Goal: Information Seeking & Learning: Learn about a topic

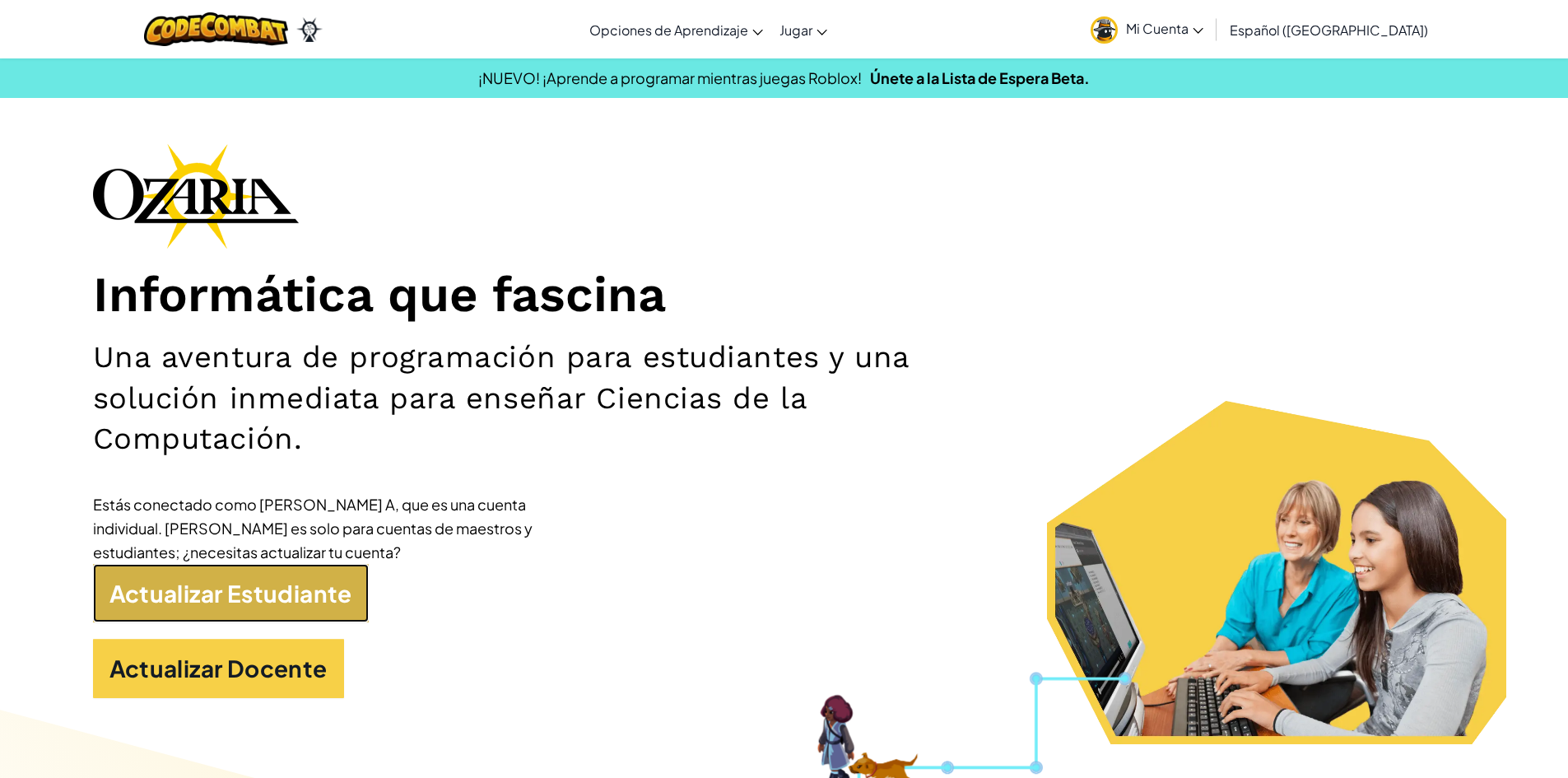
click at [309, 594] on link "Actualizar Estudiante" at bounding box center [231, 593] width 276 height 60
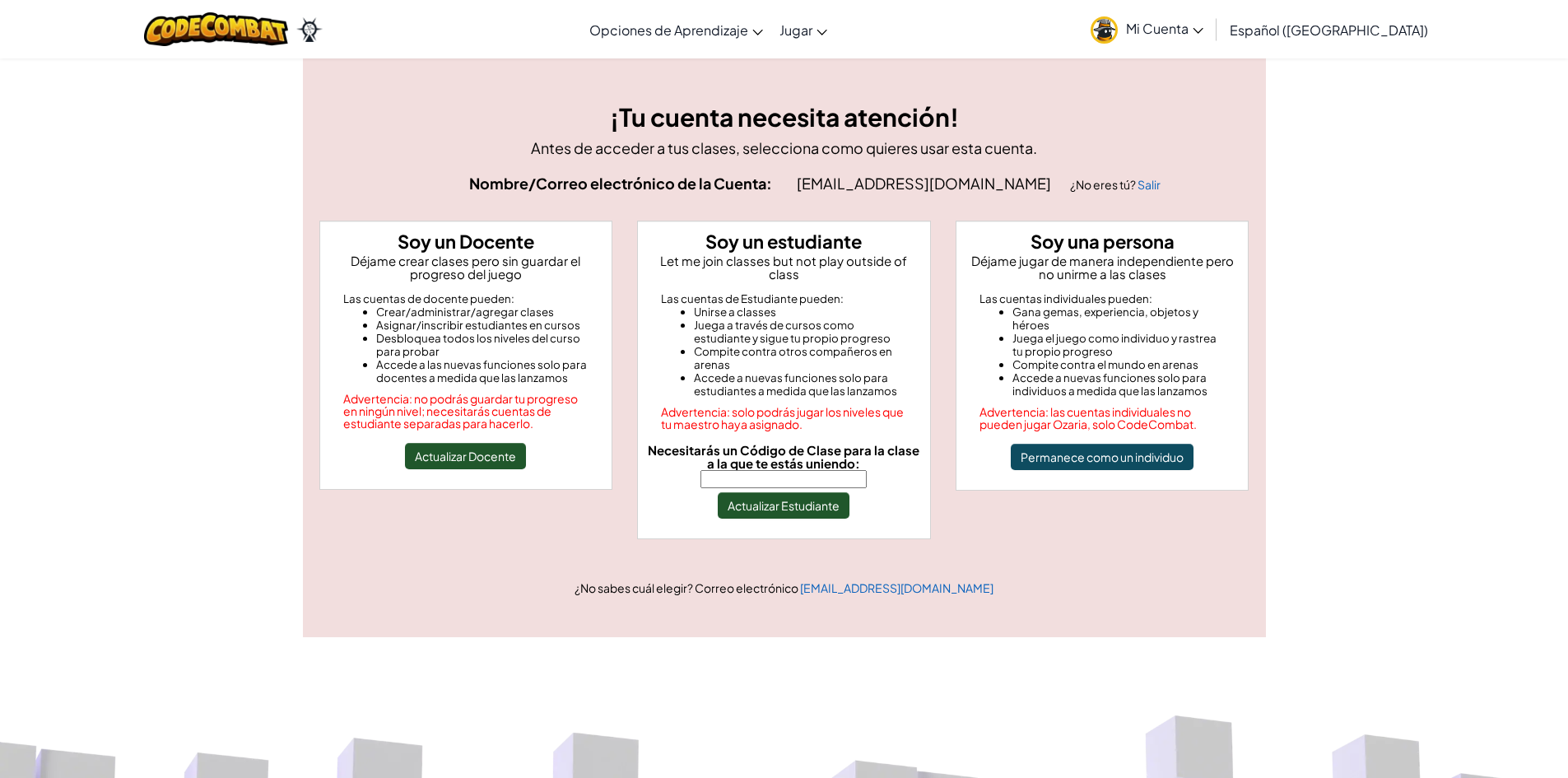
click at [825, 470] on input "Necesitarás un Código de Clase para la clase a la que te estás uniendo:" at bounding box center [783, 480] width 166 height 18
type input "DuckStopStone"
click at [806, 492] on button "Actualizar Estudiante" at bounding box center [783, 505] width 132 height 26
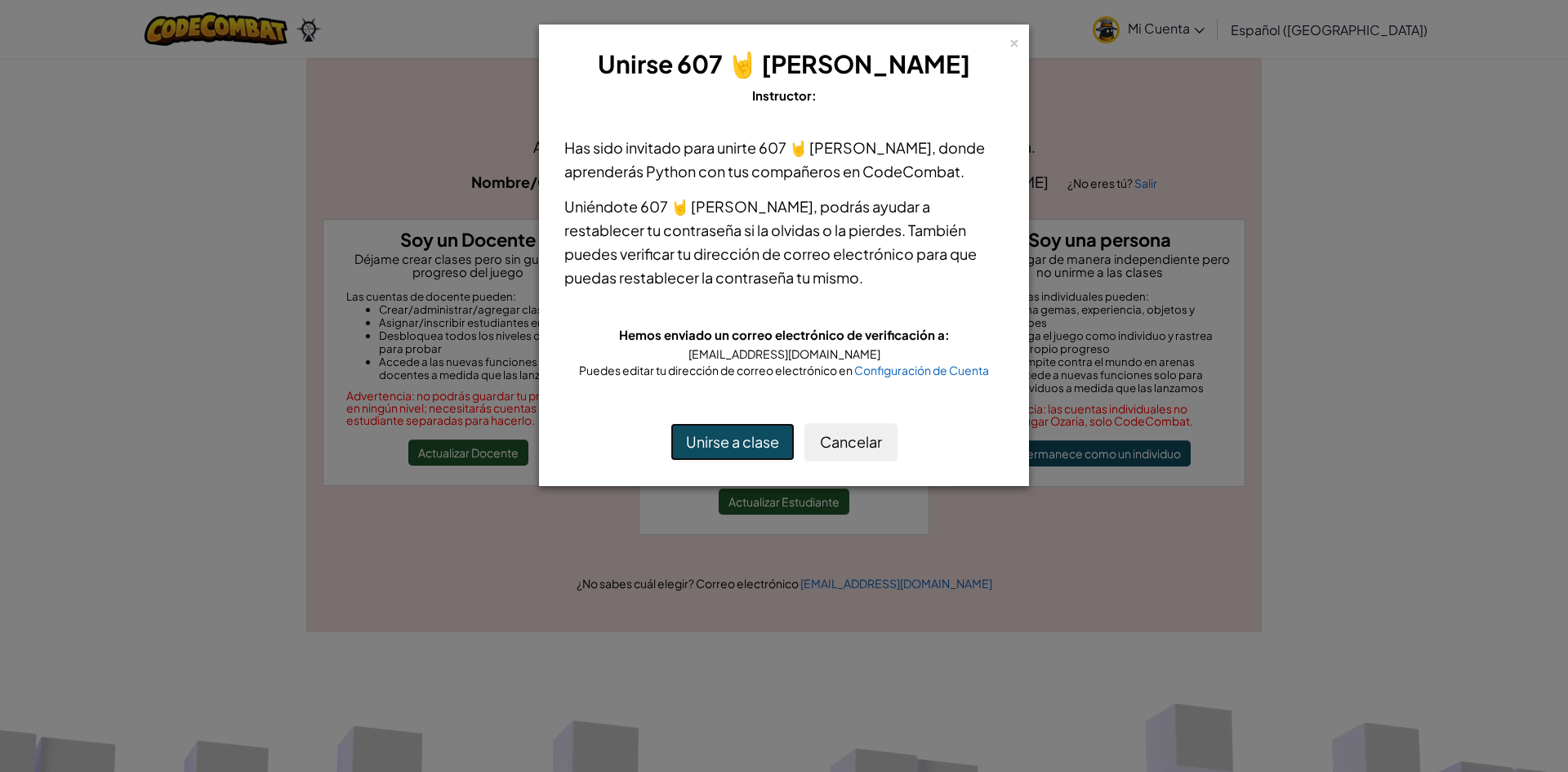
click at [750, 448] on button "Unirse a clase" at bounding box center [732, 442] width 124 height 37
click at [700, 439] on button "Unirse a clase" at bounding box center [732, 442] width 124 height 37
click at [751, 433] on button "Unirse a clase" at bounding box center [732, 442] width 124 height 37
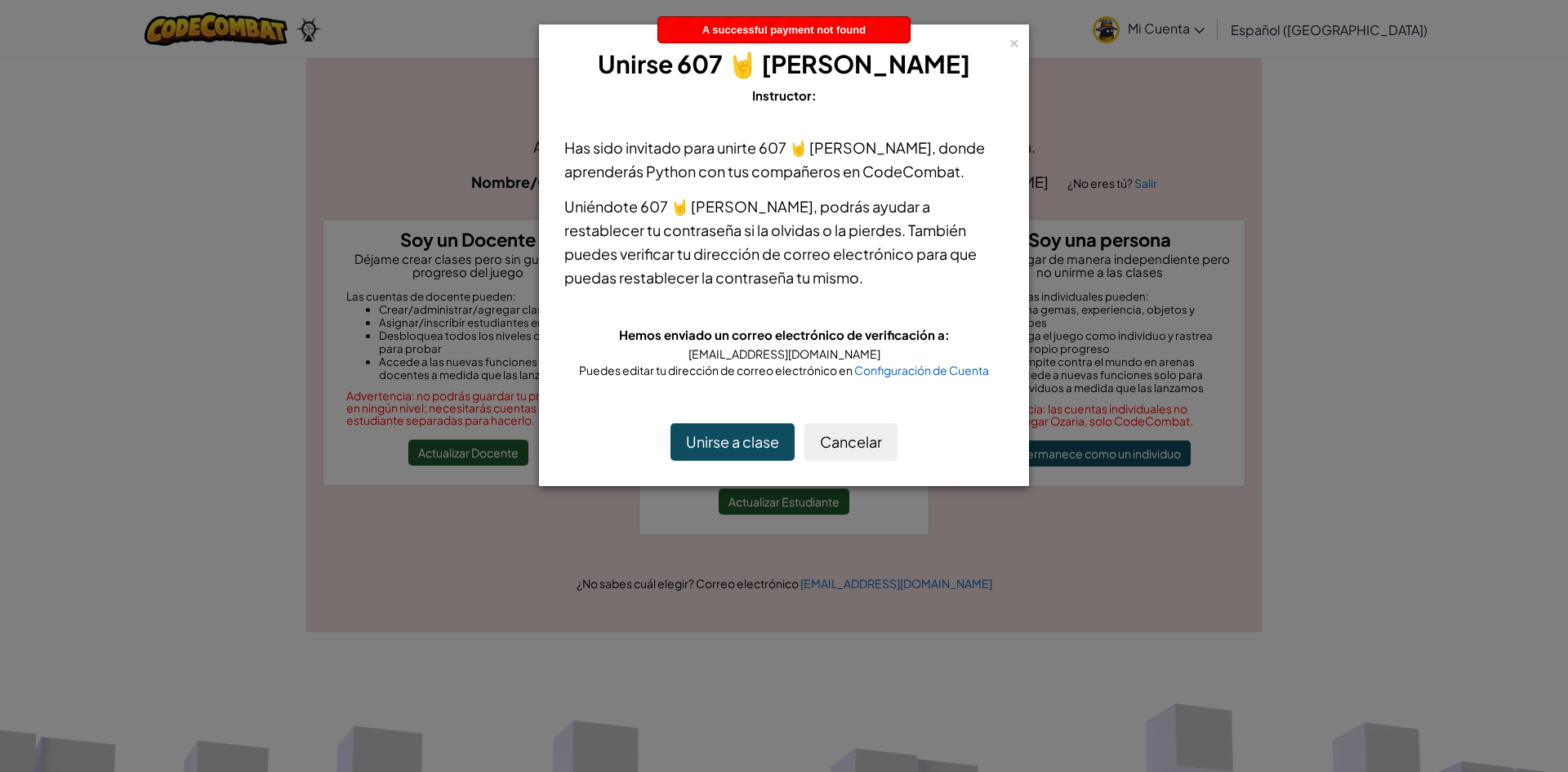
click at [744, 463] on div "Unirse a clase Cancelar" at bounding box center [784, 442] width 472 height 70
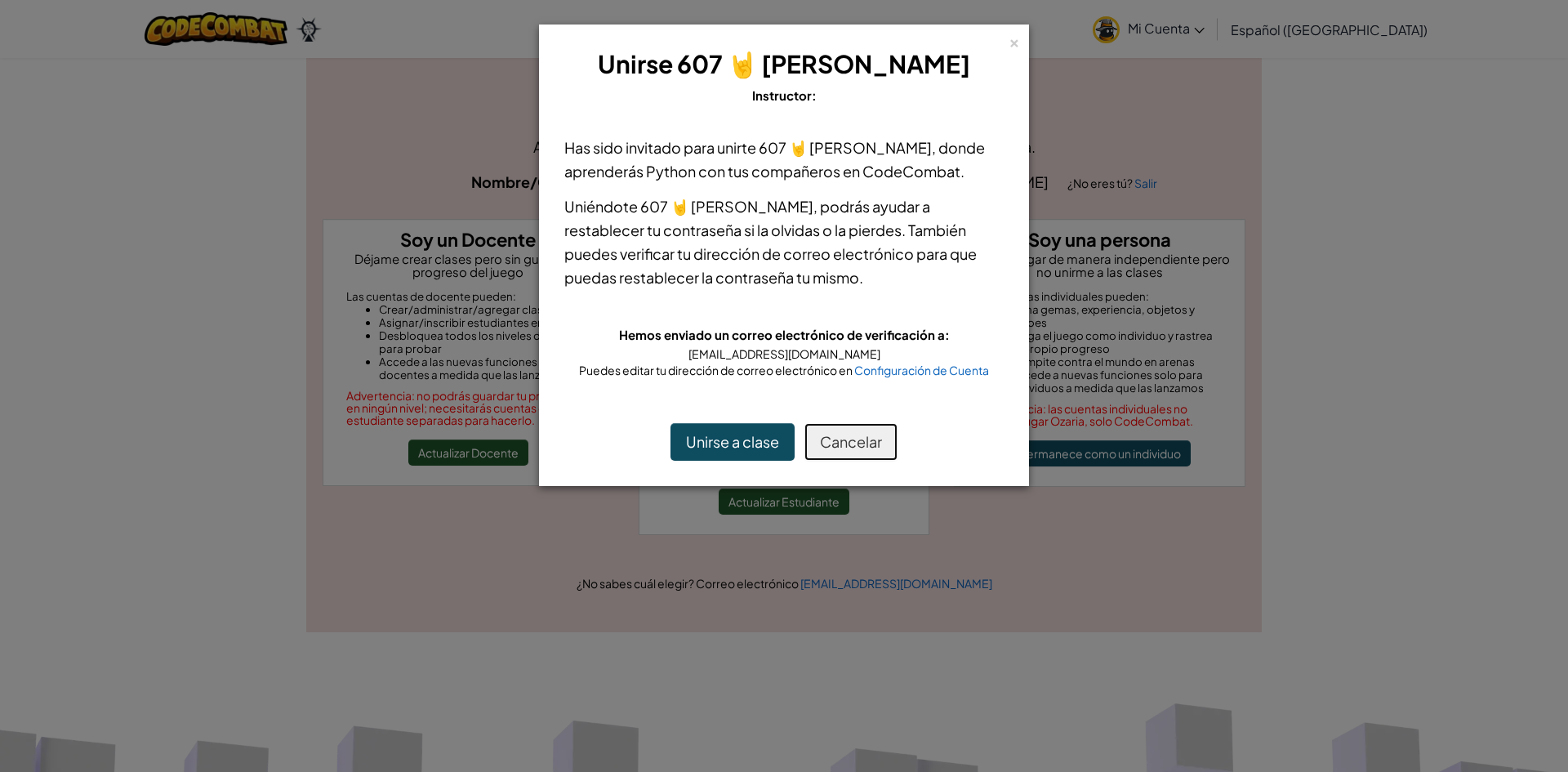
click at [843, 452] on button "Cancelar" at bounding box center [851, 442] width 93 height 37
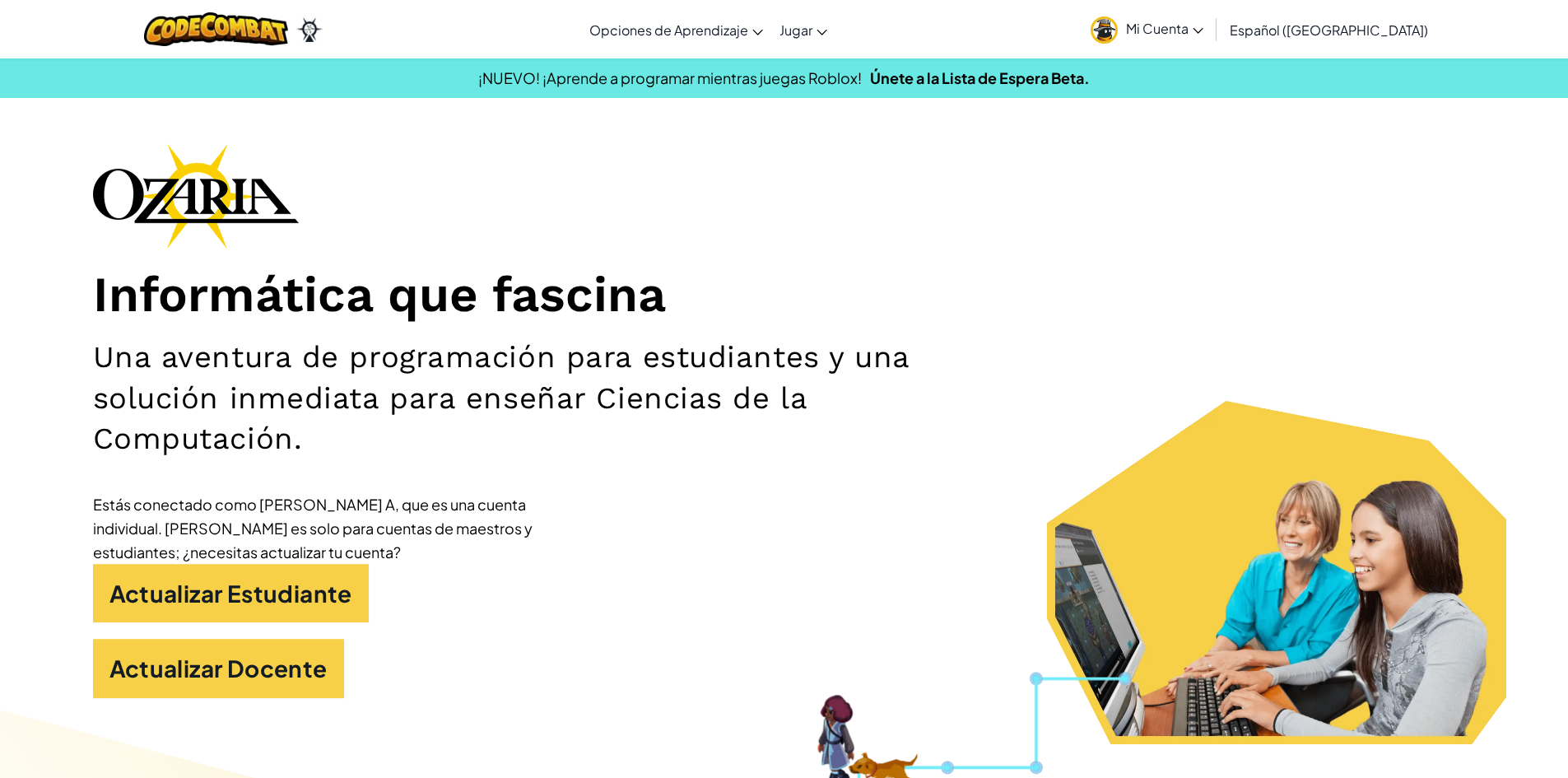
click at [1382, 23] on span "Español (América Latina)" at bounding box center [1329, 30] width 199 height 18
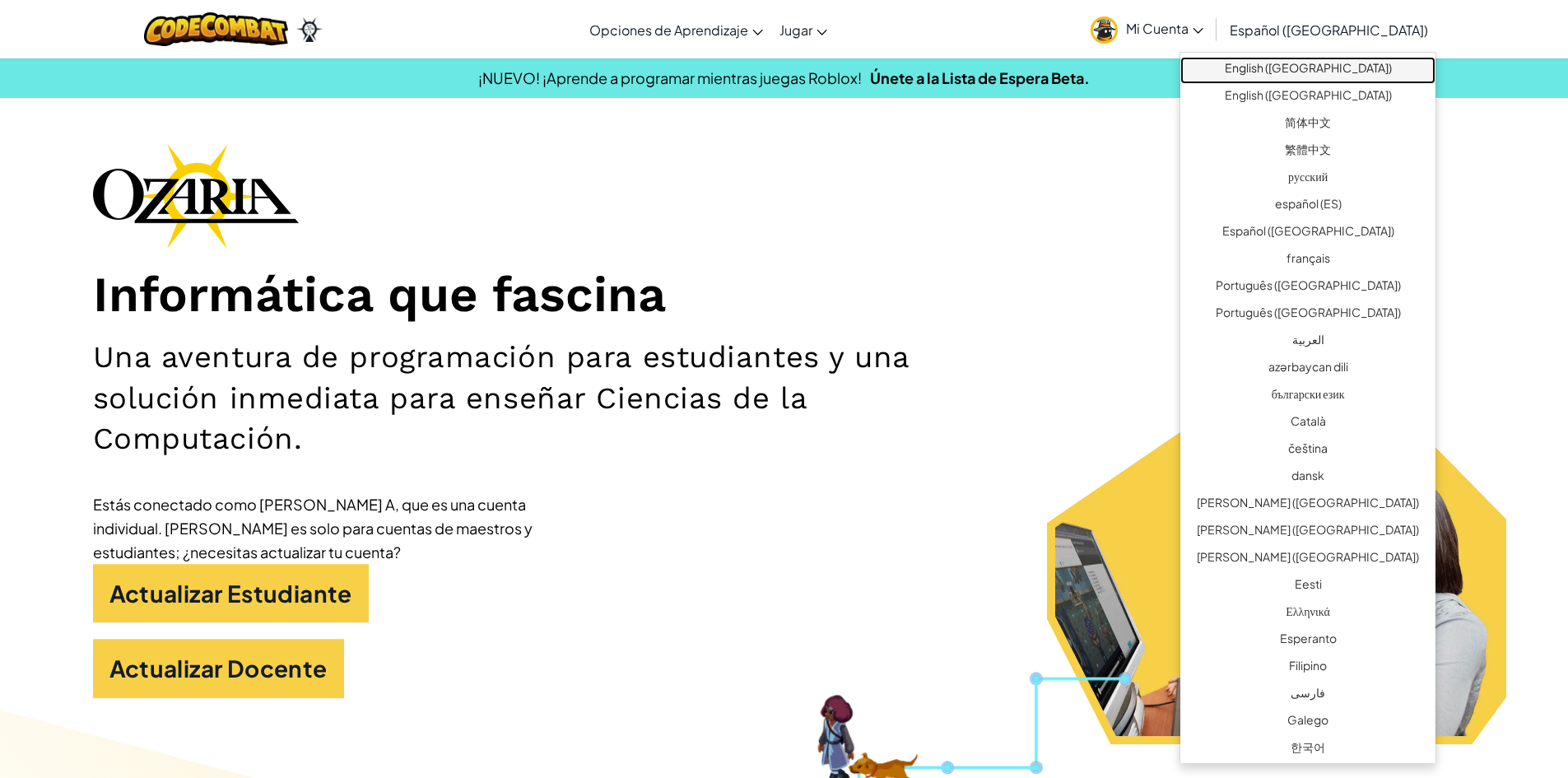
click at [1321, 67] on link "English (US)" at bounding box center [1308, 70] width 255 height 27
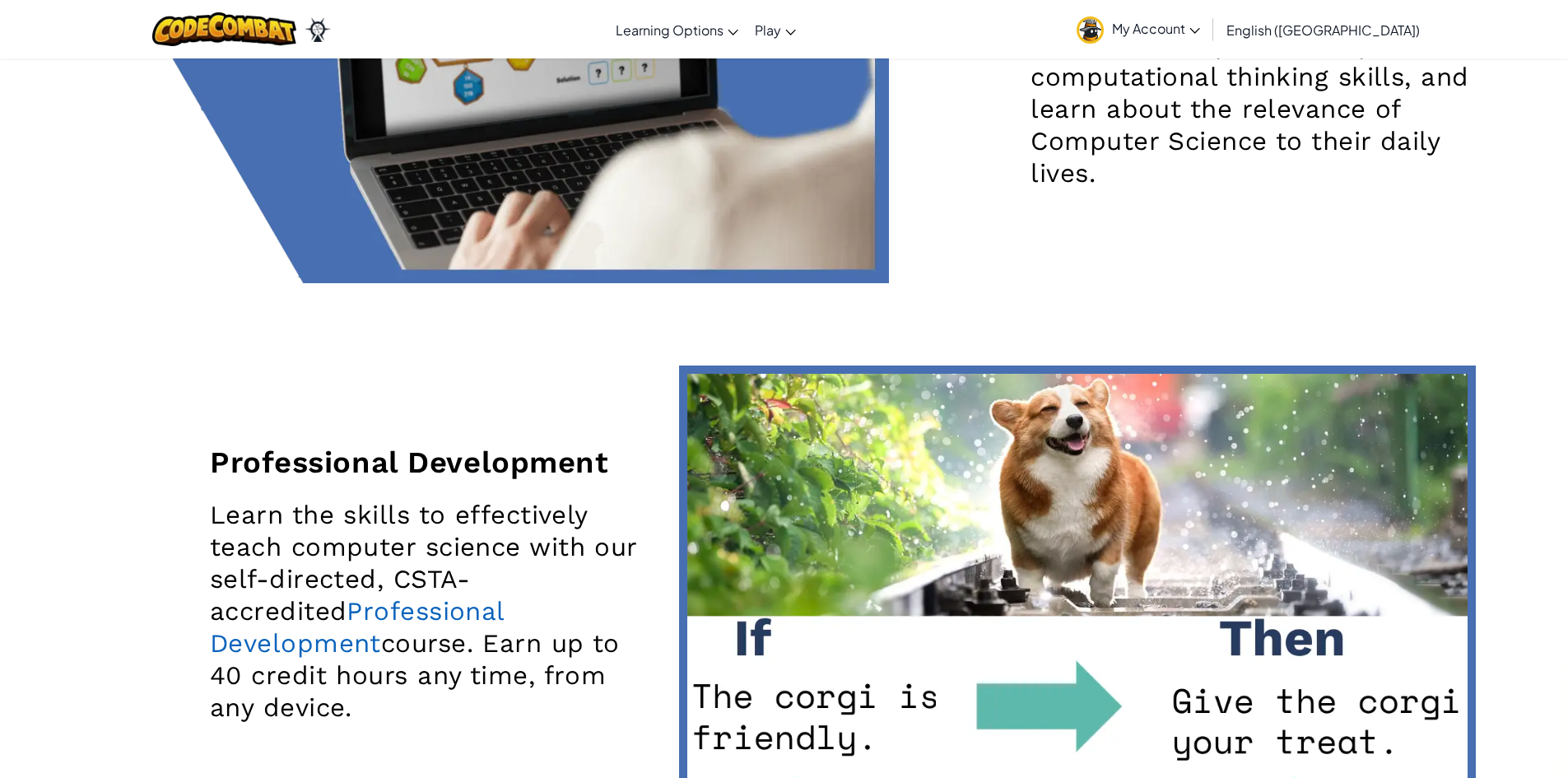
scroll to position [4092, 0]
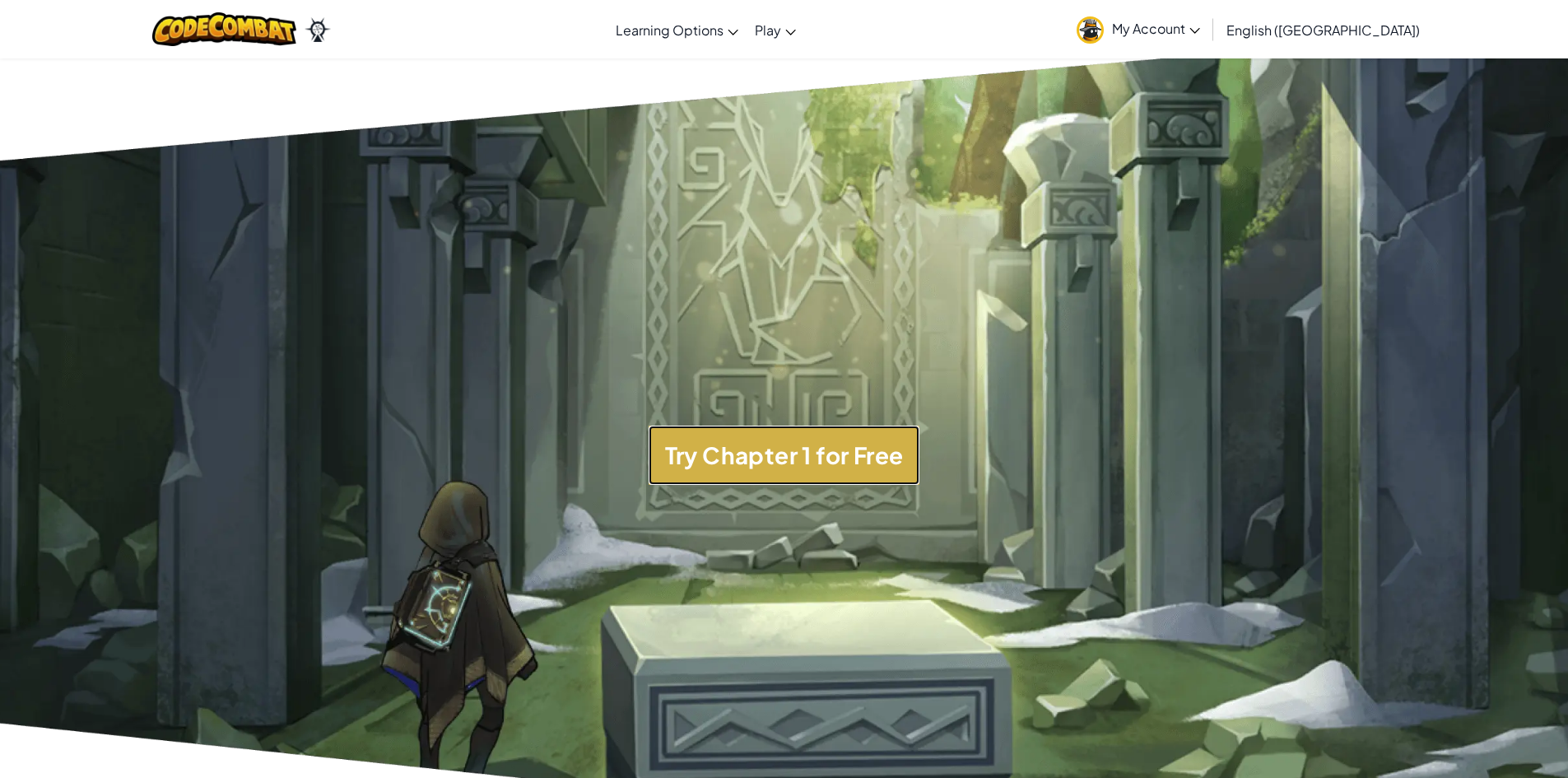
click at [793, 437] on button "Try Chapter 1 for Free" at bounding box center [785, 455] width 272 height 60
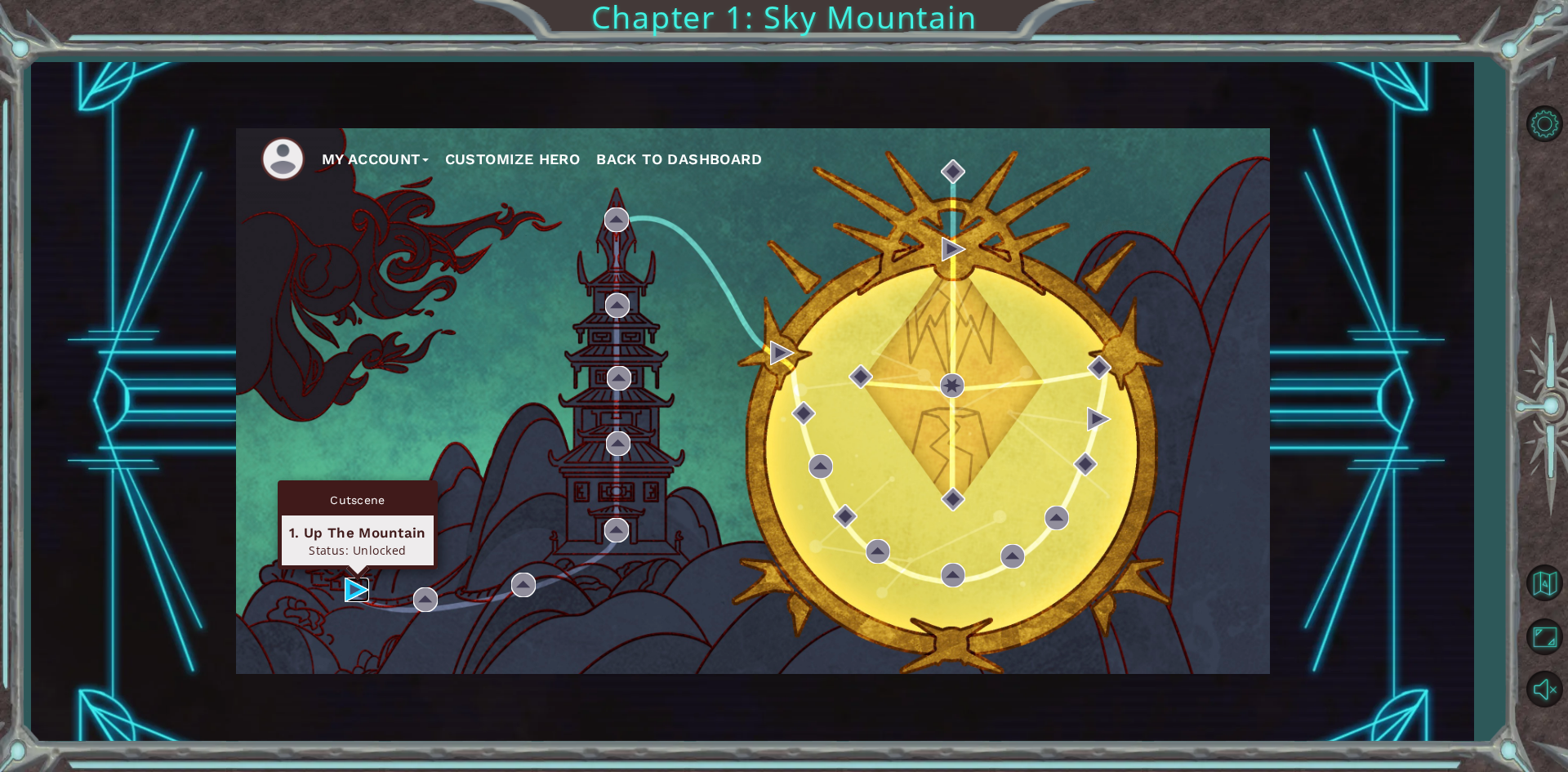
click at [346, 600] on img at bounding box center [356, 589] width 24 height 24
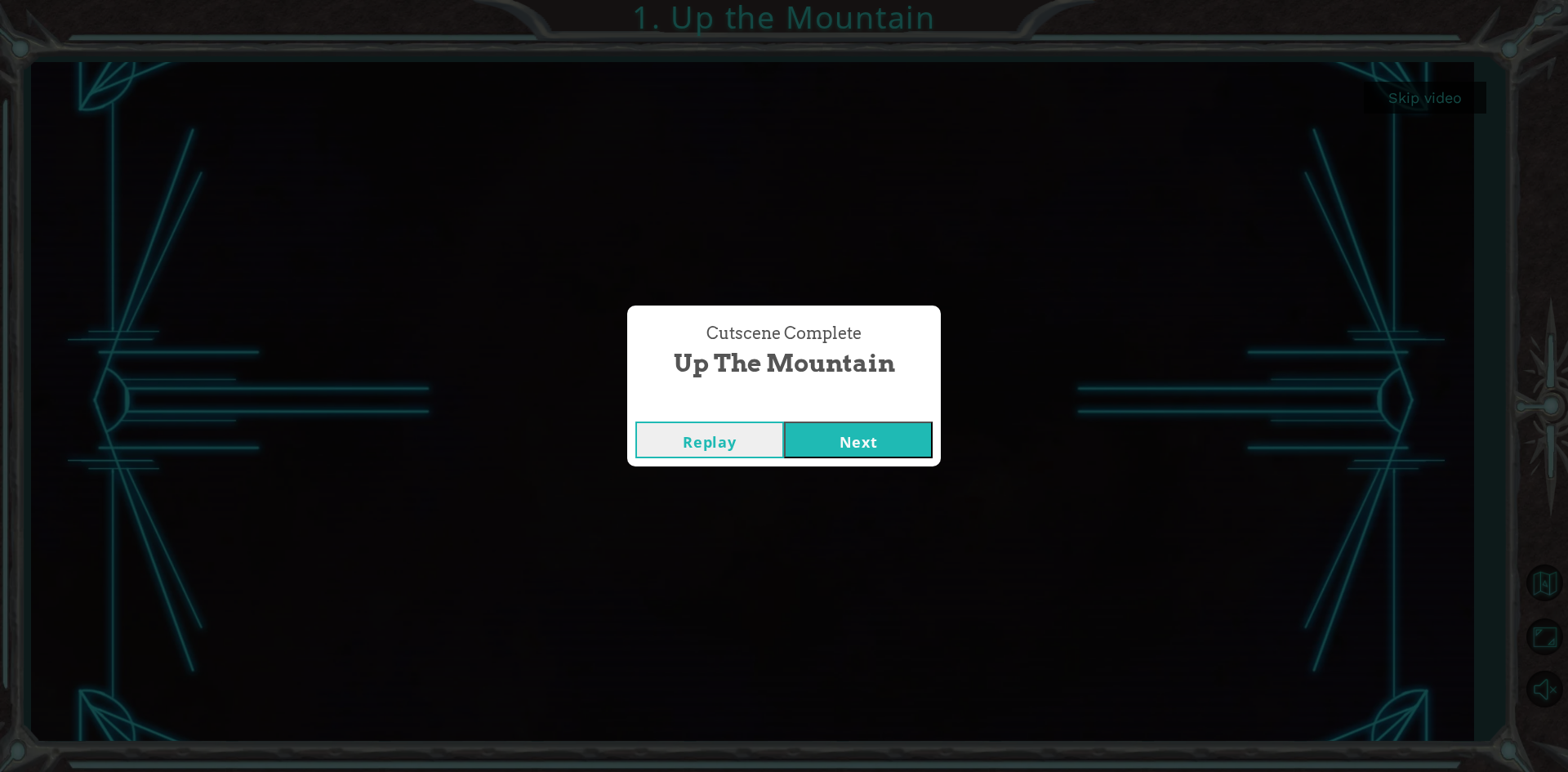
click at [884, 440] on button "Next" at bounding box center [858, 440] width 149 height 37
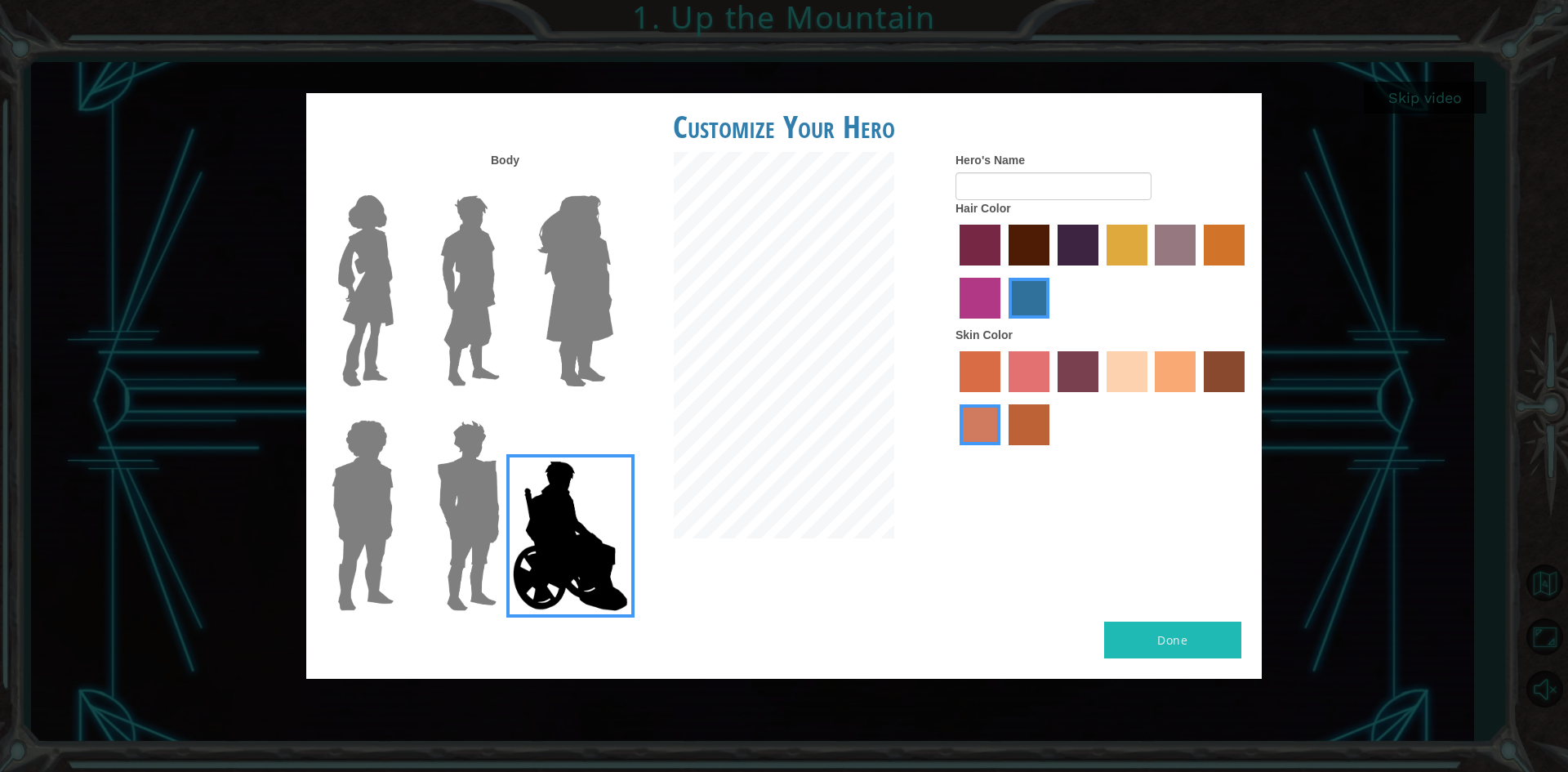
drag, startPoint x: 425, startPoint y: 542, endPoint x: 489, endPoint y: 534, distance: 64.5
click at [434, 538] on label at bounding box center [465, 515] width 82 height 204
click at [507, 409] on input "Hero Garnet" at bounding box center [507, 409] width 0 height 0
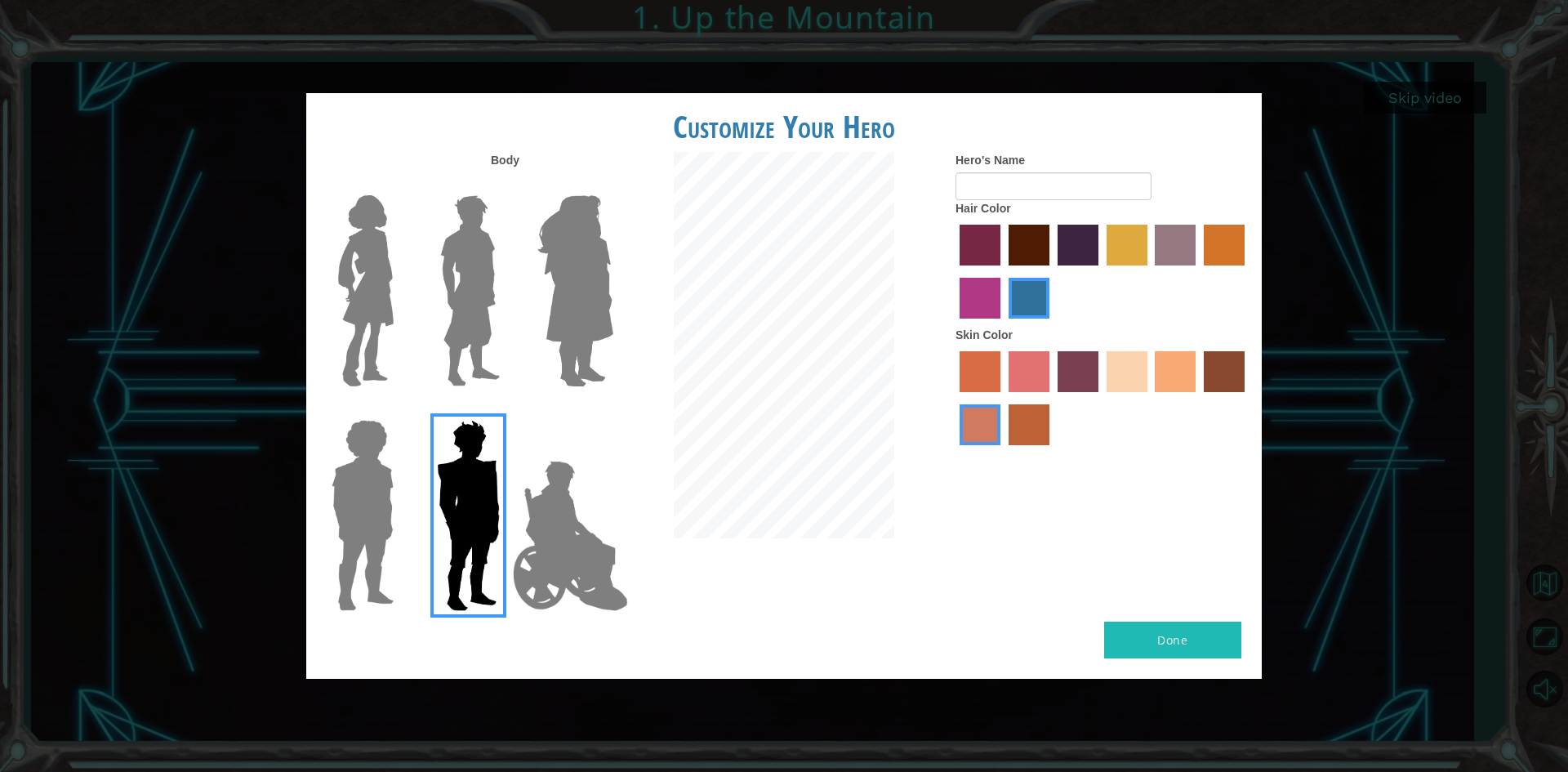
click at [503, 531] on img at bounding box center [467, 515] width 76 height 204
click at [507, 409] on input "Hero Garnet" at bounding box center [507, 409] width 0 height 0
click at [393, 513] on img at bounding box center [363, 515] width 75 height 204
click at [400, 409] on input "Hero Steven" at bounding box center [400, 409] width 0 height 0
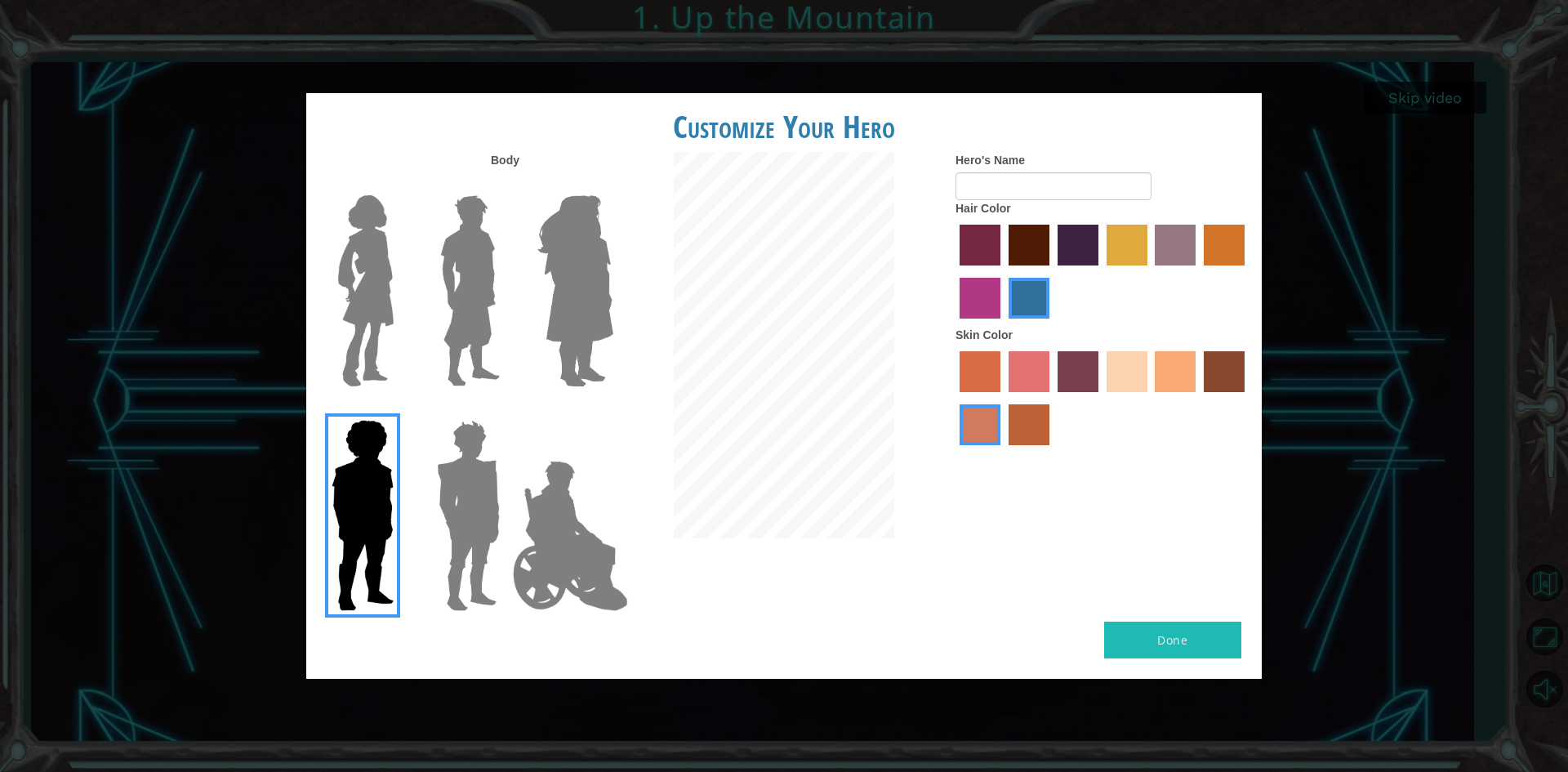
click at [448, 494] on img at bounding box center [467, 515] width 76 height 204
click at [507, 409] on input "Hero Garnet" at bounding box center [507, 409] width 0 height 0
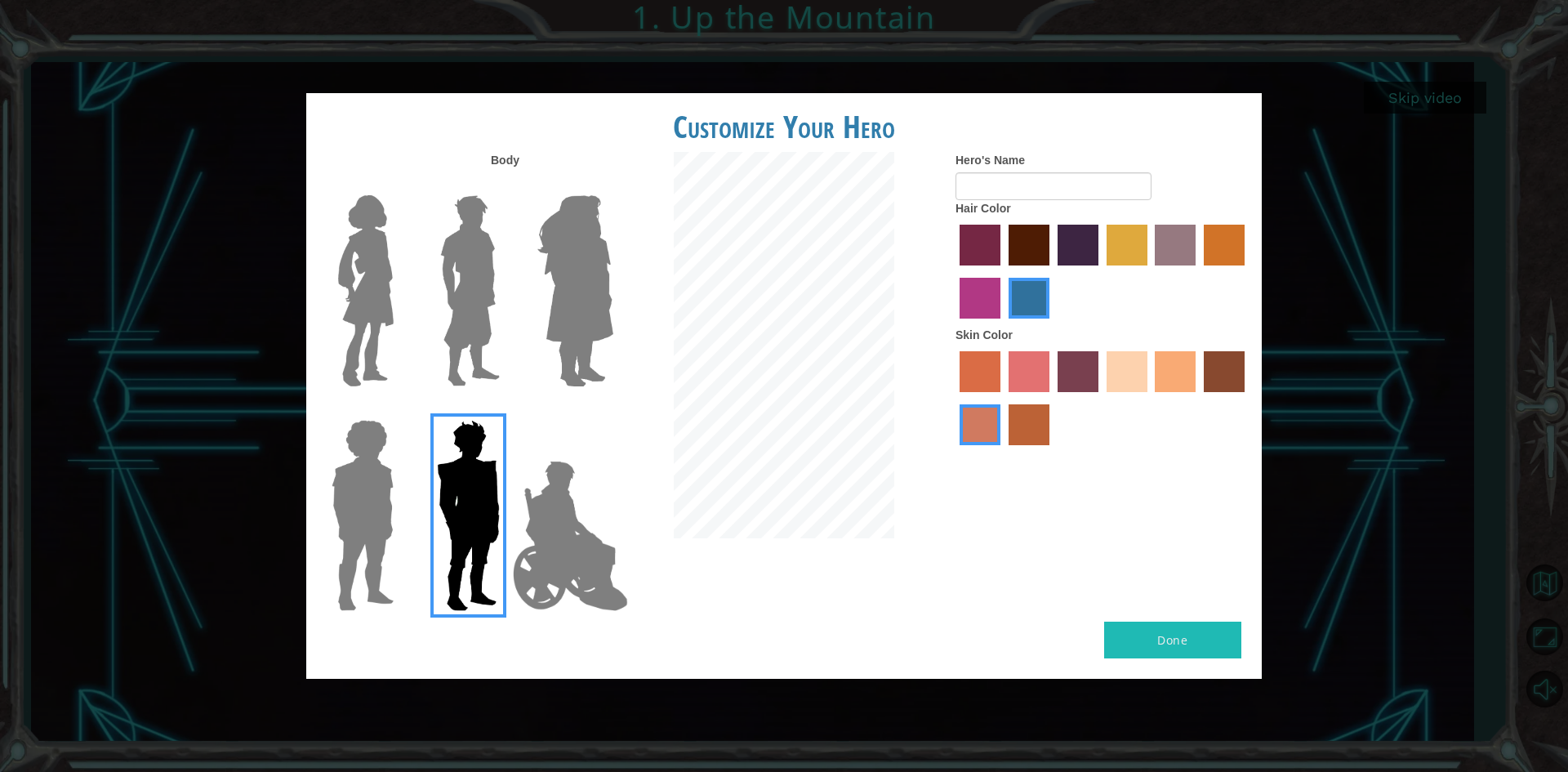
click at [642, 303] on div at bounding box center [784, 347] width 319 height 390
click at [561, 355] on img at bounding box center [575, 290] width 89 height 204
click at [612, 185] on input "Hero Amethyst" at bounding box center [612, 185] width 0 height 0
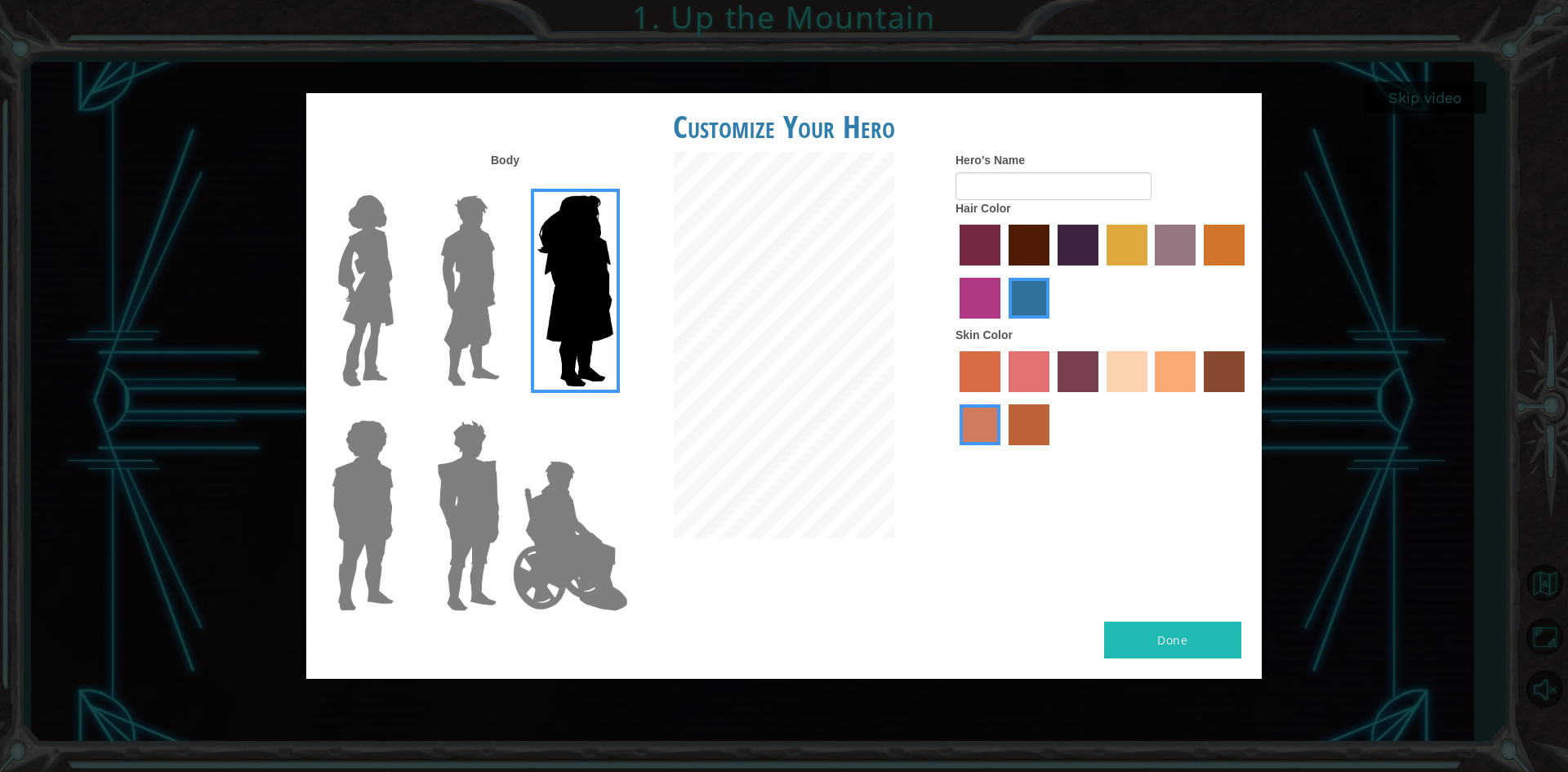
click at [498, 342] on img at bounding box center [469, 290] width 72 height 204
click at [507, 185] on input "Hero Lars" at bounding box center [507, 185] width 0 height 0
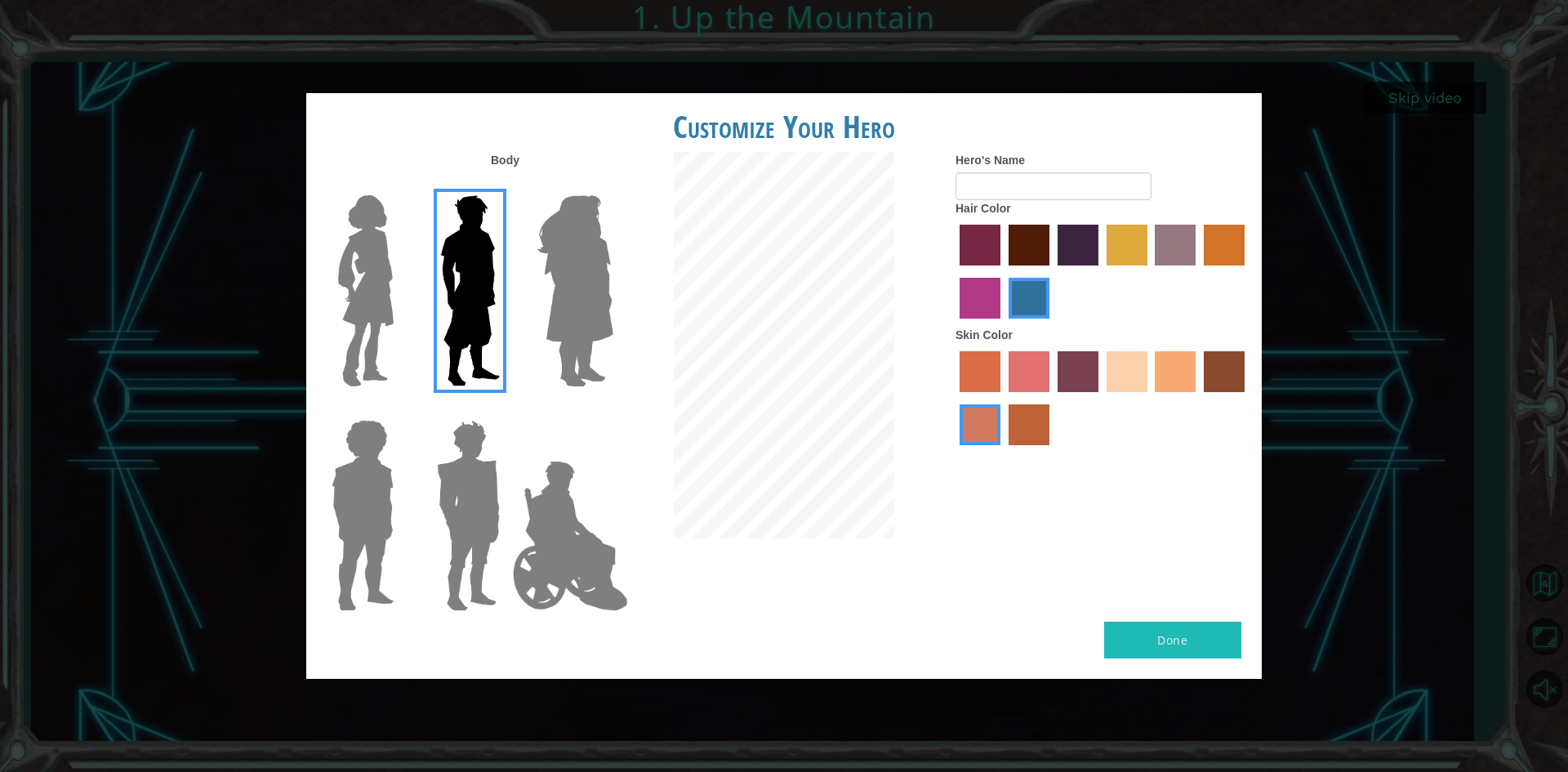
click at [410, 319] on div at bounding box center [359, 285] width 106 height 225
click at [485, 579] on img at bounding box center [467, 515] width 76 height 204
click at [507, 409] on input "Hero Garnet" at bounding box center [507, 409] width 0 height 0
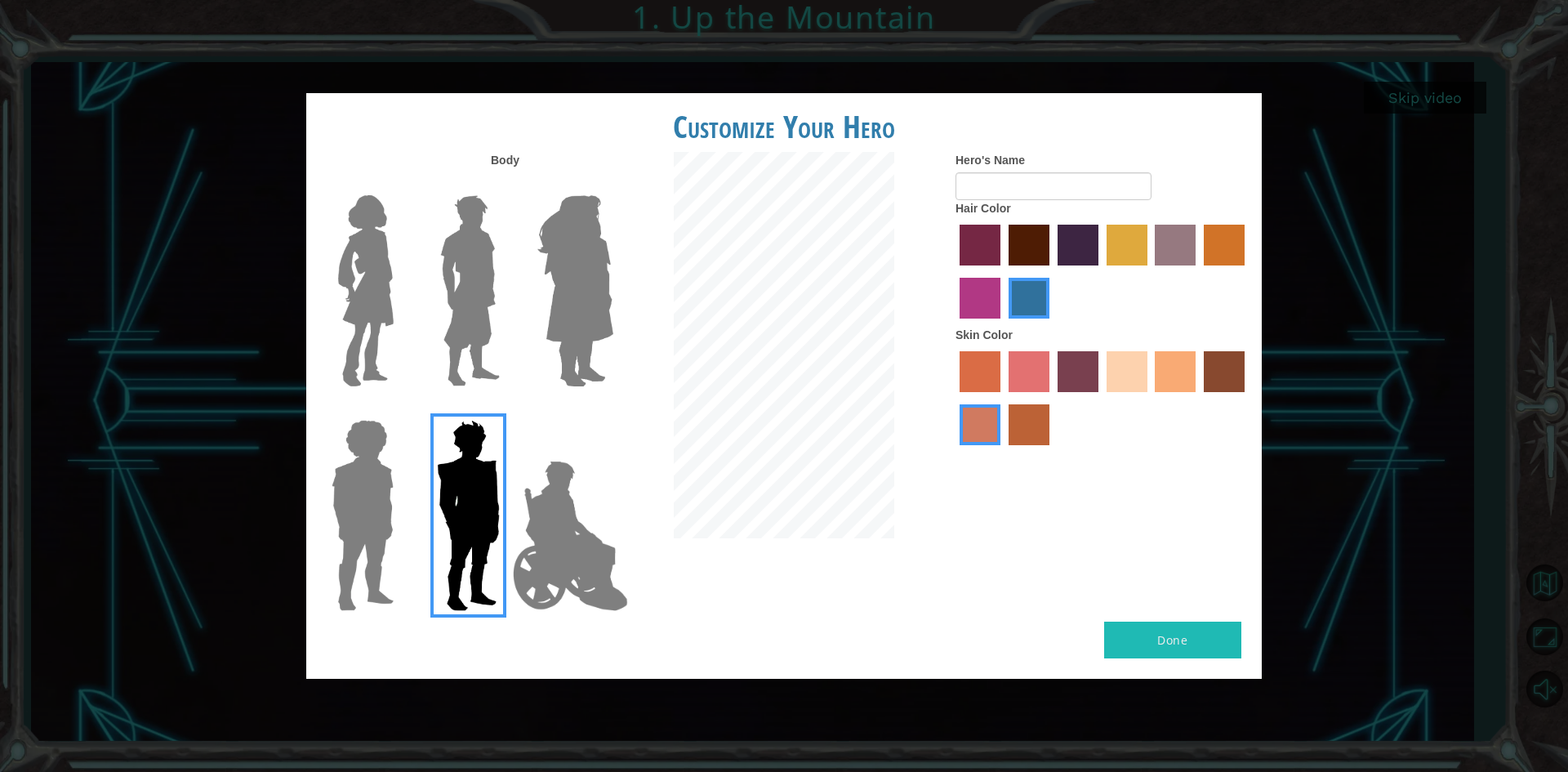
click at [1125, 243] on label "tulip tree hair color" at bounding box center [1126, 245] width 41 height 41
click at [1101, 271] on input "tulip tree hair color" at bounding box center [1101, 271] width 0 height 0
drag, startPoint x: 982, startPoint y: 380, endPoint x: 993, endPoint y: 376, distance: 11.7
click at [984, 379] on label "sorbus skin color" at bounding box center [980, 371] width 41 height 41
click at [954, 398] on input "sorbus skin color" at bounding box center [954, 398] width 0 height 0
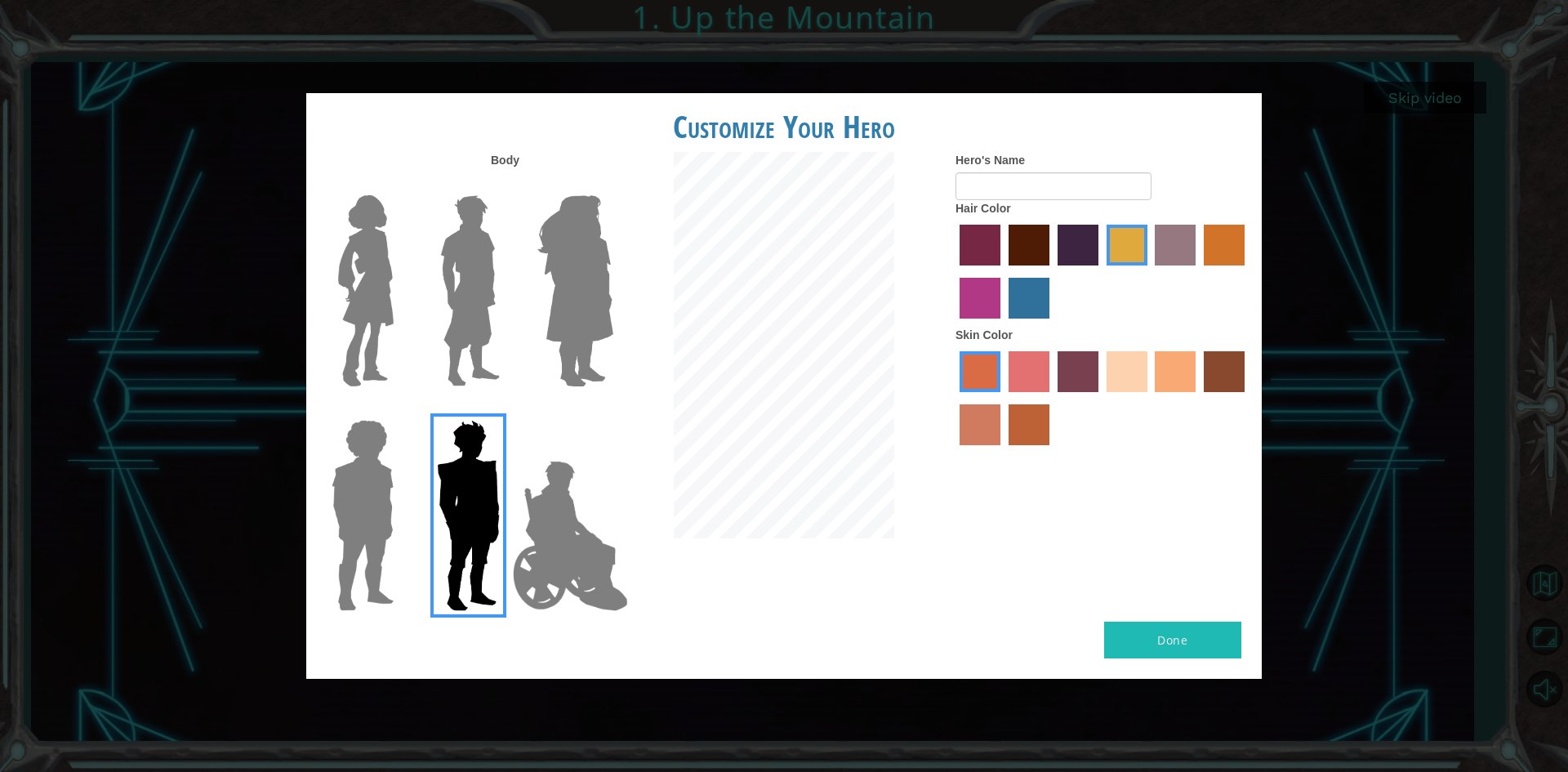
drag, startPoint x: 1125, startPoint y: 376, endPoint x: 1120, endPoint y: 387, distance: 12.1
click at [1122, 379] on label "sandy beach skin color" at bounding box center [1126, 371] width 41 height 41
click at [1101, 398] on input "sandy beach skin color" at bounding box center [1101, 398] width 0 height 0
drag, startPoint x: 1219, startPoint y: 252, endPoint x: 1203, endPoint y: 265, distance: 20.6
click at [1213, 255] on label "gold drop hair color" at bounding box center [1224, 245] width 41 height 41
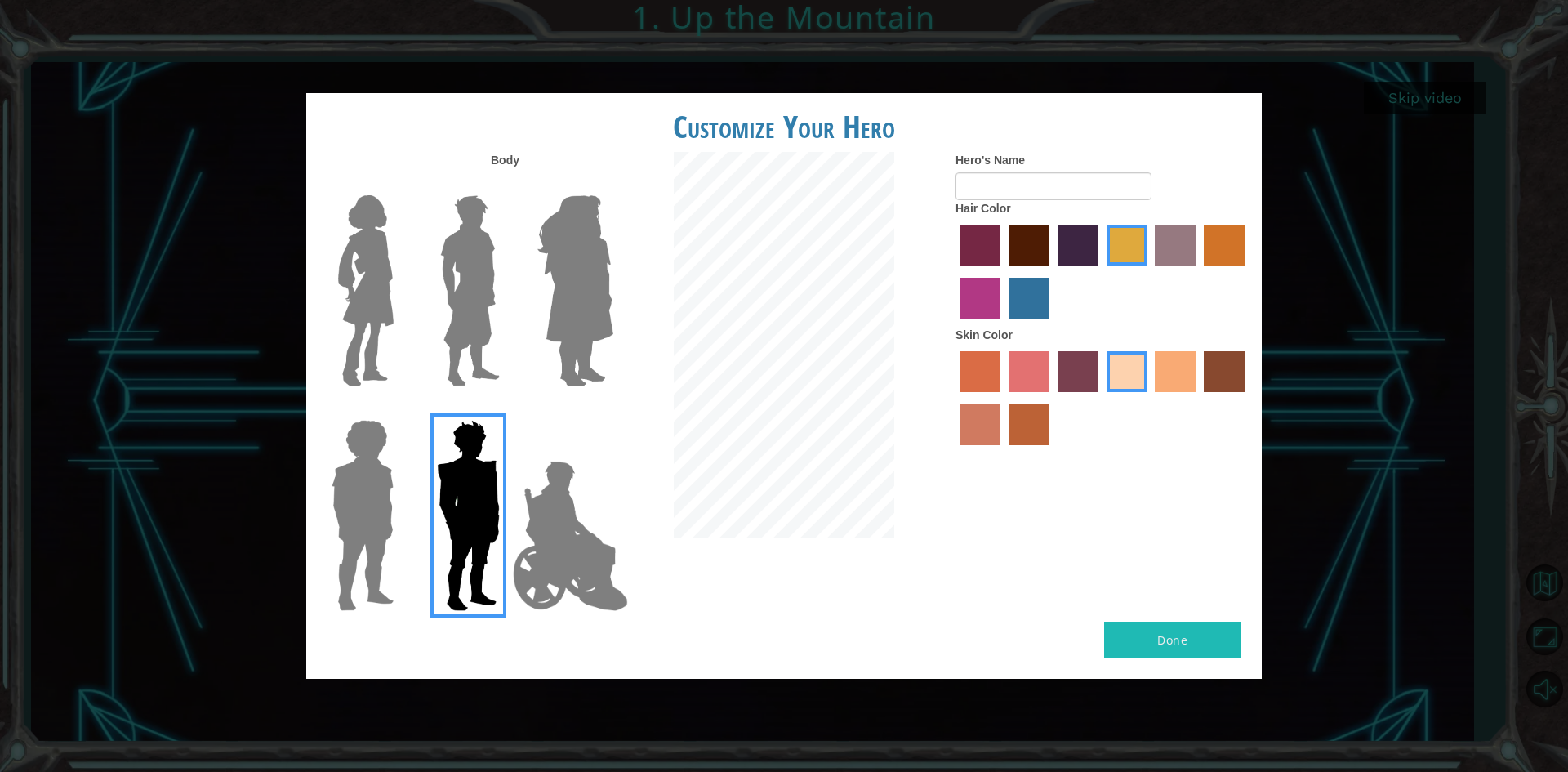
click at [1198, 271] on input "gold drop hair color" at bounding box center [1198, 271] width 0 height 0
click at [1139, 248] on label "tulip tree hair color" at bounding box center [1126, 245] width 41 height 41
click at [1101, 271] on input "tulip tree hair color" at bounding box center [1101, 271] width 0 height 0
click at [1012, 183] on input "Hero's Name" at bounding box center [1054, 186] width 196 height 27
type input "Alexx"
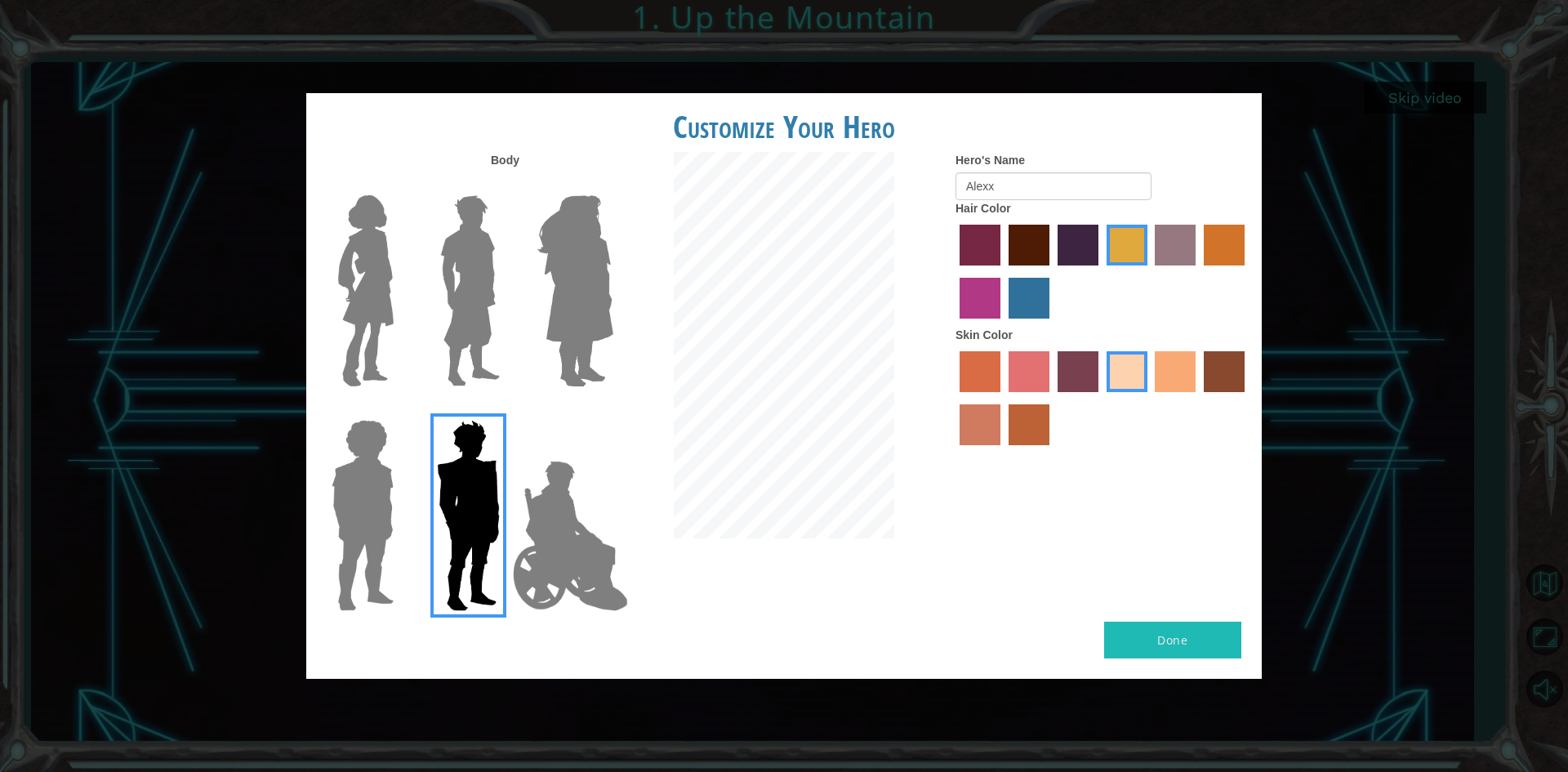
click at [1163, 640] on button "Done" at bounding box center [1172, 640] width 137 height 37
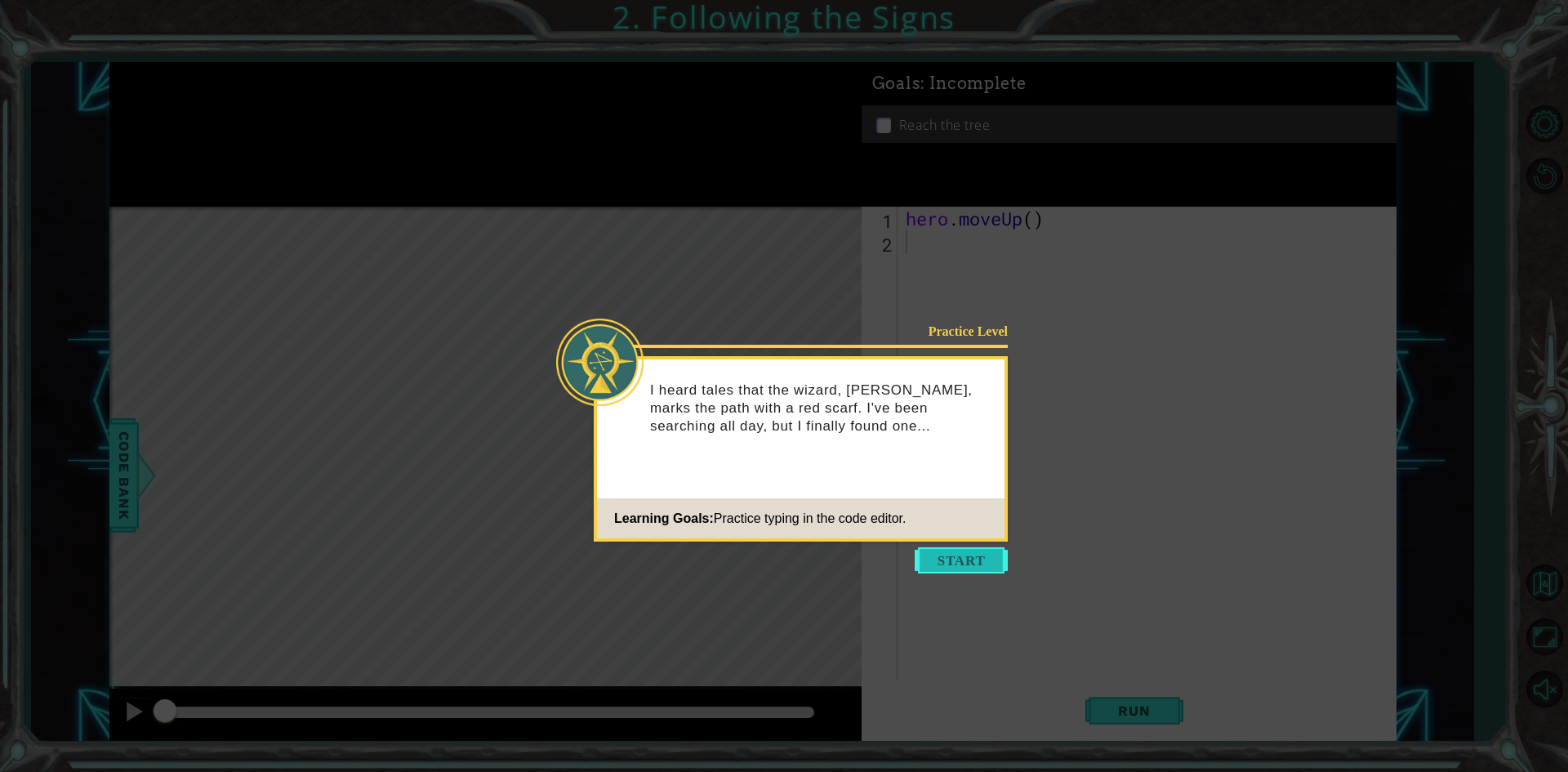
click at [957, 564] on button "Start" at bounding box center [962, 560] width 93 height 26
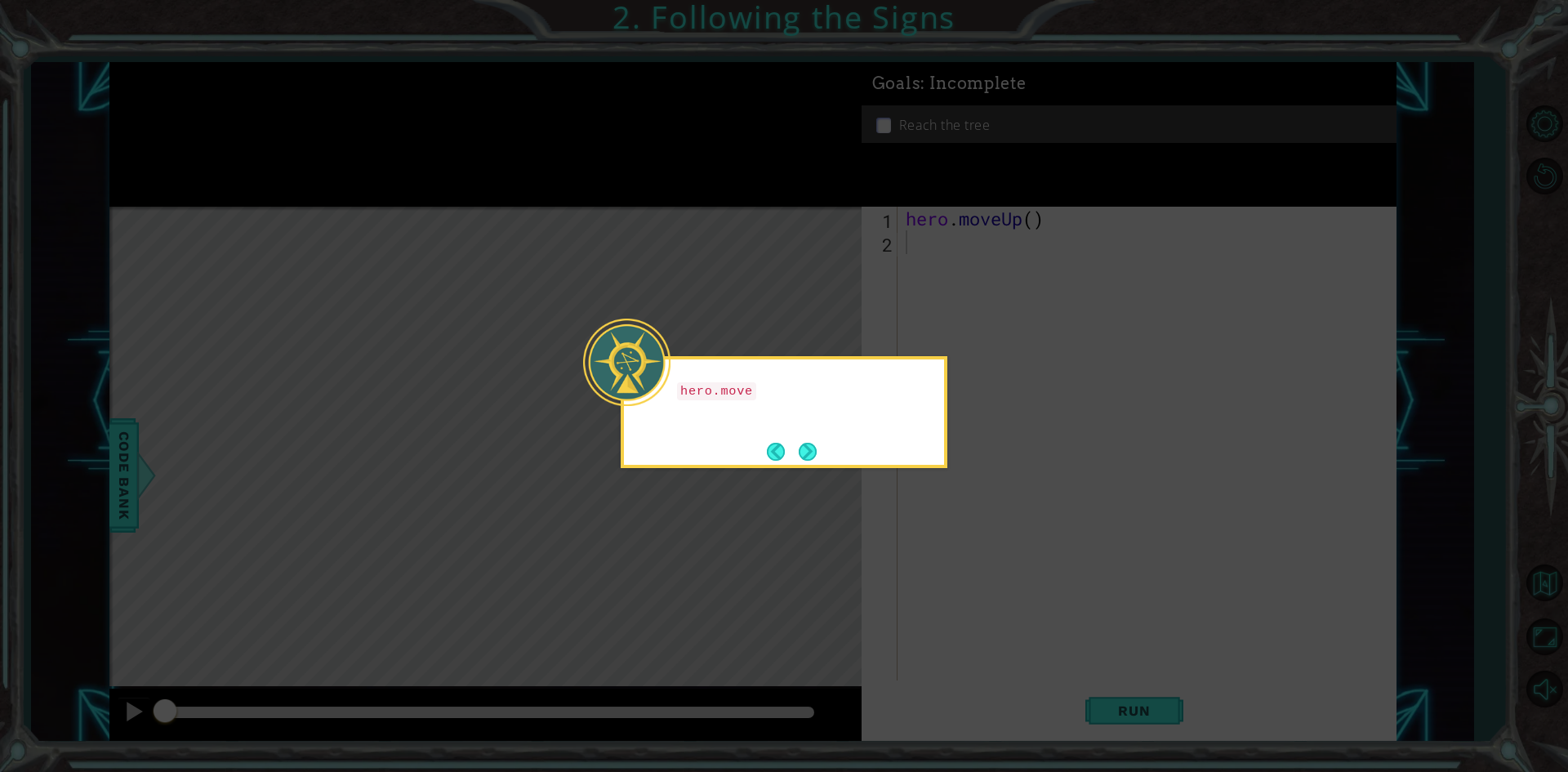
click at [969, 478] on icon at bounding box center [784, 386] width 1568 height 772
click at [821, 452] on div "hero.moveUp() will take me up the path." at bounding box center [784, 412] width 327 height 111
click at [796, 455] on button "Back" at bounding box center [783, 452] width 32 height 18
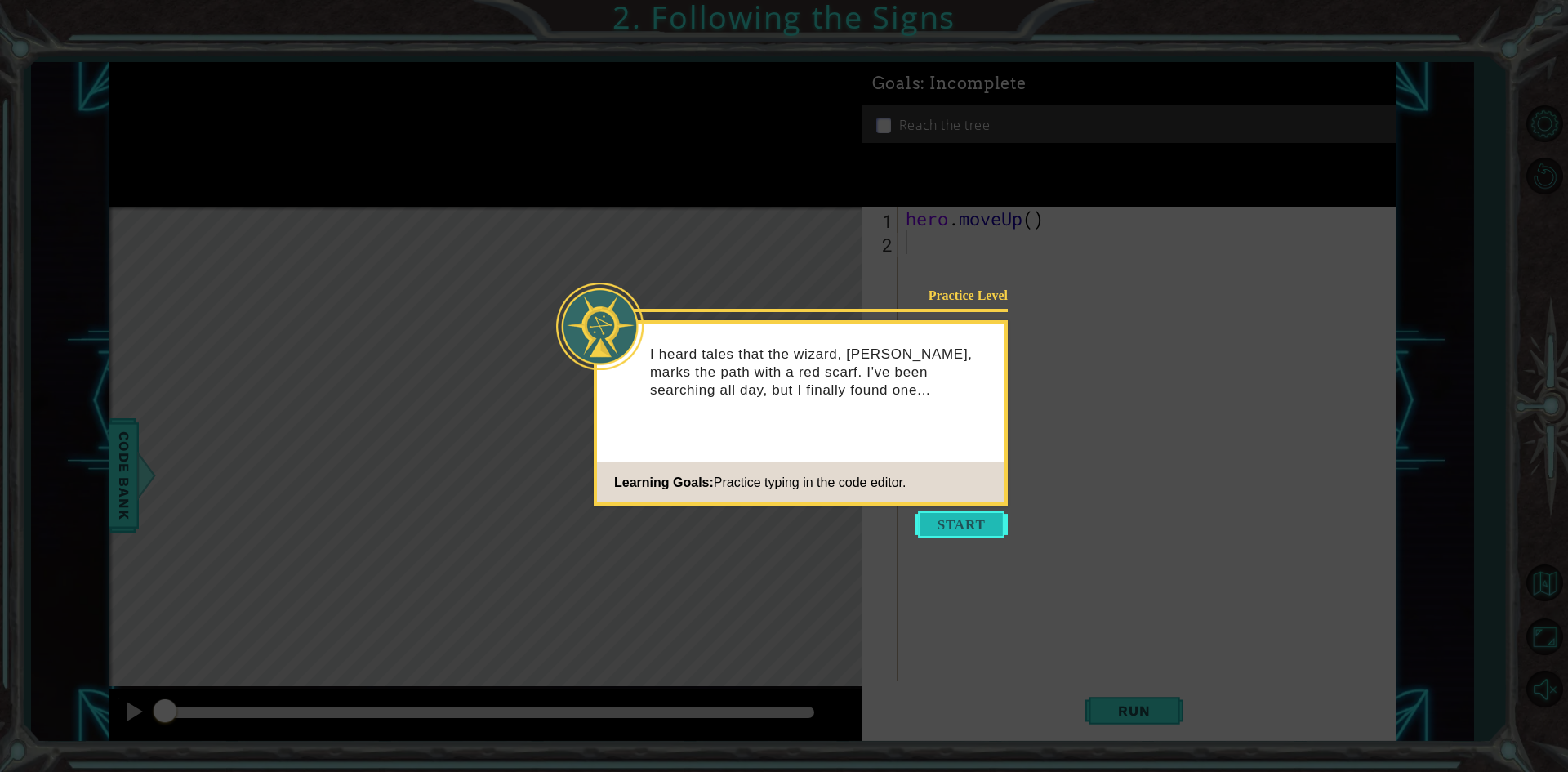
click at [943, 520] on button "Start" at bounding box center [962, 524] width 93 height 26
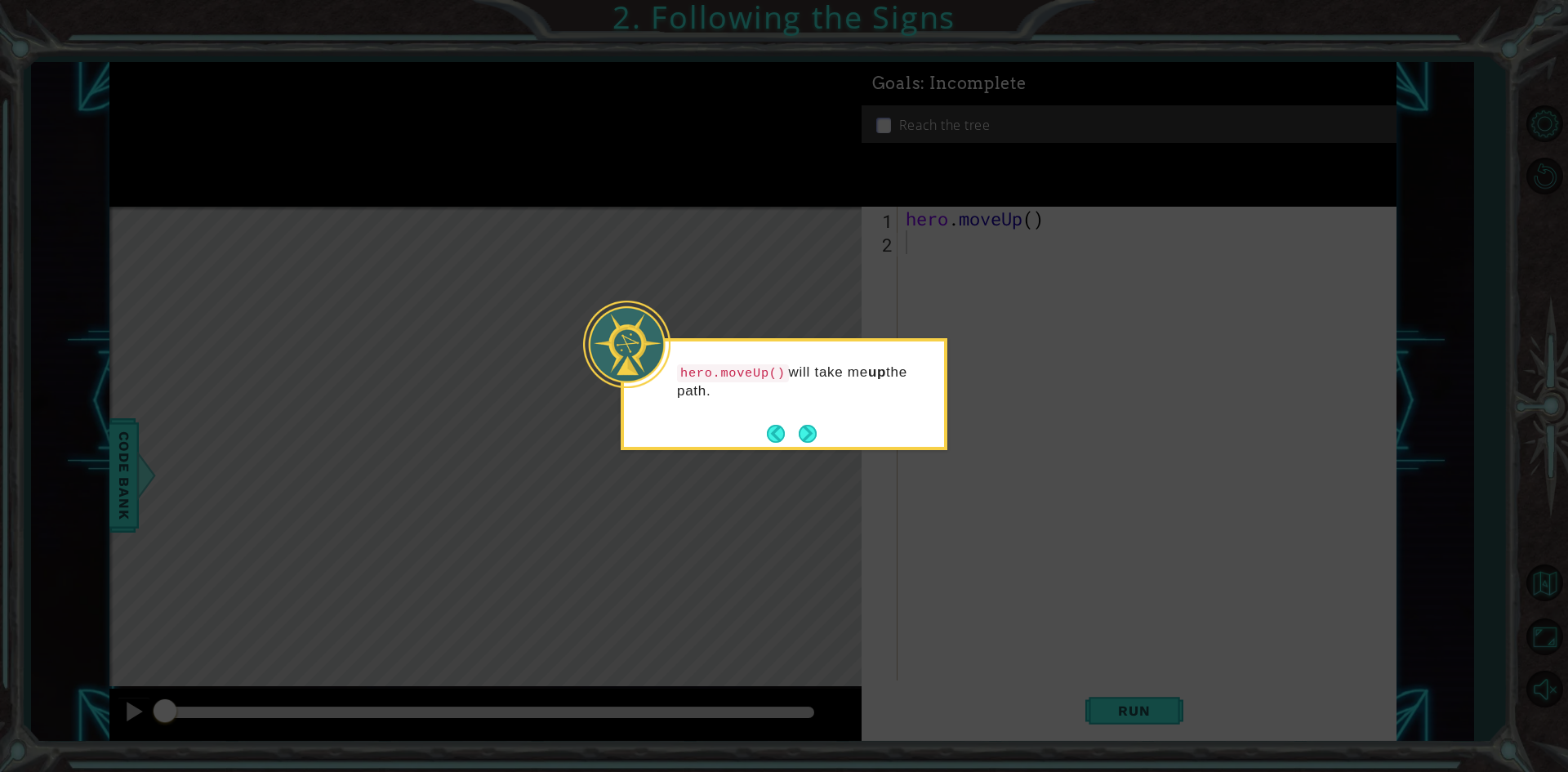
click at [816, 438] on button "Next" at bounding box center [807, 433] width 26 height 26
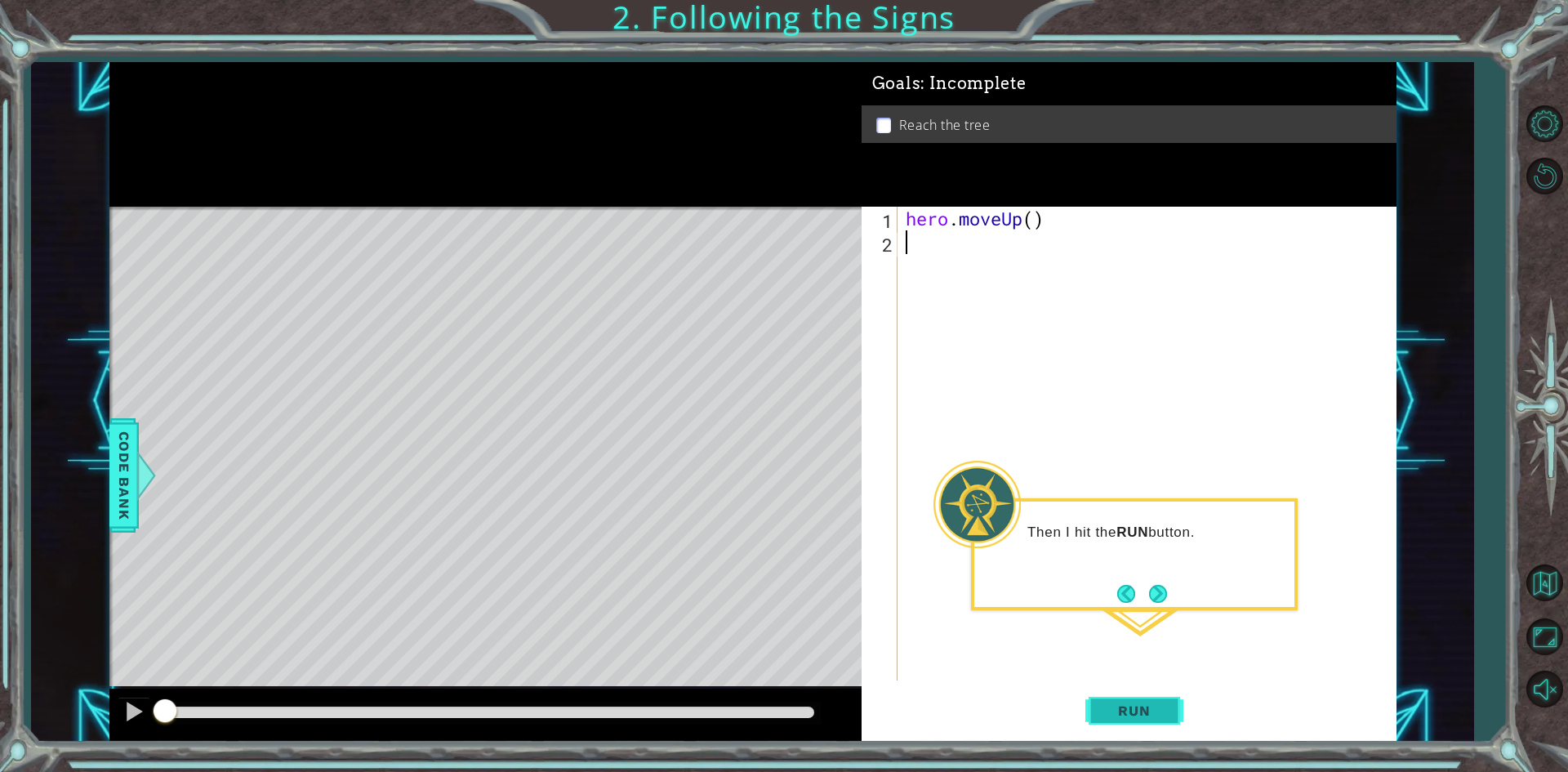
click at [1127, 704] on span "Run" at bounding box center [1134, 710] width 65 height 17
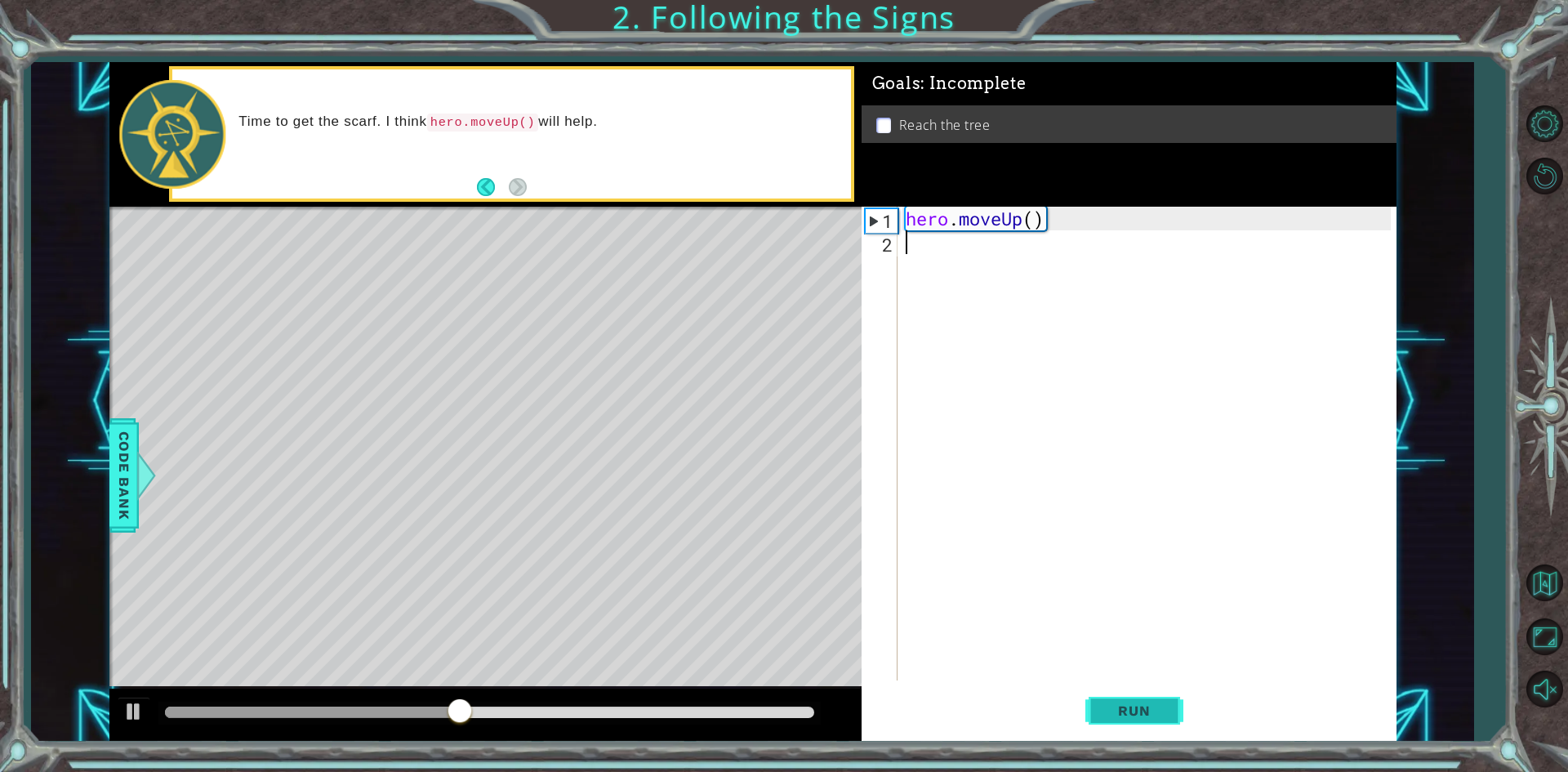
click at [1174, 704] on button "Run" at bounding box center [1135, 711] width 98 height 53
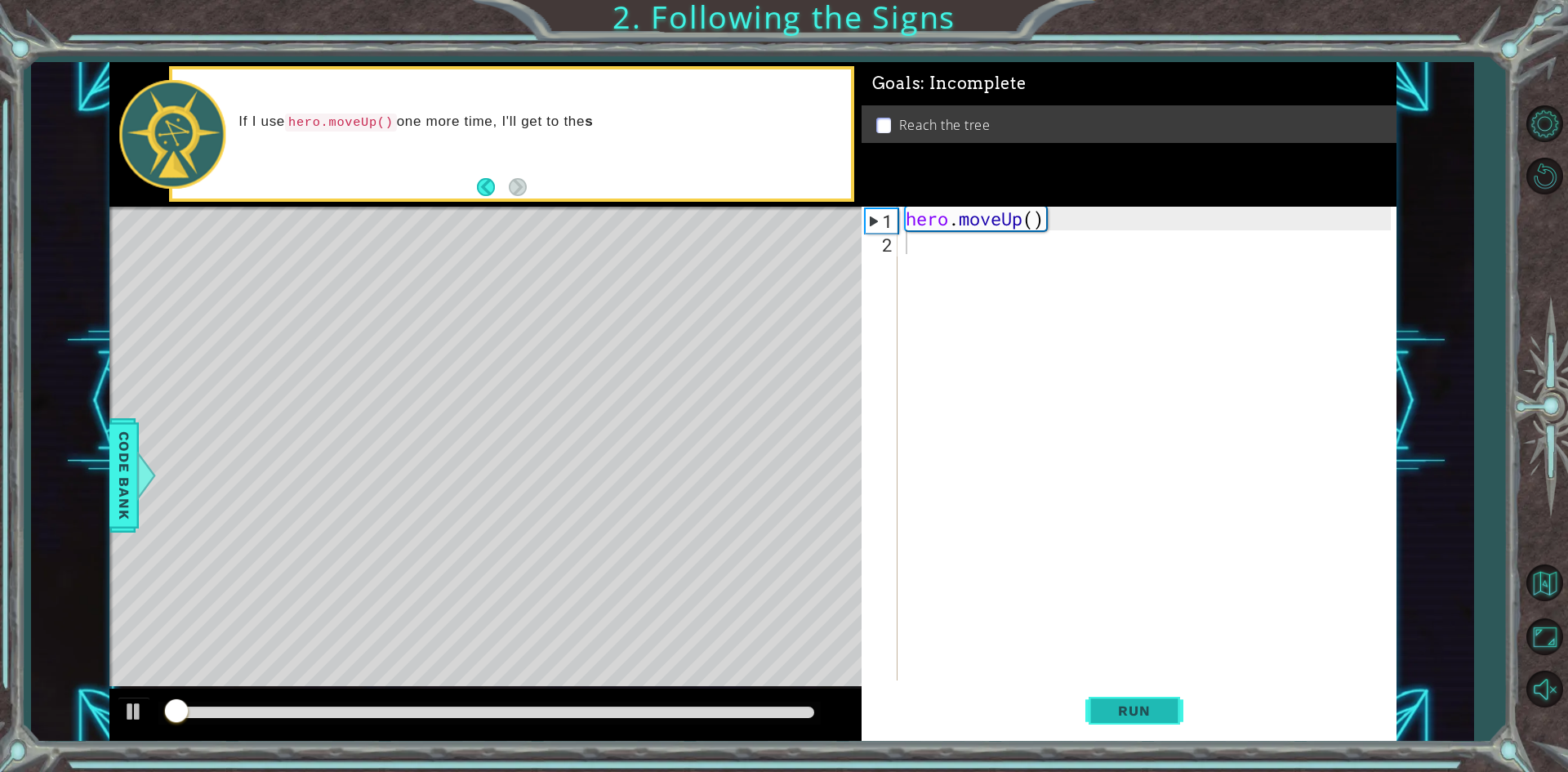
click at [1174, 704] on button "Run" at bounding box center [1135, 711] width 98 height 53
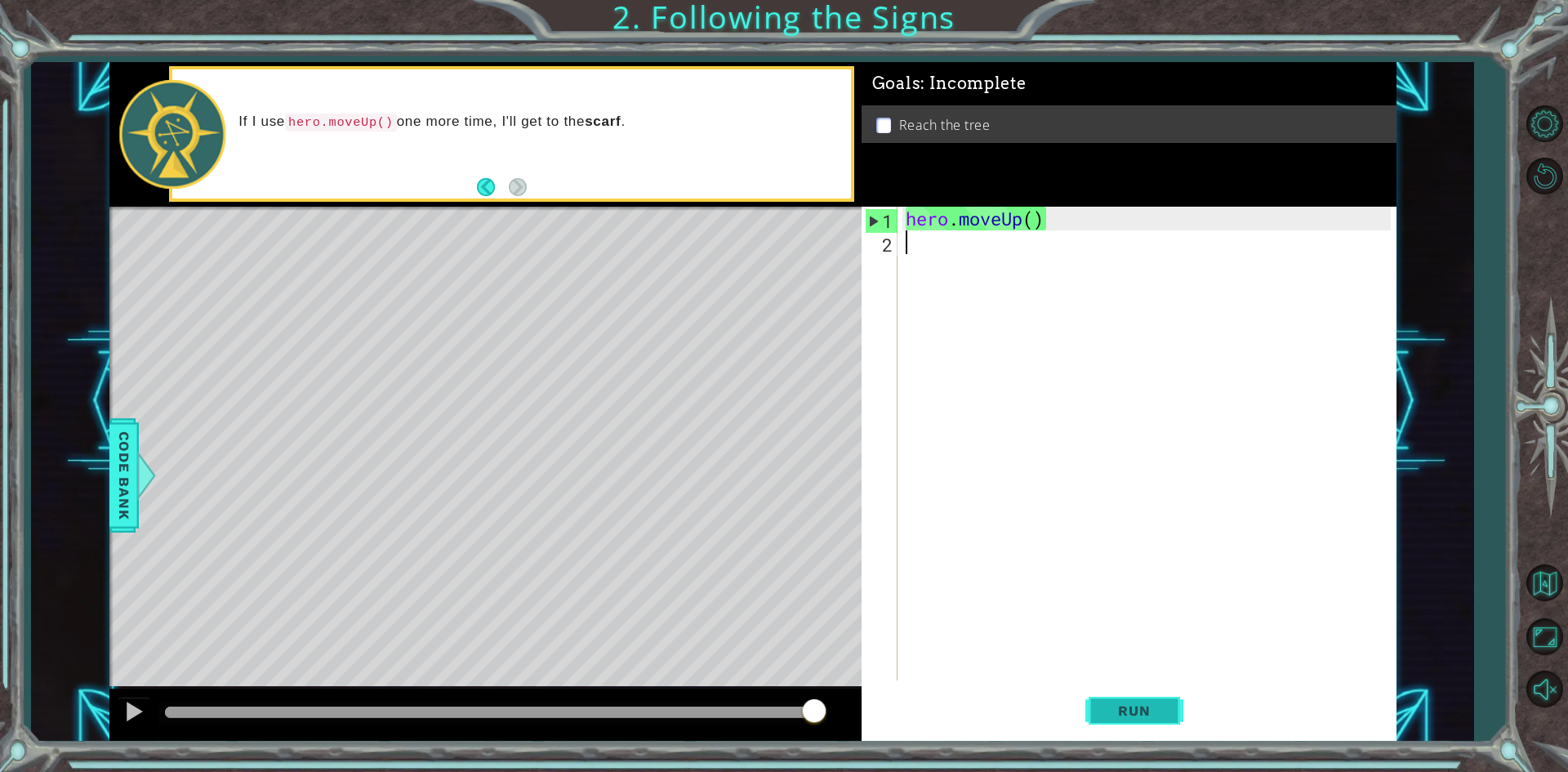
click at [1139, 689] on button "Run" at bounding box center [1135, 711] width 98 height 53
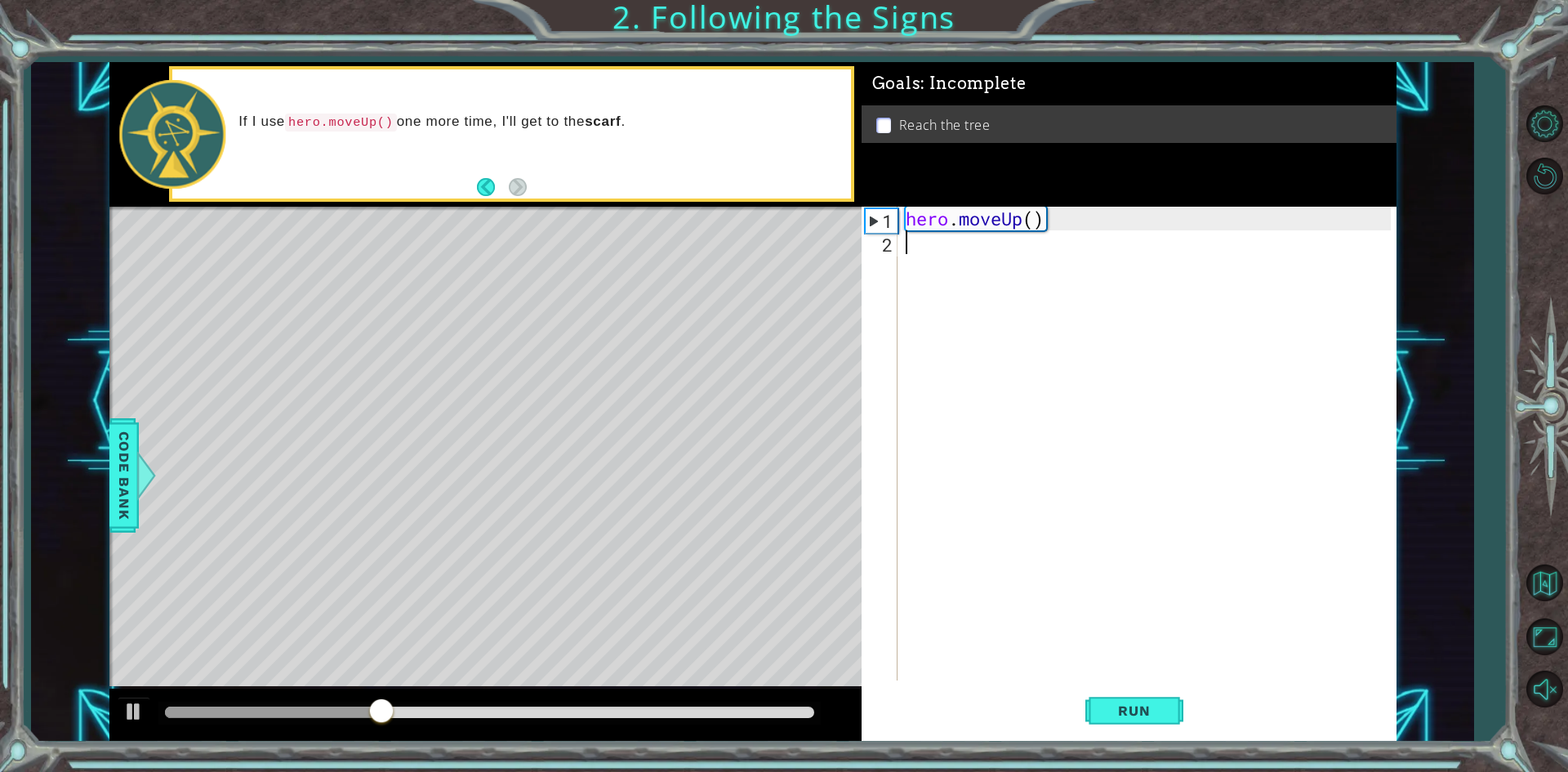
click at [1021, 231] on div "hero . moveUp ( )" at bounding box center [1150, 467] width 497 height 521
click at [1032, 220] on div "hero . moveUp ( )" at bounding box center [1150, 467] width 497 height 521
type textarea "hero.moveUp(2)"
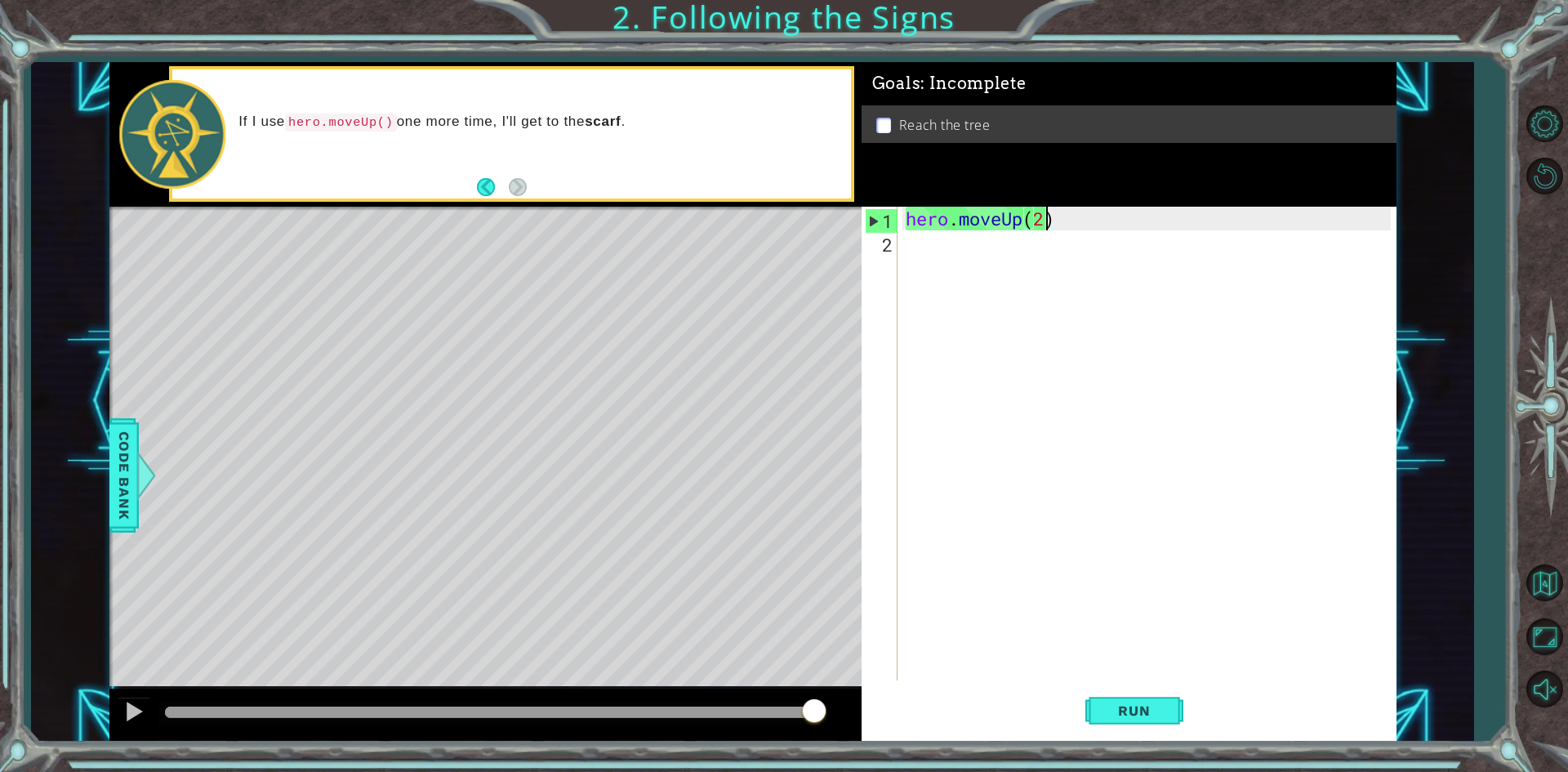
click at [920, 246] on div "hero . moveUp ( 2 )" at bounding box center [1150, 467] width 497 height 521
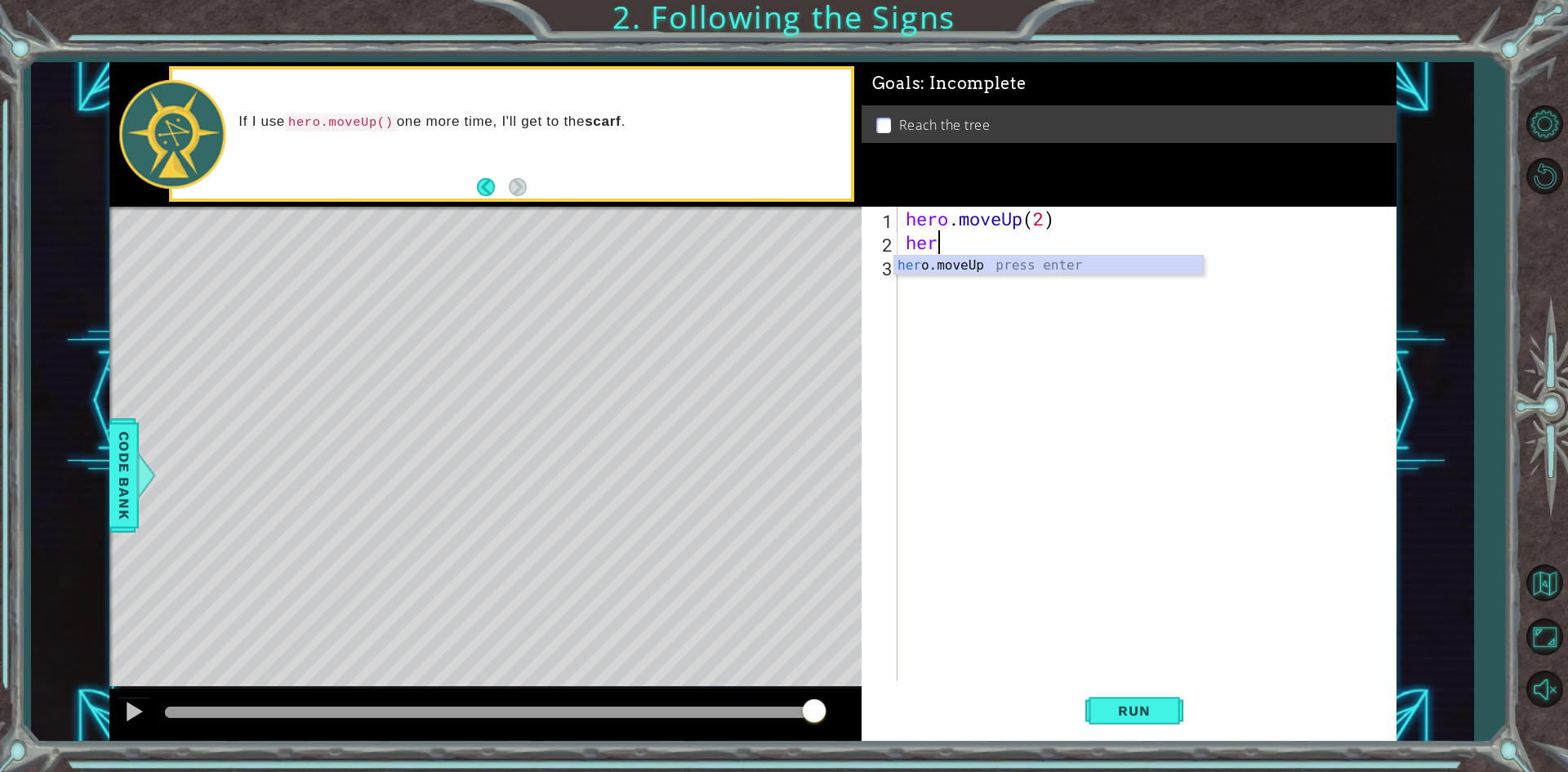
scroll to position [0, 1]
type textarea "hero"
click at [946, 276] on div "hero . moveUp ( 2 ) hero" at bounding box center [1150, 467] width 497 height 521
click at [945, 275] on div "hero . moveUp ( 2 ) hero" at bounding box center [1150, 467] width 497 height 521
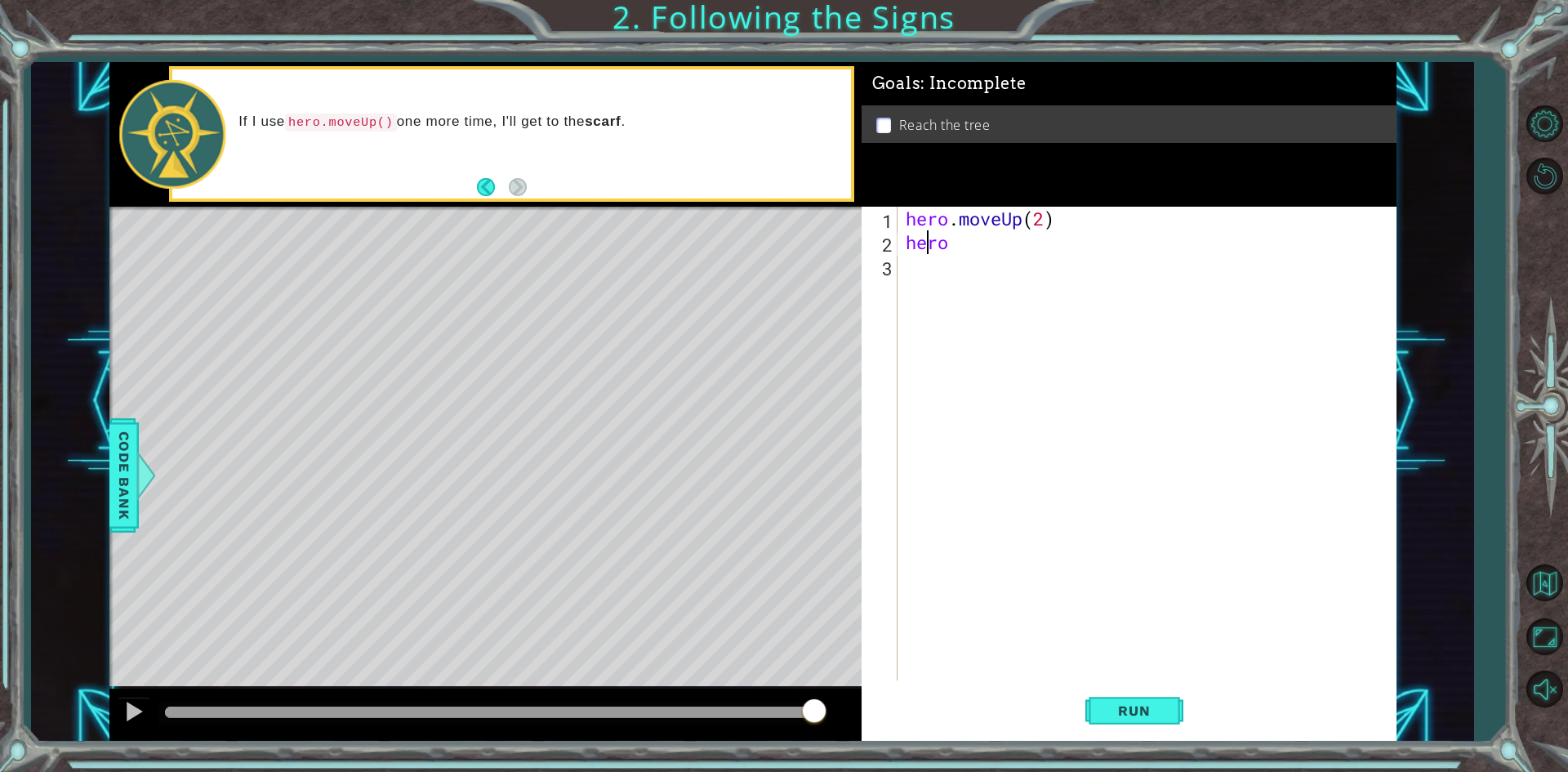
click at [923, 252] on div "hero . moveUp ( 2 ) hero" at bounding box center [1150, 467] width 497 height 521
click at [942, 242] on div "hero . moveUp ( 2 ) hero" at bounding box center [1150, 467] width 497 height 521
click at [954, 242] on div "hero . moveUp ( 2 ) hero" at bounding box center [1150, 467] width 497 height 521
type textarea "her"
click at [922, 269] on div "her o.moveUp press enter" at bounding box center [1048, 285] width 309 height 59
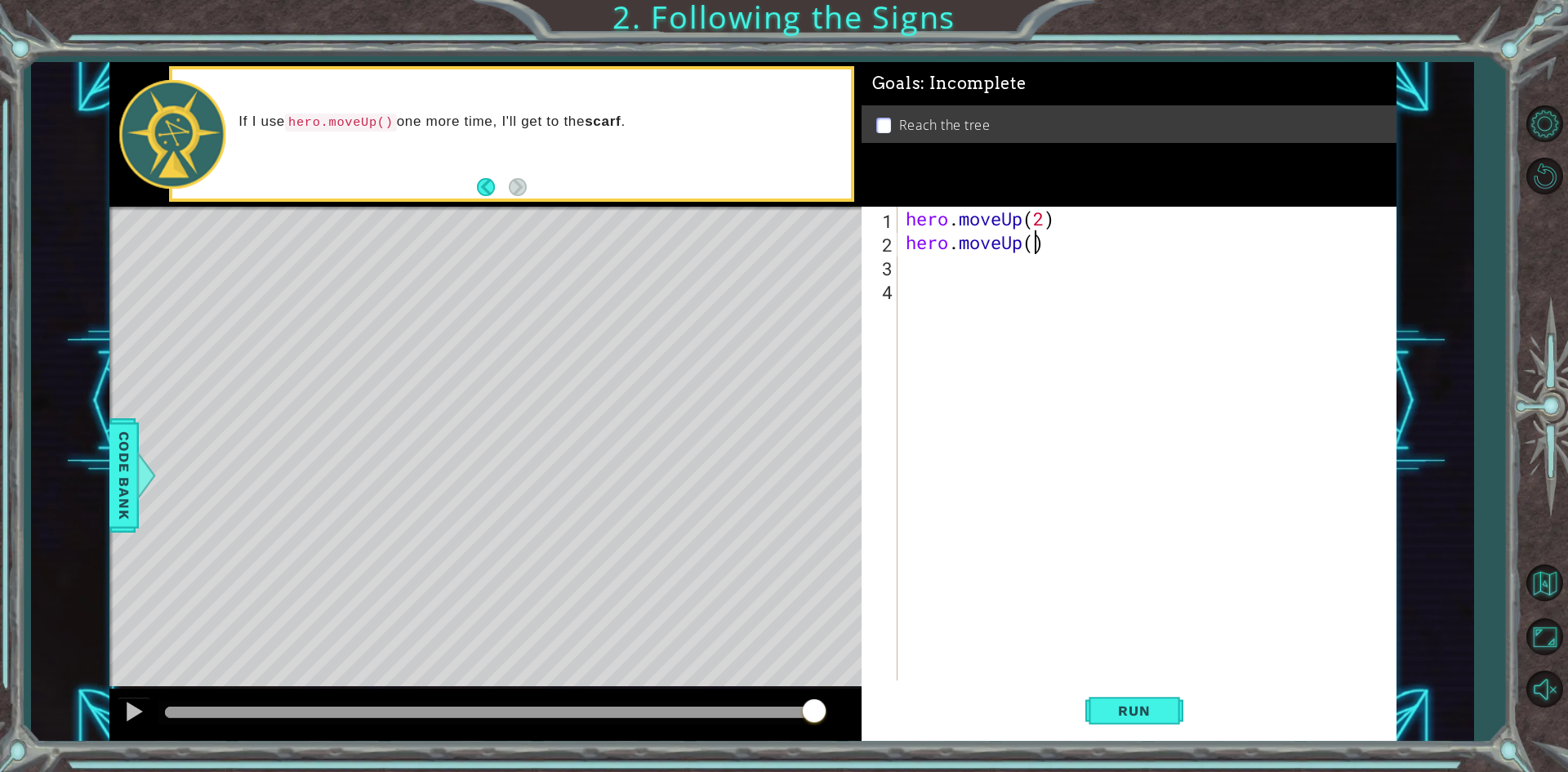
click at [1031, 247] on div "hero . moveUp ( 2 ) hero . moveUp ( )" at bounding box center [1150, 467] width 497 height 521
type textarea "hero.moveUp()"
click at [1125, 716] on span "Run" at bounding box center [1134, 710] width 65 height 17
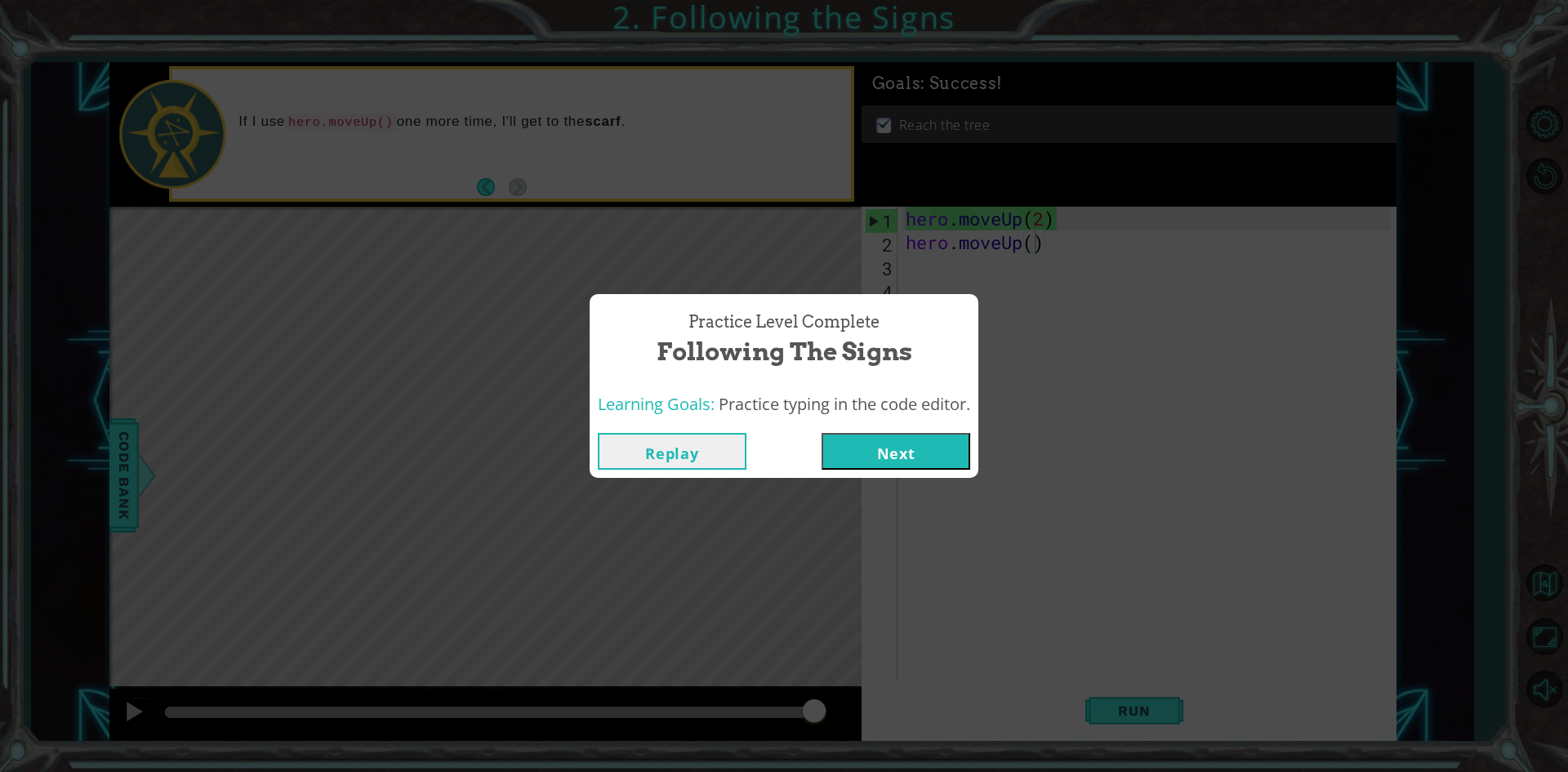
click at [877, 455] on button "Next" at bounding box center [896, 451] width 149 height 37
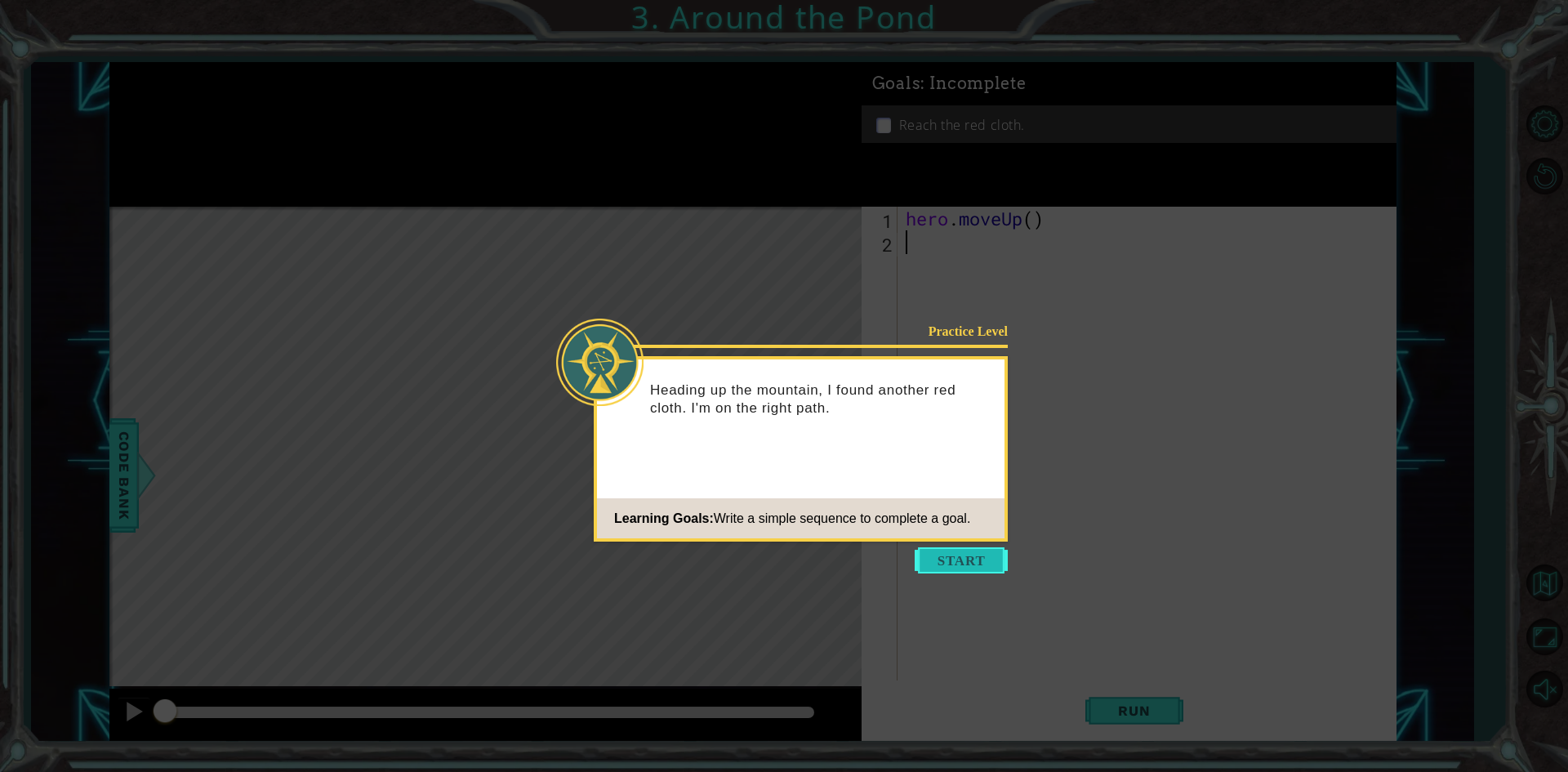
click at [954, 561] on button "Start" at bounding box center [962, 560] width 93 height 26
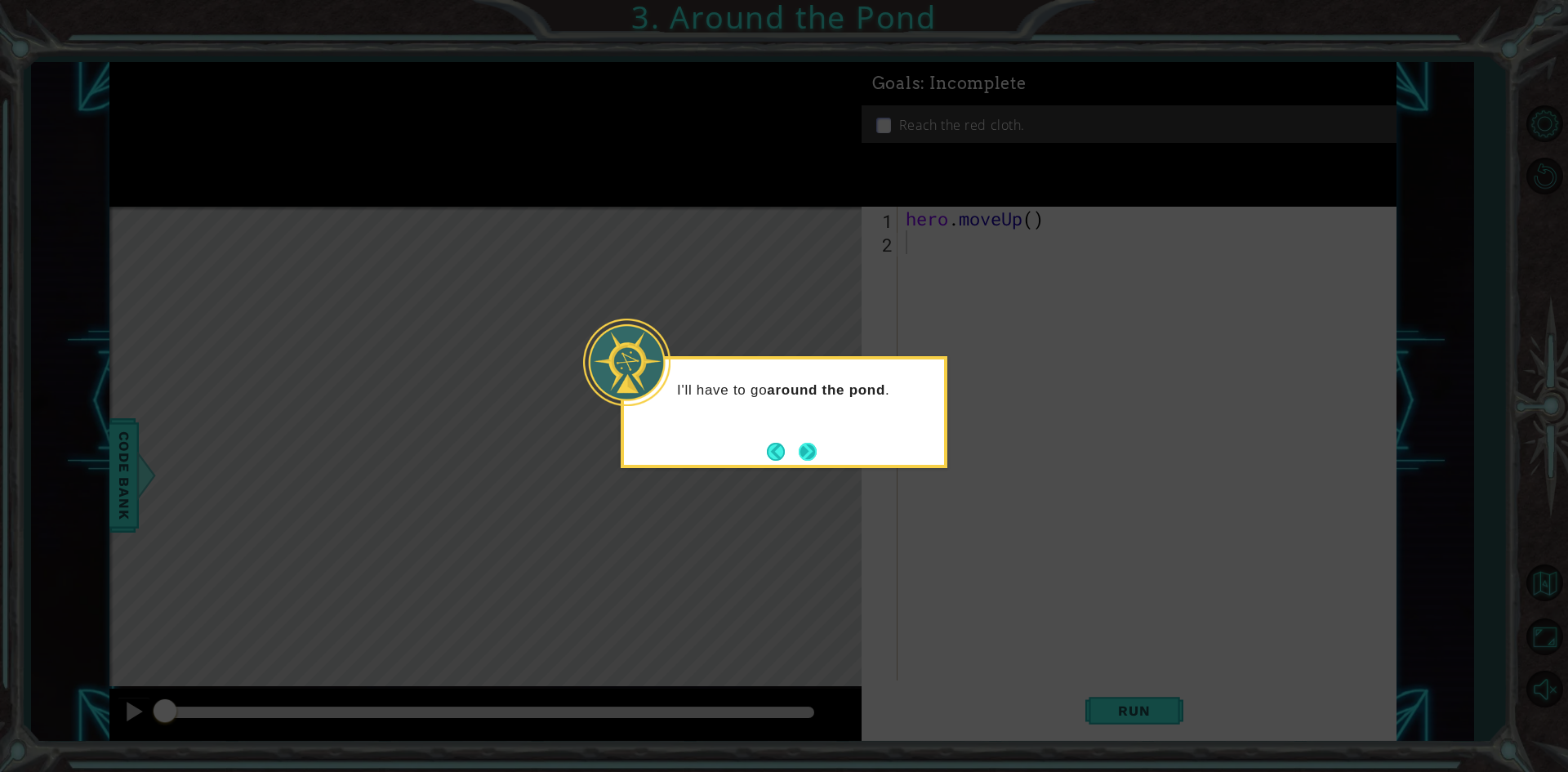
click at [811, 452] on button "Next" at bounding box center [808, 451] width 28 height 28
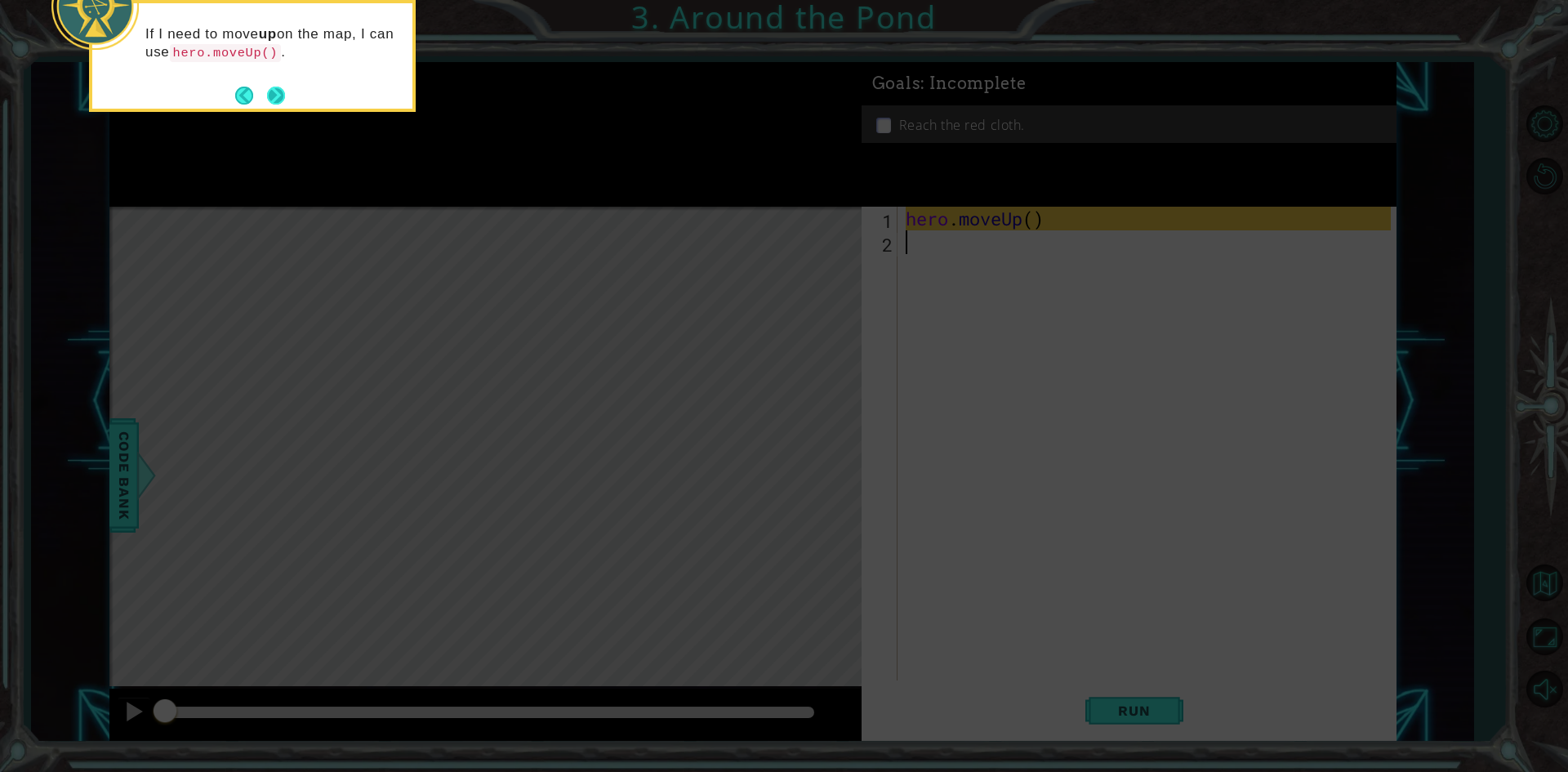
click at [277, 98] on button "Next" at bounding box center [276, 95] width 27 height 27
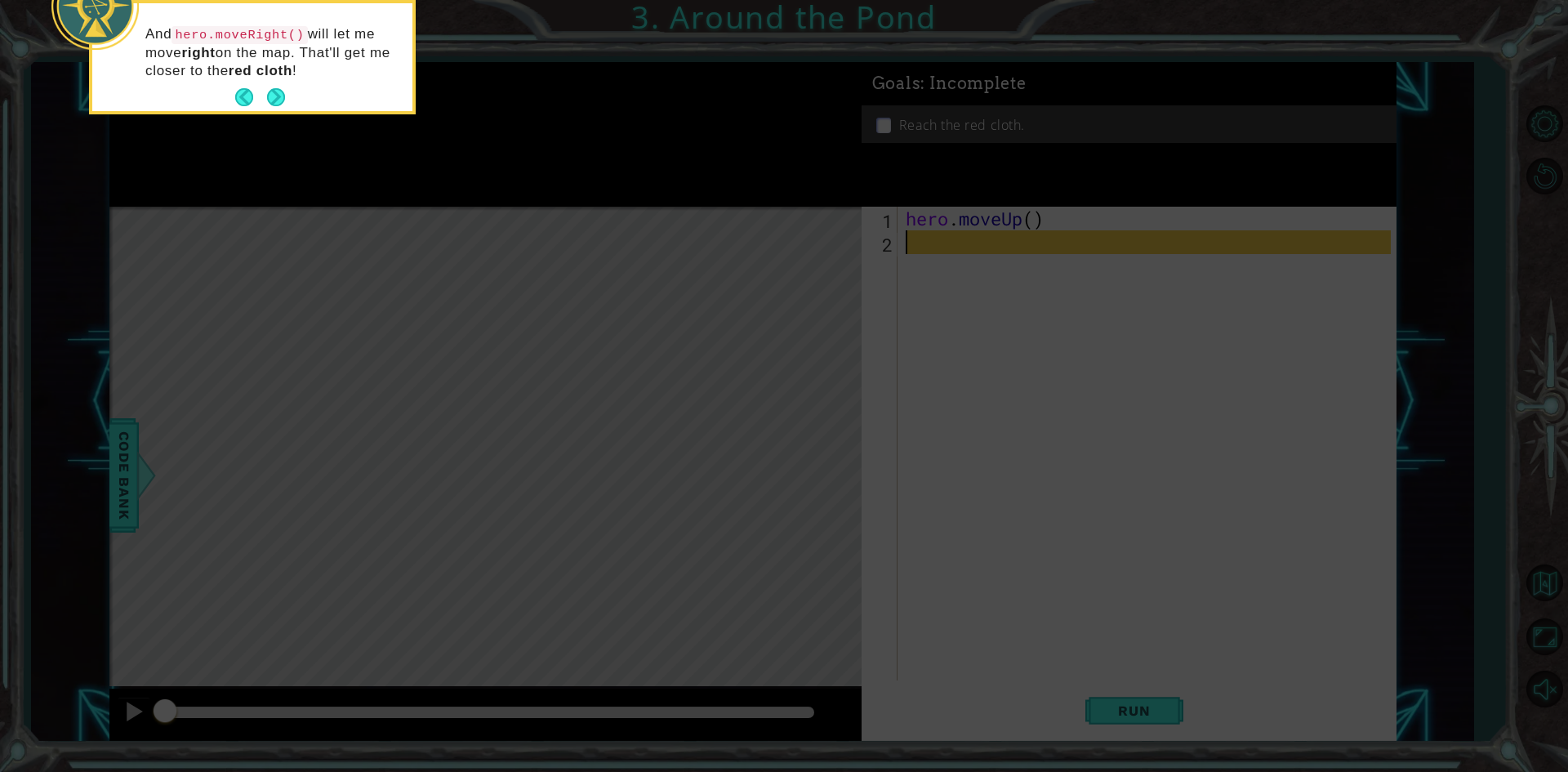
click at [277, 98] on button "Next" at bounding box center [275, 97] width 19 height 19
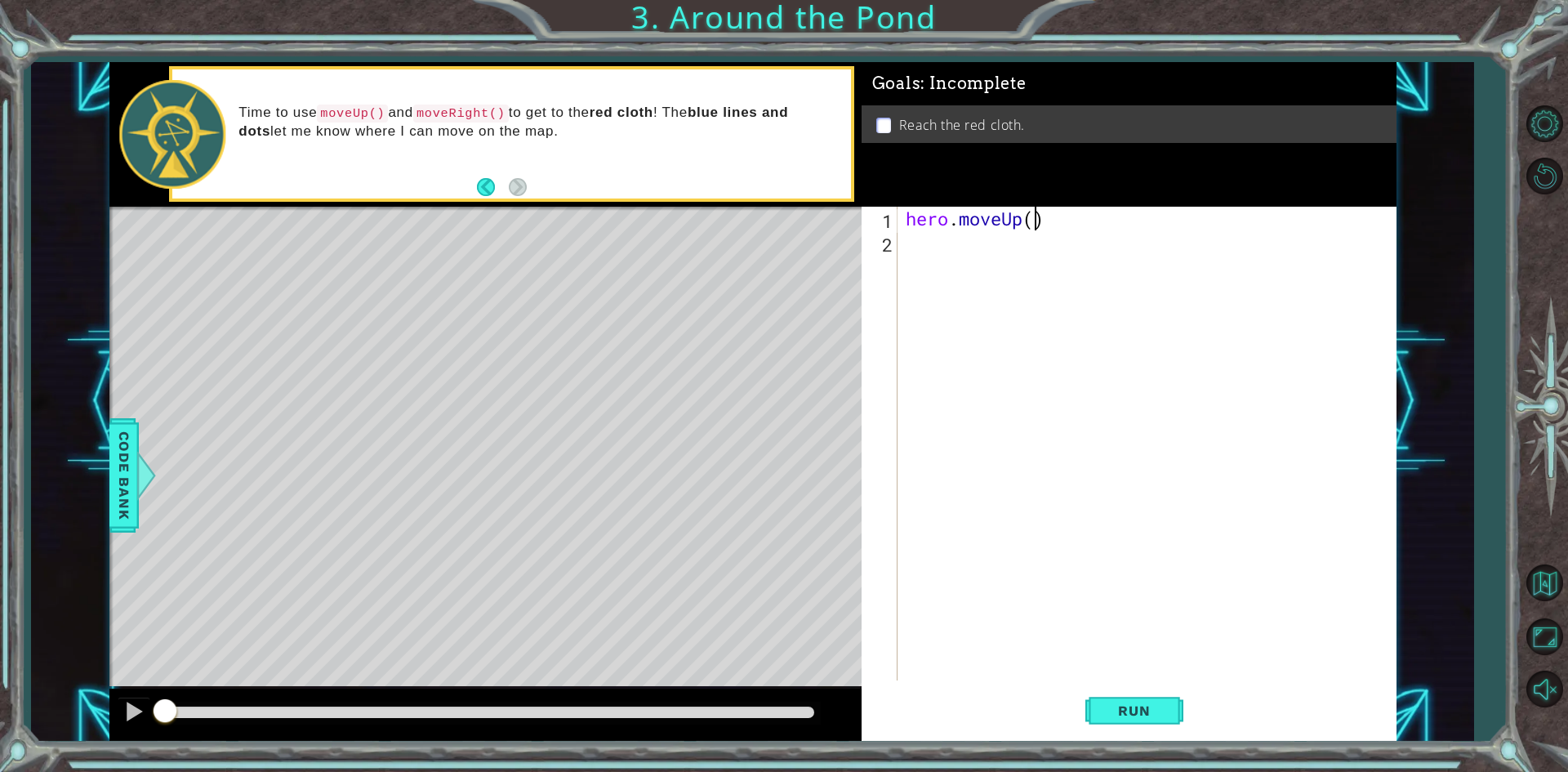
click at [1037, 213] on div "hero . moveUp ( )" at bounding box center [1150, 467] width 497 height 521
type textarea "hero.moveUp(2)"
click at [935, 254] on div "hero . moveUp ( 2 )" at bounding box center [1150, 467] width 497 height 521
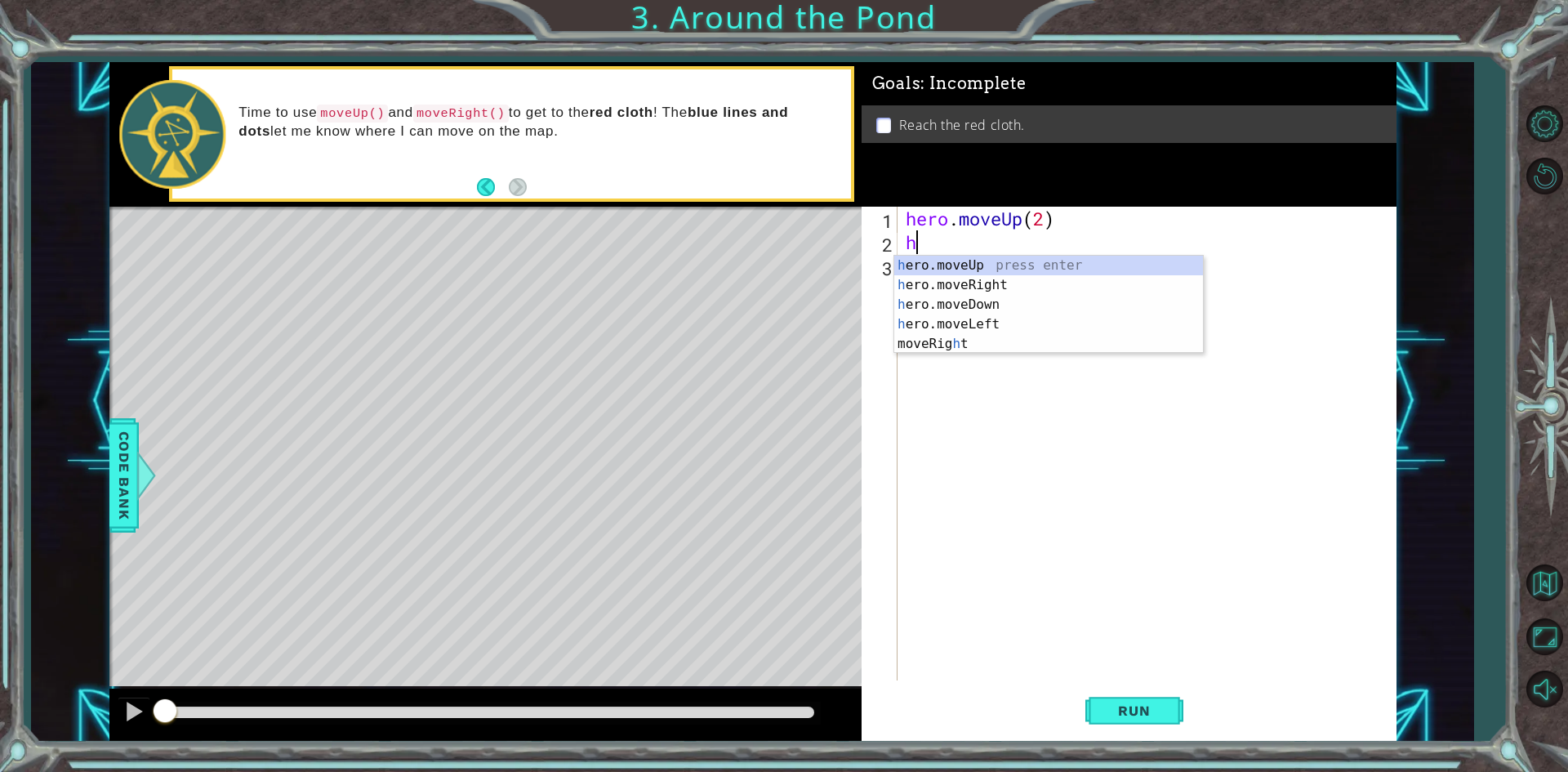
type textarea "her"
click at [954, 285] on div "her o.moveUp press enter her o.moveRight press enter her o.moveDown press enter…" at bounding box center [1048, 314] width 309 height 117
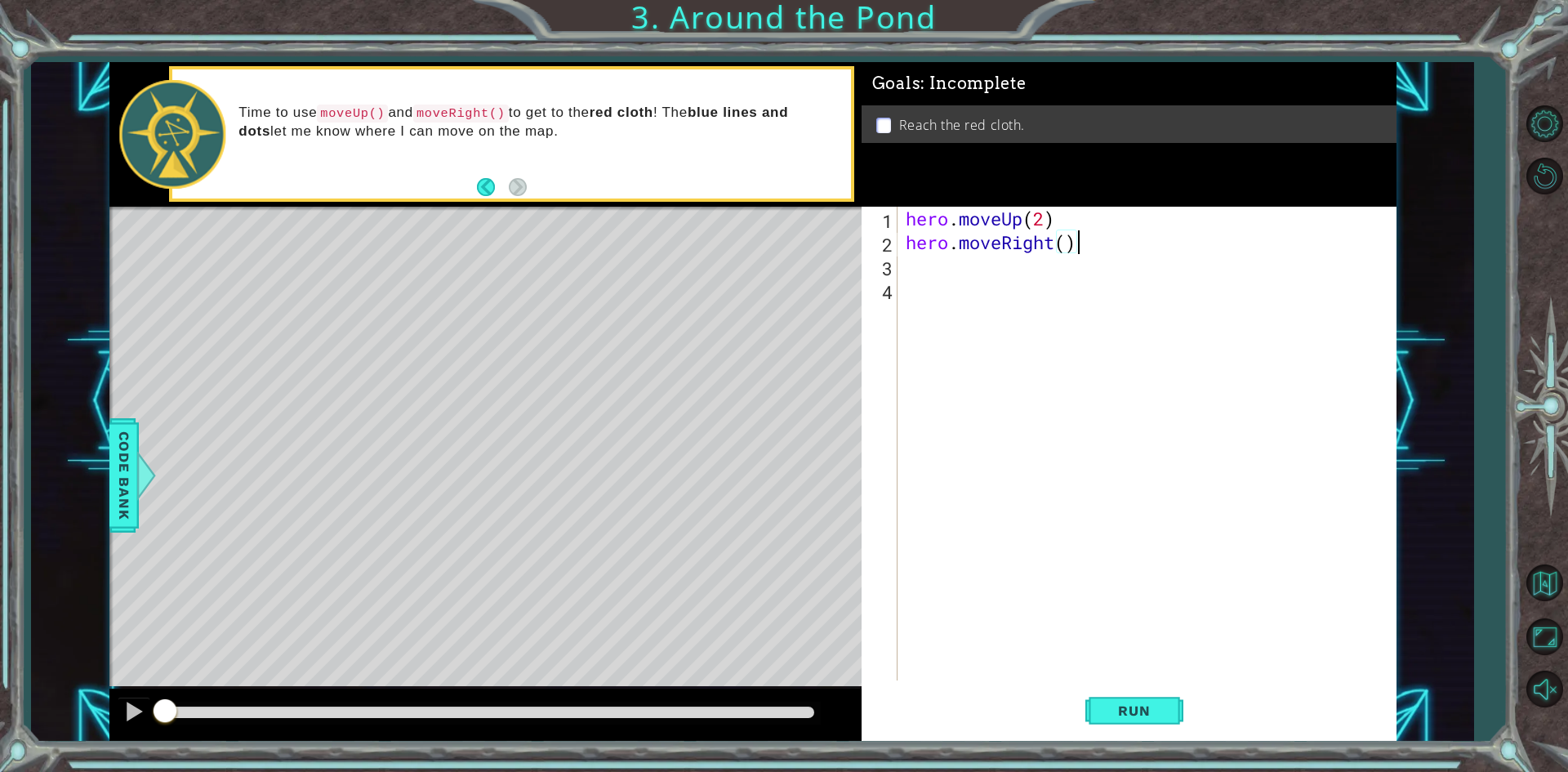
click at [1075, 250] on div "hero . moveUp ( 2 ) hero . moveRight ( )" at bounding box center [1150, 467] width 497 height 521
click at [1066, 250] on div "hero . moveUp ( 2 ) hero . moveRight ( )" at bounding box center [1150, 467] width 497 height 521
type textarea "hero.moveRight(1)"
click at [934, 269] on div "hero . moveUp ( 2 ) hero . moveRight ( 1 )" at bounding box center [1150, 467] width 497 height 521
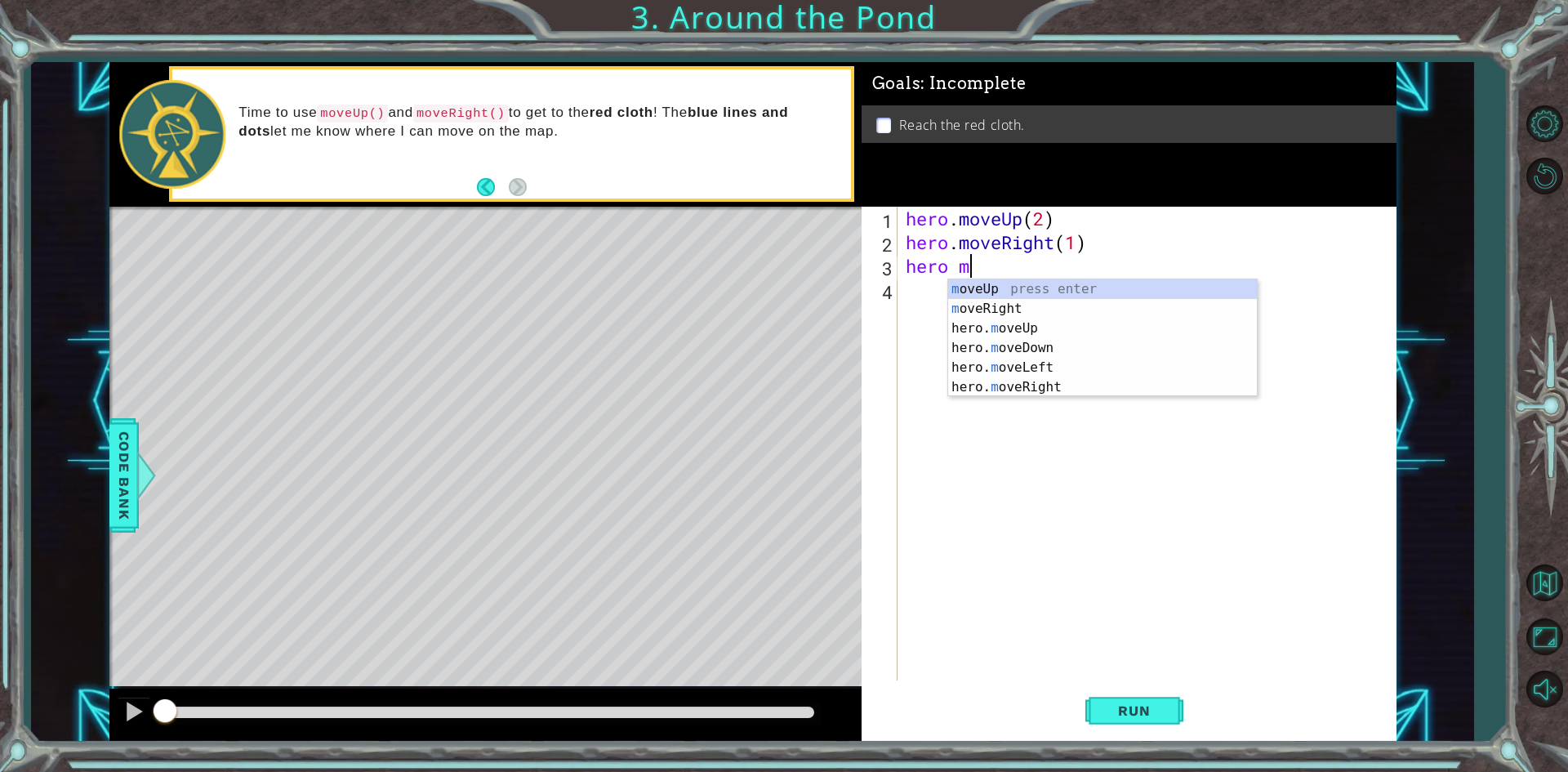
scroll to position [0, 2]
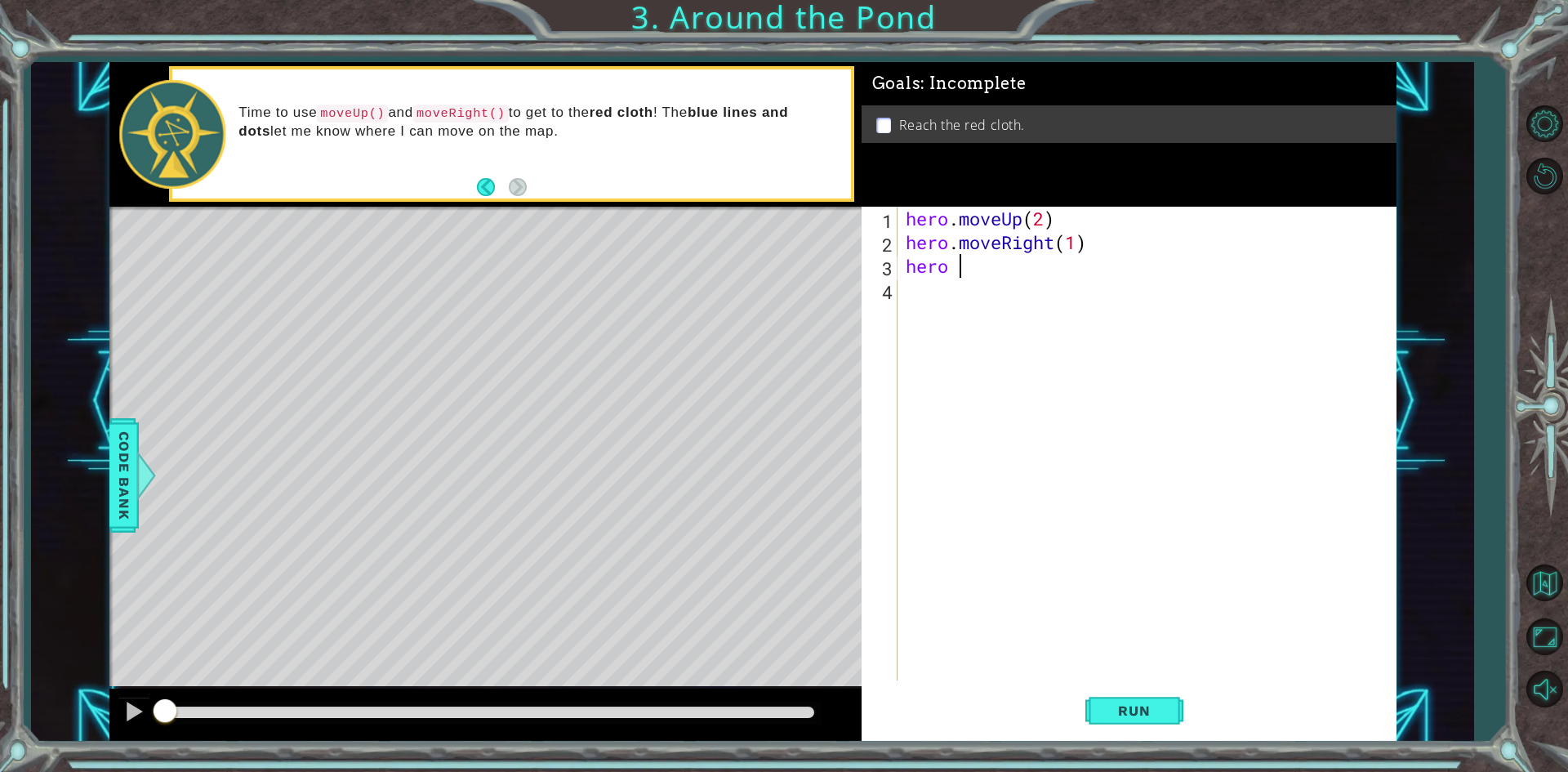
type textarea "hero"
click at [956, 290] on div "hero .moveUp press enter hero .moveRight press enter hero .moveDown press enter…" at bounding box center [1048, 338] width 309 height 117
click at [1031, 275] on div "hero . moveUp ( 2 ) hero . moveRight ( 1 ) hero . moveUp ( )" at bounding box center [1150, 467] width 497 height 521
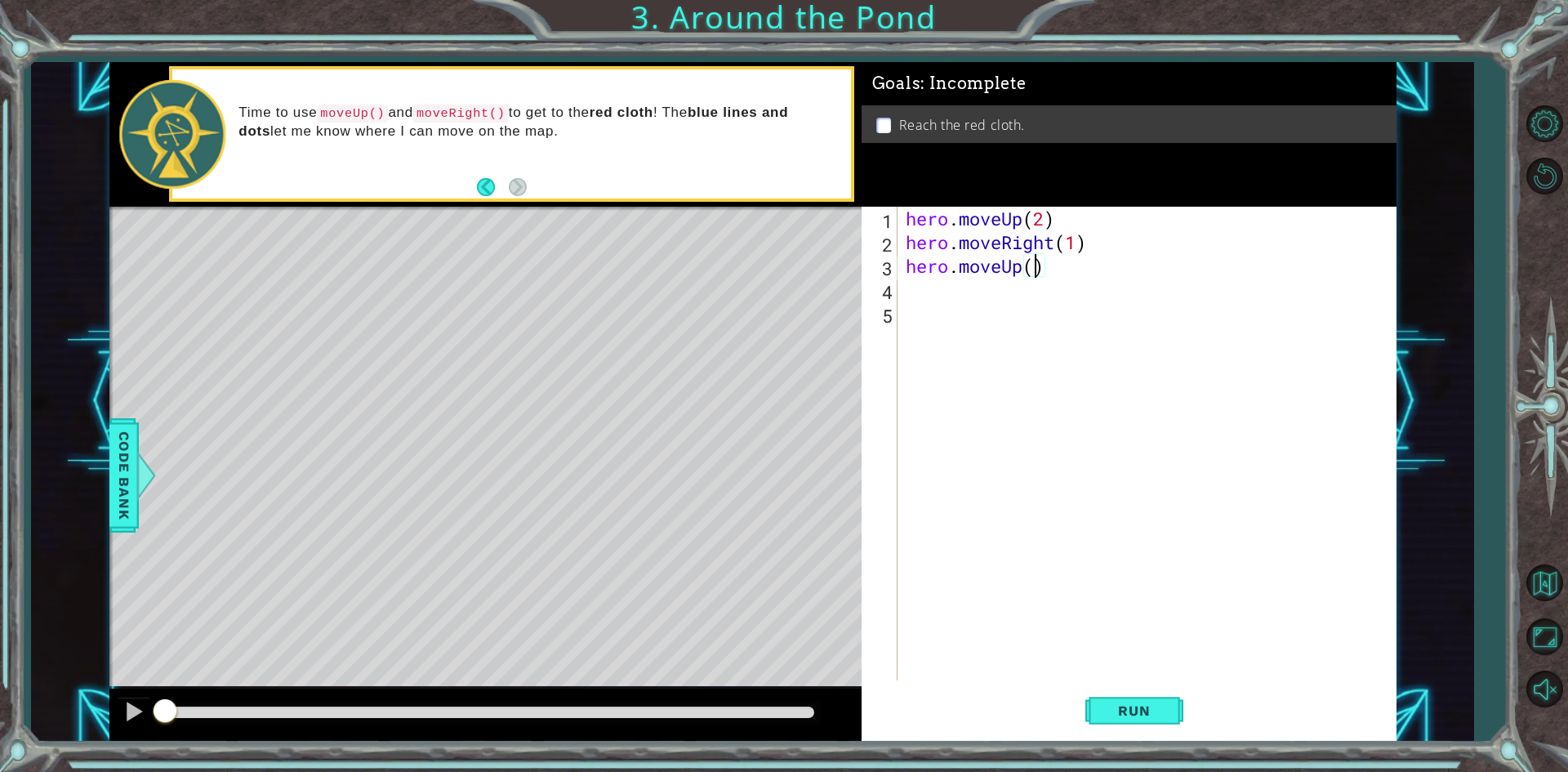
scroll to position [0, 6]
type textarea "hero.moveUp(1)"
click at [1153, 719] on span "Run" at bounding box center [1134, 710] width 65 height 17
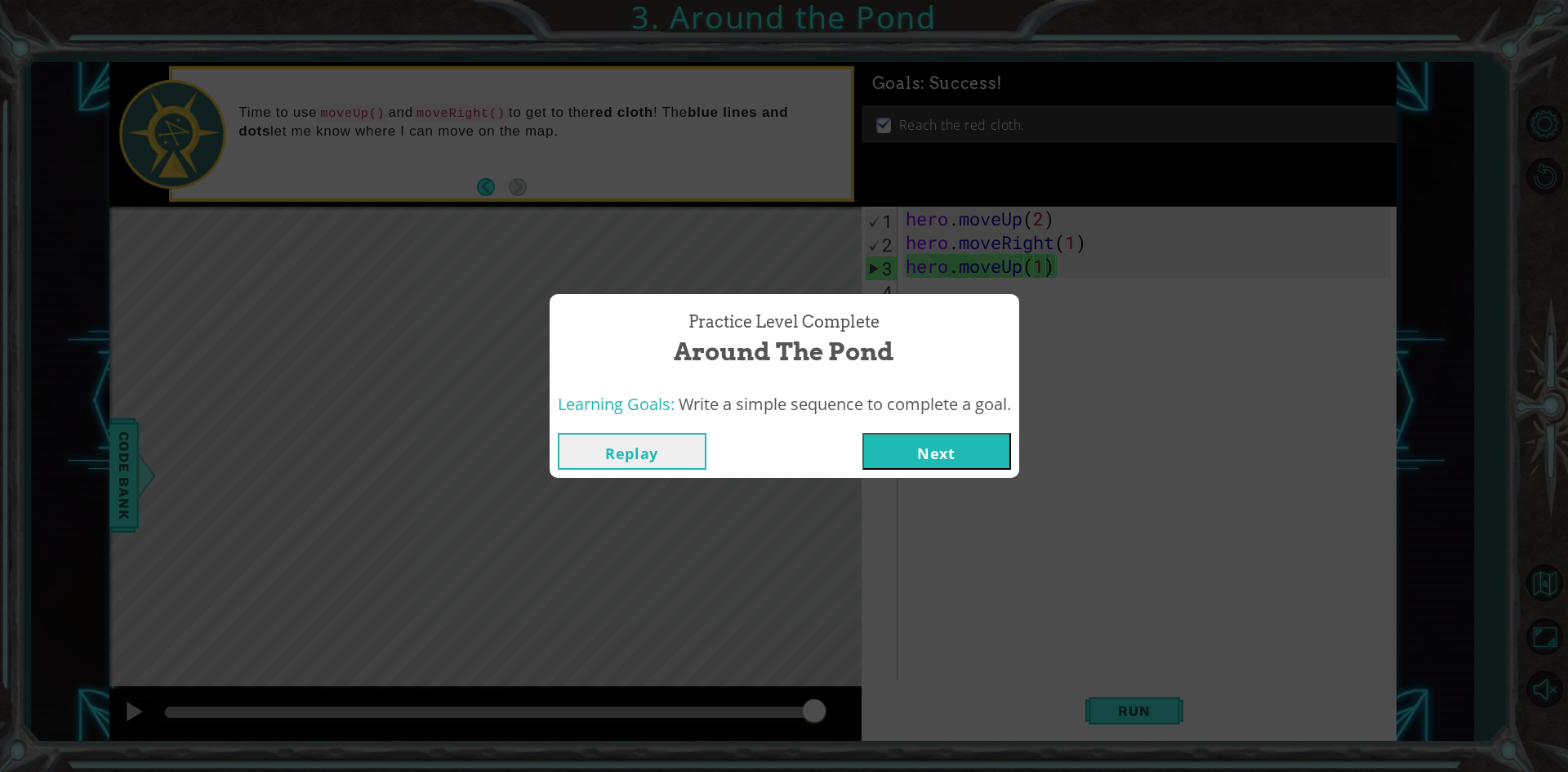
click at [972, 464] on button "Next" at bounding box center [937, 451] width 149 height 37
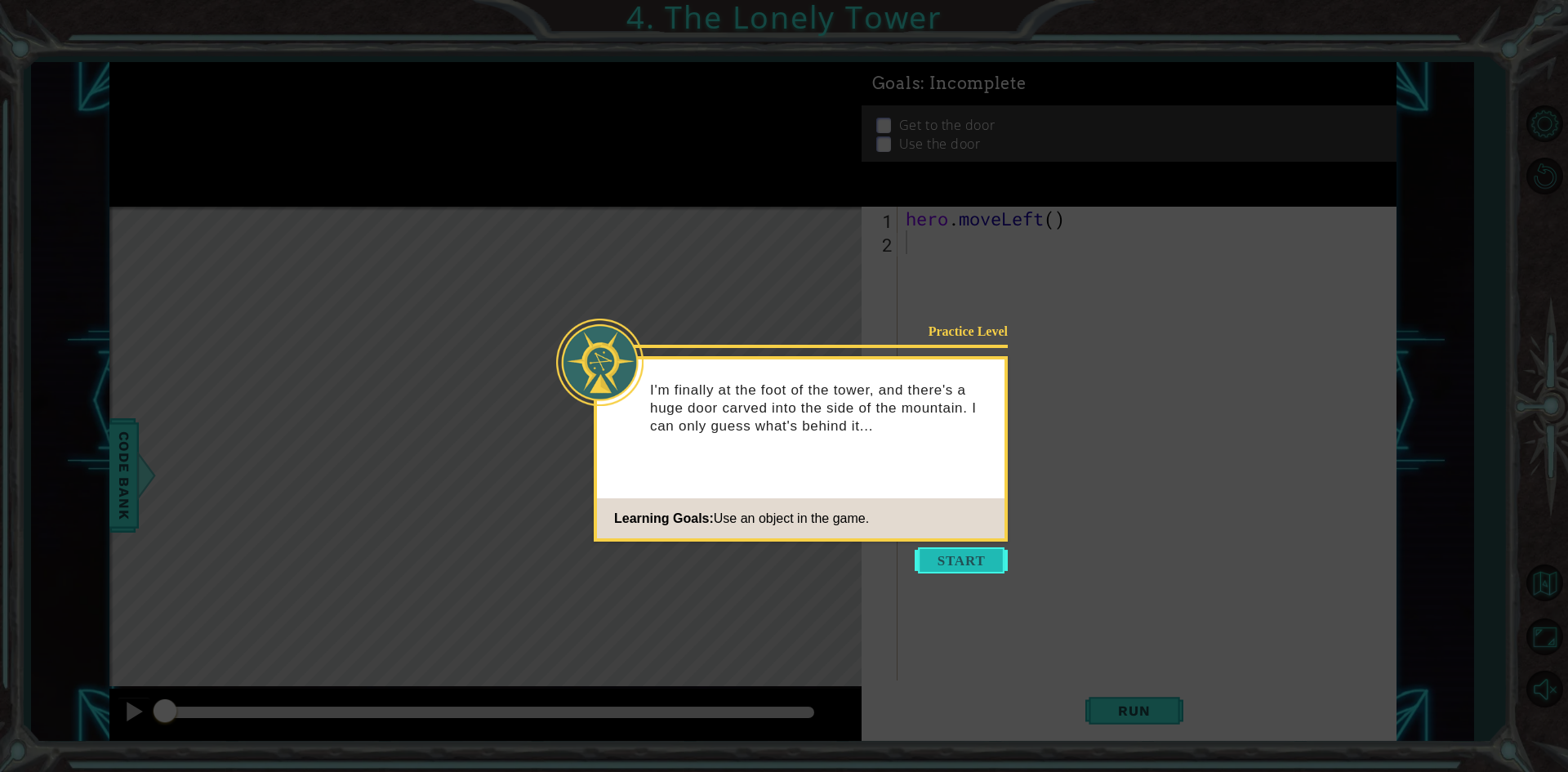
click at [950, 566] on button "Start" at bounding box center [962, 560] width 93 height 26
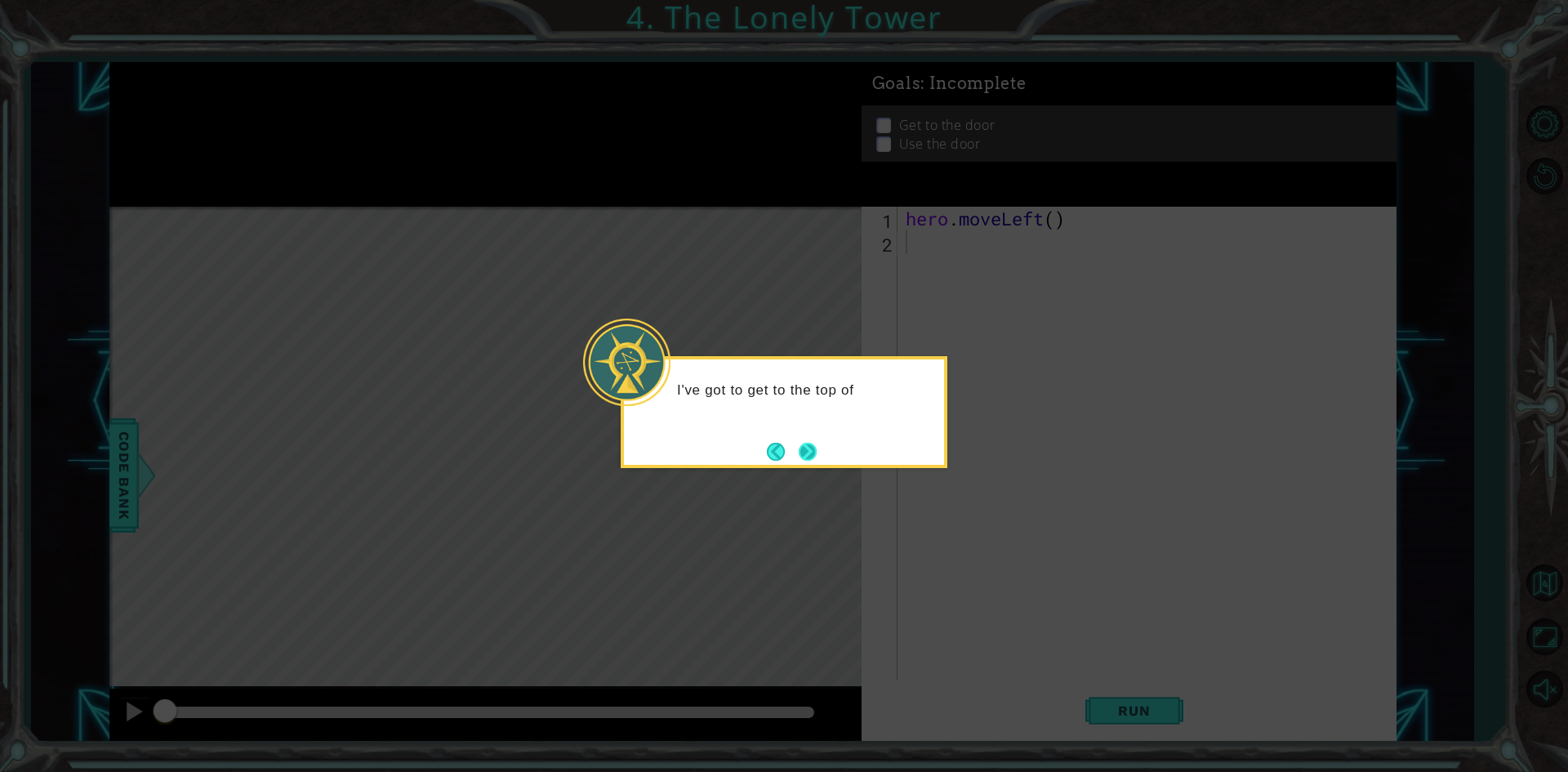
click at [810, 441] on button "Next" at bounding box center [808, 451] width 21 height 21
click at [811, 442] on button "Next" at bounding box center [808, 451] width 19 height 19
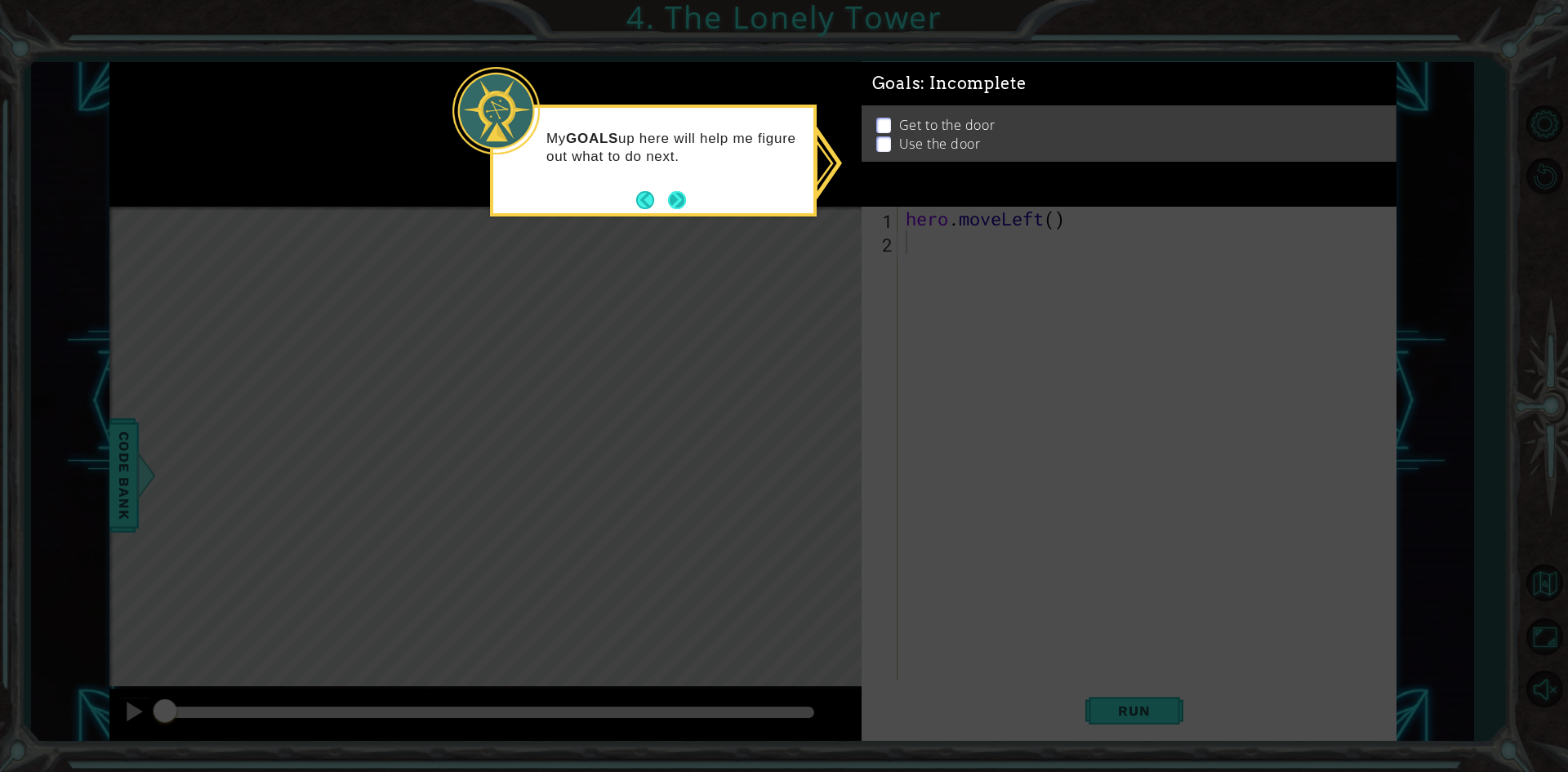
click at [682, 202] on button "Next" at bounding box center [676, 200] width 19 height 19
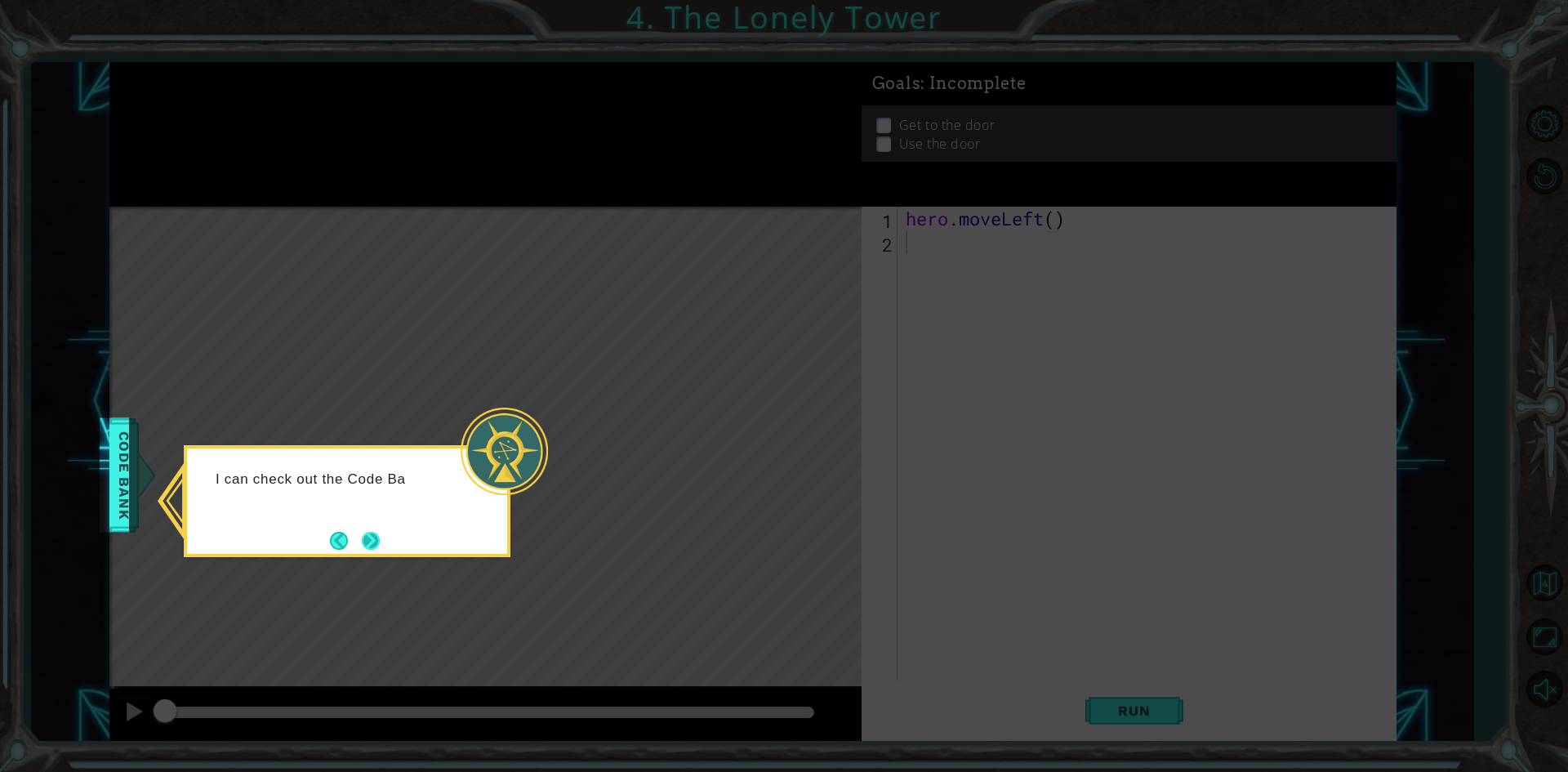
click at [377, 550] on button "Next" at bounding box center [370, 539] width 29 height 29
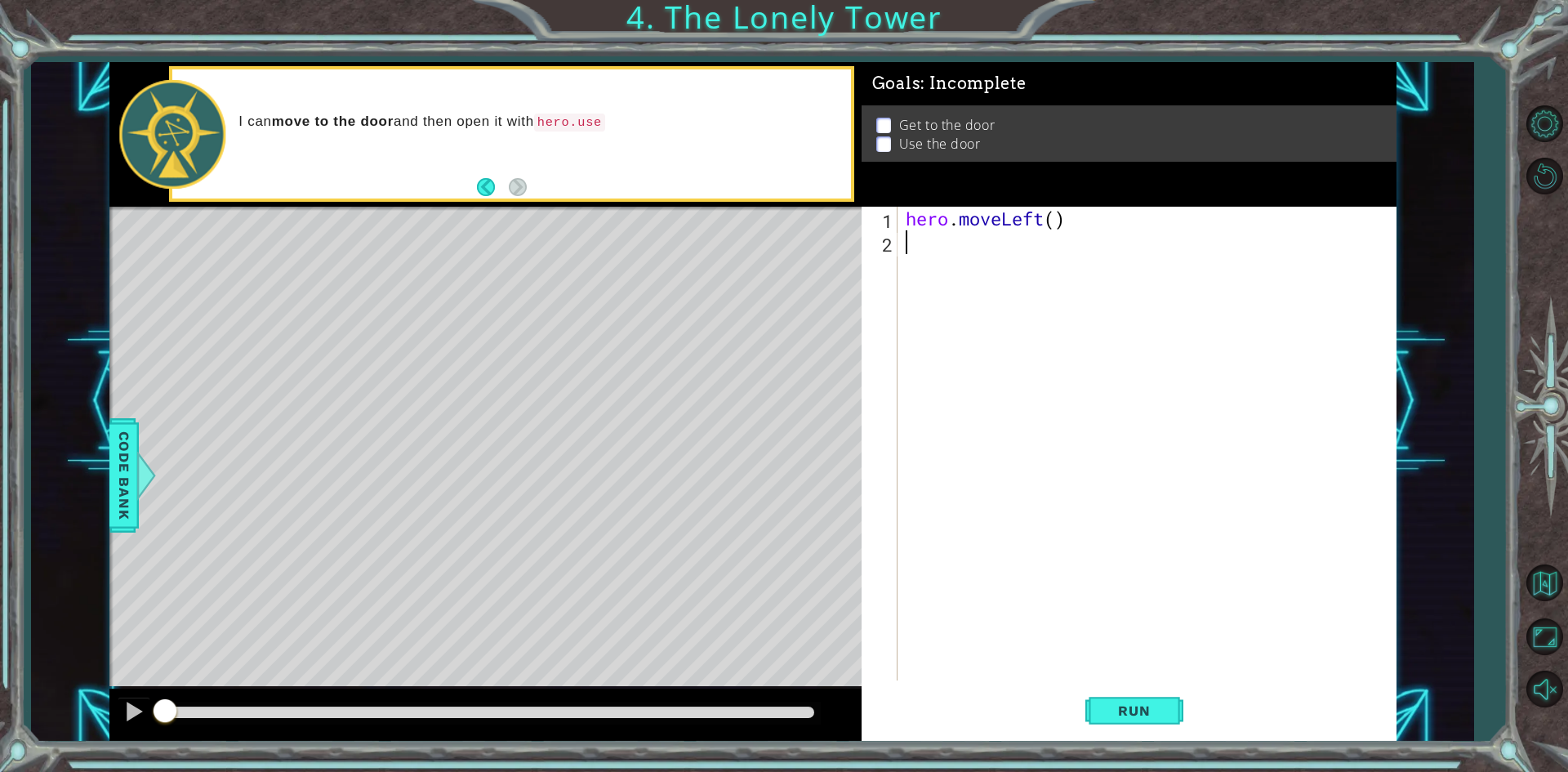
click at [1058, 230] on div "hero . moveLeft ( )" at bounding box center [1150, 467] width 497 height 521
click at [1056, 226] on div "hero . moveLeft ( )" at bounding box center [1150, 467] width 497 height 521
type textarea "hero.moveLeft(2)"
click at [972, 245] on div "hero . moveLeft ( 2 )" at bounding box center [1150, 467] width 497 height 521
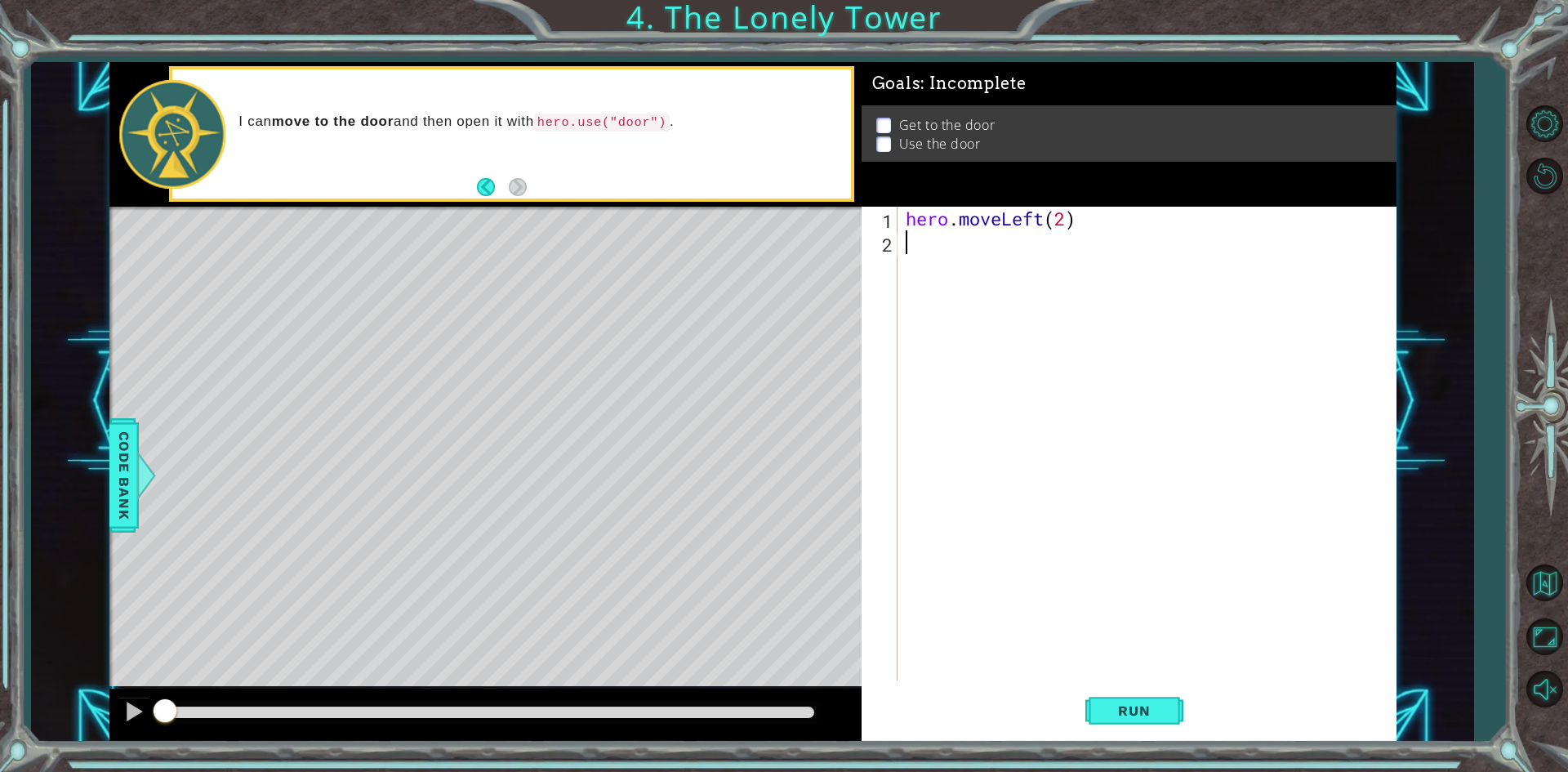
scroll to position [0, 0]
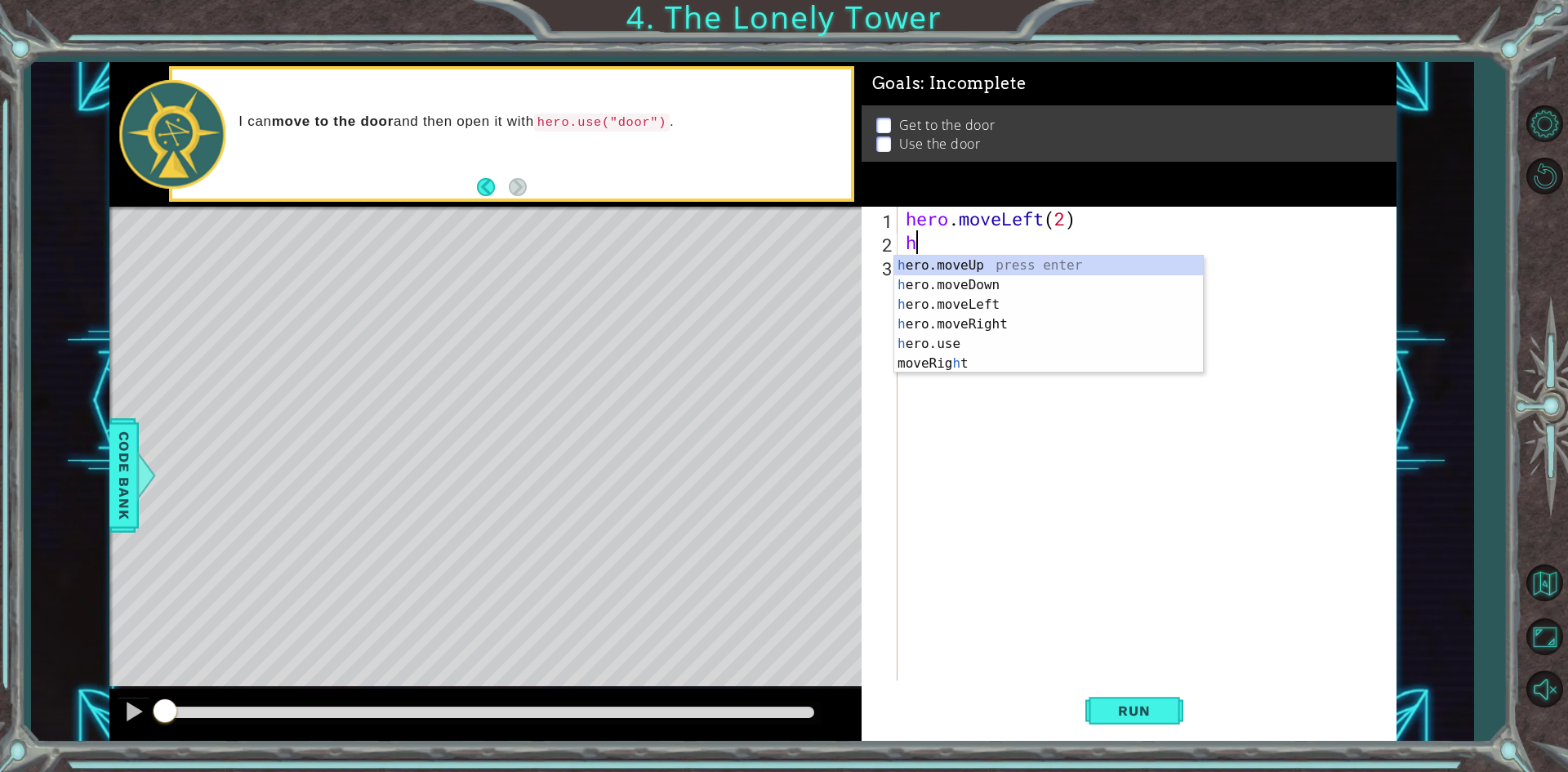
type textarea "he"
click at [958, 256] on div "he ro.moveUp press enter he ro.moveDown press enter he ro.moveLeft press enter …" at bounding box center [1048, 324] width 309 height 137
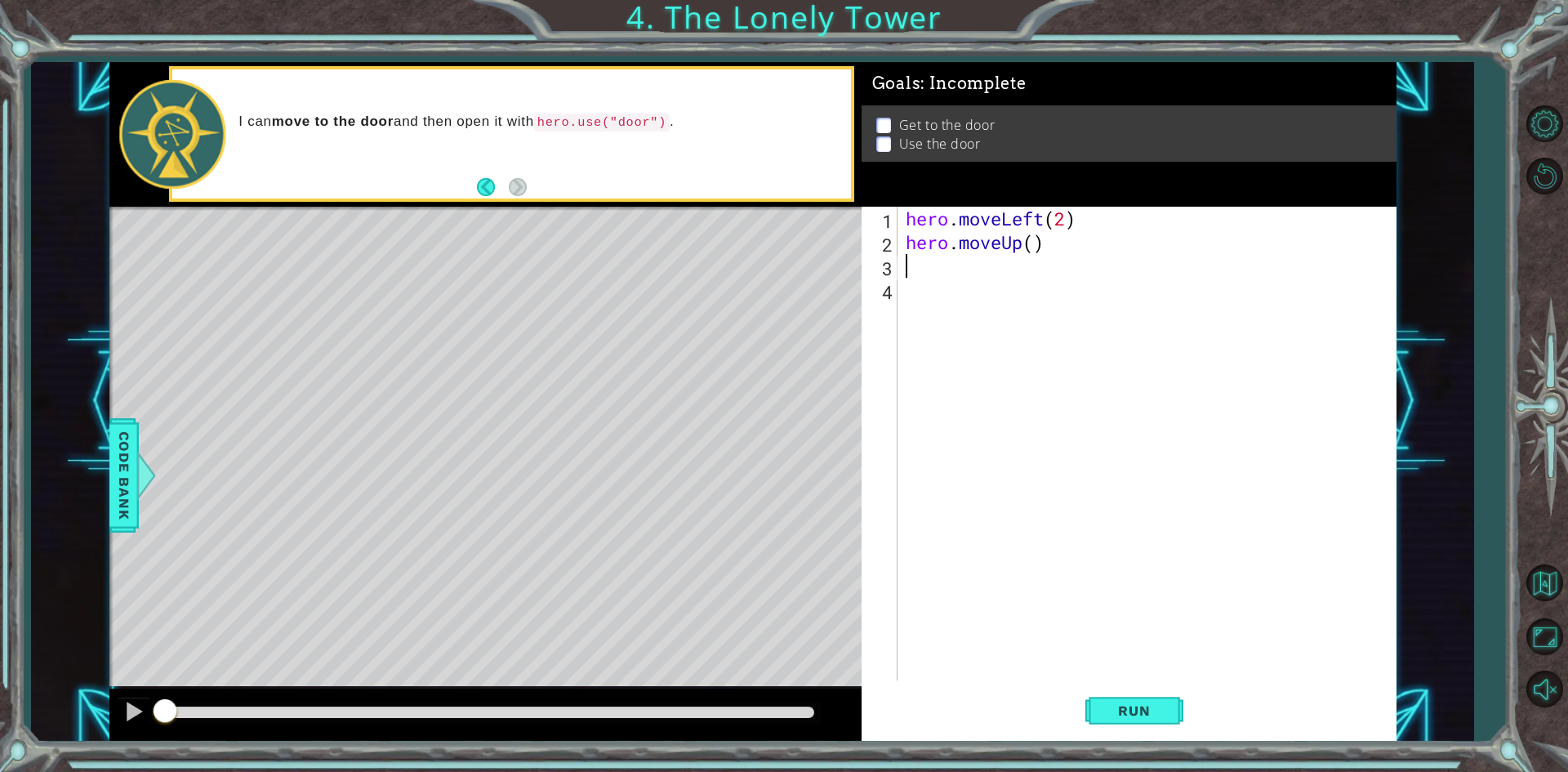
click at [1035, 244] on div "hero . moveLeft ( 2 ) hero . moveUp ( )" at bounding box center [1150, 467] width 497 height 521
type textarea "hero.moveUp(2)"
click at [968, 284] on div "hero . moveLeft ( 2 ) hero . moveUp ( 2 )" at bounding box center [1150, 467] width 497 height 521
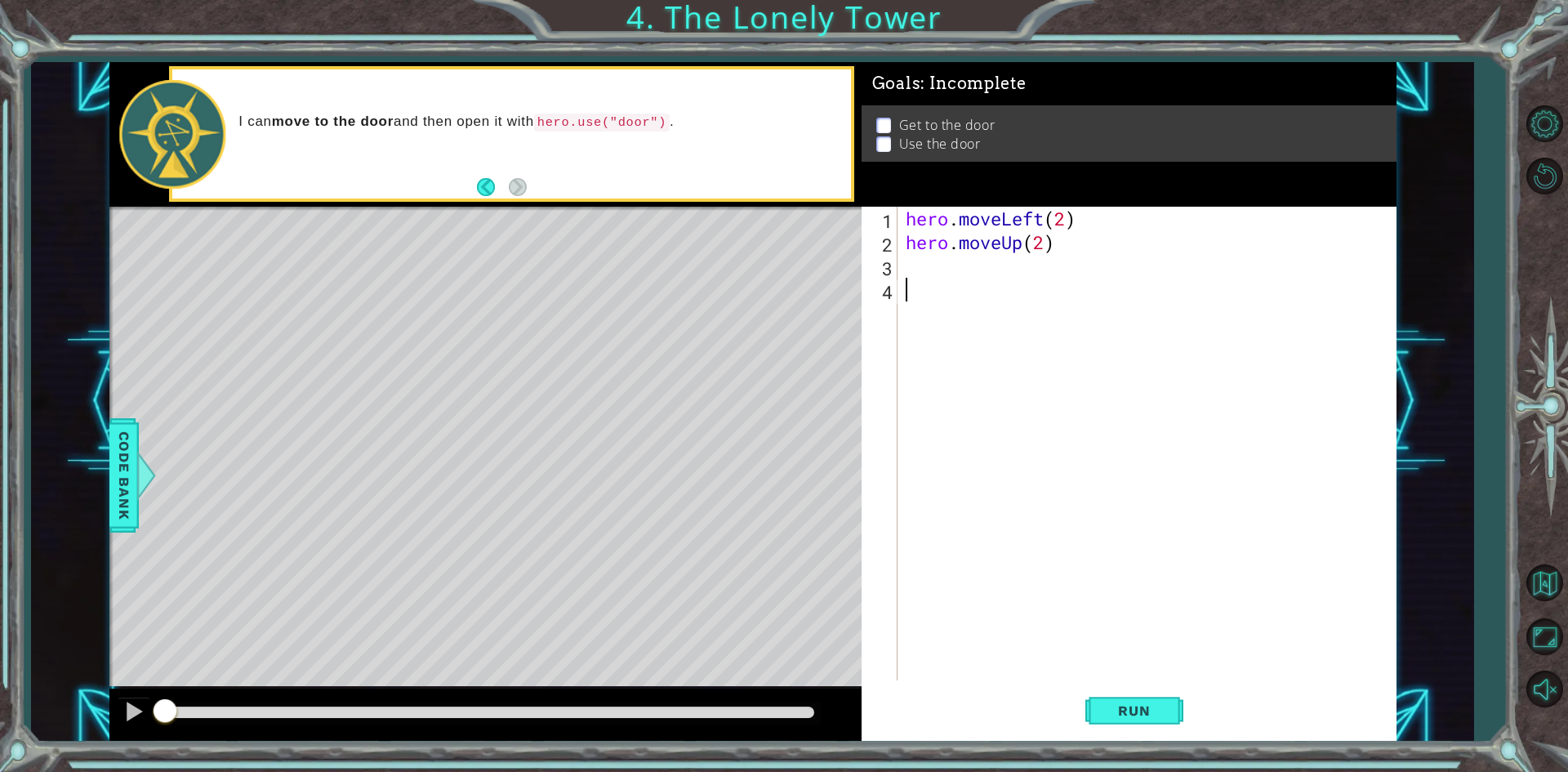
click at [957, 260] on div "hero . moveLeft ( 2 ) hero . moveUp ( 2 )" at bounding box center [1150, 467] width 497 height 521
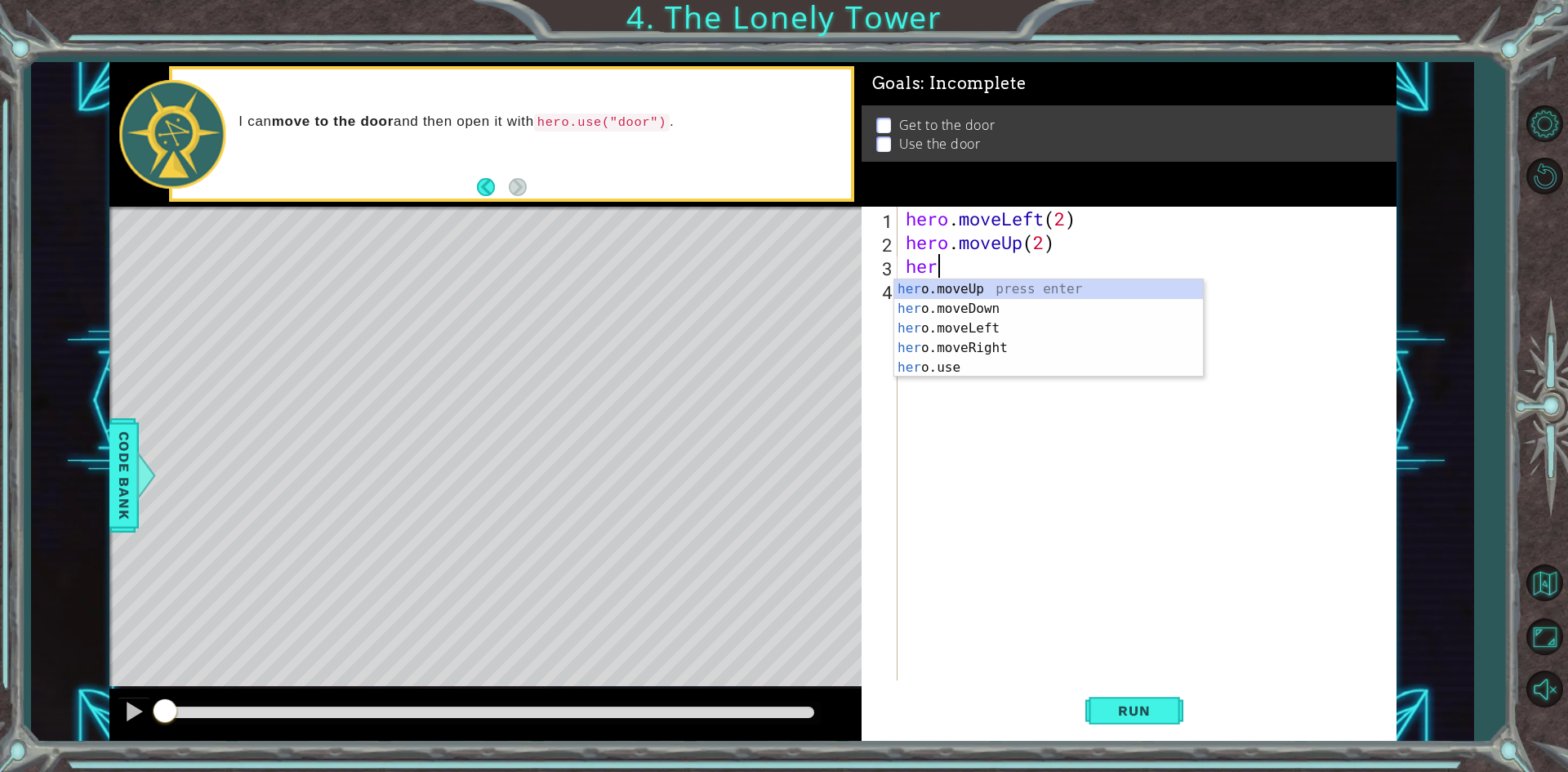
type textarea "hero"
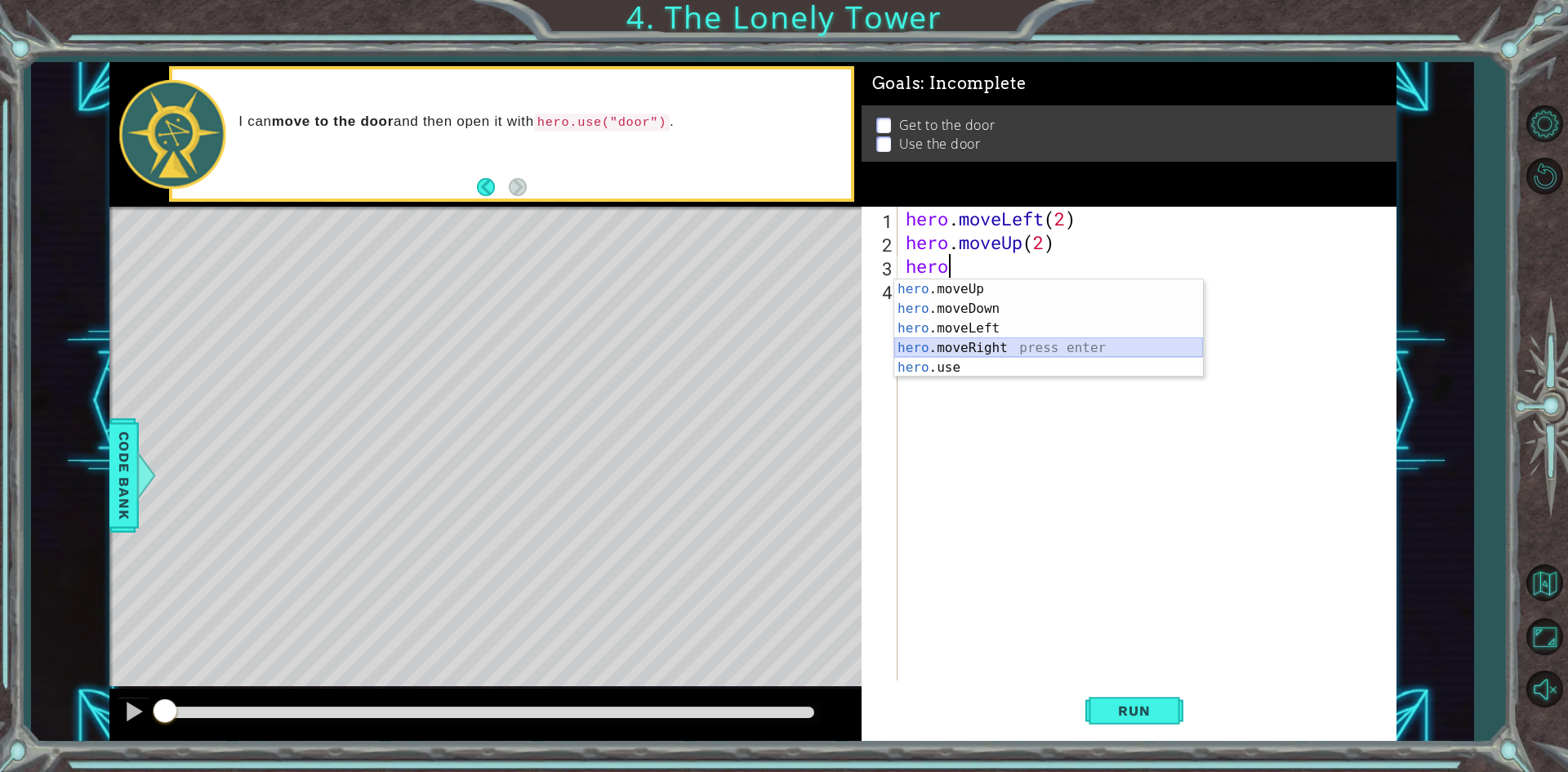
click at [1008, 348] on div "hero .moveUp press enter hero .moveDown press enter hero .moveLeft press enter …" at bounding box center [1048, 348] width 309 height 137
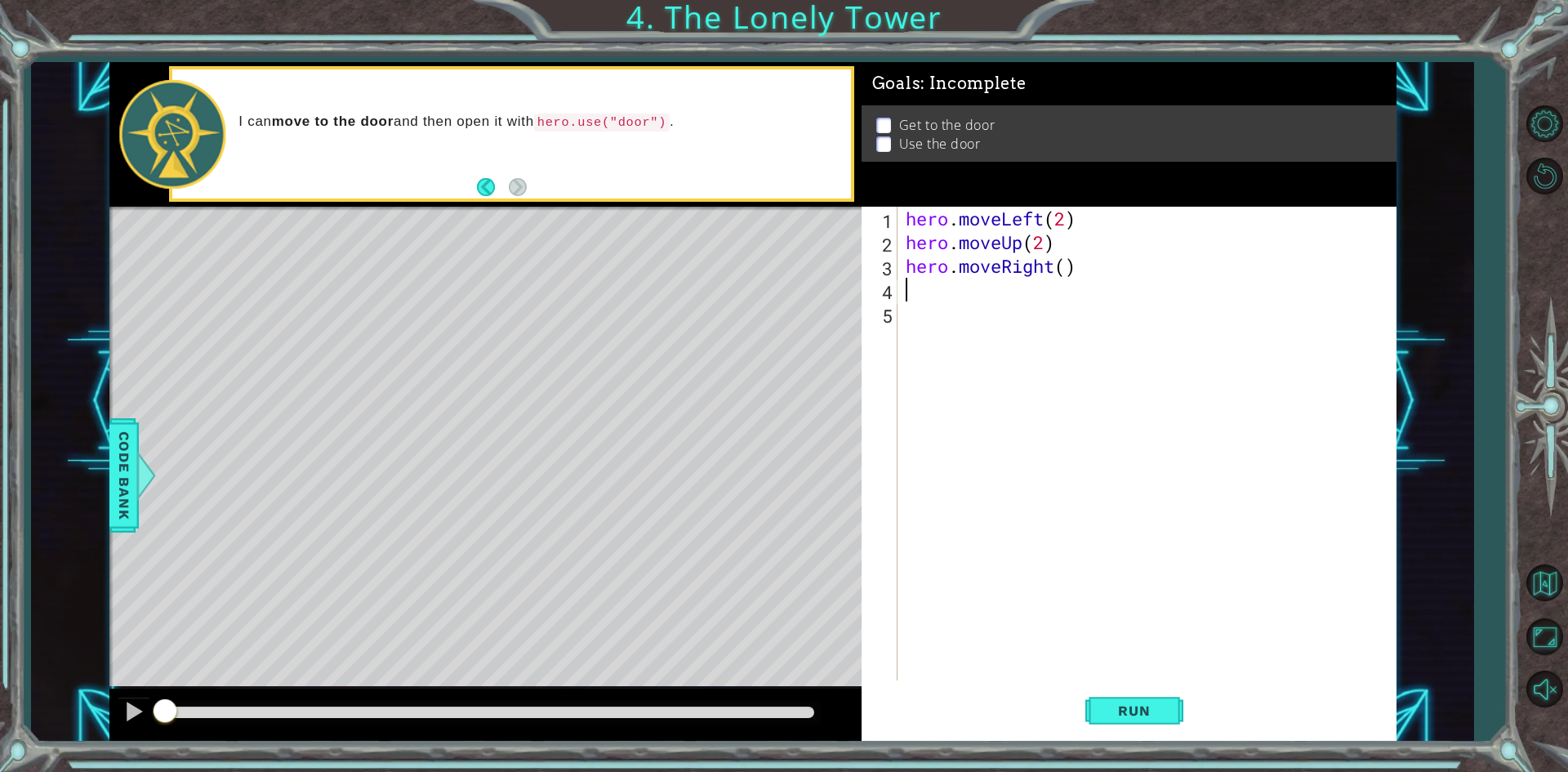
click at [1066, 265] on div "hero . moveLeft ( 2 ) hero . moveUp ( 2 ) hero . moveRight ( )" at bounding box center [1150, 467] width 497 height 521
type textarea "hero.moveRight(2)"
click at [1171, 712] on button "Run" at bounding box center [1135, 711] width 98 height 53
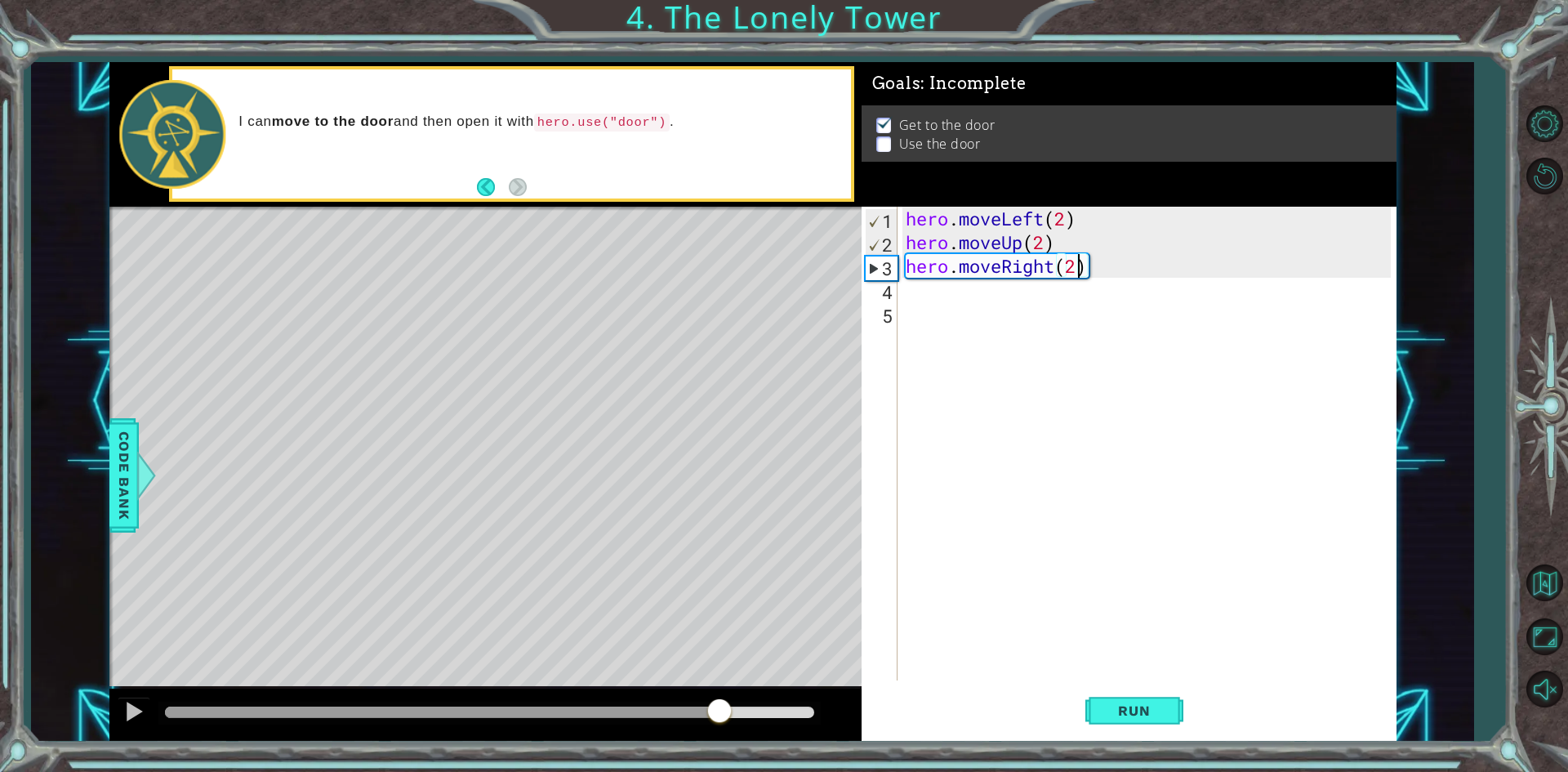
drag, startPoint x: 577, startPoint y: 710, endPoint x: 725, endPoint y: 722, distance: 148.5
click at [725, 718] on div at bounding box center [489, 712] width 649 height 12
click at [947, 299] on div "hero . moveLeft ( 2 ) hero . moveUp ( 2 ) hero . moveRight ( 2 )" at bounding box center [1150, 467] width 497 height 521
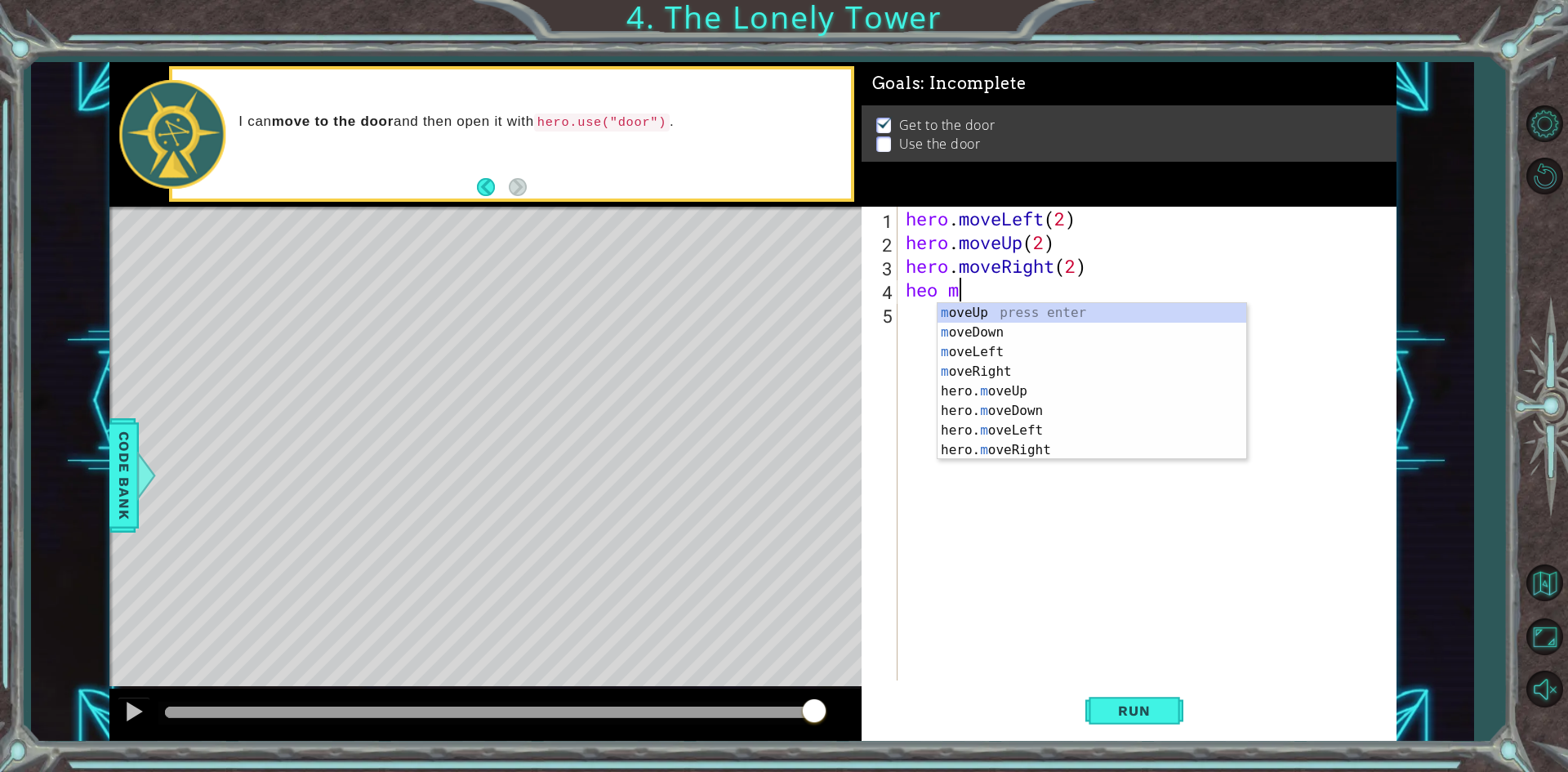
scroll to position [0, 1]
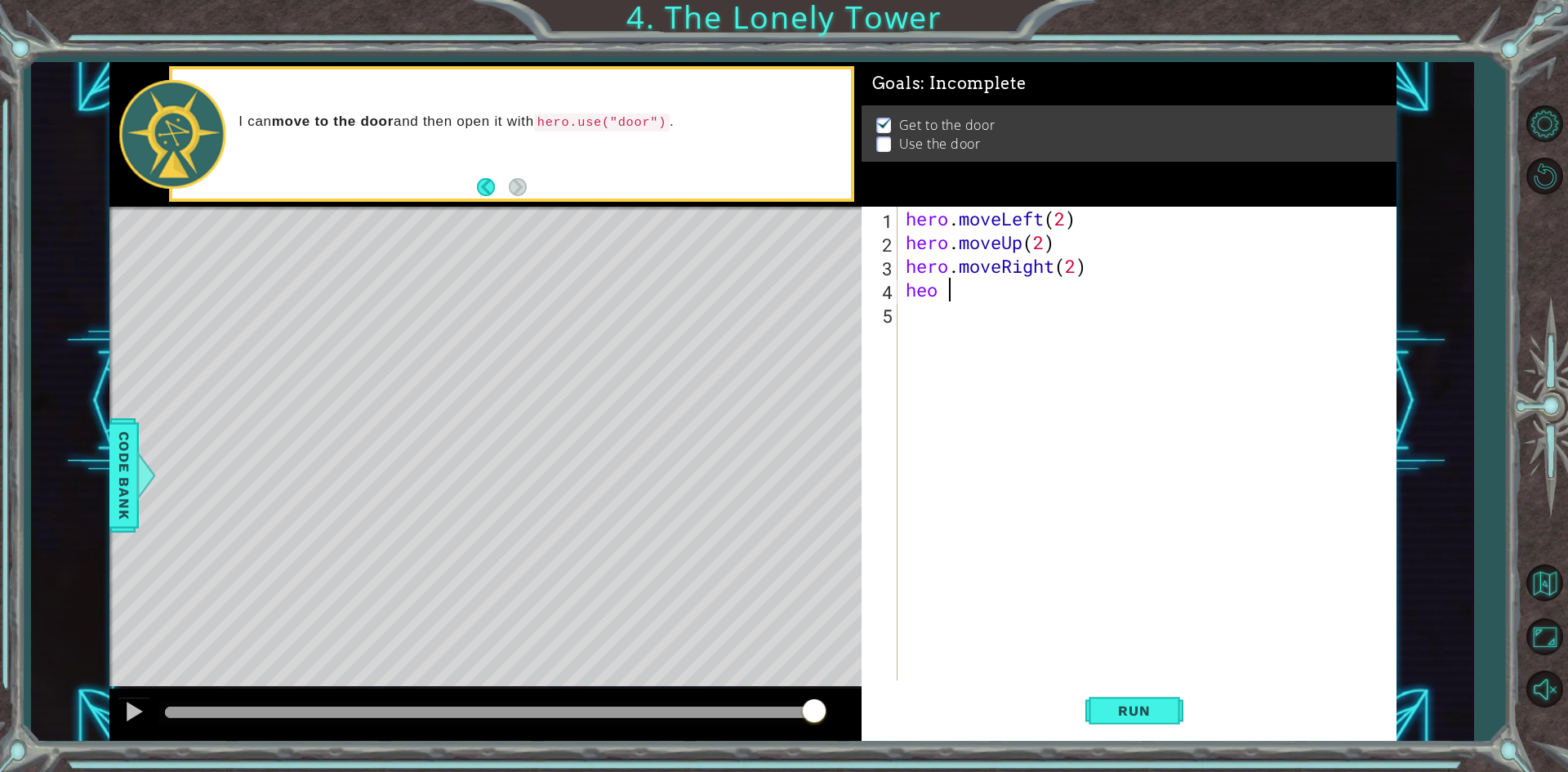
type textarea "heo"
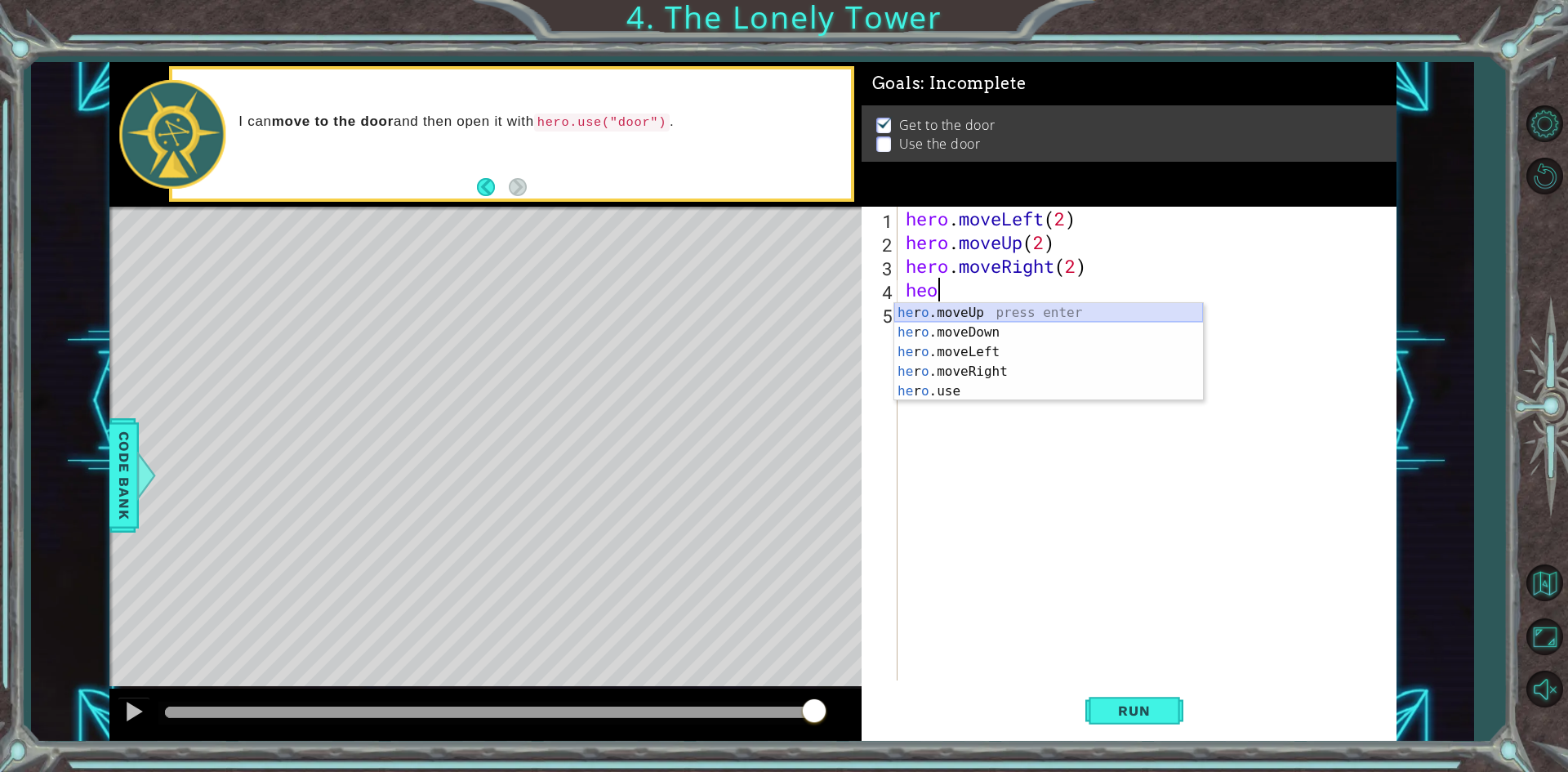
click at [964, 315] on div "he r o .moveUp press enter he r o .moveDown press enter he r o .moveLeft press …" at bounding box center [1048, 371] width 309 height 137
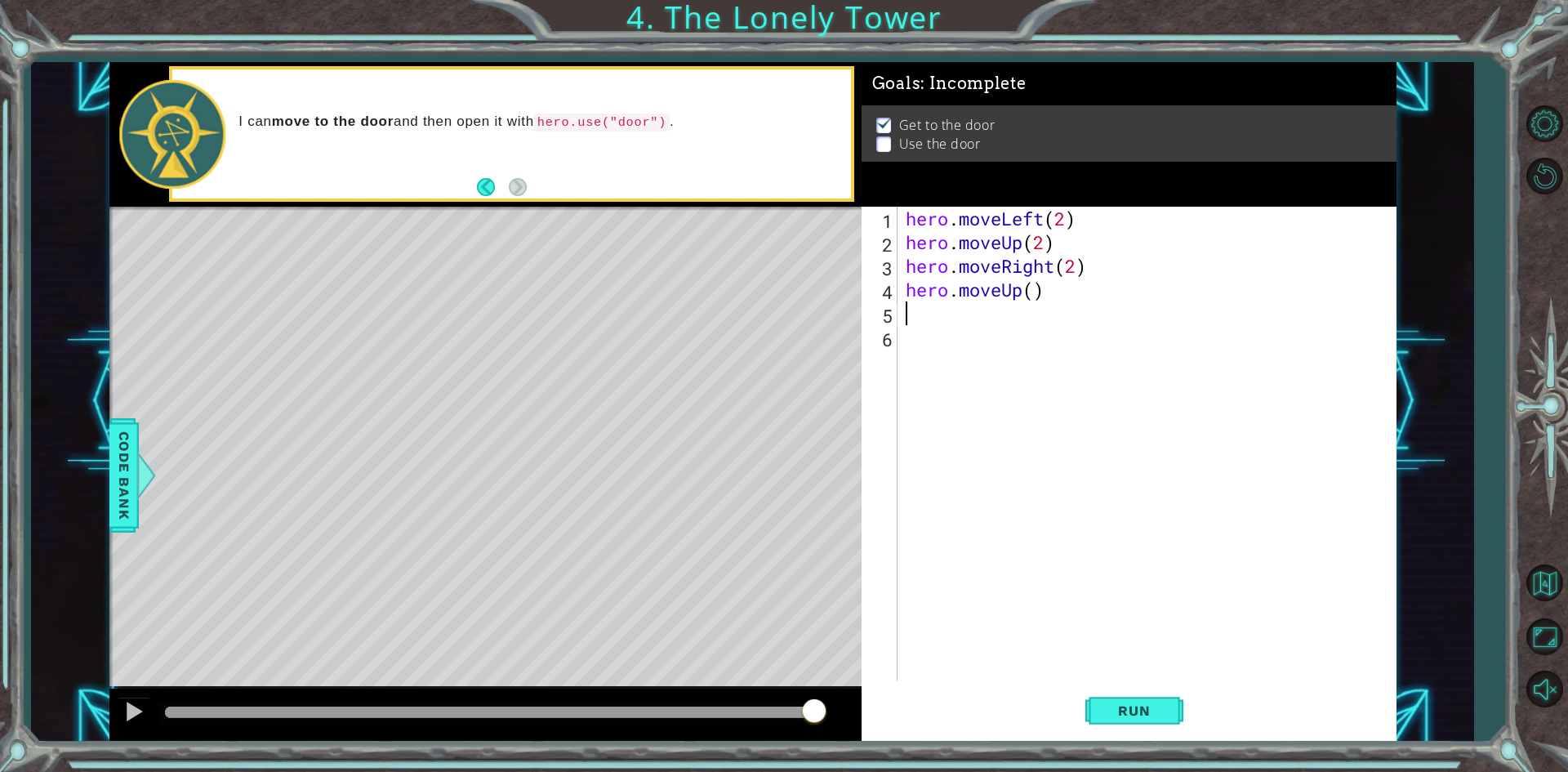
scroll to position [0, 0]
click at [1037, 292] on div "hero . moveLeft ( 2 ) hero . moveUp ( 2 ) hero . moveRight ( 2 ) hero . moveUp …" at bounding box center [1150, 467] width 497 height 521
click at [1164, 714] on span "Run" at bounding box center [1134, 710] width 65 height 17
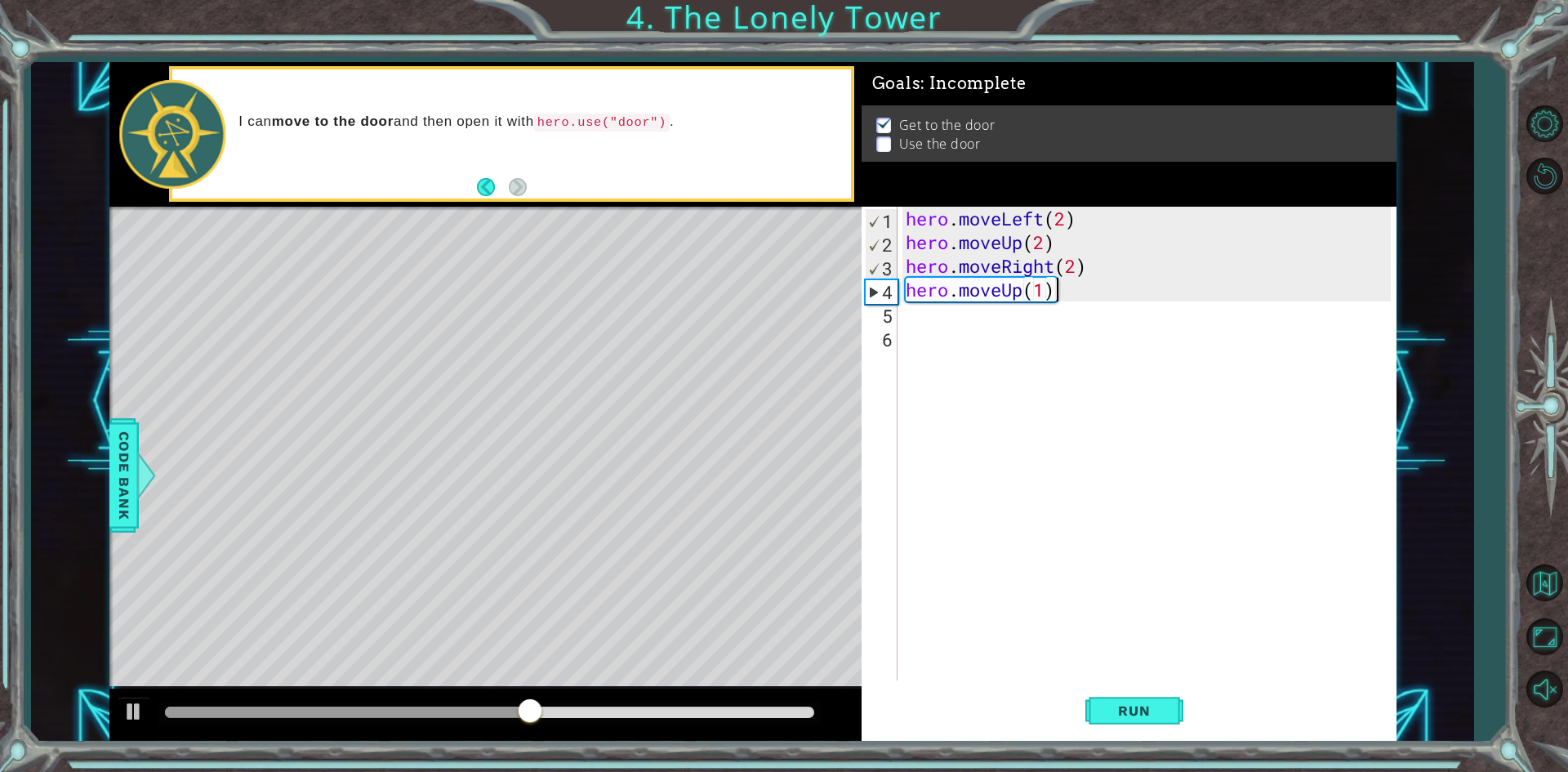
click at [1059, 293] on div "hero . moveLeft ( 2 ) hero . moveUp ( 2 ) hero . moveRight ( 2 ) hero . moveUp …" at bounding box center [1150, 467] width 497 height 521
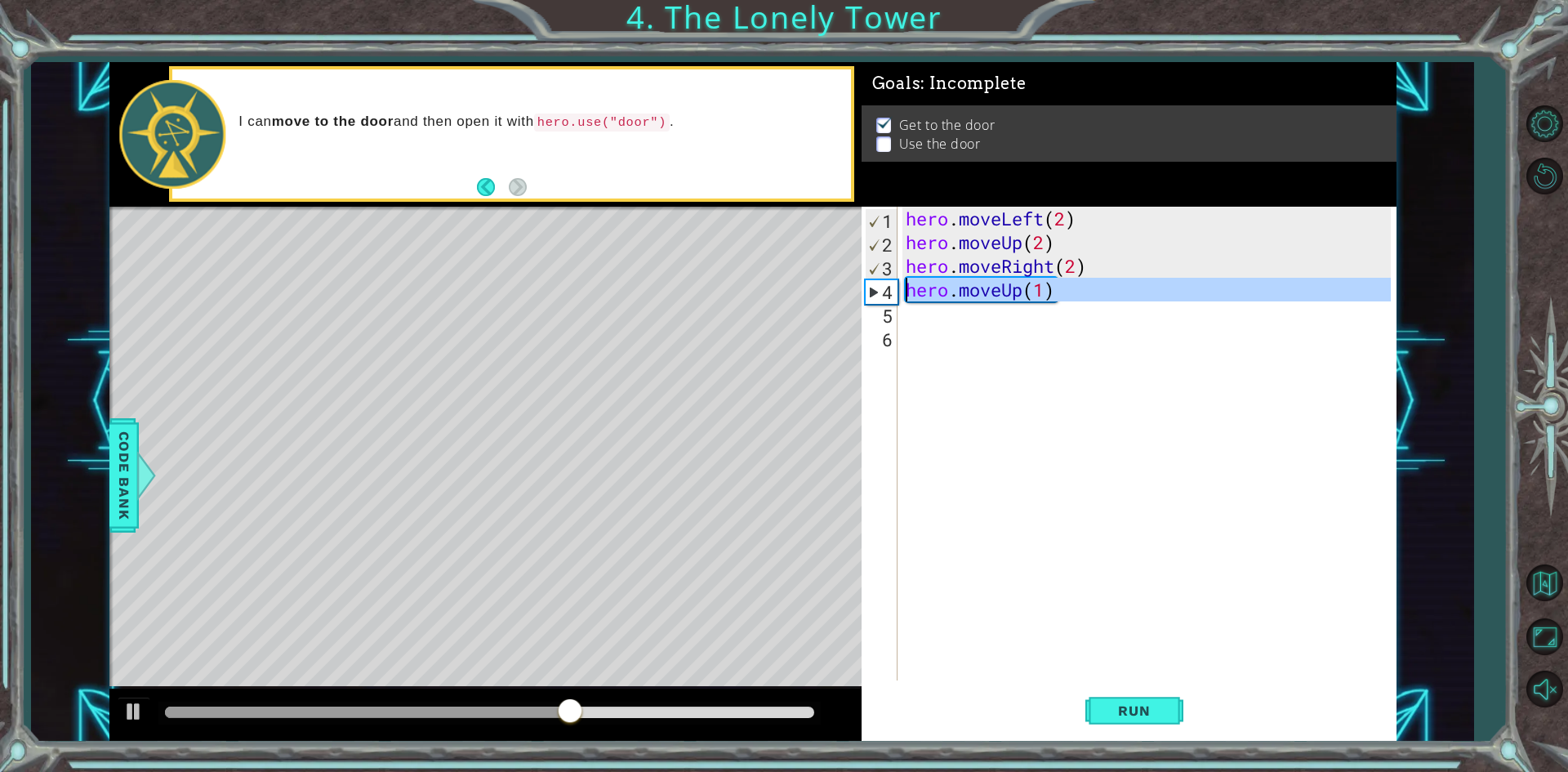
click at [872, 294] on div "4" at bounding box center [882, 292] width 32 height 23
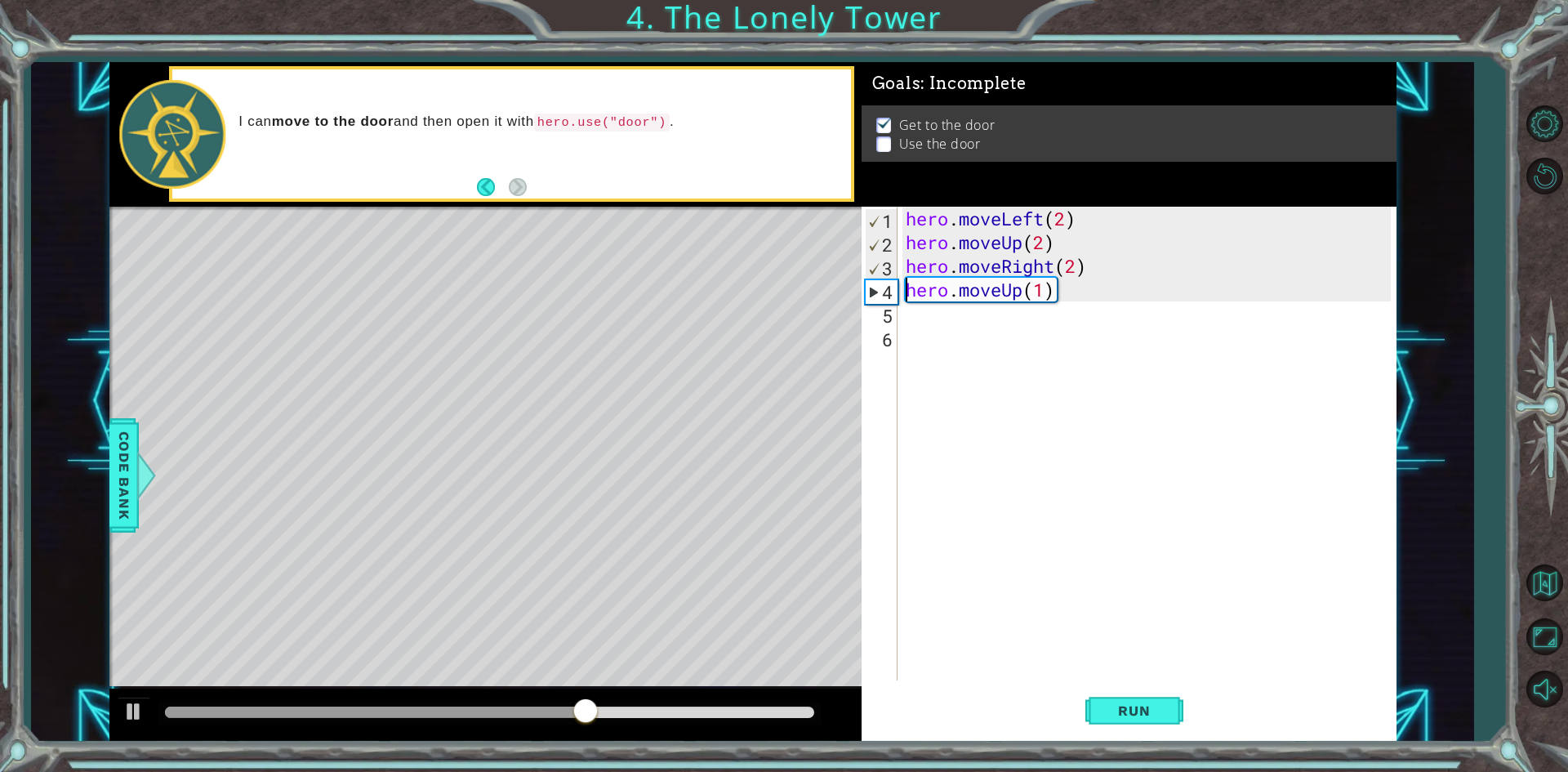
click at [1064, 289] on div "hero . moveLeft ( 2 ) hero . moveUp ( 2 ) hero . moveRight ( 2 ) hero . moveUp …" at bounding box center [1150, 467] width 497 height 521
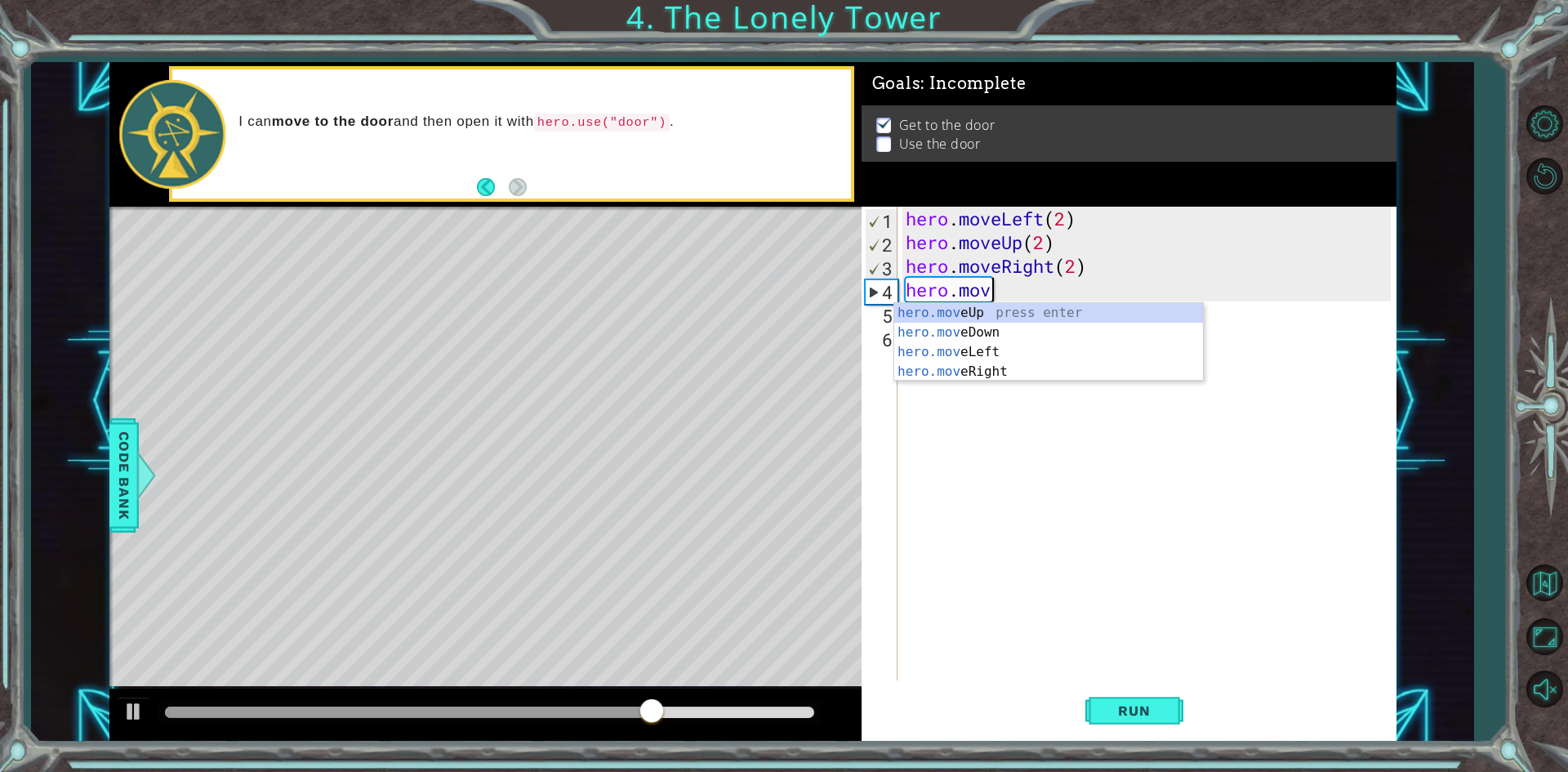
scroll to position [0, 1]
type textarea "h"
type textarea "hero.moveRig"
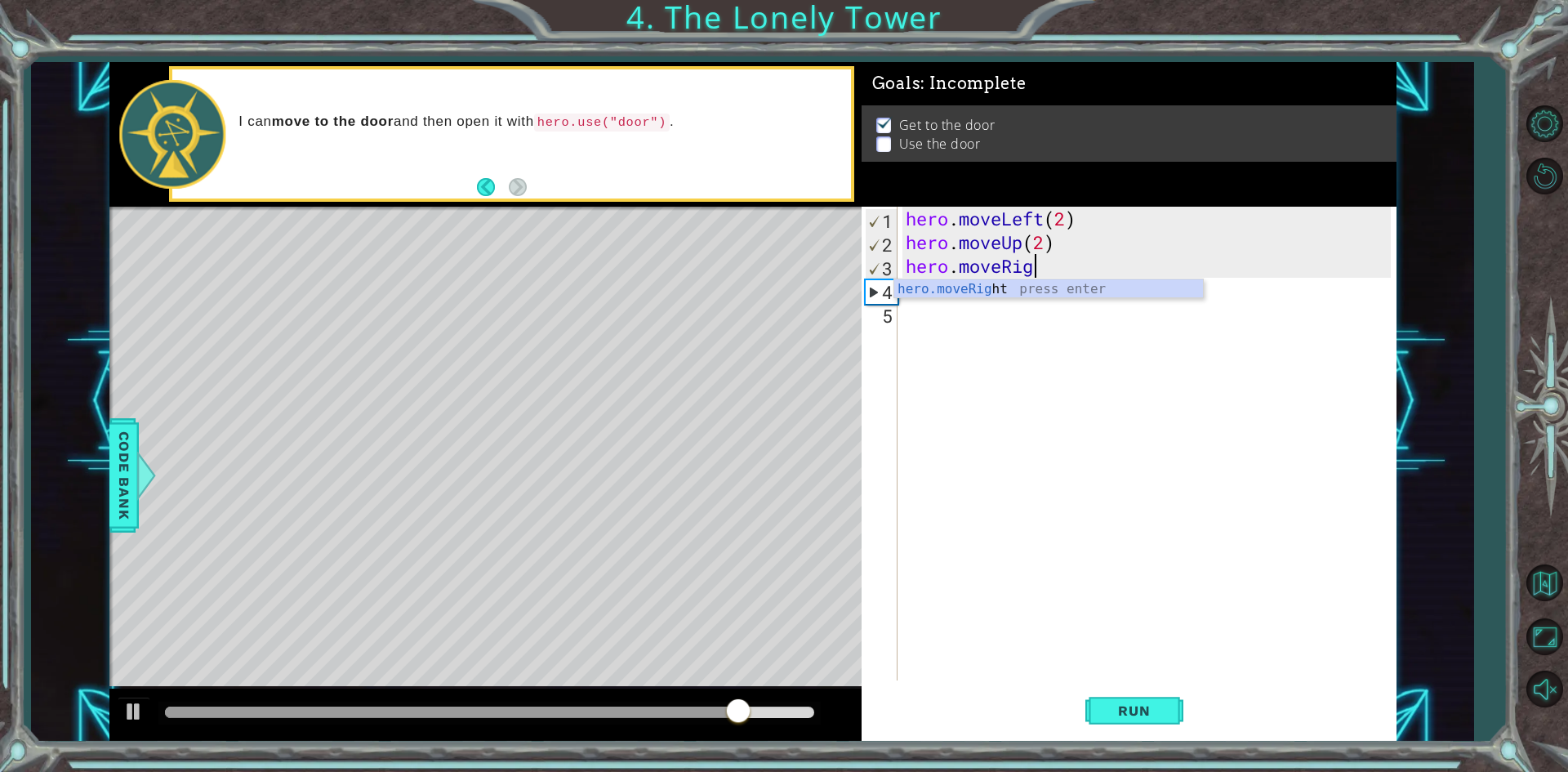
click at [1066, 289] on div "hero.moveRig ht press enter" at bounding box center [1048, 309] width 309 height 59
click at [1056, 268] on div "hero . moveLeft ( 2 ) hero . moveUp ( 2 ) hero . moveRight ( )" at bounding box center [1150, 467] width 497 height 521
click at [1068, 263] on div "hero . moveLeft ( 2 ) hero . moveUp ( 2 ) hero . moveRight ( )" at bounding box center [1150, 467] width 497 height 521
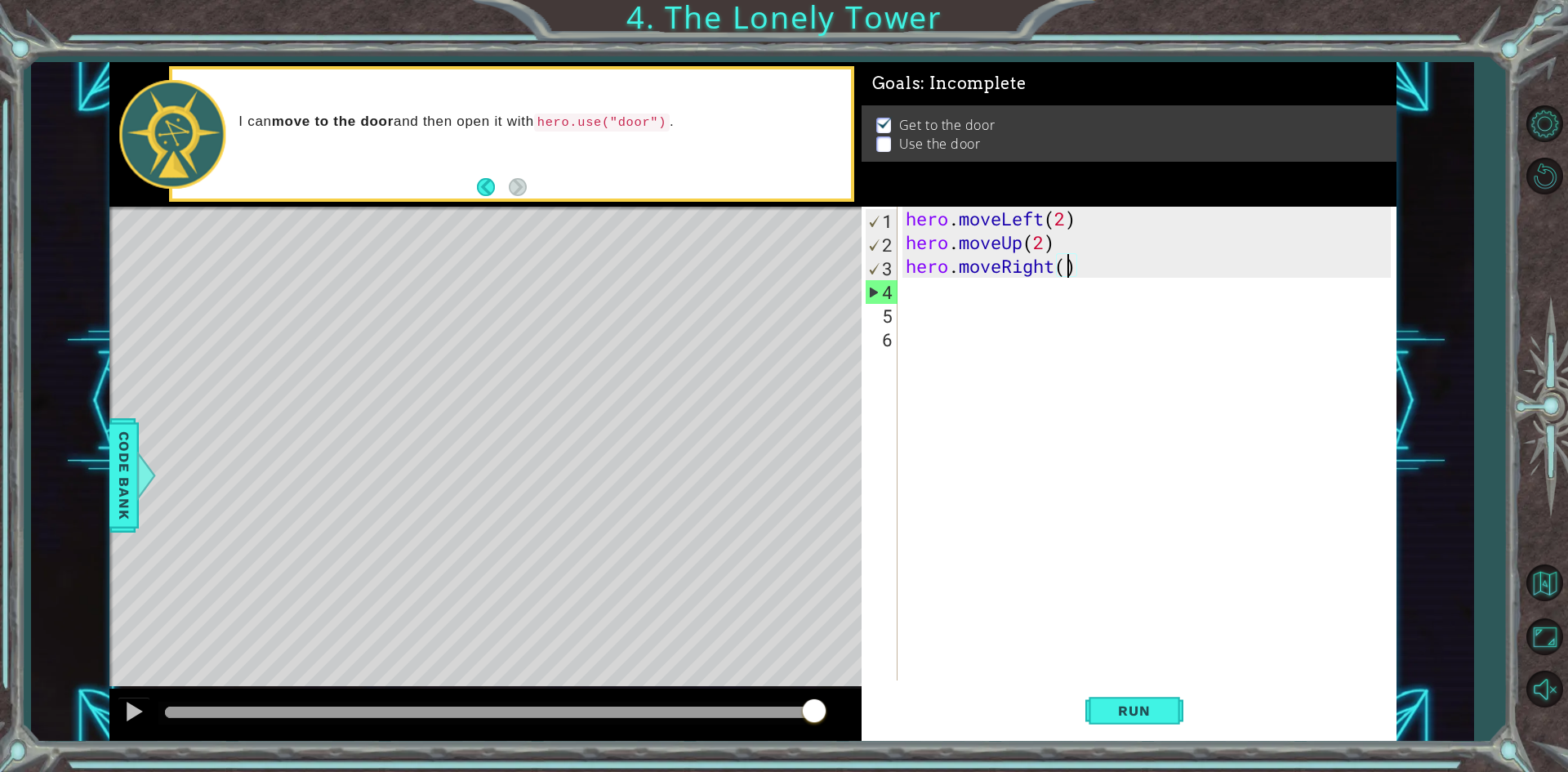
type textarea "hero.moveRight(2)"
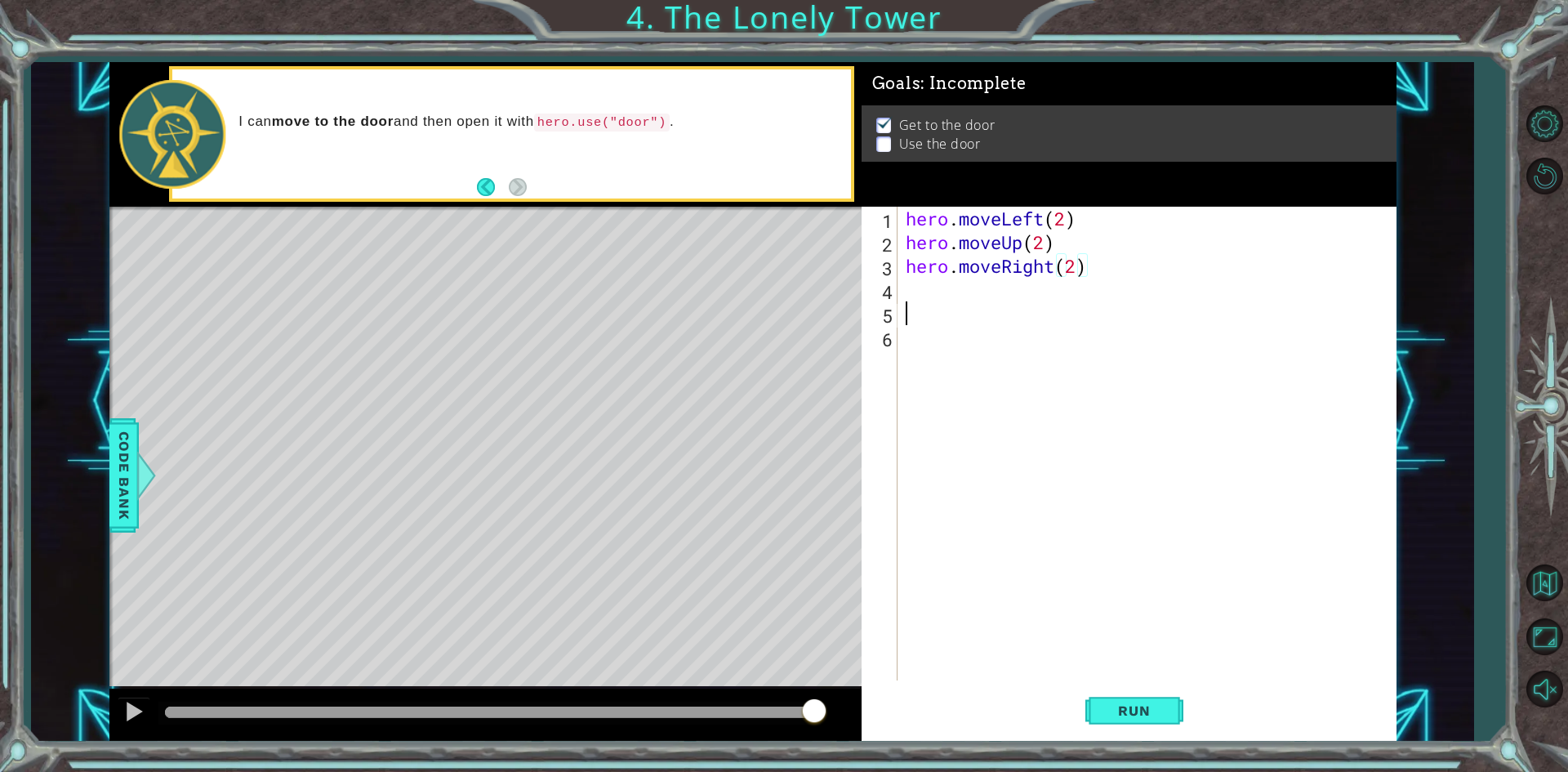
click at [977, 309] on div "hero . moveLeft ( 2 ) hero . moveUp ( 2 ) hero . moveRight ( 2 )" at bounding box center [1150, 467] width 497 height 521
click at [967, 293] on div "hero . moveLeft ( 2 ) hero . moveUp ( 2 ) hero . moveRight ( 2 )" at bounding box center [1150, 467] width 497 height 521
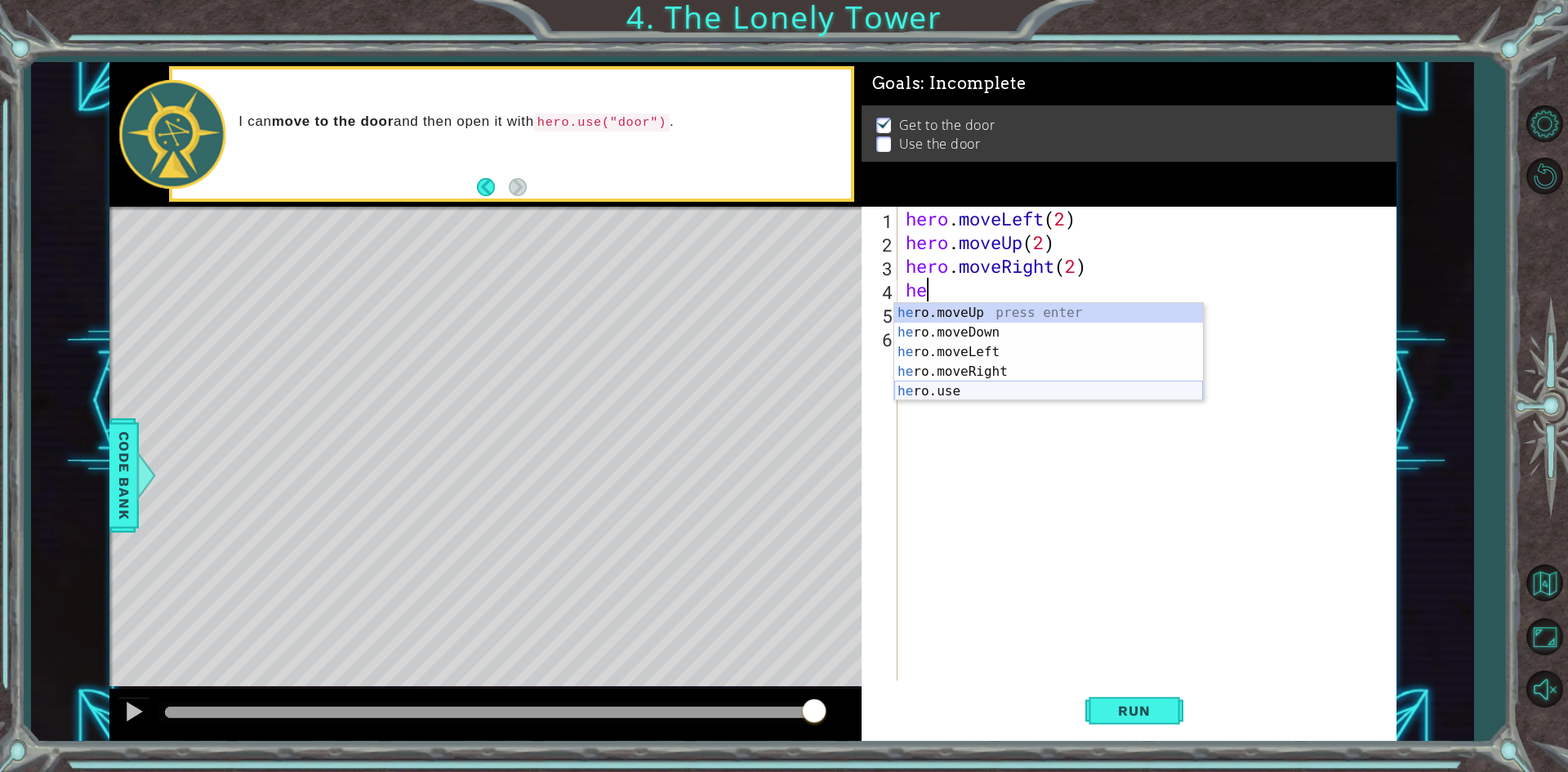
click at [947, 384] on div "he ro.moveUp press enter he ro.moveDown press enter he ro.moveLeft press enter …" at bounding box center [1048, 371] width 309 height 137
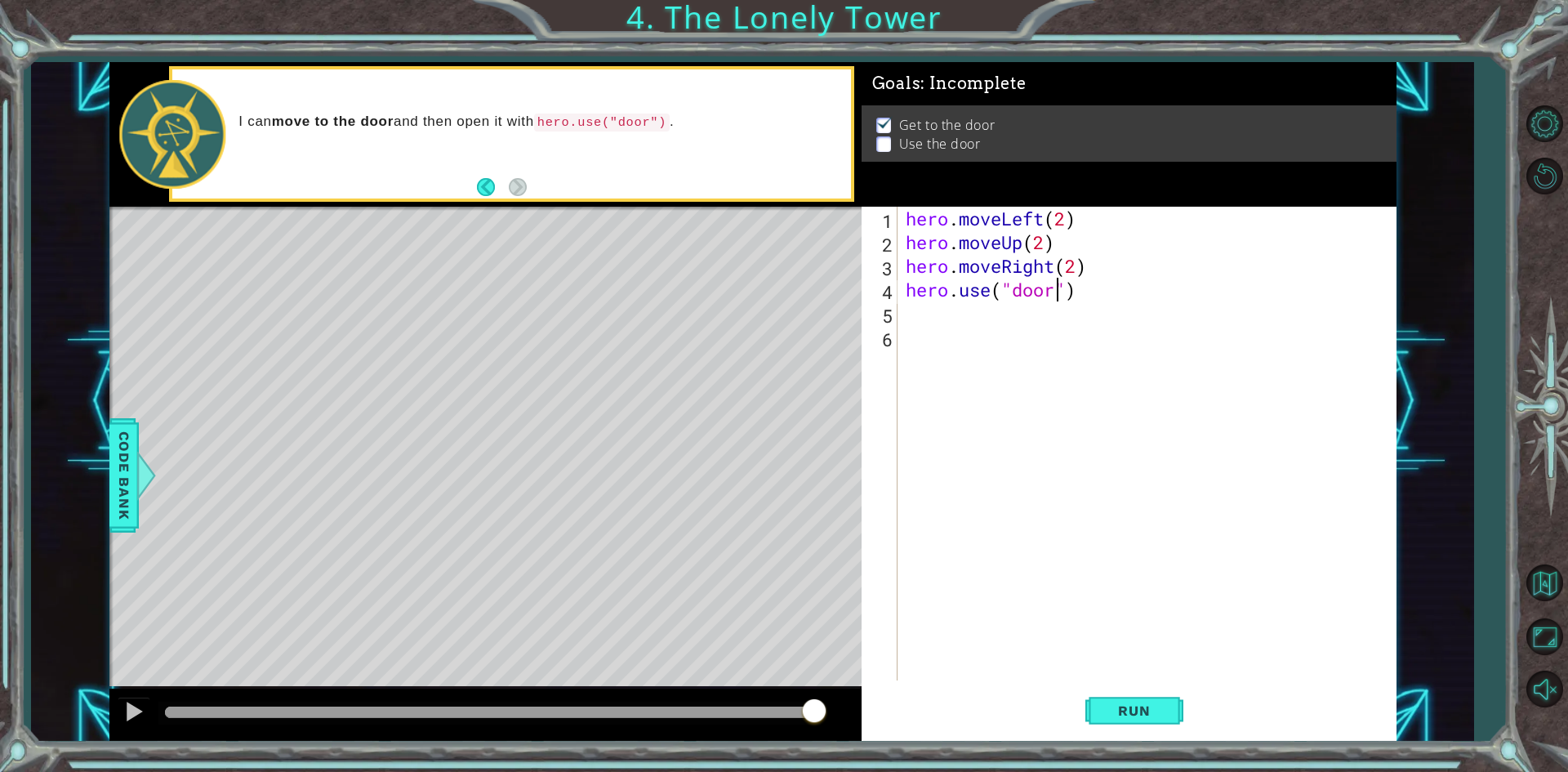
scroll to position [0, 7]
type textarea "hero.use("door")"
click at [1139, 720] on button "Run" at bounding box center [1135, 711] width 98 height 53
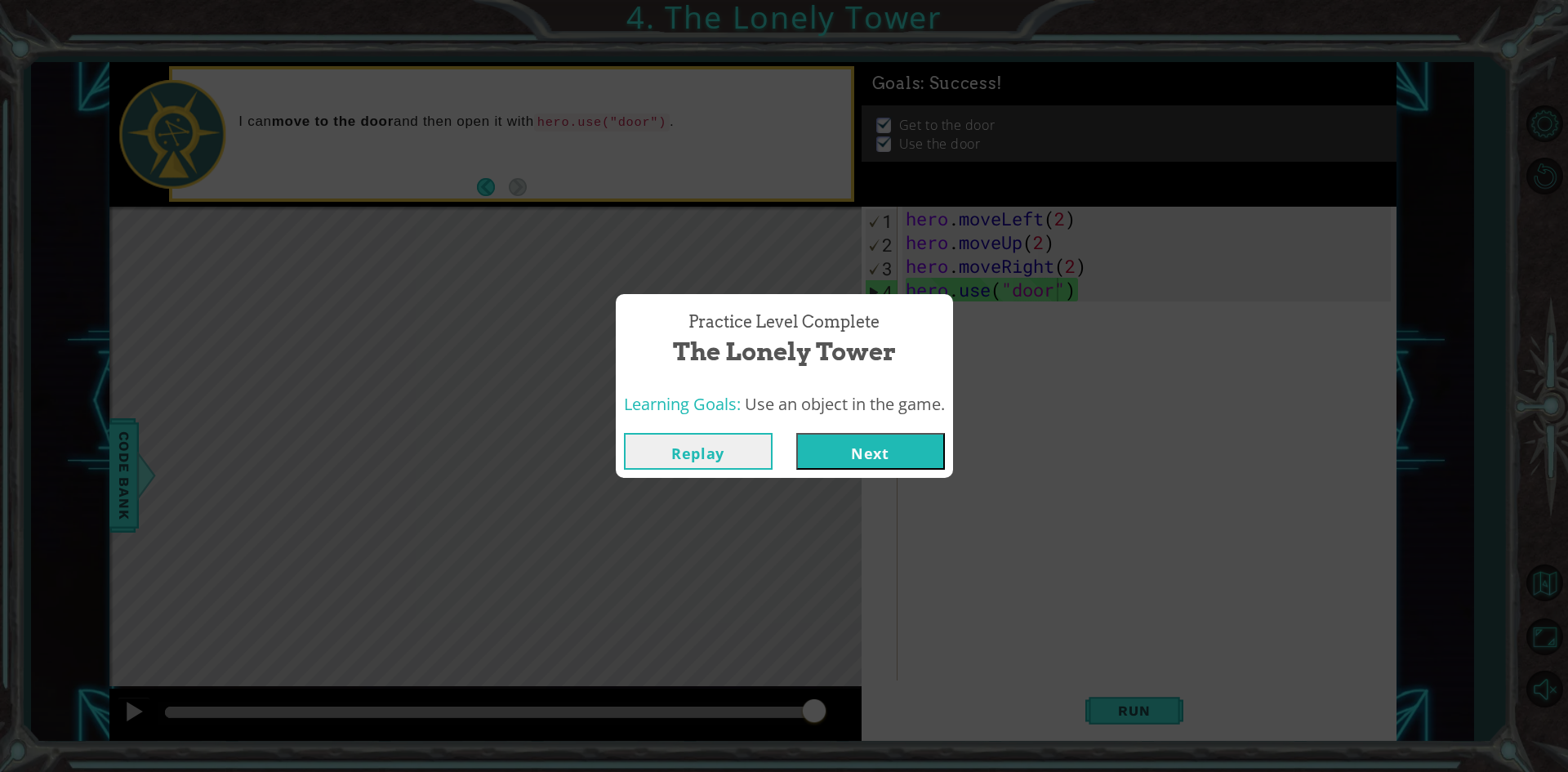
click at [889, 460] on button "Next" at bounding box center [870, 451] width 149 height 37
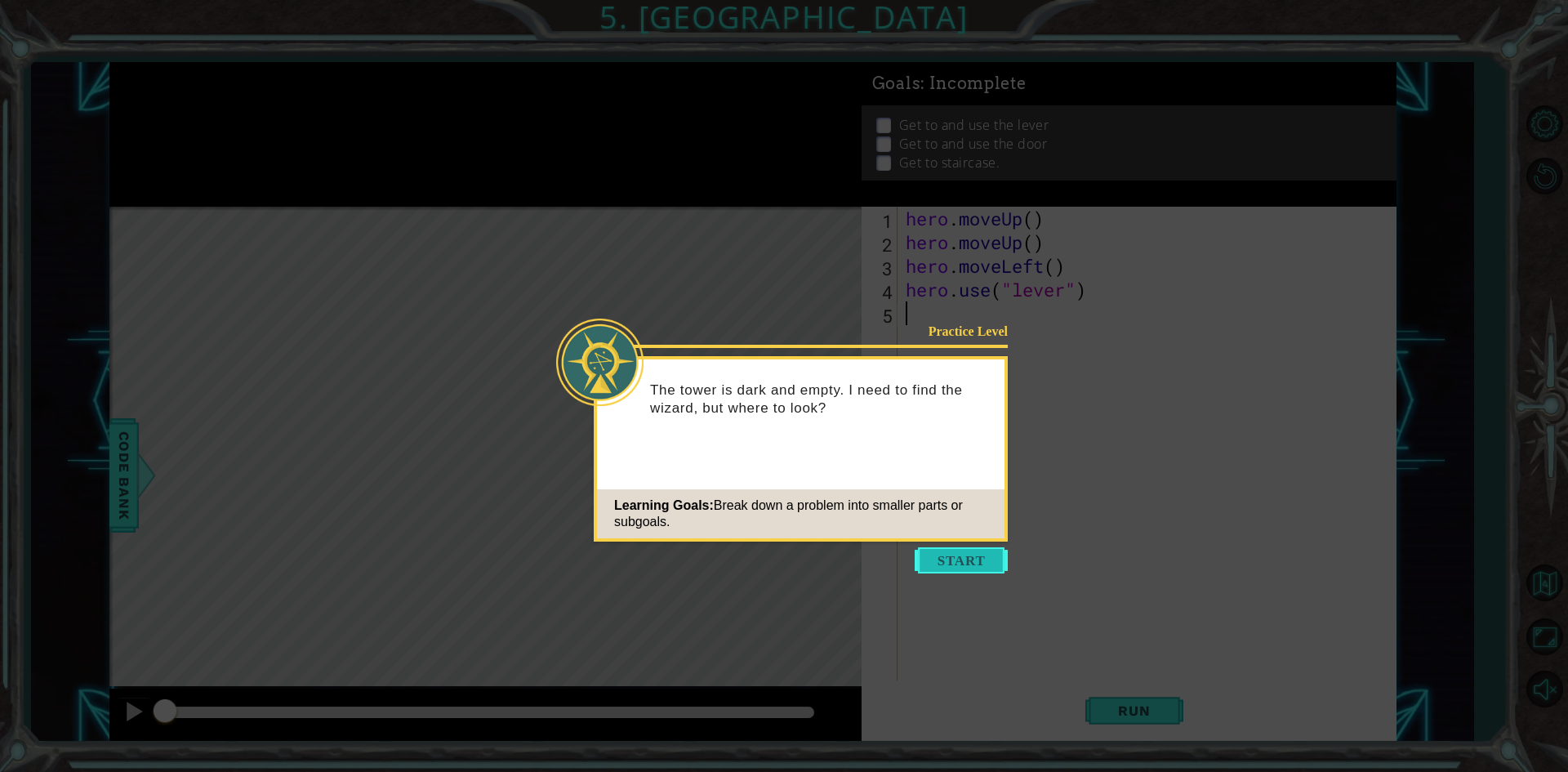
click at [927, 556] on button "Start" at bounding box center [962, 560] width 93 height 26
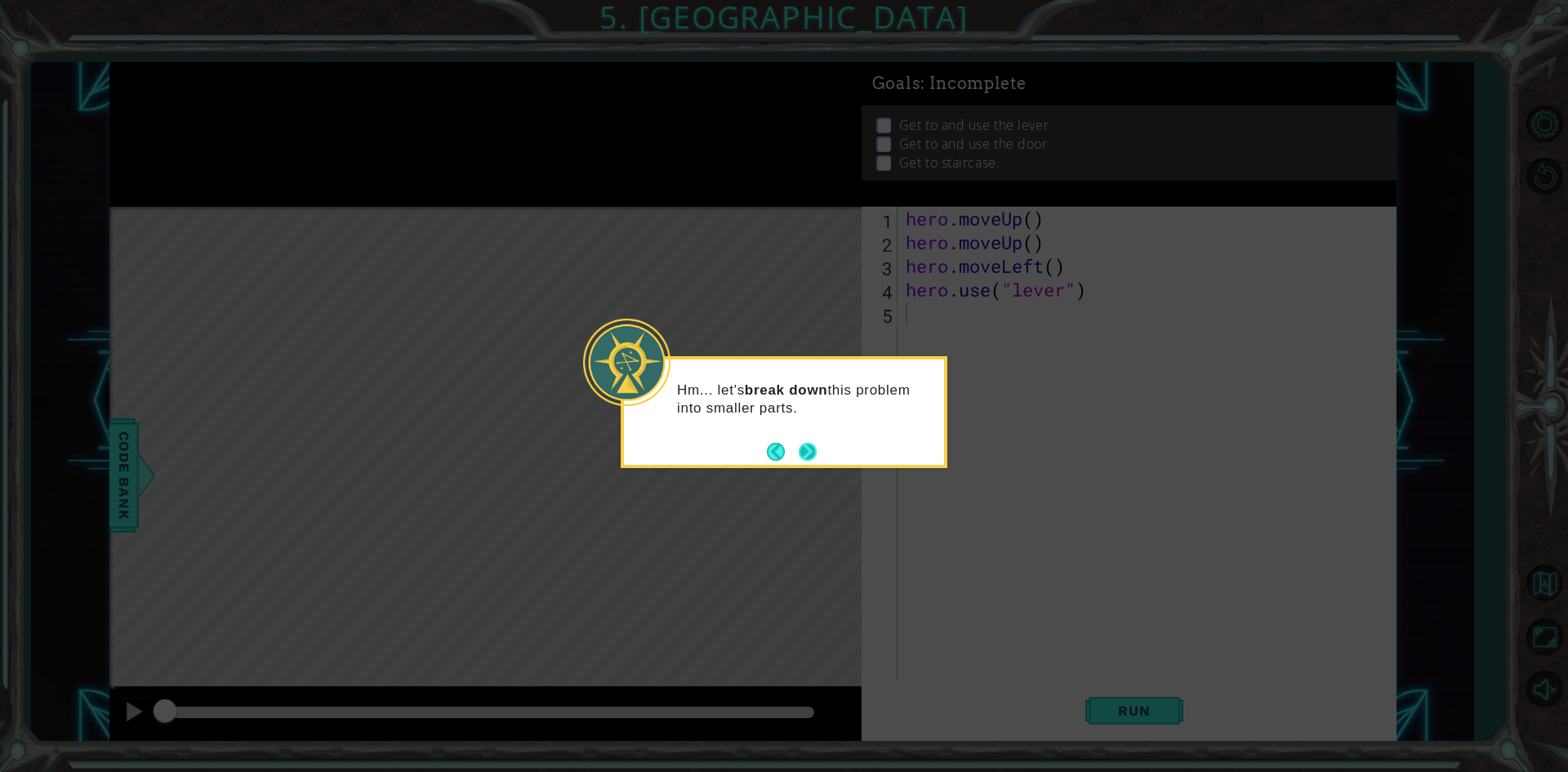
click at [801, 448] on button "Next" at bounding box center [807, 450] width 26 height 26
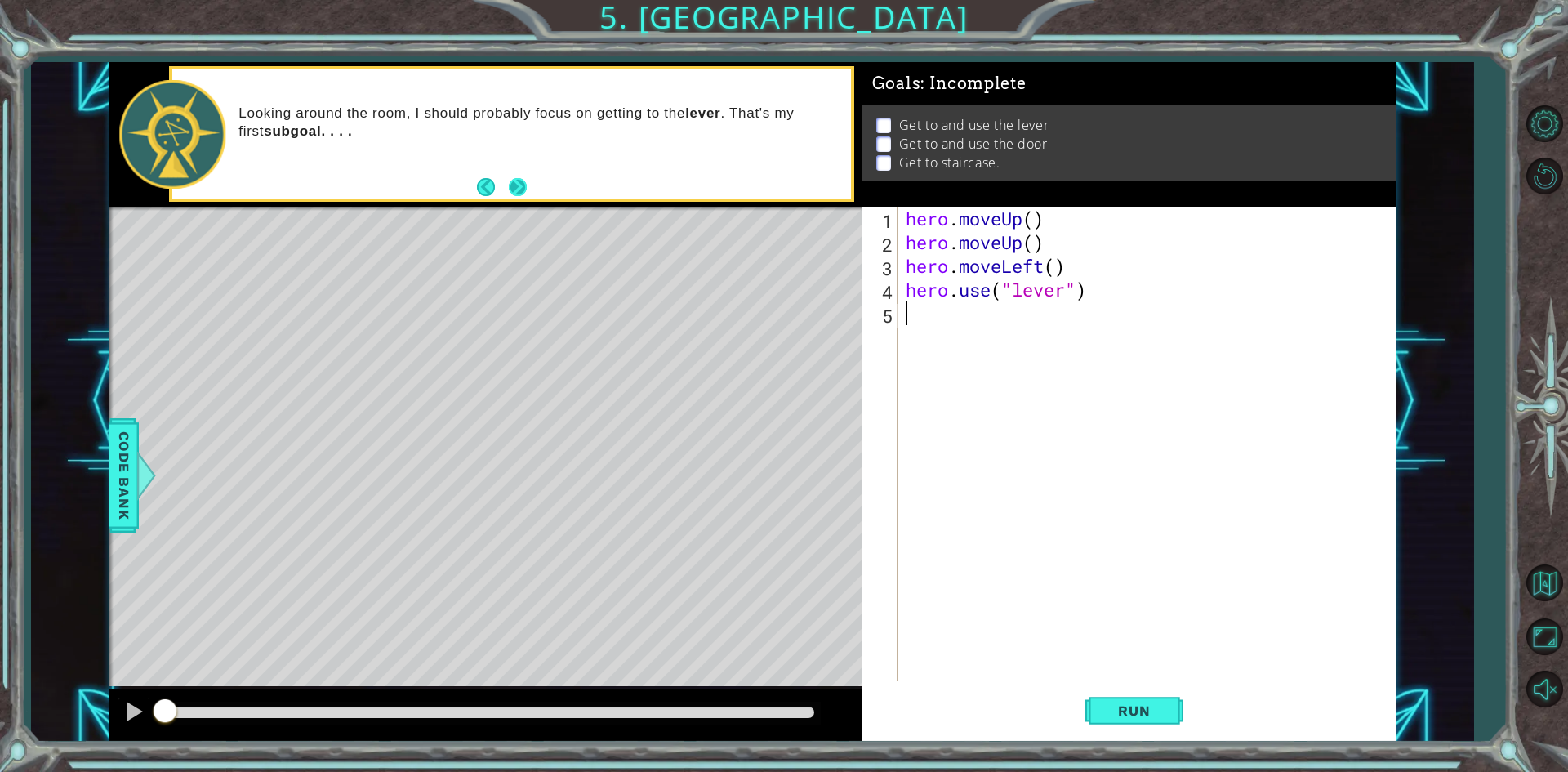
click at [526, 193] on button "Next" at bounding box center [517, 186] width 29 height 29
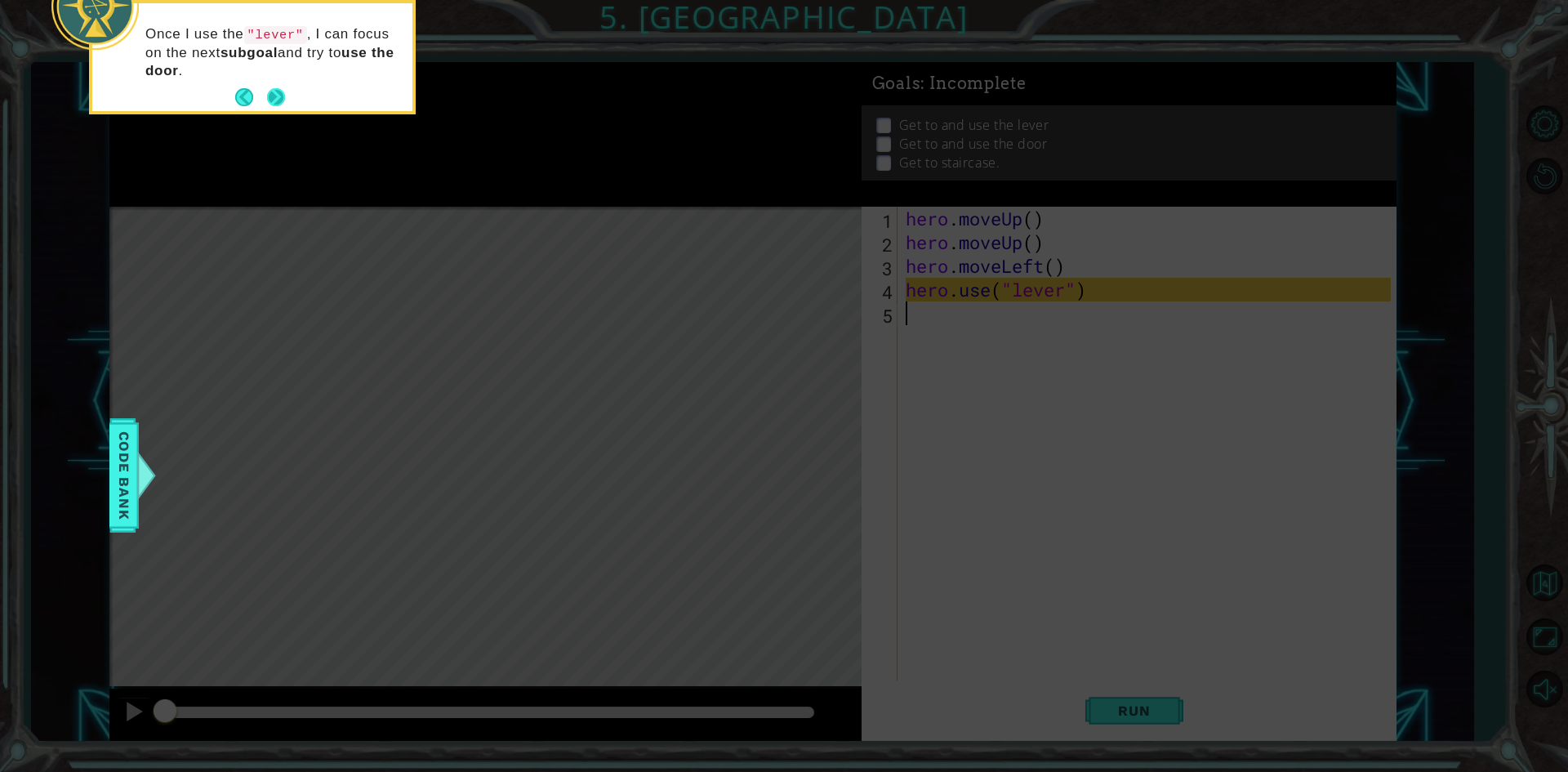
click at [275, 91] on button "Next" at bounding box center [276, 97] width 19 height 19
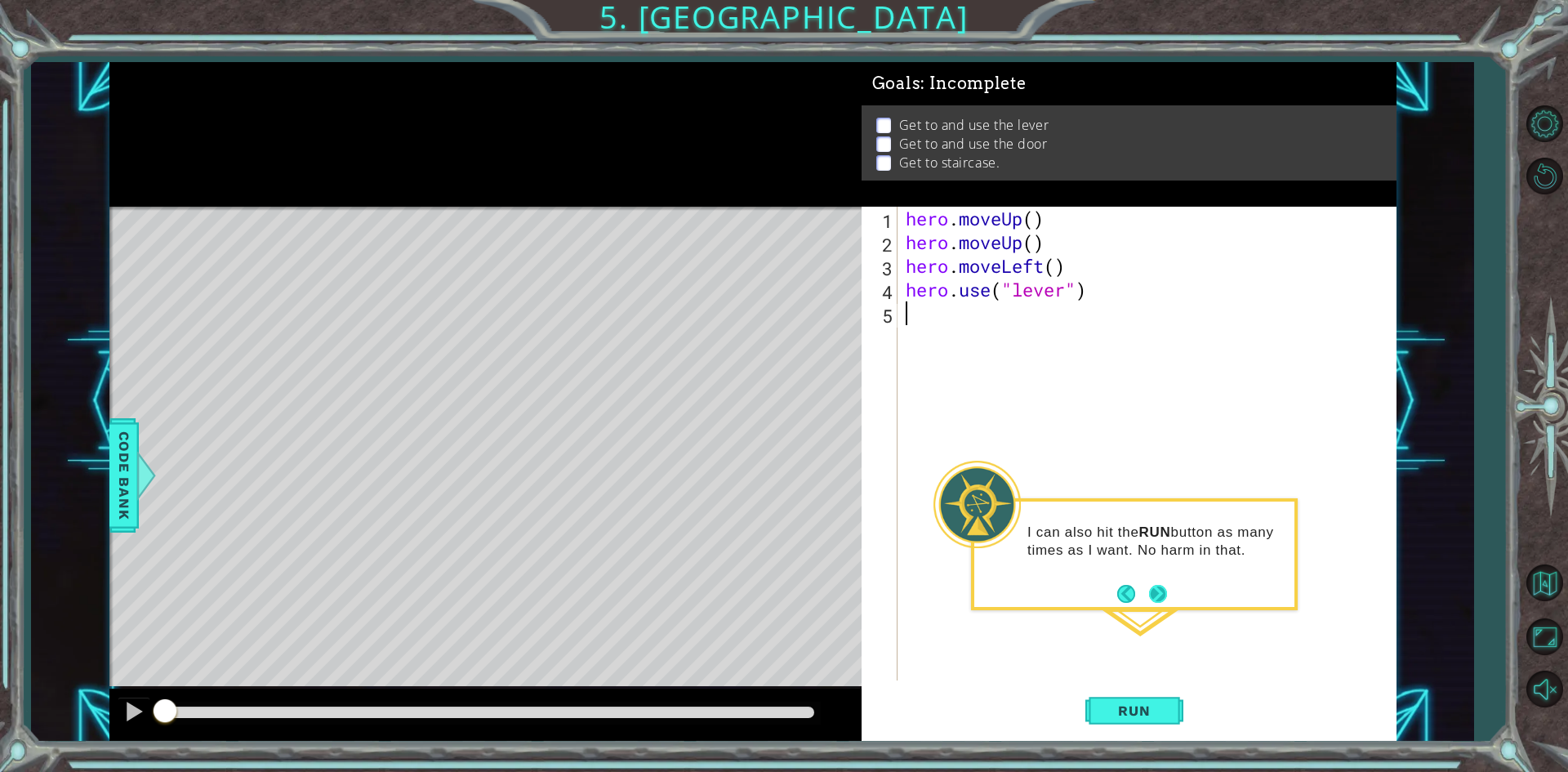
click at [1173, 594] on div "I can also hit the RUN button as many times as I want. No harm in that." at bounding box center [1134, 554] width 327 height 111
click at [1160, 588] on button "Next" at bounding box center [1157, 593] width 23 height 23
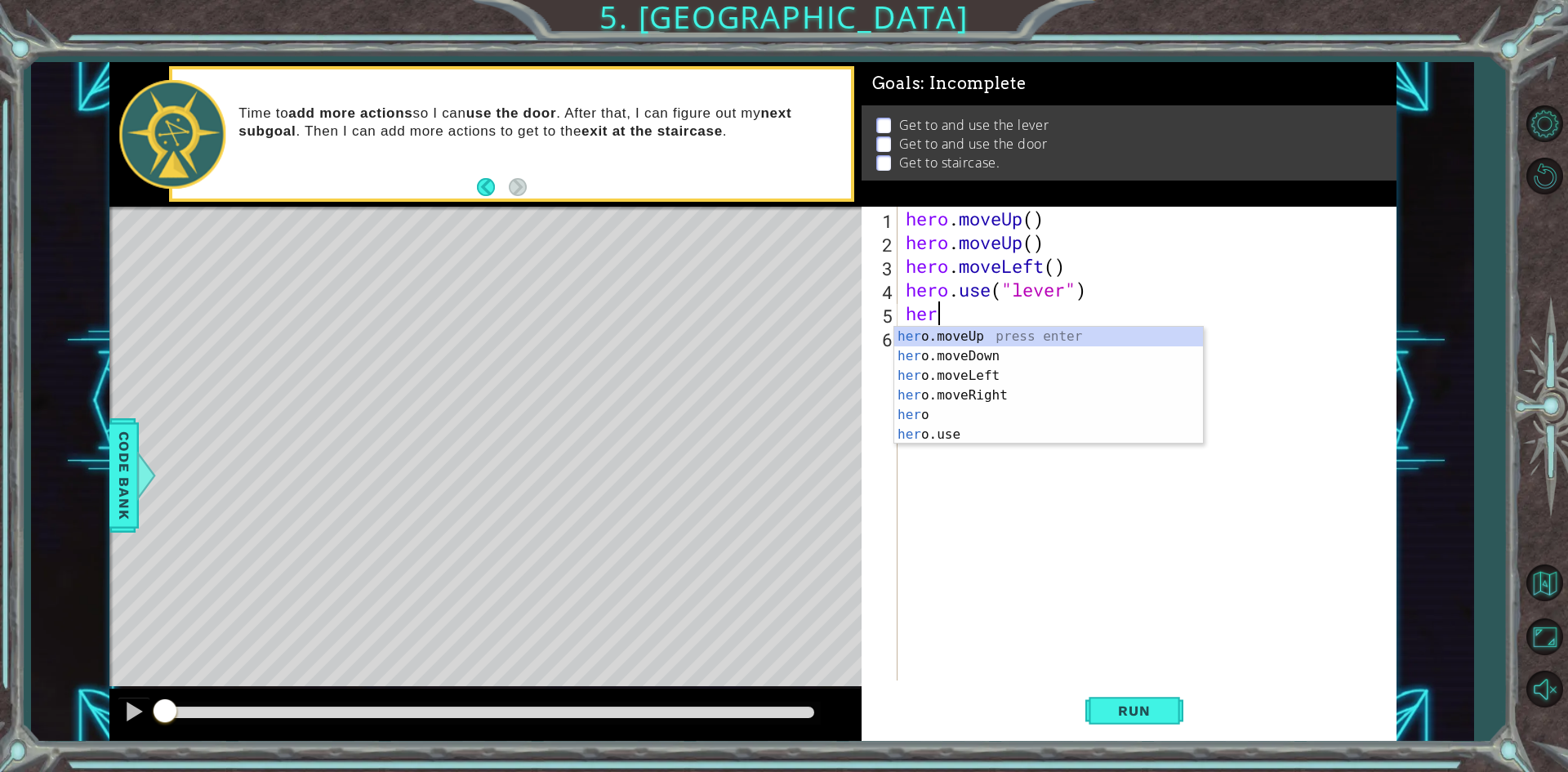
type textarea "hero"
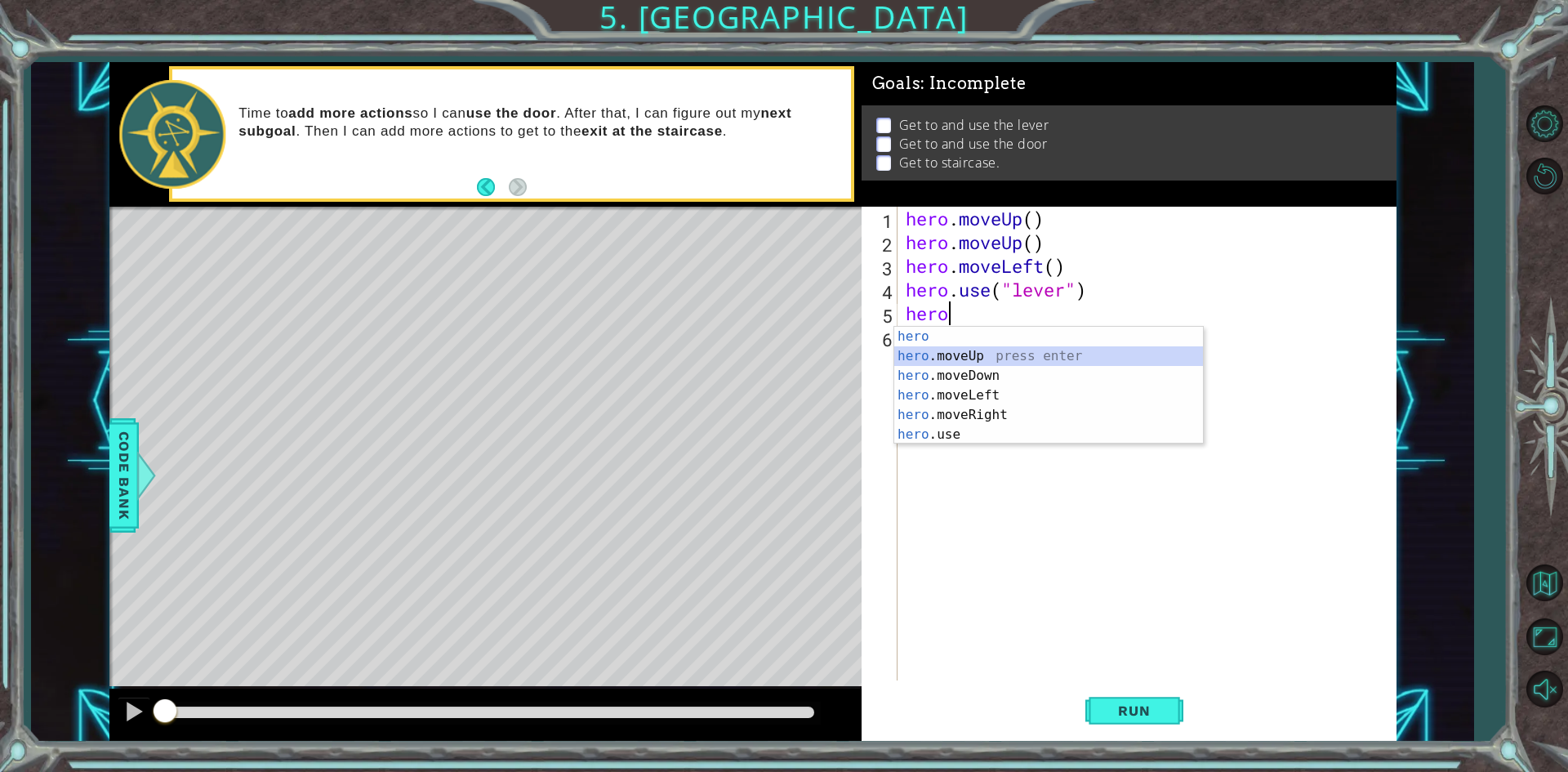
click at [982, 357] on div "hero press enter hero .moveUp press enter hero .moveDown press enter hero .move…" at bounding box center [1048, 405] width 309 height 156
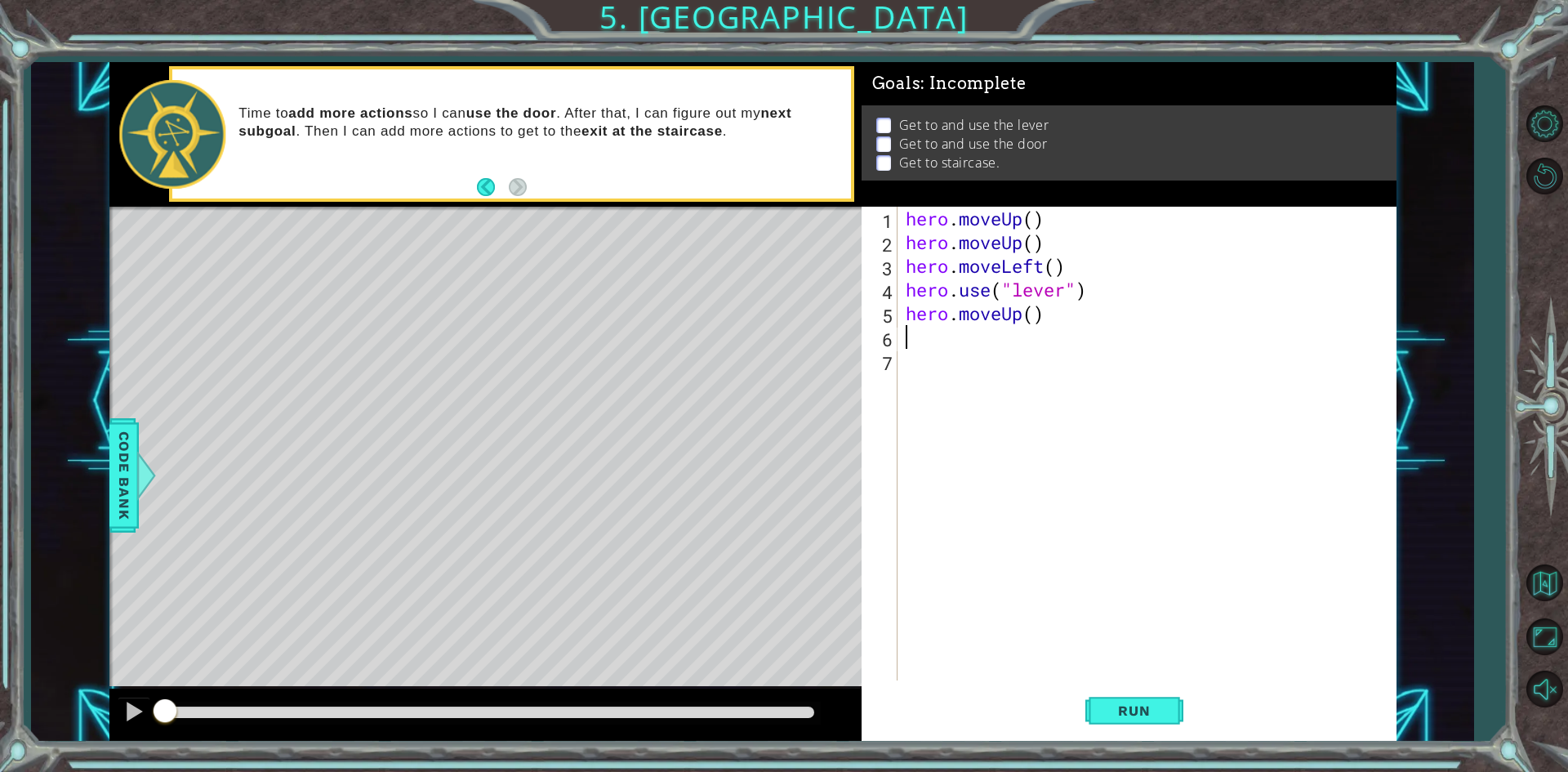
click at [1036, 318] on div "hero . moveUp ( ) hero . moveUp ( ) hero . moveLeft ( ) hero . use ( "lever" ) …" at bounding box center [1150, 467] width 497 height 521
type textarea "hero.moveUp(2)"
click at [977, 340] on div "hero . moveUp ( ) hero . moveUp ( ) hero . moveLeft ( ) hero . use ( "lever" ) …" at bounding box center [1150, 467] width 497 height 521
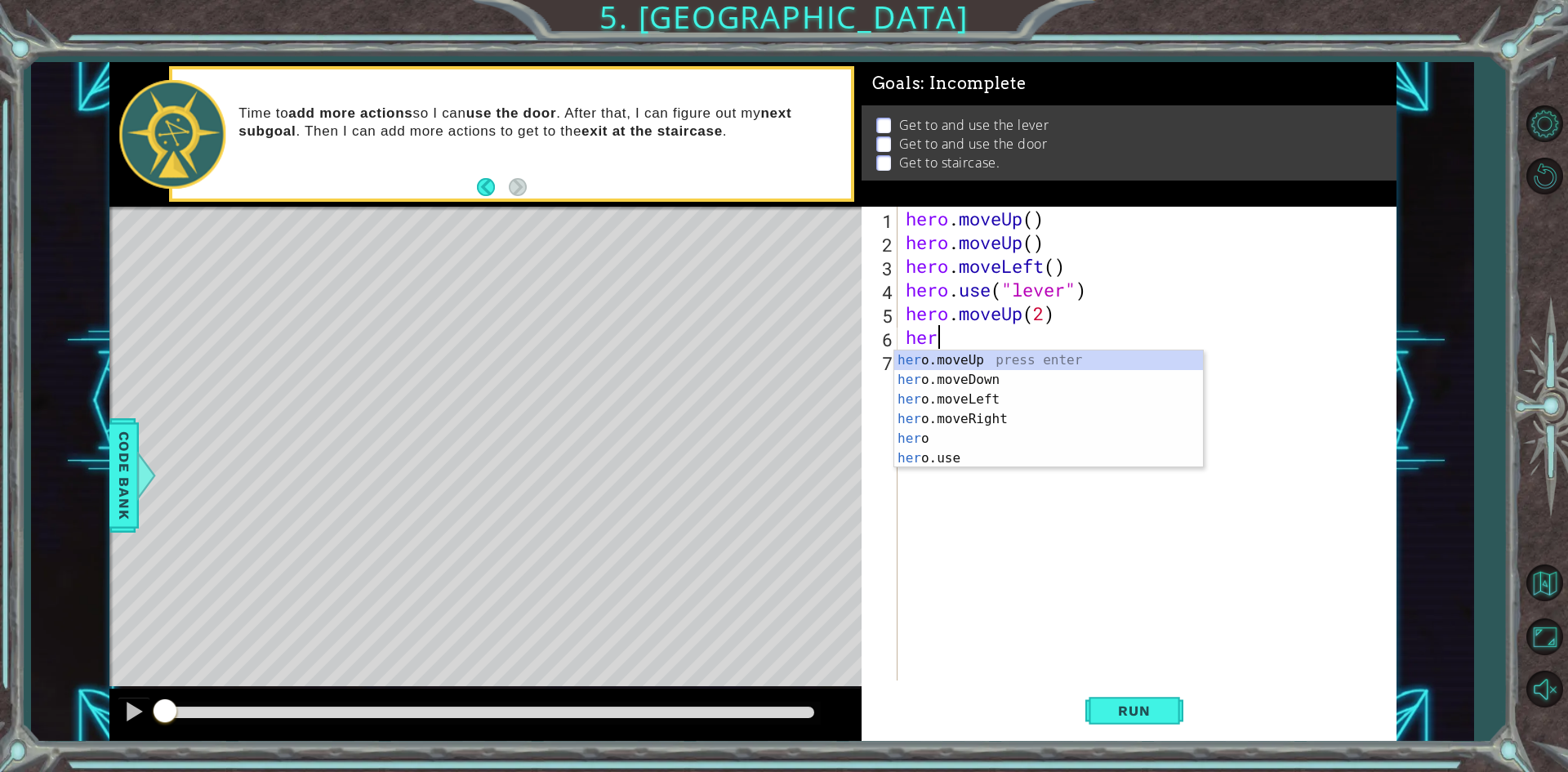
type textarea "hero"
click at [999, 419] on div "hero press enter hero .moveUp press enter hero .moveDown press enter hero .move…" at bounding box center [1048, 428] width 309 height 156
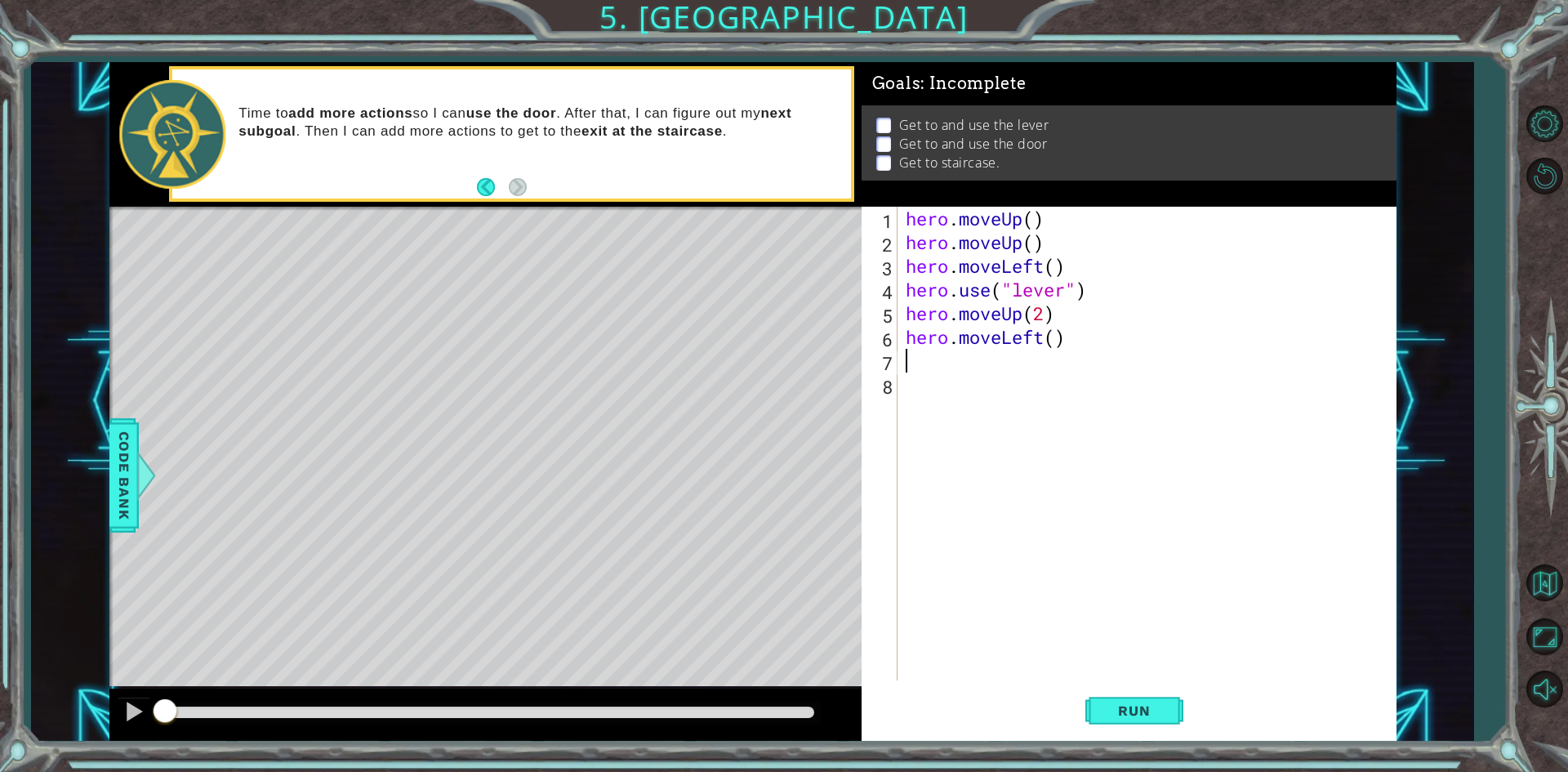
scroll to position [0, 0]
click at [1050, 344] on div "hero . moveUp ( ) hero . moveUp ( ) hero . moveLeft ( ) hero . use ( "lever" ) …" at bounding box center [1150, 467] width 497 height 521
click at [1059, 337] on div "hero . moveUp ( ) hero . moveUp ( ) hero . moveLeft ( ) hero . use ( "lever" ) …" at bounding box center [1150, 467] width 497 height 521
click at [986, 361] on div "hero . moveUp ( ) hero . moveUp ( ) hero . moveLeft ( ) hero . use ( "lever" ) …" at bounding box center [1150, 467] width 497 height 521
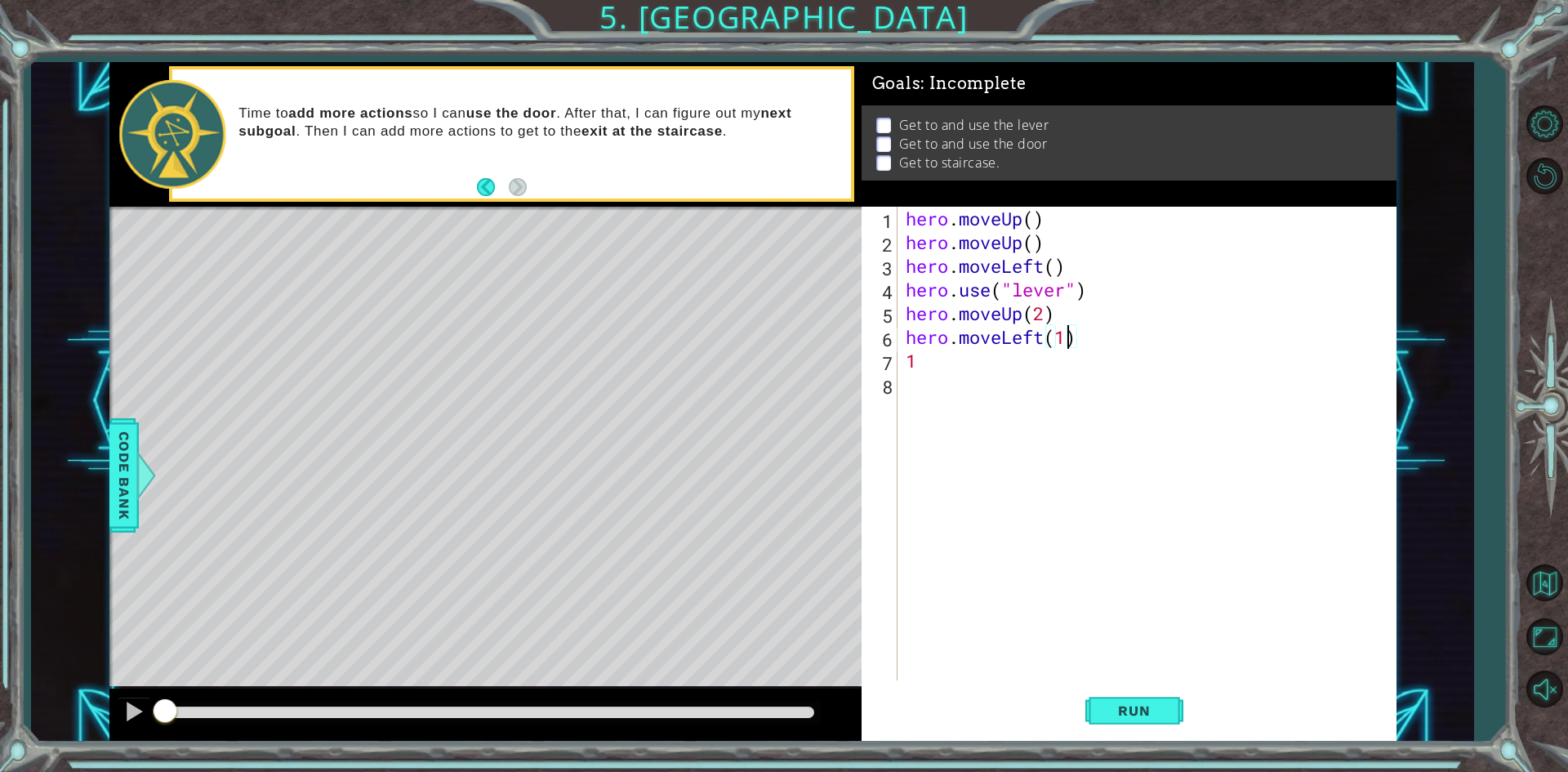
type textarea "1"
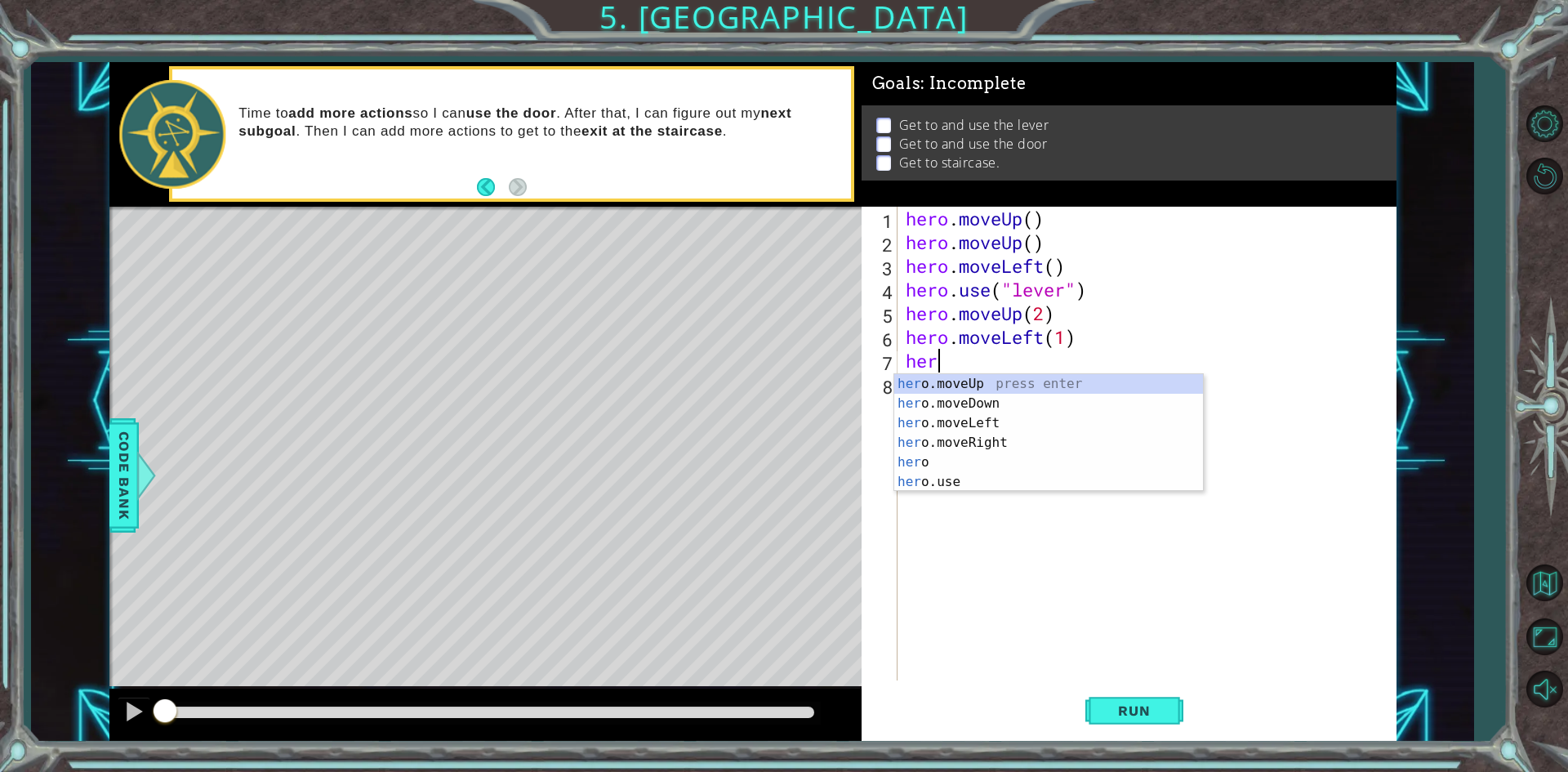
scroll to position [0, 1]
click at [972, 483] on div "hero press enter hero .moveUp press enter hero .moveDown press enter hero .move…" at bounding box center [1048, 453] width 309 height 156
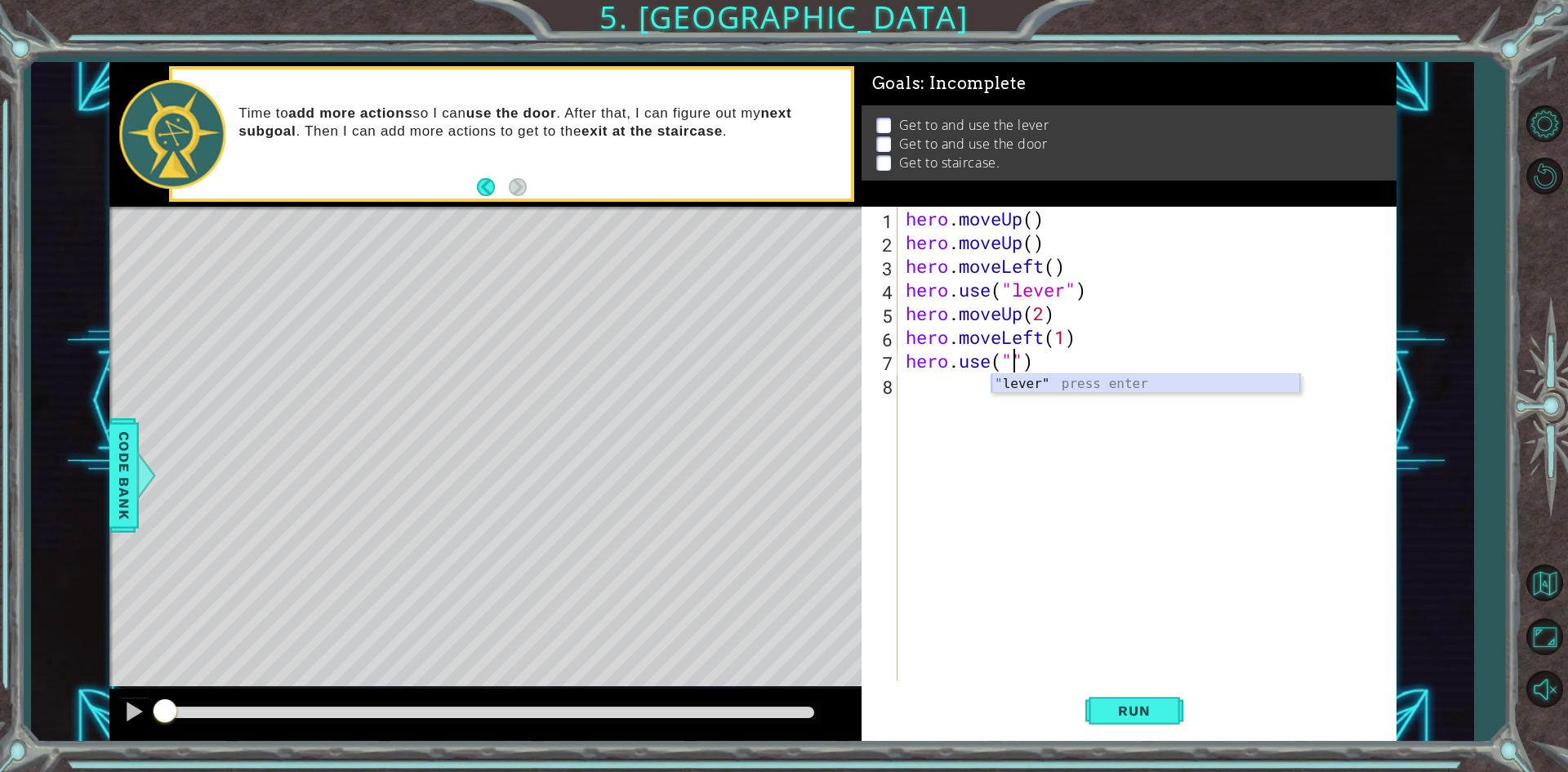
click at [1048, 390] on div "" lever" press enter" at bounding box center [1145, 403] width 309 height 59
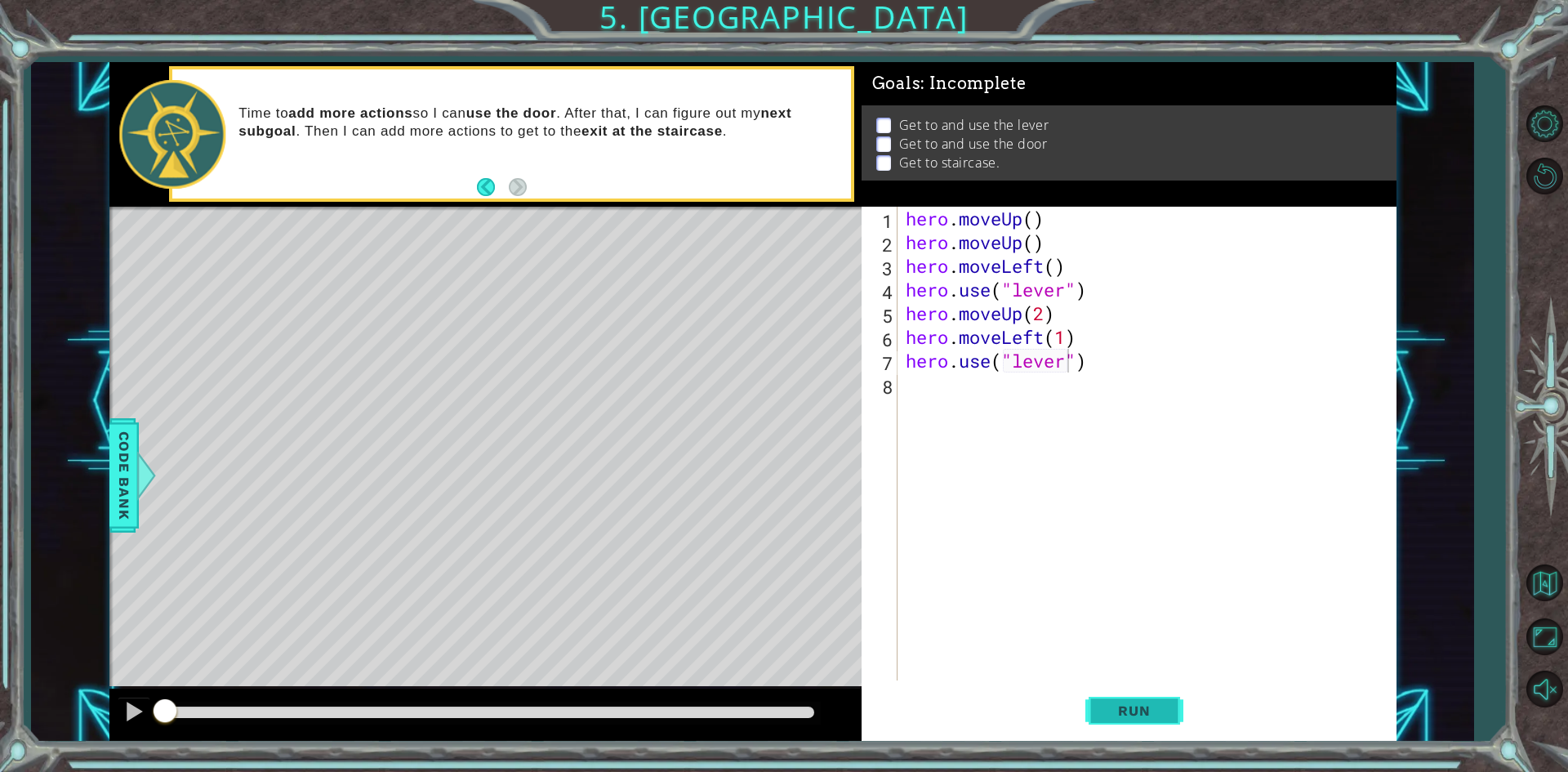
click at [1139, 717] on span "Run" at bounding box center [1134, 710] width 65 height 17
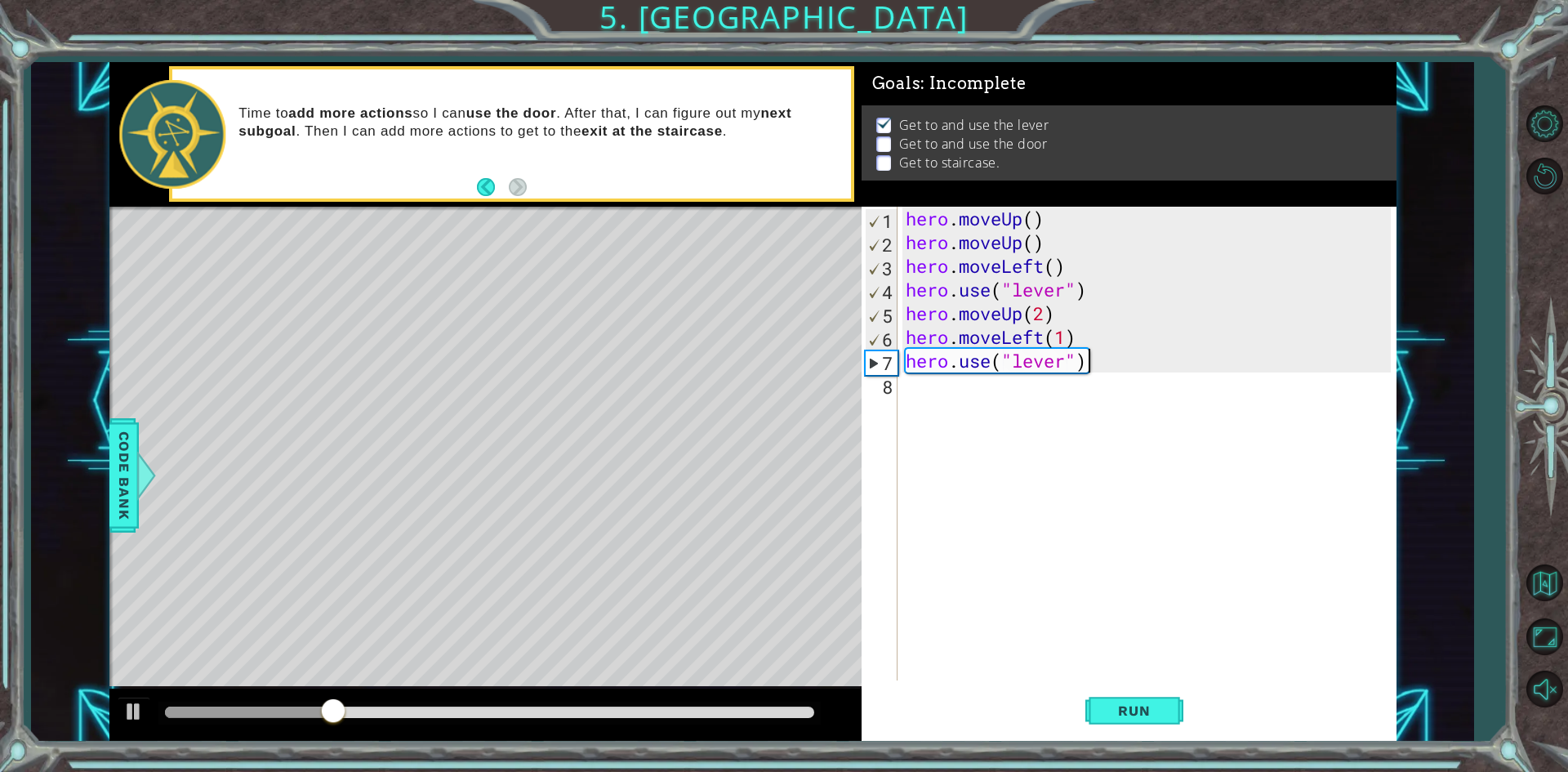
click at [1115, 354] on div "hero . moveUp ( ) hero . moveUp ( ) hero . moveLeft ( ) hero . use ( "lever" ) …" at bounding box center [1150, 467] width 497 height 521
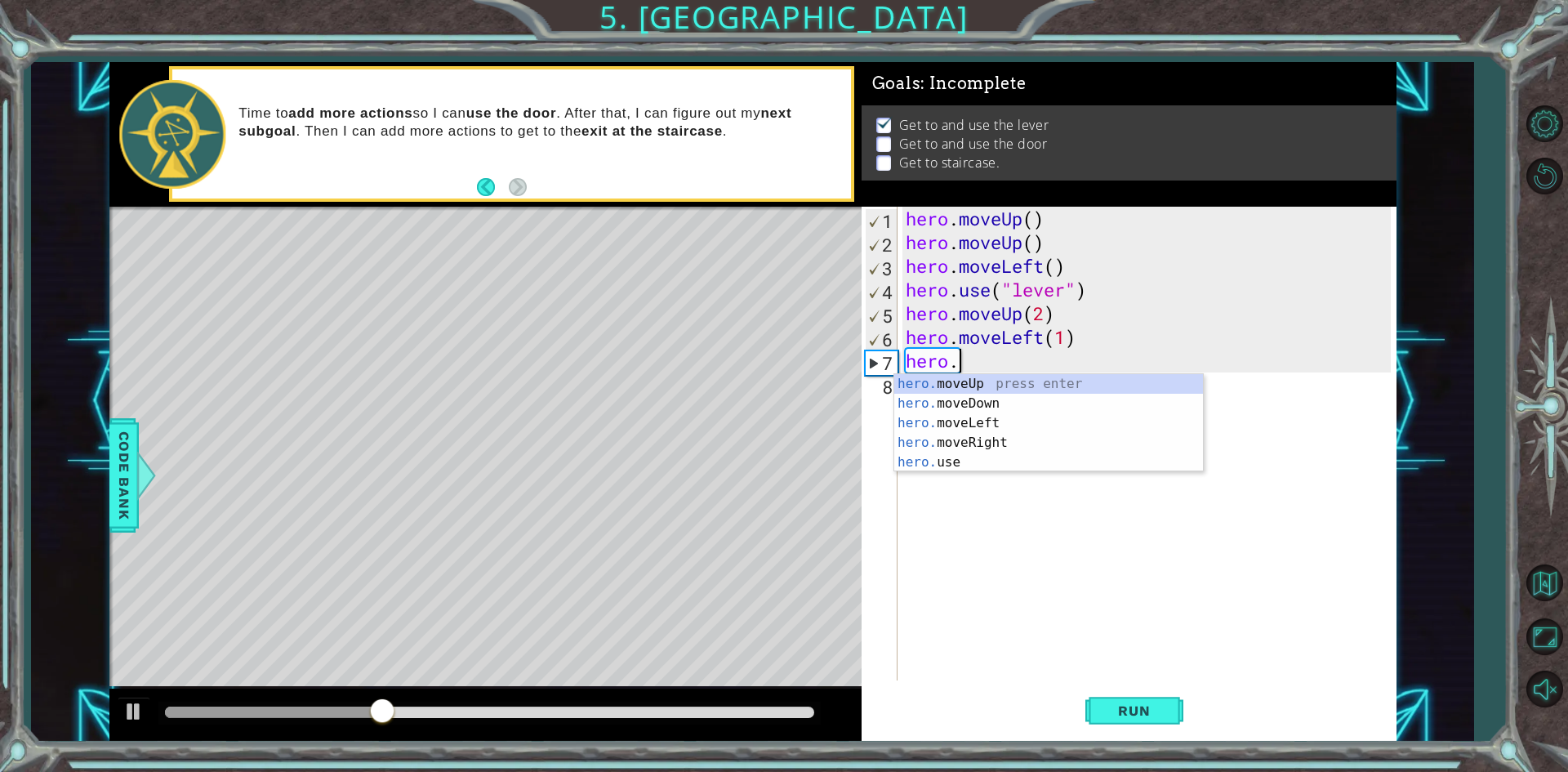
type textarea "h"
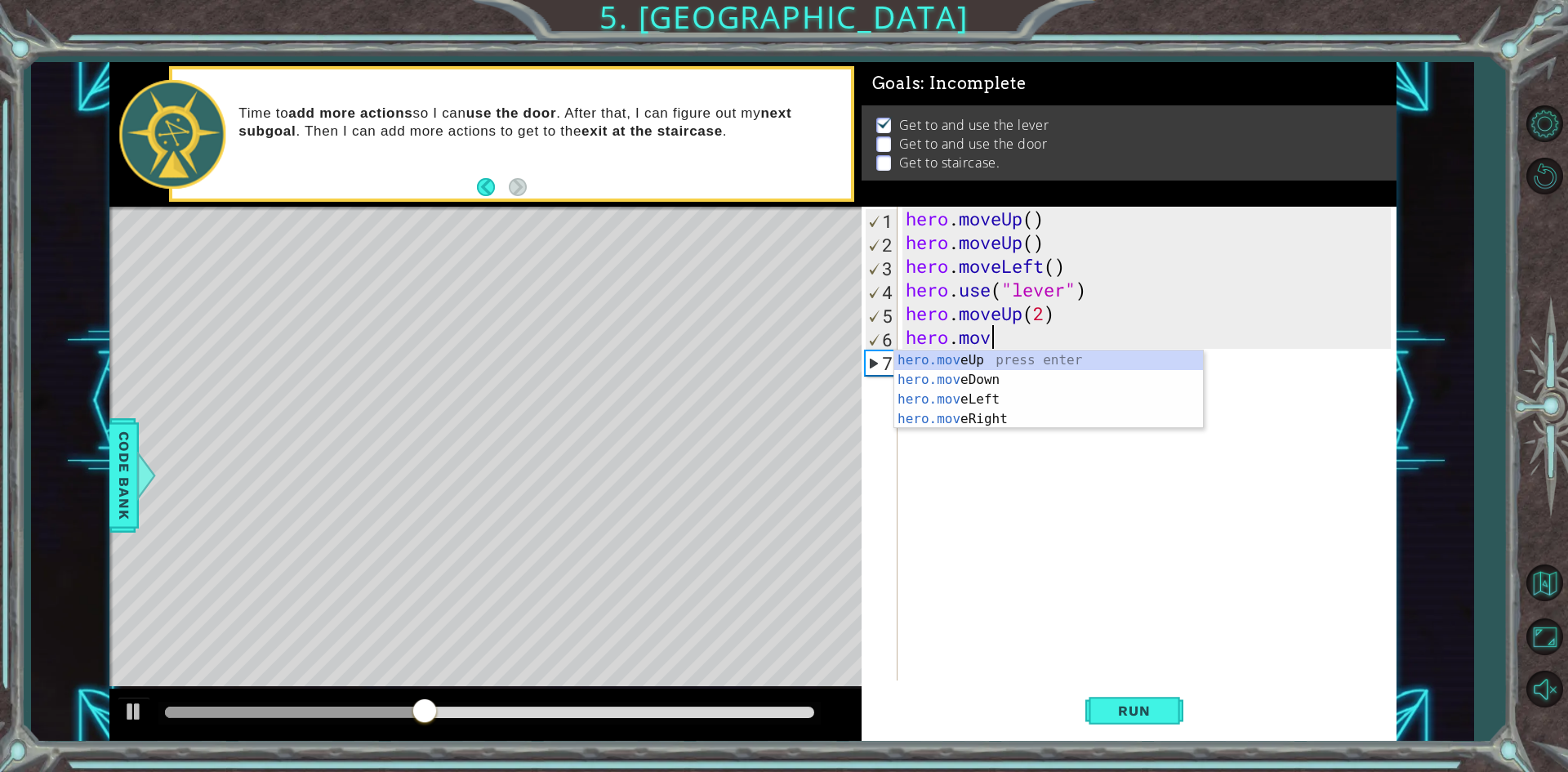
type textarea "h"
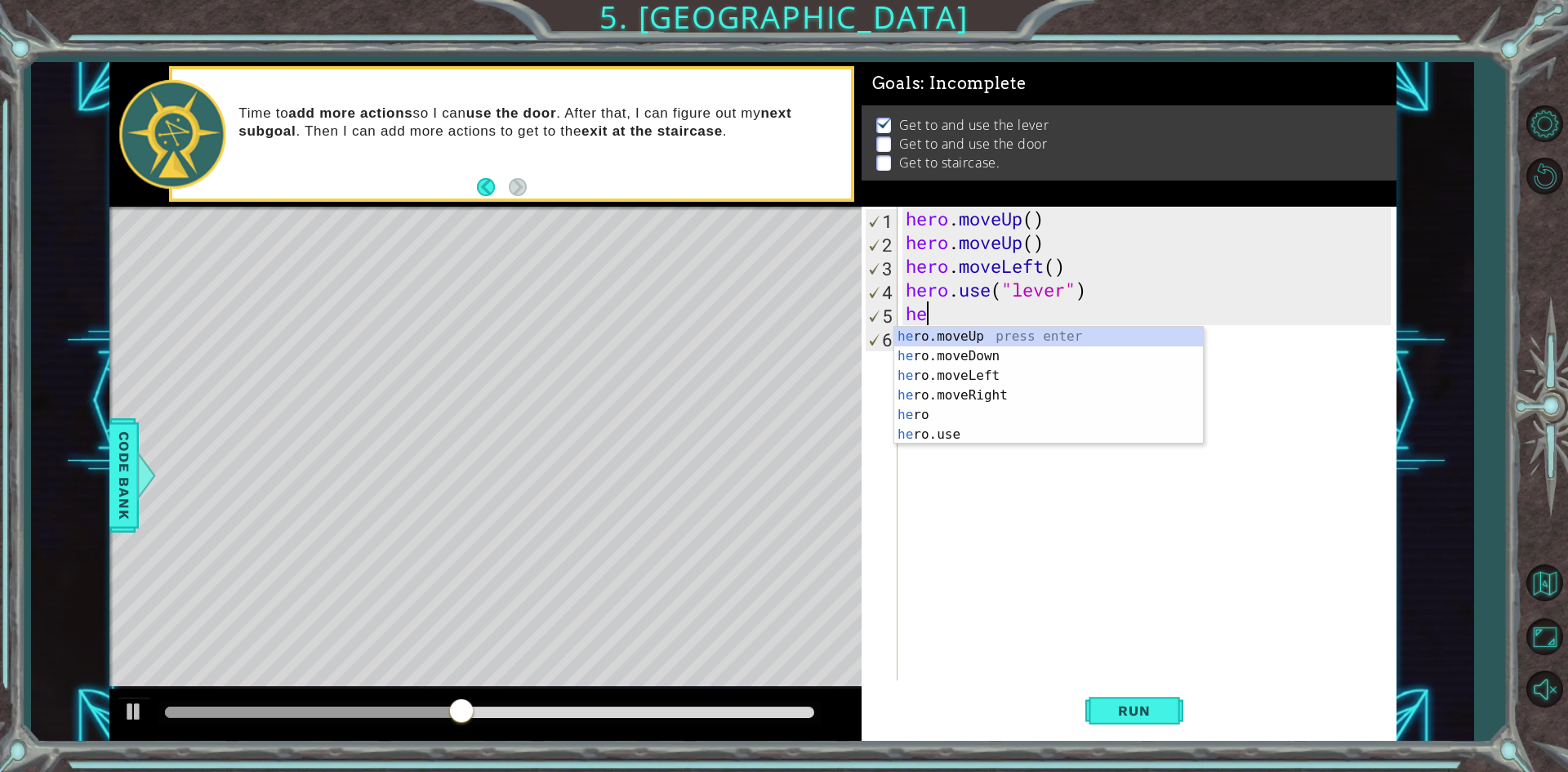
type textarea "h"
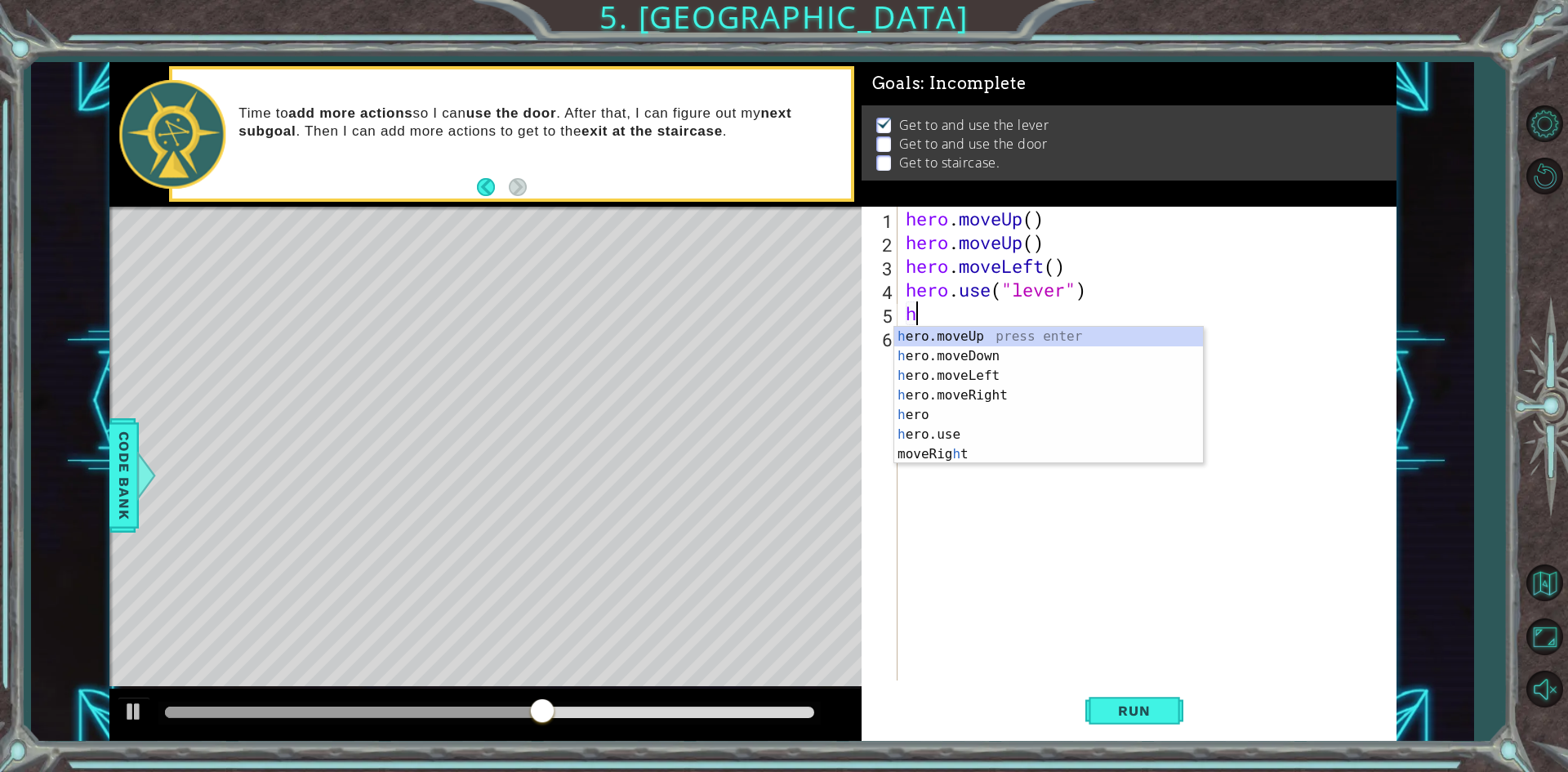
type textarea "he"
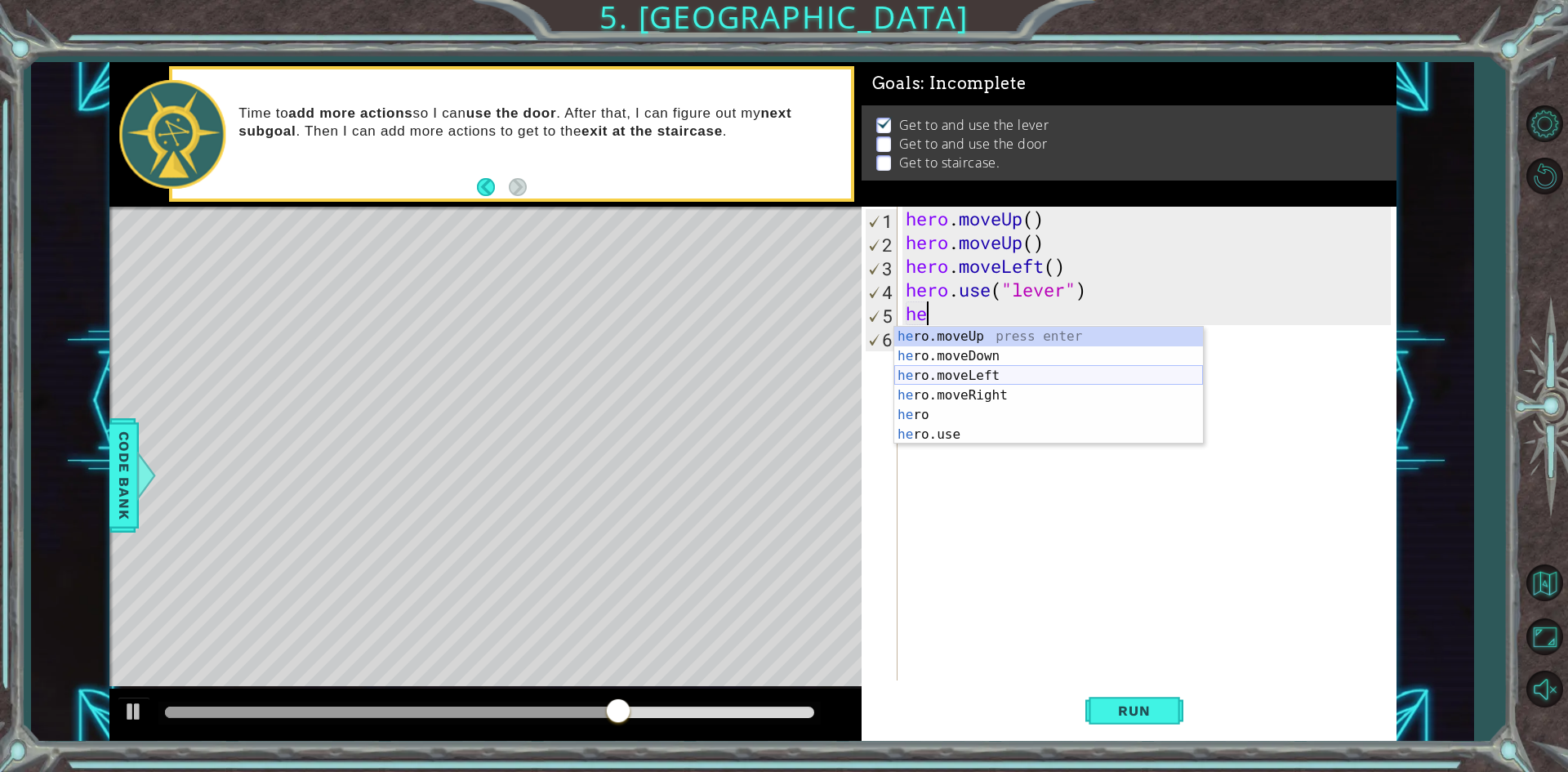
click at [959, 370] on div "he ro.moveUp press enter he ro.moveDown press enter he ro.moveLeft press enter …" at bounding box center [1048, 405] width 309 height 156
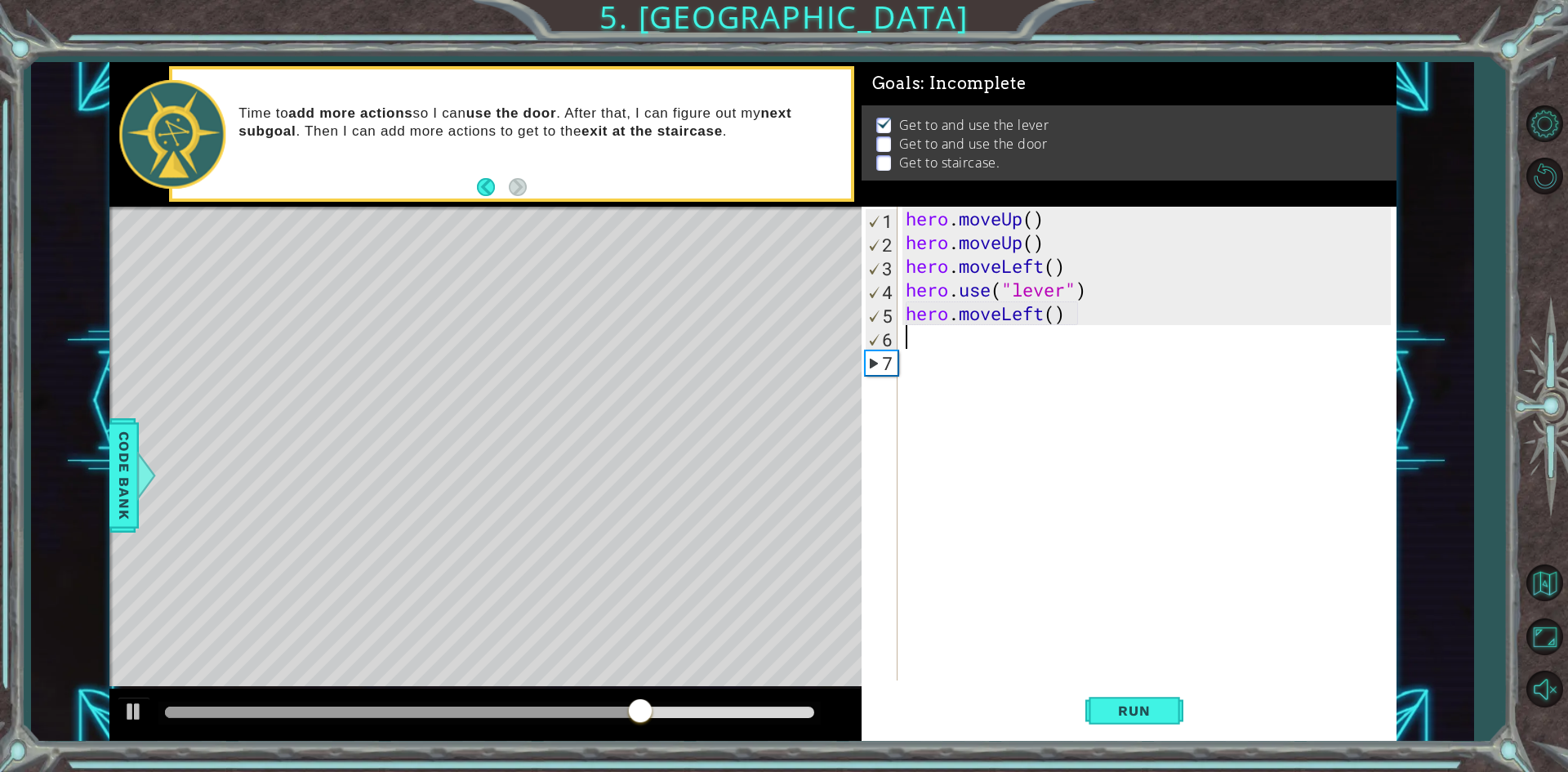
click at [1053, 315] on div "hero . moveUp ( ) hero . moveUp ( ) hero . moveLeft ( ) hero . use ( "lever" ) …" at bounding box center [1150, 467] width 497 height 521
type textarea "hero.moveLeft(3)"
click at [946, 347] on div "hero . moveUp ( ) hero . moveUp ( ) hero . moveLeft ( ) hero . use ( "lever" ) …" at bounding box center [1150, 467] width 497 height 521
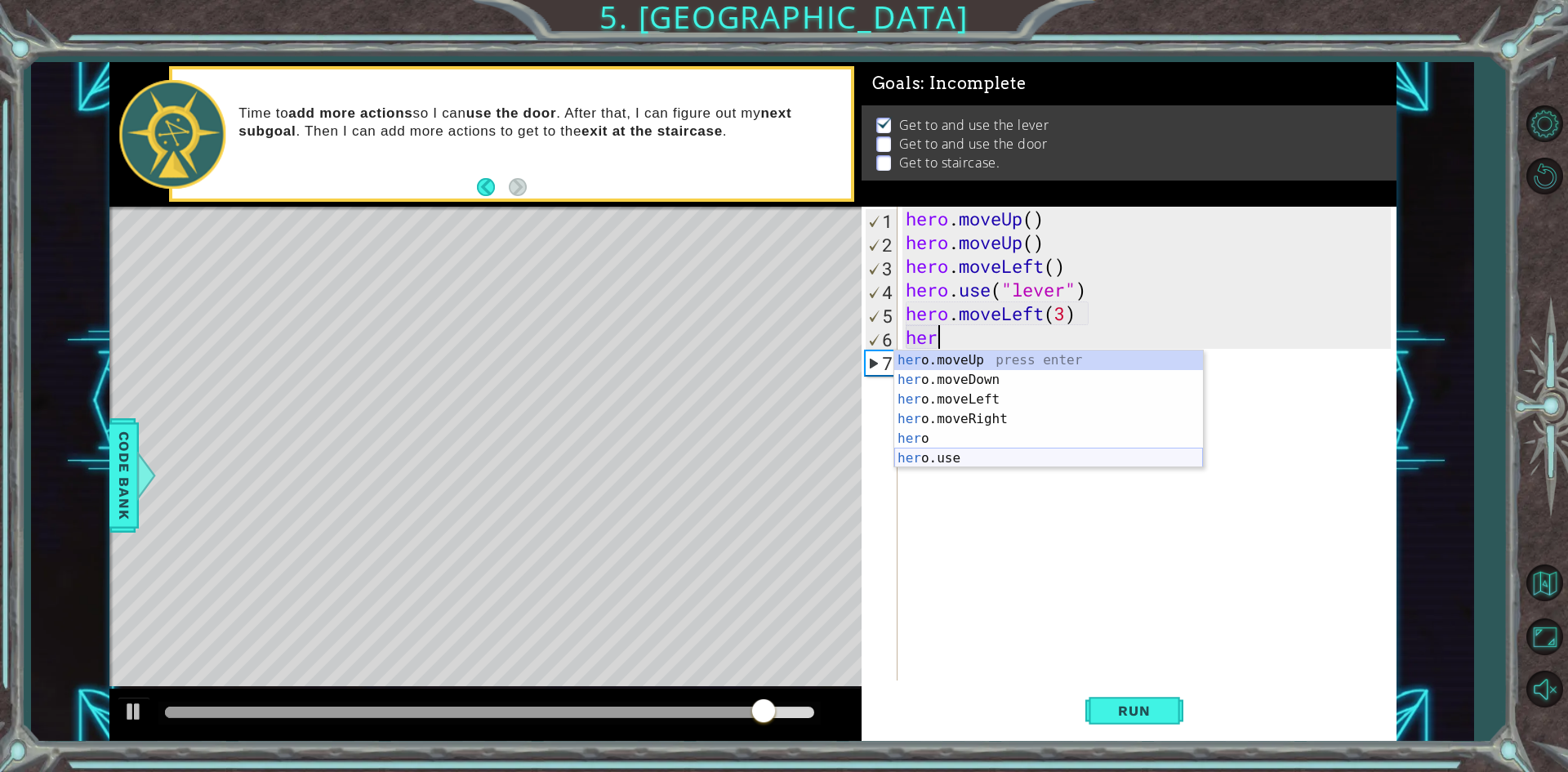
click at [972, 452] on div "her o.moveUp press enter her o.moveDown press enter her o.moveLeft press enter …" at bounding box center [1048, 428] width 309 height 156
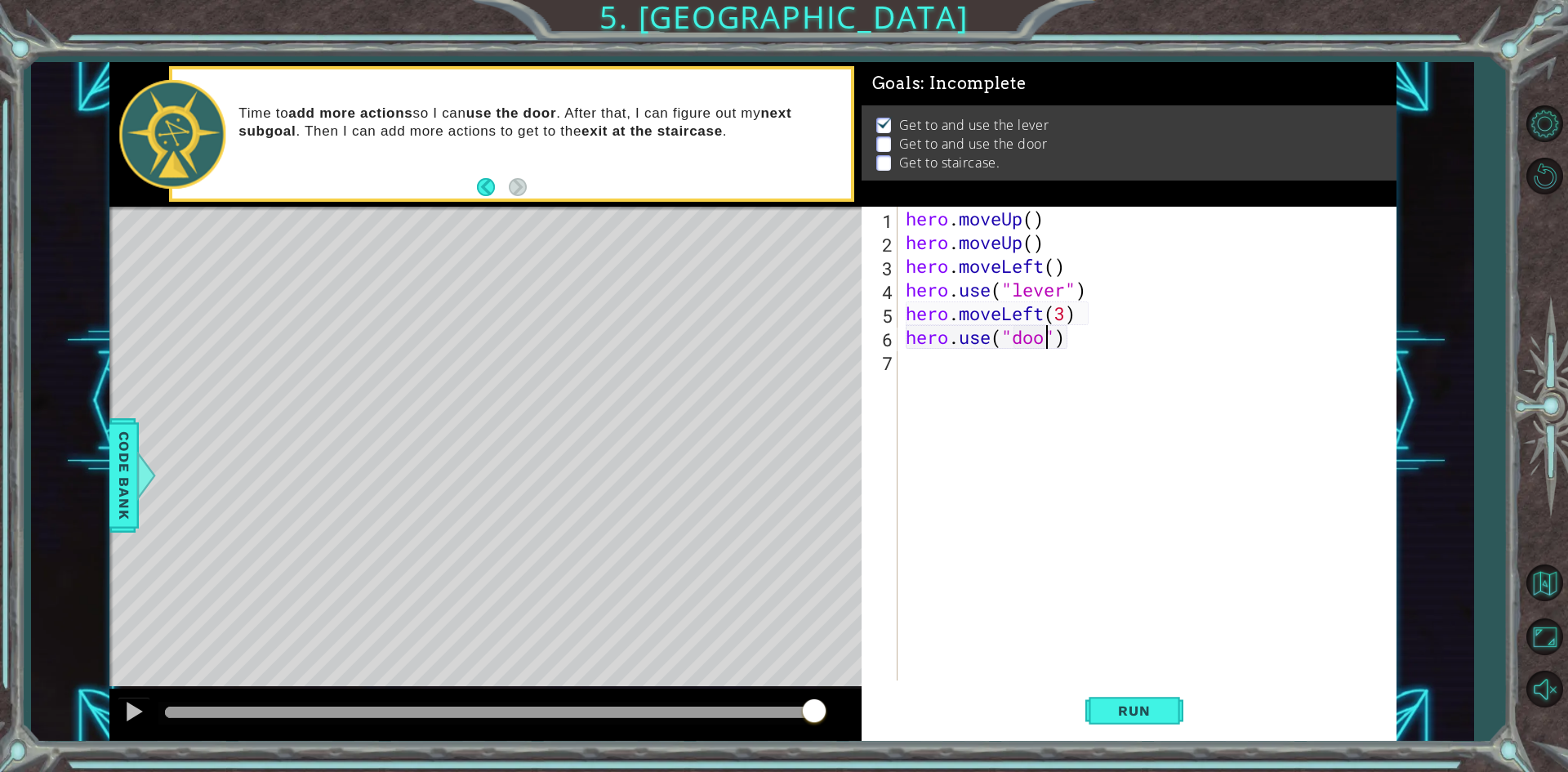
scroll to position [0, 7]
click at [1171, 709] on button "Run" at bounding box center [1135, 711] width 98 height 53
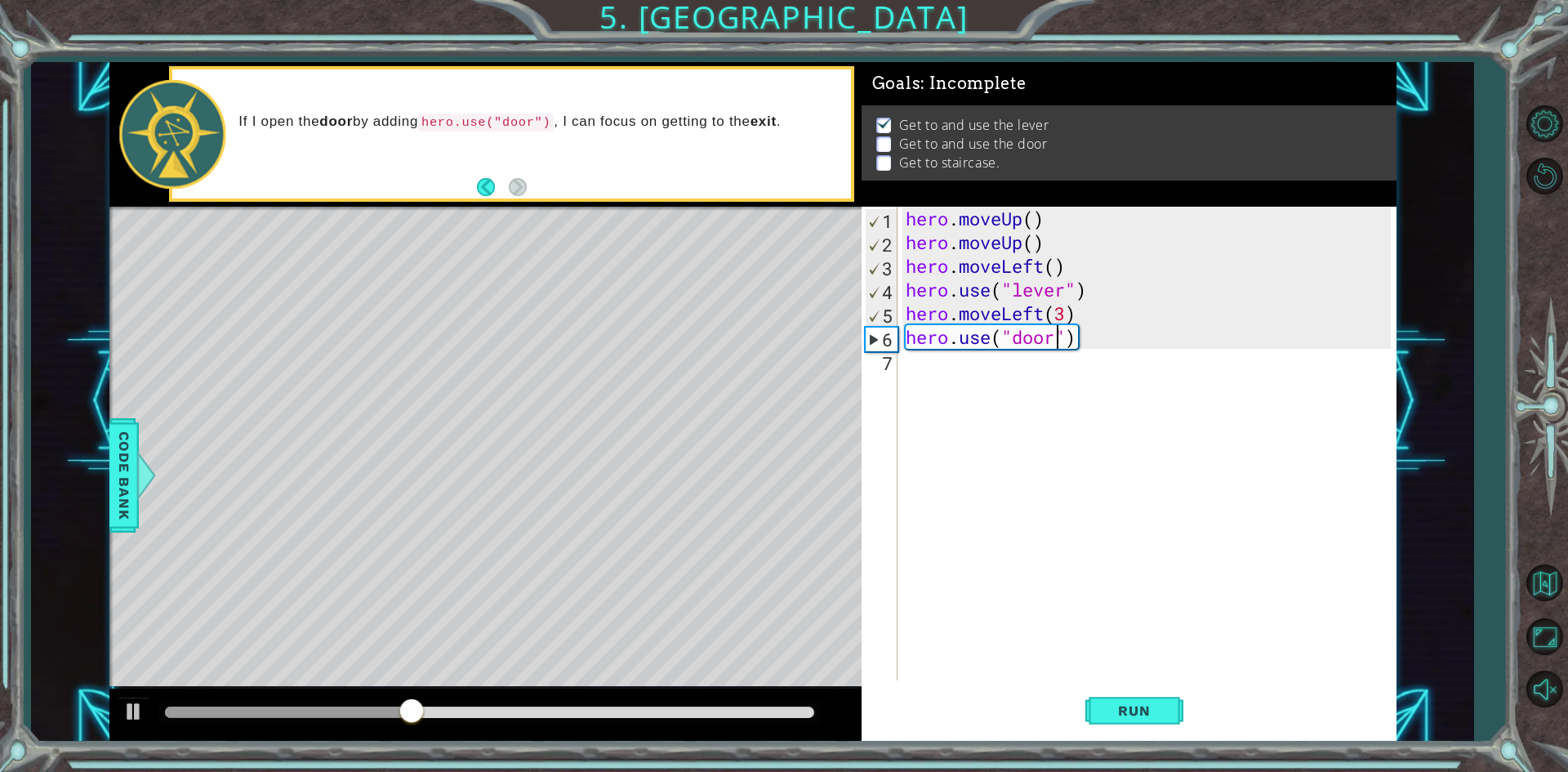
click at [1090, 314] on div "hero . moveUp ( ) hero . moveUp ( ) hero . moveLeft ( ) hero . use ( "lever" ) …" at bounding box center [1150, 467] width 497 height 521
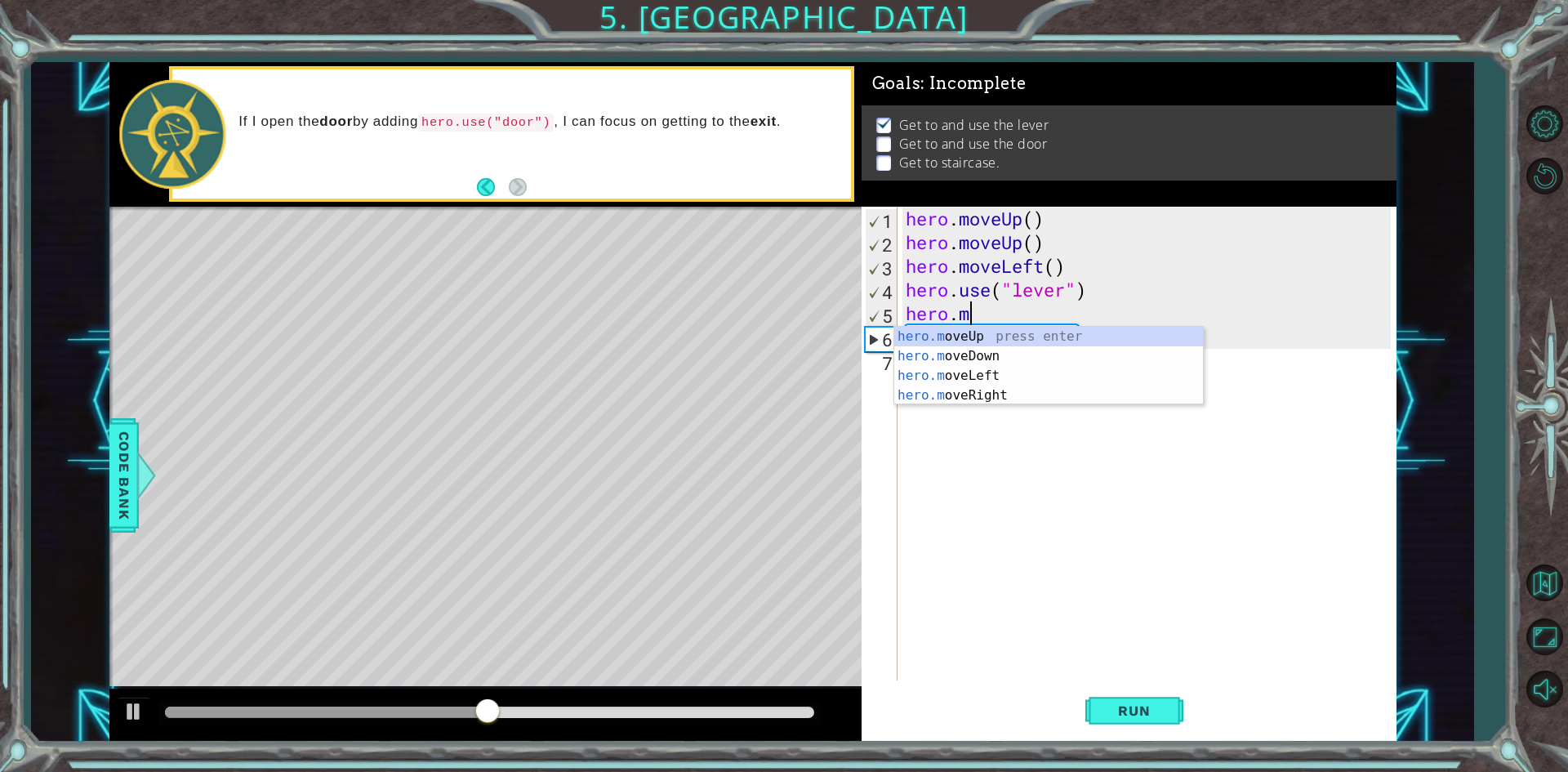
type textarea "hero."
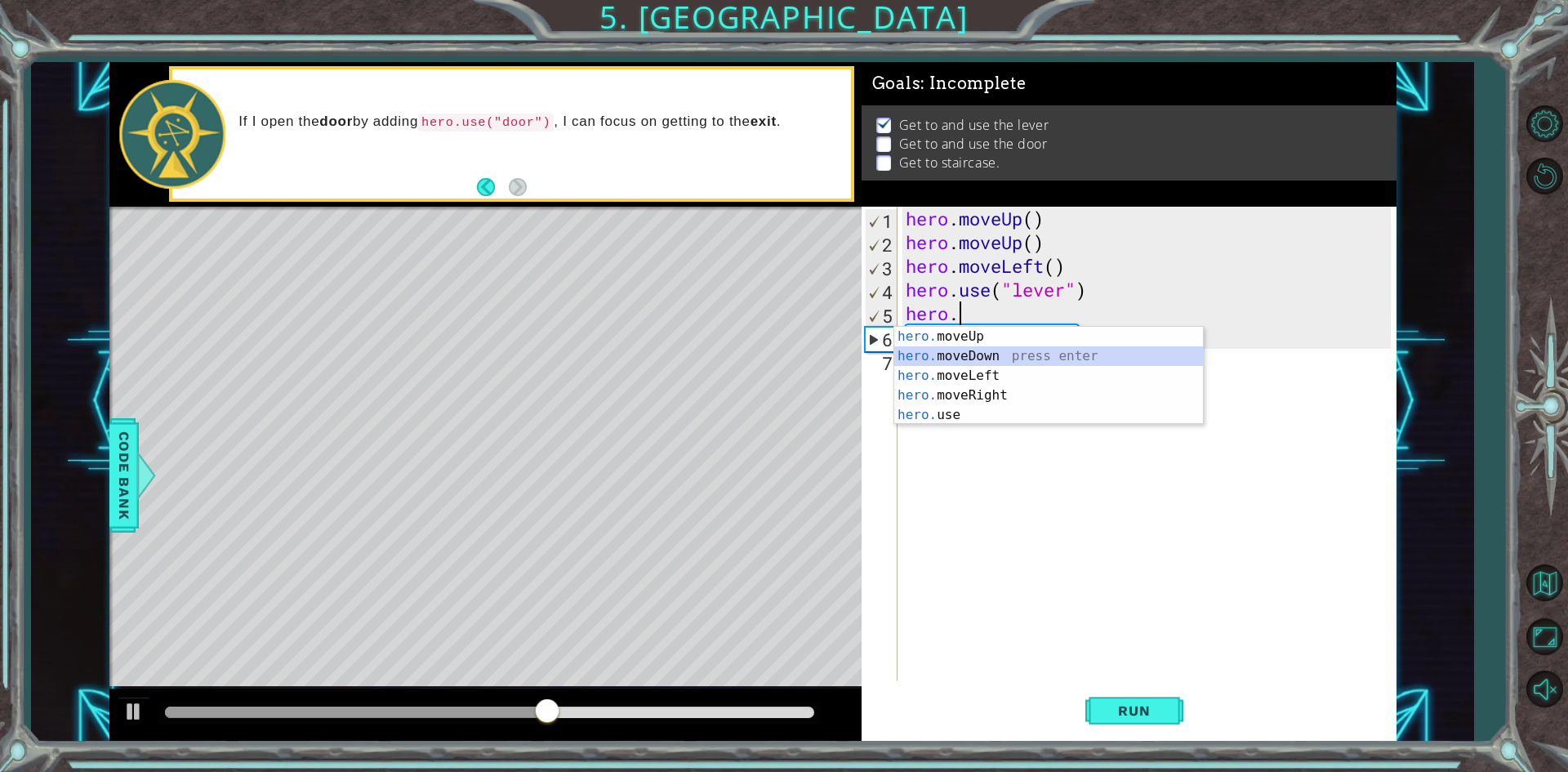
click at [979, 351] on div "hero. moveUp press enter hero. moveDown press enter hero. moveLeft press enter …" at bounding box center [1048, 395] width 309 height 137
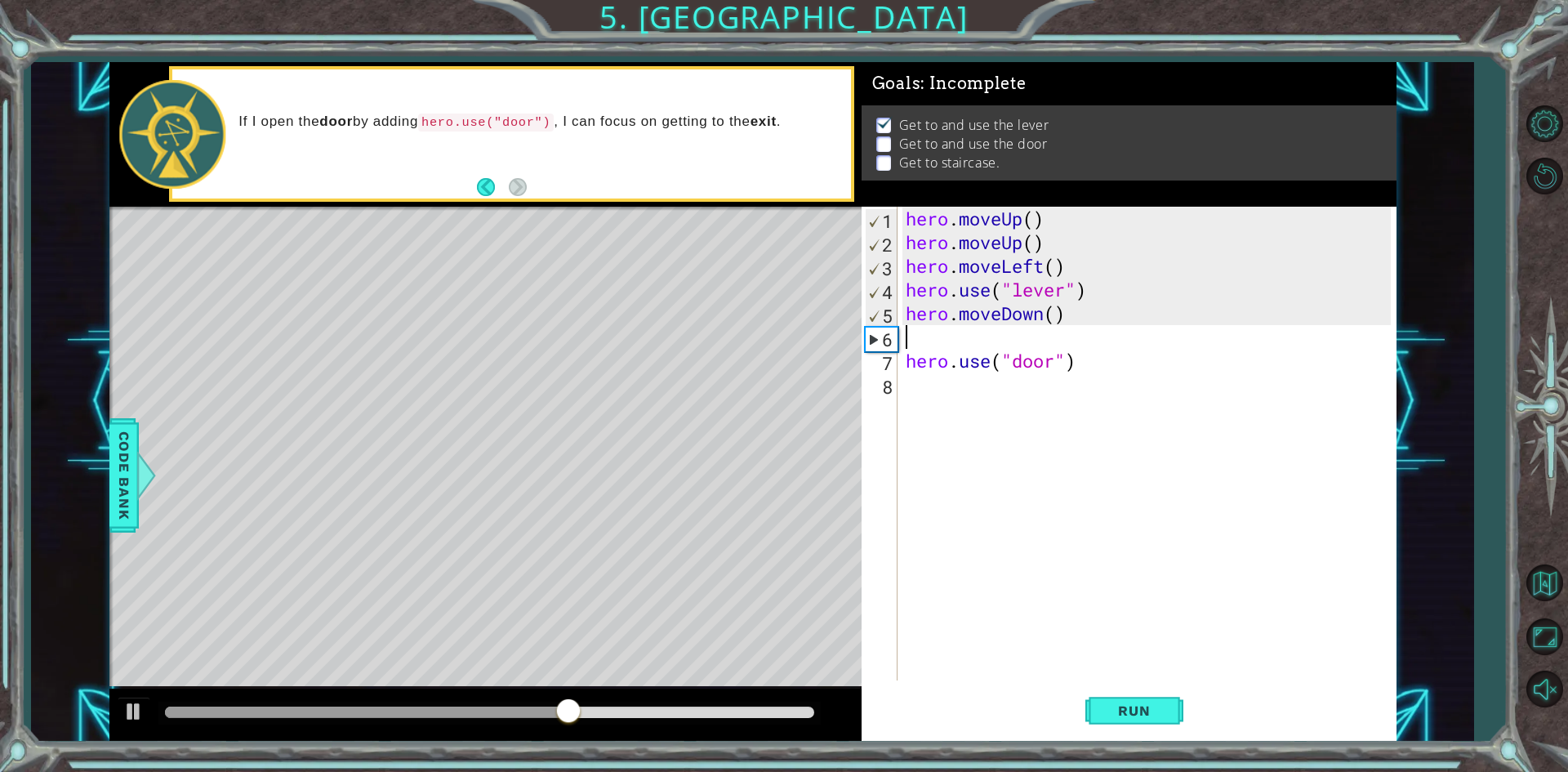
click at [1055, 319] on div "hero . moveUp ( ) hero . moveUp ( ) hero . moveLeft ( ) hero . use ( "lever" ) …" at bounding box center [1150, 467] width 497 height 521
type textarea "hero.moveDown(1)"
click at [1007, 340] on div "hero . moveUp ( ) hero . moveUp ( ) hero . moveLeft ( ) hero . use ( "lever" ) …" at bounding box center [1150, 467] width 497 height 521
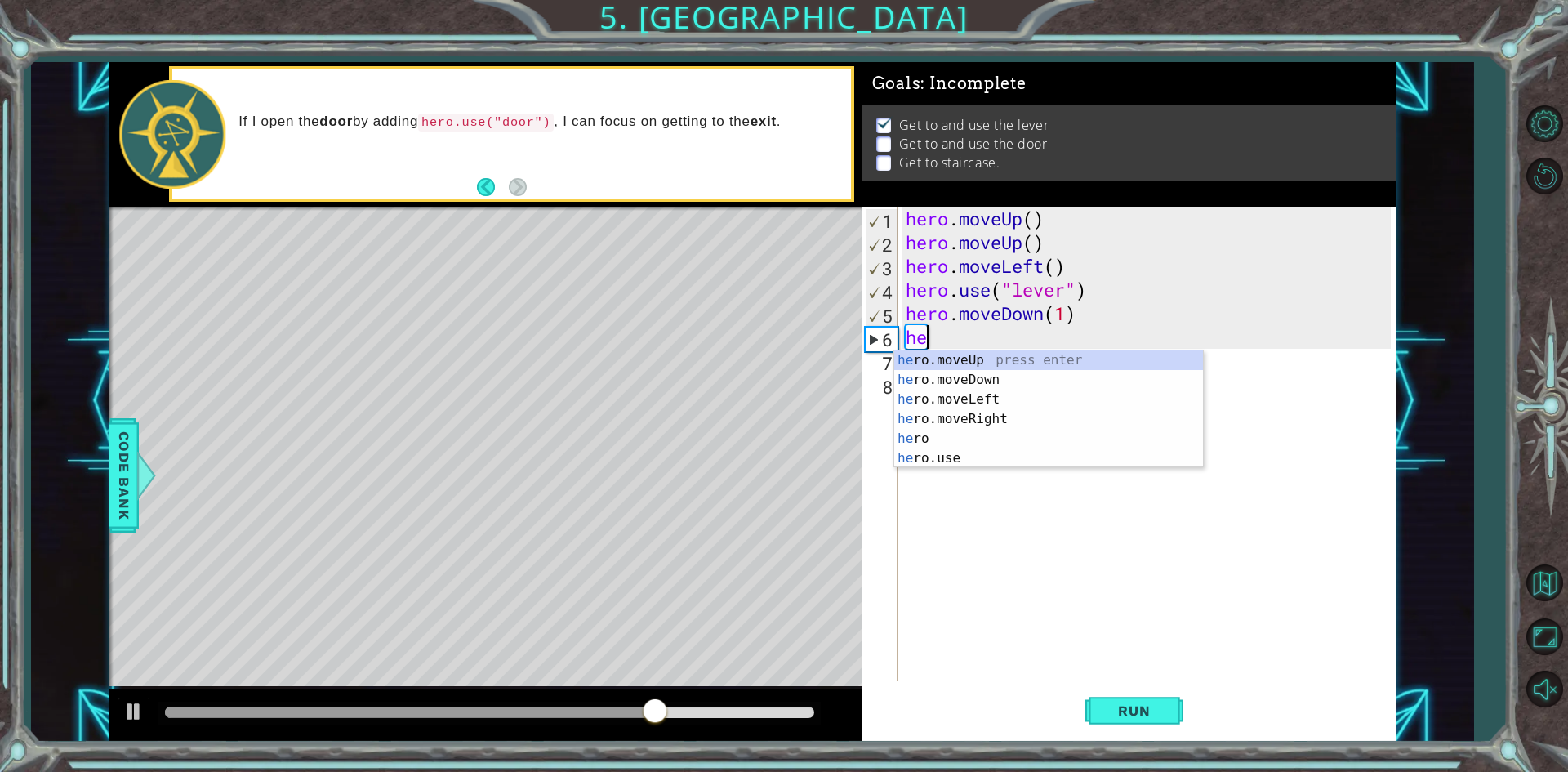
type textarea "hero"
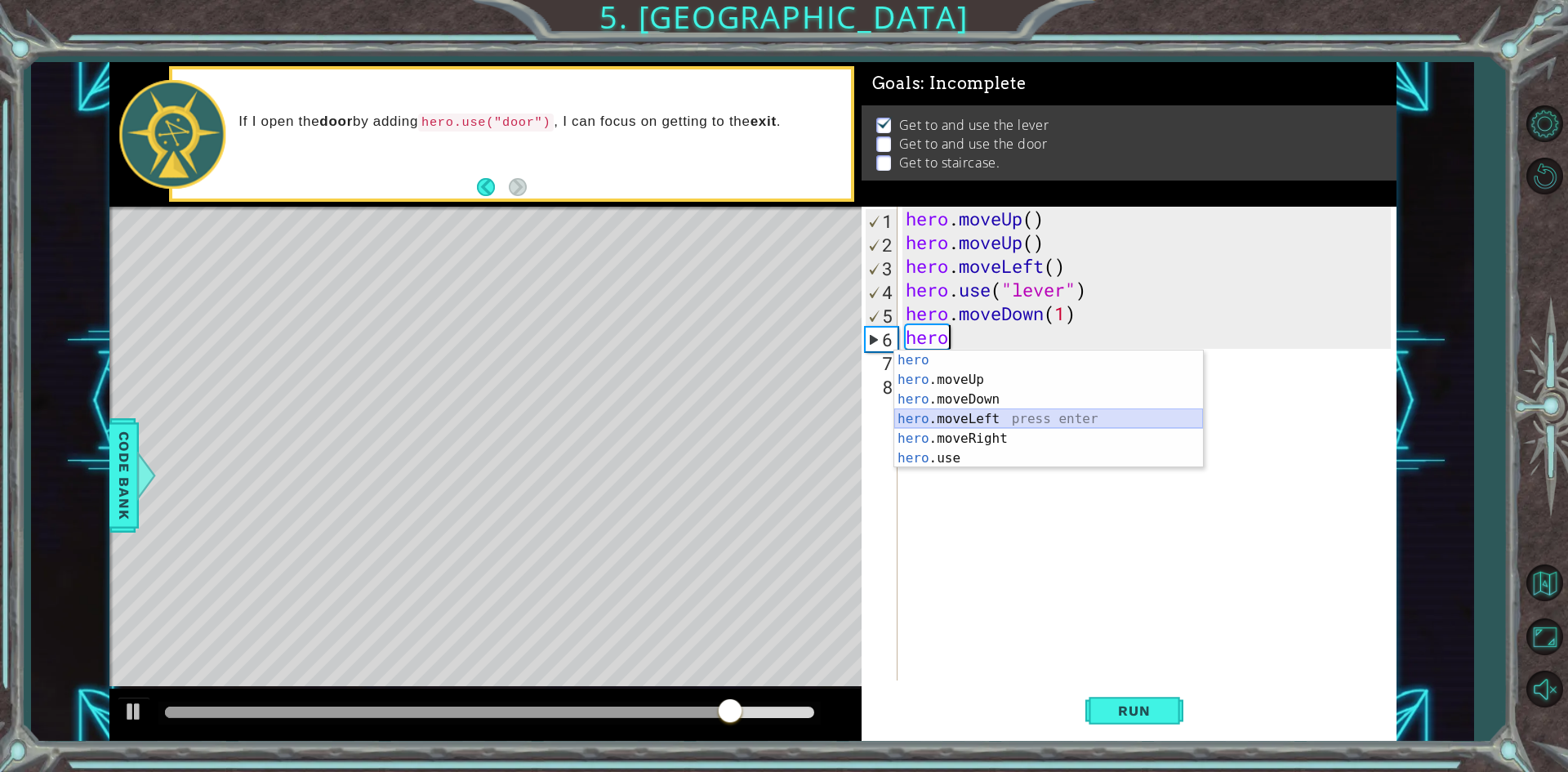
click at [982, 423] on div "hero press enter hero .moveUp press enter hero .moveDown press enter hero .move…" at bounding box center [1048, 428] width 309 height 156
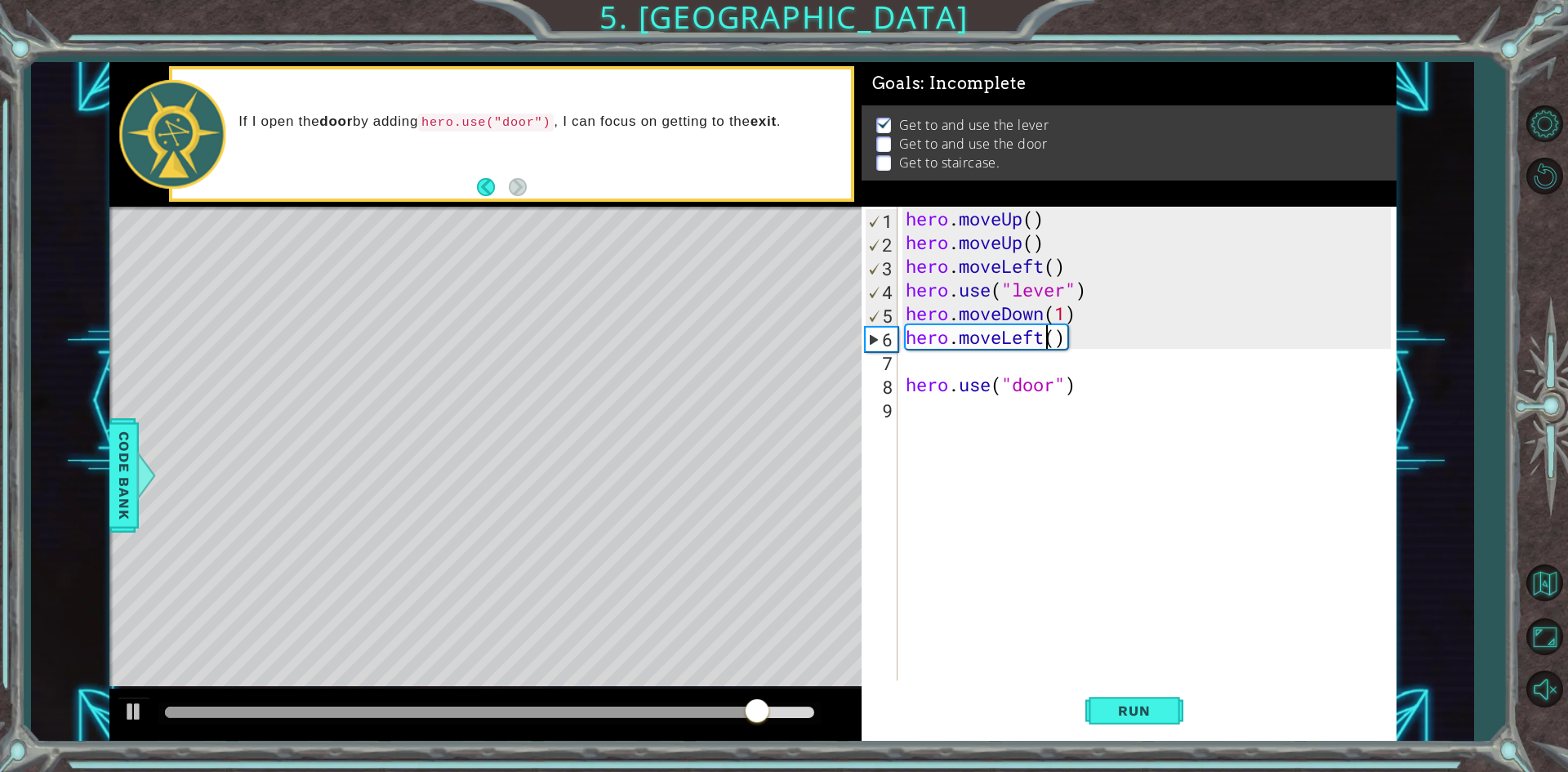
click at [1051, 337] on div "hero . moveUp ( ) hero . moveUp ( ) hero . moveLeft ( ) hero . use ( "lever" ) …" at bounding box center [1150, 467] width 497 height 521
click at [1052, 339] on div "hero . moveUp ( ) hero . moveUp ( ) hero . moveLeft ( ) hero . use ( "lever" ) …" at bounding box center [1150, 467] width 497 height 521
type textarea "hero.moveLeft(2)"
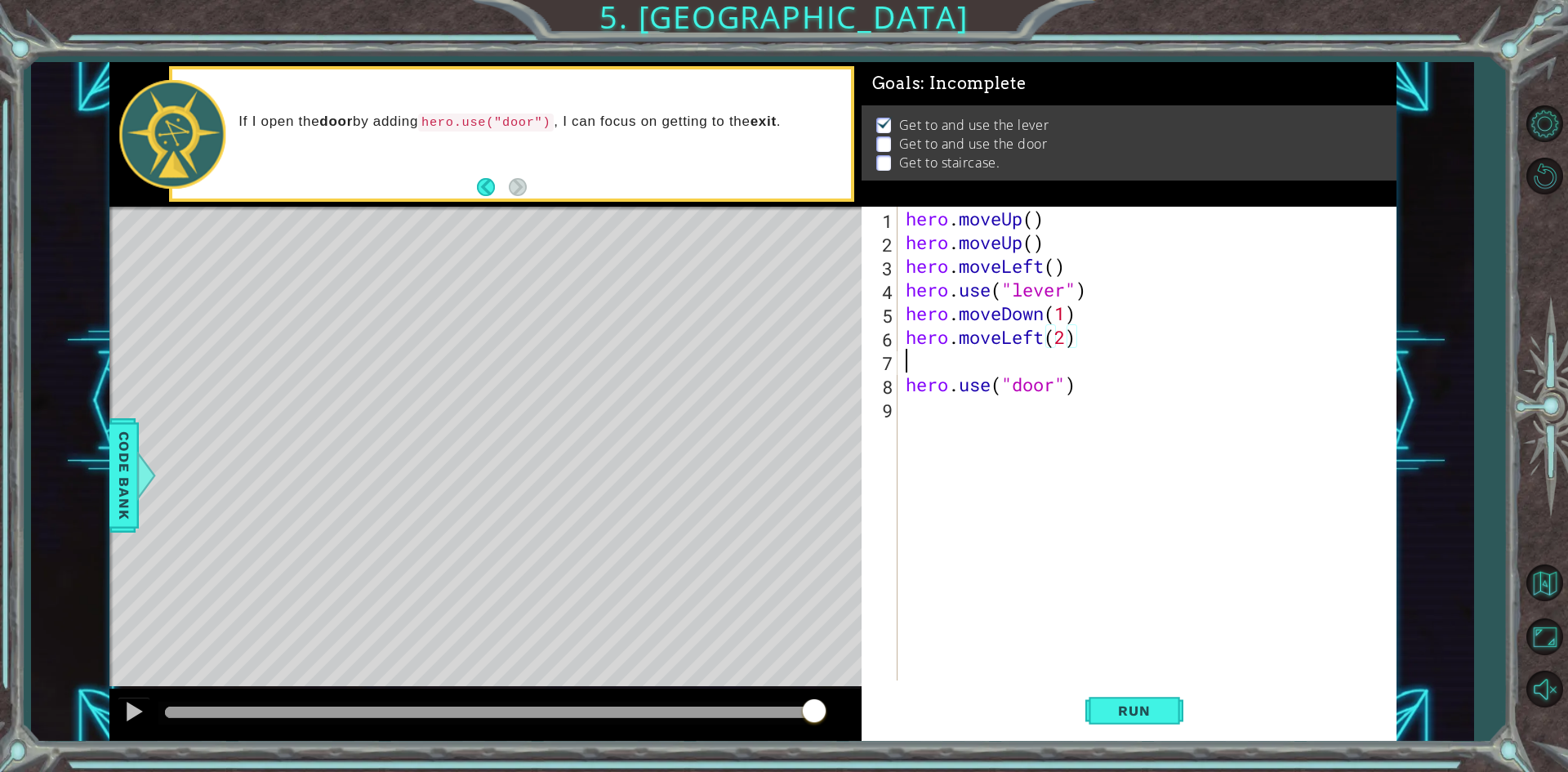
click at [1007, 359] on div "hero . moveUp ( ) hero . moveUp ( ) hero . moveLeft ( ) hero . use ( "lever" ) …" at bounding box center [1150, 467] width 497 height 521
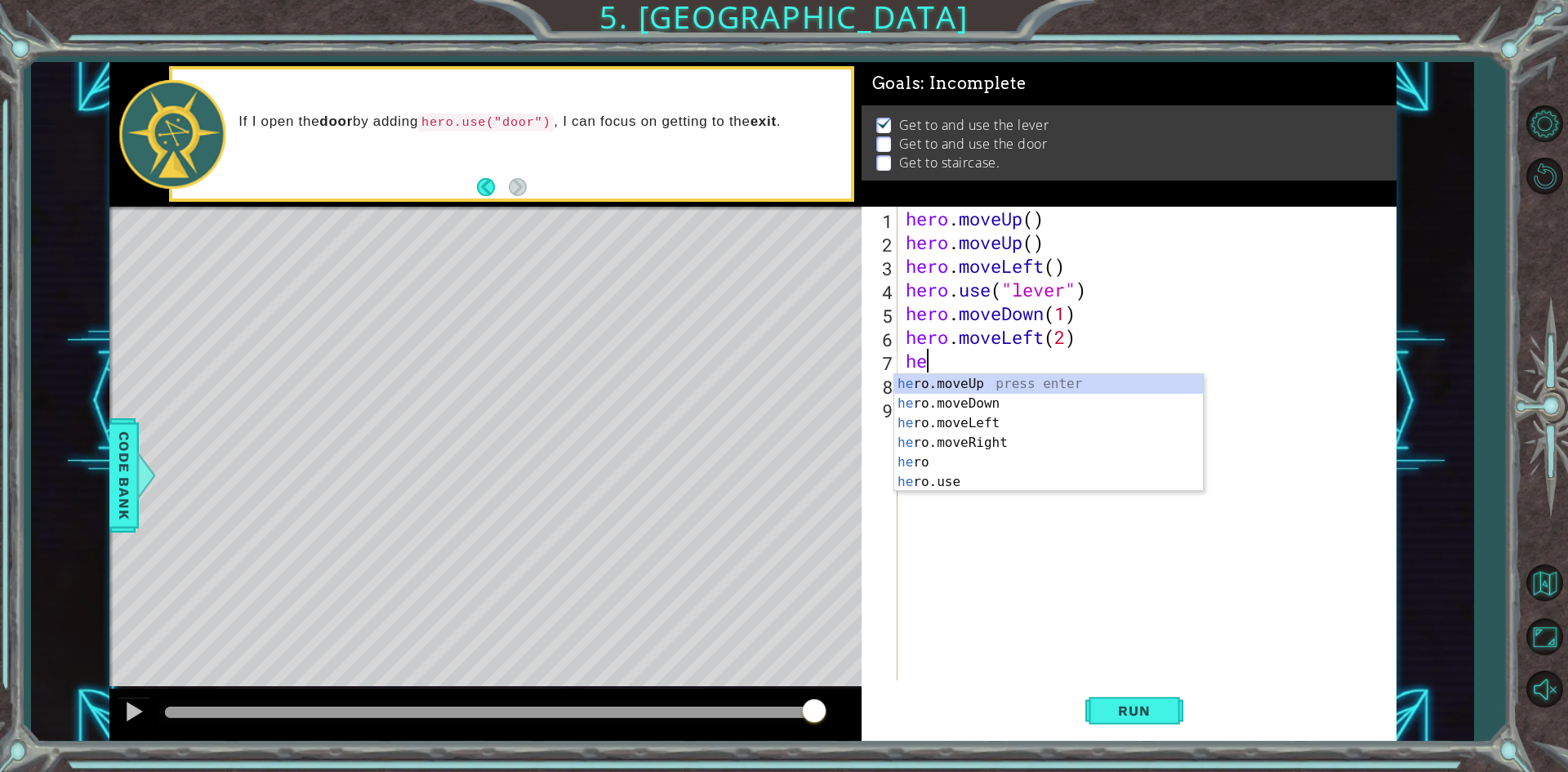
type textarea "hero"
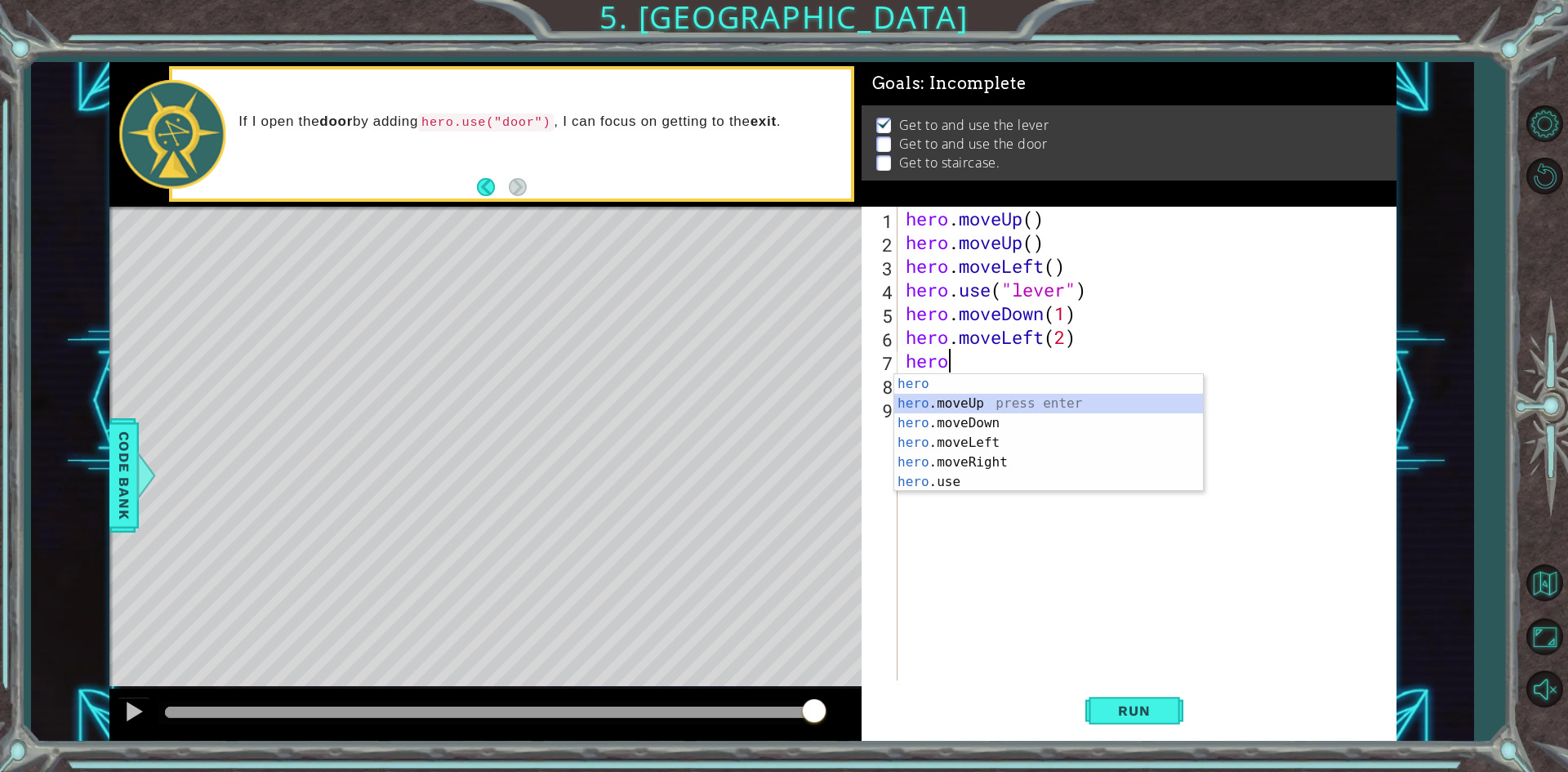
click at [992, 403] on div "hero press enter hero .moveUp press enter hero .moveDown press enter hero .move…" at bounding box center [1048, 453] width 309 height 156
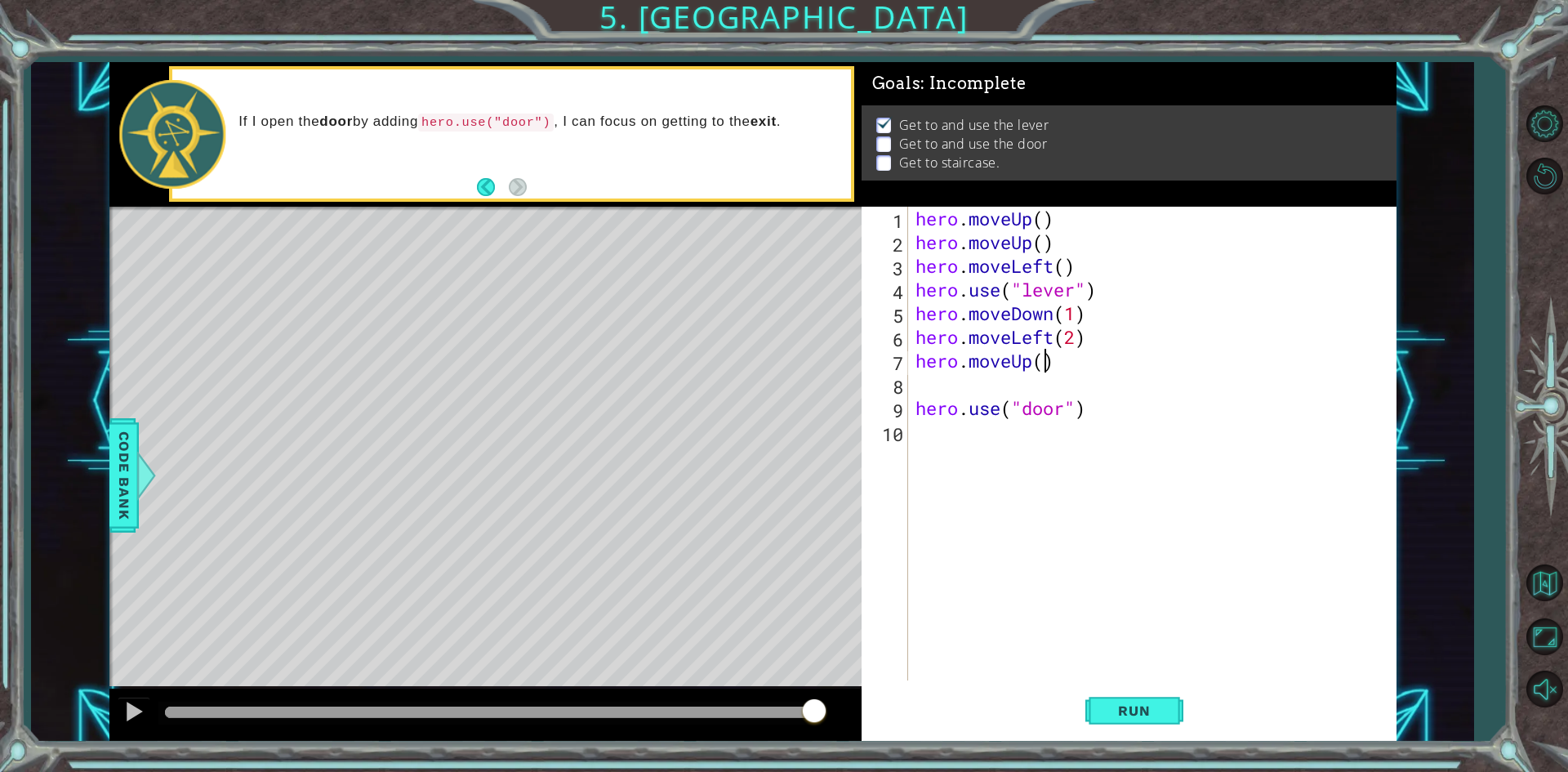
click at [1042, 363] on div "hero . moveUp ( ) hero . moveUp ( ) hero . moveLeft ( ) hero . use ( "lever" ) …" at bounding box center [1155, 467] width 487 height 521
click at [987, 397] on div "hero . moveUp ( ) hero . moveUp ( ) hero . moveLeft ( ) hero . use ( "lever" ) …" at bounding box center [1155, 467] width 487 height 521
click at [958, 359] on div "hero . moveUp ( ) hero . moveUp ( ) hero . moveLeft ( ) hero . use ( "lever" ) …" at bounding box center [1155, 467] width 487 height 521
type textarea "hero.moveUp(1)"
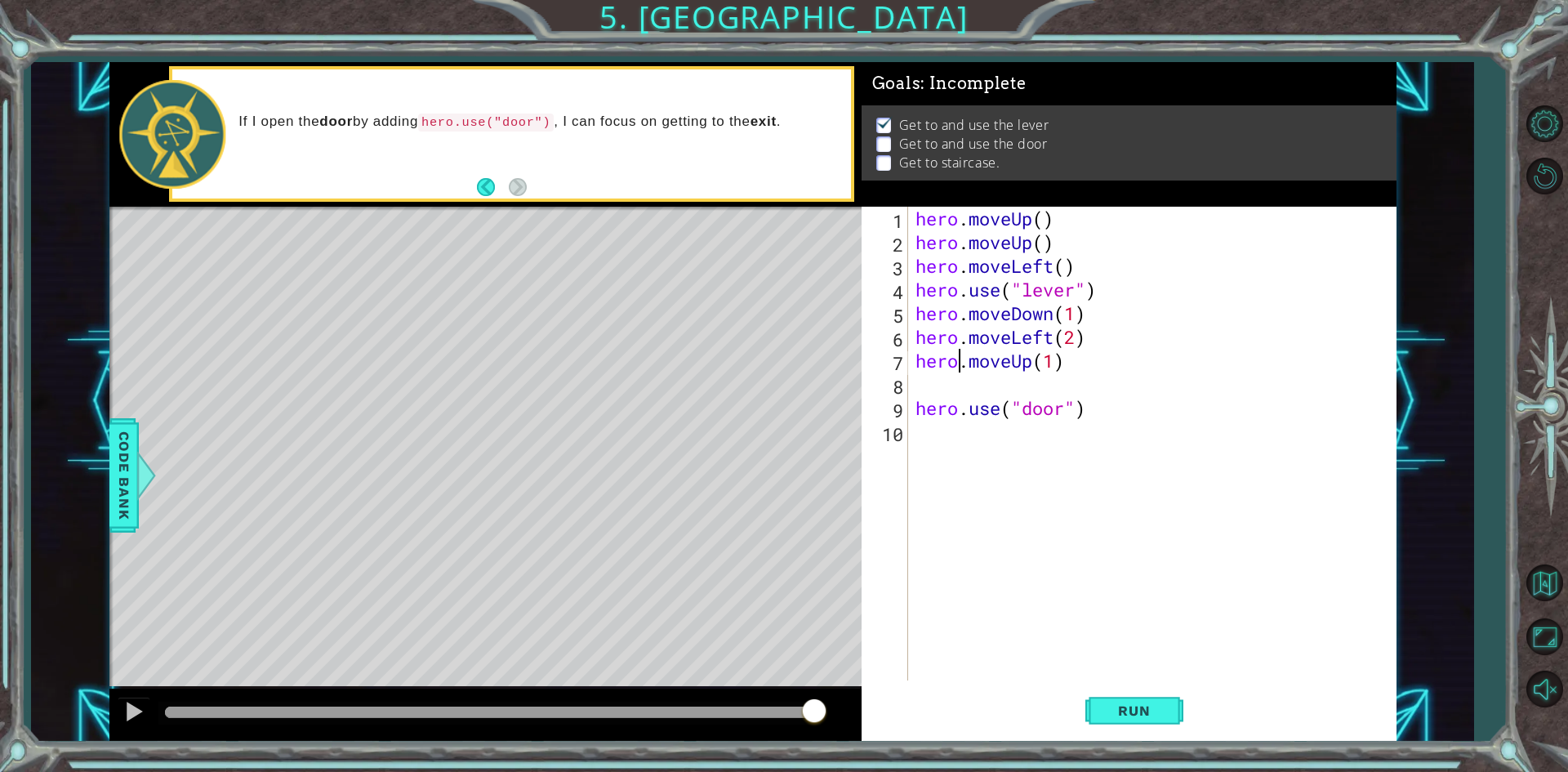
click at [960, 381] on div "hero . moveUp ( ) hero . moveUp ( ) hero . moveLeft ( ) hero . use ( "lever" ) …" at bounding box center [1155, 467] width 487 height 521
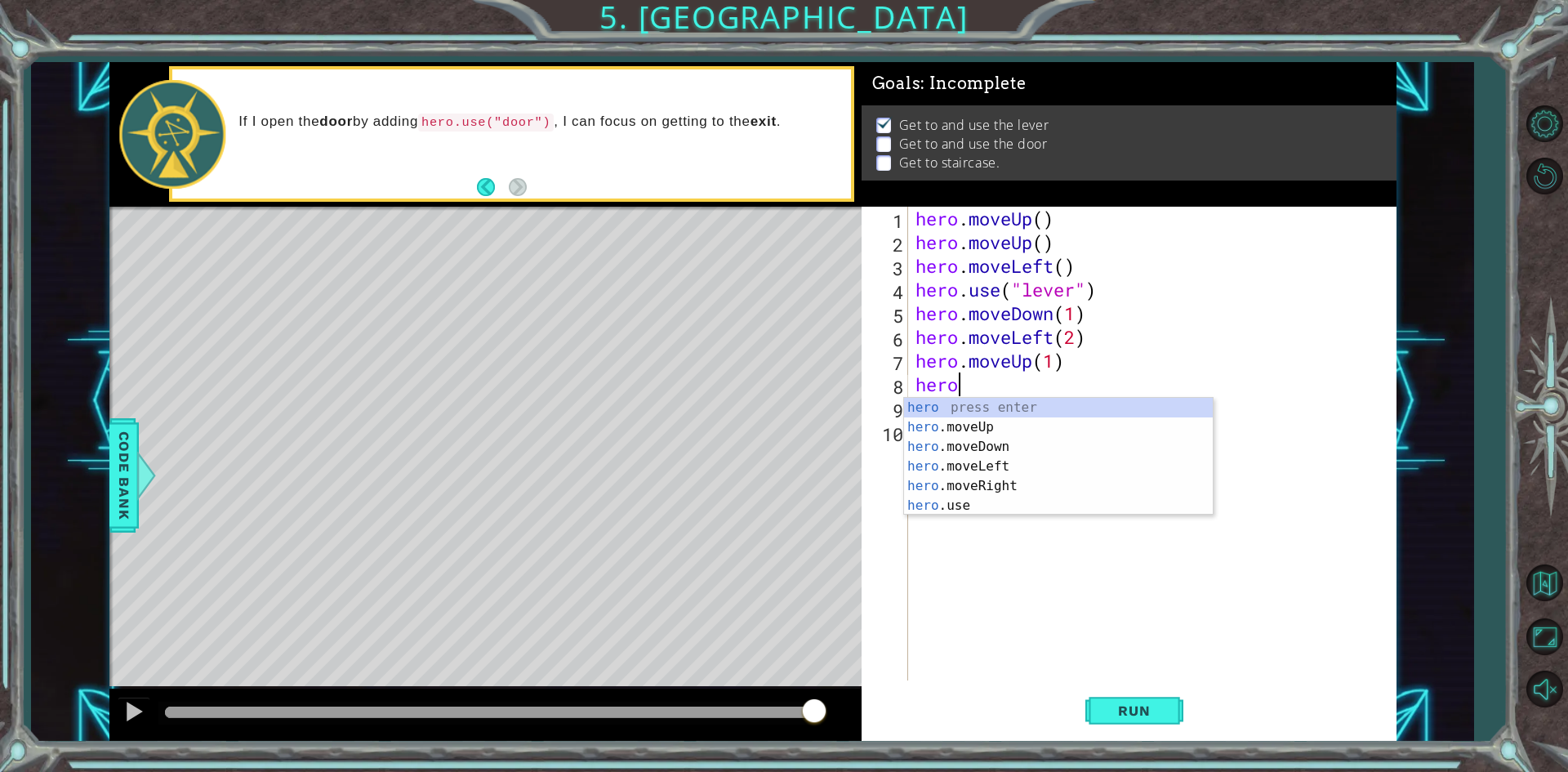
scroll to position [0, 1]
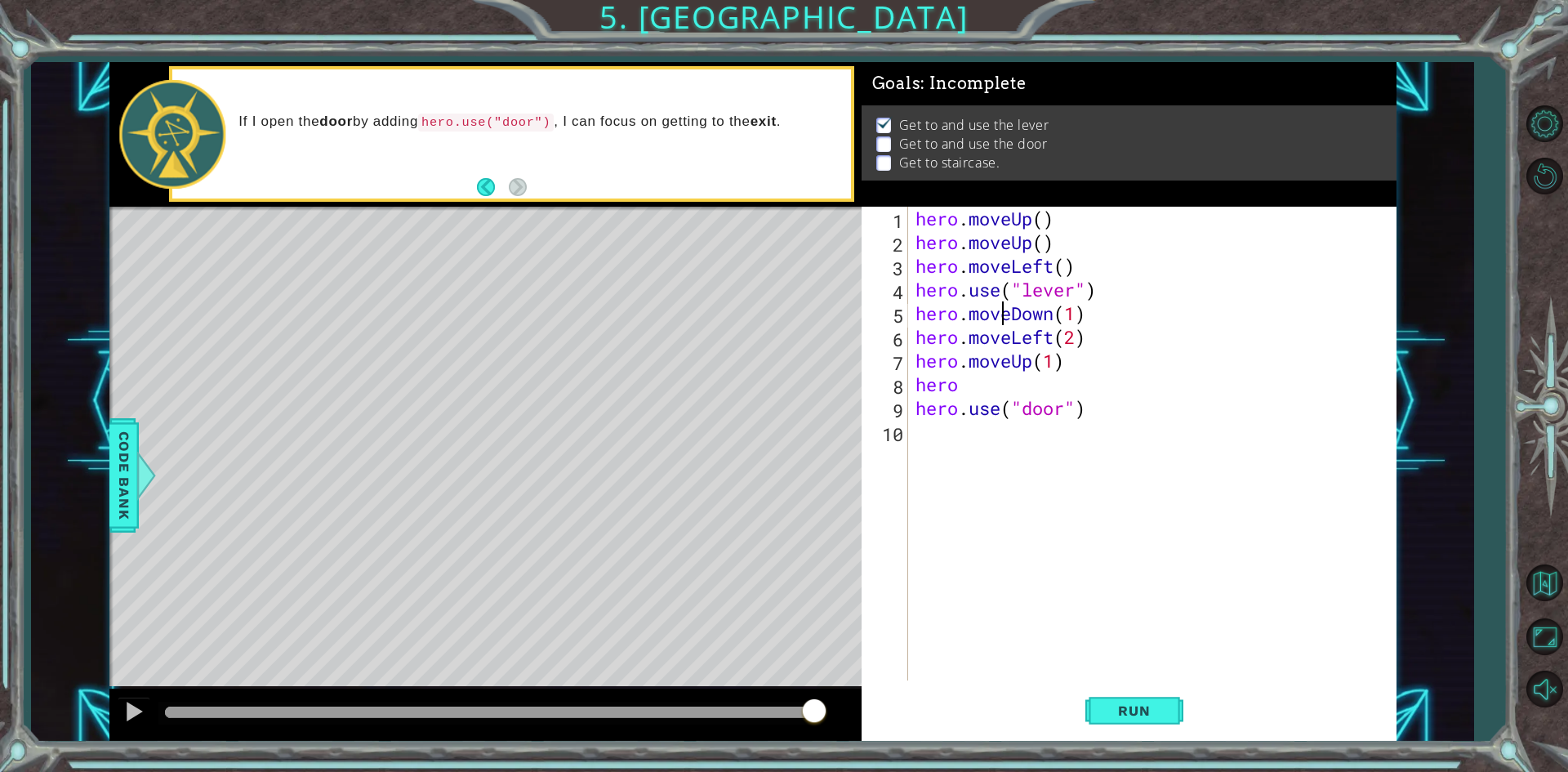
click at [1005, 306] on div "hero . moveUp ( ) hero . moveUp ( ) hero . moveLeft ( ) hero . use ( "lever" ) …" at bounding box center [1155, 467] width 487 height 521
click at [1117, 331] on div "hero . moveUp ( ) hero . moveUp ( ) hero . moveLeft ( ) hero . use ( "lever" ) …" at bounding box center [1155, 467] width 487 height 521
click at [1099, 307] on div "hero . moveUp ( ) hero . moveUp ( ) hero . moveLeft ( ) hero . use ( "lever" ) …" at bounding box center [1155, 467] width 487 height 521
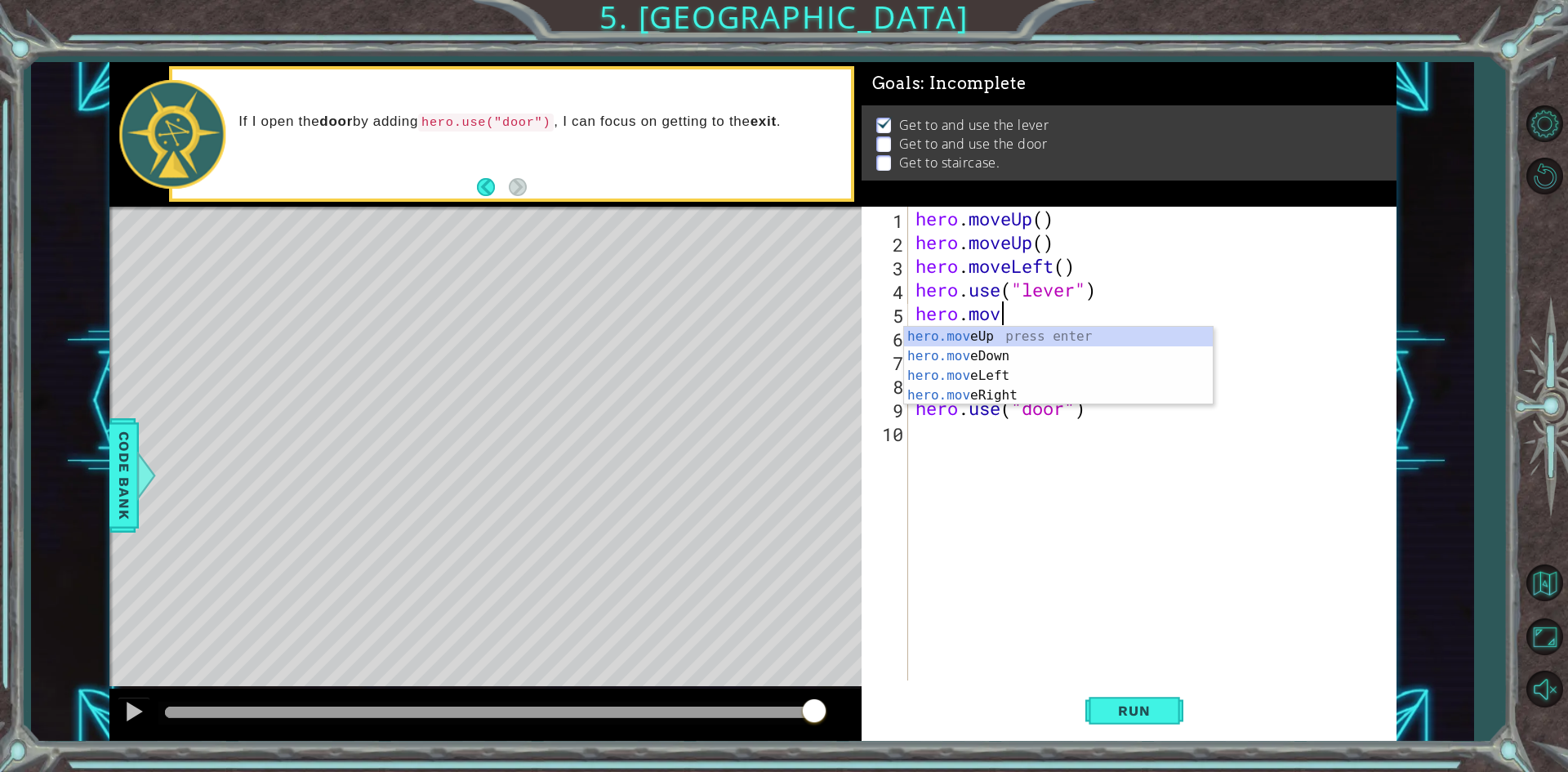
type textarea "[DOMAIN_NAME]"
click at [1010, 393] on div "[DOMAIN_NAME] veUp press enter [DOMAIN_NAME] veDown press enter [DOMAIN_NAME] v…" at bounding box center [1058, 385] width 309 height 117
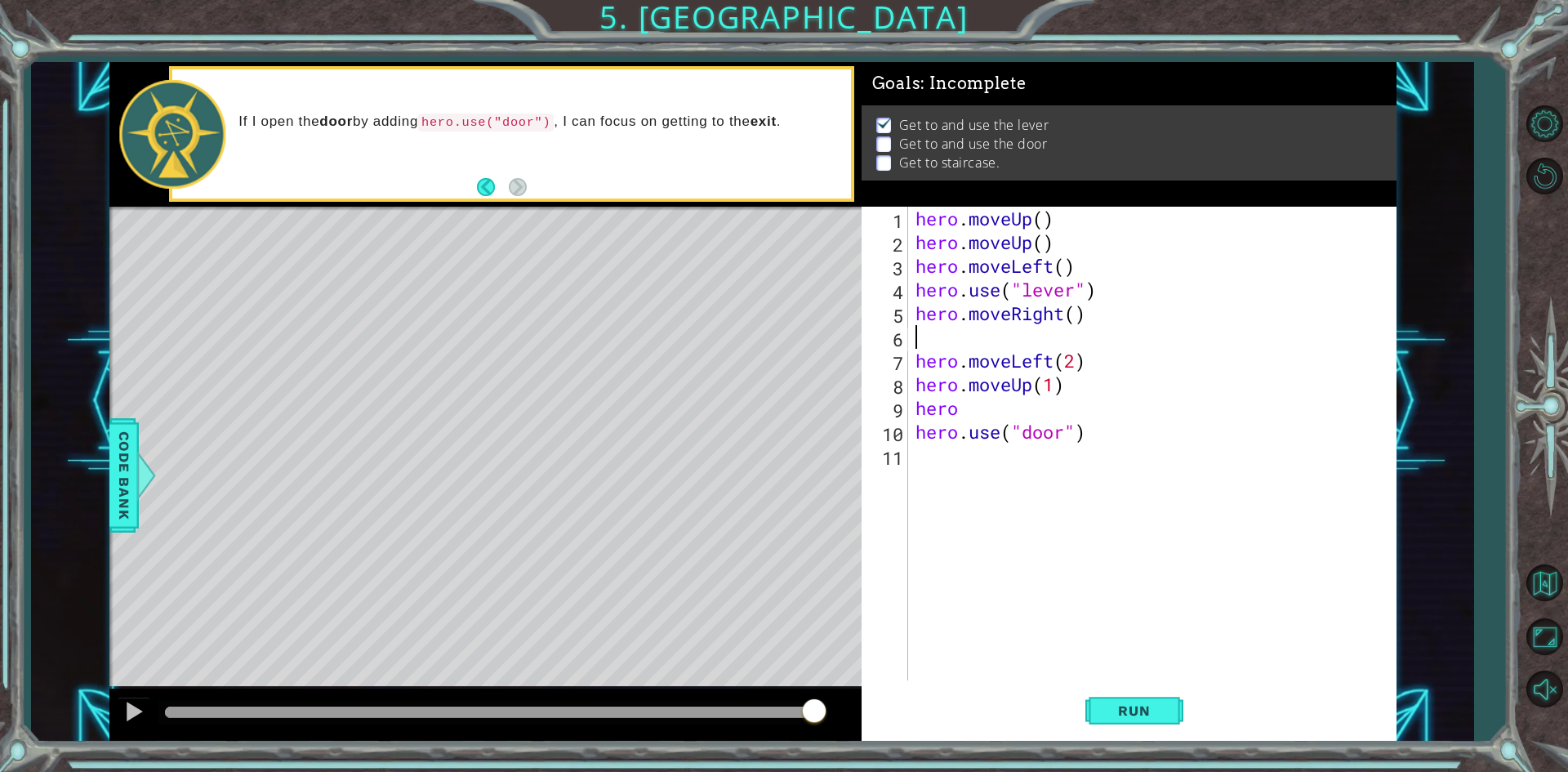
scroll to position [0, 0]
click at [1075, 313] on div "hero . moveUp ( ) hero . moveUp ( ) hero . moveLeft ( ) hero . use ( "lever" ) …" at bounding box center [1155, 467] width 487 height 521
click at [1106, 309] on div "hero . moveUp ( ) hero . moveUp ( ) hero . moveLeft ( ) hero . use ( "lever" ) …" at bounding box center [1155, 467] width 487 height 521
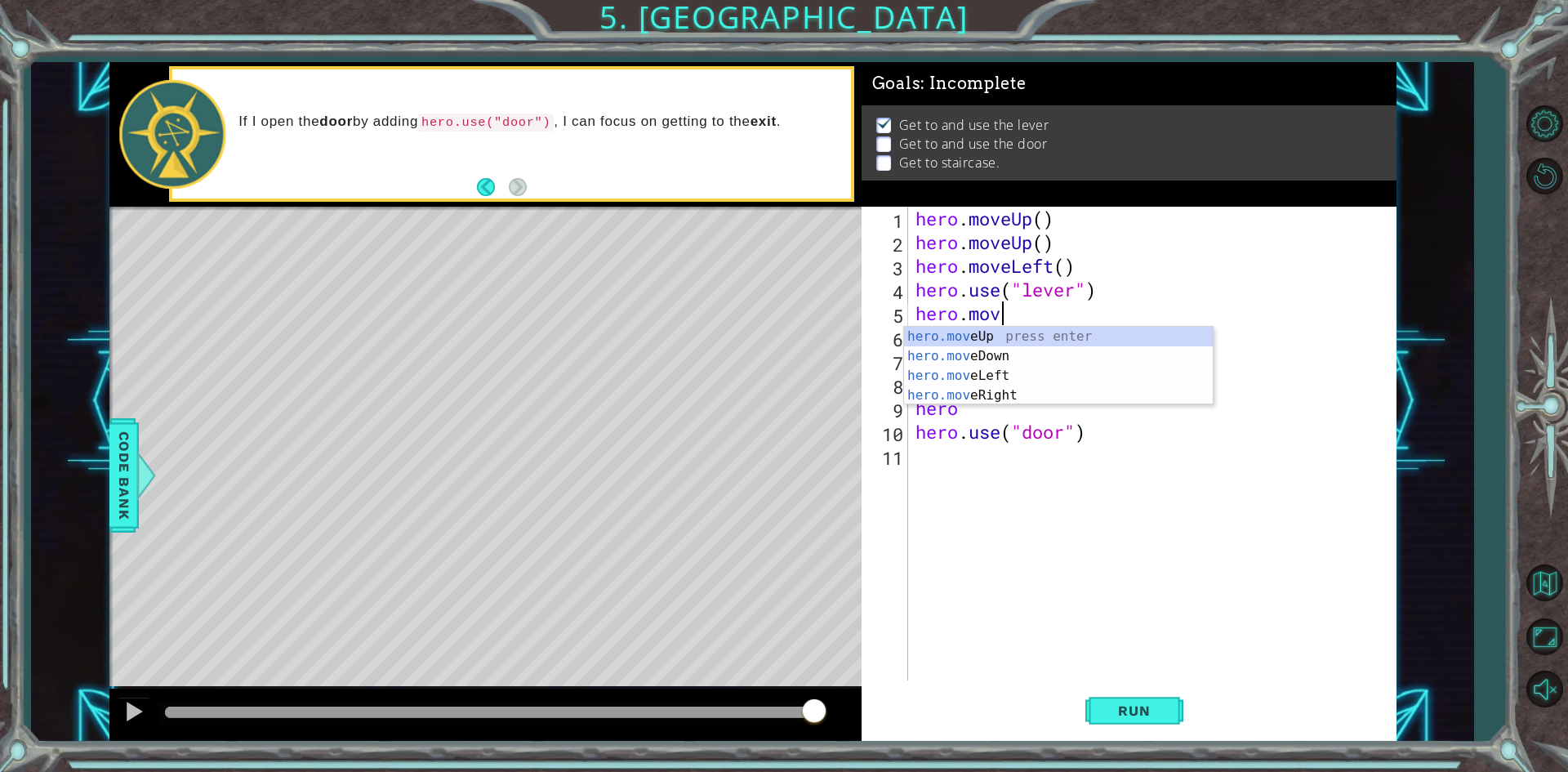
click at [1117, 435] on div "hero . moveUp ( ) hero . moveUp ( ) hero . moveLeft ( ) hero . use ( "lever" ) …" at bounding box center [1155, 467] width 487 height 521
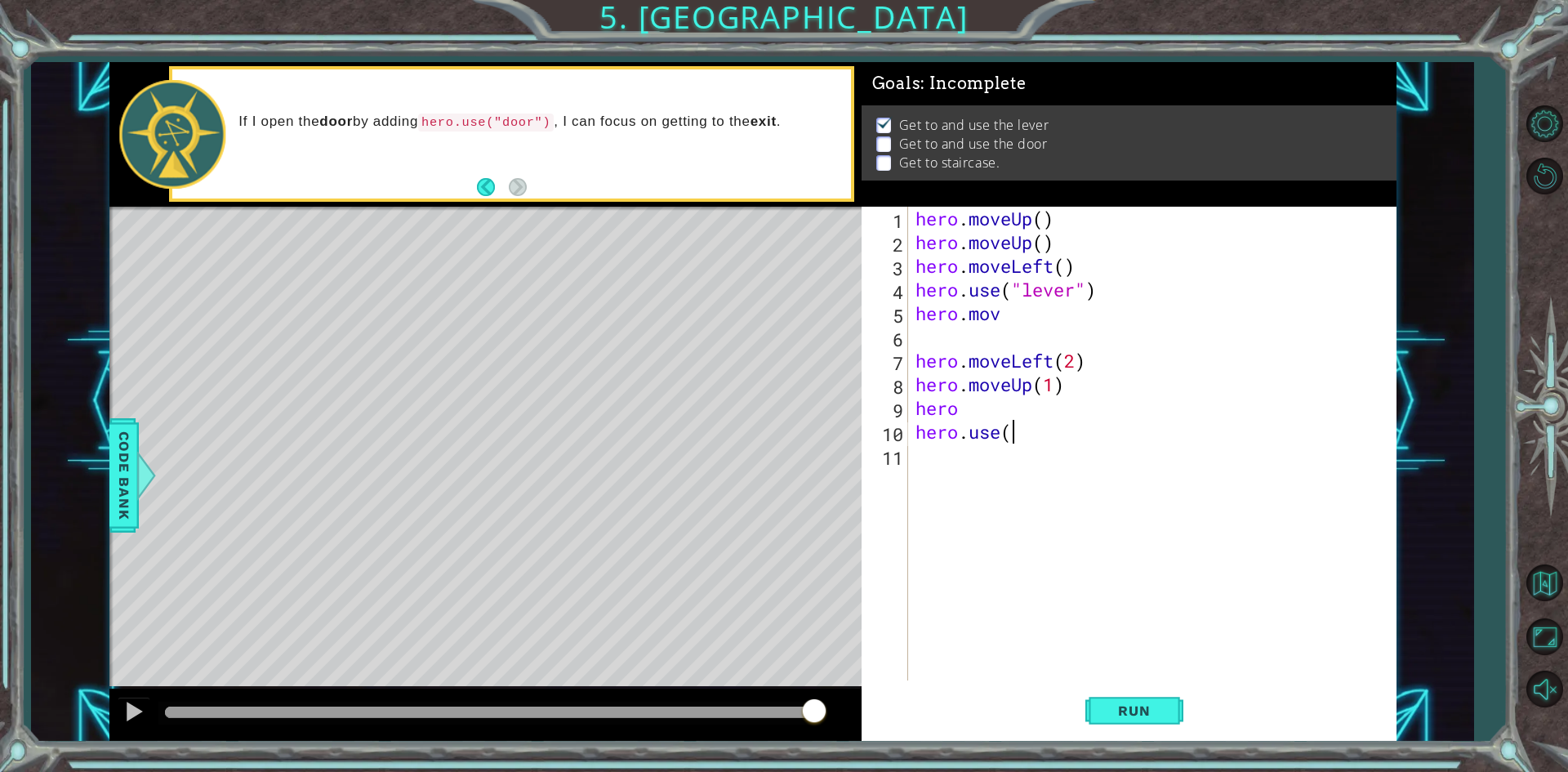
type textarea "h"
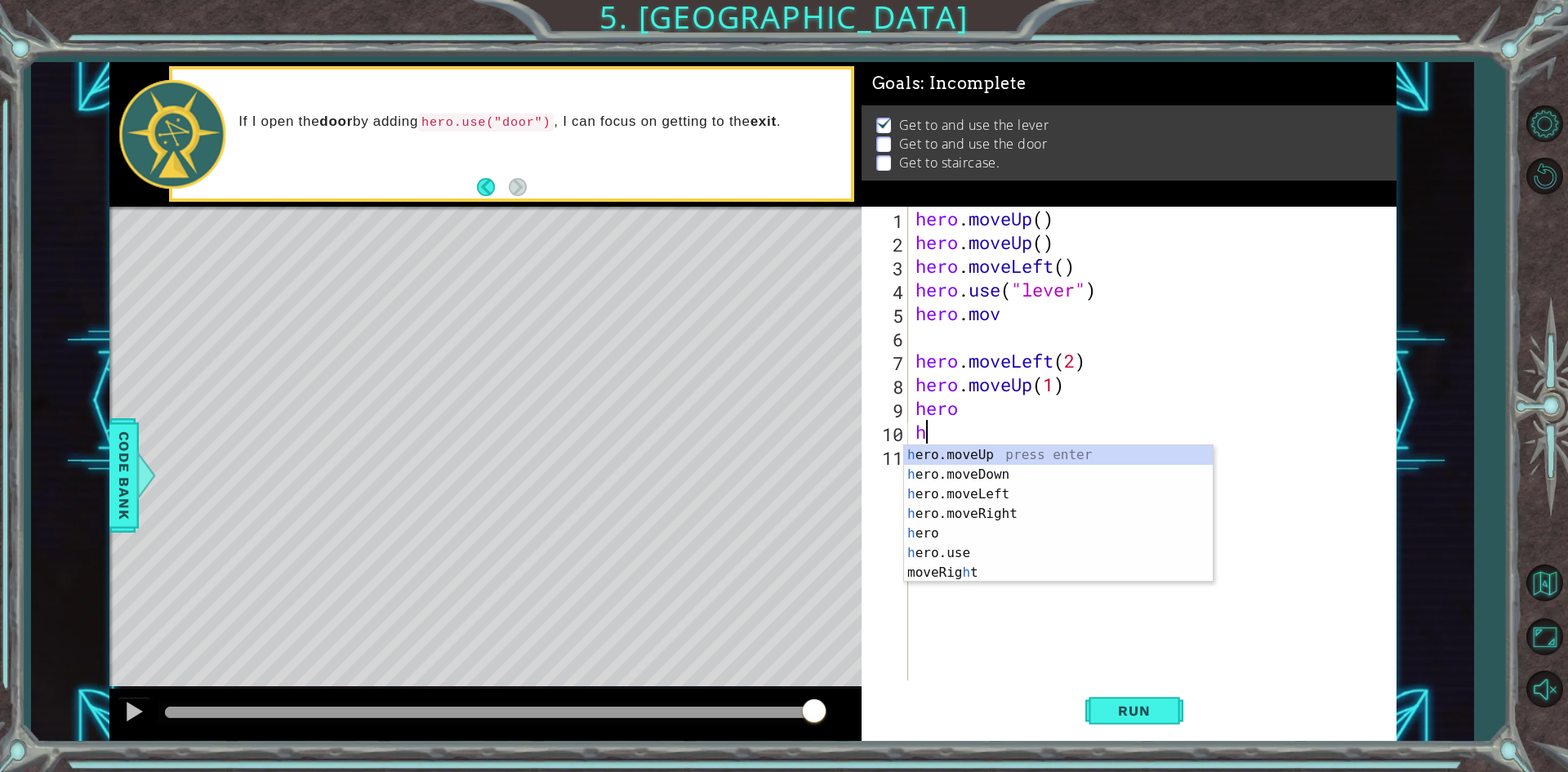
type textarea "h"
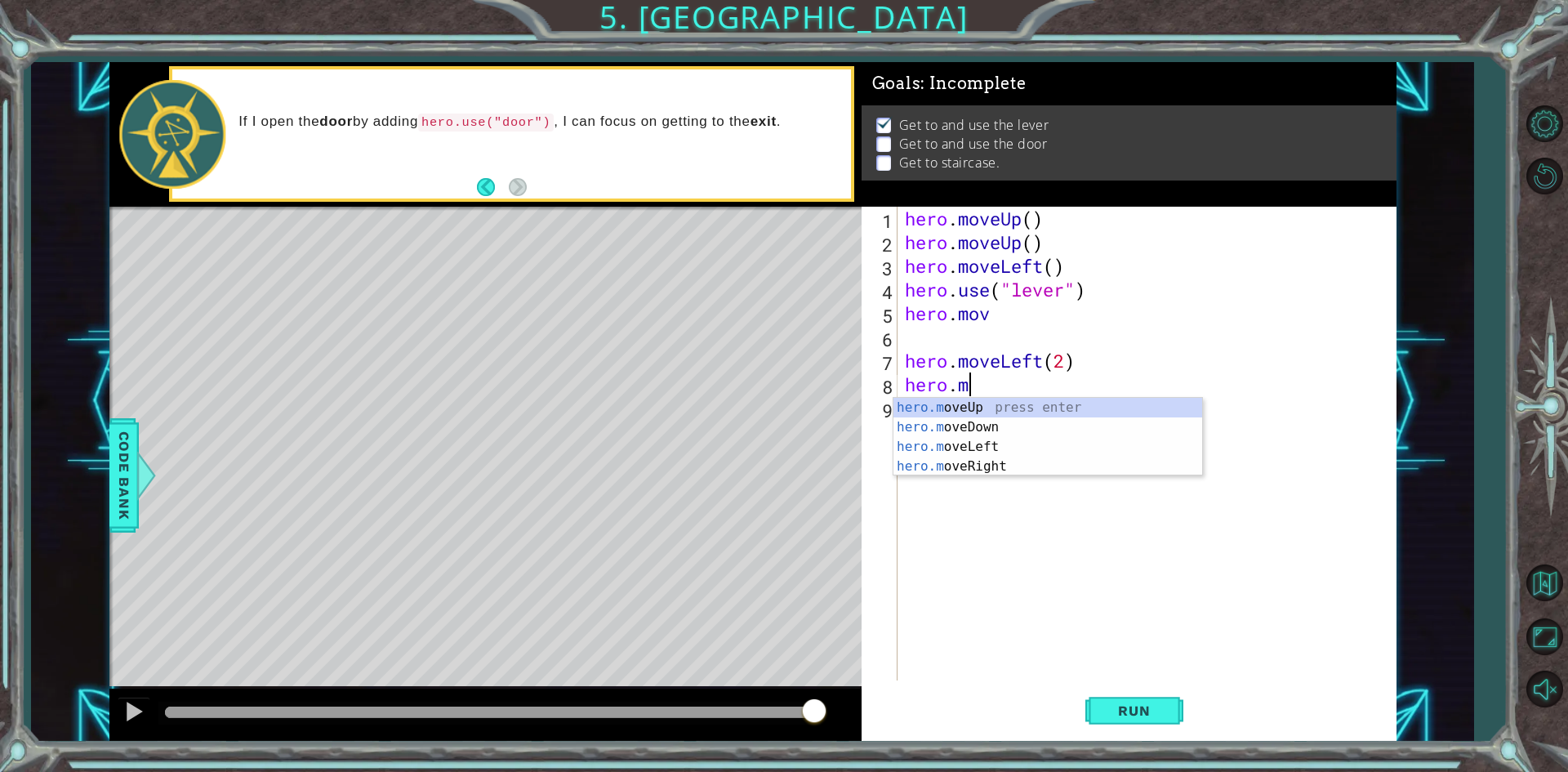
type textarea "h"
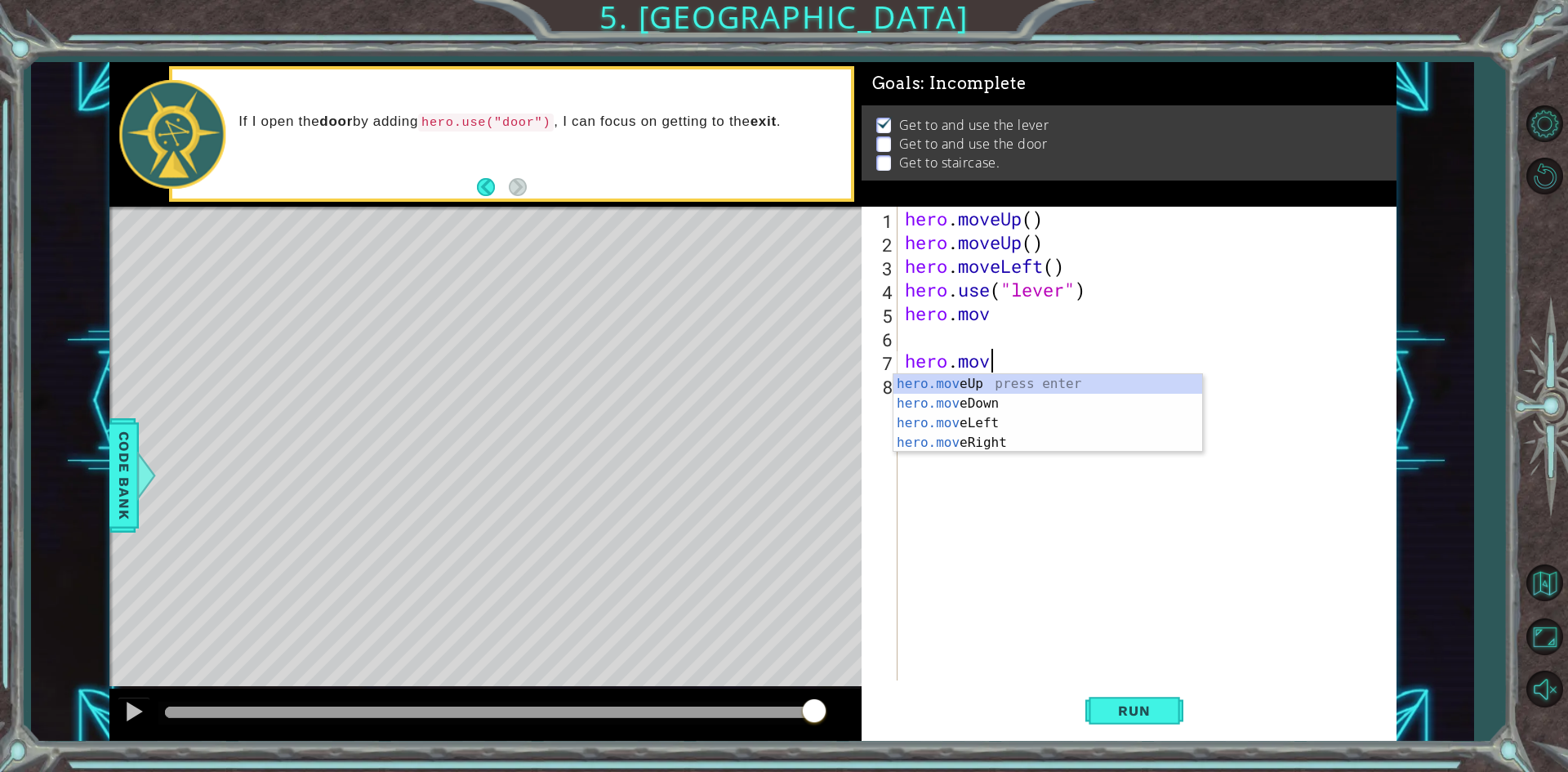
type textarea "h"
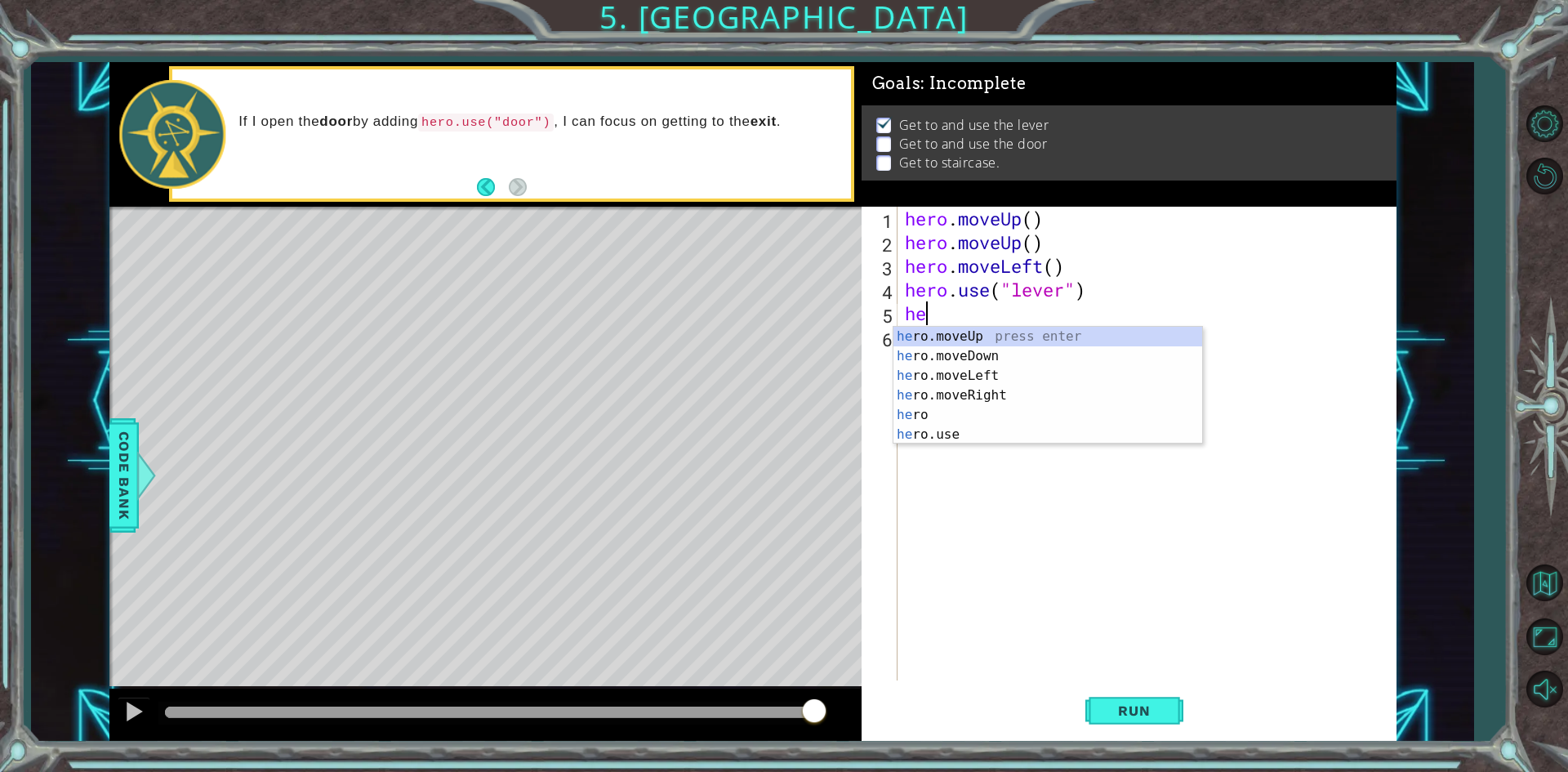
type textarea "h"
type textarea "hero"
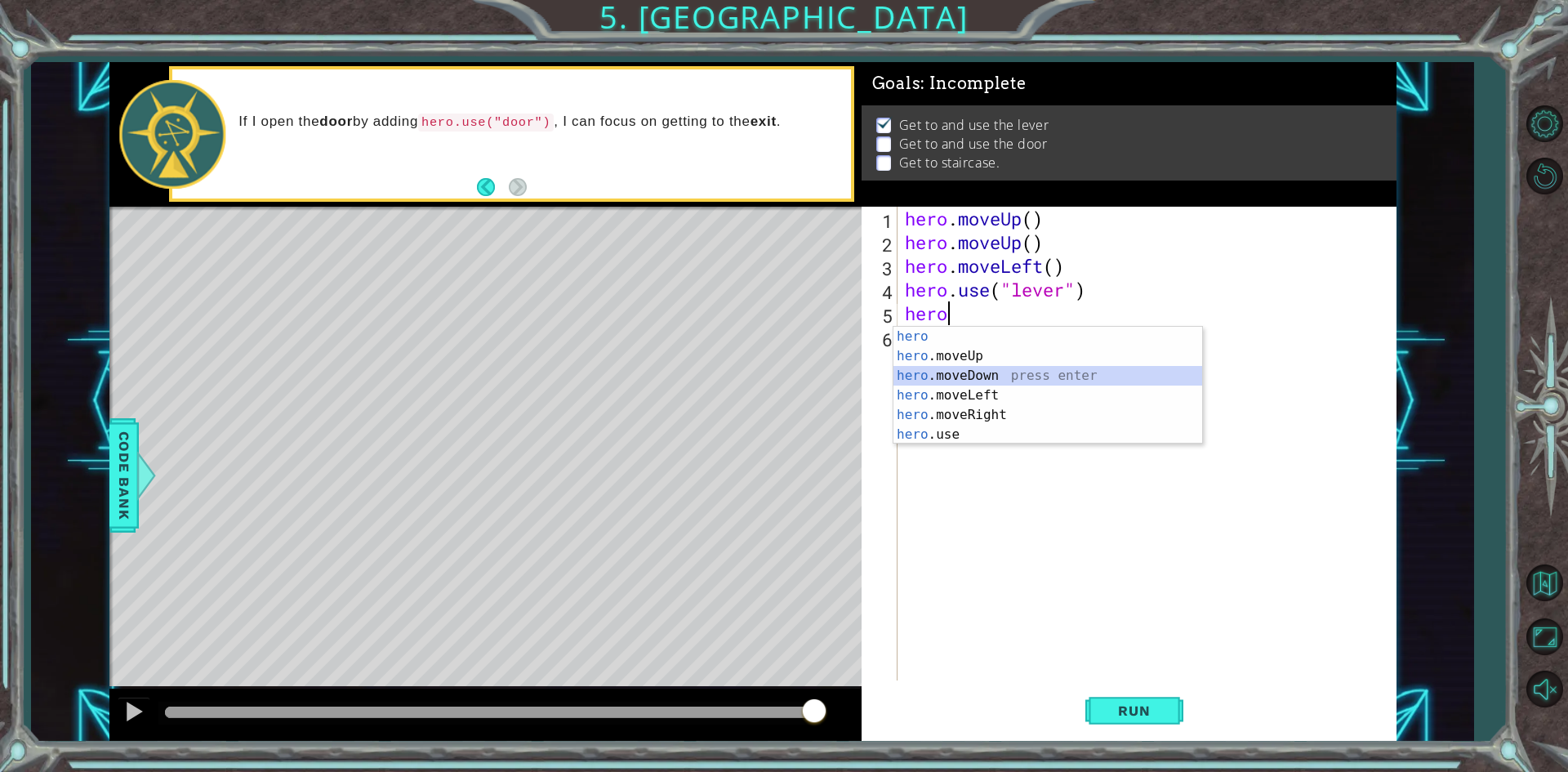
click at [957, 373] on div "hero press enter hero .moveUp press enter hero .moveDown press enter hero .move…" at bounding box center [1047, 405] width 309 height 156
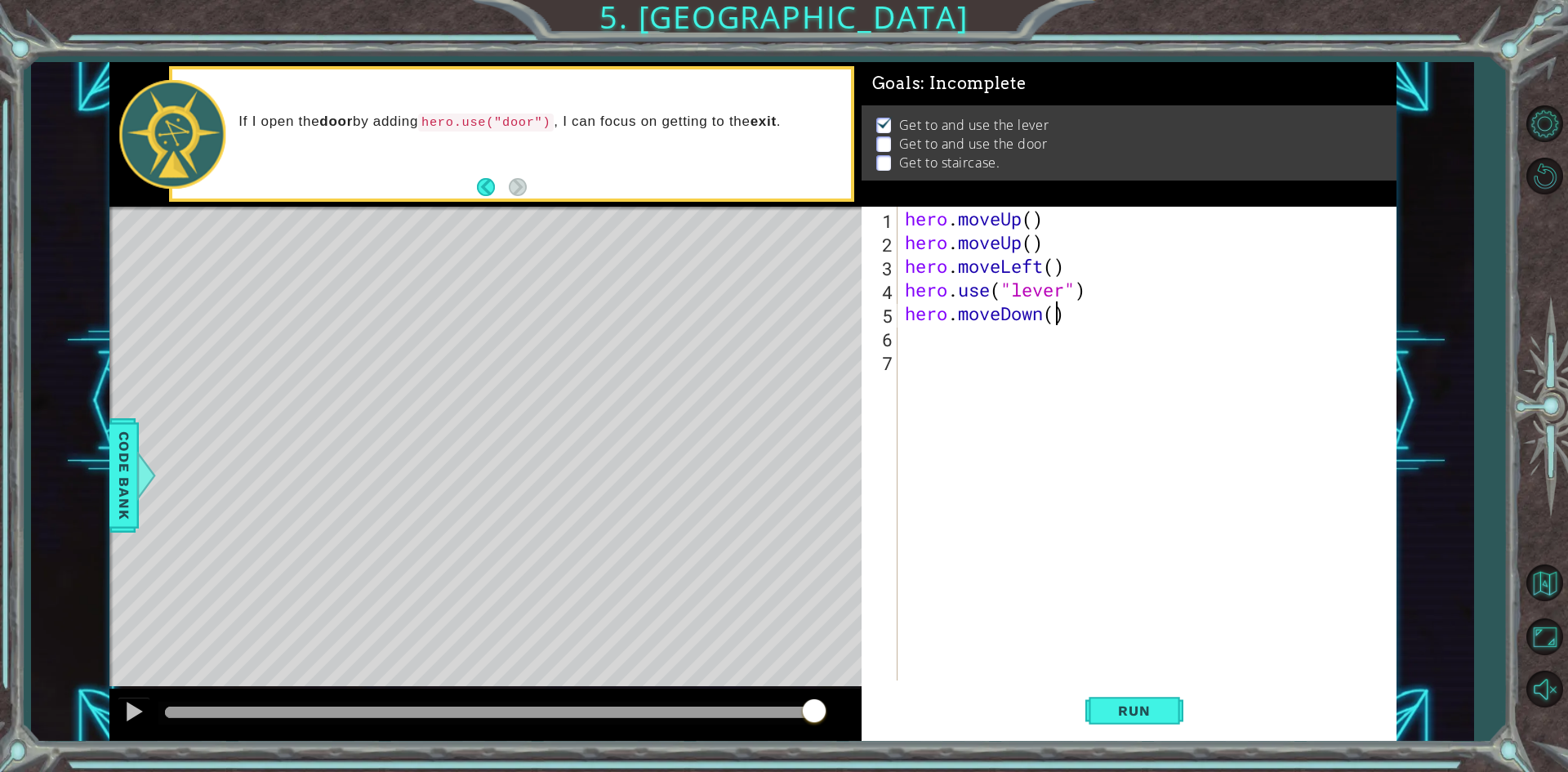
click at [1051, 313] on div "hero . moveUp ( ) hero . moveUp ( ) hero . moveLeft ( ) hero . use ( "lever" ) …" at bounding box center [1150, 467] width 497 height 521
type textarea "hero.moveDown(1)"
click at [1007, 354] on div "hero . moveUp ( ) hero . moveUp ( ) hero . moveLeft ( ) hero . use ( "lever" ) …" at bounding box center [1150, 467] width 497 height 521
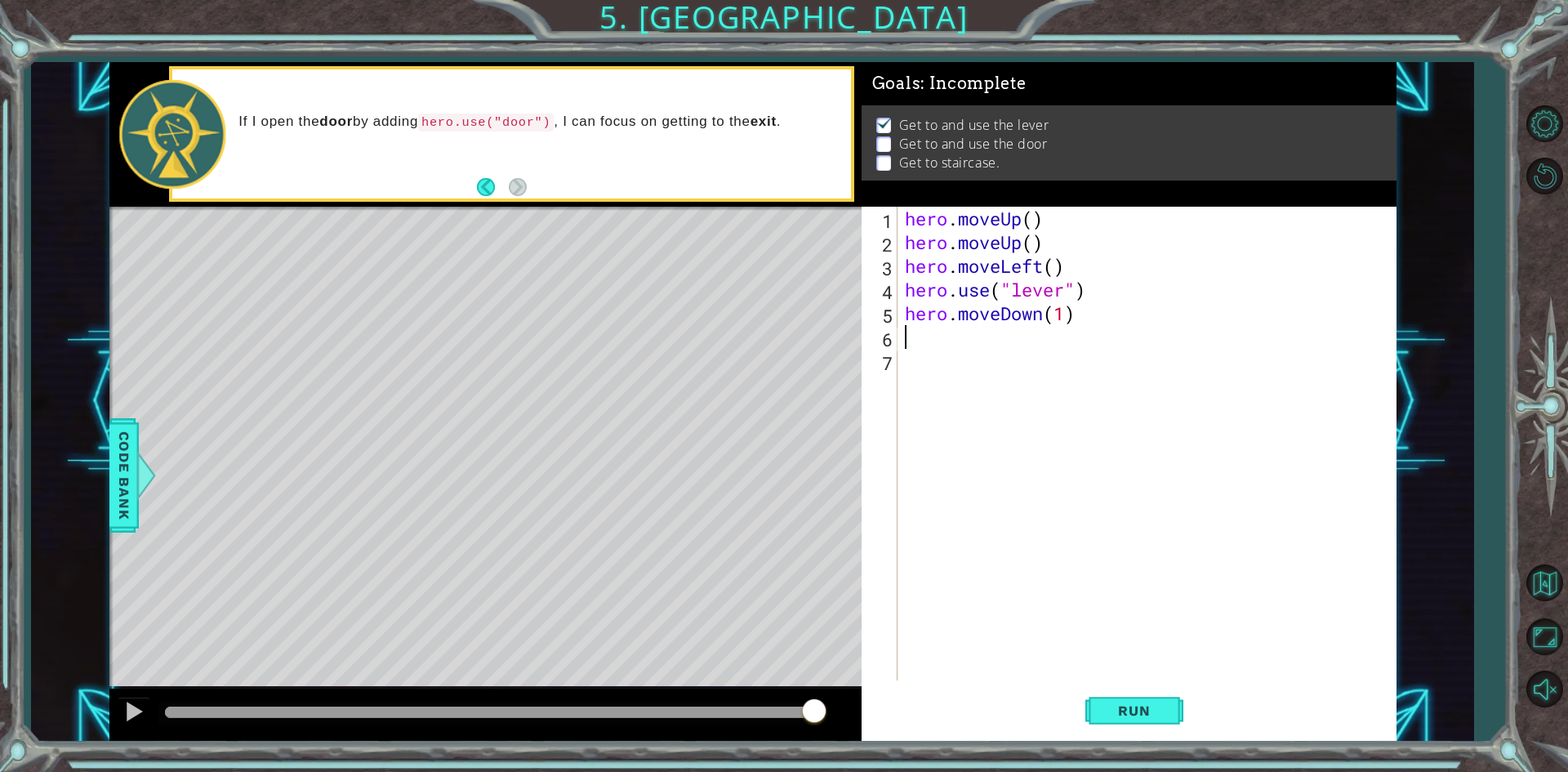
click at [915, 332] on div "hero . moveUp ( ) hero . moveUp ( ) hero . moveLeft ( ) hero . use ( "lever" ) …" at bounding box center [1150, 467] width 497 height 521
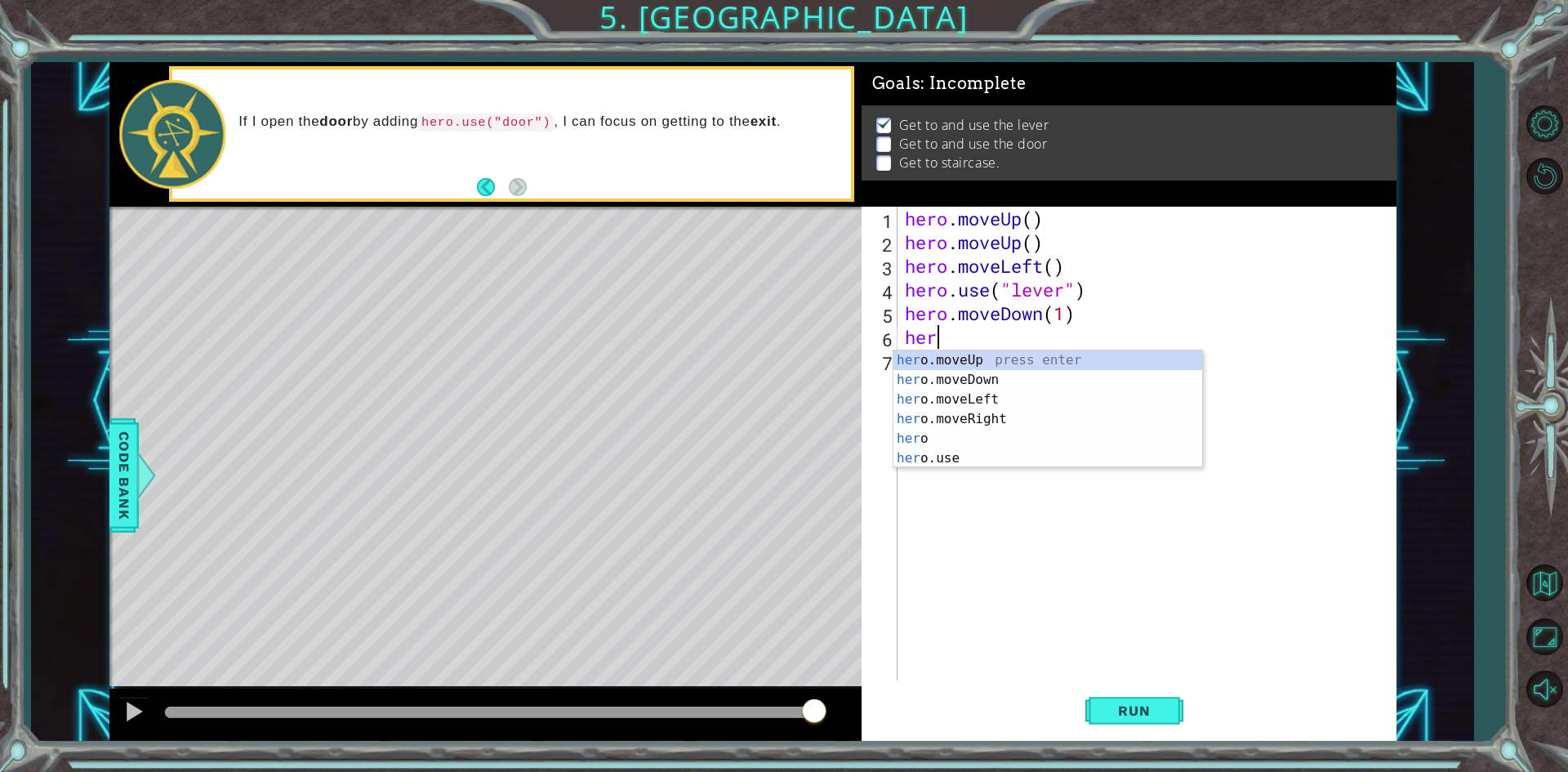
type textarea "hero"
click at [996, 436] on div "hero press enter hero .moveUp press enter hero .moveDown press enter hero .move…" at bounding box center [1047, 428] width 309 height 156
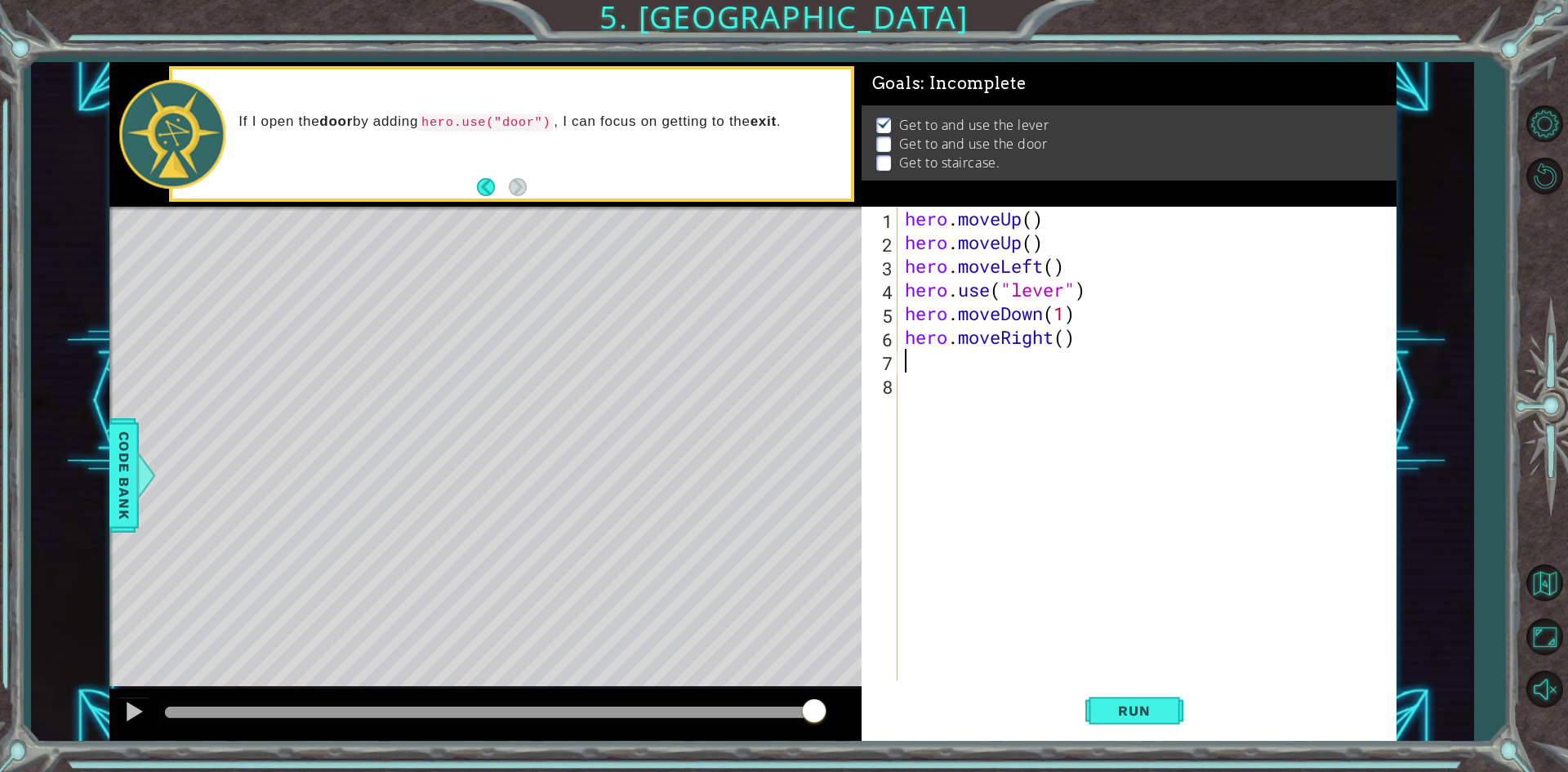
scroll to position [0, 0]
click at [1065, 346] on div "hero . moveUp ( ) hero . moveUp ( ) hero . moveLeft ( ) hero . use ( "lever" ) …" at bounding box center [1150, 467] width 497 height 521
type textarea "hero.moveRight(2)"
click at [982, 367] on div "hero . moveUp ( ) hero . moveUp ( ) hero . moveLeft ( ) hero . use ( "lever" ) …" at bounding box center [1150, 467] width 497 height 521
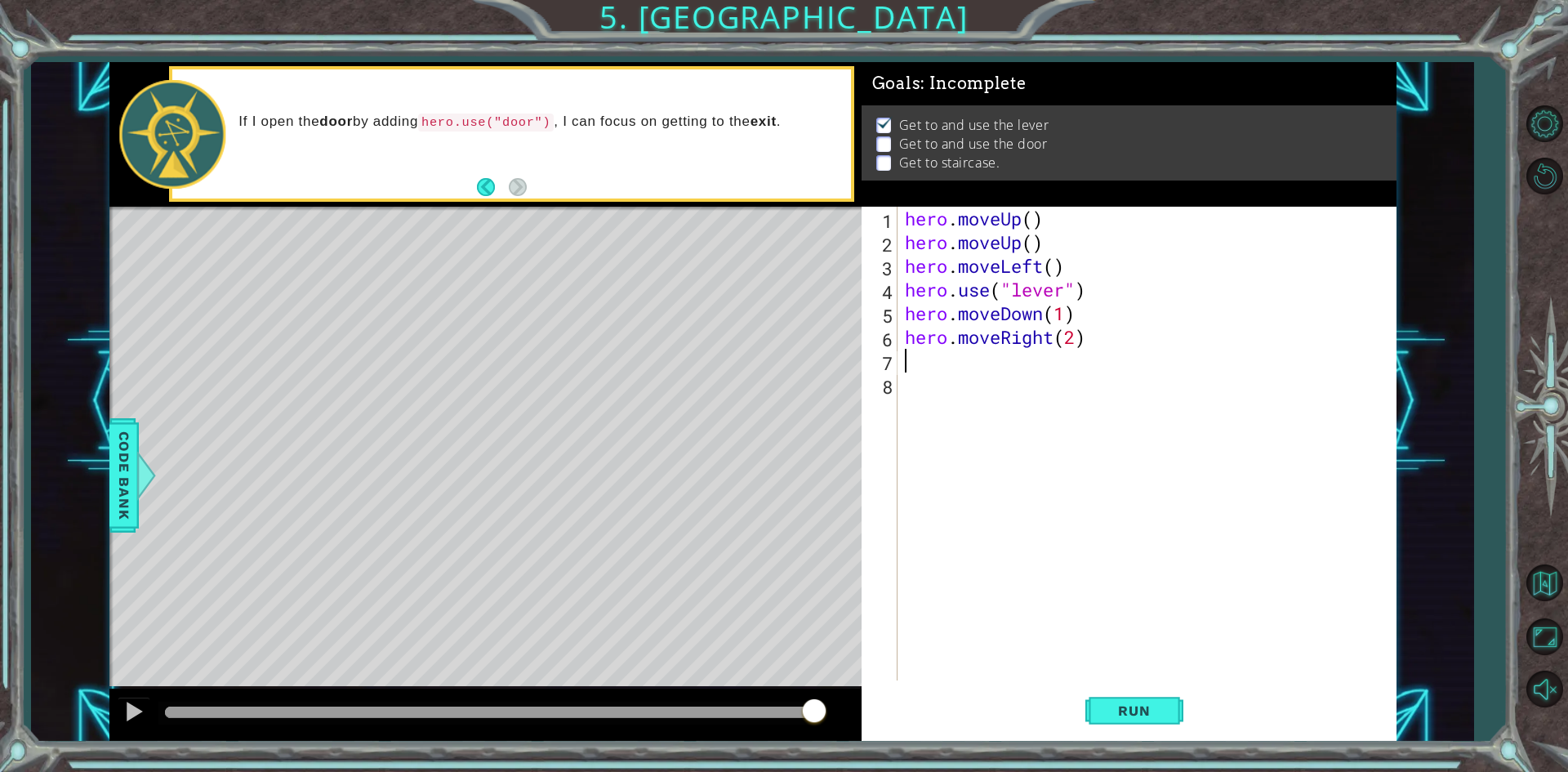
scroll to position [0, 0]
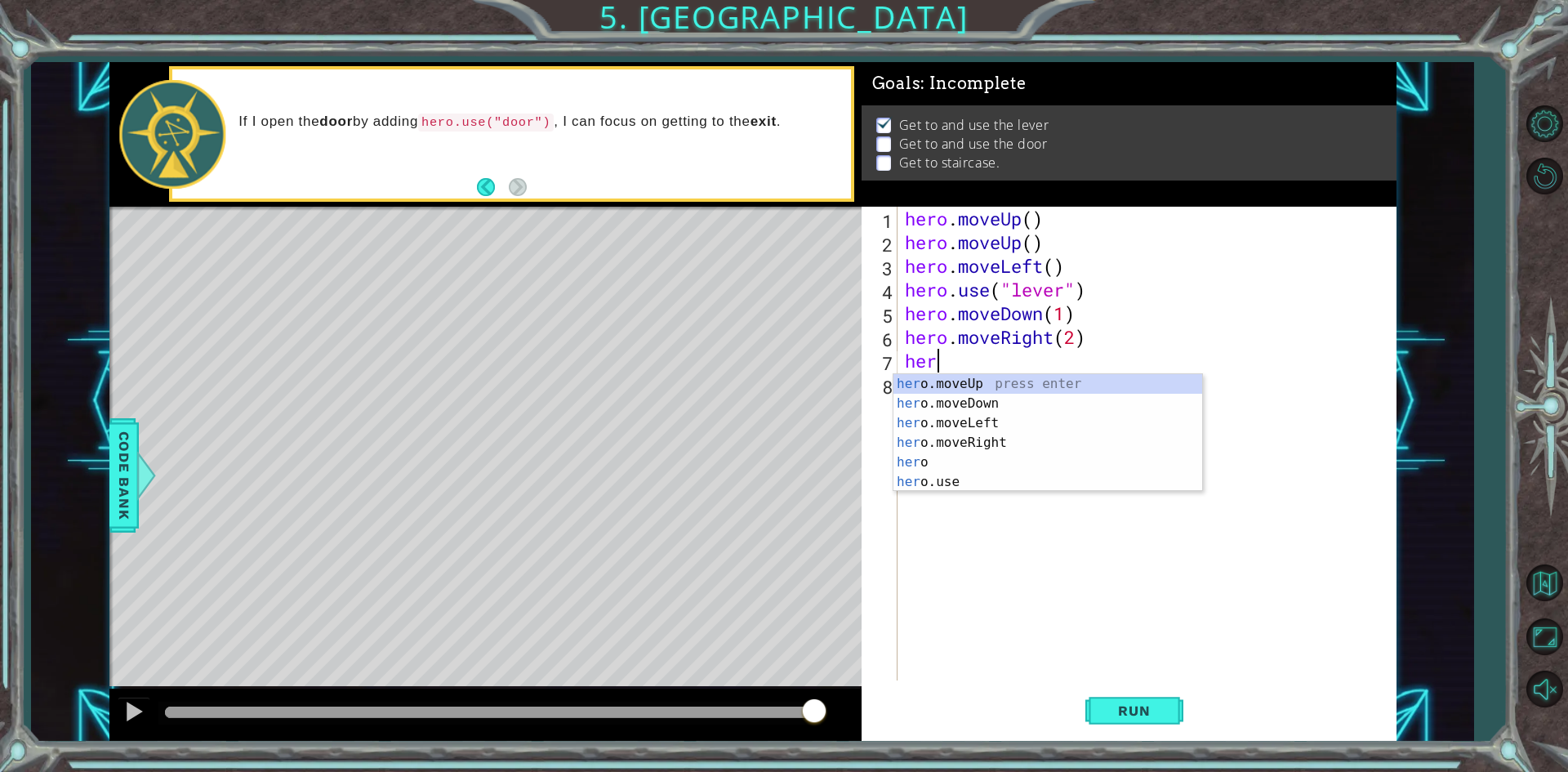
type textarea "hero"
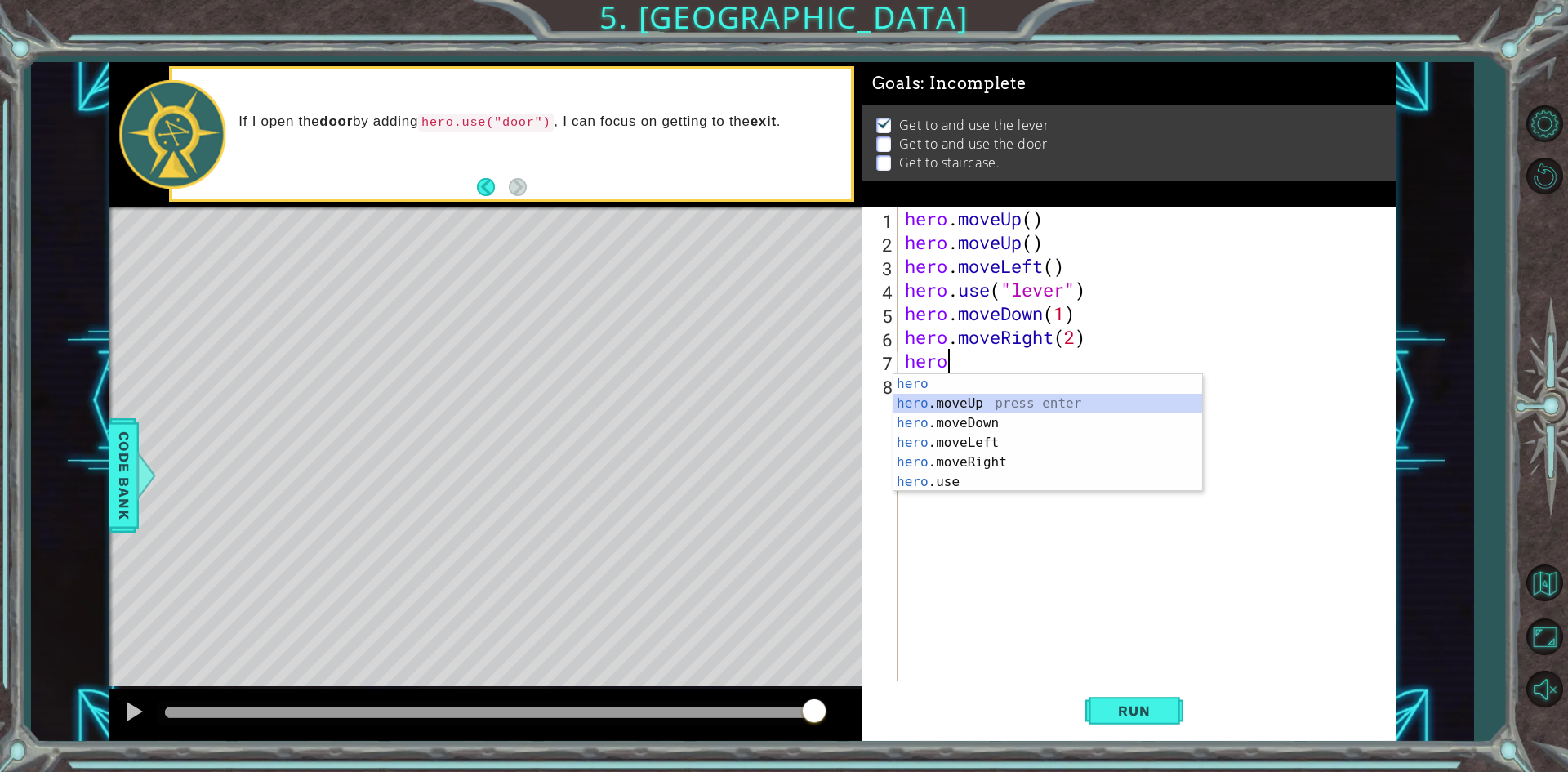
click at [972, 398] on div "hero press enter hero .moveUp press enter hero .moveDown press enter hero .move…" at bounding box center [1047, 453] width 309 height 156
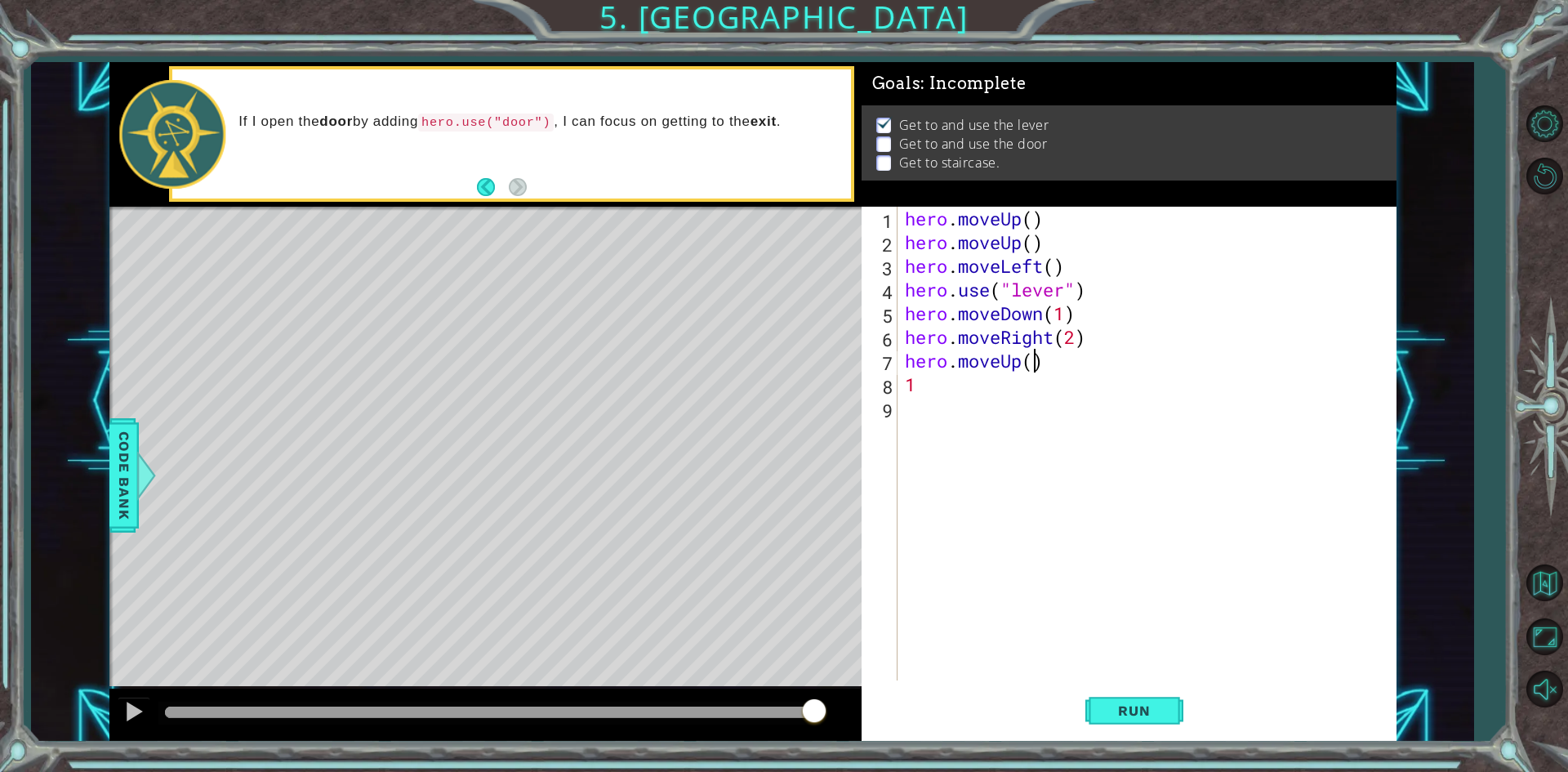
click at [1031, 364] on div "hero . moveUp ( ) hero . moveUp ( ) hero . moveLeft ( ) hero . use ( "lever" ) …" at bounding box center [1150, 467] width 497 height 521
click at [989, 381] on div "hero . moveUp ( ) hero . moveUp ( ) hero . moveLeft ( ) hero . use ( "lever" ) …" at bounding box center [1150, 467] width 497 height 521
type textarea "1"
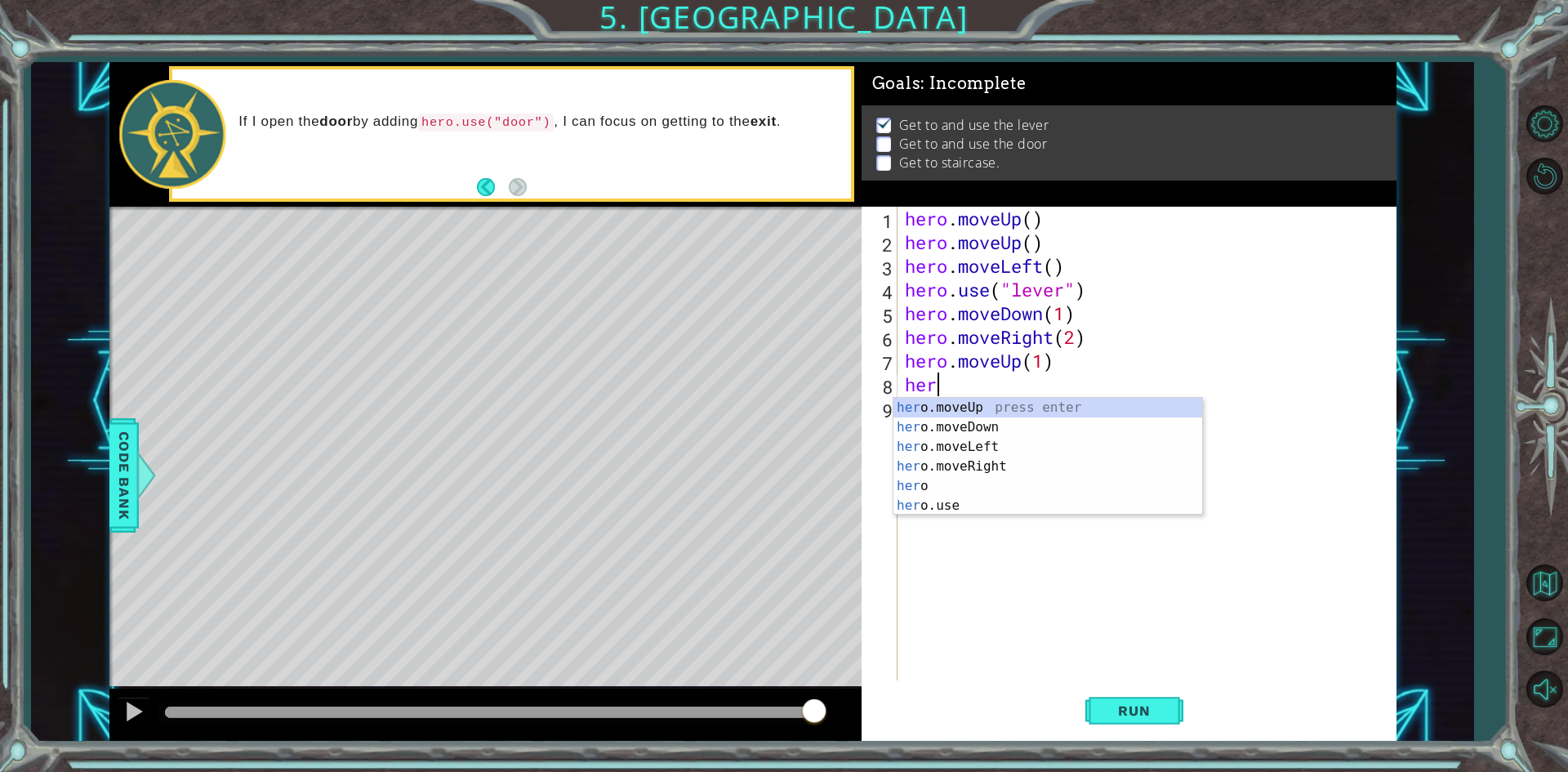
type textarea "hero"
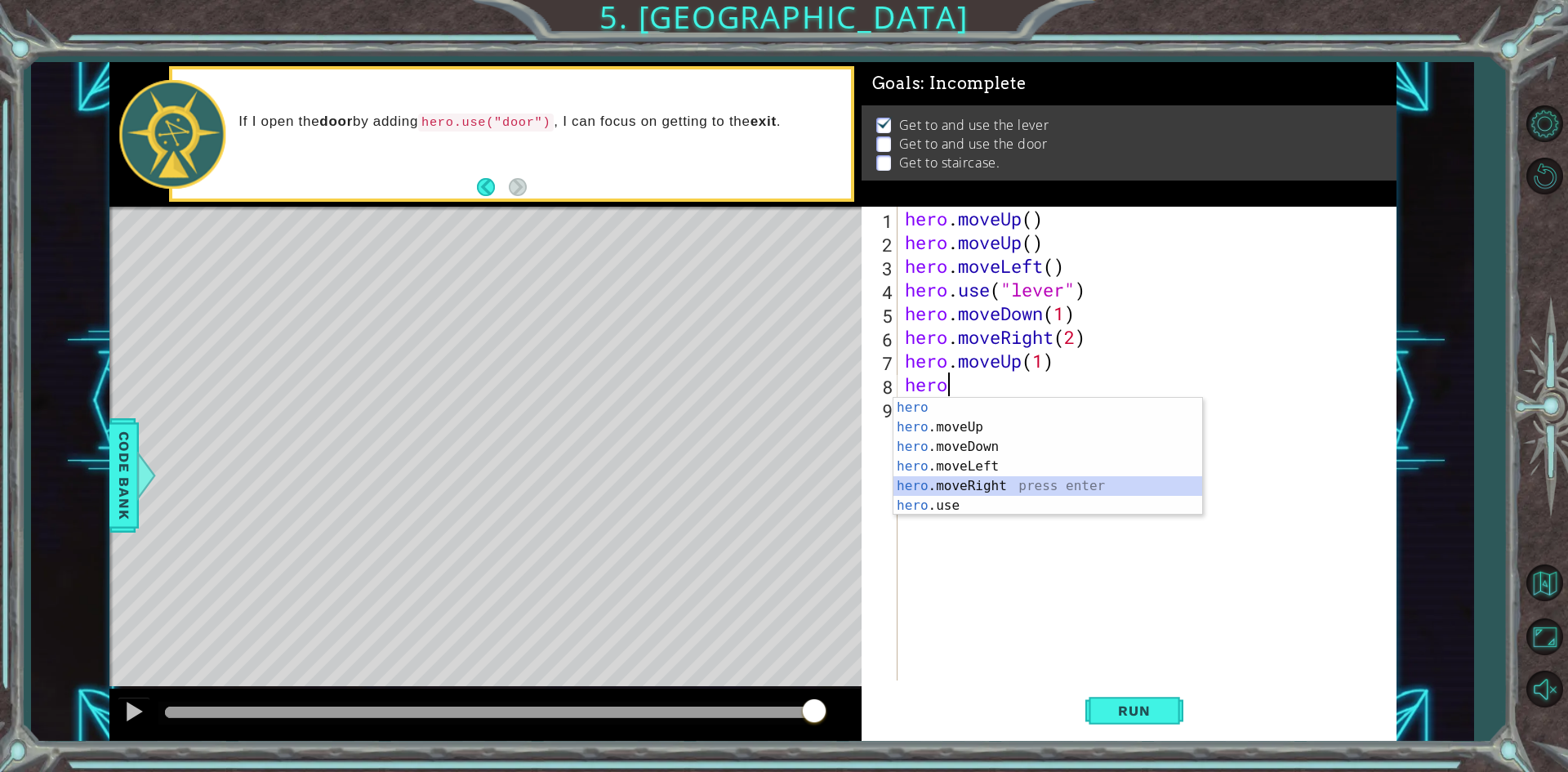
click at [993, 482] on div "hero press enter hero .moveUp press enter hero .moveDown press enter hero .move…" at bounding box center [1047, 476] width 309 height 156
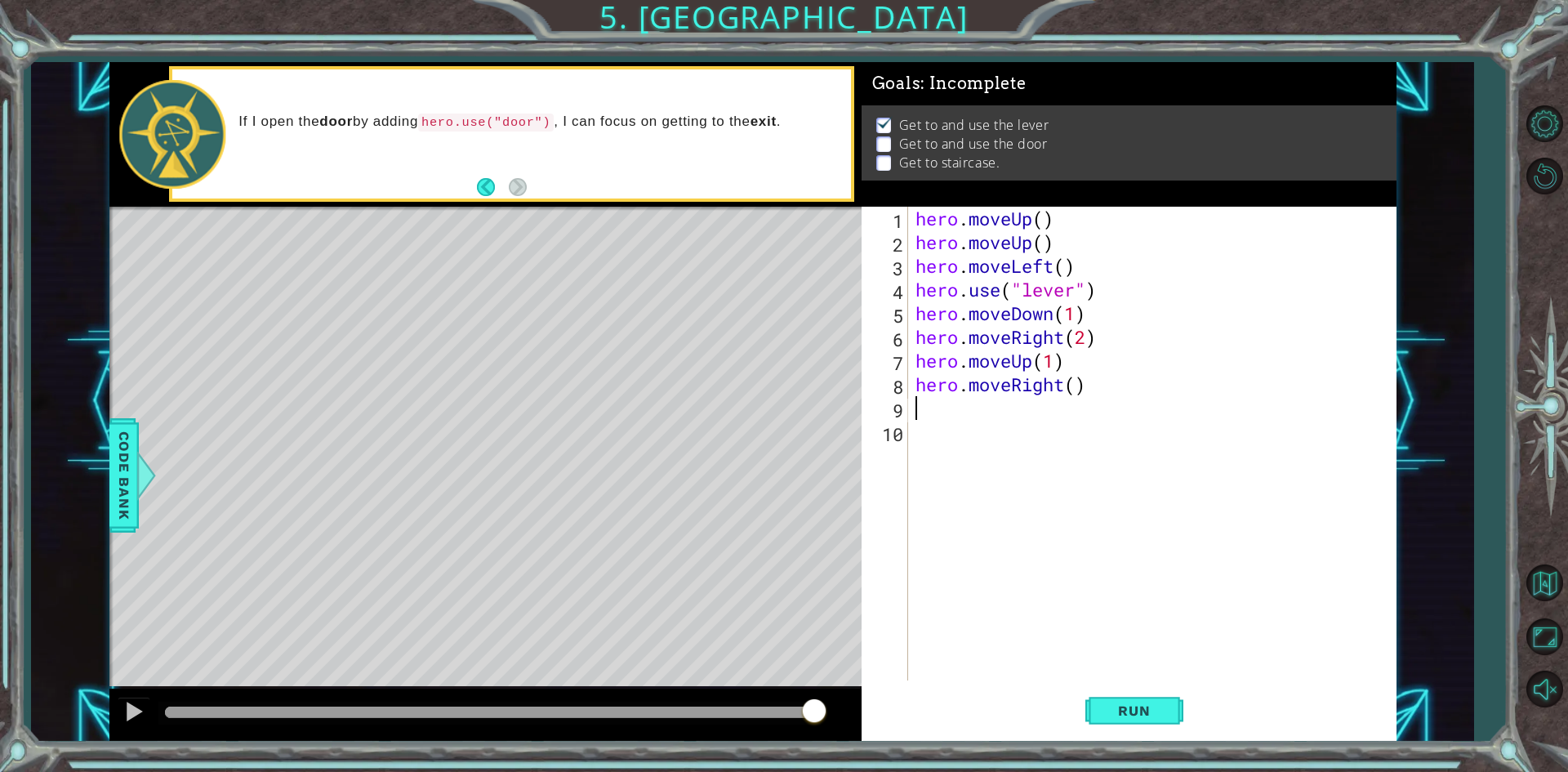
click at [1077, 386] on div "hero . moveUp ( ) hero . moveUp ( ) hero . moveLeft ( ) hero . use ( "lever" ) …" at bounding box center [1155, 467] width 487 height 521
type textarea "hero.moveRight(1)"
click at [942, 400] on div "hero . moveUp ( ) hero . moveUp ( ) hero . moveLeft ( ) hero . use ( "lever" ) …" at bounding box center [1155, 467] width 487 height 521
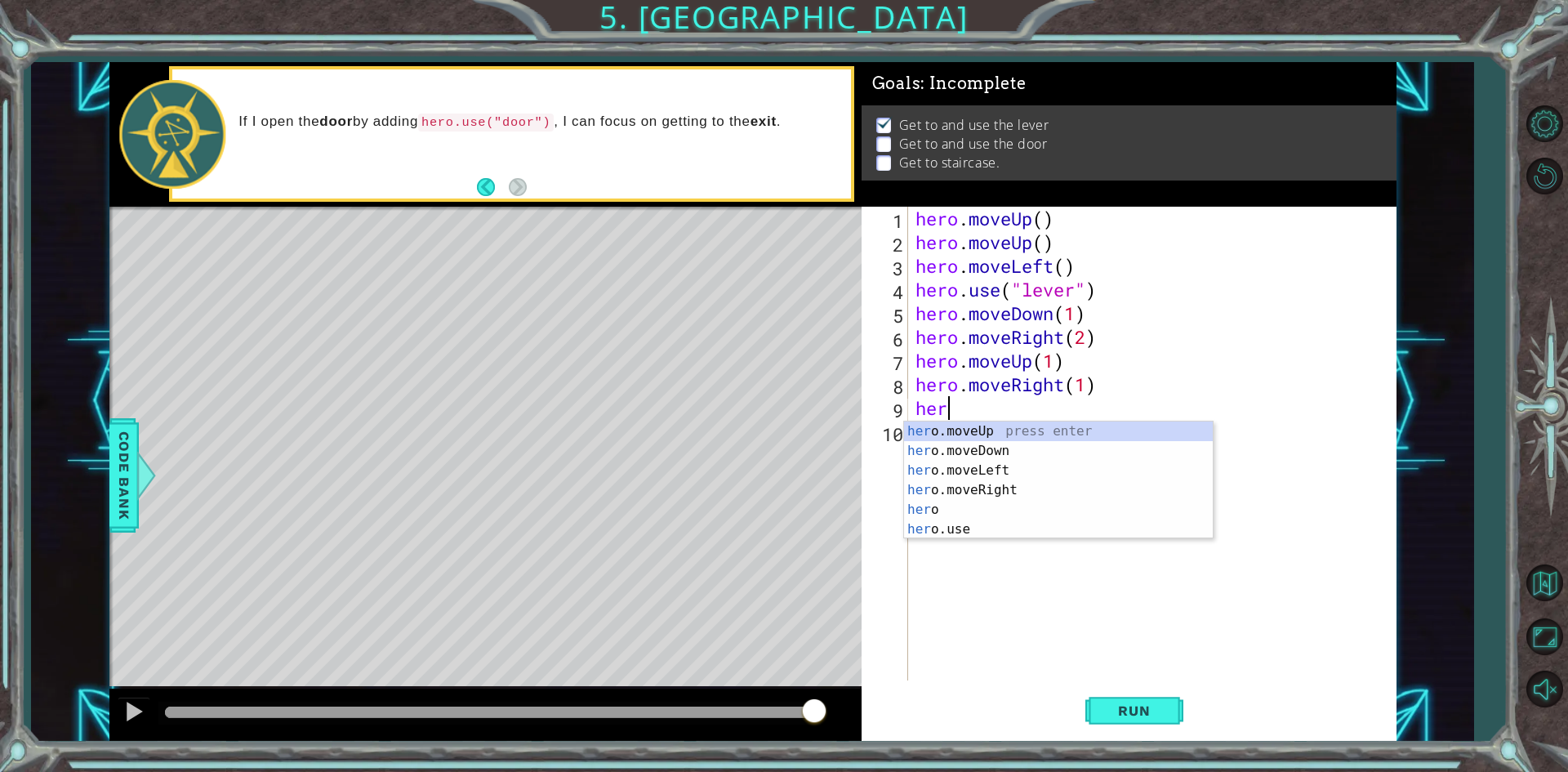
scroll to position [0, 1]
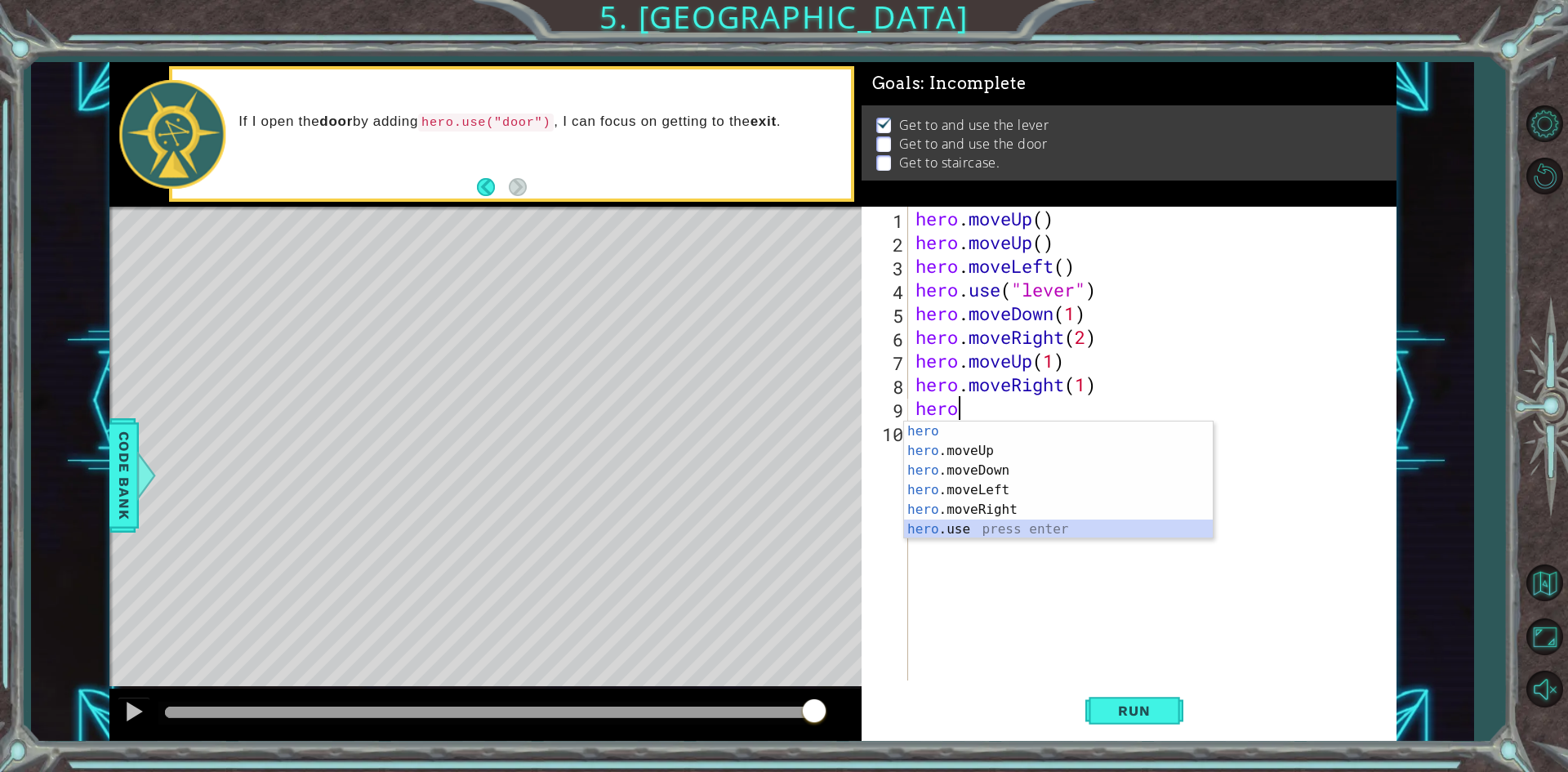
click at [957, 533] on div "hero press enter hero .moveUp press enter hero .moveDown press enter hero .move…" at bounding box center [1058, 500] width 309 height 156
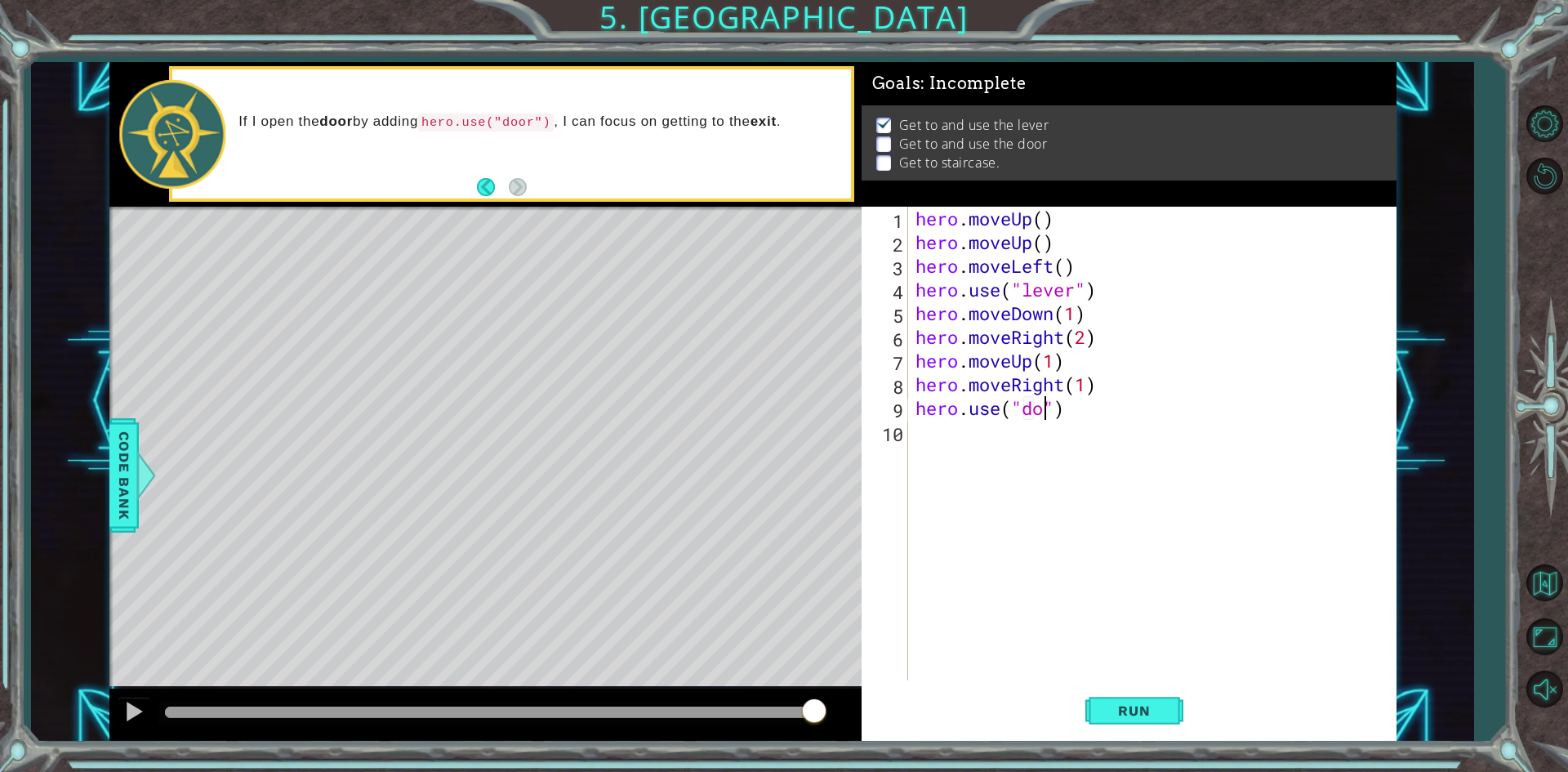
scroll to position [0, 7]
click at [1160, 698] on button "Run" at bounding box center [1135, 711] width 98 height 53
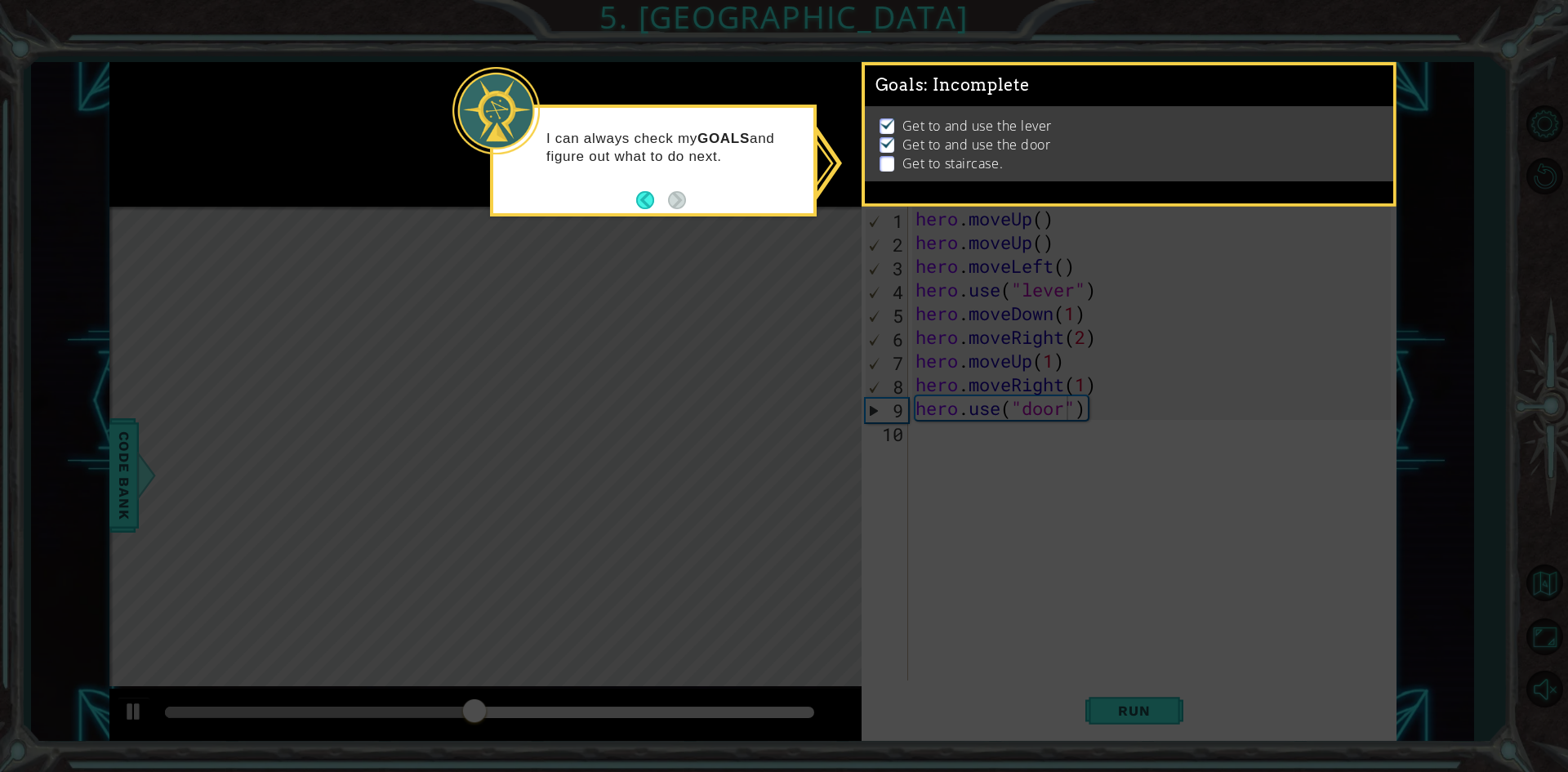
click at [697, 185] on div "I can always check my GOALS and figure out what to do next." at bounding box center [653, 155] width 320 height 82
click at [884, 158] on p at bounding box center [887, 164] width 15 height 16
click at [643, 202] on button "Back" at bounding box center [652, 200] width 32 height 18
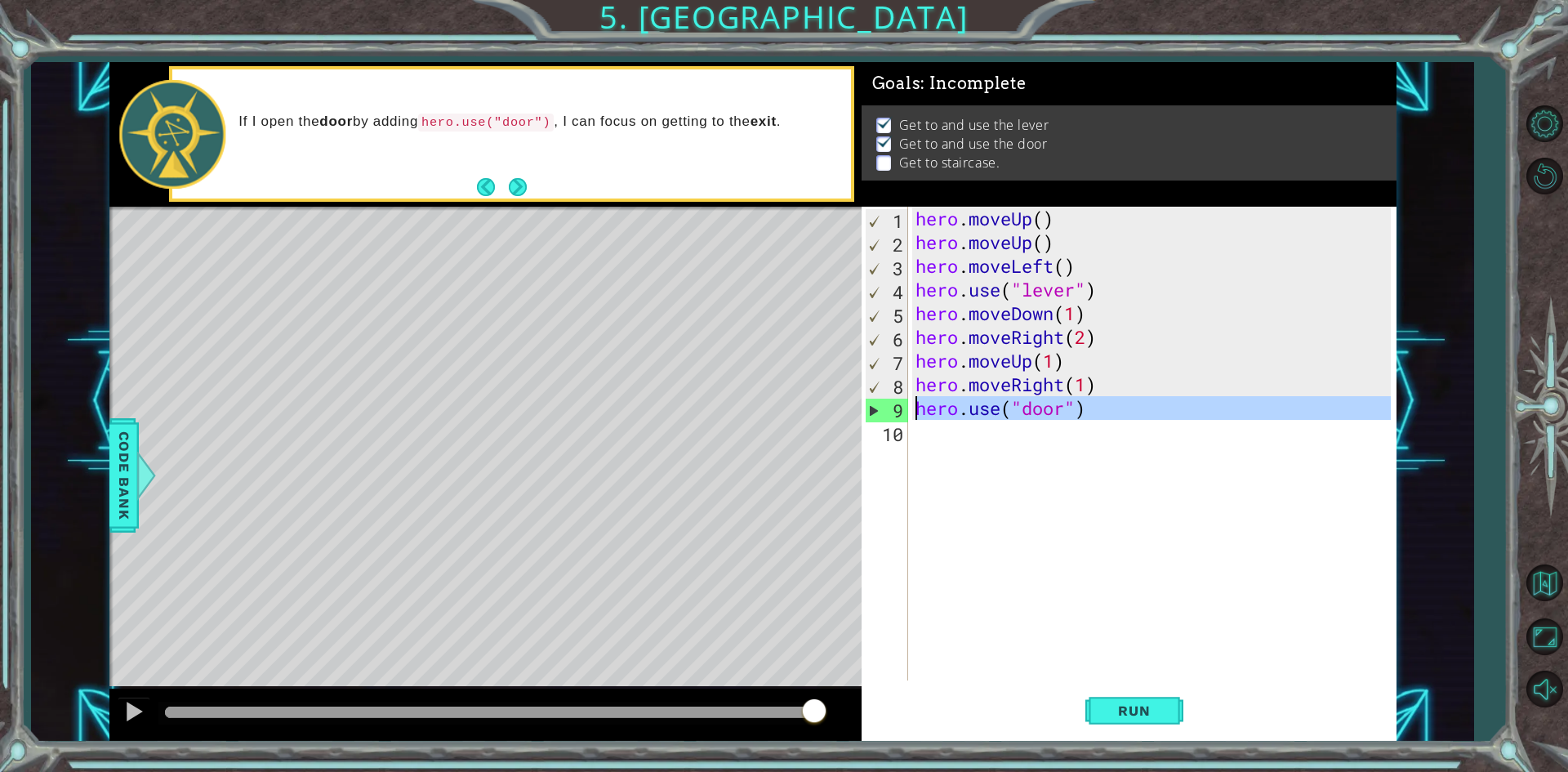
click at [890, 405] on div "9" at bounding box center [887, 410] width 42 height 23
type textarea "hero.use("door")"
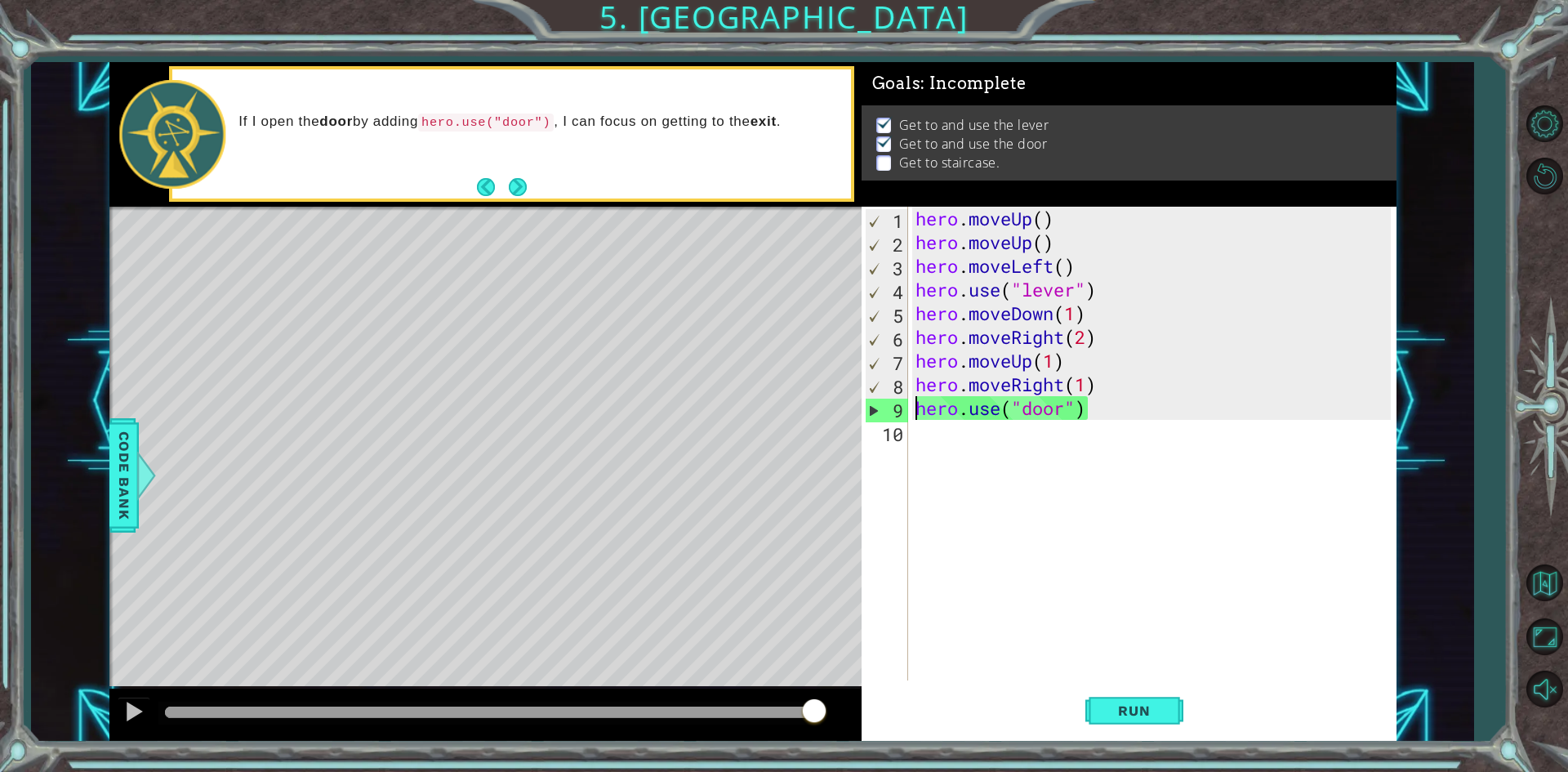
drag, startPoint x: 1169, startPoint y: 433, endPoint x: 1145, endPoint y: 472, distance: 45.8
click at [1170, 441] on div "hero . moveUp ( ) hero . moveUp ( ) hero . moveLeft ( ) hero . use ( "lever" ) …" at bounding box center [1155, 467] width 487 height 521
click at [1147, 723] on button "Run" at bounding box center [1135, 711] width 98 height 53
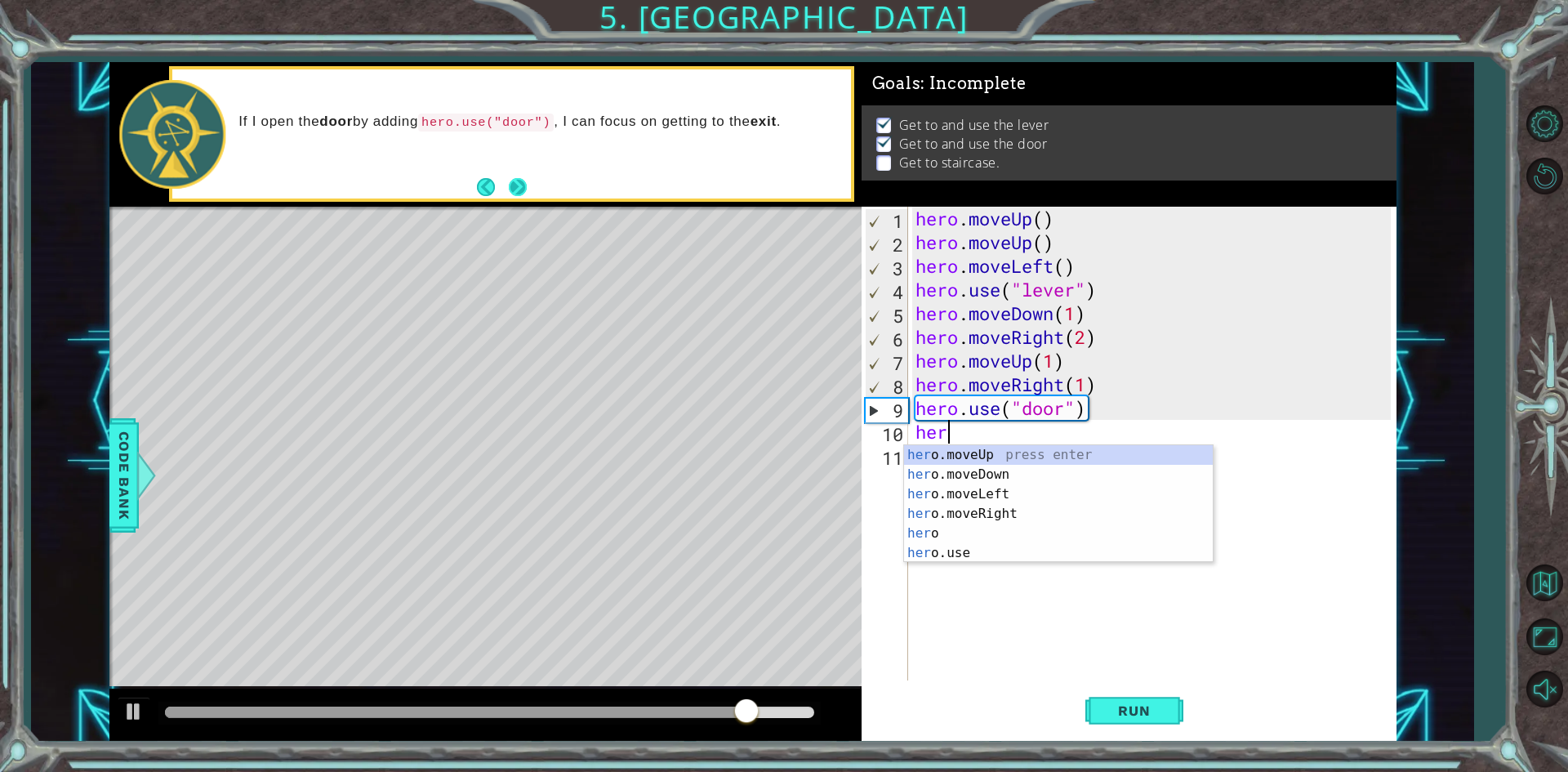
click at [517, 186] on button "Next" at bounding box center [518, 186] width 19 height 19
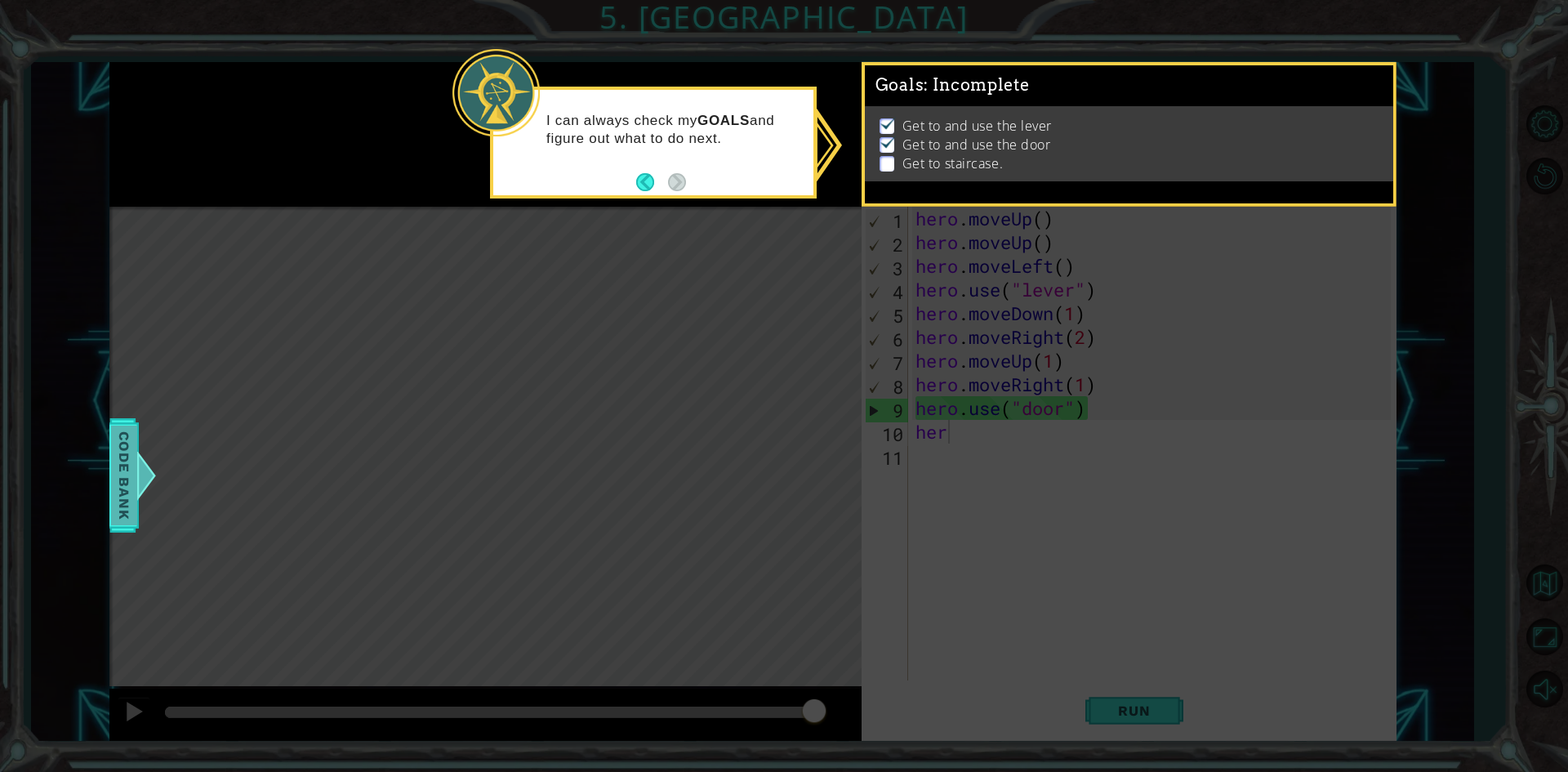
click at [118, 468] on span "Code Bank" at bounding box center [124, 474] width 26 height 100
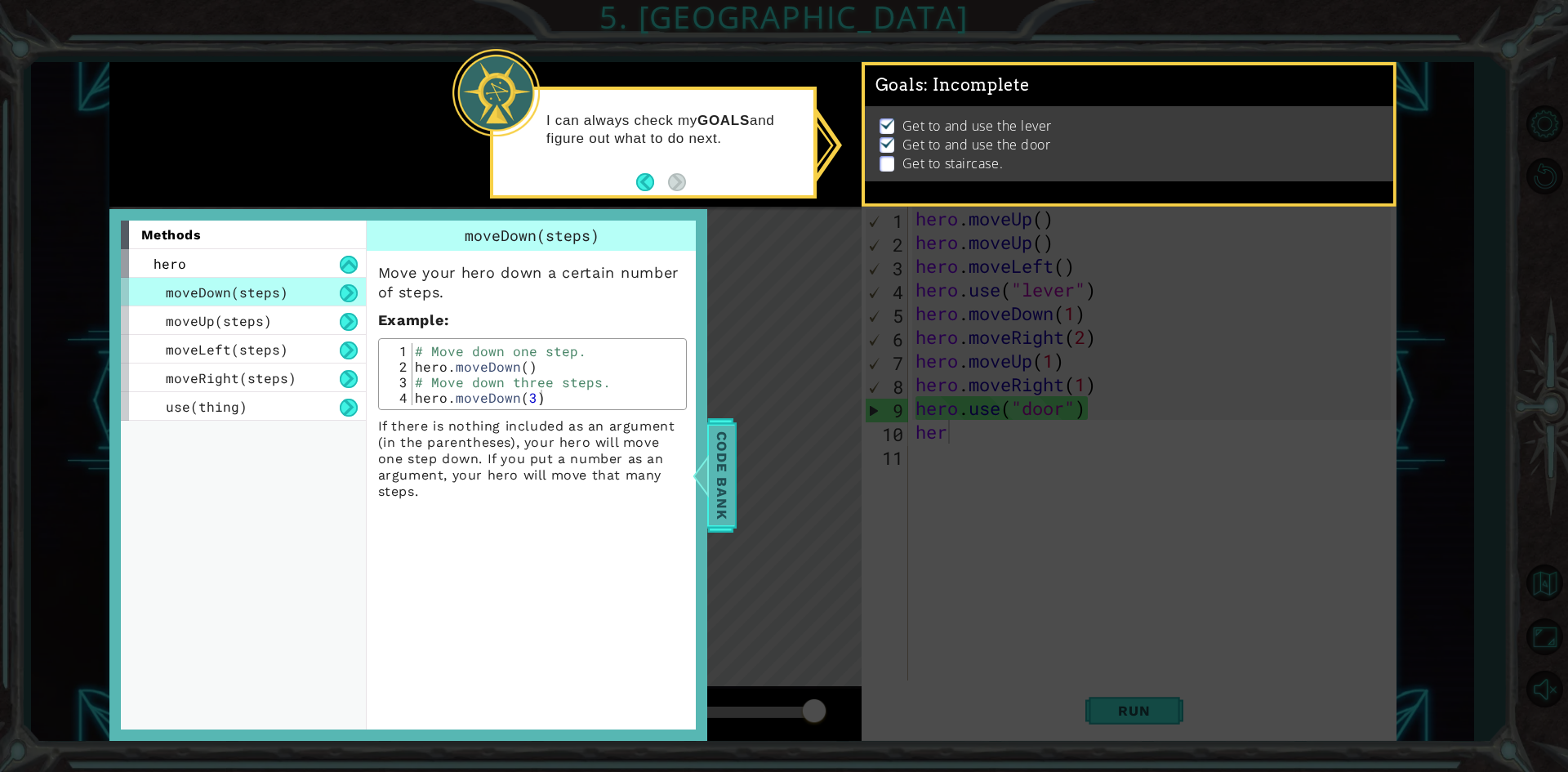
click at [723, 473] on span "Code Bank" at bounding box center [721, 474] width 26 height 100
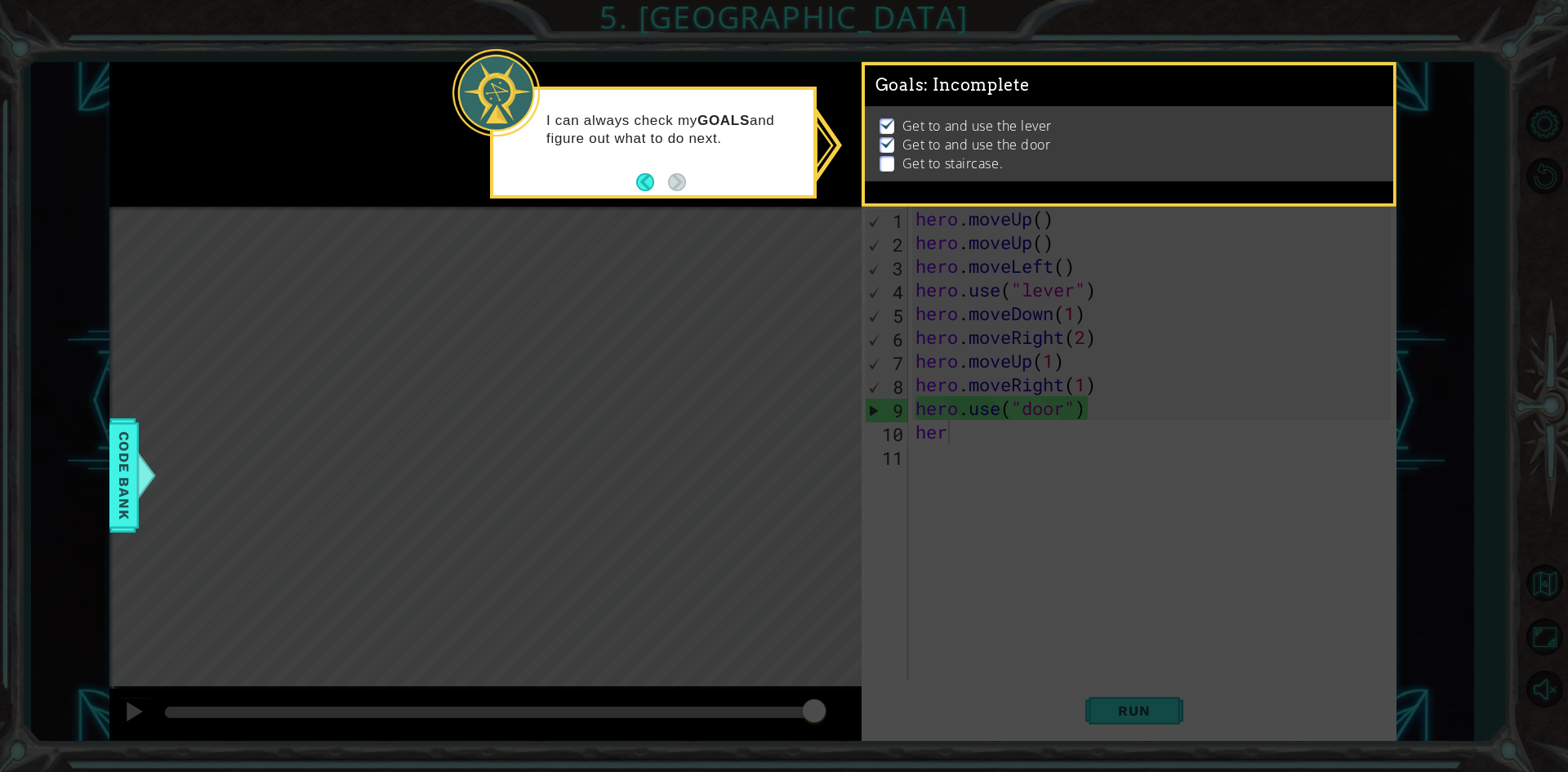
click at [789, 205] on icon at bounding box center [784, 386] width 1568 height 772
click at [632, 176] on div "I can always check my GOALS and figure out what to do next." at bounding box center [653, 137] width 320 height 82
click at [650, 180] on button "Back" at bounding box center [652, 182] width 32 height 18
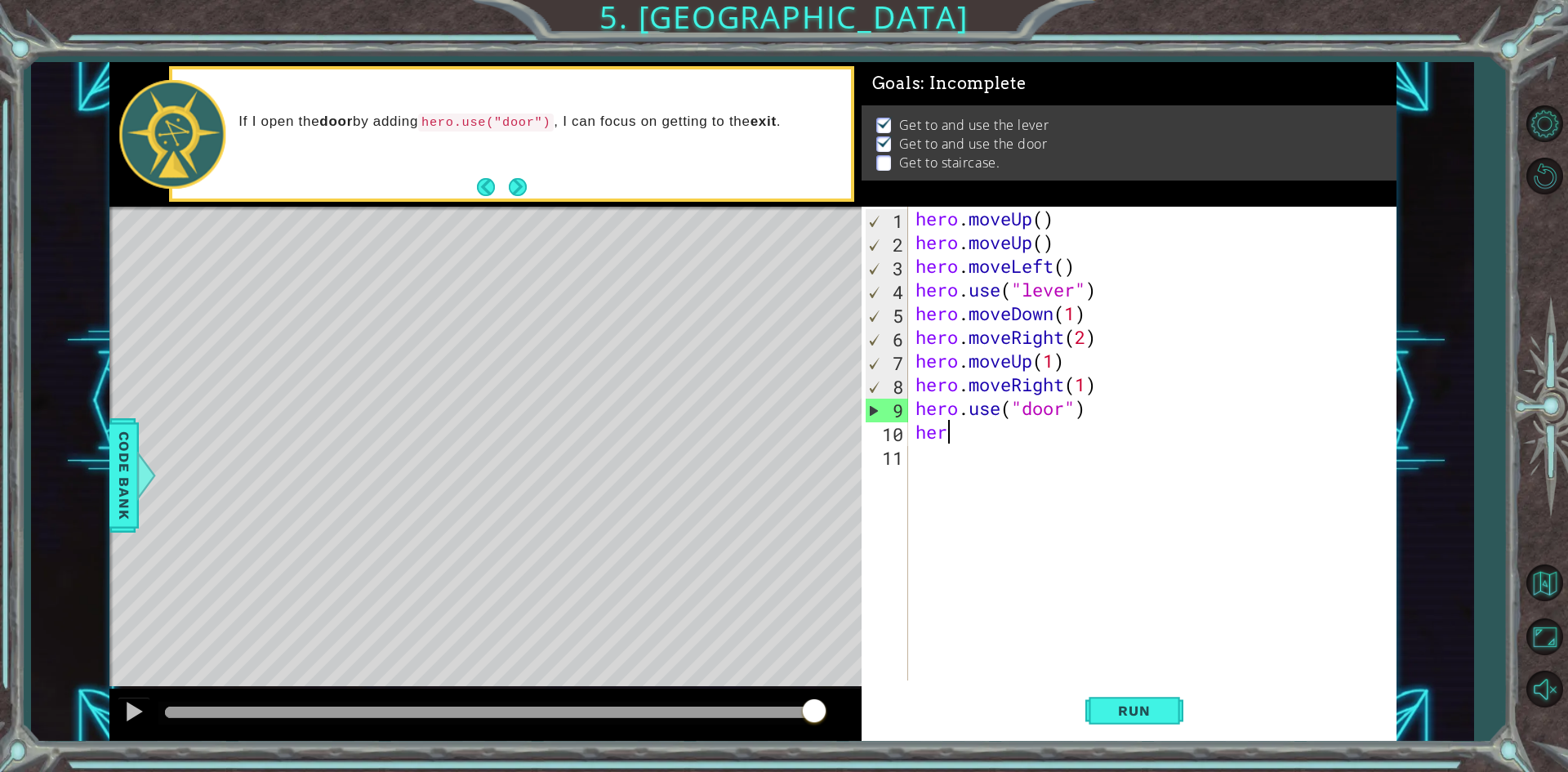
type textarea "he"
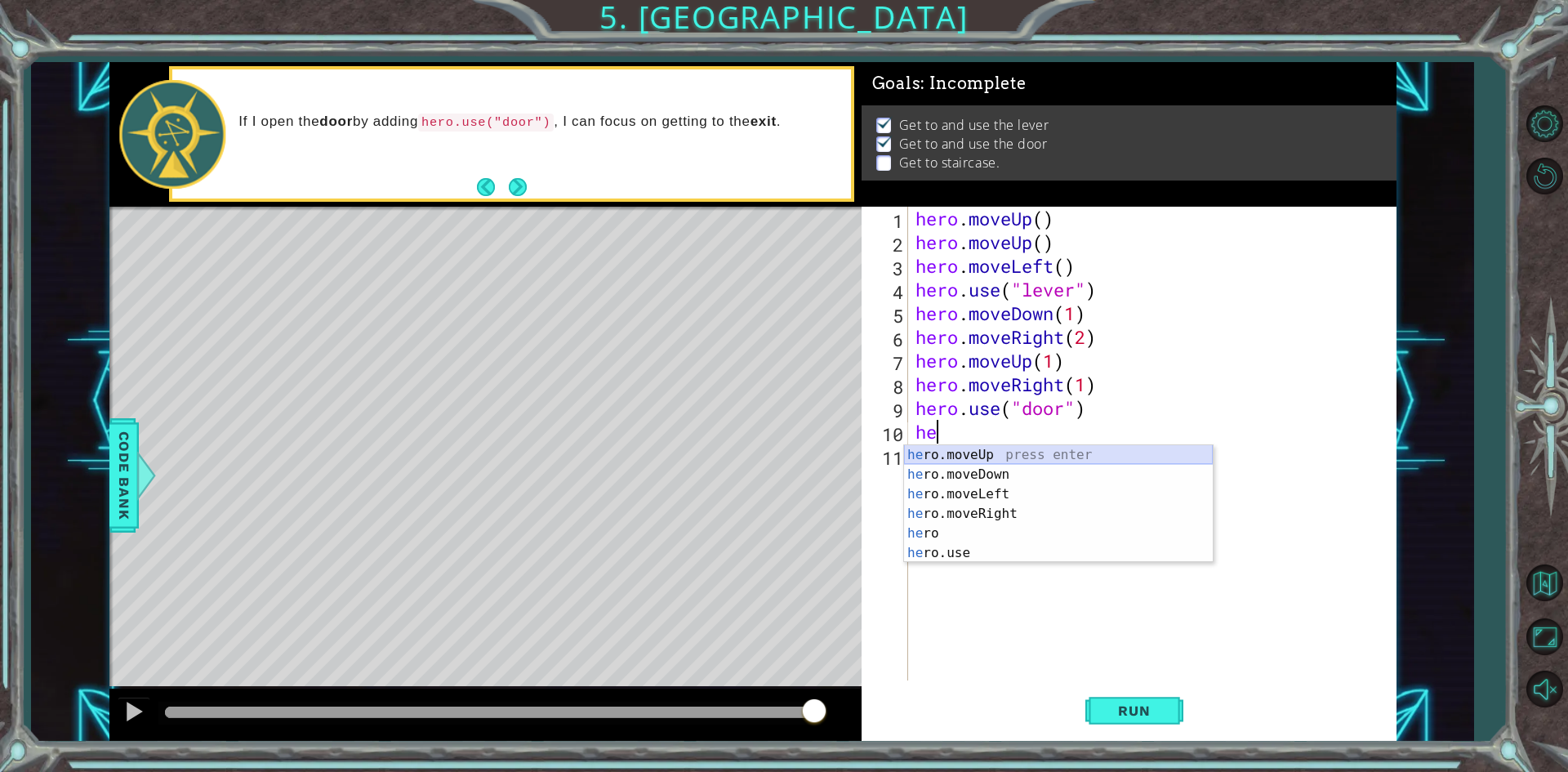
click at [986, 457] on div "he ro.moveUp press enter he ro.moveDown press enter he ro.moveLeft press enter …" at bounding box center [1058, 523] width 309 height 156
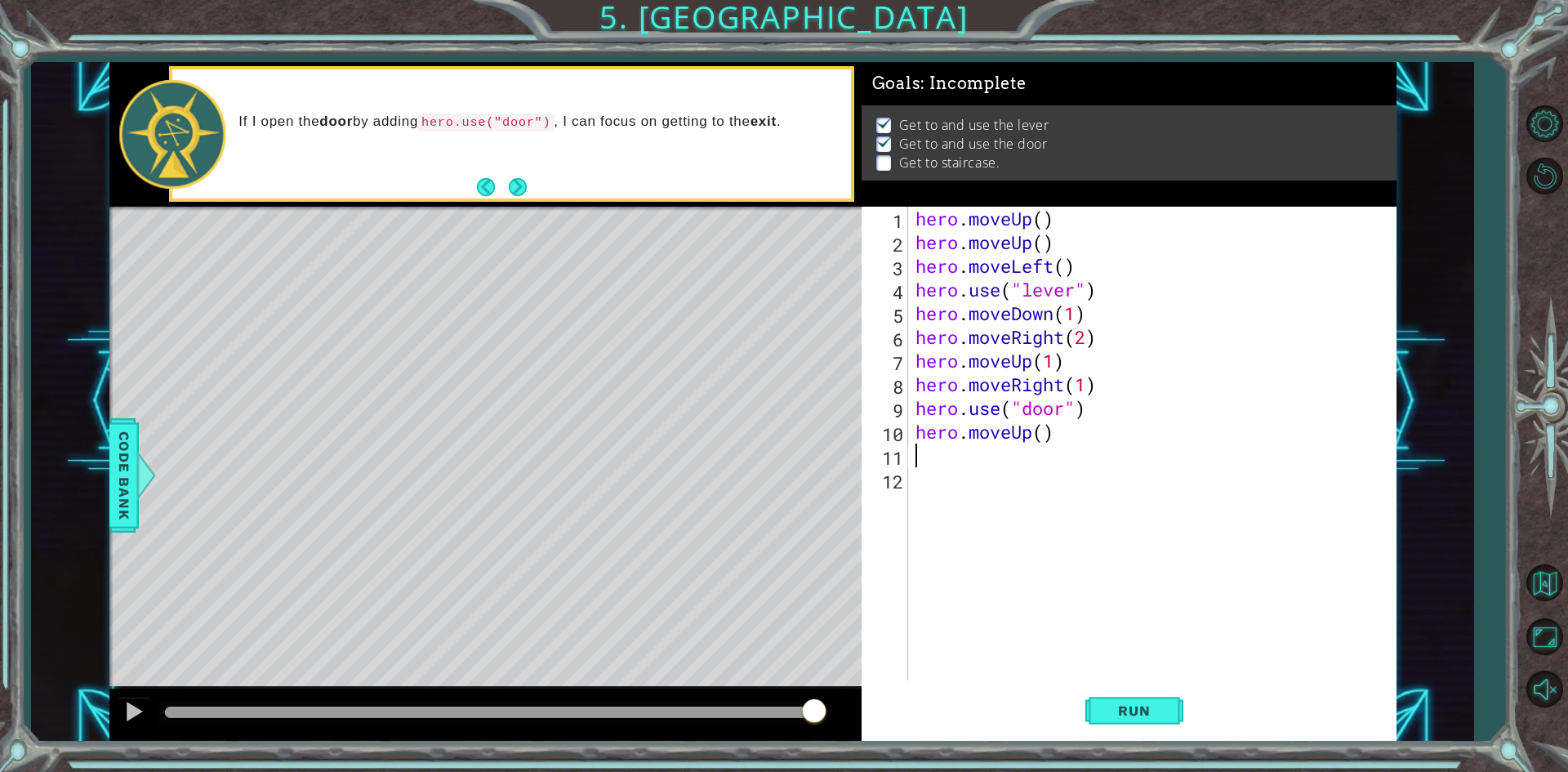
click at [1038, 438] on div "hero . moveUp ( ) hero . moveUp ( ) hero . moveLeft ( ) hero . use ( "lever" ) …" at bounding box center [1155, 467] width 487 height 521
type textarea "hero.moveUp2()"
click at [1011, 461] on div "hero . moveUp ( ) hero . moveUp ( ) hero . moveLeft ( ) hero . use ( "lever" ) …" at bounding box center [1155, 467] width 487 height 521
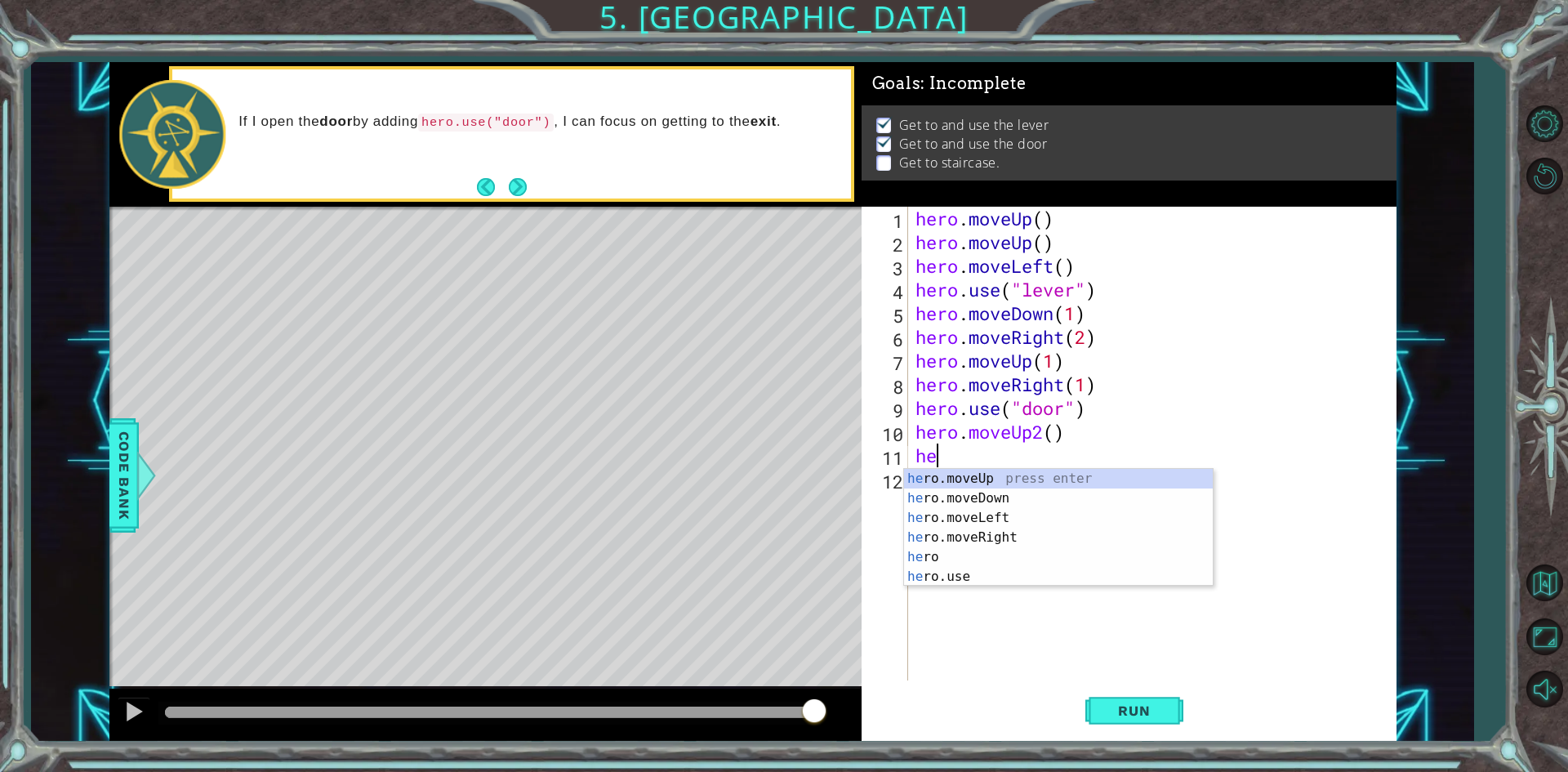
type textarea "hero"
click at [1011, 543] on div "hero press enter hero .moveUp press enter hero .moveDown press enter hero .move…" at bounding box center [1058, 547] width 309 height 156
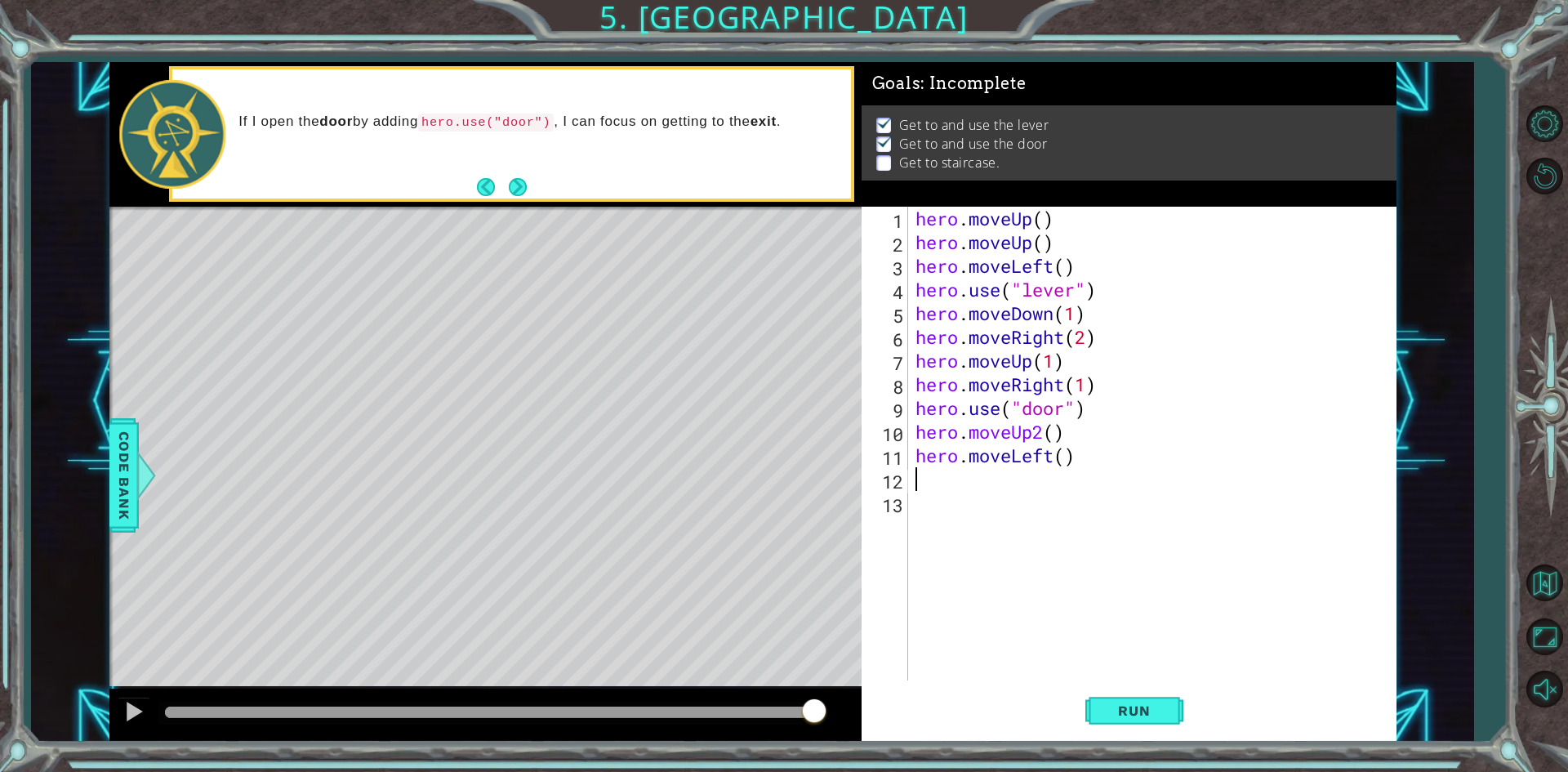
scroll to position [0, 0]
click at [1066, 454] on div "hero . moveUp ( ) hero . moveUp ( ) hero . moveLeft ( ) hero . use ( "lever" ) …" at bounding box center [1155, 467] width 487 height 521
click at [1130, 718] on span "Run" at bounding box center [1134, 710] width 65 height 17
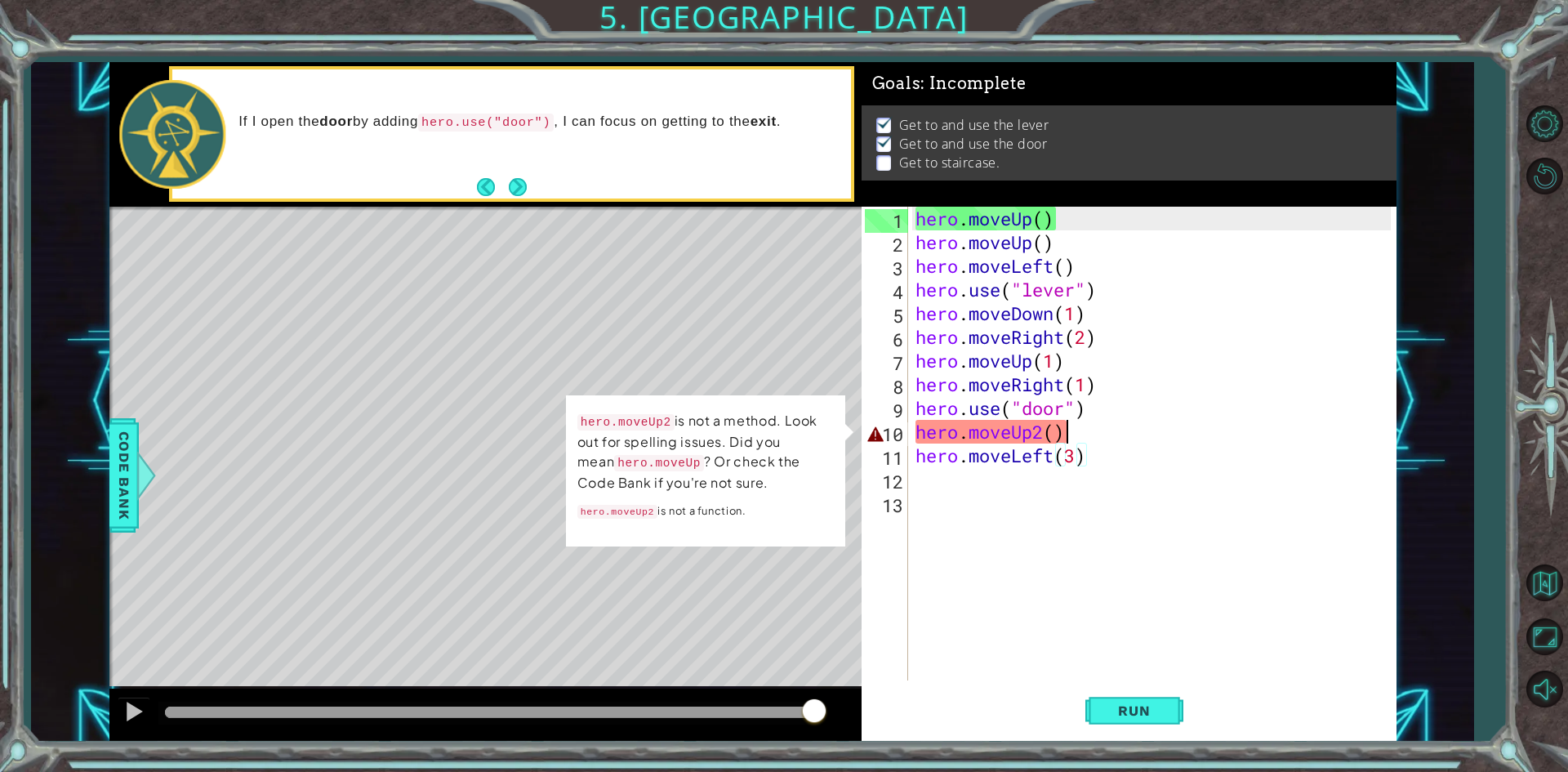
click at [1098, 425] on div "hero . moveUp ( ) hero . moveUp ( ) hero . moveLeft ( ) hero . use ( "lever" ) …" at bounding box center [1155, 467] width 487 height 521
click at [1048, 429] on div "hero . moveUp ( ) hero . moveUp ( ) hero . moveLeft ( ) hero . use ( "lever" ) …" at bounding box center [1155, 467] width 487 height 521
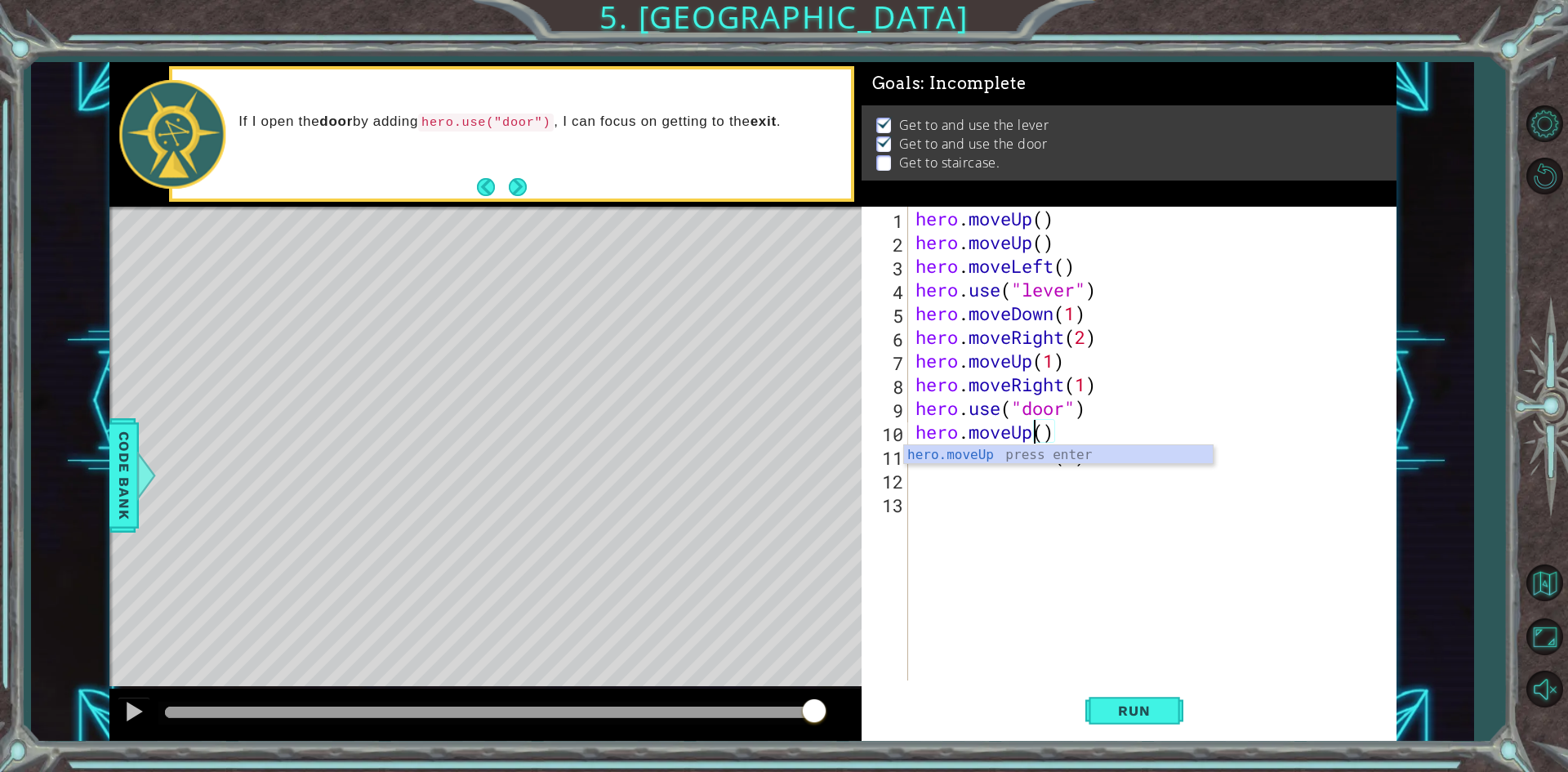
click at [1048, 429] on div "hero . moveUp ( ) hero . moveUp ( ) hero . moveLeft ( ) hero . use ( "lever" ) …" at bounding box center [1155, 467] width 487 height 521
type textarea "hero.moveUp(2)"
click at [1120, 715] on span "Run" at bounding box center [1134, 710] width 65 height 17
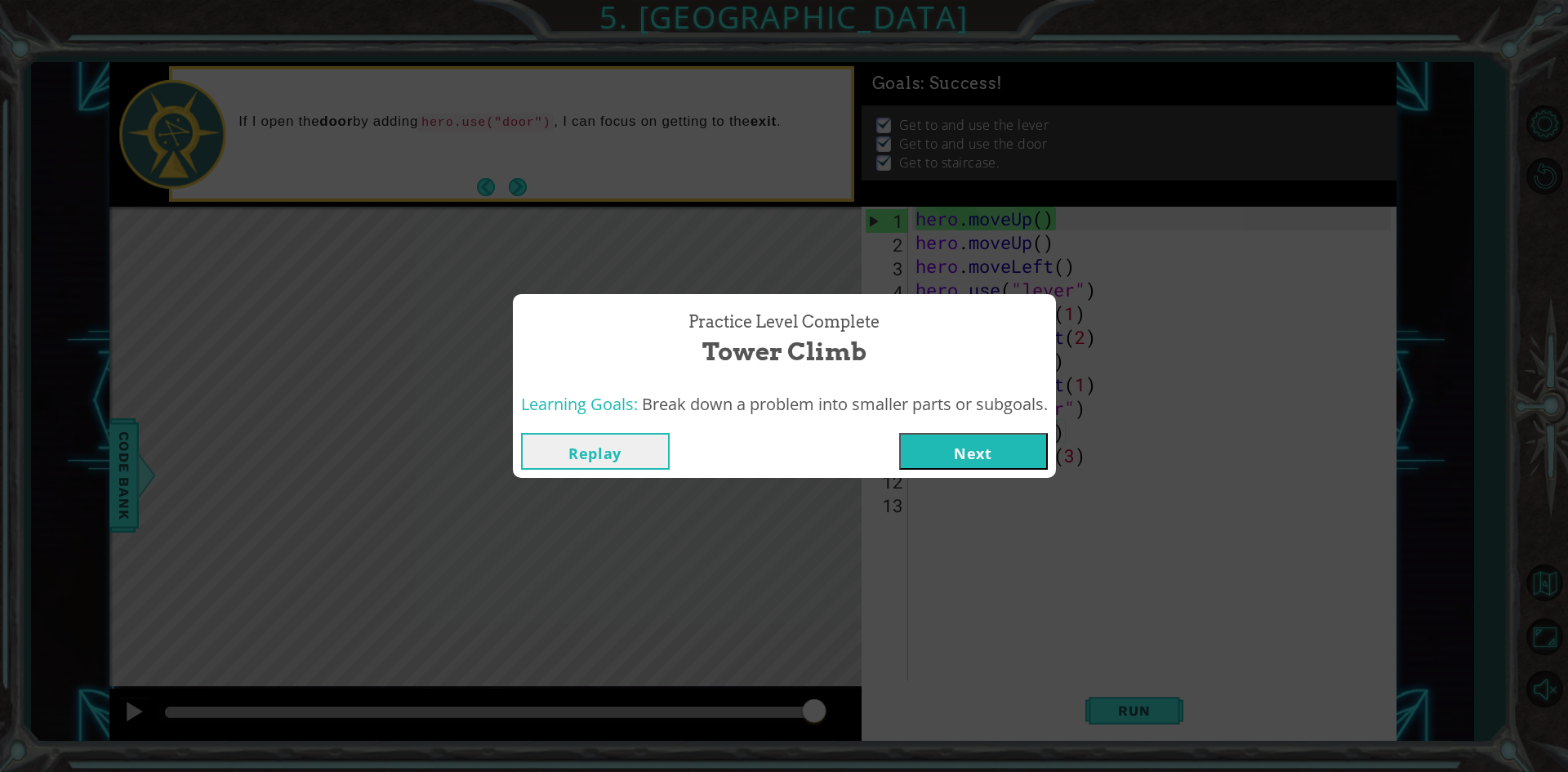
click at [924, 448] on button "Next" at bounding box center [973, 451] width 149 height 37
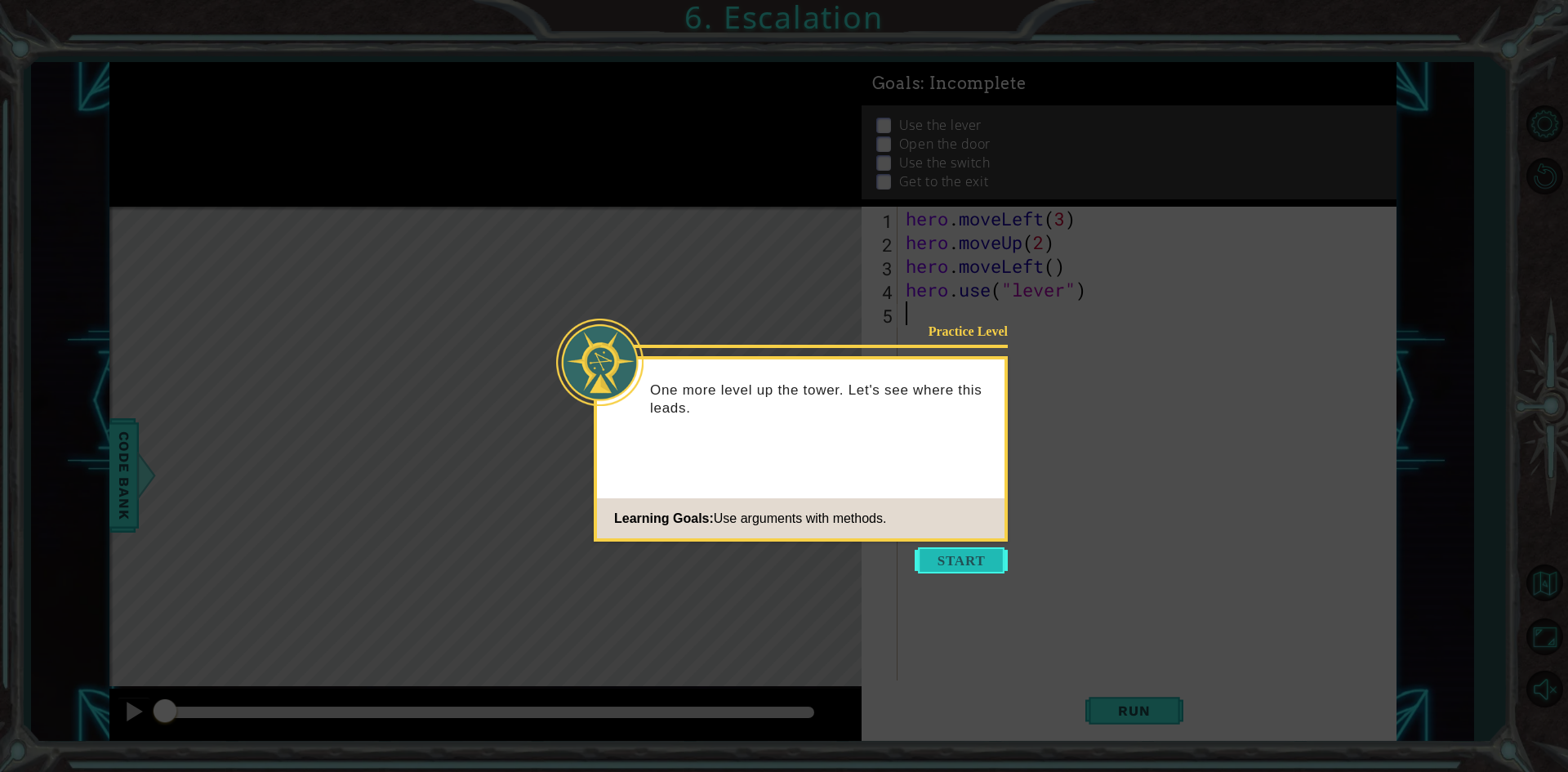
click at [972, 572] on button "Start" at bounding box center [962, 560] width 93 height 26
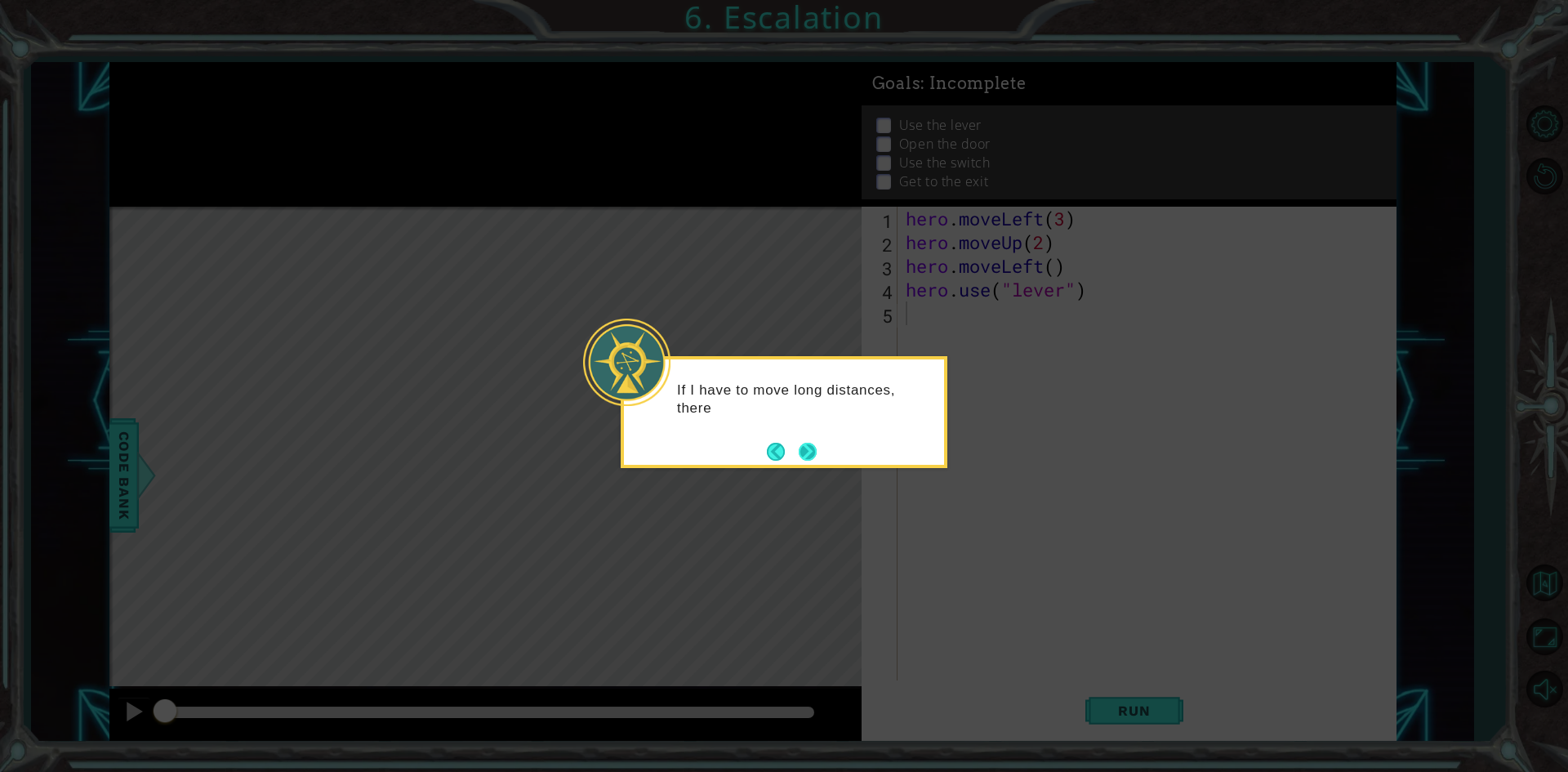
click at [809, 460] on button "Next" at bounding box center [808, 452] width 18 height 18
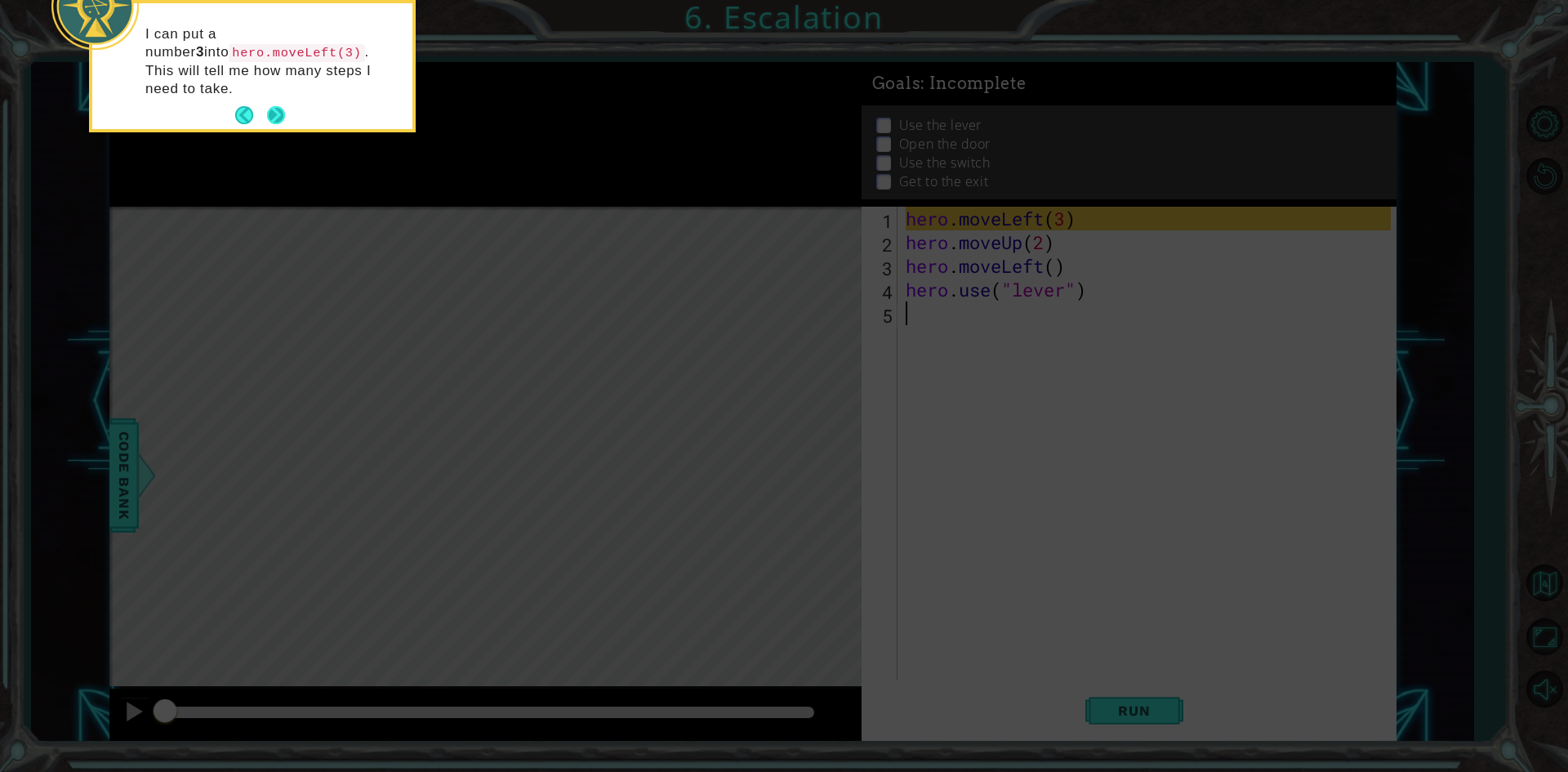
click at [281, 106] on button "Next" at bounding box center [275, 116] width 19 height 19
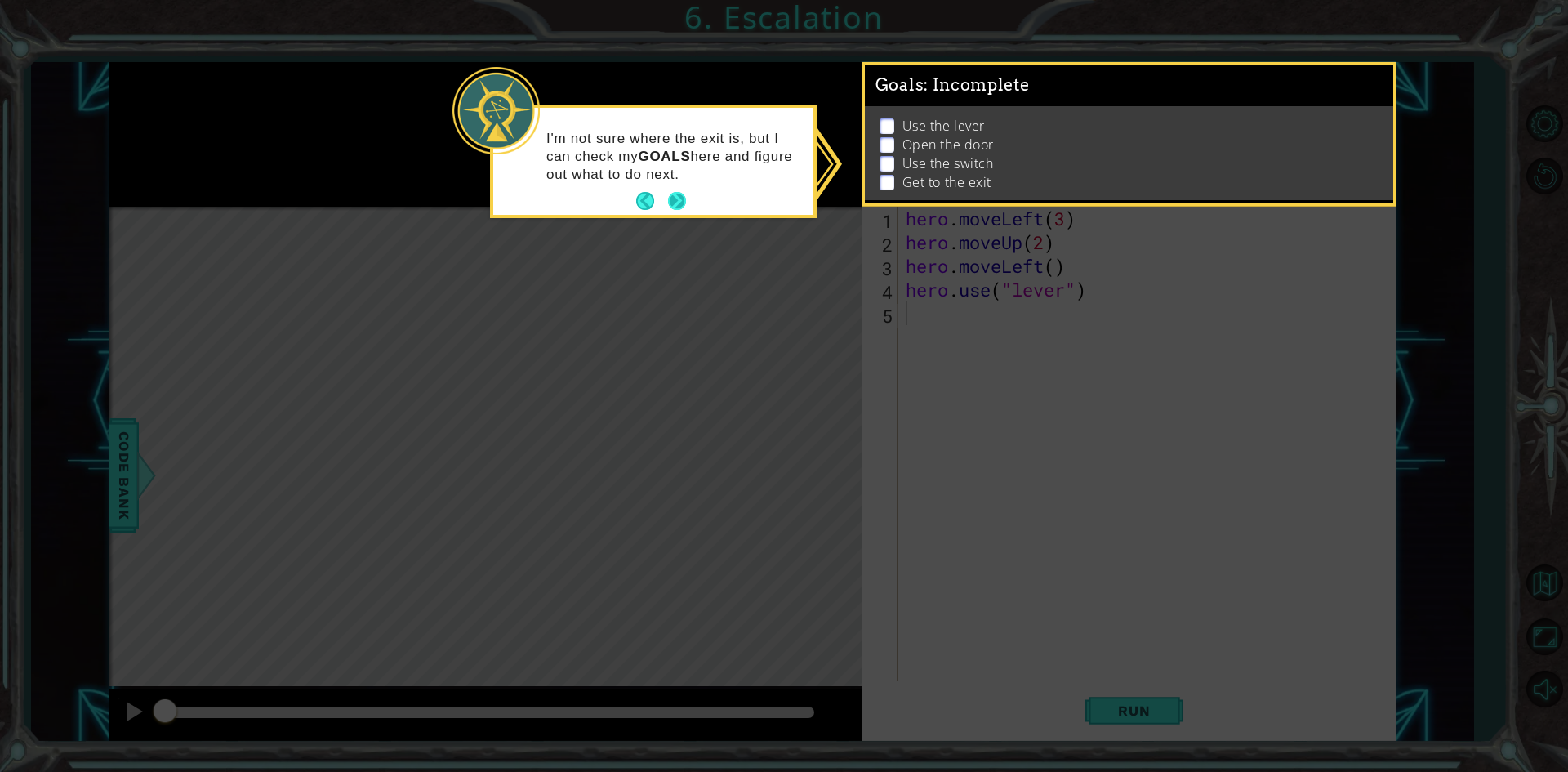
click at [674, 205] on button "Next" at bounding box center [677, 201] width 19 height 19
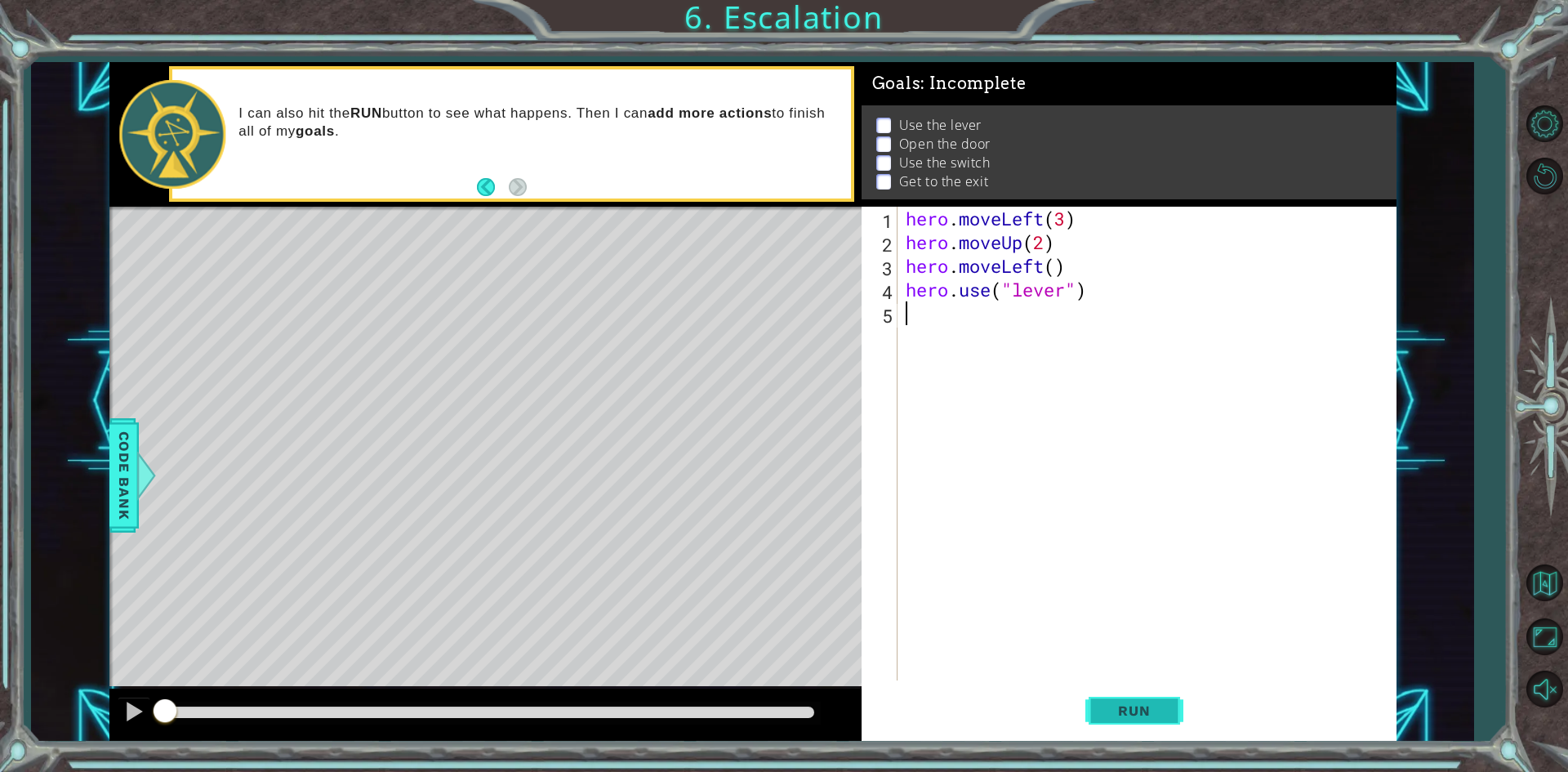
click at [1155, 702] on span "Run" at bounding box center [1134, 710] width 65 height 17
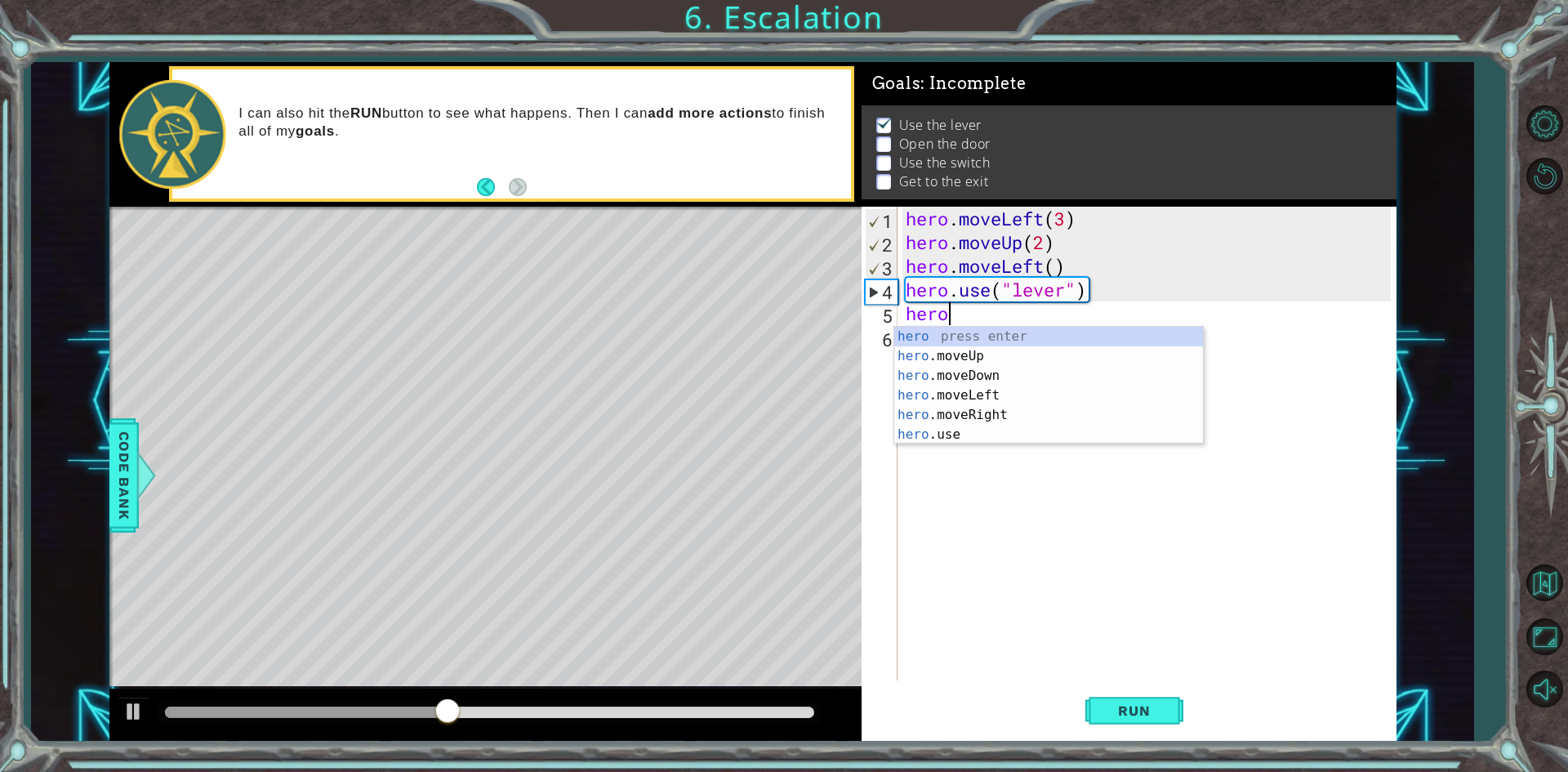
scroll to position [0, 1]
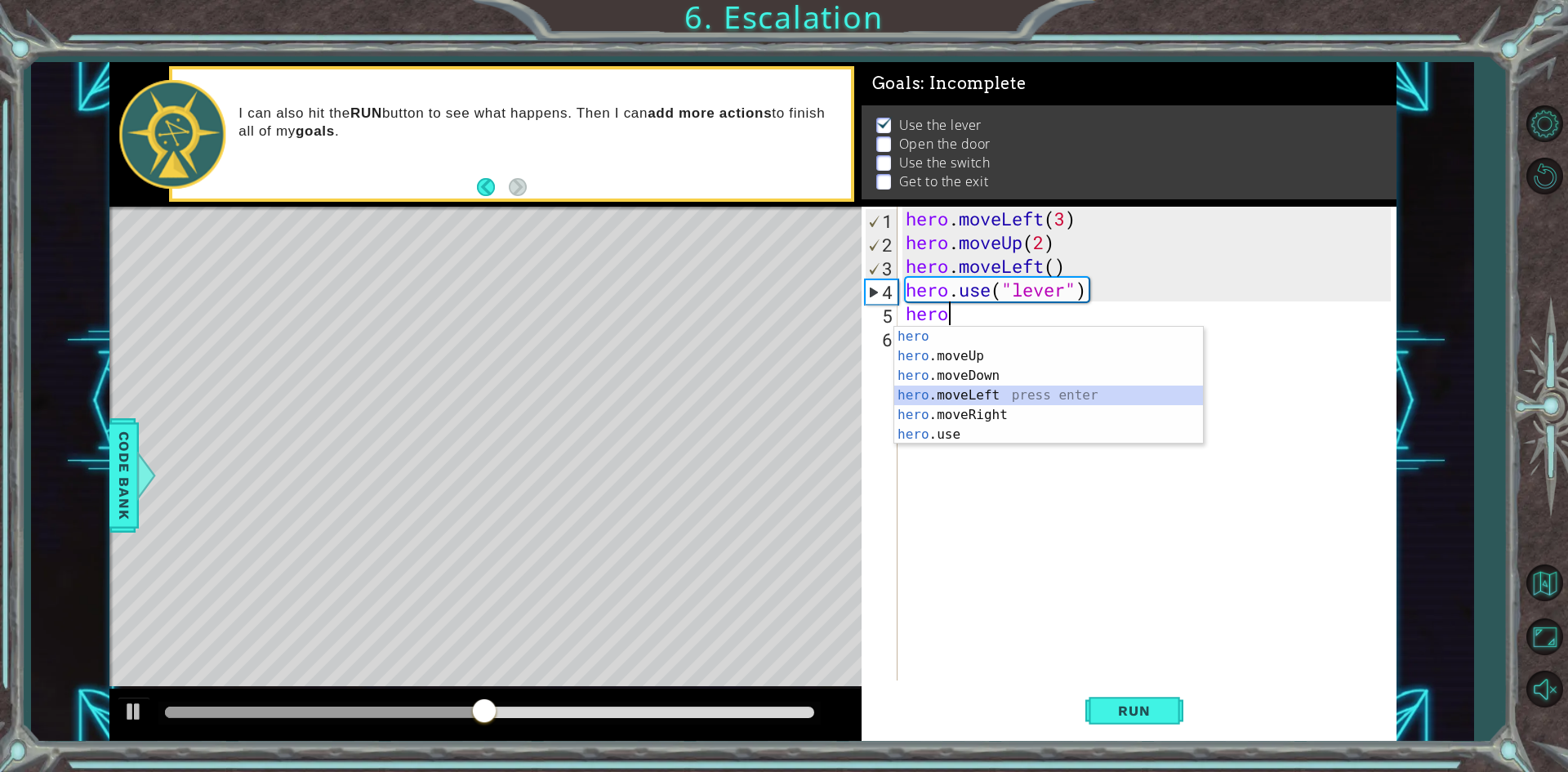
click at [1000, 400] on div "hero press enter hero .moveUp press enter hero .moveDown press enter hero .move…" at bounding box center [1048, 405] width 309 height 156
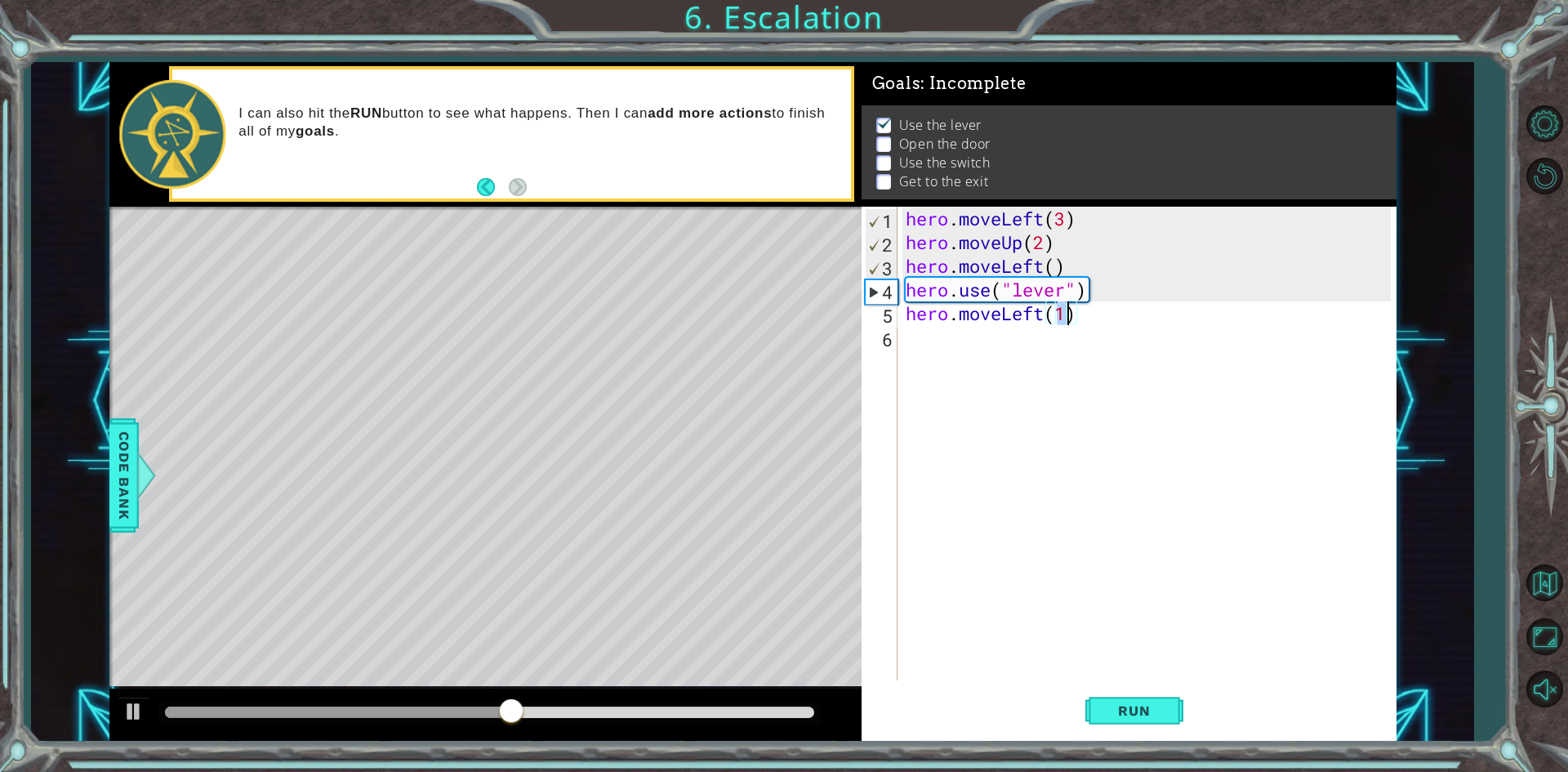
type textarea "hero.moveLeft(1)"
click at [1066, 316] on div "hero . moveLeft ( 3 ) hero . moveUp ( 2 ) hero . moveLeft ( ) hero . use ( "lev…" at bounding box center [1146, 443] width 488 height 473
click at [1160, 706] on span "Run" at bounding box center [1134, 710] width 65 height 17
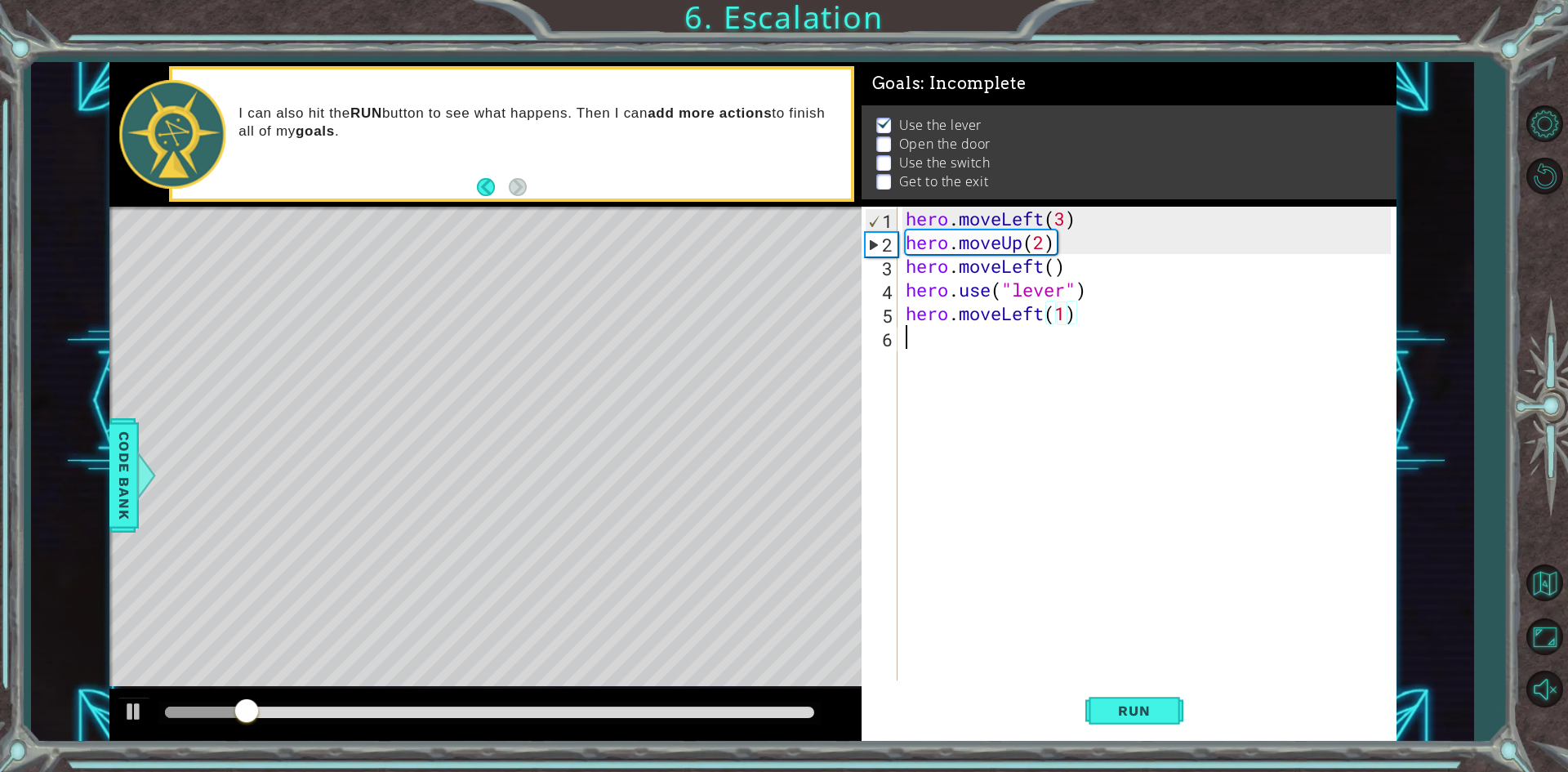
click at [993, 344] on div "hero . moveLeft ( 3 ) hero . moveUp ( 2 ) hero . moveLeft ( ) hero . use ( "lev…" at bounding box center [1150, 467] width 497 height 521
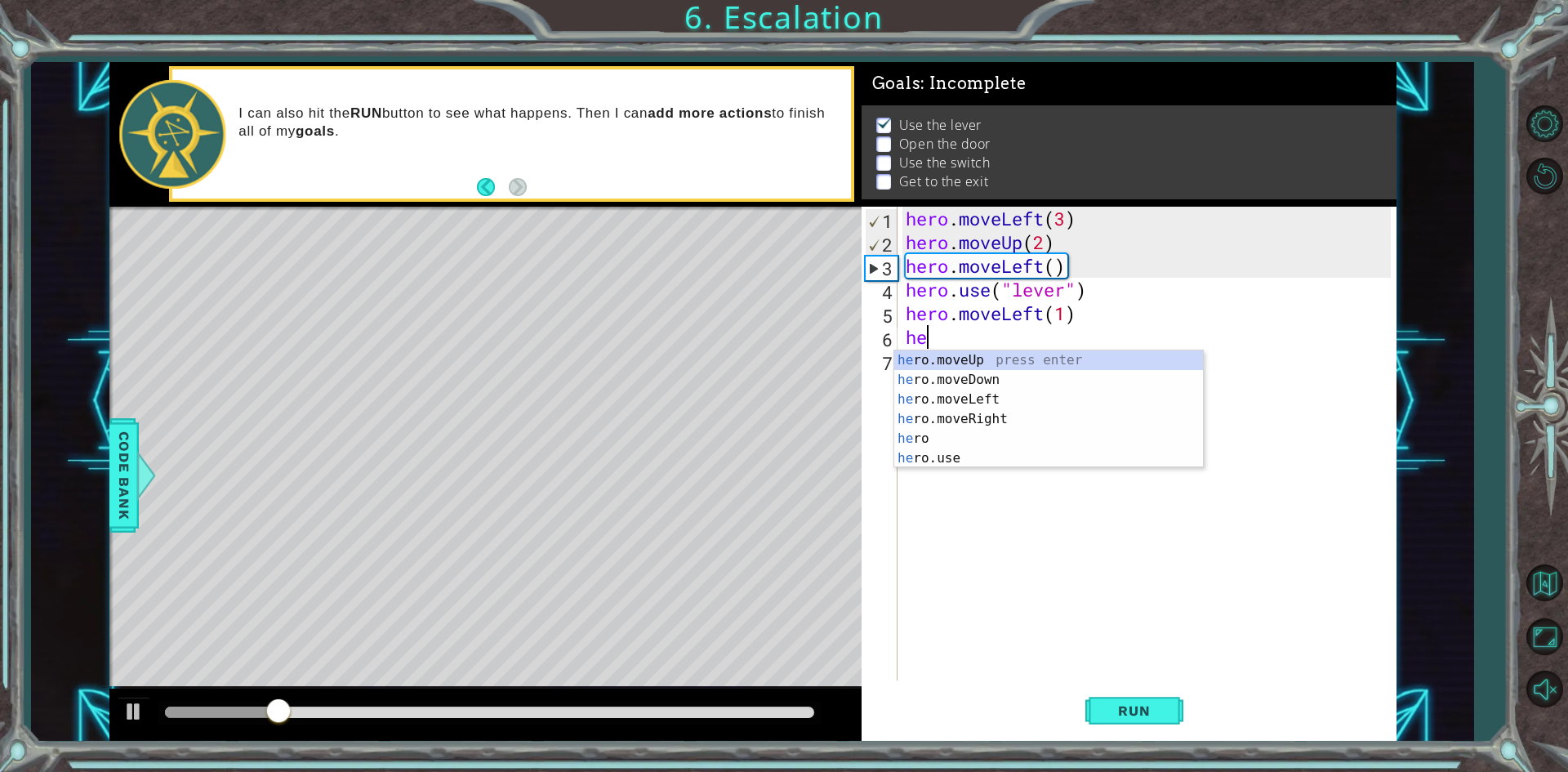
type textarea "hero"
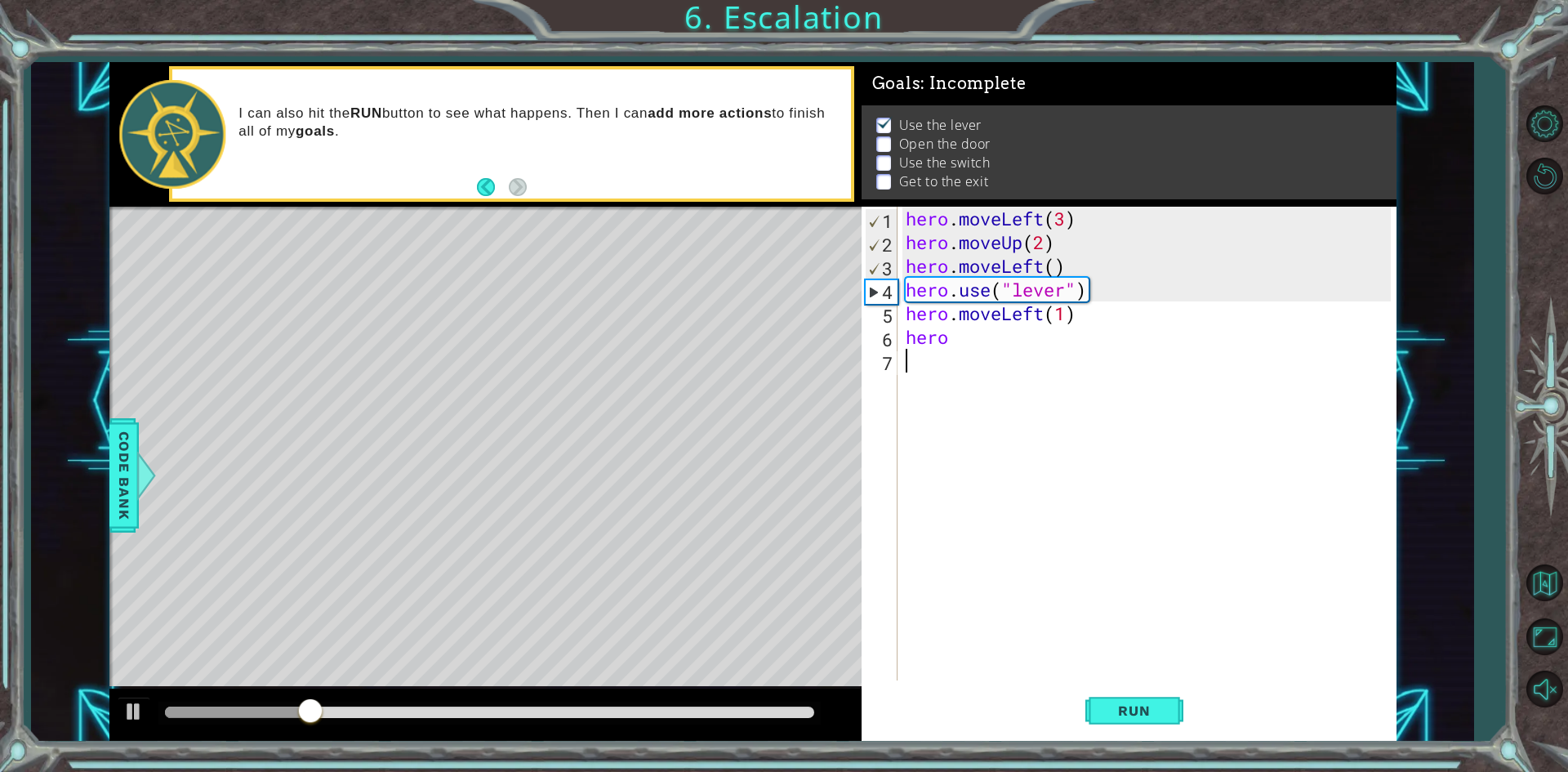
click at [954, 469] on div "hero . moveLeft ( 3 ) hero . moveUp ( 2 ) hero . moveLeft ( ) hero . use ( "lev…" at bounding box center [1150, 467] width 497 height 521
click at [956, 338] on div "hero . moveLeft ( 3 ) hero . moveUp ( 2 ) hero . moveLeft ( ) hero . use ( "lev…" at bounding box center [1150, 467] width 497 height 521
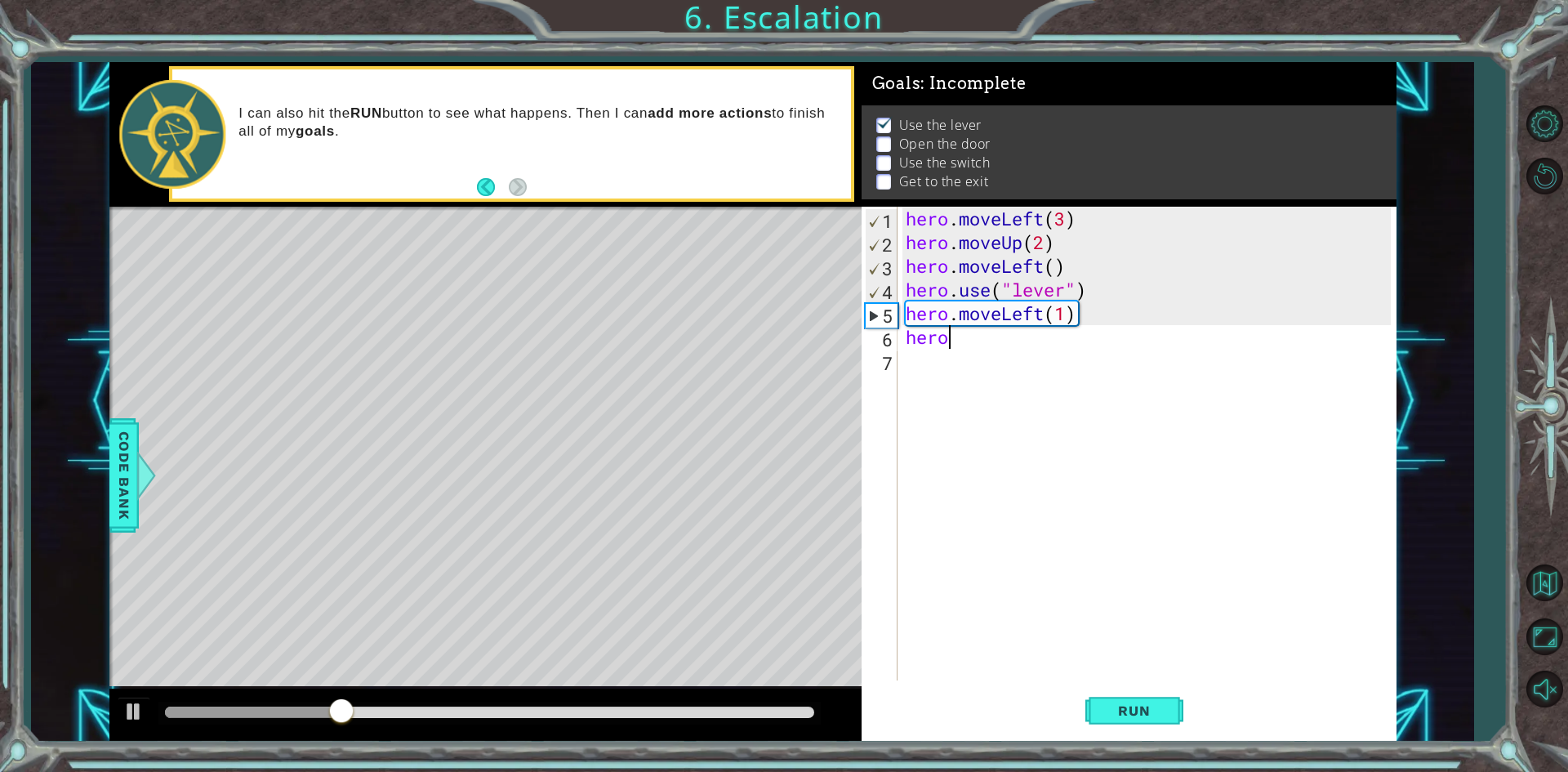
click at [957, 343] on div "hero . moveLeft ( 3 ) hero . moveUp ( 2 ) hero . moveLeft ( ) hero . use ( "lev…" at bounding box center [1150, 467] width 497 height 521
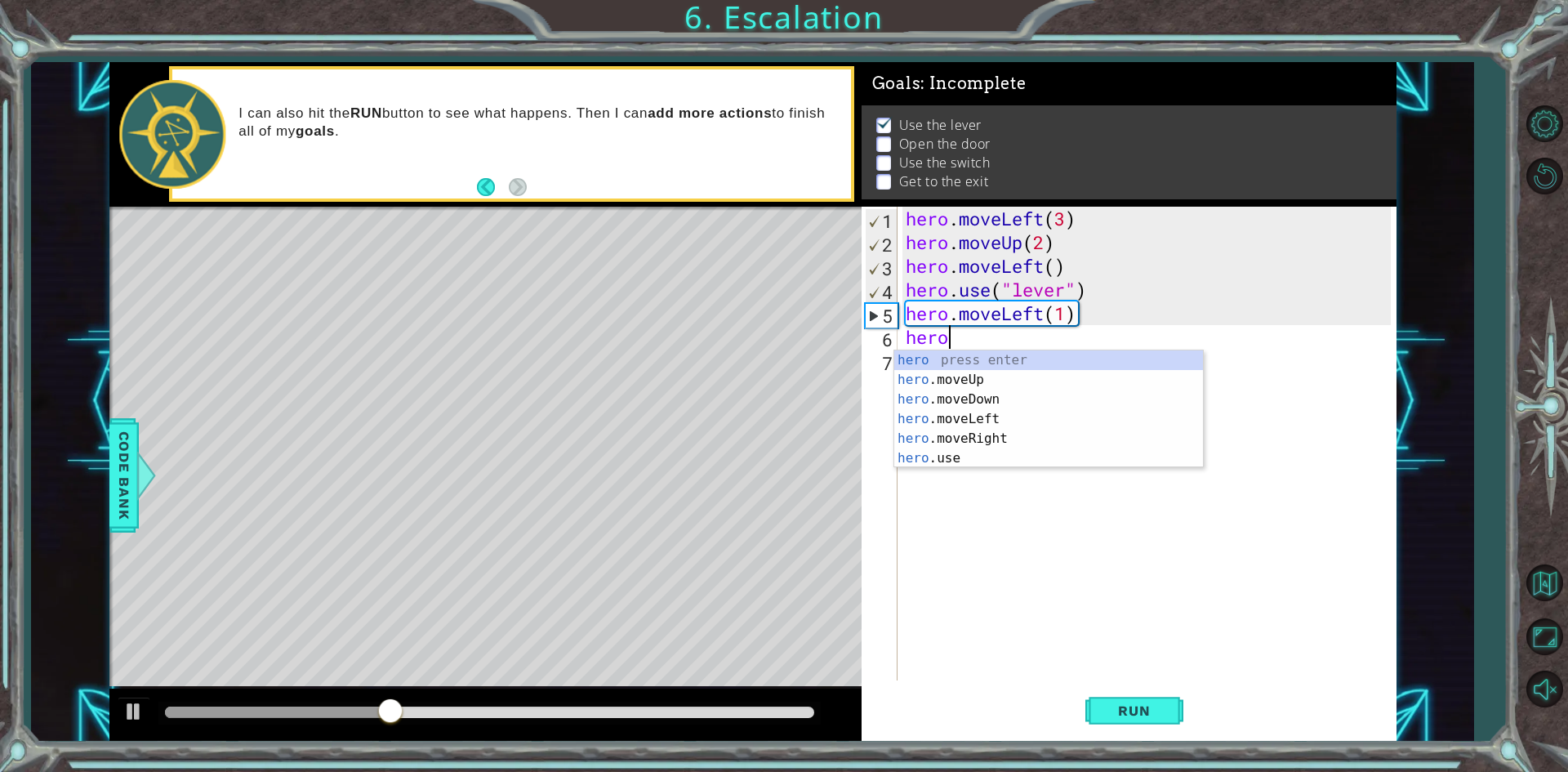
scroll to position [0, 1]
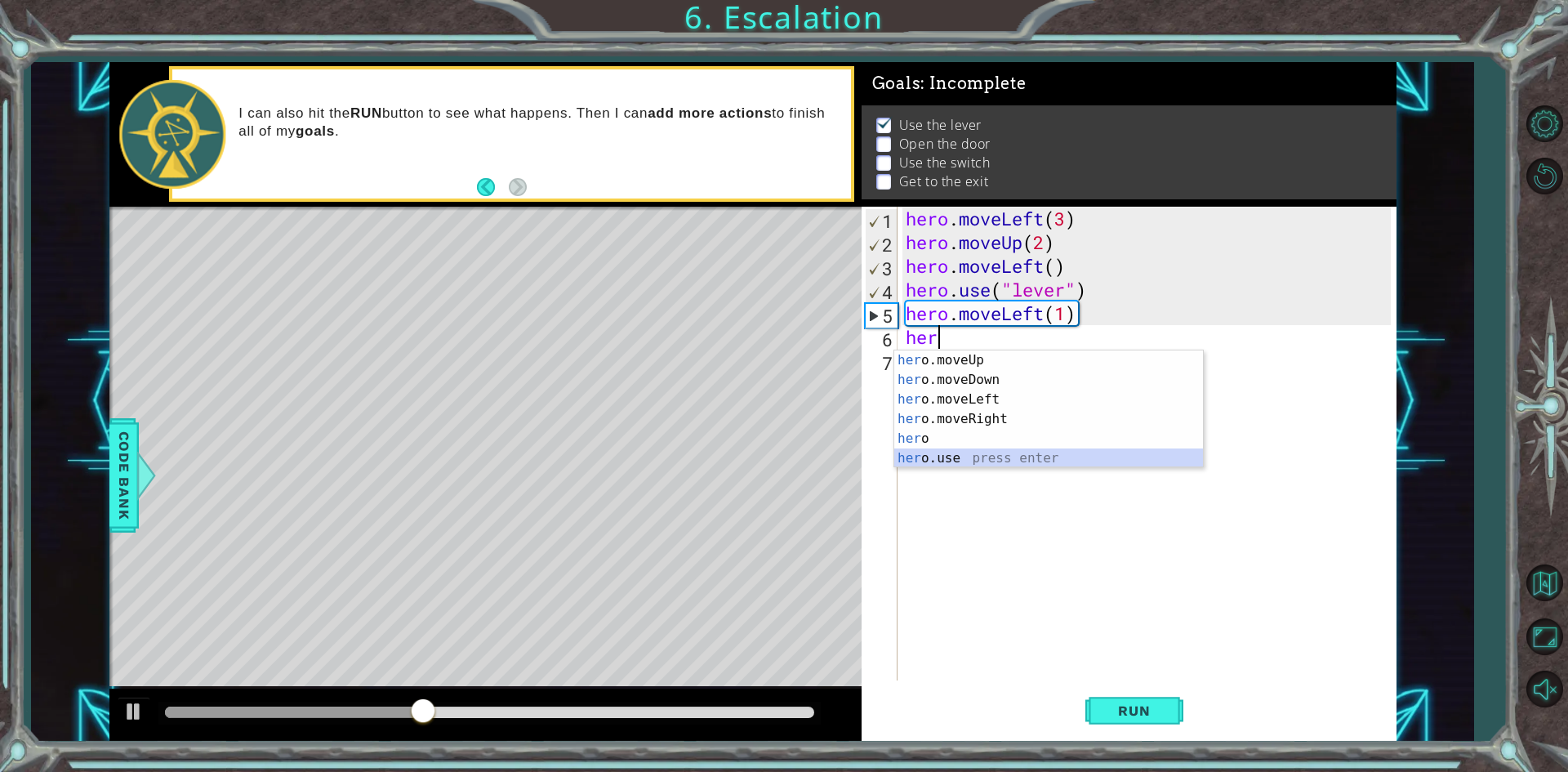
click at [938, 462] on div "her o.moveUp press enter her o.moveDown press enter her o.moveLeft press enter …" at bounding box center [1048, 428] width 309 height 156
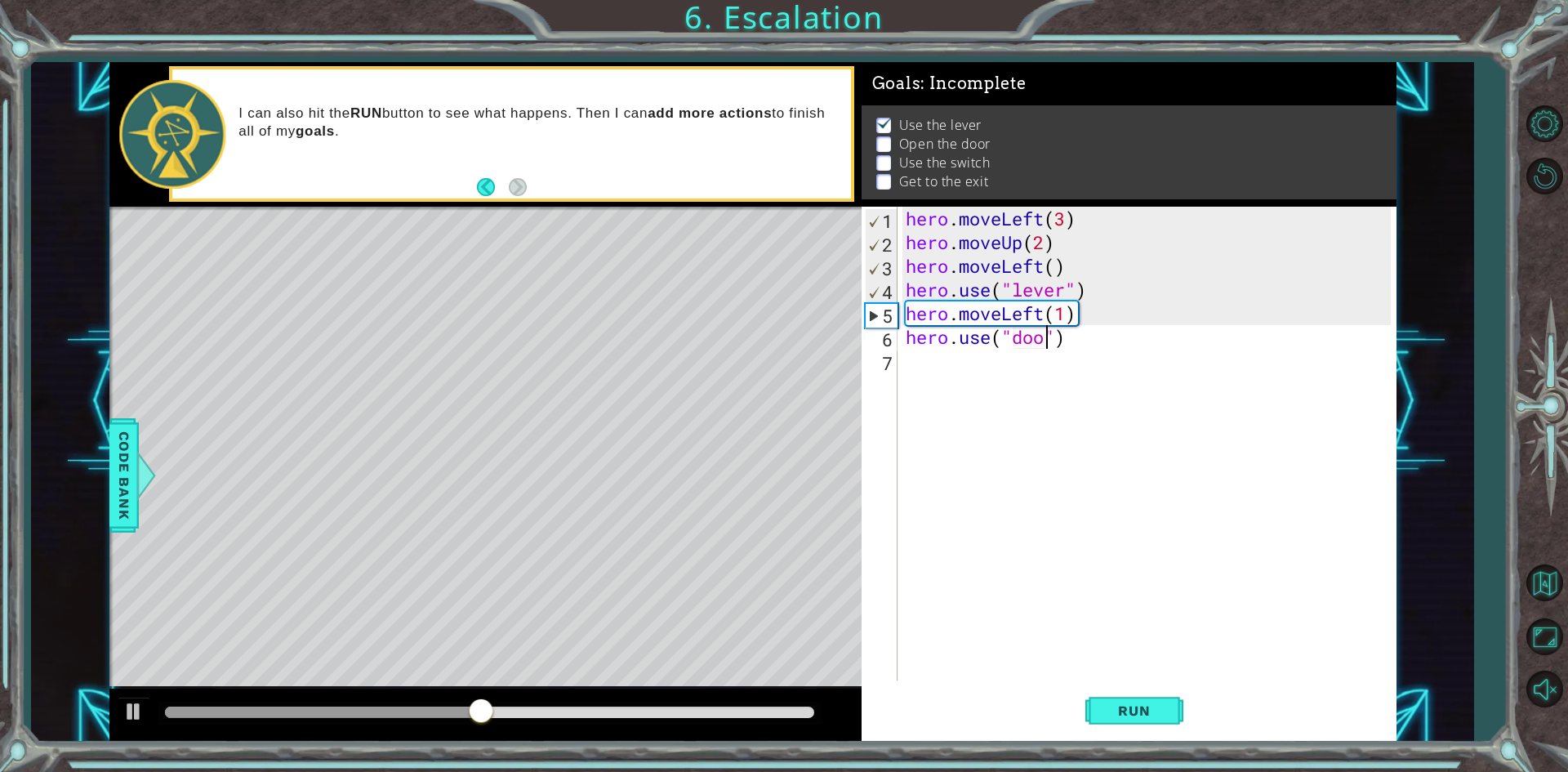
scroll to position [0, 7]
type textarea "hero.use("door")"
click at [1121, 699] on button "Run" at bounding box center [1135, 711] width 98 height 53
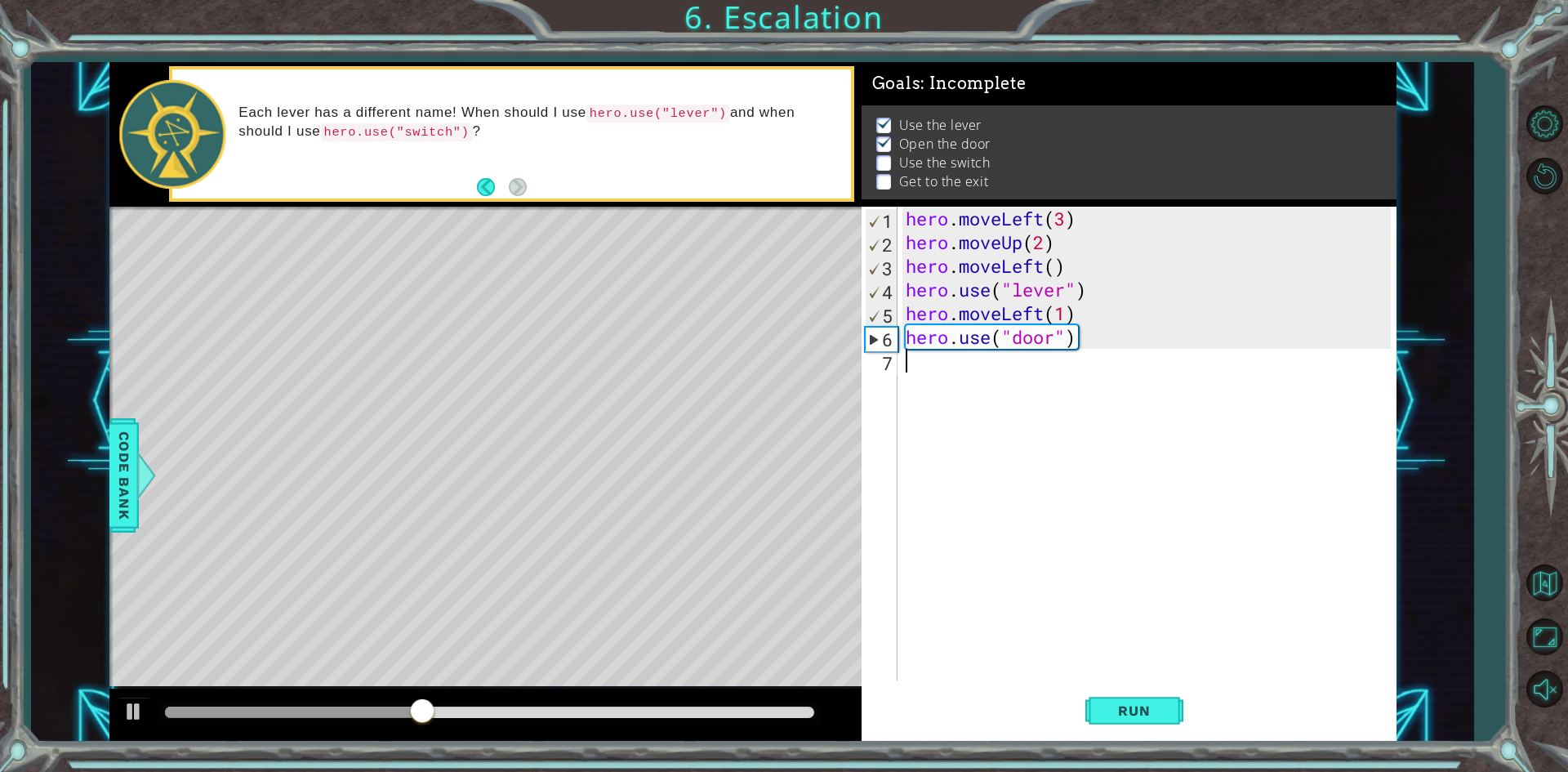
click at [922, 364] on div "hero . moveLeft ( 3 ) hero . moveUp ( 2 ) hero . moveLeft ( ) hero . use ( "lev…" at bounding box center [1150, 467] width 497 height 521
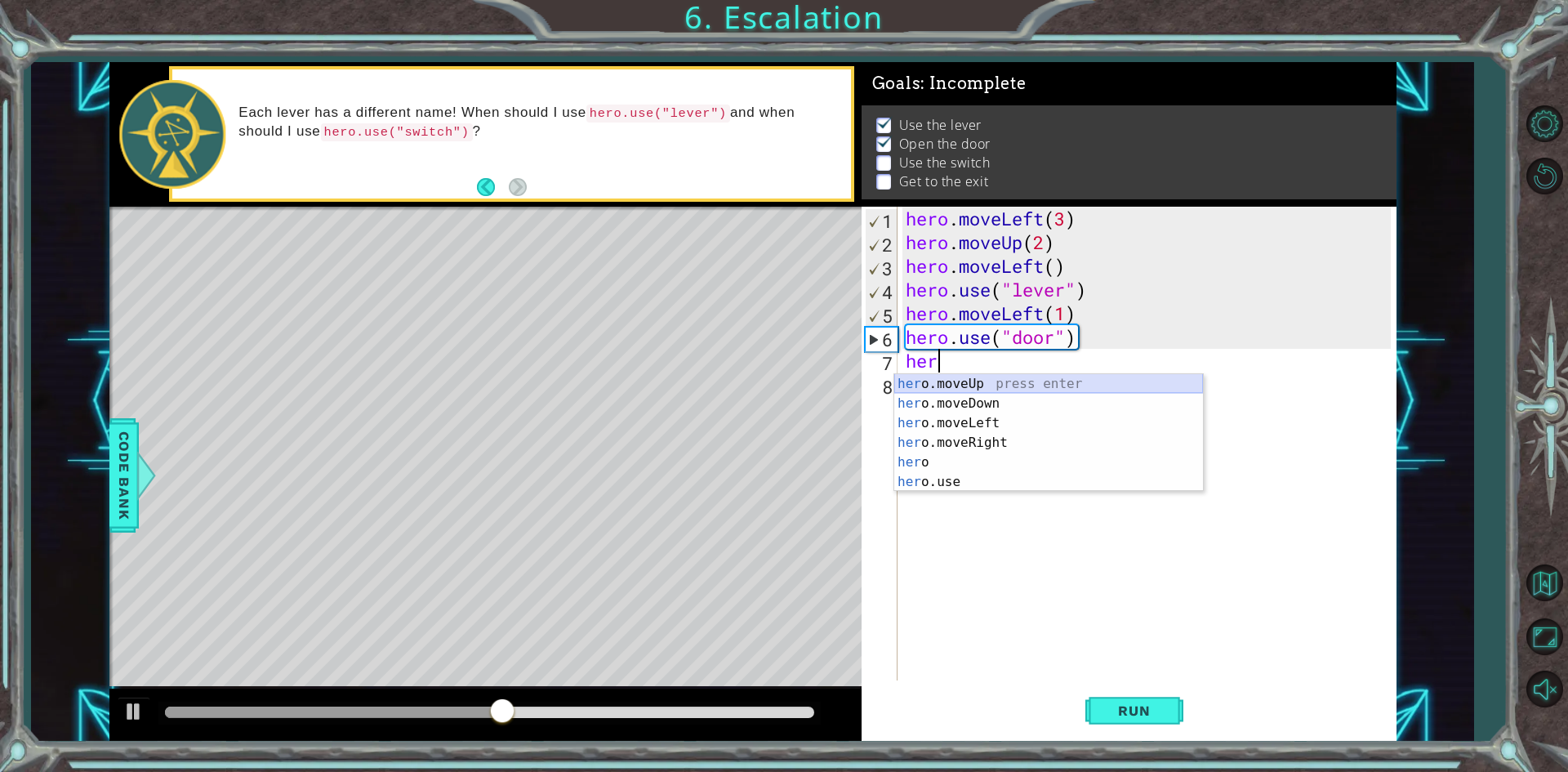
click at [991, 387] on div "her o.moveUp press enter her o.moveDown press enter her o.moveLeft press enter …" at bounding box center [1048, 453] width 309 height 156
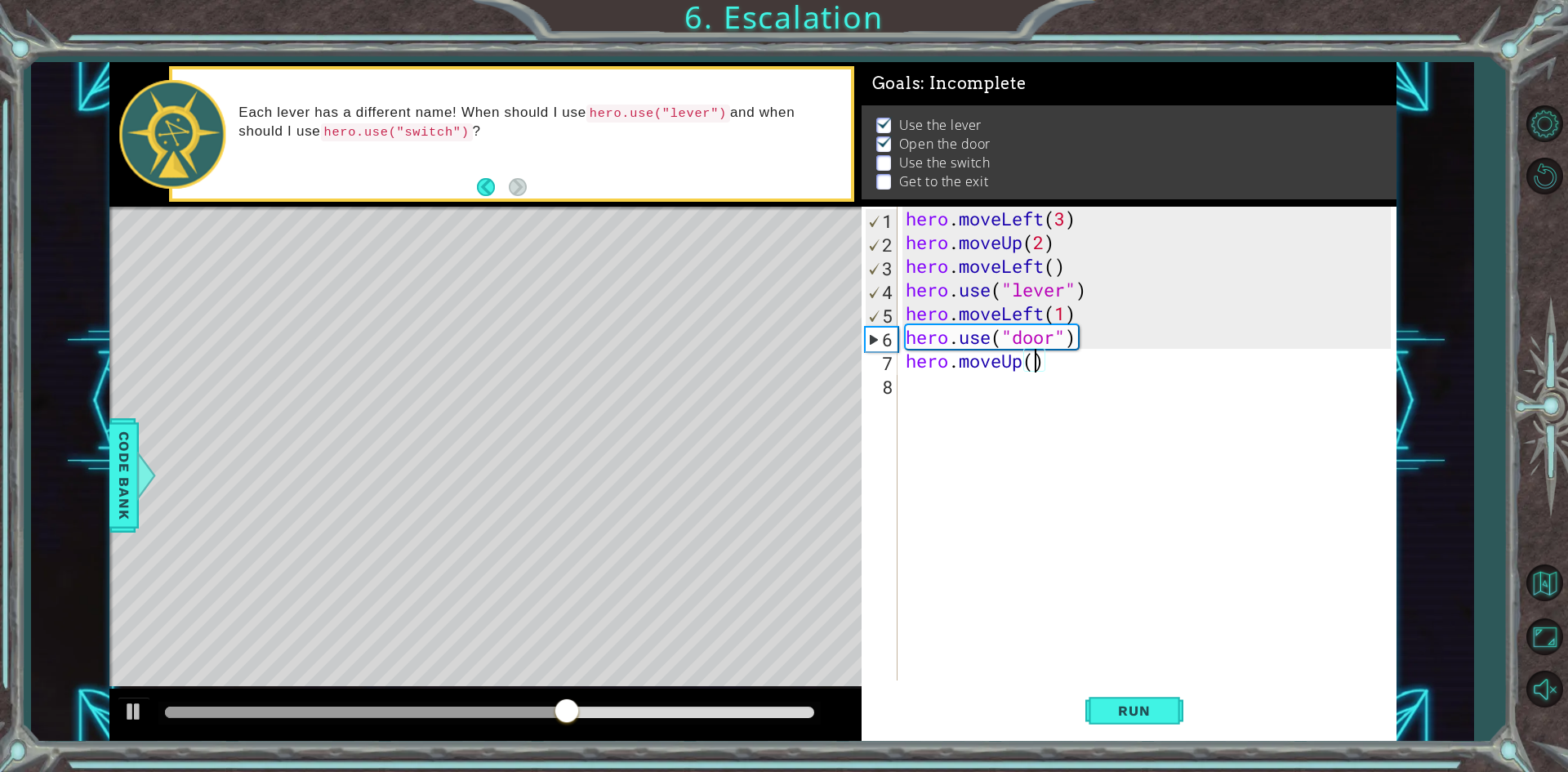
type textarea "hero.moveUp(2)"
click at [926, 395] on div "hero . moveLeft ( 3 ) hero . moveUp ( 2 ) hero . moveLeft ( ) hero . use ( "lev…" at bounding box center [1150, 467] width 497 height 521
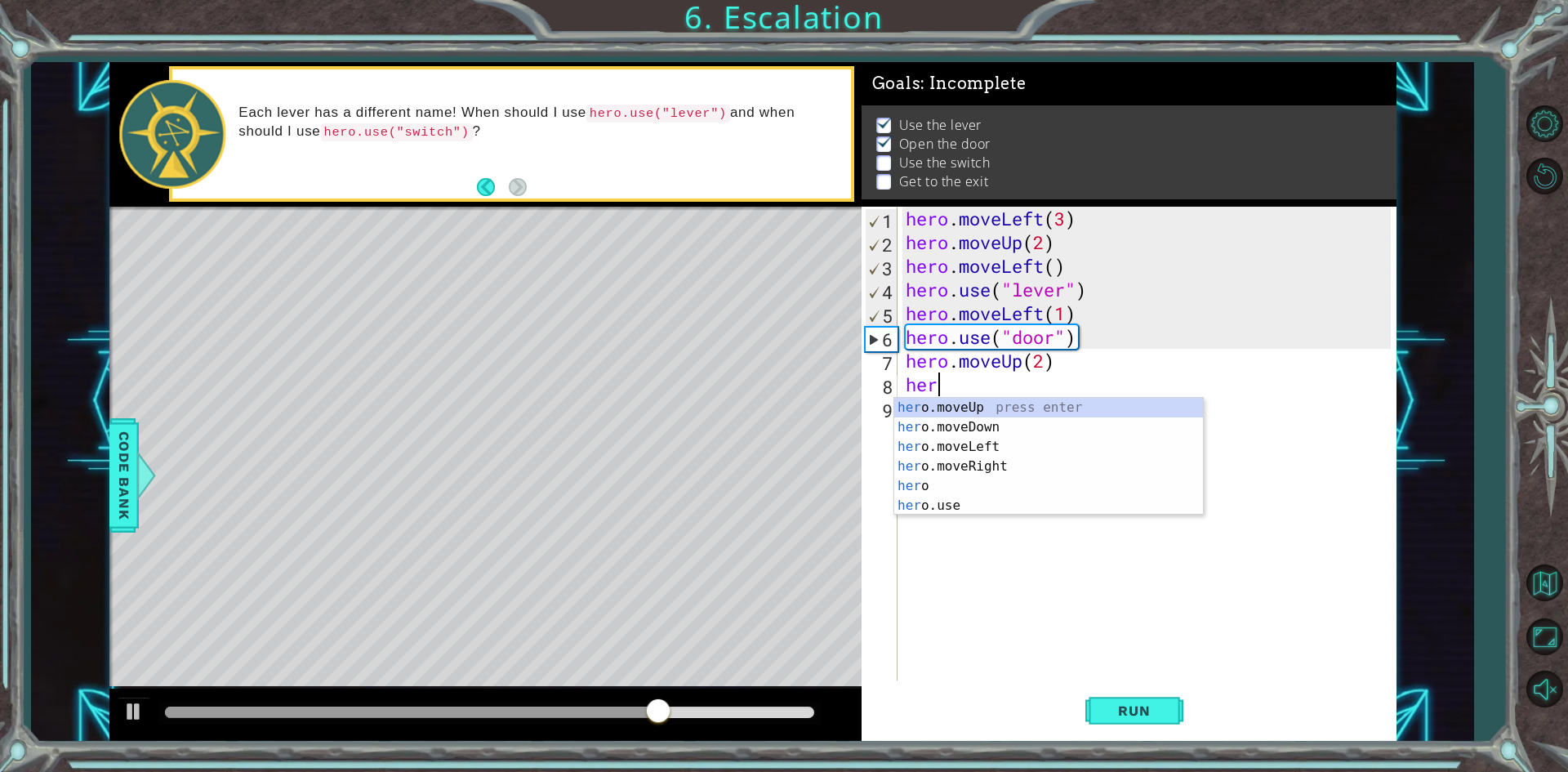
scroll to position [0, 1]
click at [968, 486] on div "hero press enter hero .moveUp press enter hero .moveDown press enter hero .move…" at bounding box center [1048, 476] width 309 height 156
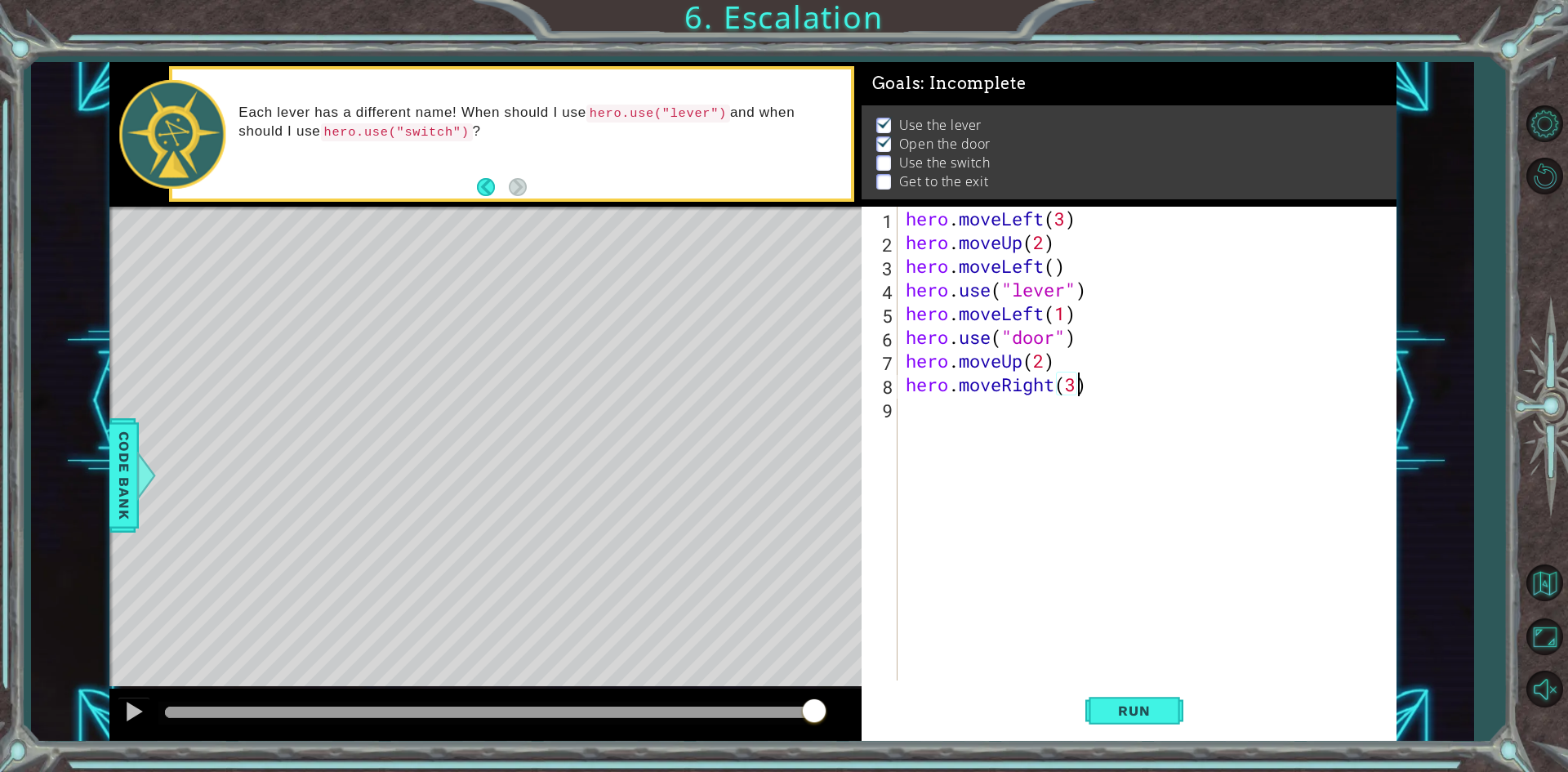
scroll to position [0, 7]
type textarea "hero.moveRight(2)"
click at [943, 403] on div "hero . moveLeft ( 3 ) hero . moveUp ( 2 ) hero . moveLeft ( ) hero . use ( "lev…" at bounding box center [1150, 467] width 497 height 521
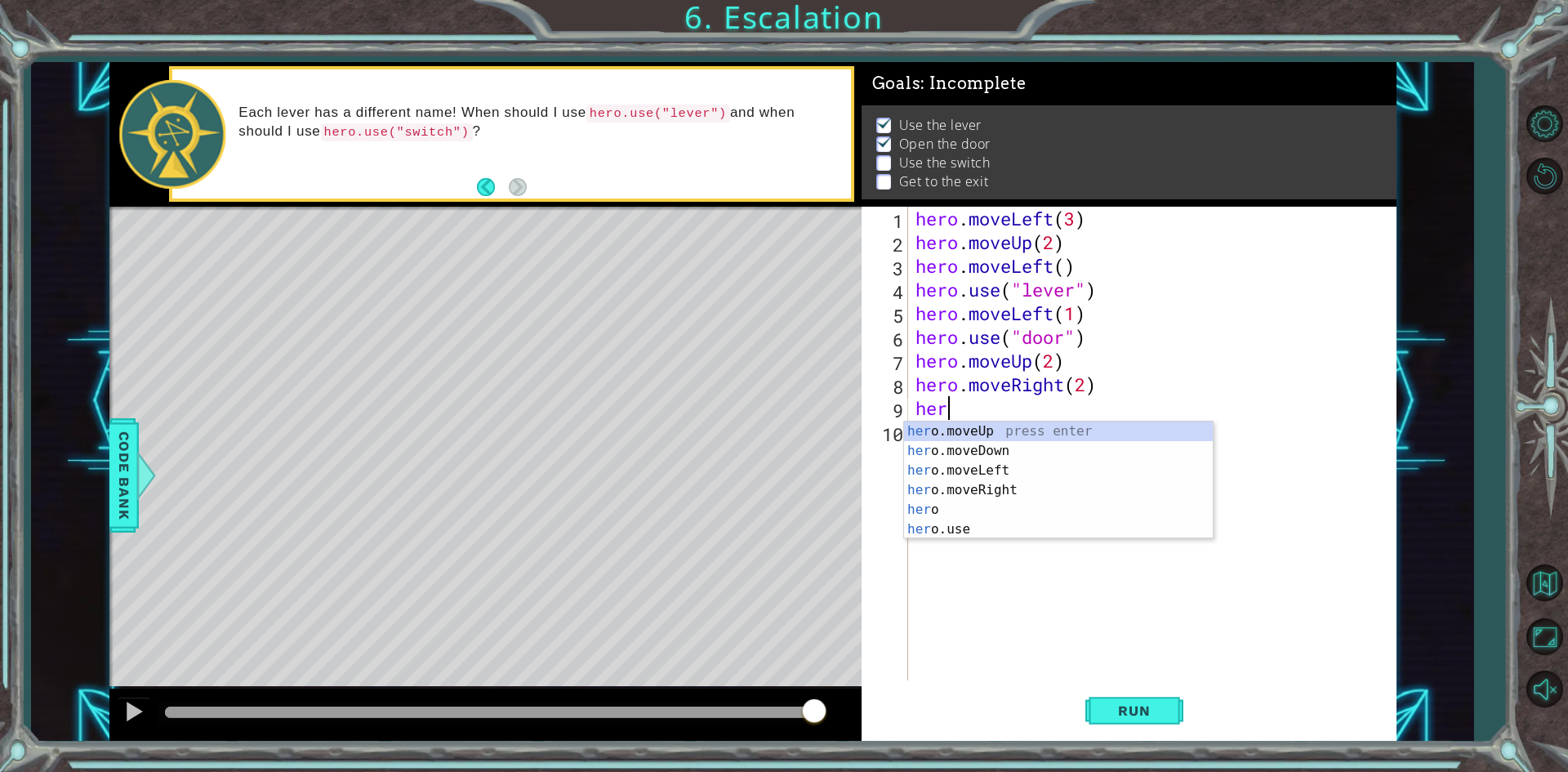
scroll to position [0, 1]
click at [972, 527] on div "hero press enter hero .moveUp press enter hero .moveDown press enter hero .move…" at bounding box center [1058, 500] width 309 height 156
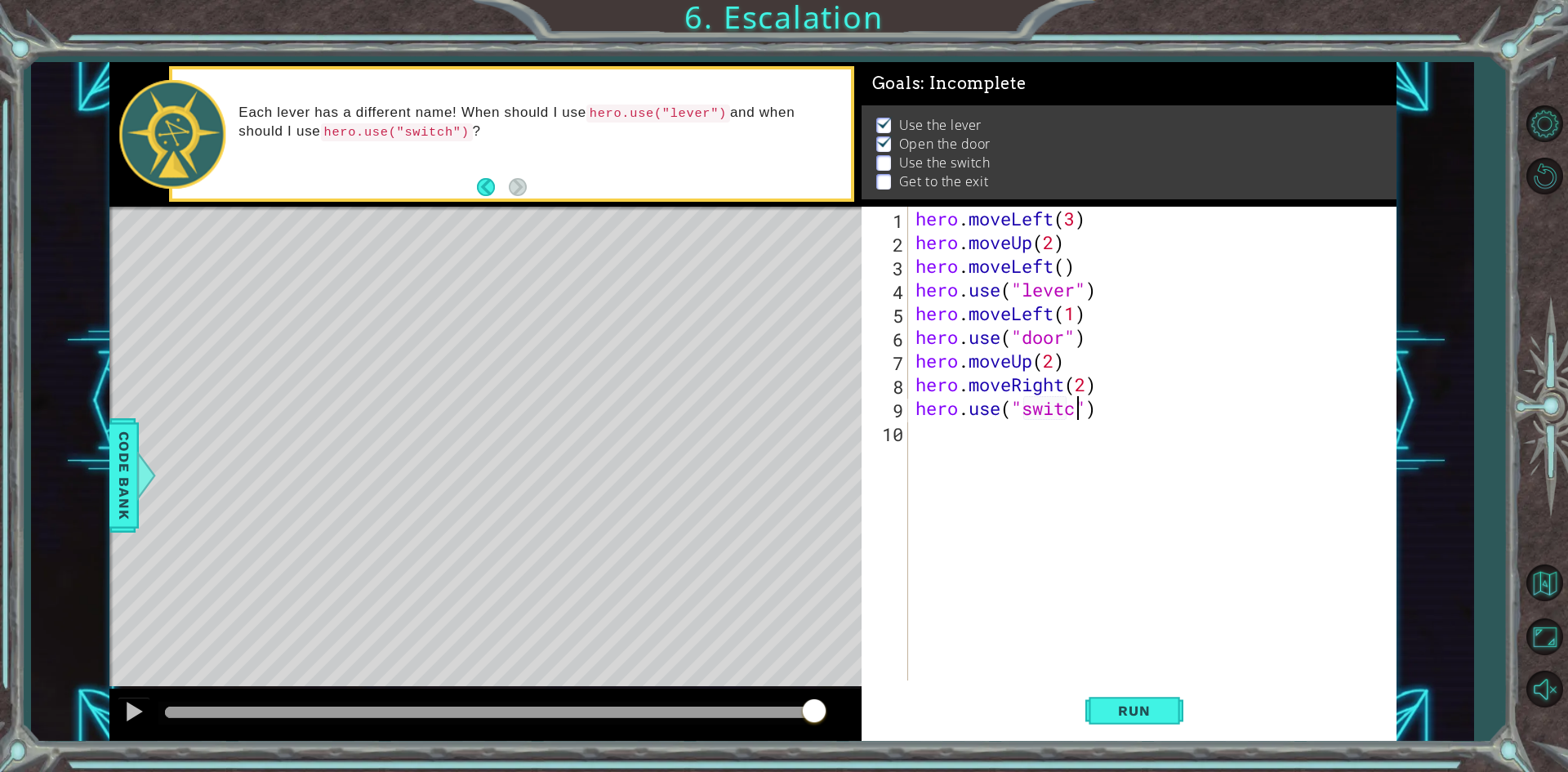
scroll to position [0, 7]
type textarea "hero.use("switch")"
click at [1098, 707] on button "Run" at bounding box center [1135, 711] width 98 height 53
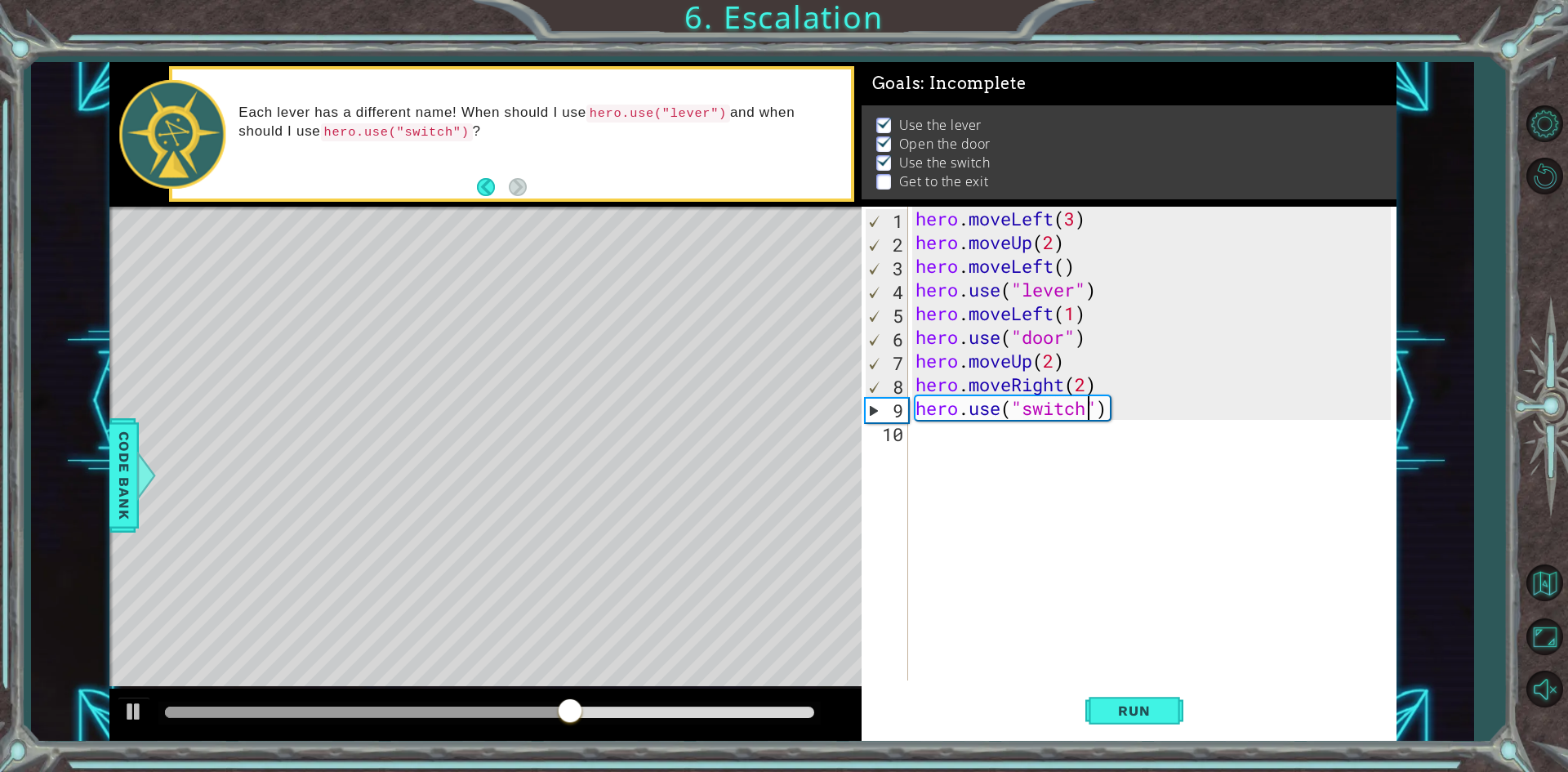
click at [1088, 436] on div "hero . moveLeft ( 3 ) hero . moveUp ( 2 ) hero . moveLeft ( ) hero . use ( "lev…" at bounding box center [1155, 467] width 487 height 521
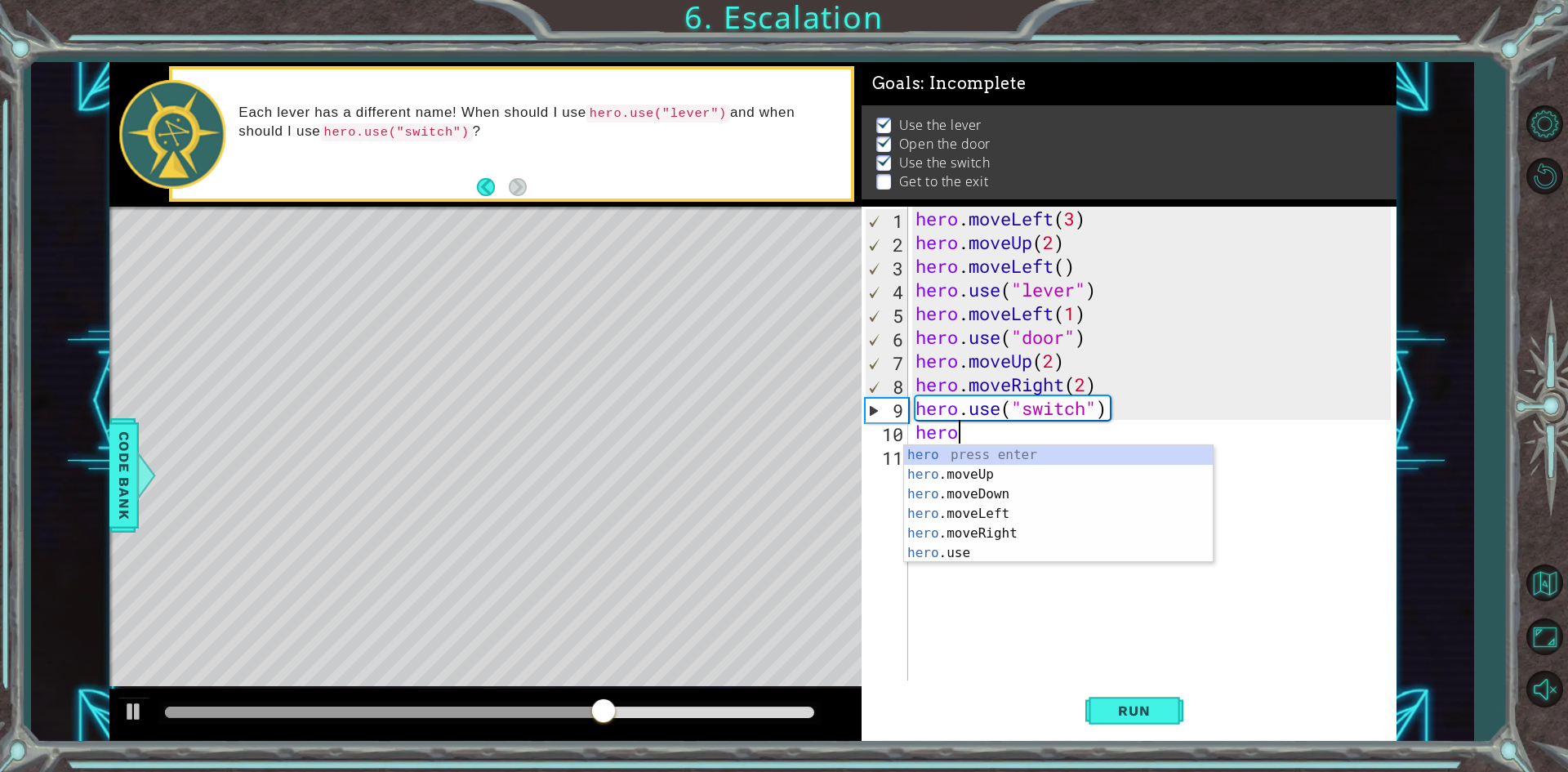
scroll to position [0, 1]
click at [964, 477] on div "hero press enter hero .moveUp press enter hero .moveDown press enter hero .move…" at bounding box center [1058, 523] width 309 height 156
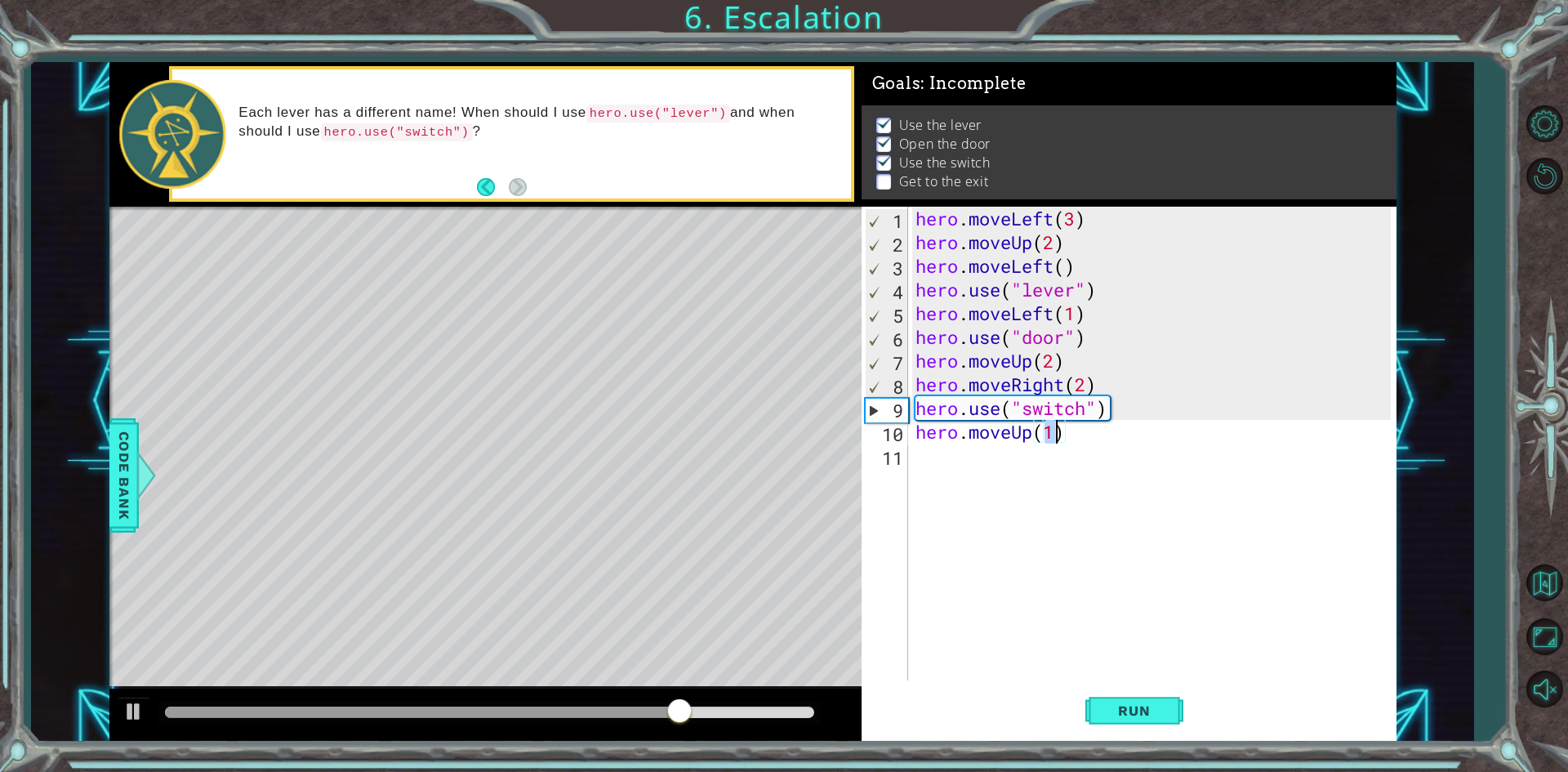
click at [1091, 432] on div "hero . moveLeft ( 3 ) hero . moveUp ( 2 ) hero . moveLeft ( ) hero . use ( "lev…" at bounding box center [1155, 467] width 487 height 521
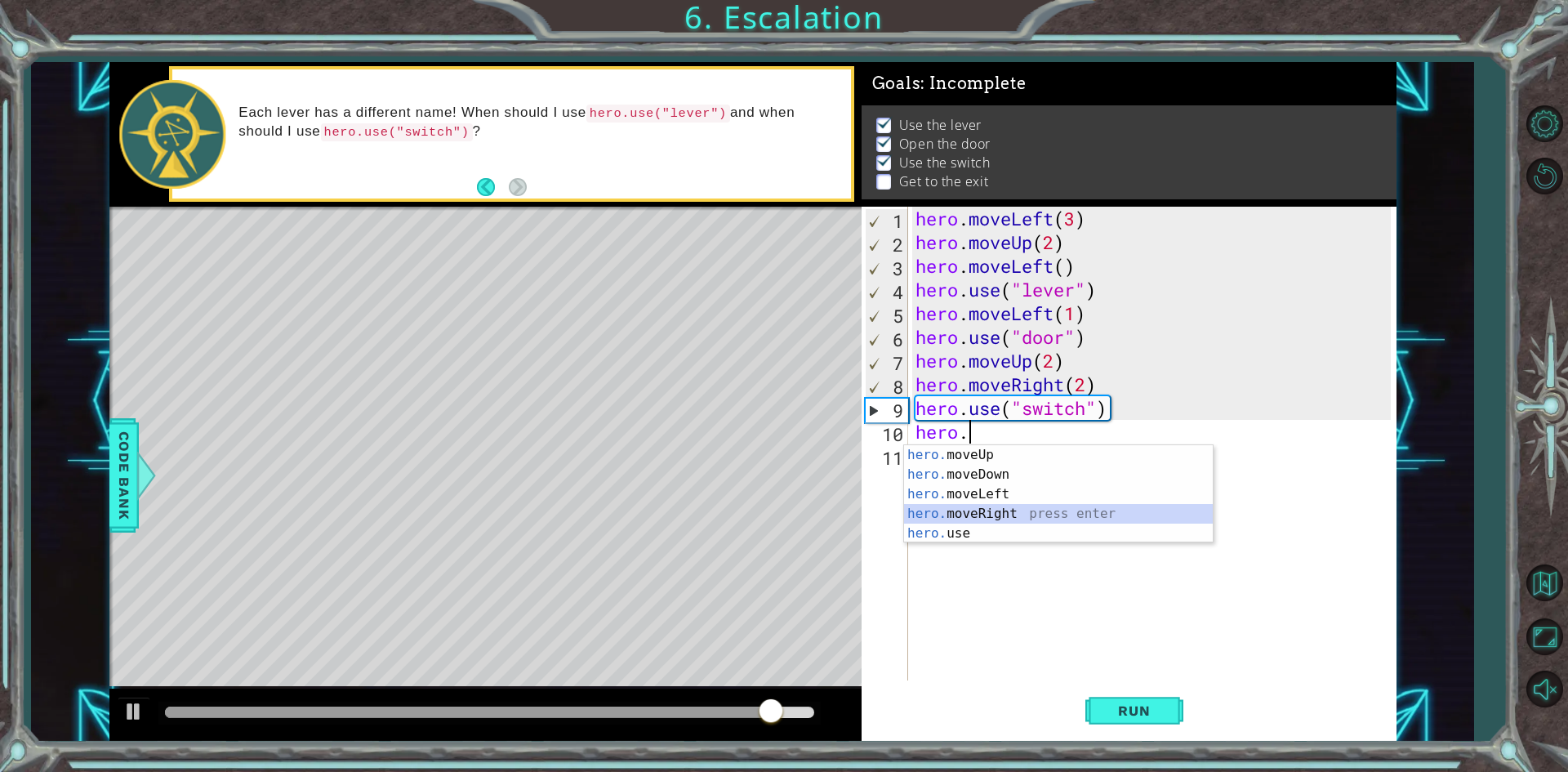
click at [938, 517] on div "hero. moveUp press enter hero. moveDown press enter hero. moveLeft press enter …" at bounding box center [1058, 513] width 309 height 137
type textarea "hero.moveRight(1)"
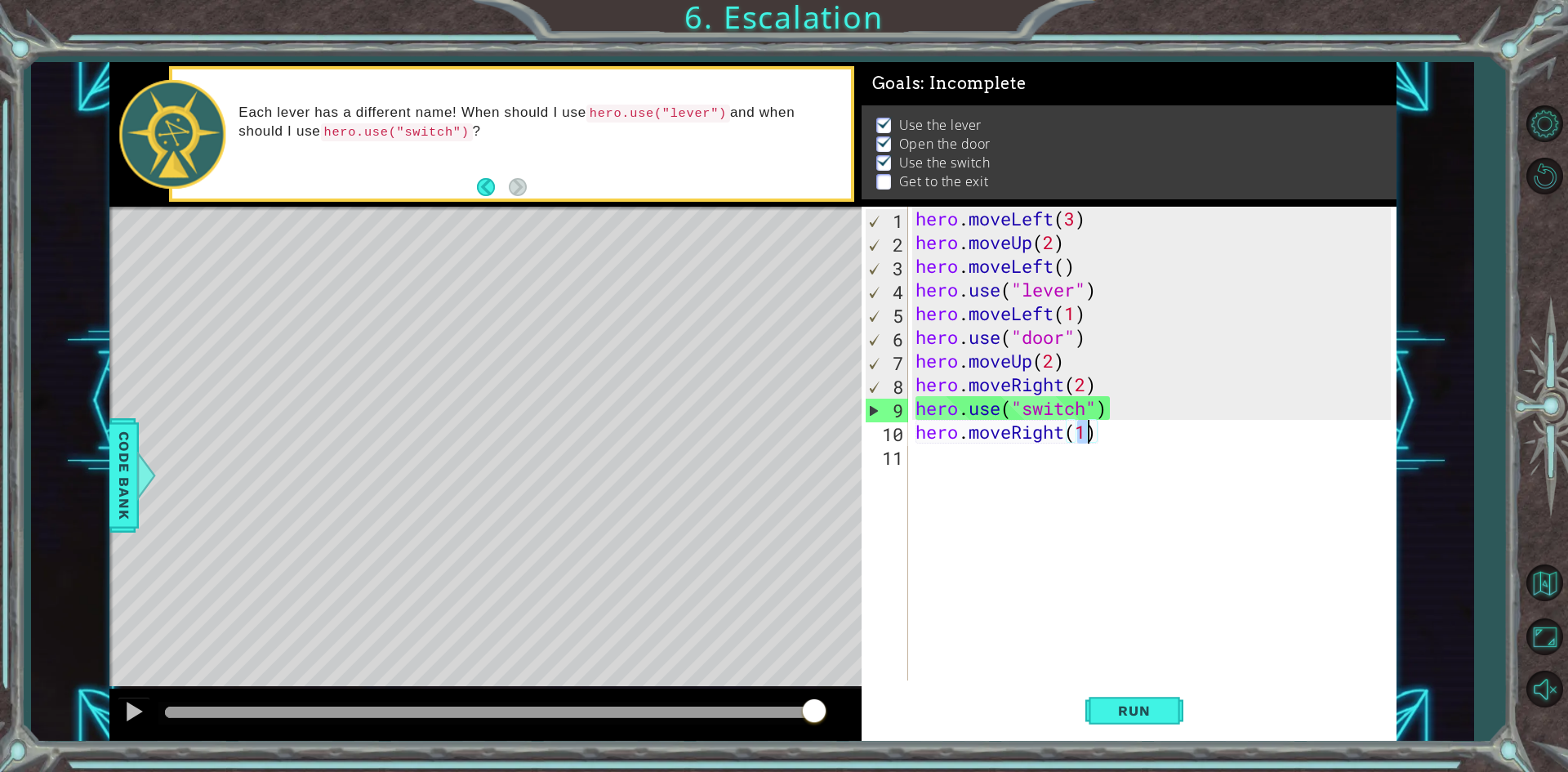
click at [930, 464] on div "hero . moveLeft ( 3 ) hero . moveUp ( 2 ) hero . moveLeft ( ) hero . use ( "lev…" at bounding box center [1155, 467] width 487 height 521
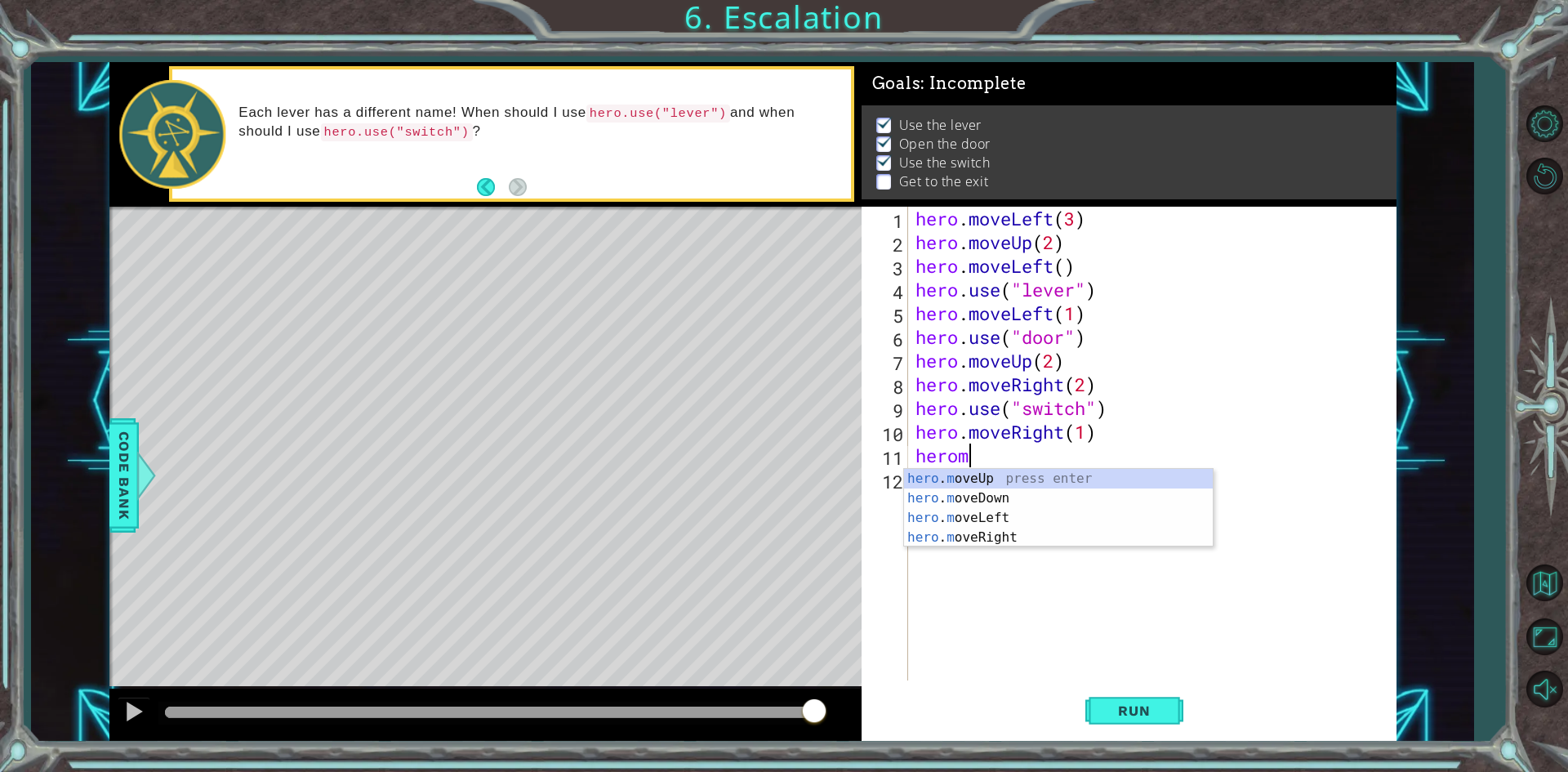
scroll to position [0, 2]
click at [1034, 482] on div "hero . m oveUp press enter hero . m oveDown press enter hero . m oveLeft press …" at bounding box center [1058, 527] width 309 height 117
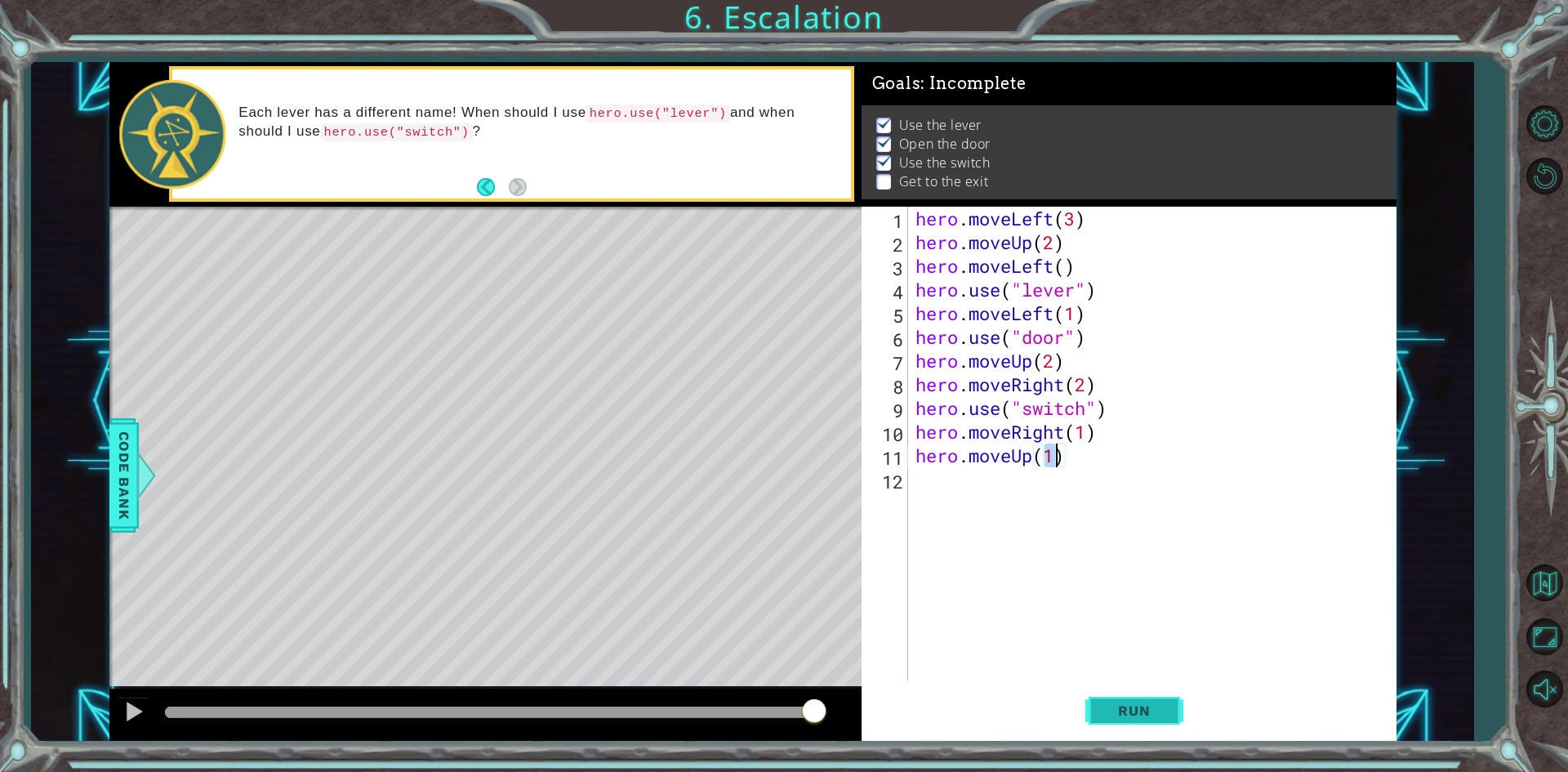
type textarea "hero.moveUp(1)"
click at [1120, 702] on button "Run" at bounding box center [1135, 711] width 98 height 53
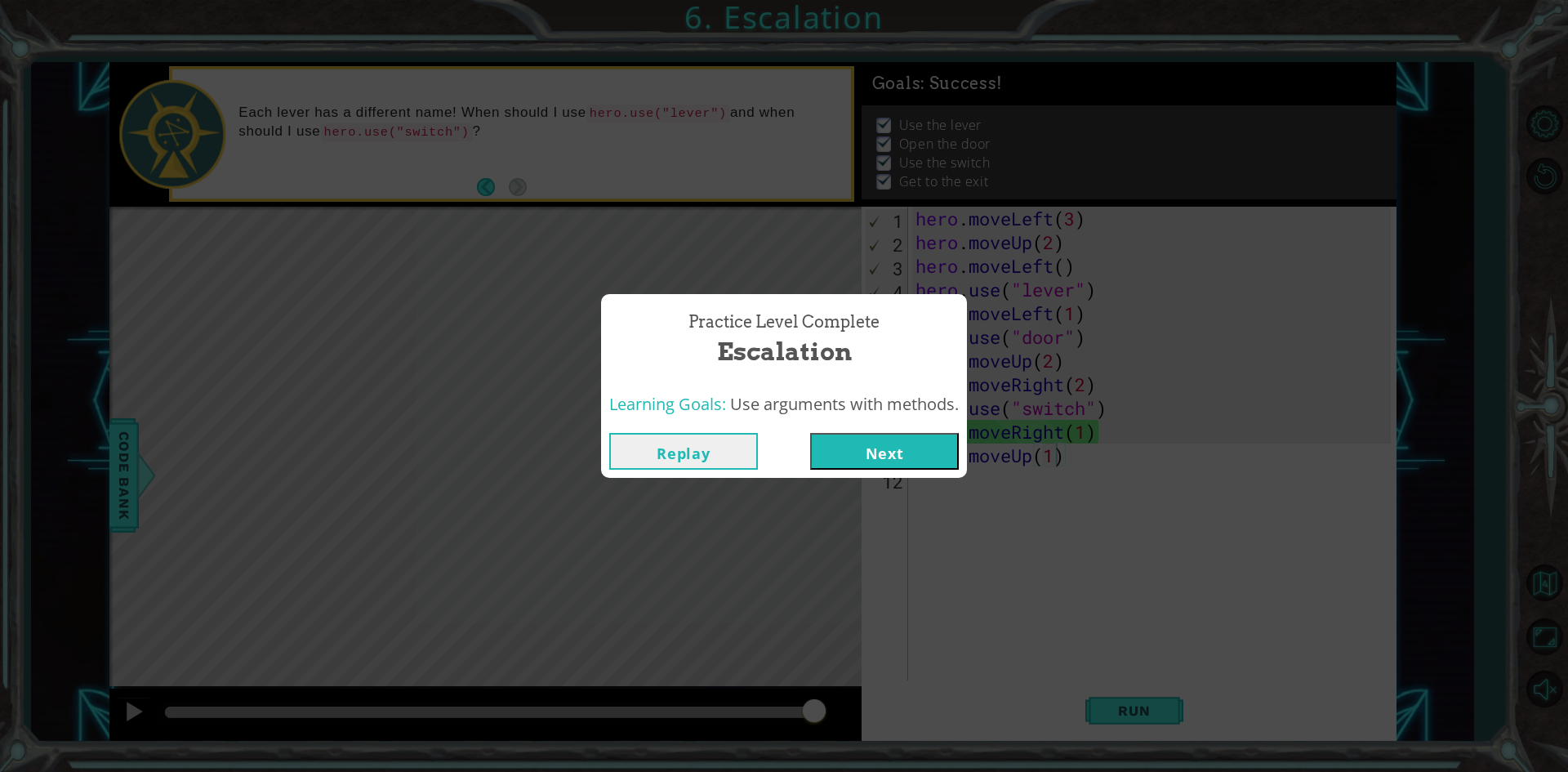
click at [923, 458] on button "Next" at bounding box center [884, 451] width 149 height 37
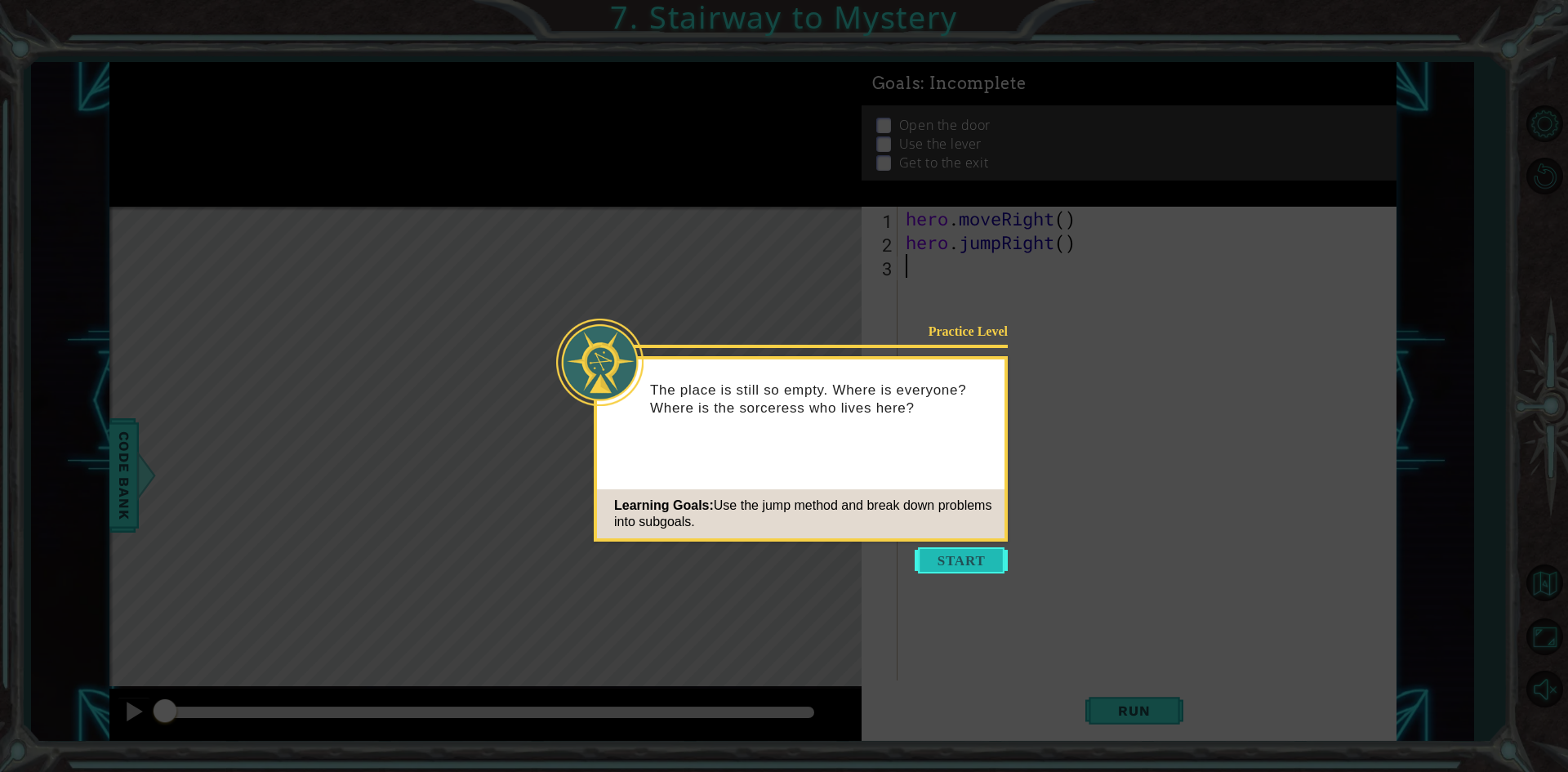
click at [948, 560] on button "Start" at bounding box center [962, 560] width 93 height 26
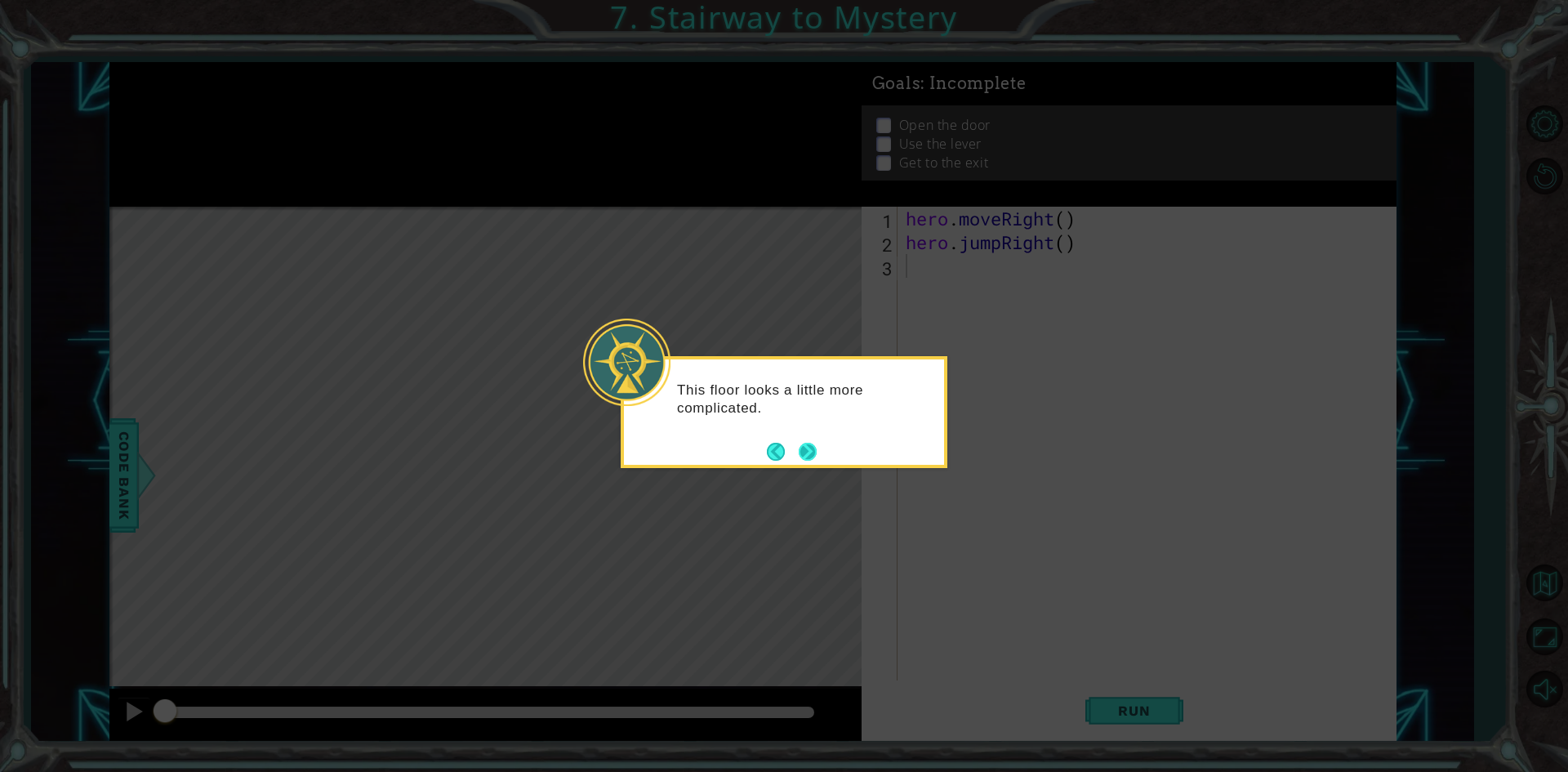
click at [799, 442] on footer at bounding box center [792, 451] width 50 height 24
click at [802, 442] on button "Next" at bounding box center [808, 452] width 20 height 20
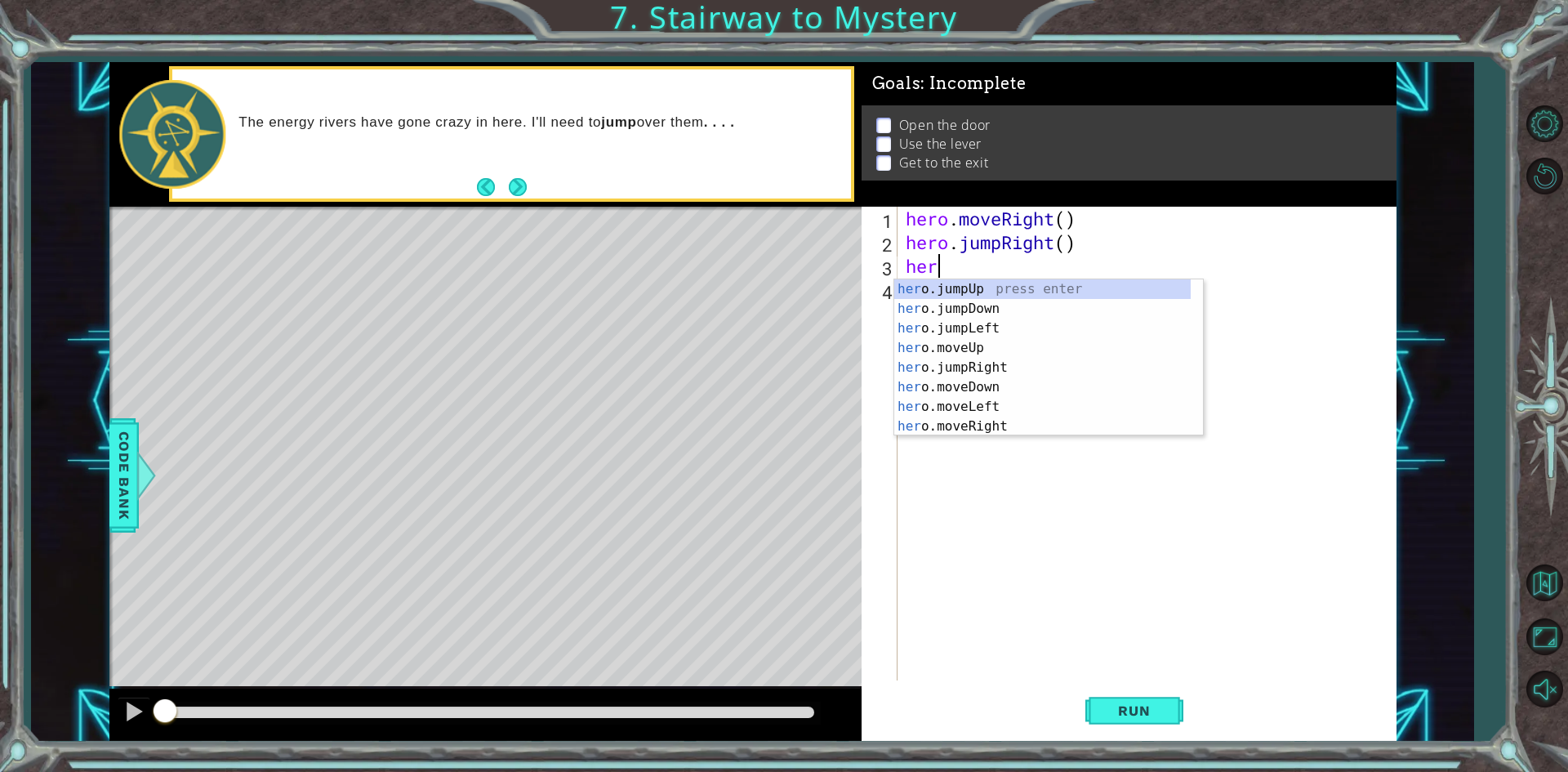
type textarea "h"
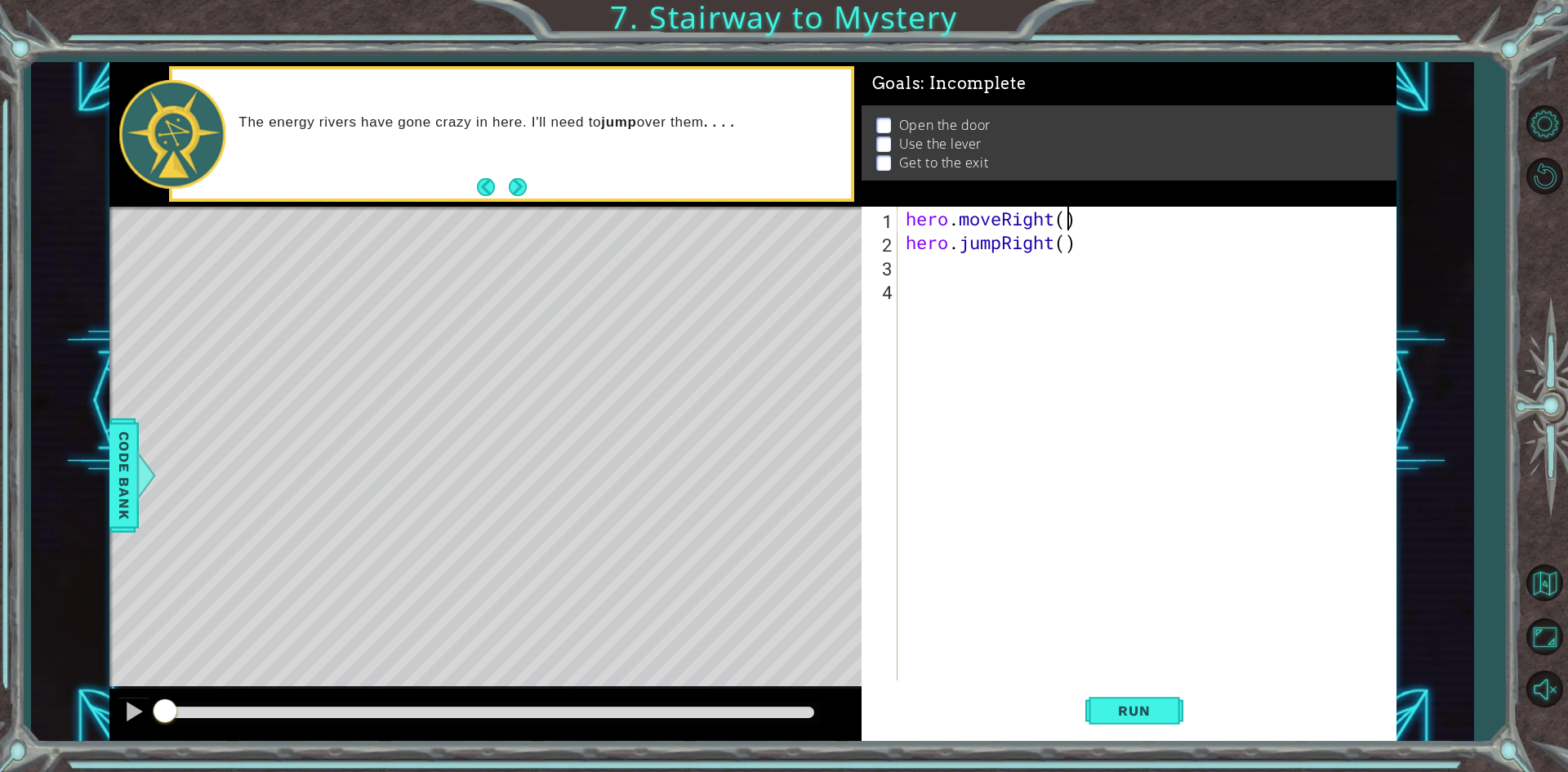
click at [1066, 227] on div "hero . moveRight ( ) hero . jumpRight ( )" at bounding box center [1150, 467] width 497 height 521
click at [1070, 249] on div "hero . moveRight ( 1 ) hero . jumpRight ( )" at bounding box center [1150, 467] width 497 height 521
type textarea "hero.jumpRight(2)"
click at [1061, 275] on div "hero . moveRight ( 1 ) hero . jumpRight ( 2 )" at bounding box center [1150, 467] width 497 height 521
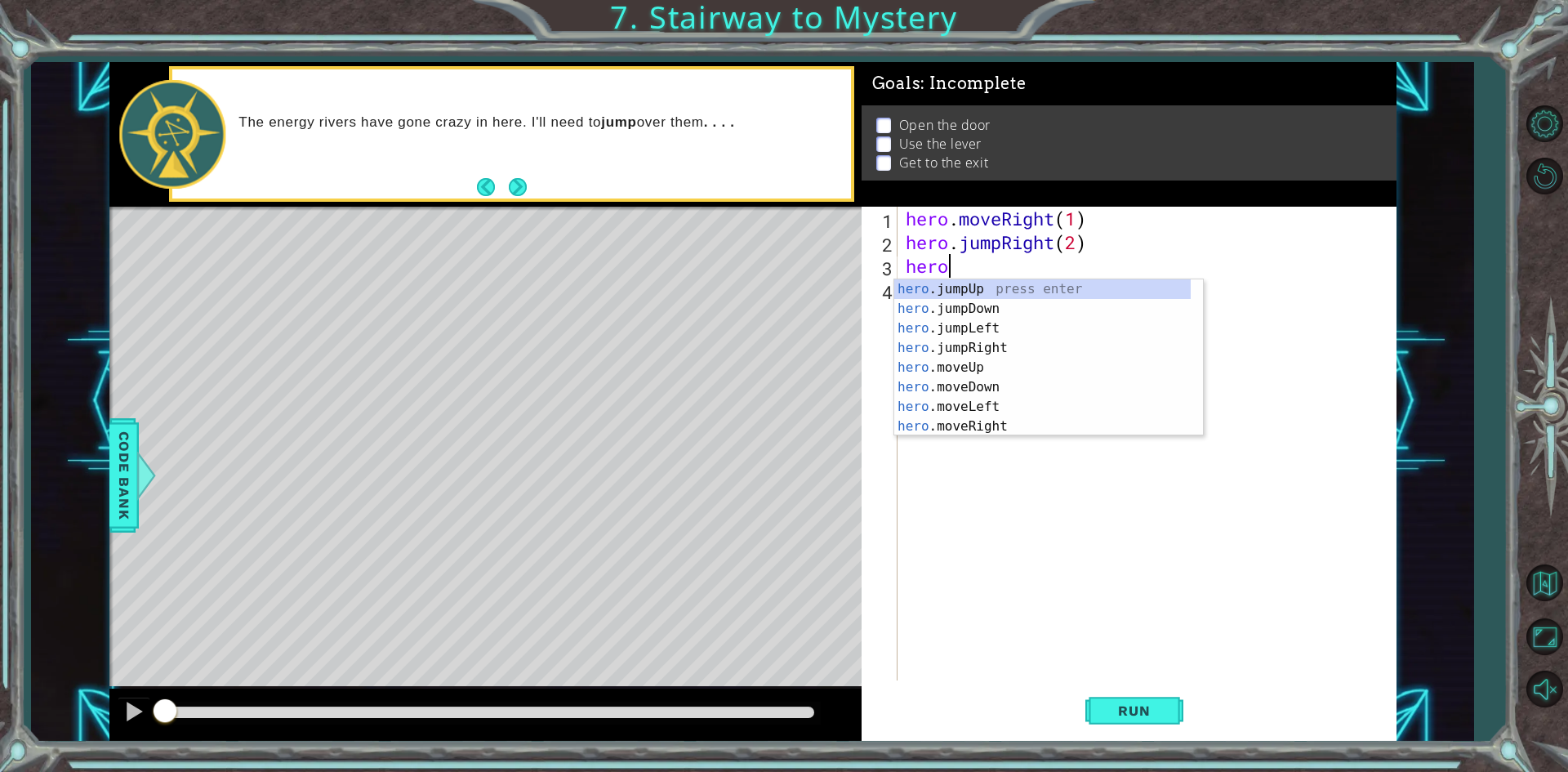
scroll to position [0, 1]
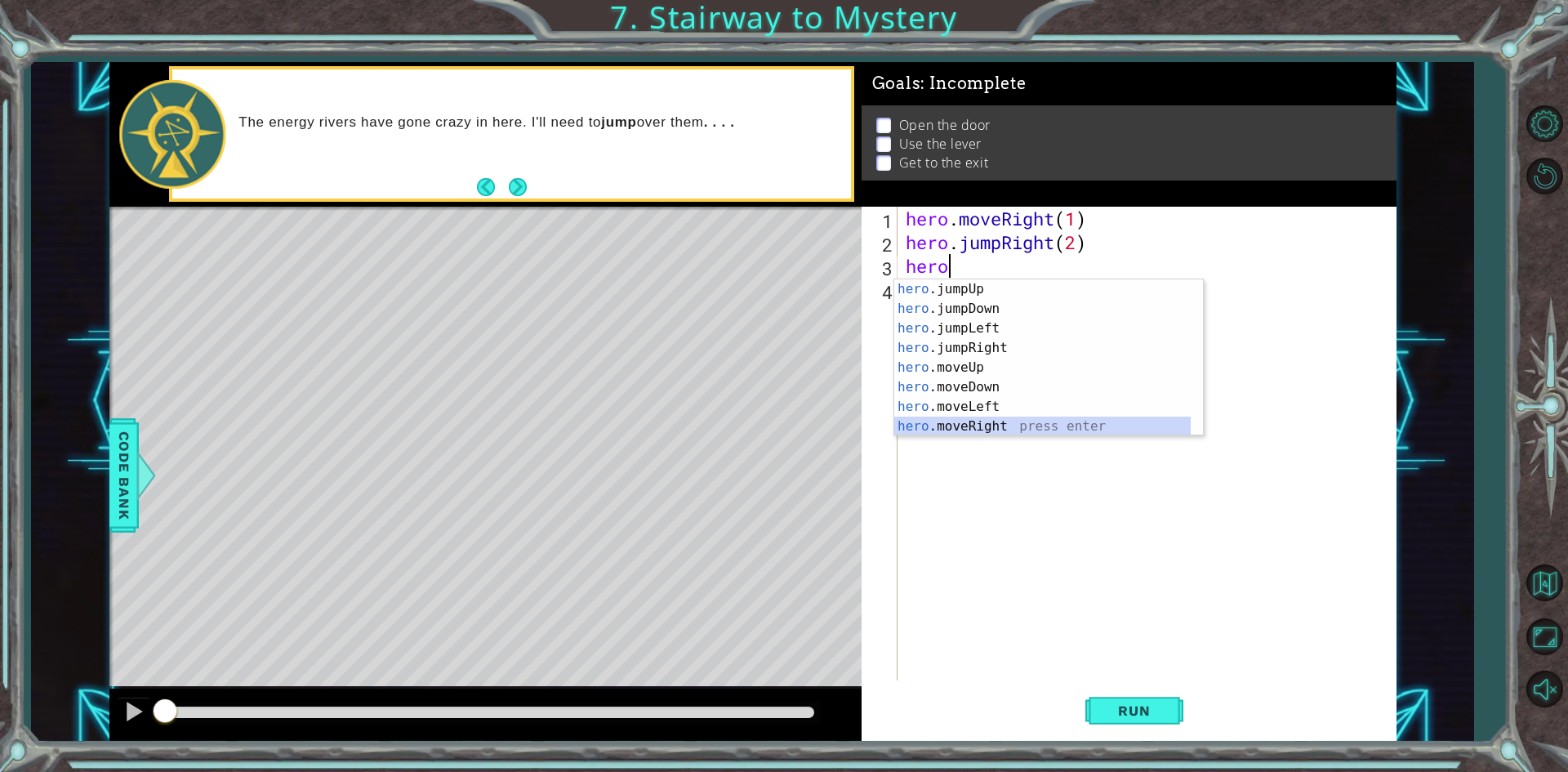
click at [1000, 424] on div "hero .jumpUp press enter hero .jumpDown press enter hero .jumpLeft press enter …" at bounding box center [1042, 378] width 296 height 196
type textarea "hero.moveRight(1)"
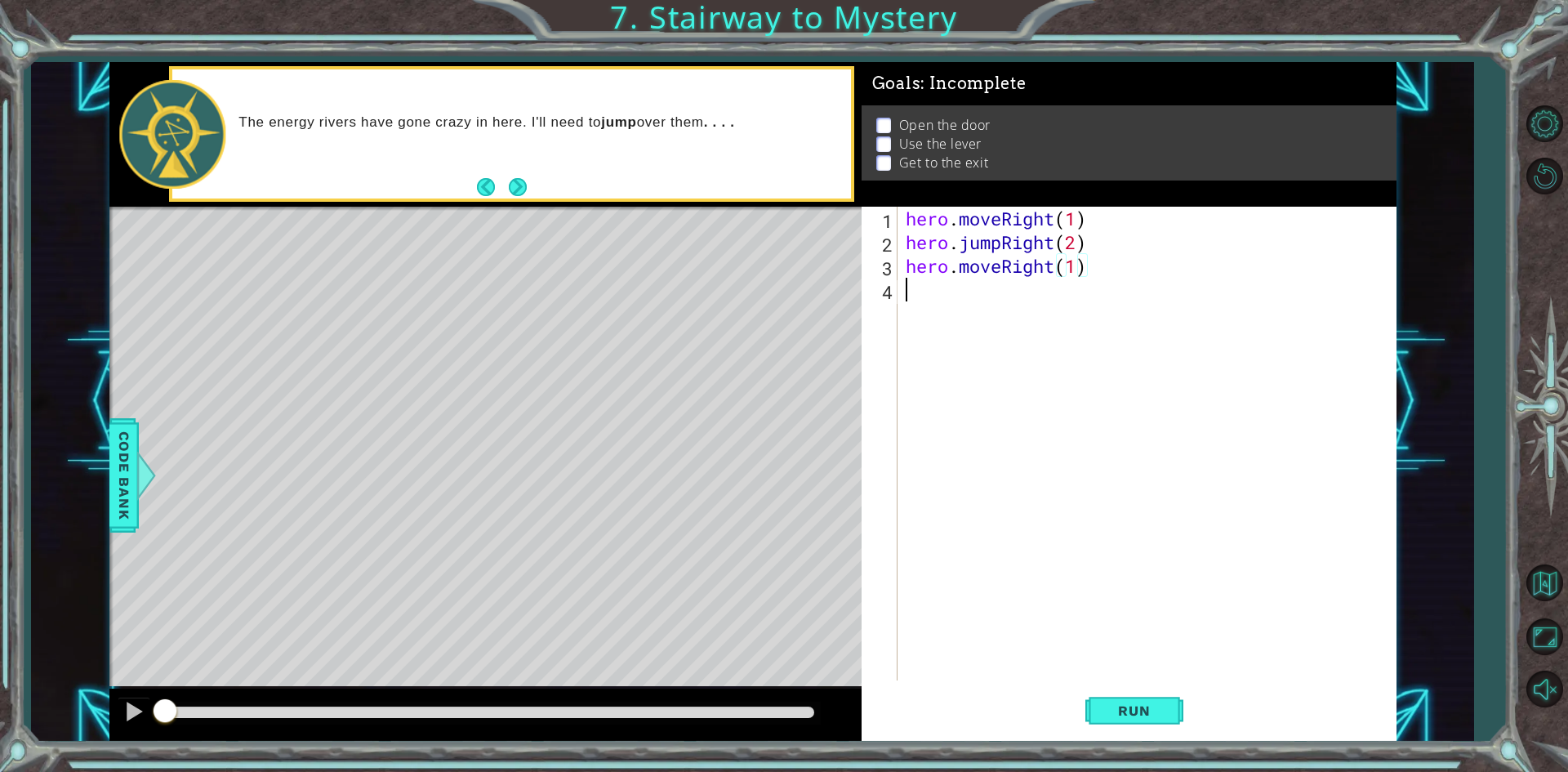
click at [981, 287] on div "hero . moveRight ( 1 ) hero . jumpRight ( 2 ) hero . moveRight ( 1 )" at bounding box center [1150, 467] width 497 height 521
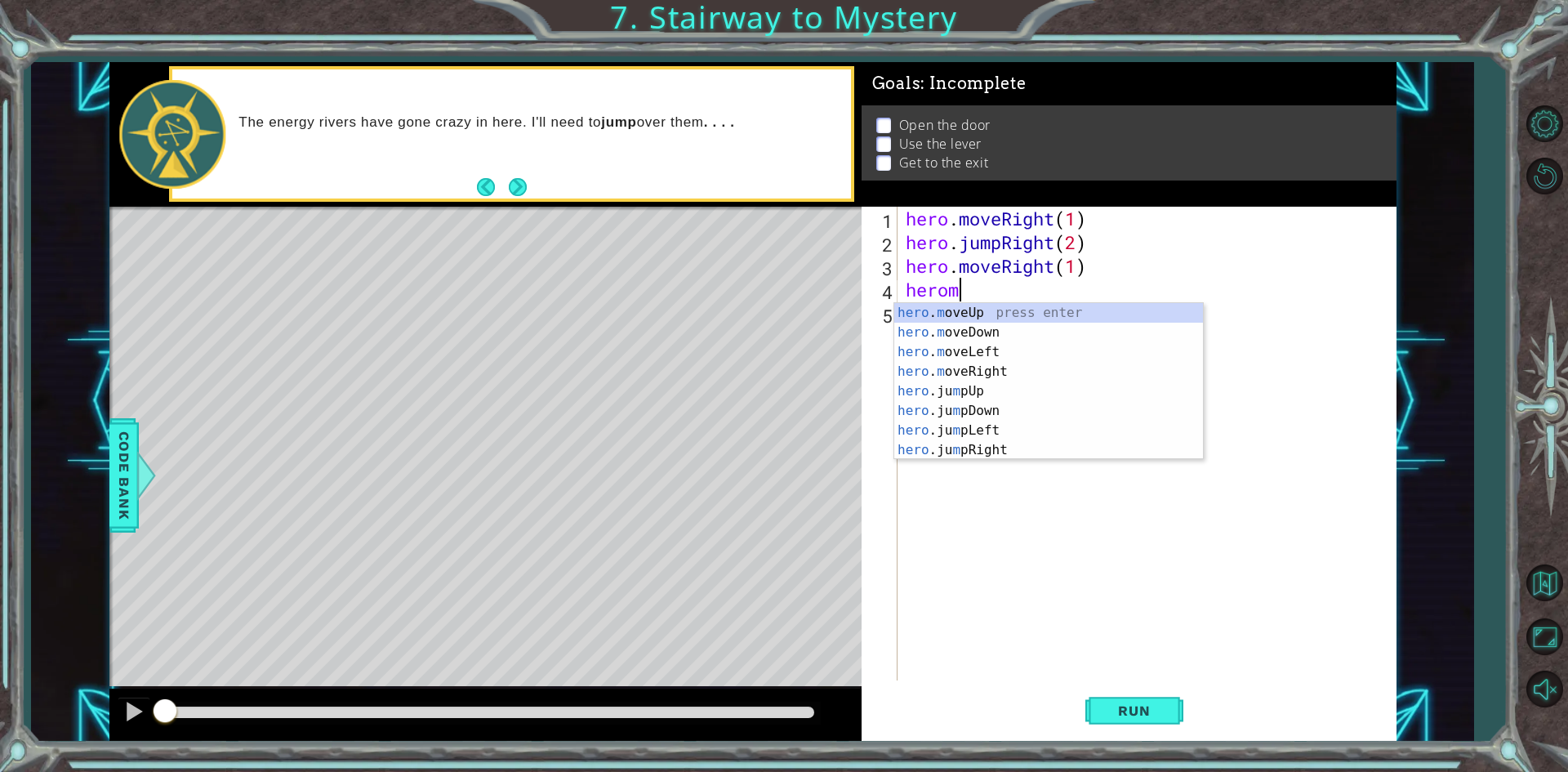
scroll to position [0, 2]
click at [977, 309] on div "hero . m oveUp press enter hero . m oveDown press enter hero . m oveLeft press …" at bounding box center [1048, 401] width 309 height 196
type textarea "hero.moveUp(1)"
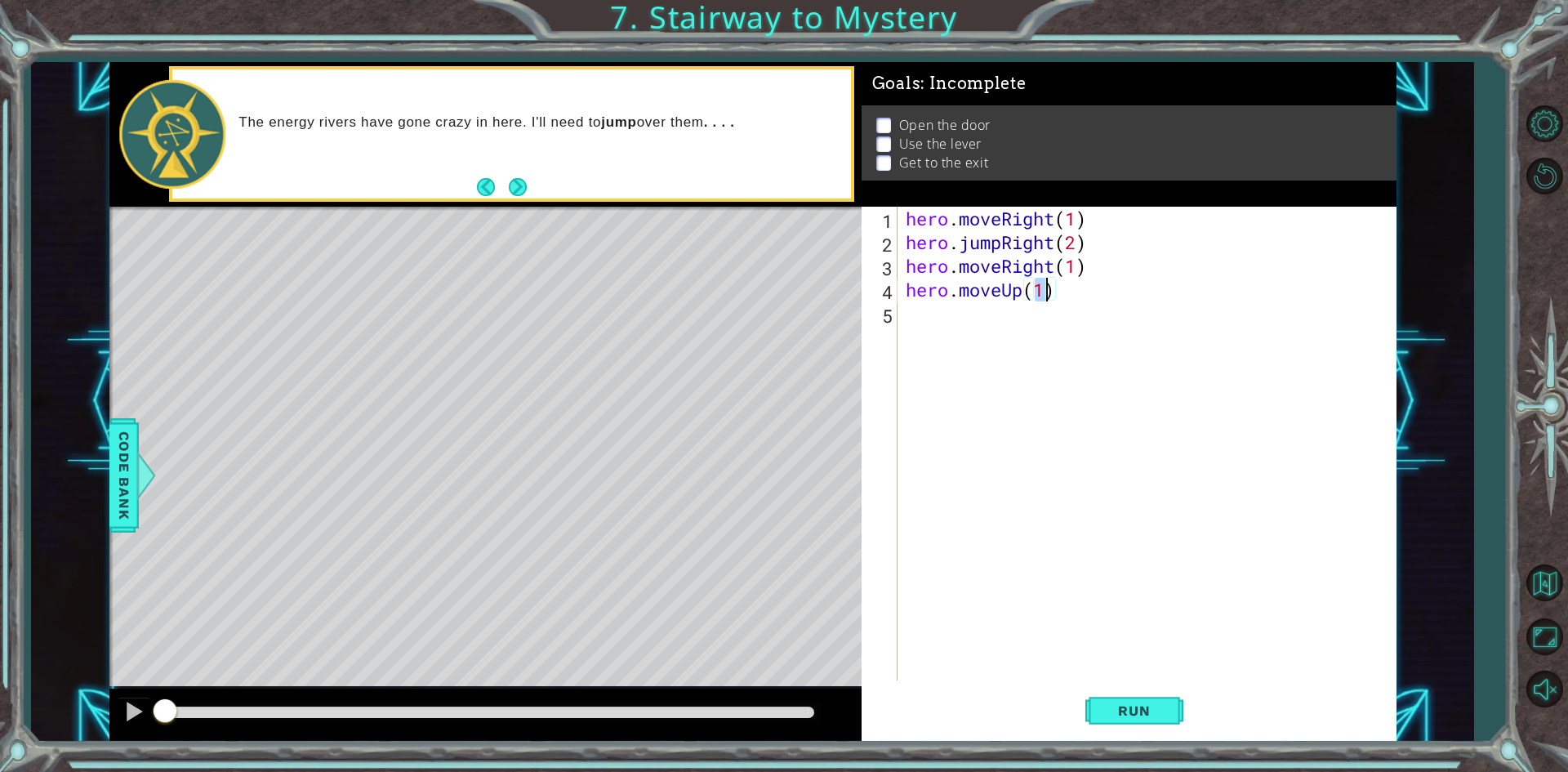
click at [1012, 318] on div "hero . moveRight ( 1 ) hero . jumpRight ( 2 ) hero . moveRight ( 1 ) hero . mov…" at bounding box center [1150, 467] width 497 height 521
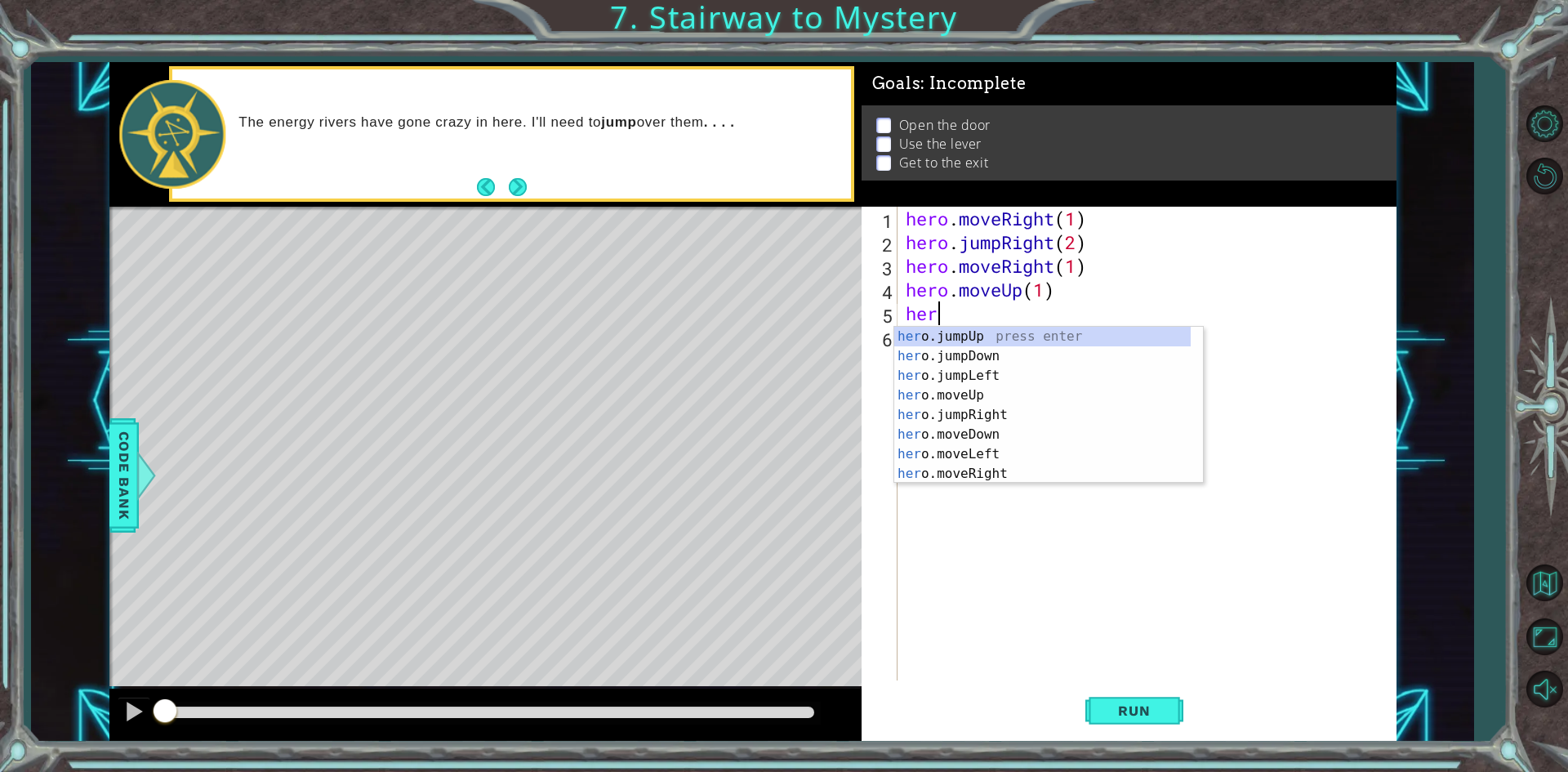
scroll to position [0, 1]
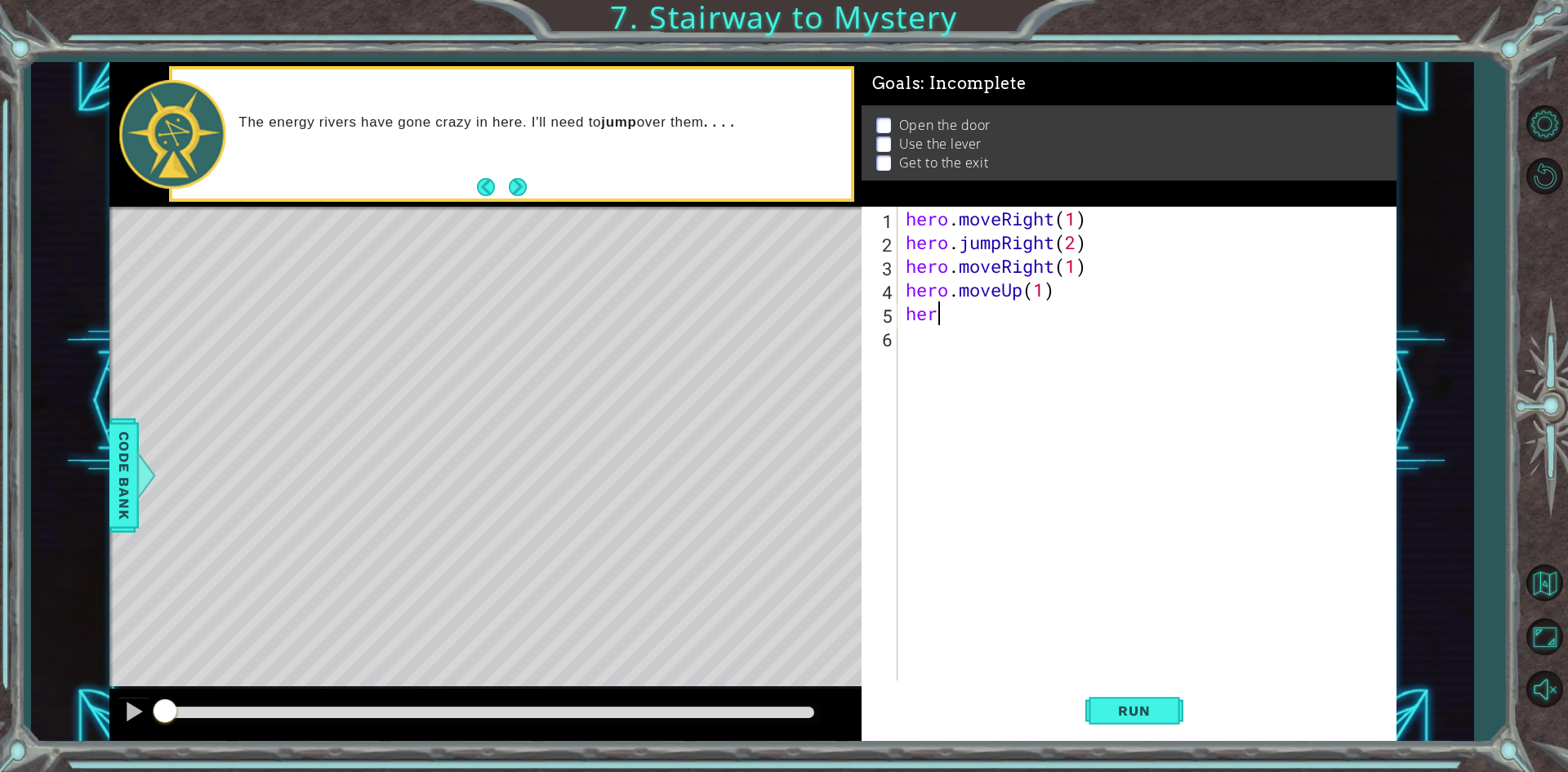
click at [1241, 322] on div "hero . moveRight ( 1 ) hero . jumpRight ( 2 ) hero . moveRight ( 1 ) hero . mov…" at bounding box center [1150, 467] width 497 height 521
click at [1156, 697] on button "Run" at bounding box center [1135, 711] width 98 height 53
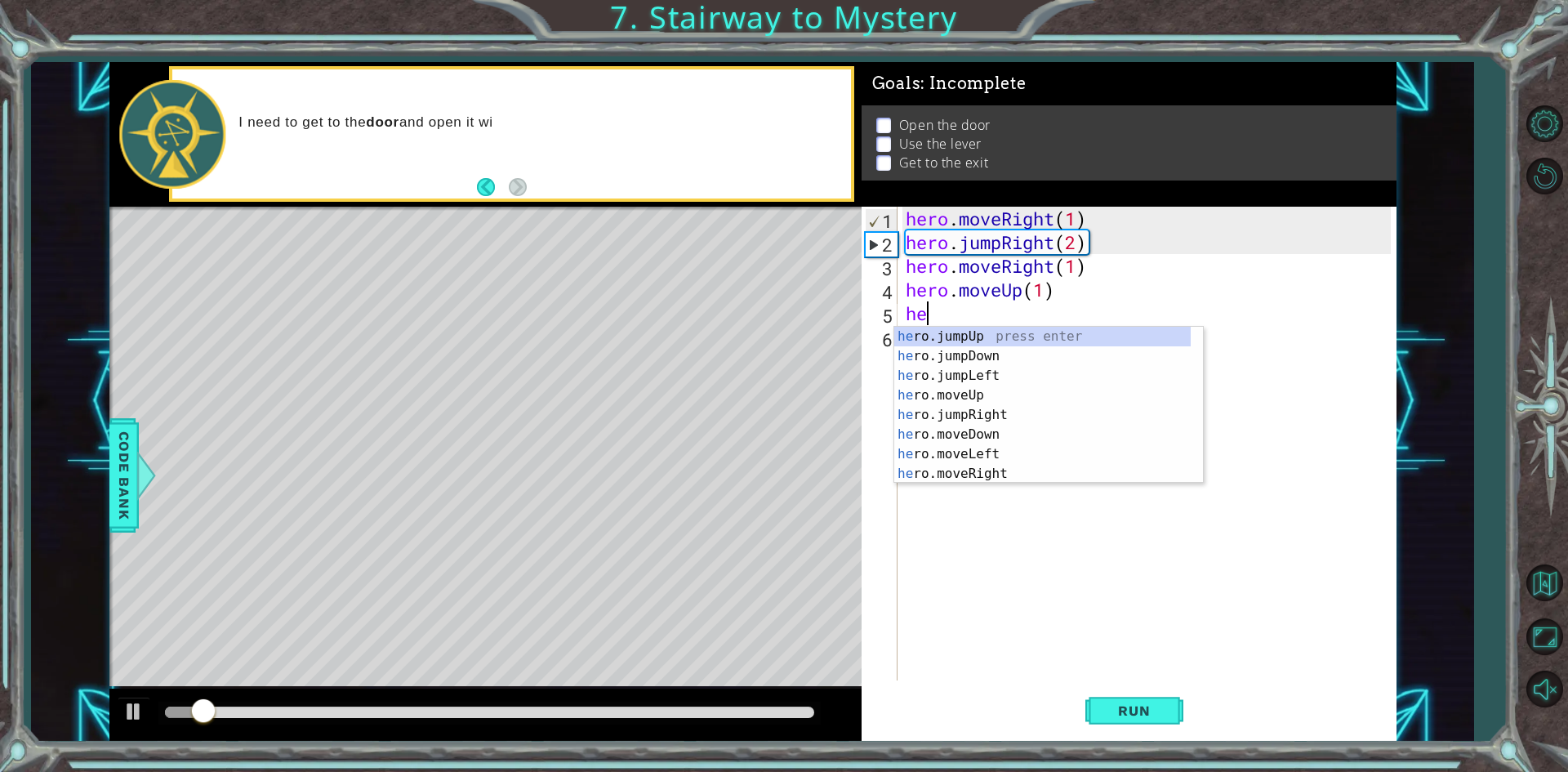
scroll to position [0, 0]
type textarea "h"
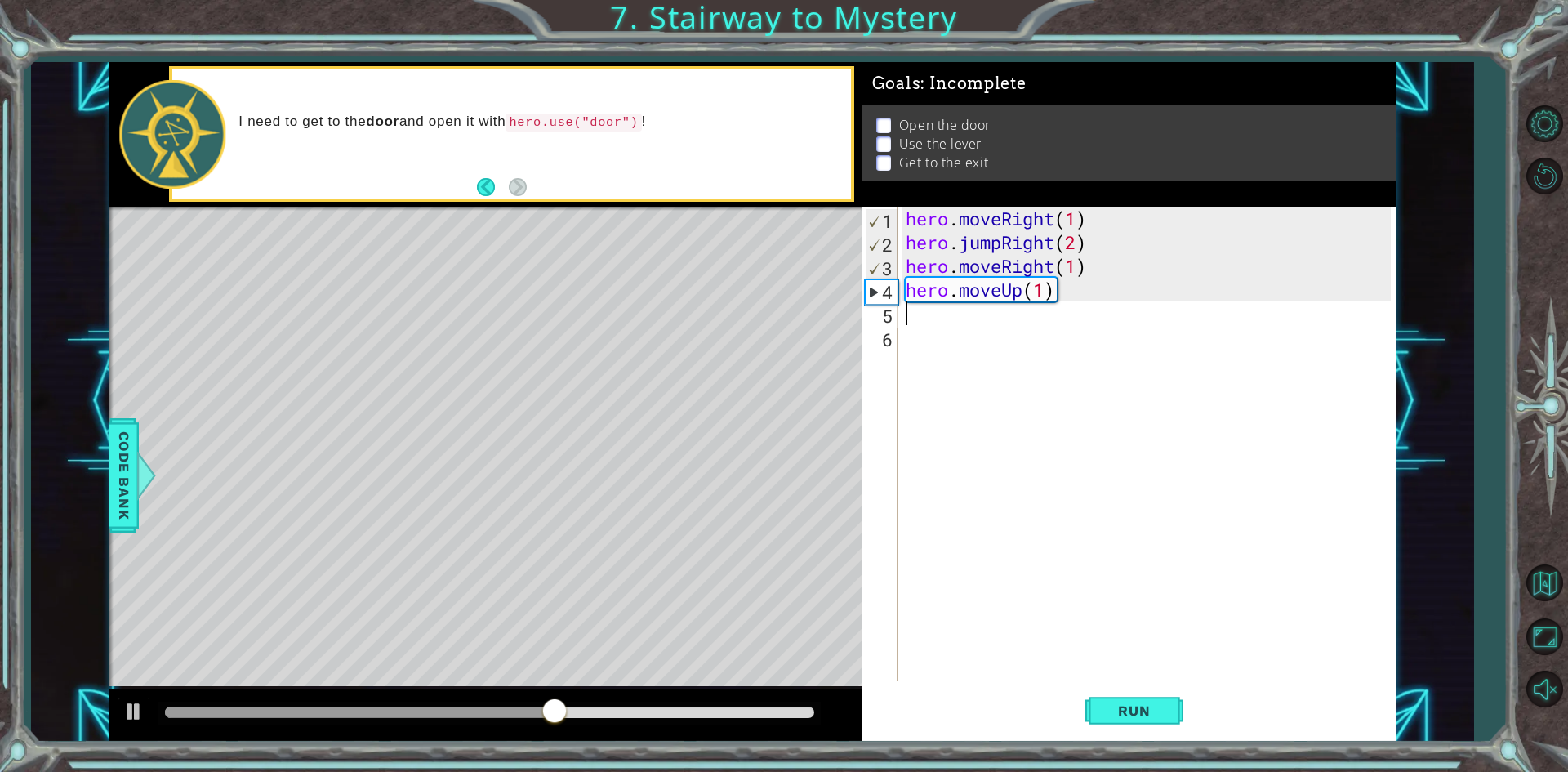
click at [1077, 269] on div "hero . moveRight ( 1 ) hero . jumpRight ( 2 ) hero . moveRight ( 1 ) hero . mov…" at bounding box center [1150, 467] width 497 height 521
click at [1086, 239] on div "hero . moveRight ( 1 ) hero . jumpRight ( 2 ) hero . moveRight ( 1 ) hero . mov…" at bounding box center [1150, 467] width 497 height 521
click at [1077, 243] on div "hero . moveRight ( 1 ) hero . jumpRight ( 2 ) hero . moveRight ( 1 ) hero . mov…" at bounding box center [1150, 467] width 497 height 521
type textarea "hero.jumpRight(1)"
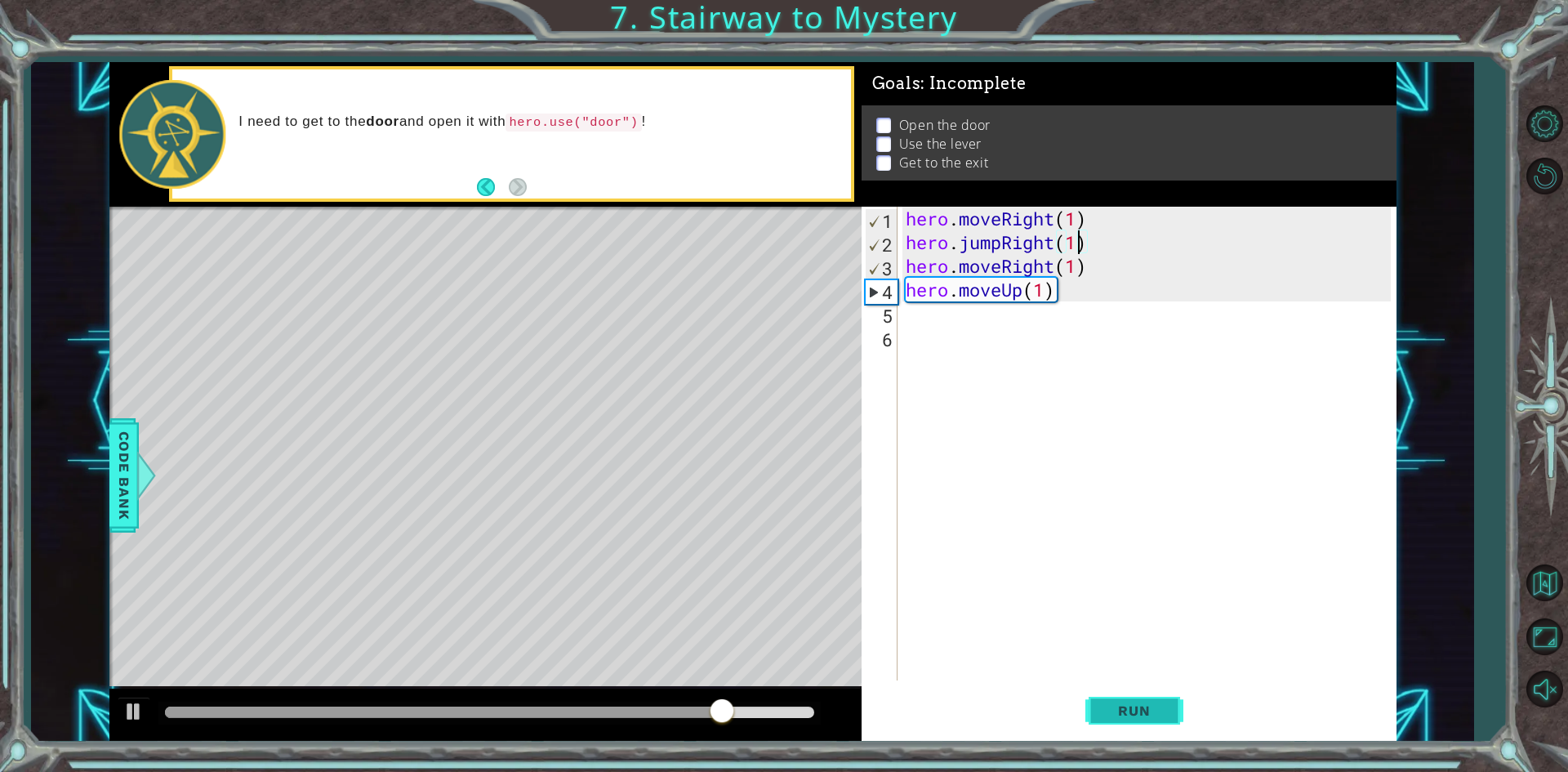
click at [1152, 695] on button "Run" at bounding box center [1135, 711] width 98 height 53
click at [947, 324] on div "hero . moveRight ( 1 ) hero . jumpRight ( 1 ) hero . moveRight ( 1 ) hero . mov…" at bounding box center [1150, 467] width 497 height 521
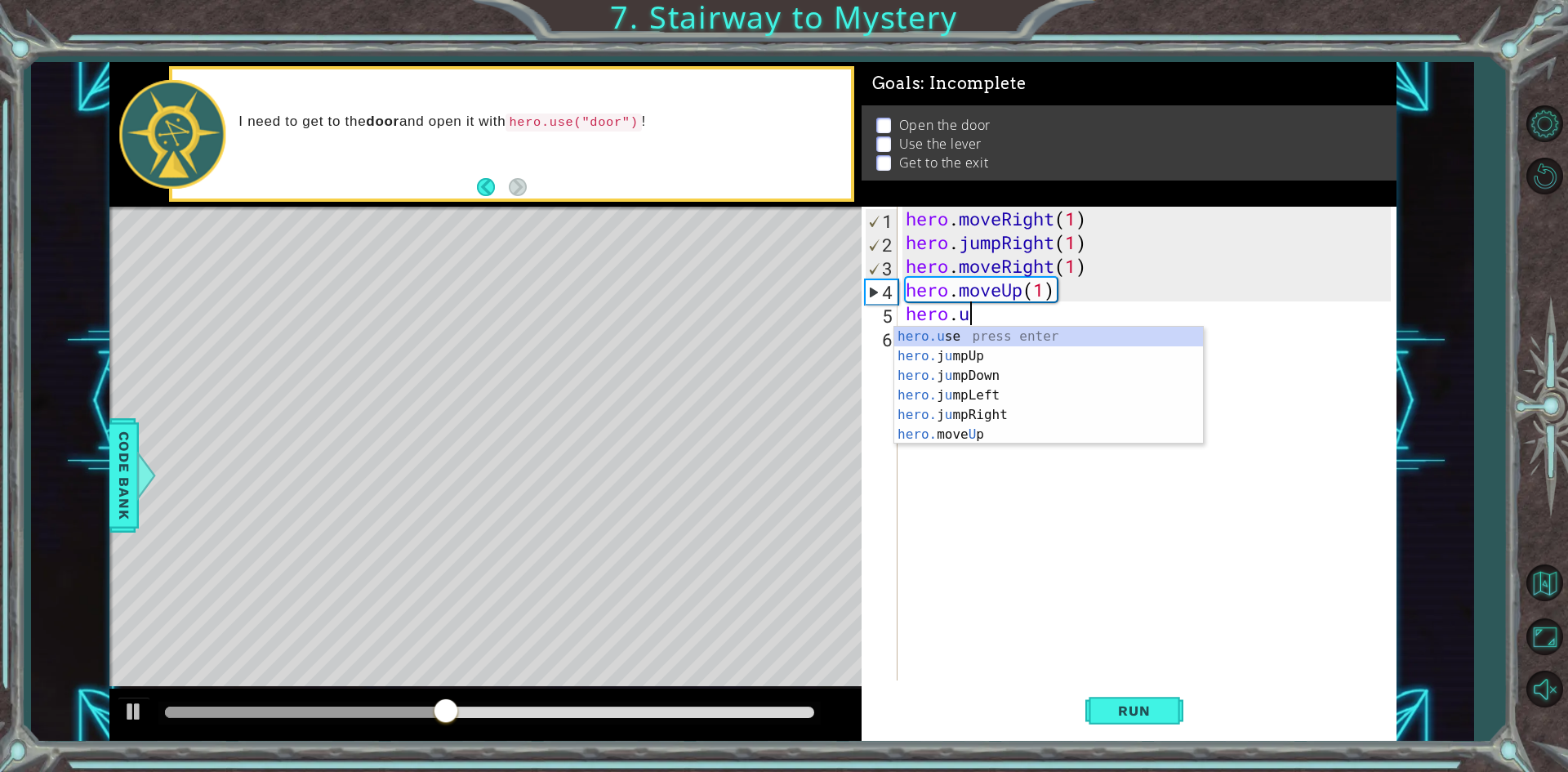
scroll to position [0, 2]
click at [973, 337] on div "[DOMAIN_NAME] e press enter" at bounding box center [1048, 356] width 309 height 59
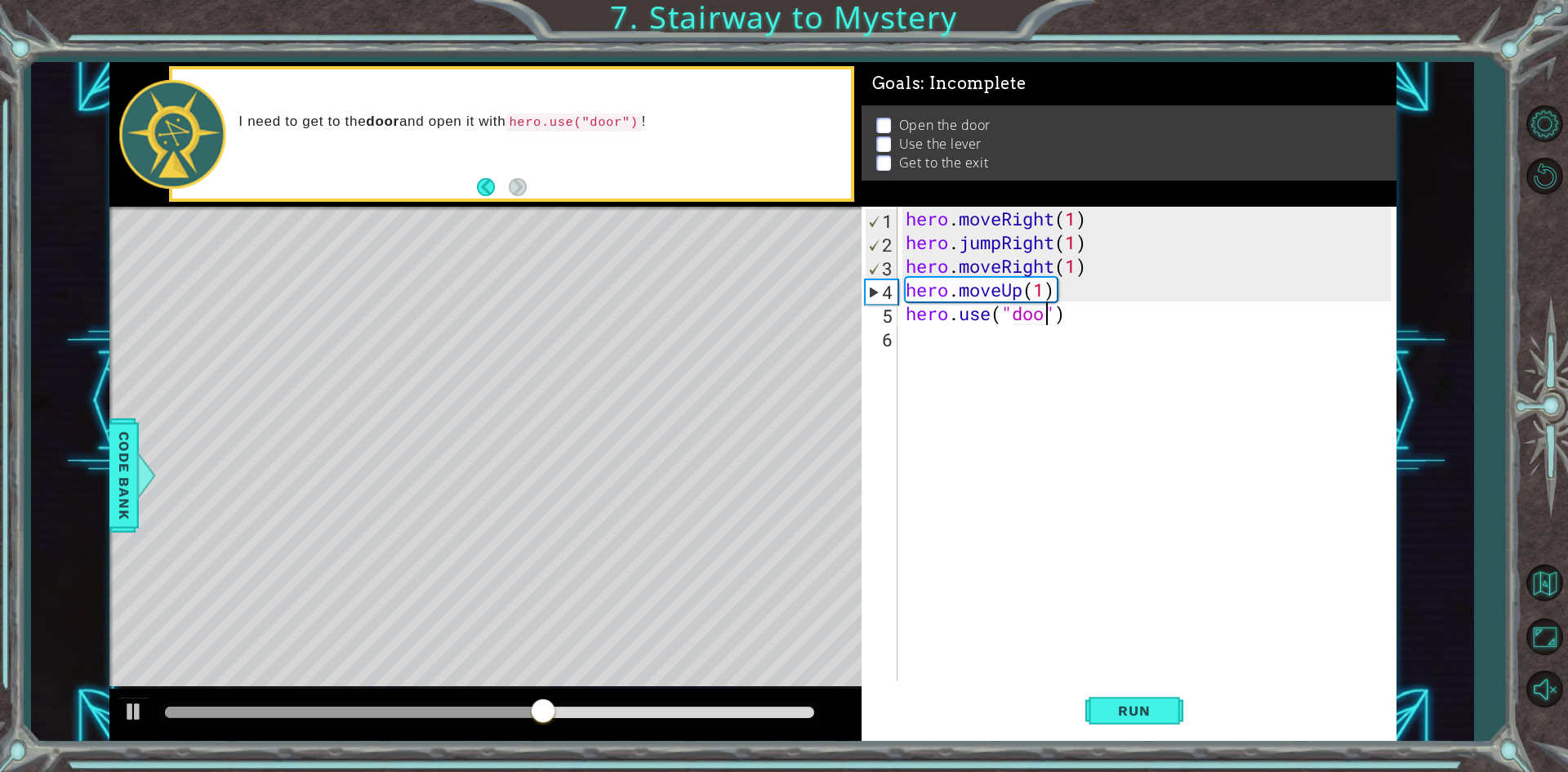
scroll to position [0, 7]
type textarea "hero.use("door")"
click at [1124, 710] on span "Run" at bounding box center [1134, 710] width 65 height 17
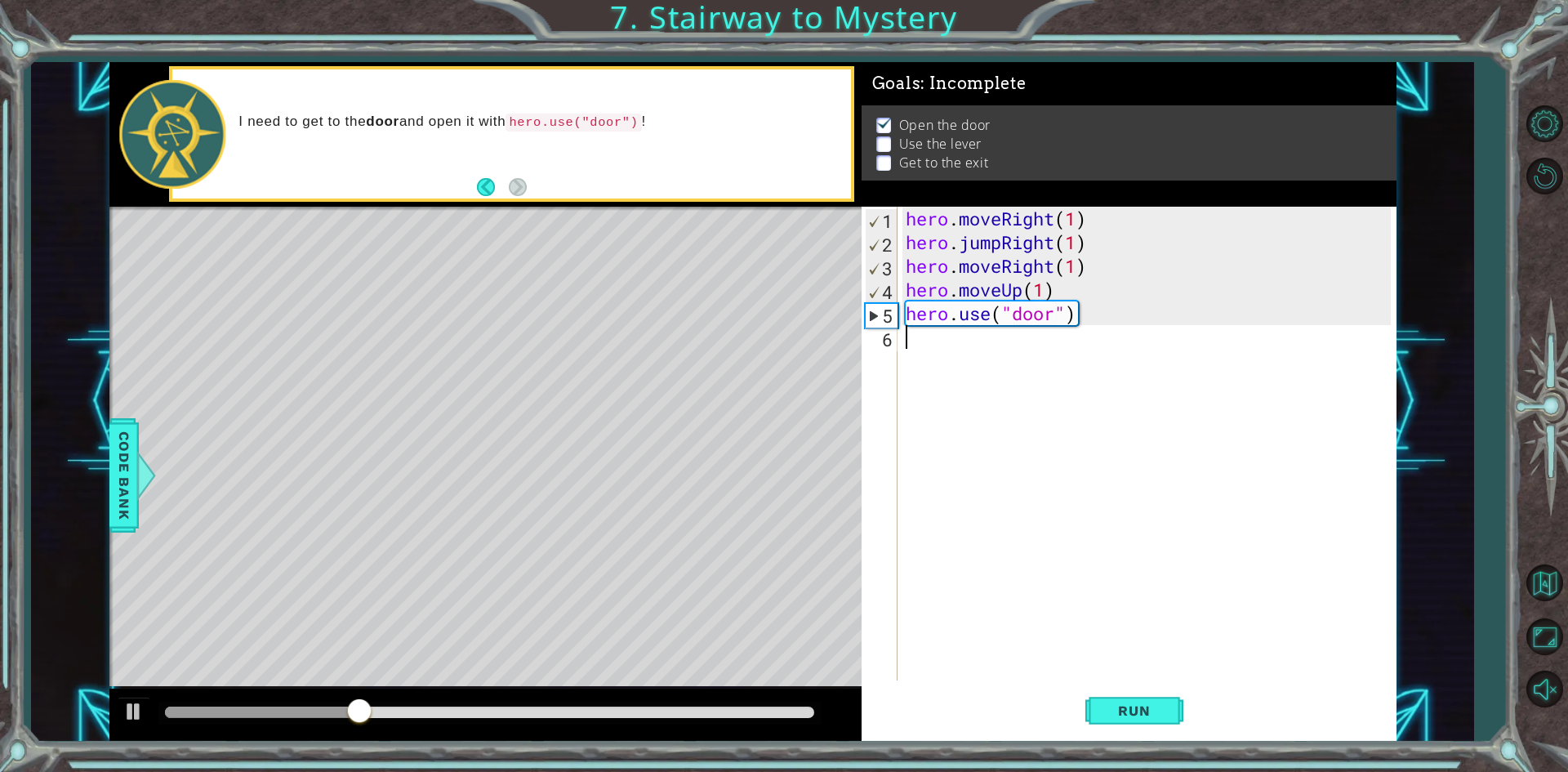
click at [988, 334] on div "hero . moveRight ( 1 ) hero . jumpRight ( 1 ) hero . moveRight ( 1 ) hero . mov…" at bounding box center [1150, 467] width 497 height 521
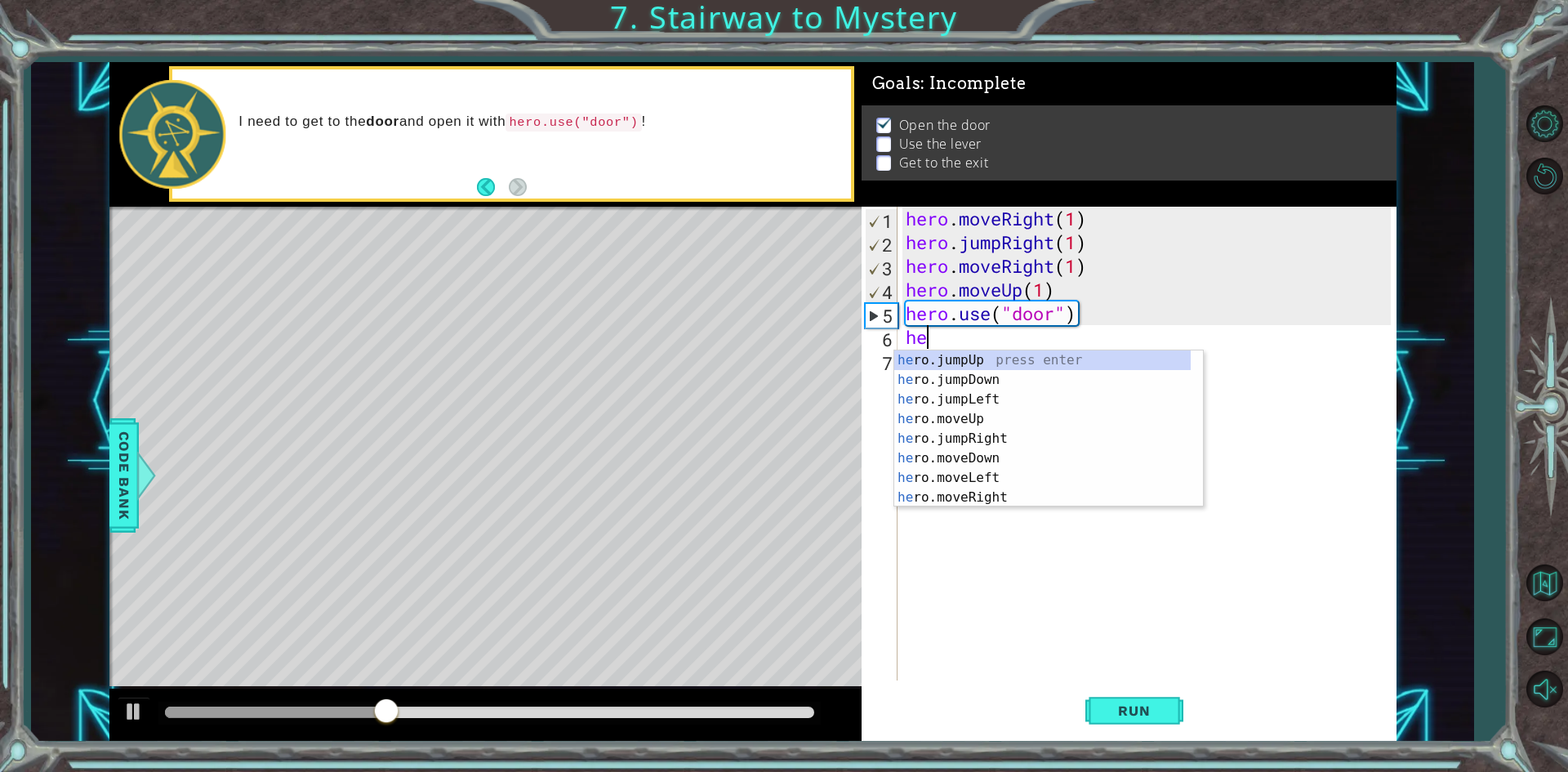
type textarea "her"
click at [1000, 357] on div "her o.jumpUp press enter her o.jumpDown press enter her o.jumpLeft press enter …" at bounding box center [1042, 448] width 296 height 196
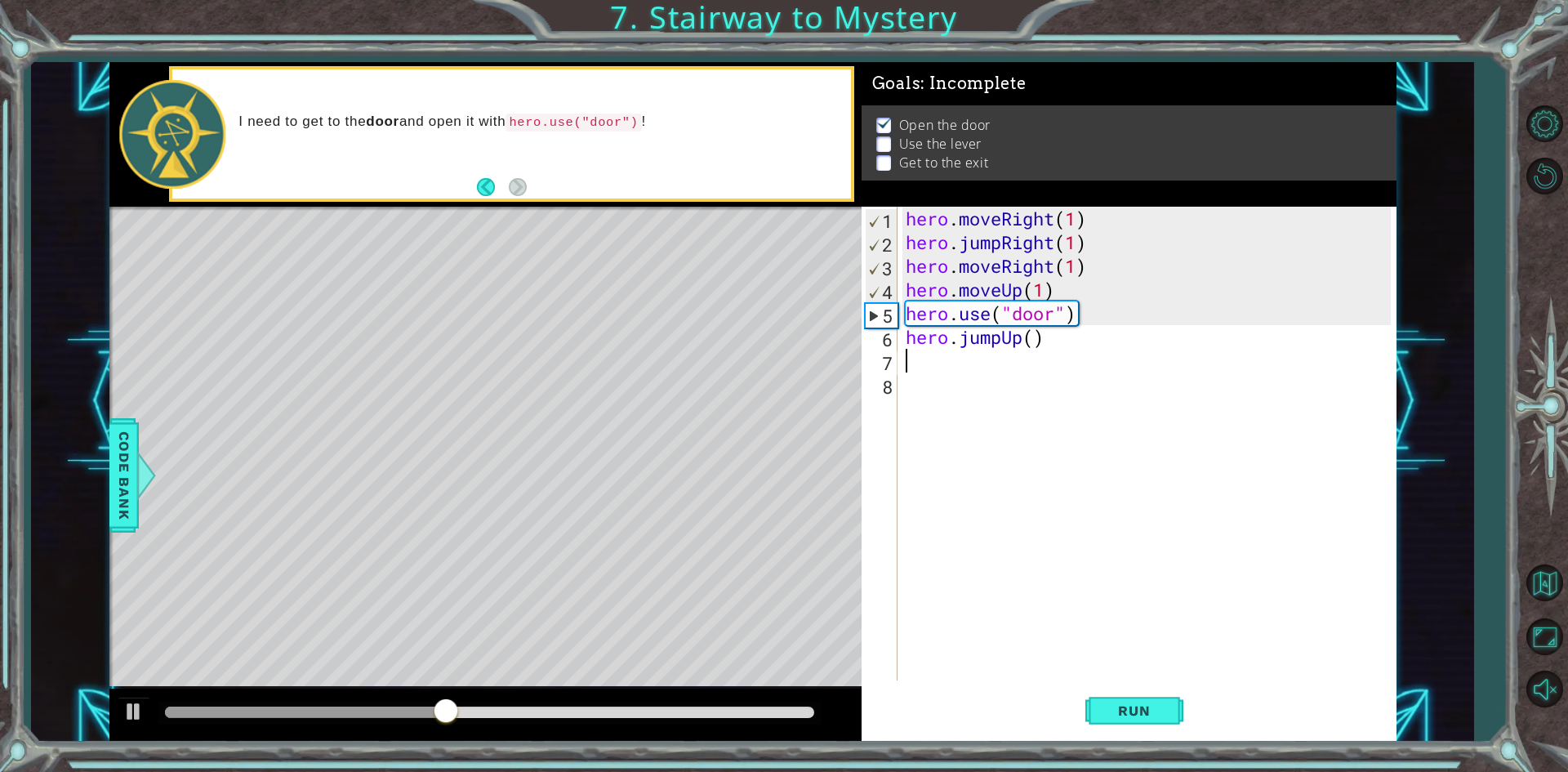
click at [1041, 335] on div "hero . moveRight ( 1 ) hero . jumpRight ( 1 ) hero . moveRight ( 1 ) hero . mov…" at bounding box center [1150, 467] width 497 height 521
click at [1035, 335] on div "hero . moveRight ( 1 ) hero . jumpRight ( 1 ) hero . moveRight ( 1 ) hero . mov…" at bounding box center [1150, 467] width 497 height 521
type textarea "hero.jumpUp(2)"
click at [1014, 359] on div "hero . moveRight ( 1 ) hero . jumpRight ( 1 ) hero . moveRight ( 1 ) hero . mov…" at bounding box center [1150, 467] width 497 height 521
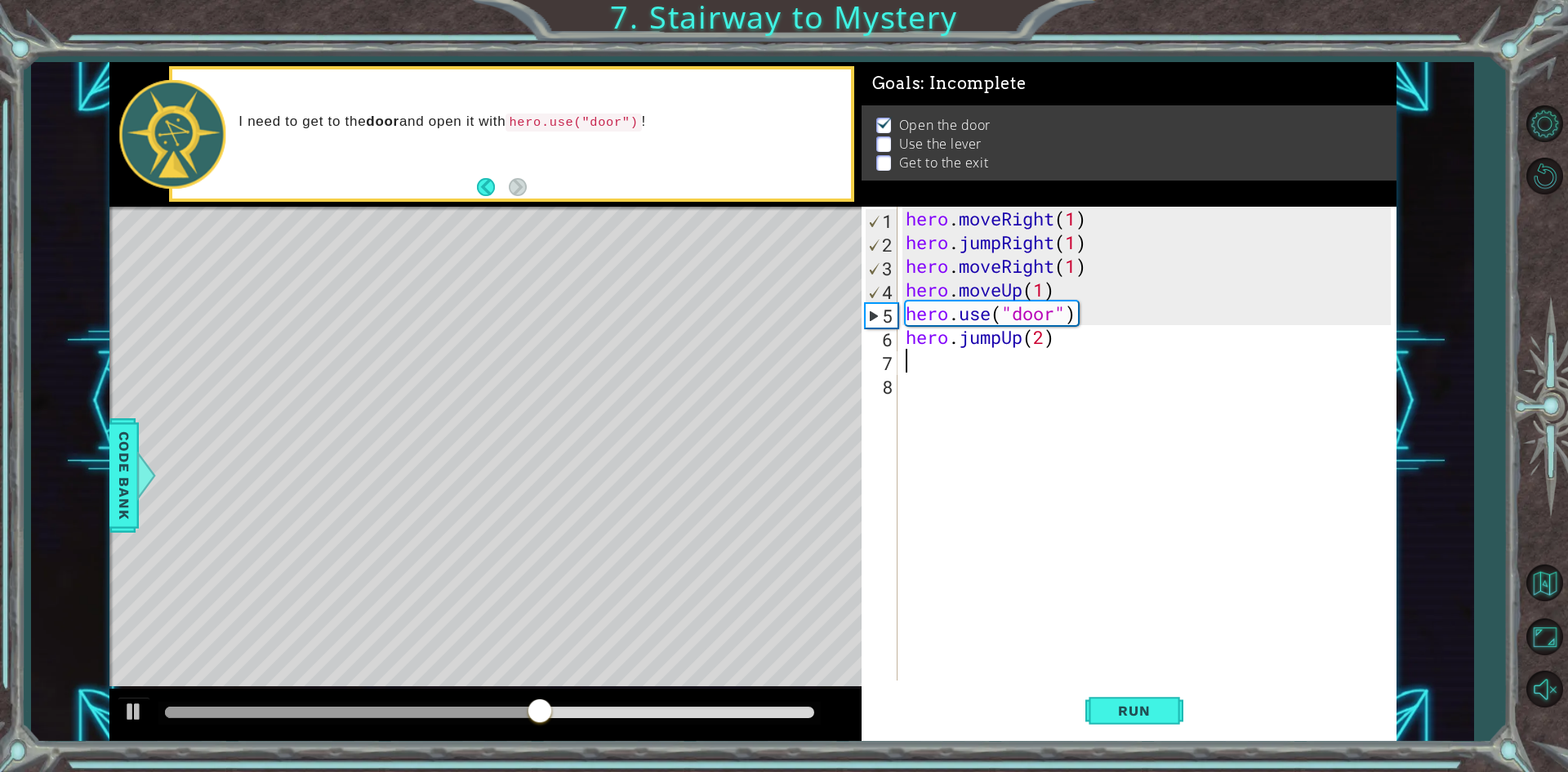
scroll to position [0, 0]
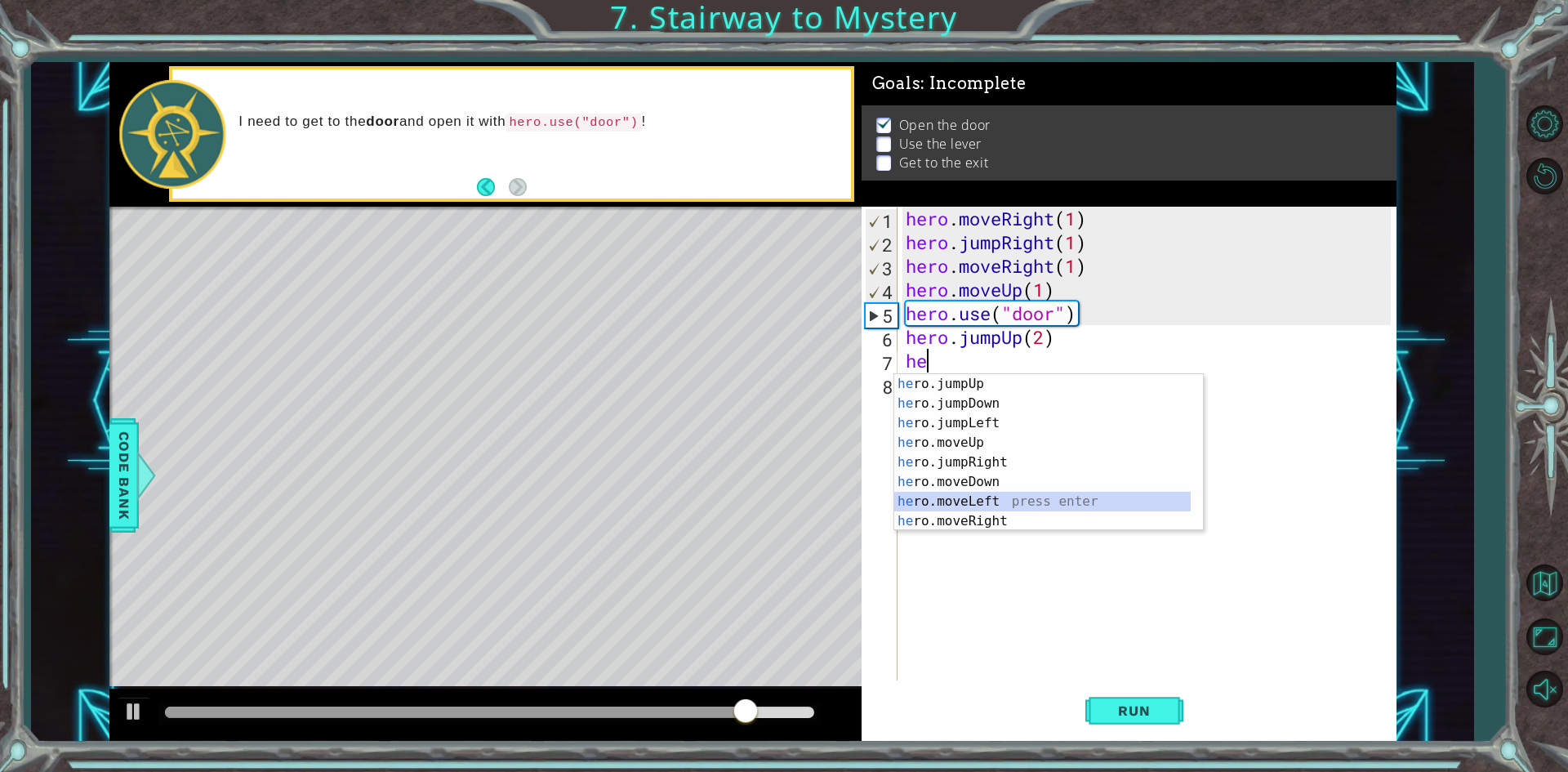
click at [1014, 501] on div "he ro.jumpUp press enter he ro.jumpDown press enter he ro.jumpLeft press enter …" at bounding box center [1042, 473] width 296 height 196
type textarea "hero.moveLeft(1)"
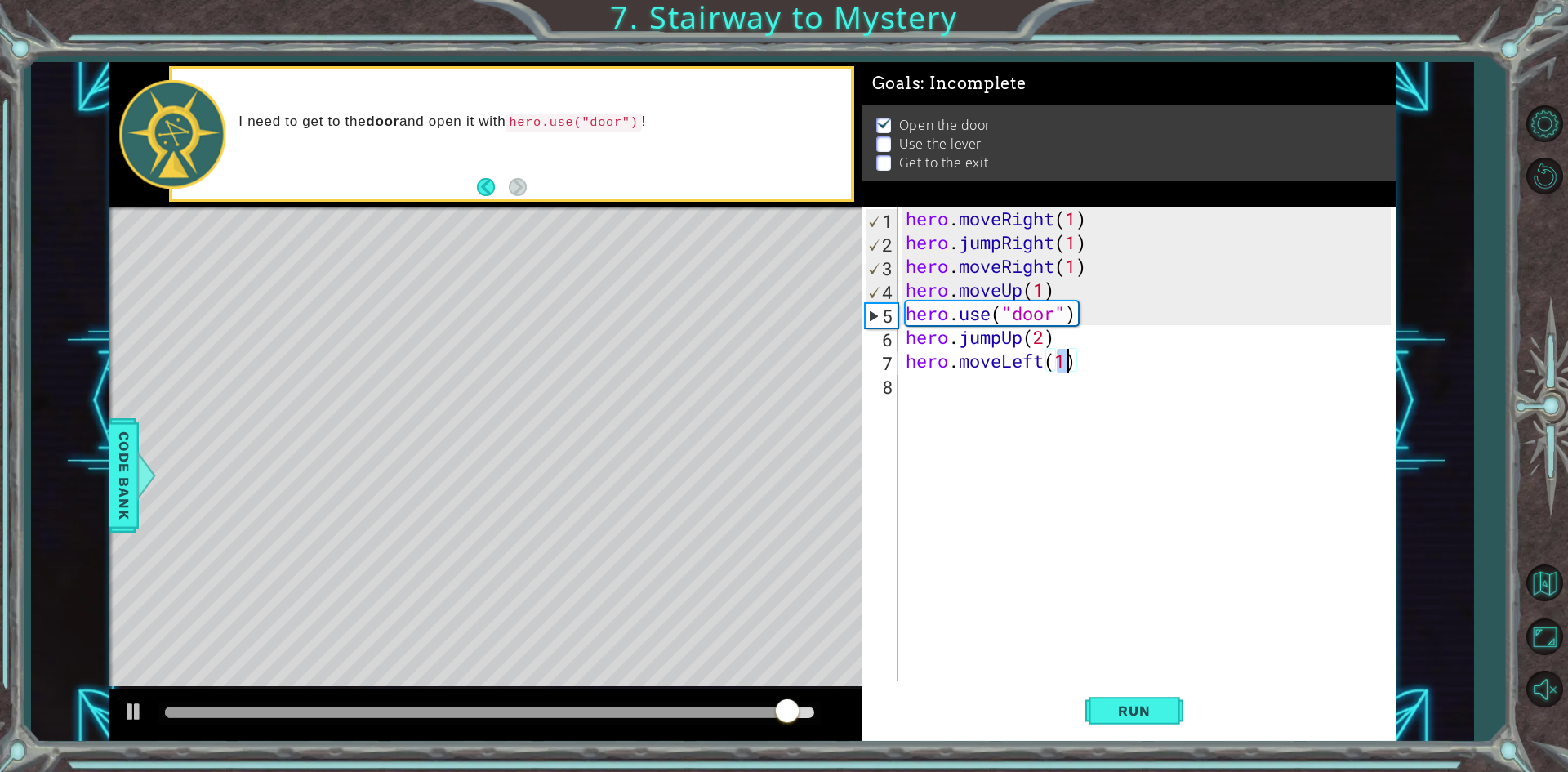
click at [965, 403] on div "hero . moveRight ( 1 ) hero . jumpRight ( 1 ) hero . moveRight ( 1 ) hero . mov…" at bounding box center [1150, 467] width 497 height 521
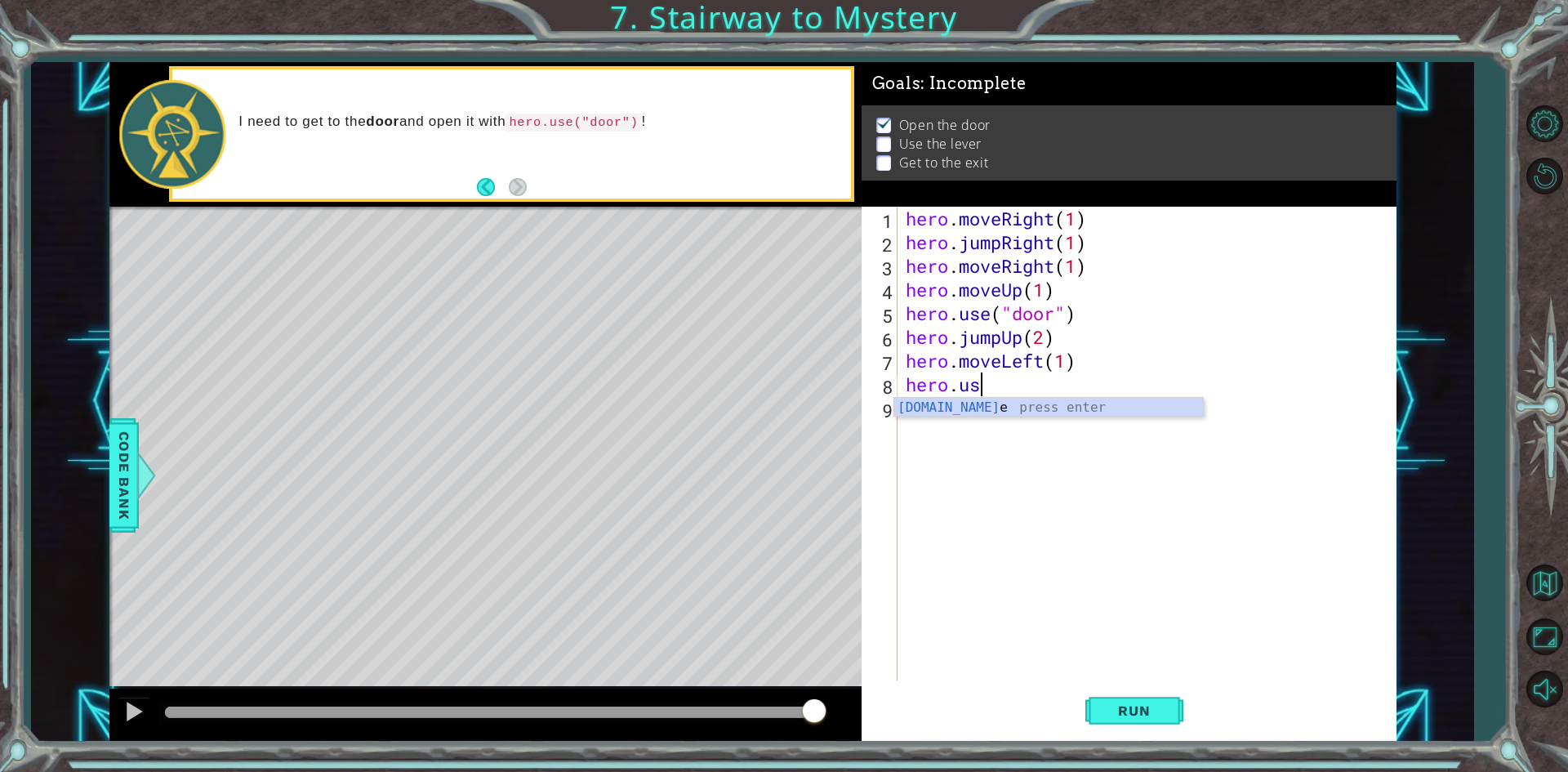
scroll to position [0, 2]
click at [1046, 401] on div "[DOMAIN_NAME] e press enter" at bounding box center [1048, 427] width 309 height 59
type textarea "hero.use("lever")"
drag, startPoint x: 1097, startPoint y: 714, endPoint x: 1106, endPoint y: 715, distance: 9.1
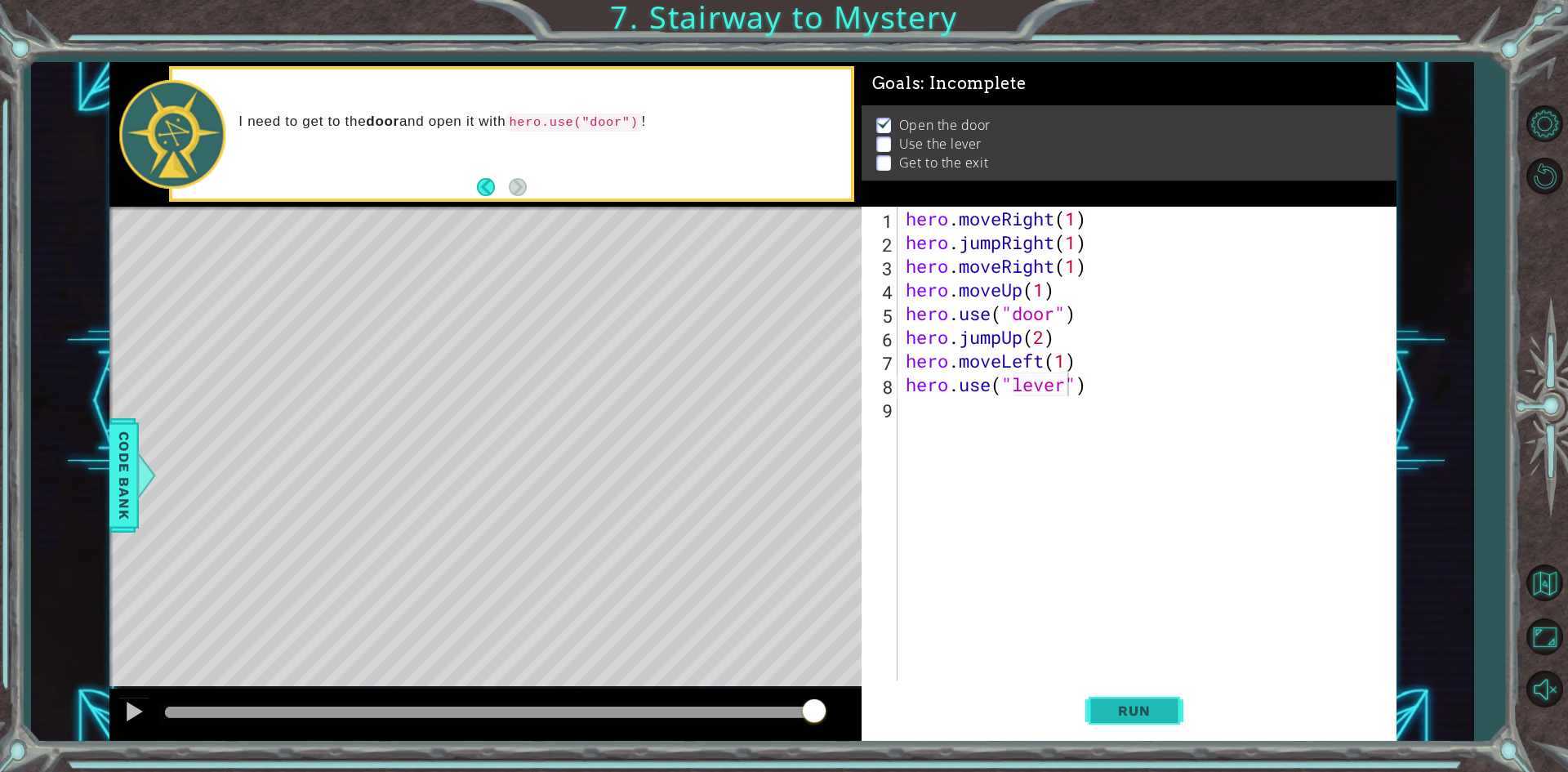
click at [1098, 714] on button "Run" at bounding box center [1135, 711] width 98 height 53
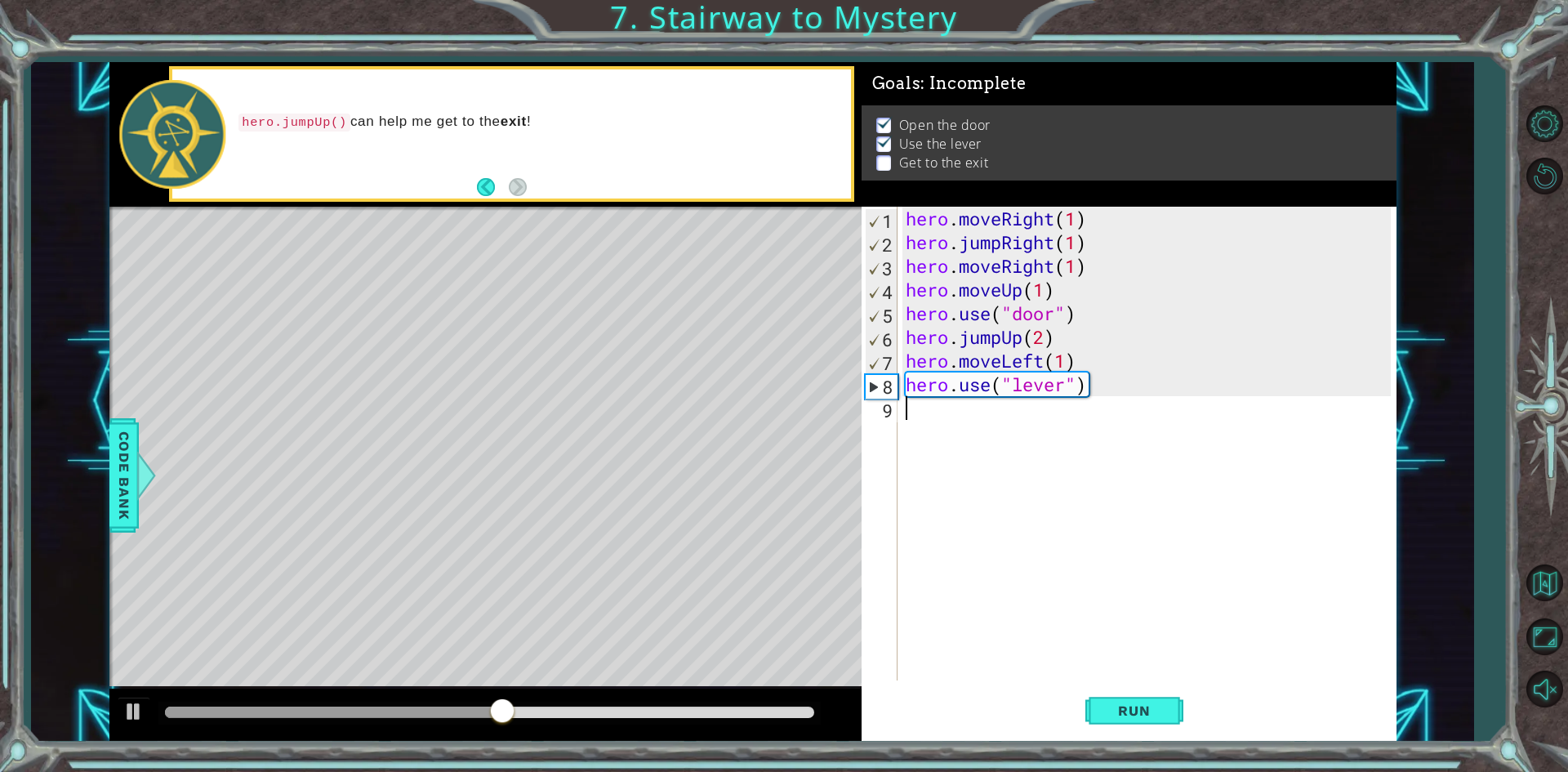
click at [988, 435] on div "hero . moveRight ( 1 ) hero . jumpRight ( 1 ) hero . moveRight ( 1 ) hero . mov…" at bounding box center [1150, 467] width 497 height 521
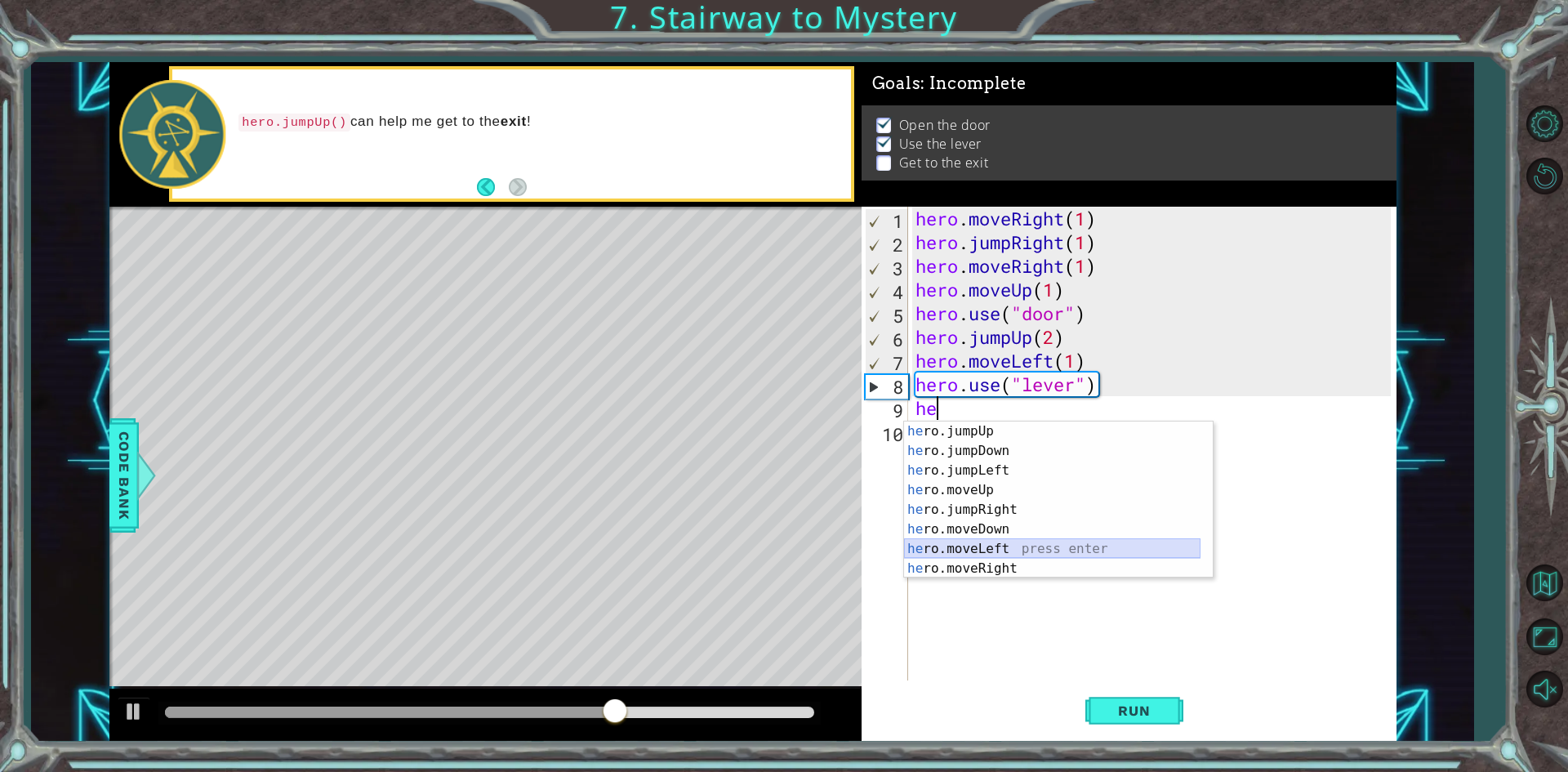
click at [1016, 543] on div "he ro.jumpUp press enter he ro.jumpDown press enter he ro.jumpLeft press enter …" at bounding box center [1052, 520] width 296 height 196
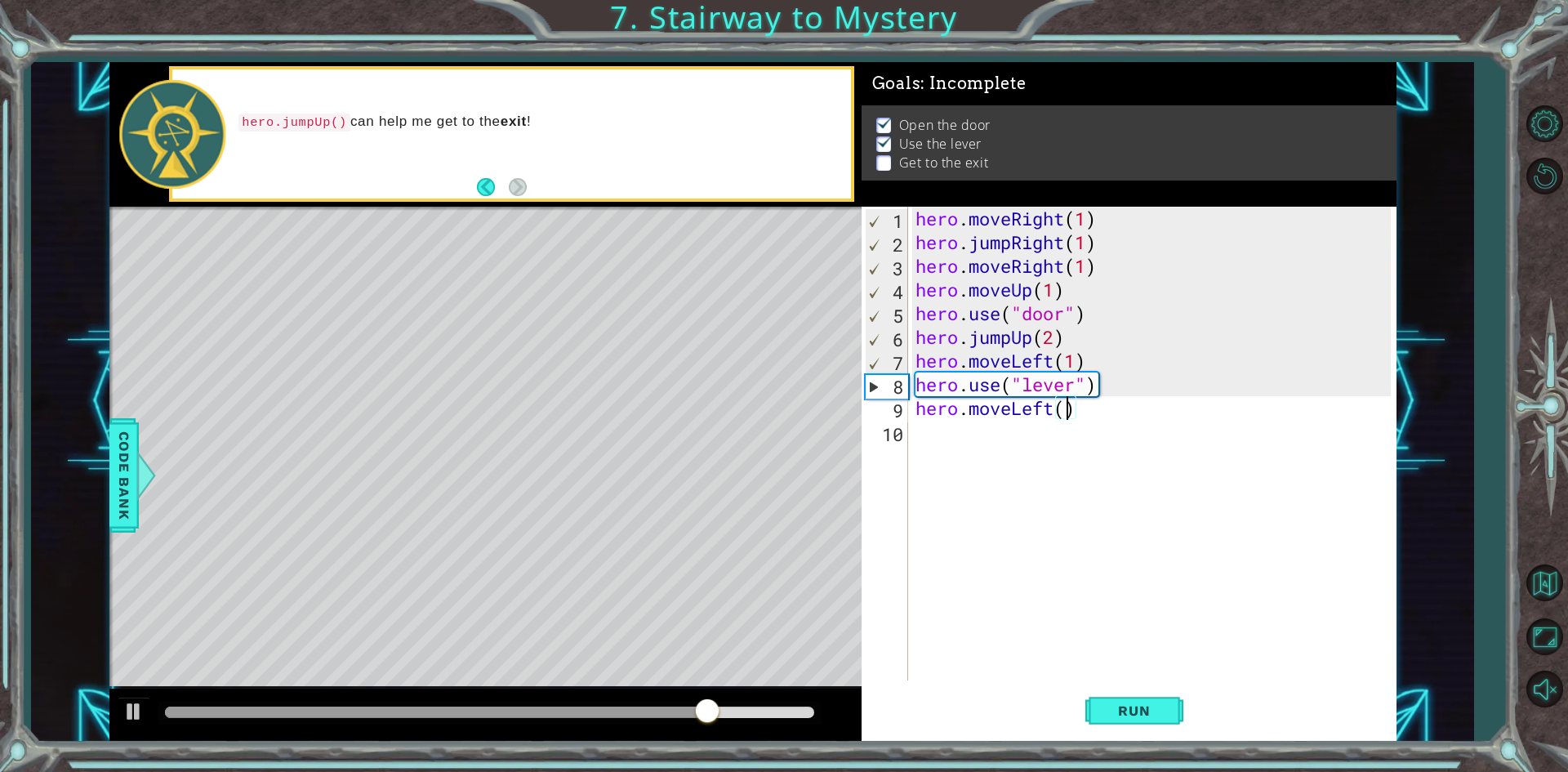
type textarea "hero.moveLeft(2)"
click at [977, 433] on div "hero . moveRight ( 1 ) hero . jumpRight ( 1 ) hero . moveRight ( 1 ) hero . mov…" at bounding box center [1155, 467] width 487 height 521
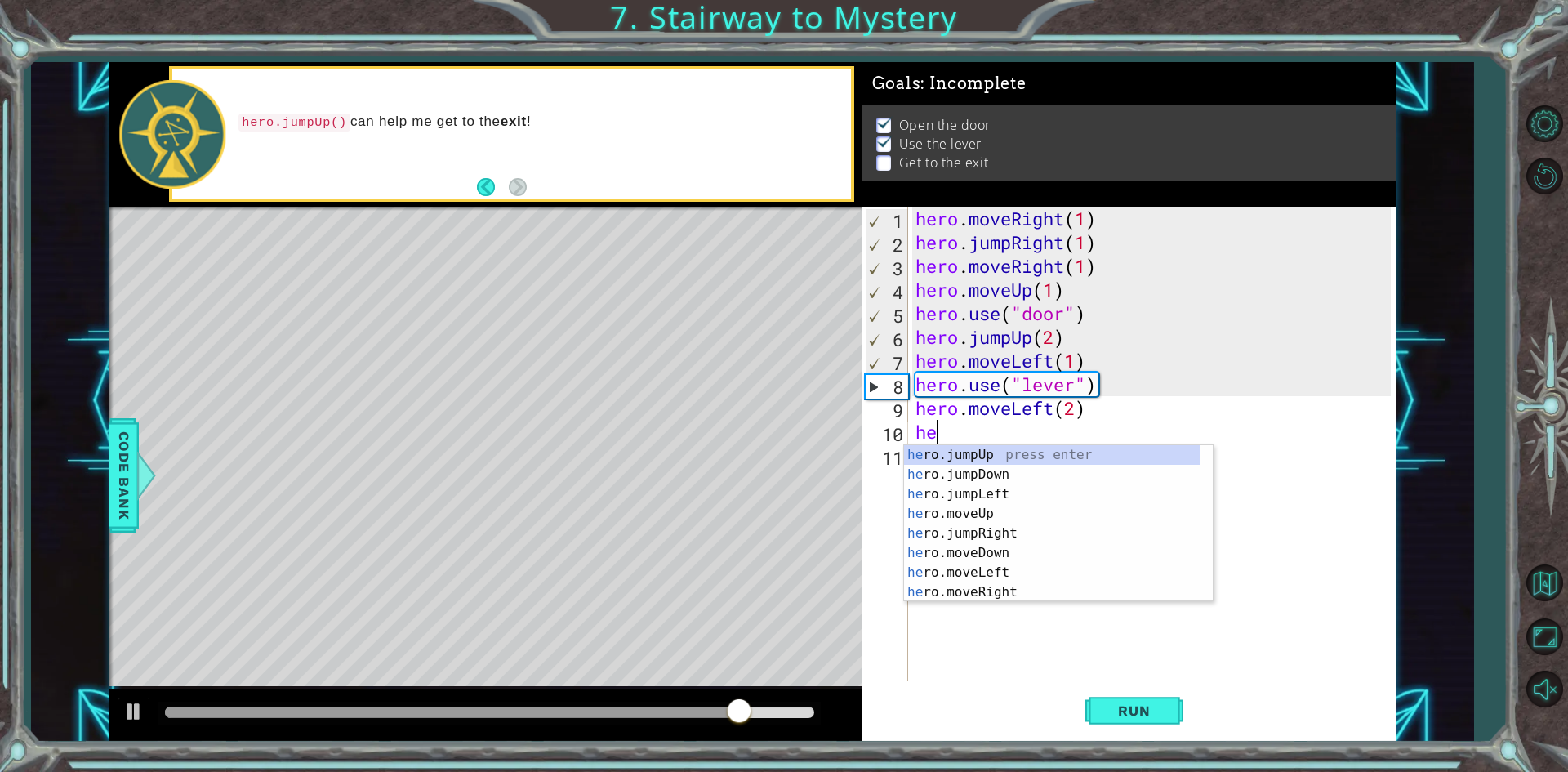
type textarea "hero"
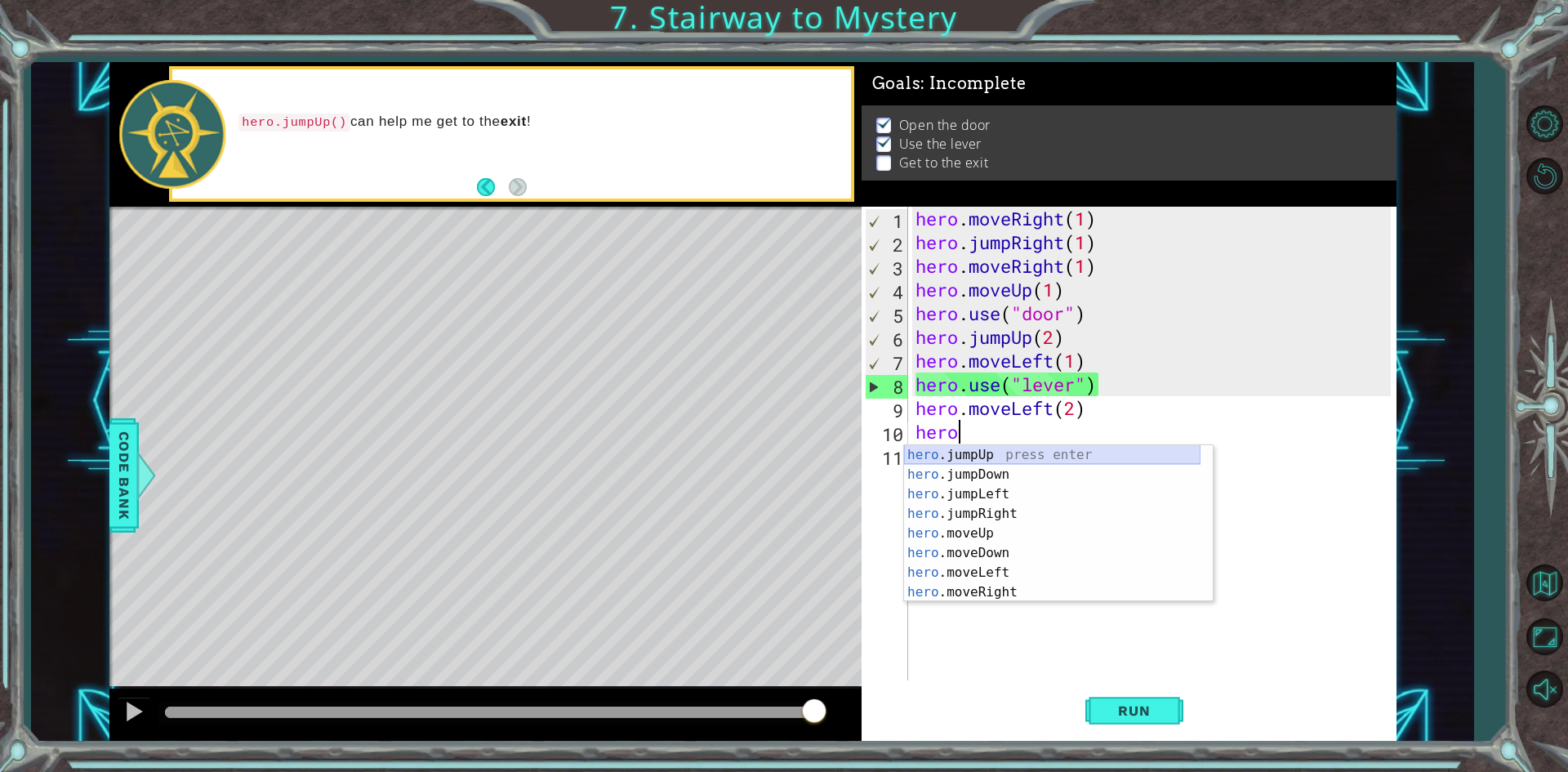
click at [995, 455] on div "hero .jumpUp press enter hero .jumpDown press enter hero .jumpLeft press enter …" at bounding box center [1052, 543] width 296 height 196
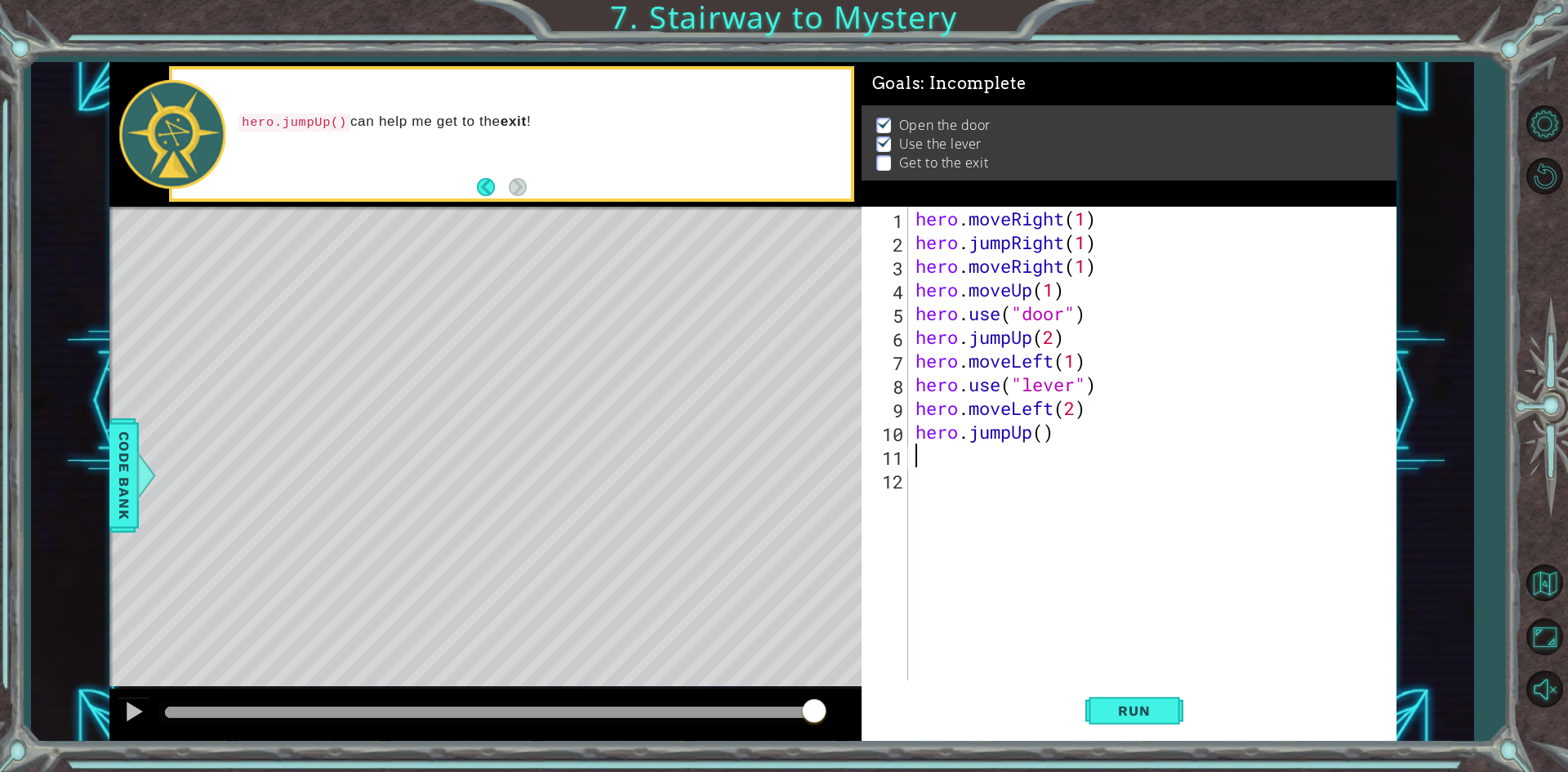
scroll to position [0, 0]
click at [1042, 433] on div "hero . moveRight ( 1 ) hero . jumpRight ( 1 ) hero . moveRight ( 1 ) hero . mov…" at bounding box center [1155, 467] width 487 height 521
type textarea "hero.jumpUp(1)"
click at [948, 468] on div "hero . moveRight ( 1 ) hero . jumpRight ( 1 ) hero . moveRight ( 1 ) hero . mov…" at bounding box center [1155, 467] width 487 height 521
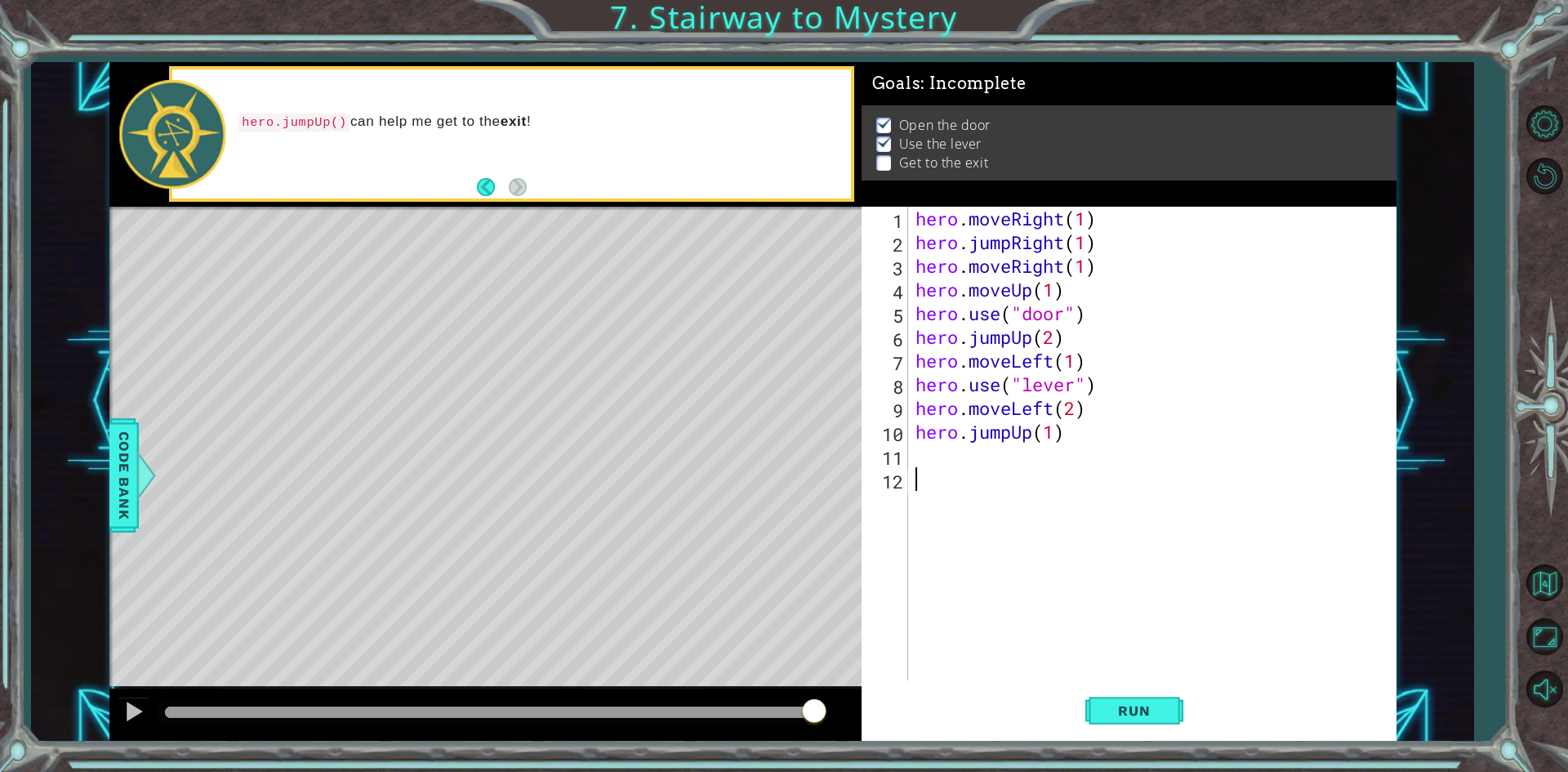
scroll to position [0, 0]
click at [937, 453] on div "hero . moveRight ( 1 ) hero . jumpRight ( 1 ) hero . moveRight ( 1 ) hero . mov…" at bounding box center [1155, 467] width 487 height 521
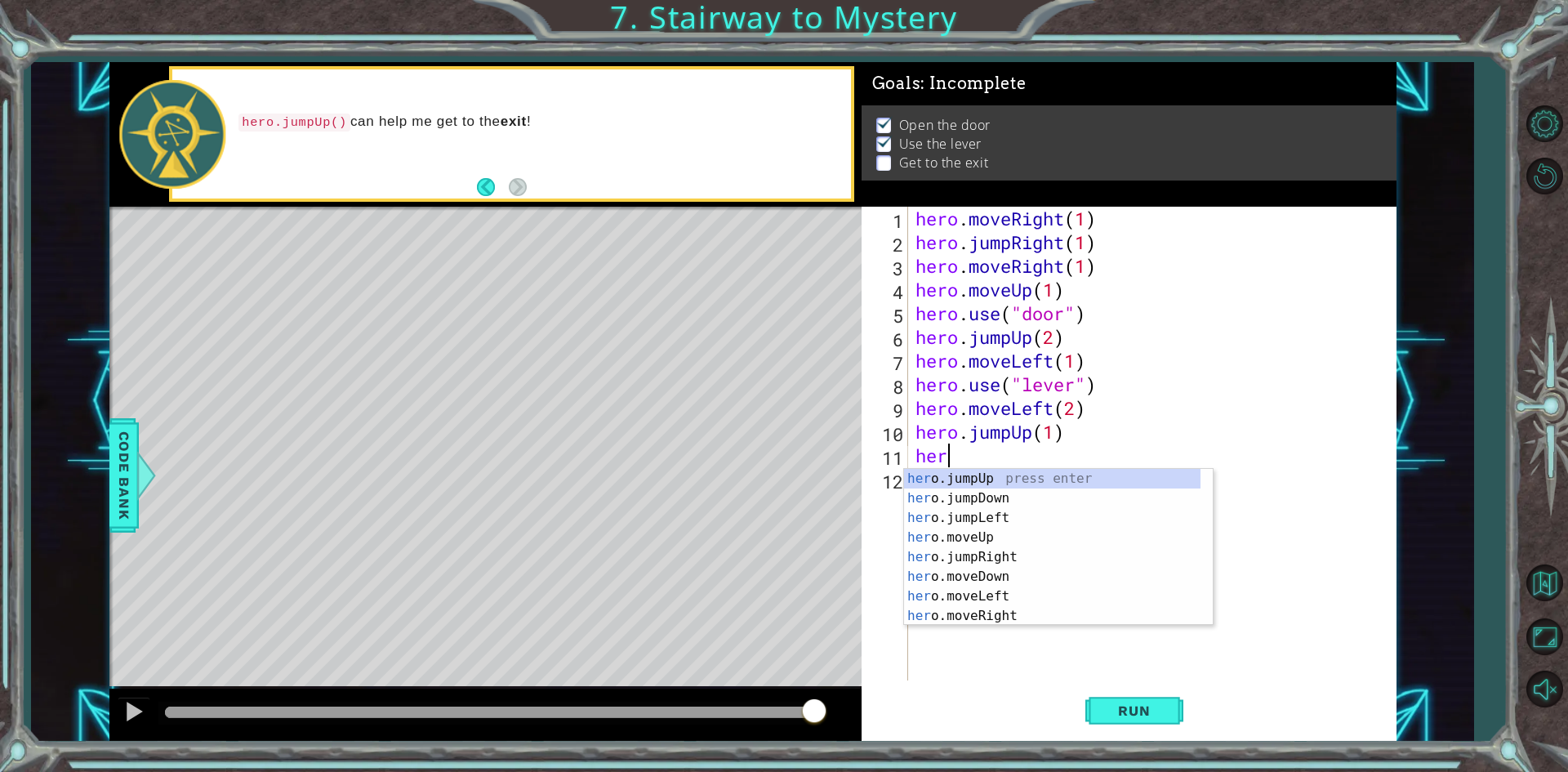
scroll to position [0, 1]
click at [1012, 606] on div "hero .jumpUp press enter hero .jumpDown press enter hero .jumpLeft press enter …" at bounding box center [1052, 567] width 296 height 196
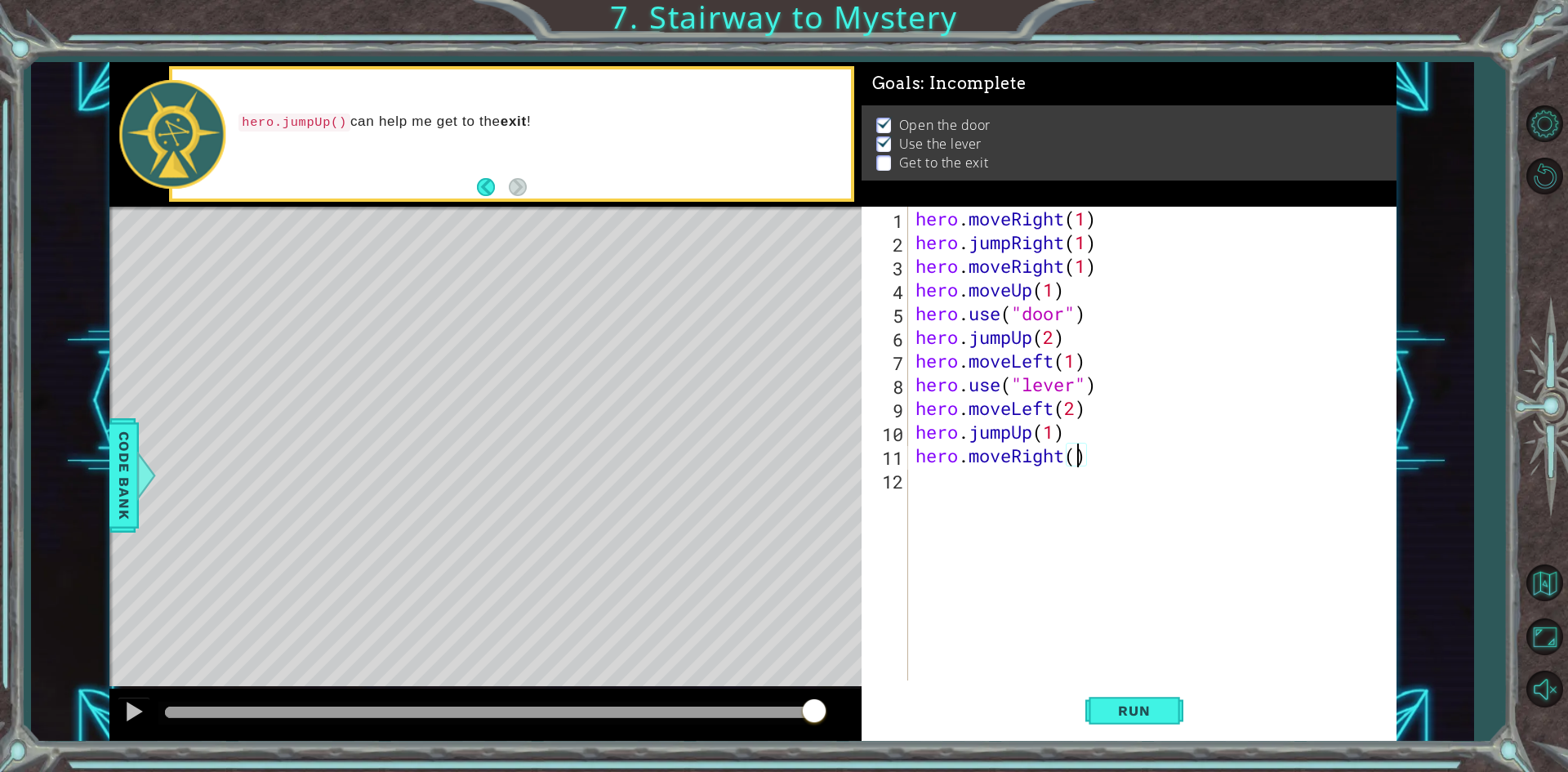
scroll to position [0, 7]
type textarea "hero.moveRight(2)"
click at [1167, 716] on button "Run" at bounding box center [1135, 711] width 98 height 53
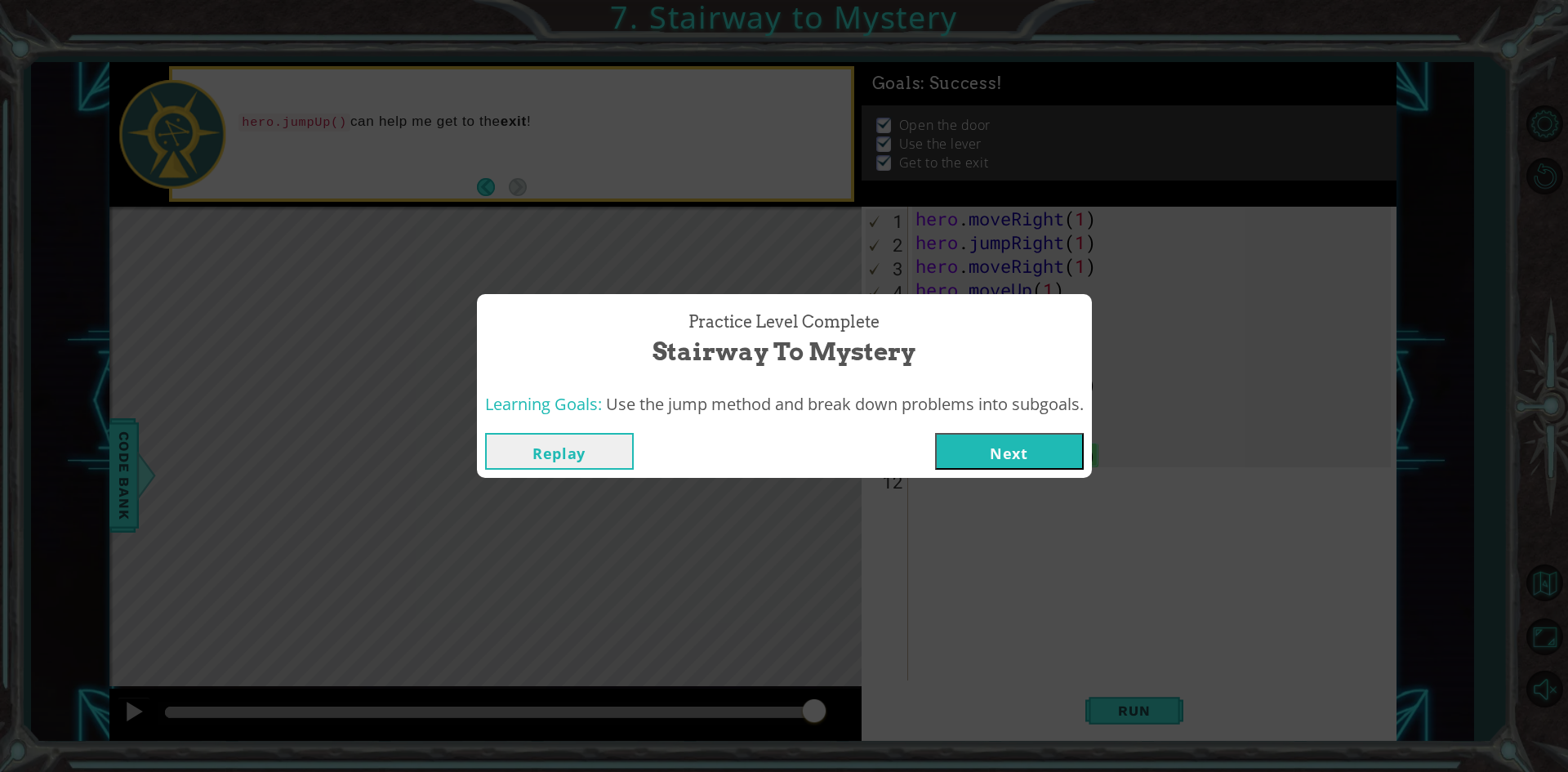
click at [1039, 448] on button "Next" at bounding box center [1009, 451] width 149 height 37
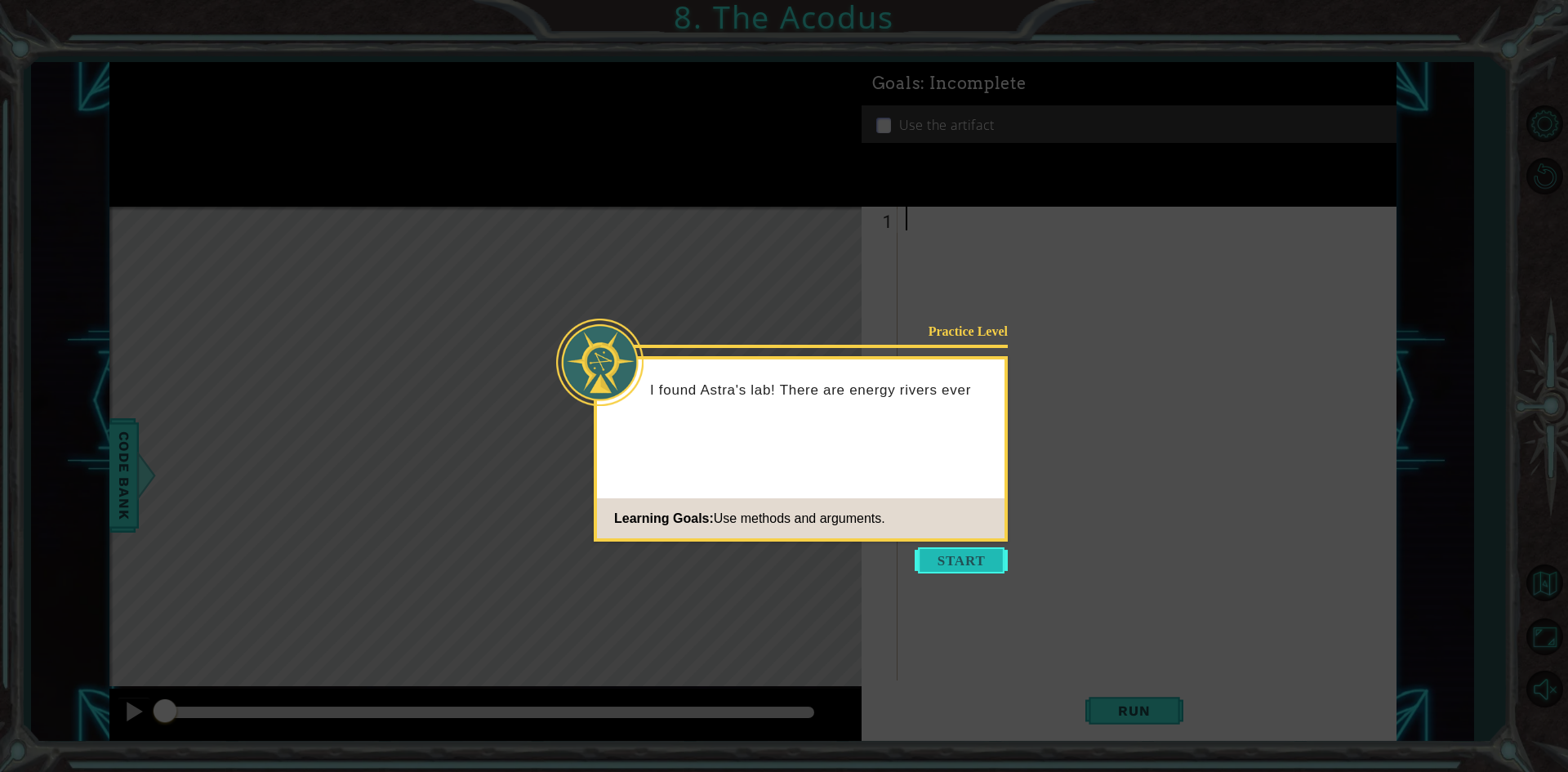
click at [956, 564] on button "Start" at bounding box center [962, 560] width 93 height 26
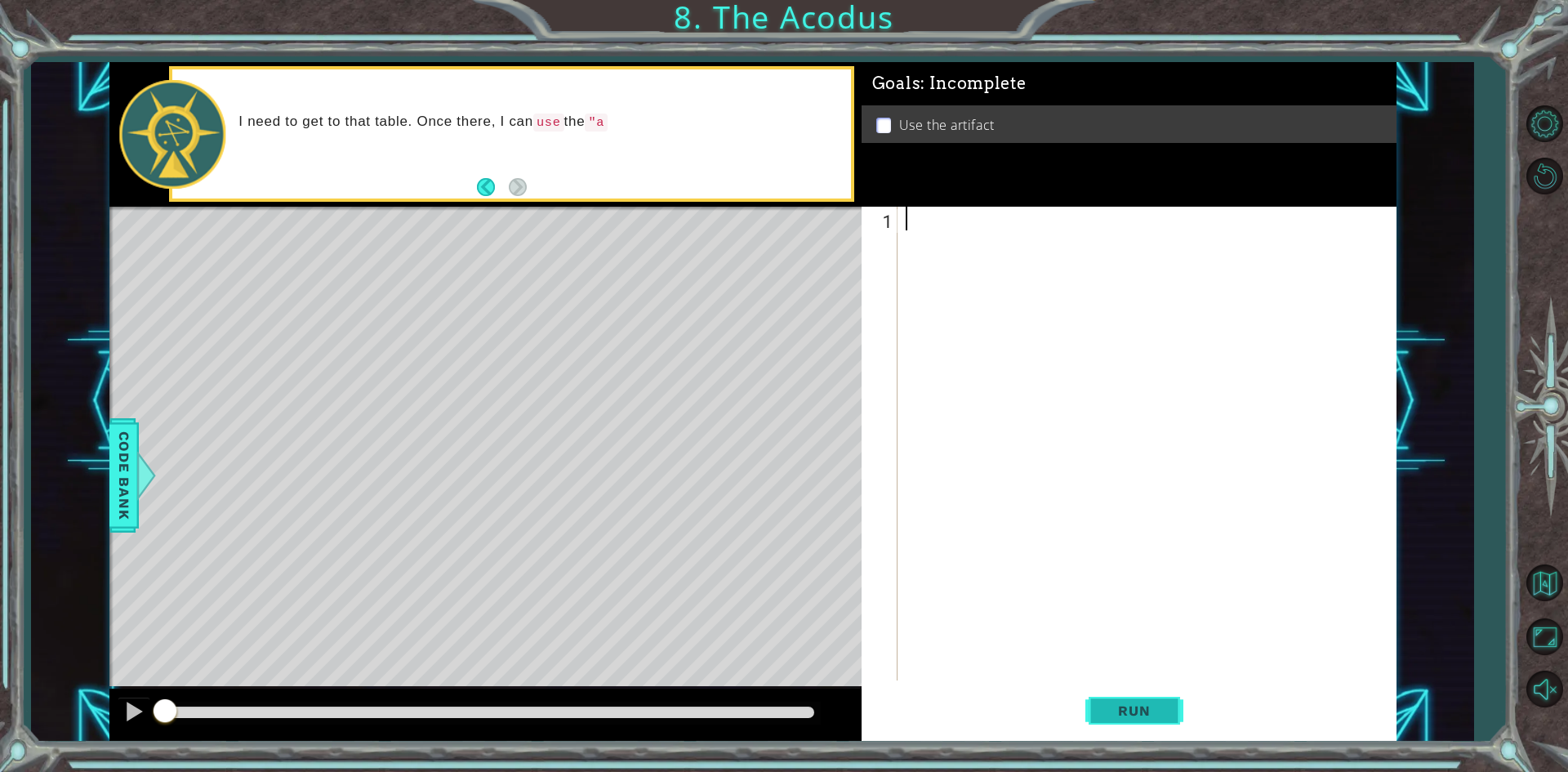
click at [1139, 700] on button "Run" at bounding box center [1135, 711] width 98 height 53
drag, startPoint x: 1138, startPoint y: 692, endPoint x: 1140, endPoint y: 711, distance: 19.1
click at [1139, 692] on button "Run" at bounding box center [1135, 711] width 98 height 53
click at [1140, 711] on span "Run" at bounding box center [1134, 710] width 65 height 17
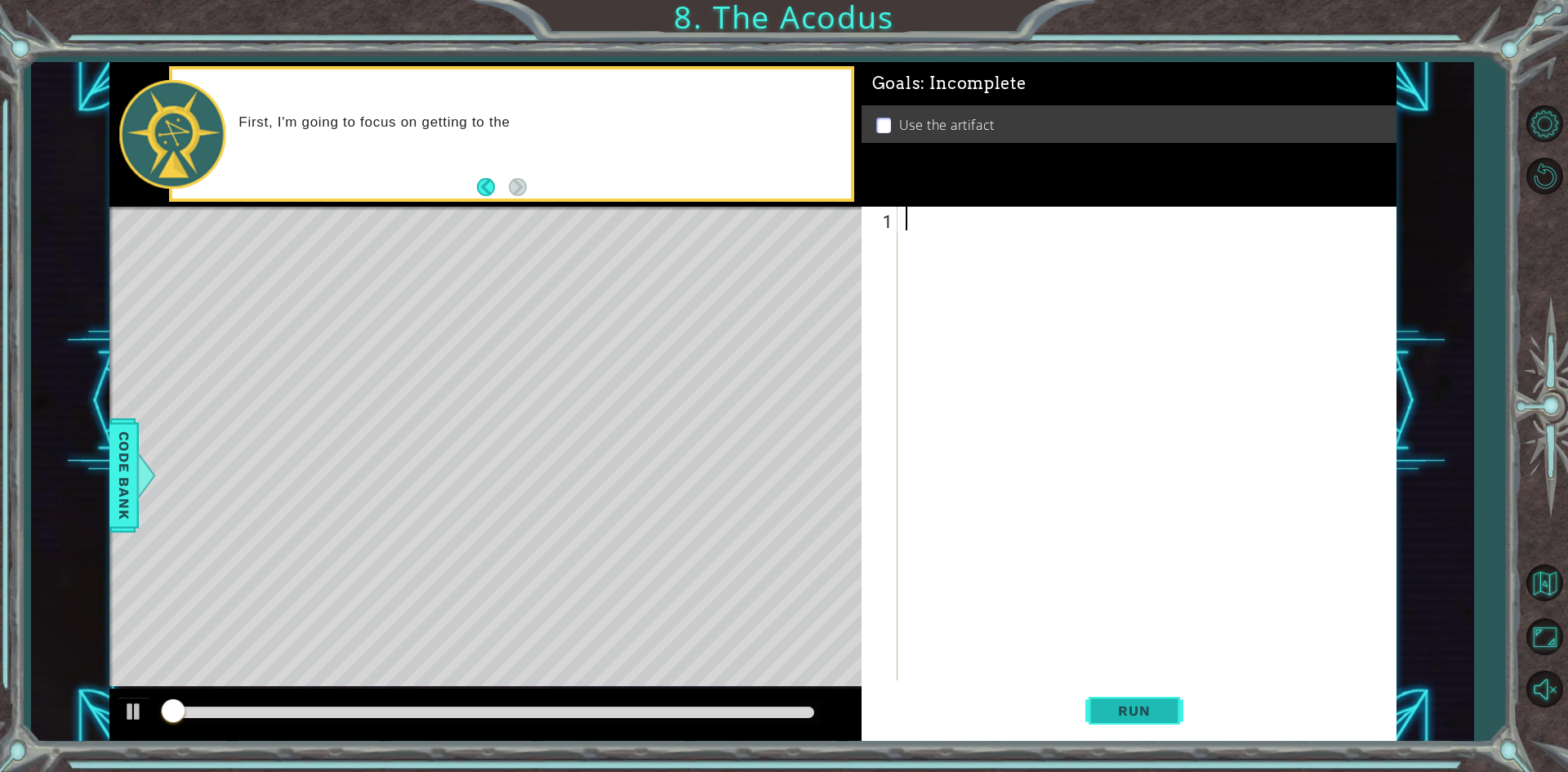
click at [1140, 711] on span "Run" at bounding box center [1134, 710] width 65 height 17
click at [1128, 705] on span "Run" at bounding box center [1134, 710] width 65 height 17
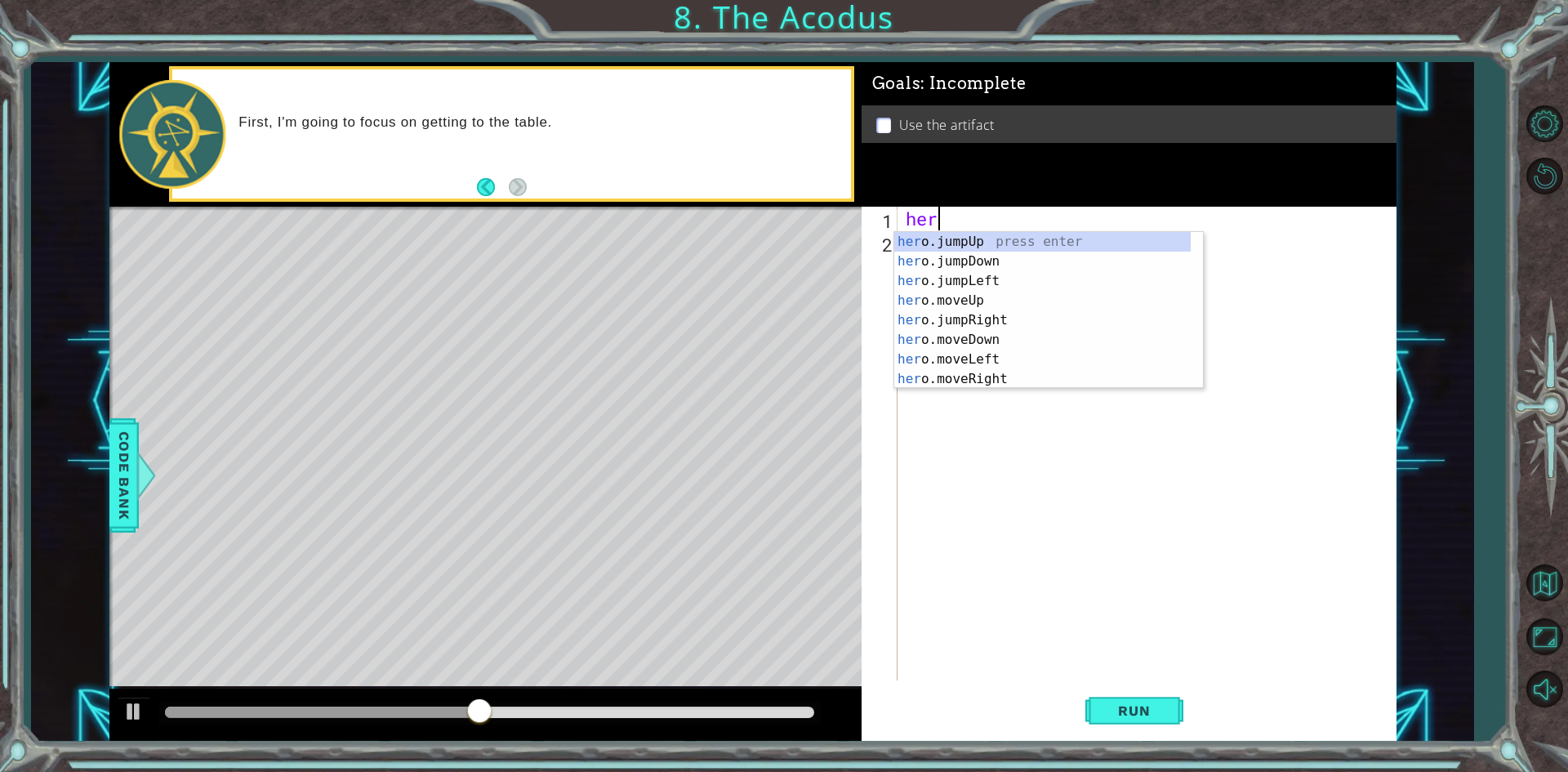
scroll to position [0, 1]
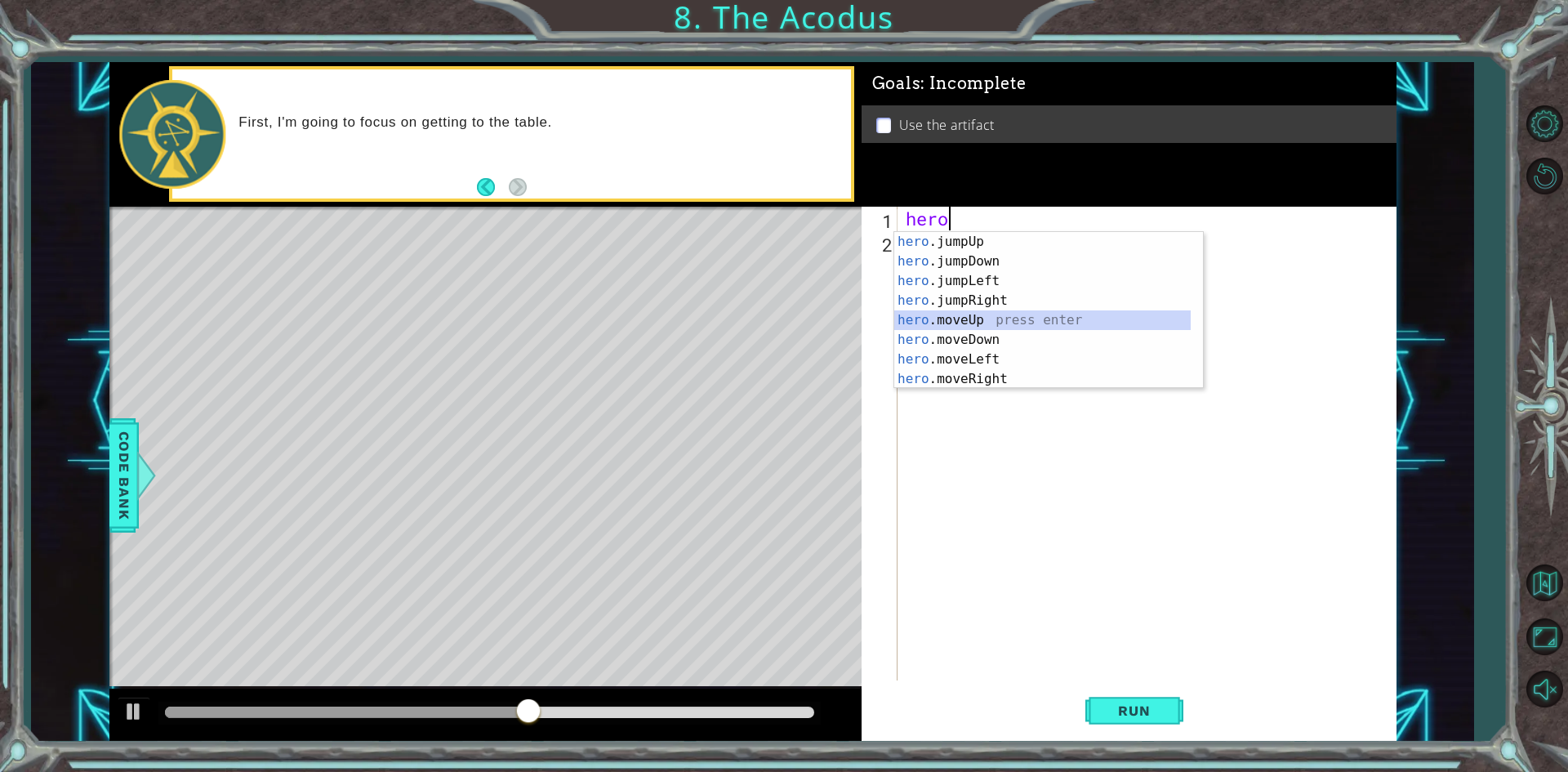
click at [980, 324] on div "hero .jumpUp press enter hero .jumpDown press enter hero .jumpLeft press enter …" at bounding box center [1042, 330] width 296 height 196
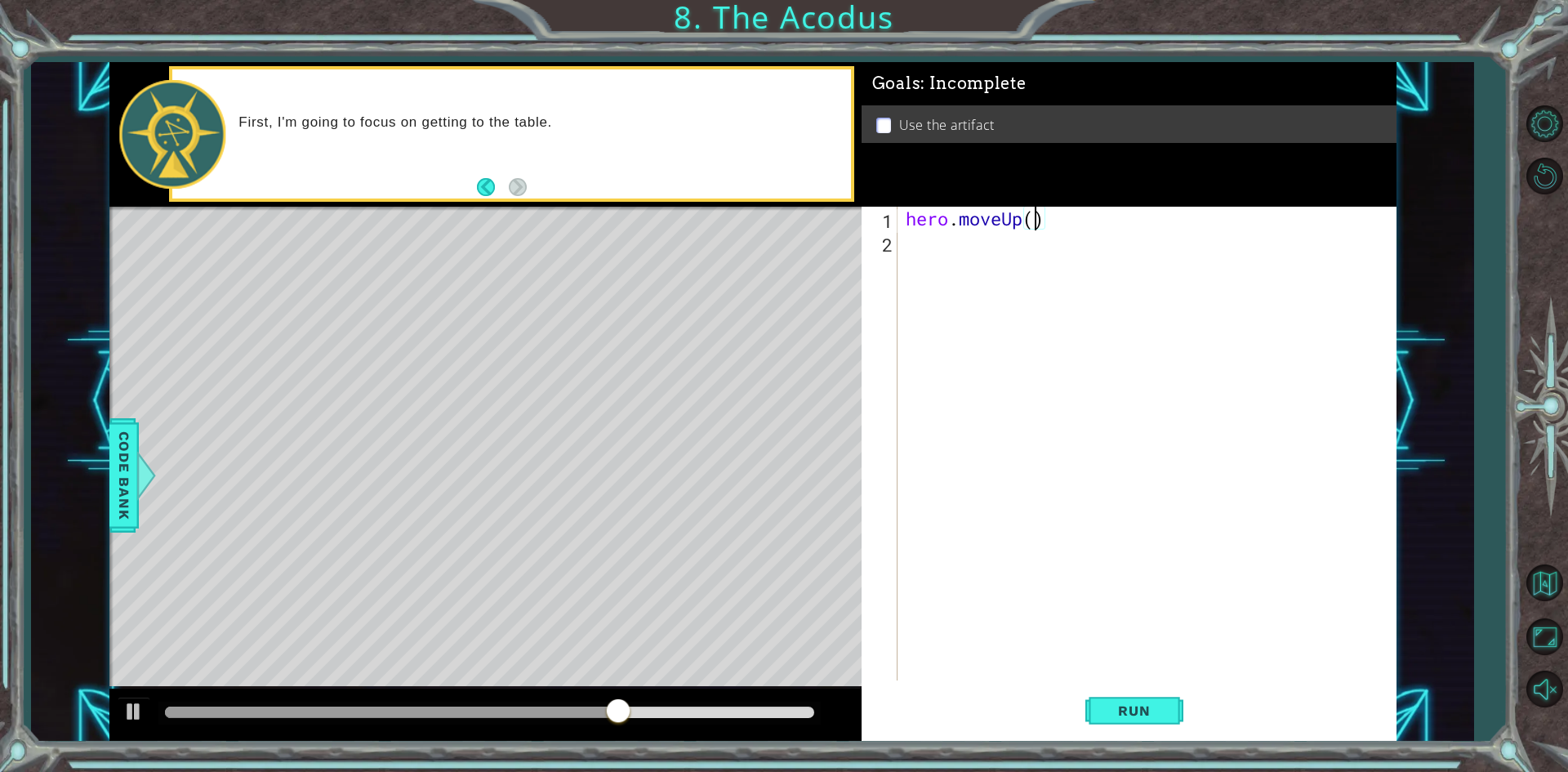
type textarea "hero.moveUp(2)"
click at [947, 255] on div "hero . moveUp ( 2 )" at bounding box center [1150, 467] width 497 height 521
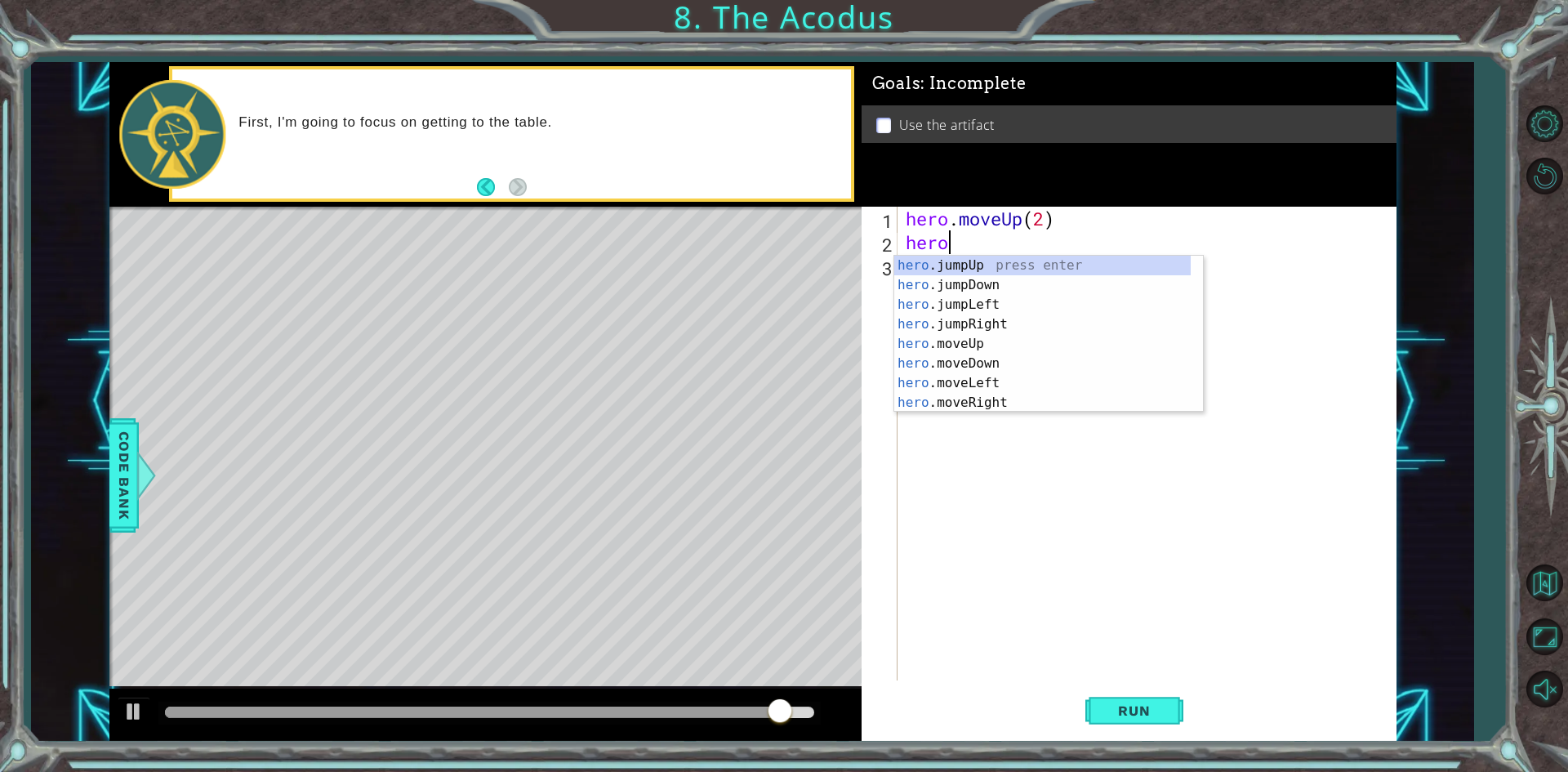
scroll to position [0, 2]
click at [984, 299] on div "hero . m oveUp press enter hero . m oveDown press enter hero . m oveLeft press …" at bounding box center [1048, 354] width 309 height 196
type textarea "hero.moveLeft(1)"
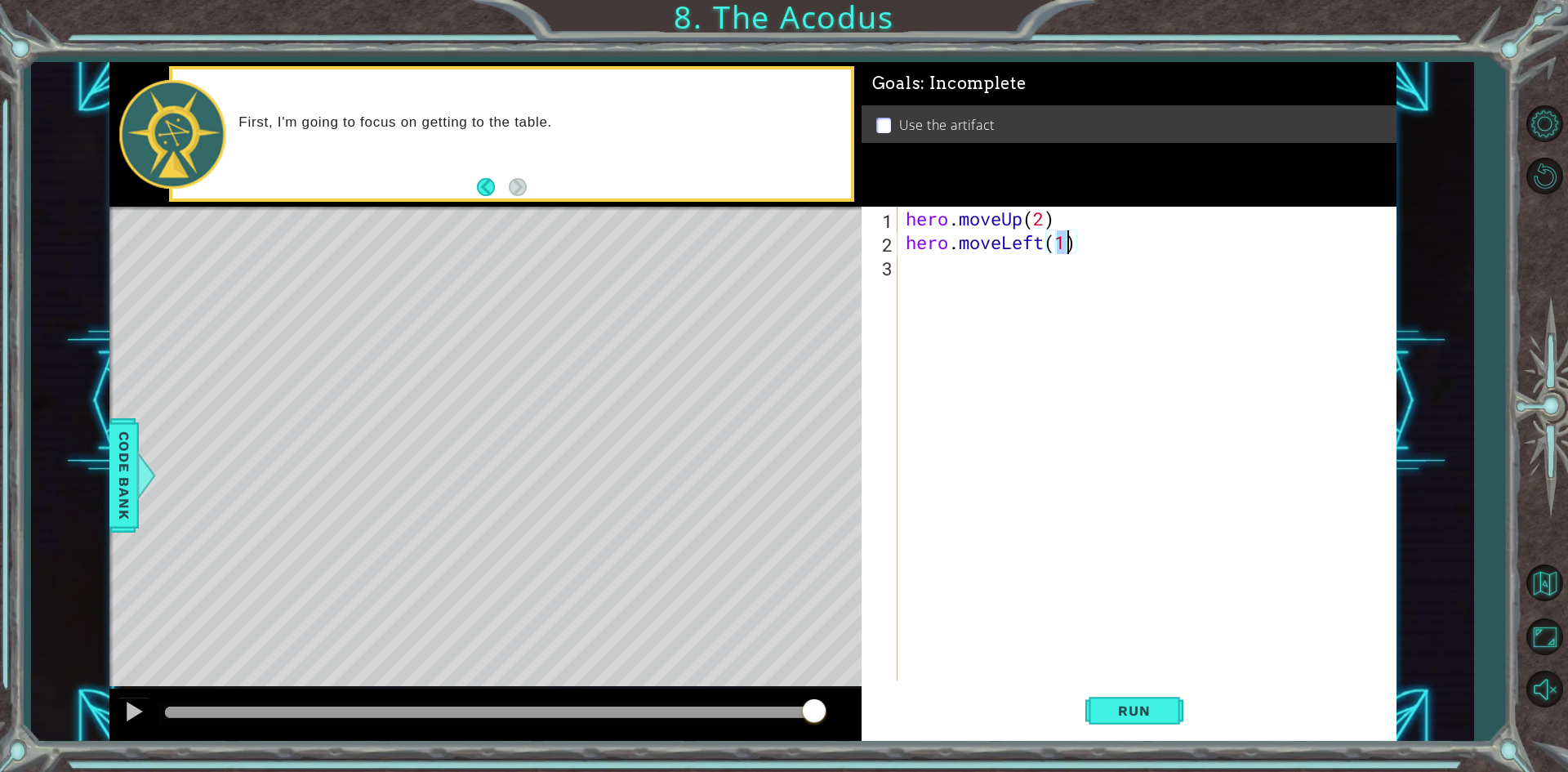
scroll to position [0, 7]
click at [977, 280] on div "hero . moveUp ( 2 ) hero . moveLeft ( 1 )" at bounding box center [1150, 467] width 497 height 521
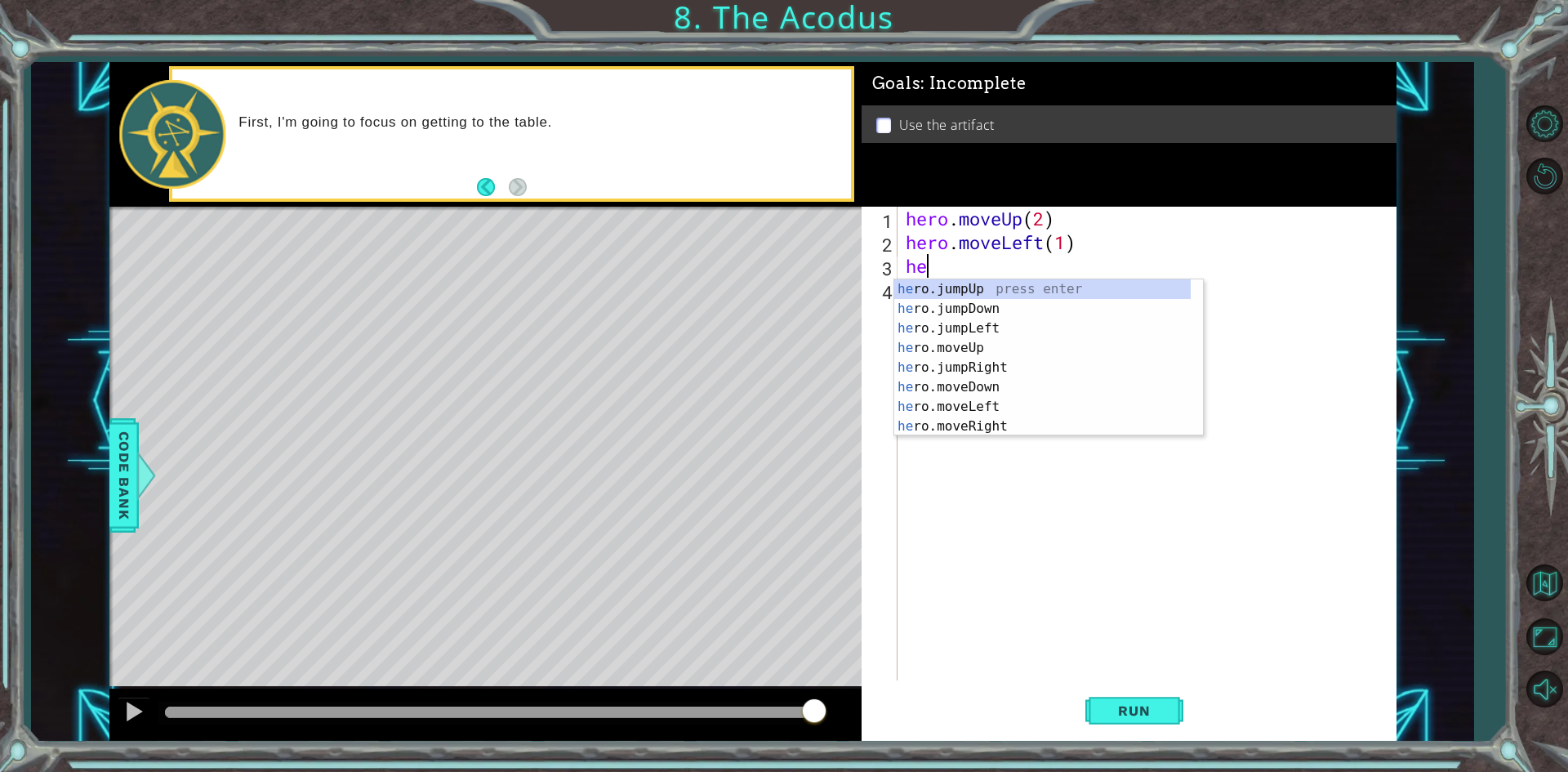
type textarea "hero"
click at [997, 309] on div "hero .jumpUp press enter hero .jumpDown press enter hero .jumpLeft press enter …" at bounding box center [1042, 378] width 296 height 196
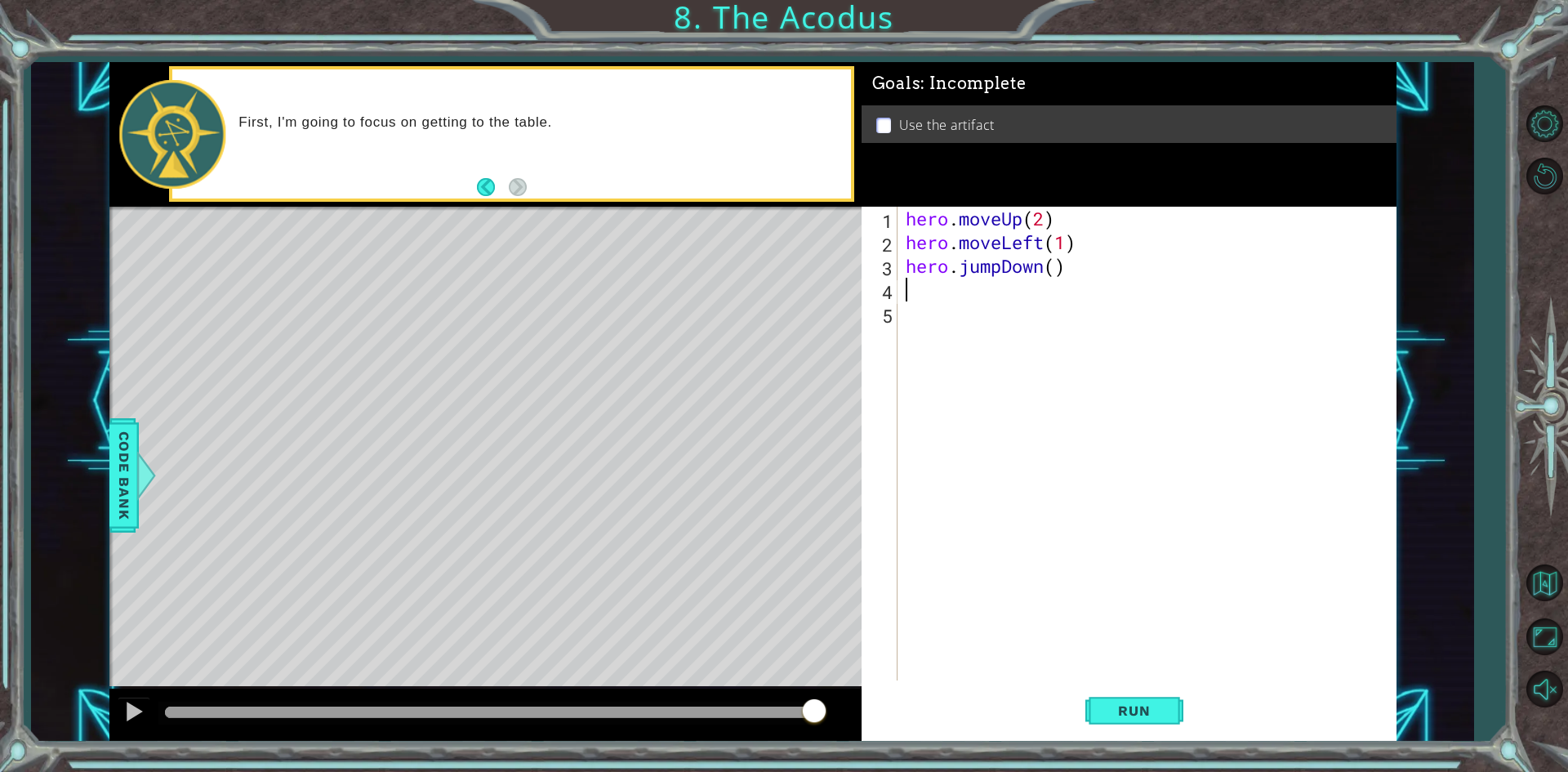
scroll to position [0, 0]
click at [1043, 265] on div "hero . moveUp ( 2 ) hero . moveLeft ( 1 ) hero . jumpDown ( )" at bounding box center [1150, 467] width 497 height 521
click at [1061, 271] on div "hero . moveUp ( 2 ) hero . moveLeft ( 1 ) hero . jumpDown ( )" at bounding box center [1150, 467] width 497 height 521
type textarea "hero.jumpDown(1)"
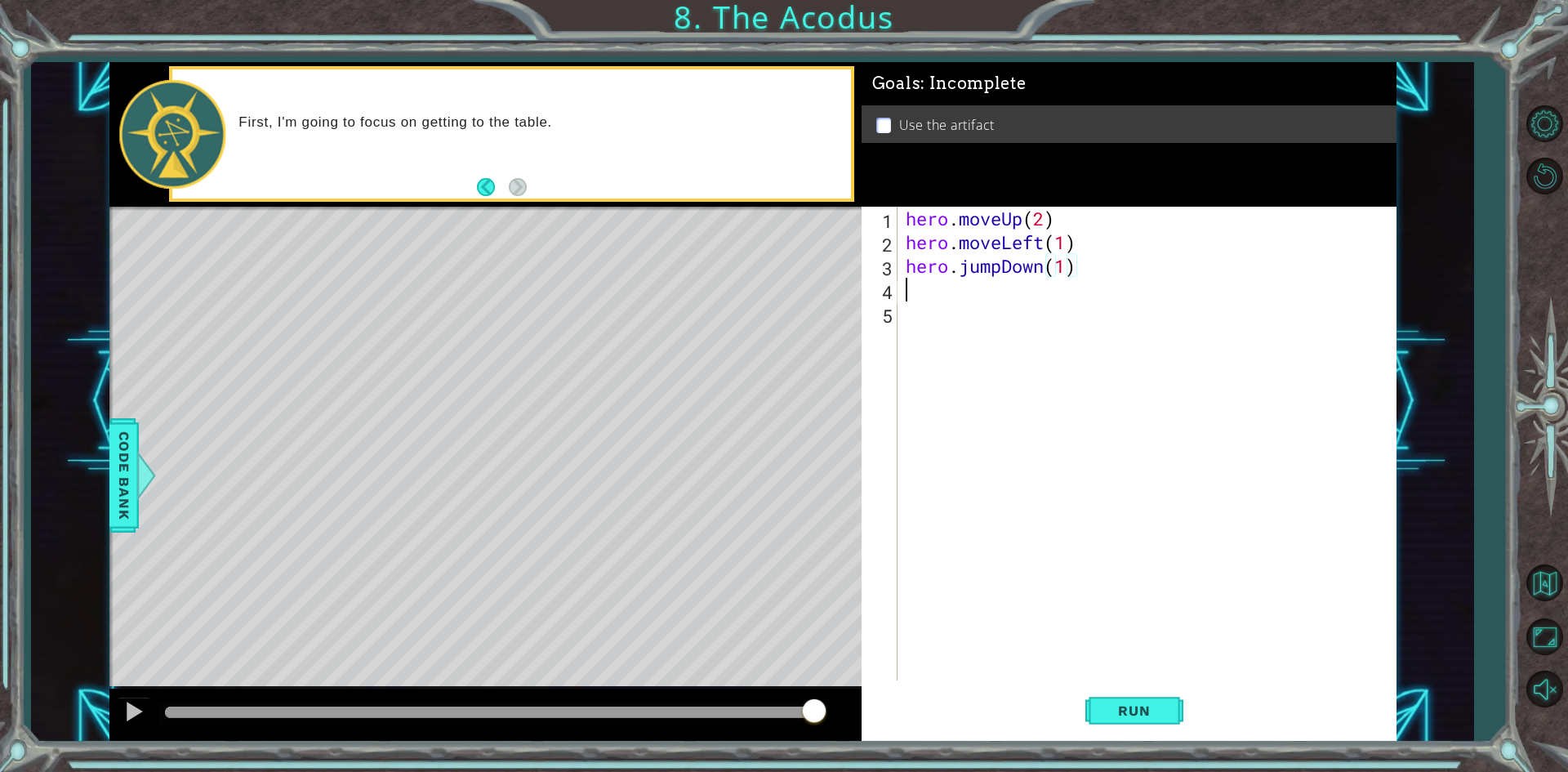
click at [963, 299] on div "hero . moveUp ( 2 ) hero . moveLeft ( 1 ) hero . jumpDown ( 1 )" at bounding box center [1150, 467] width 497 height 521
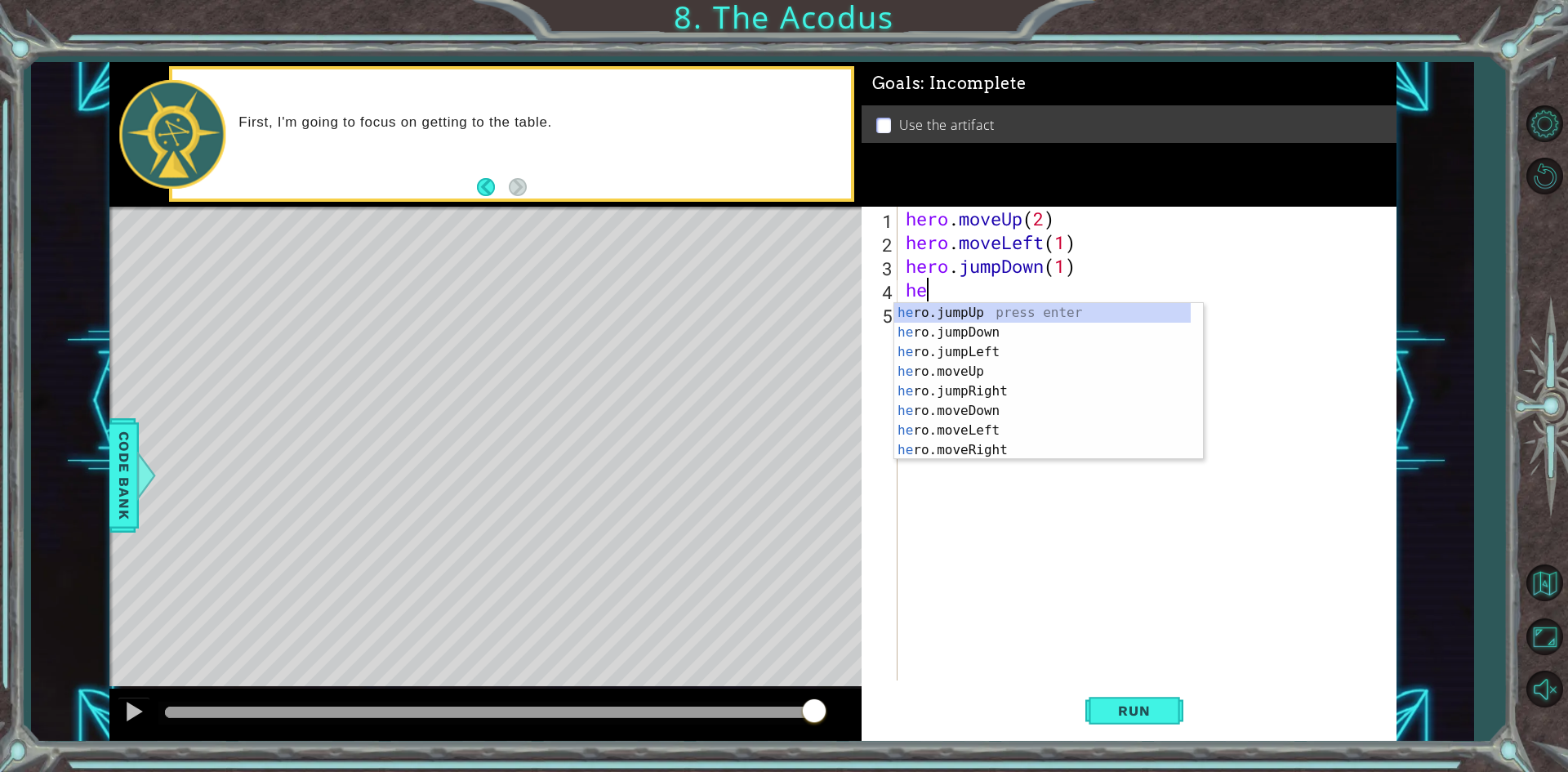
type textarea "hero"
click at [1011, 353] on div "hero .jumpUp press enter hero .jumpDown press enter hero .jumpLeft press enter …" at bounding box center [1042, 401] width 296 height 196
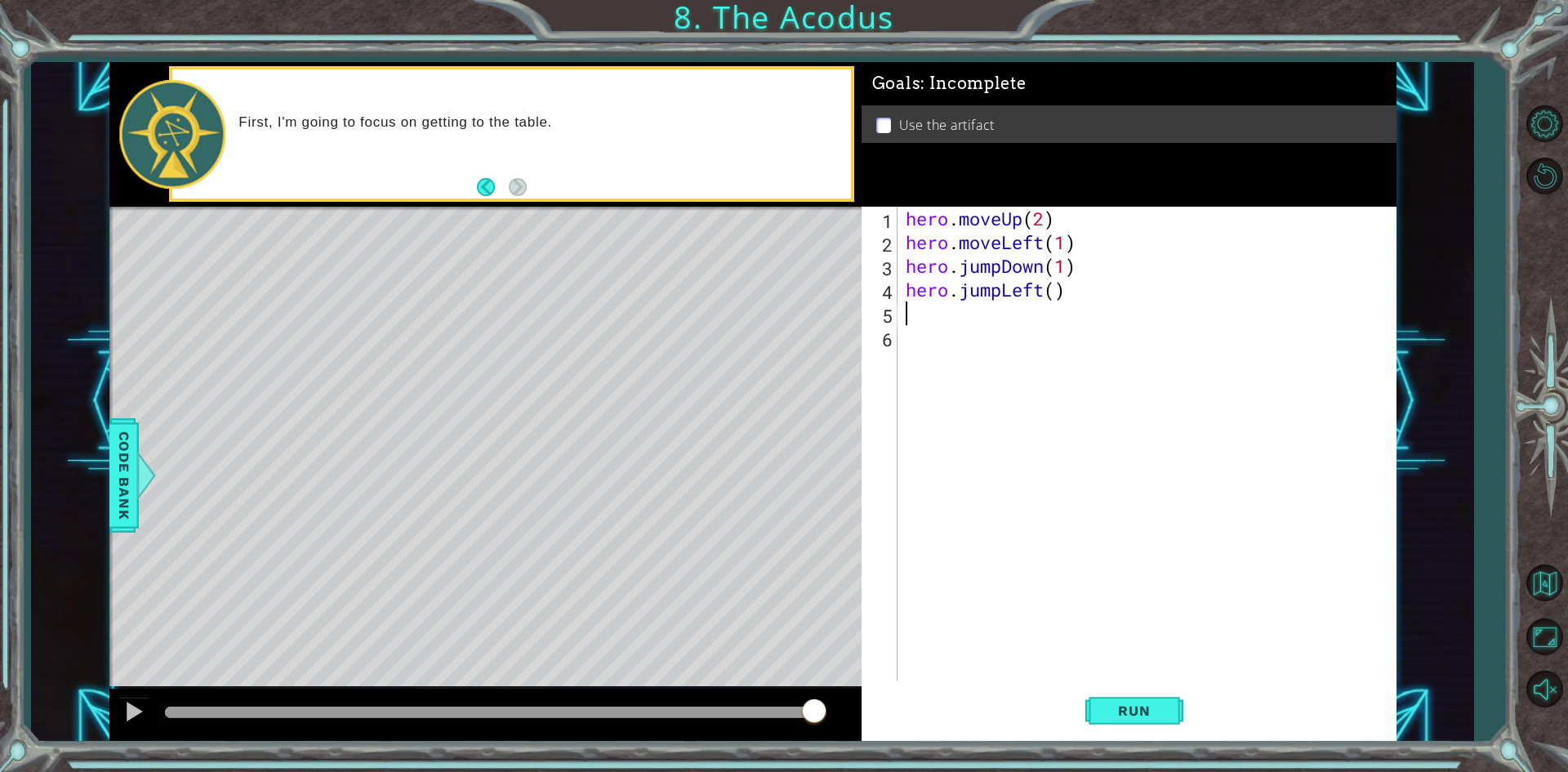
scroll to position [0, 0]
click at [1053, 290] on div "hero . moveUp ( 2 ) hero . moveLeft ( 1 ) hero . jumpDown ( 1 ) hero . jumpLeft…" at bounding box center [1150, 467] width 497 height 521
type textarea "hero.jumpLeft(1)"
click at [982, 320] on div "hero . moveUp ( 2 ) hero . moveLeft ( 1 ) hero . jumpDown ( 1 ) hero . jumpLeft…" at bounding box center [1150, 467] width 497 height 521
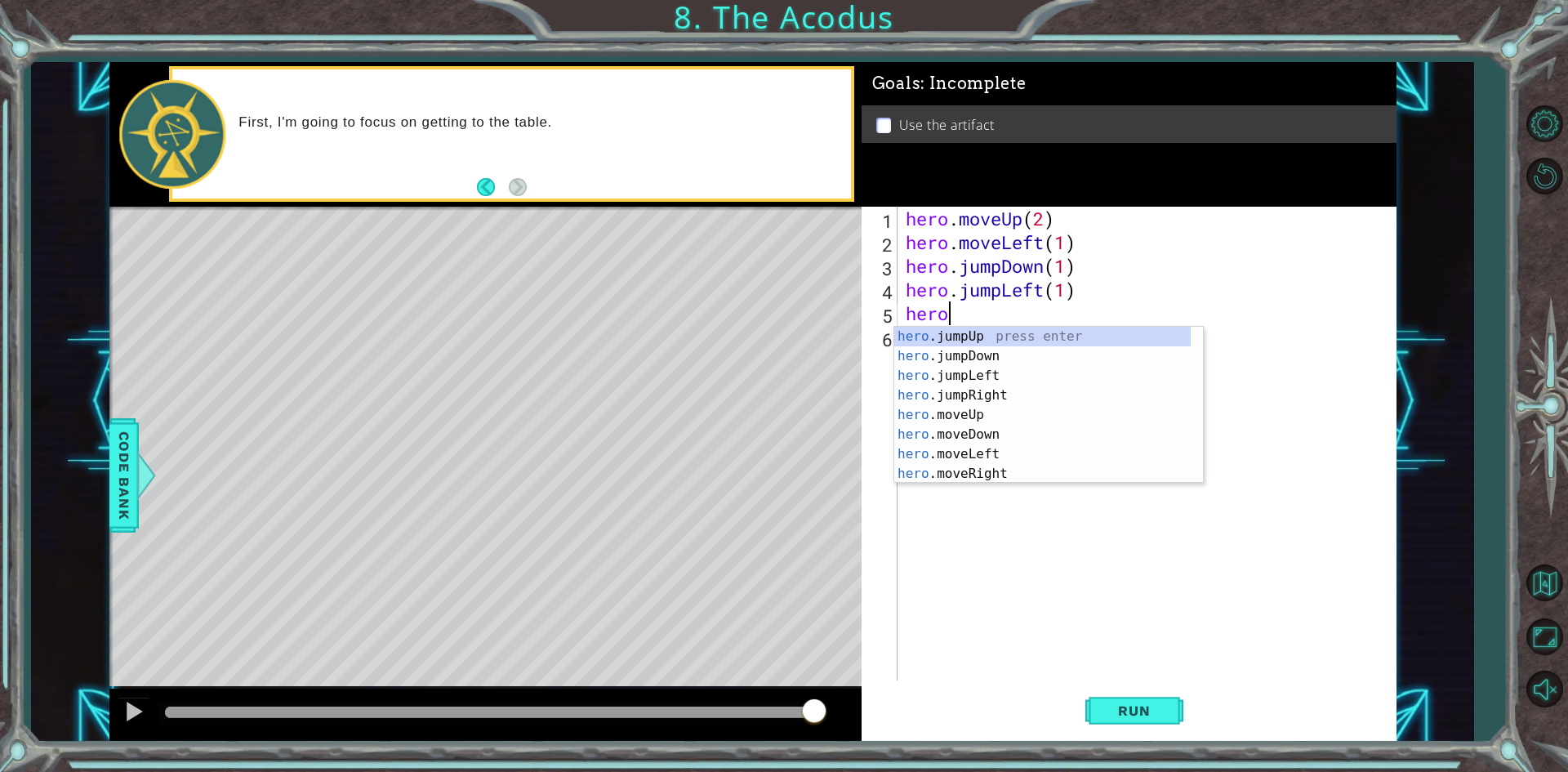
scroll to position [0, 1]
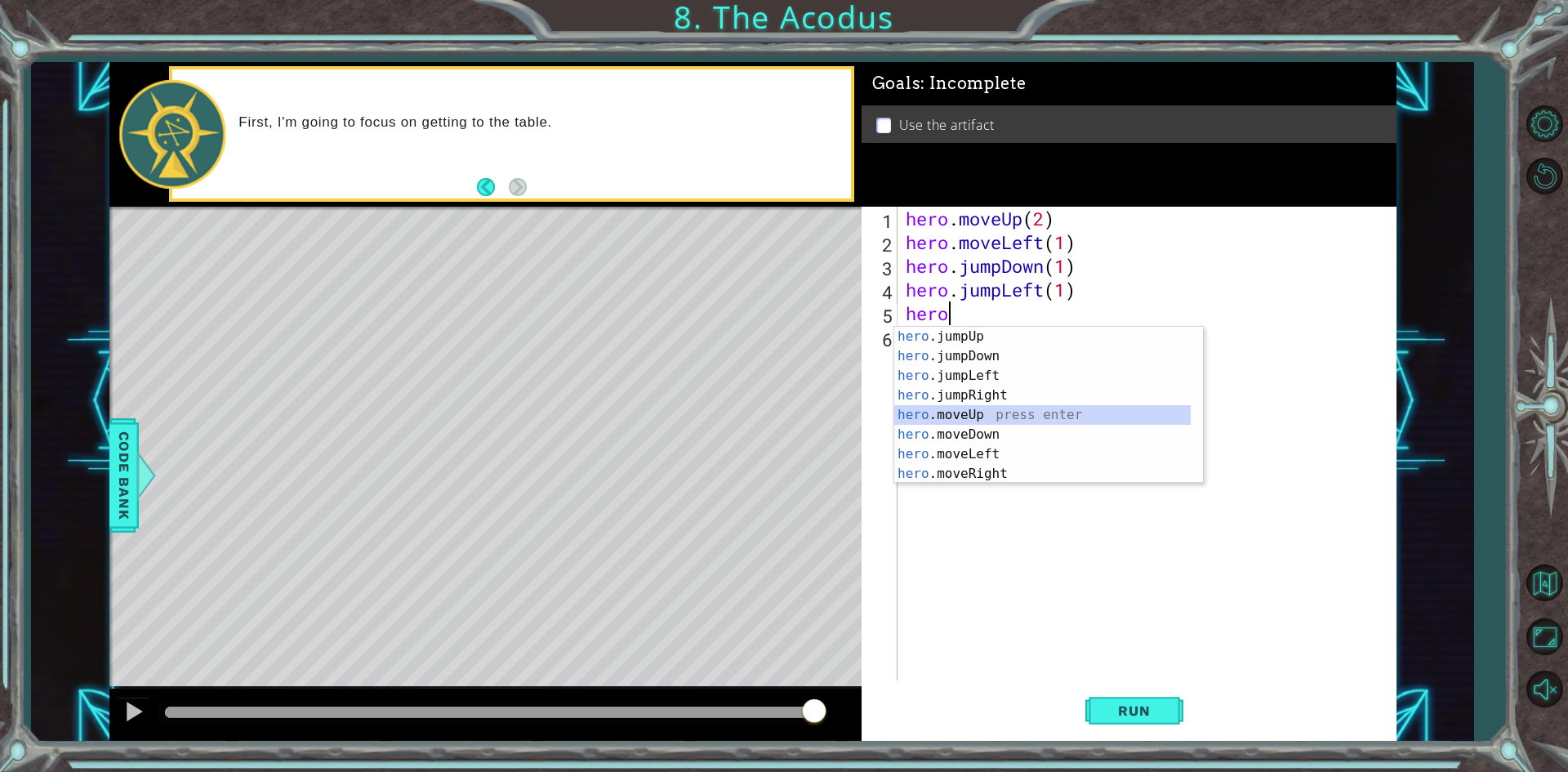
click at [972, 412] on div "hero .jumpUp press enter hero .jumpDown press enter hero .jumpLeft press enter …" at bounding box center [1042, 425] width 296 height 196
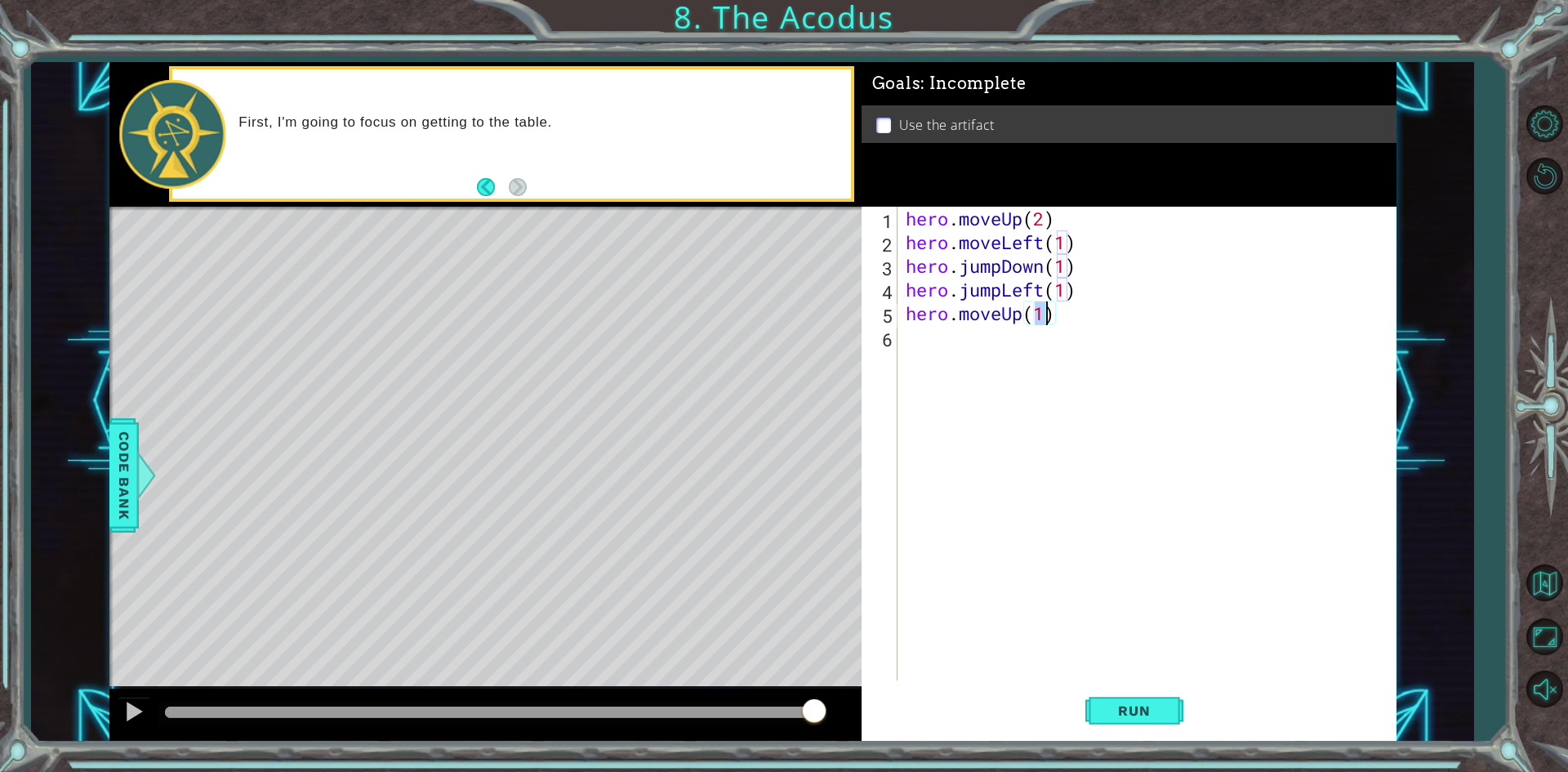
type textarea "hero.moveUp(2)"
click at [983, 344] on div "hero . moveUp ( 2 ) hero . moveLeft ( 1 ) hero . jumpDown ( 1 ) hero . jumpLeft…" at bounding box center [1150, 467] width 497 height 521
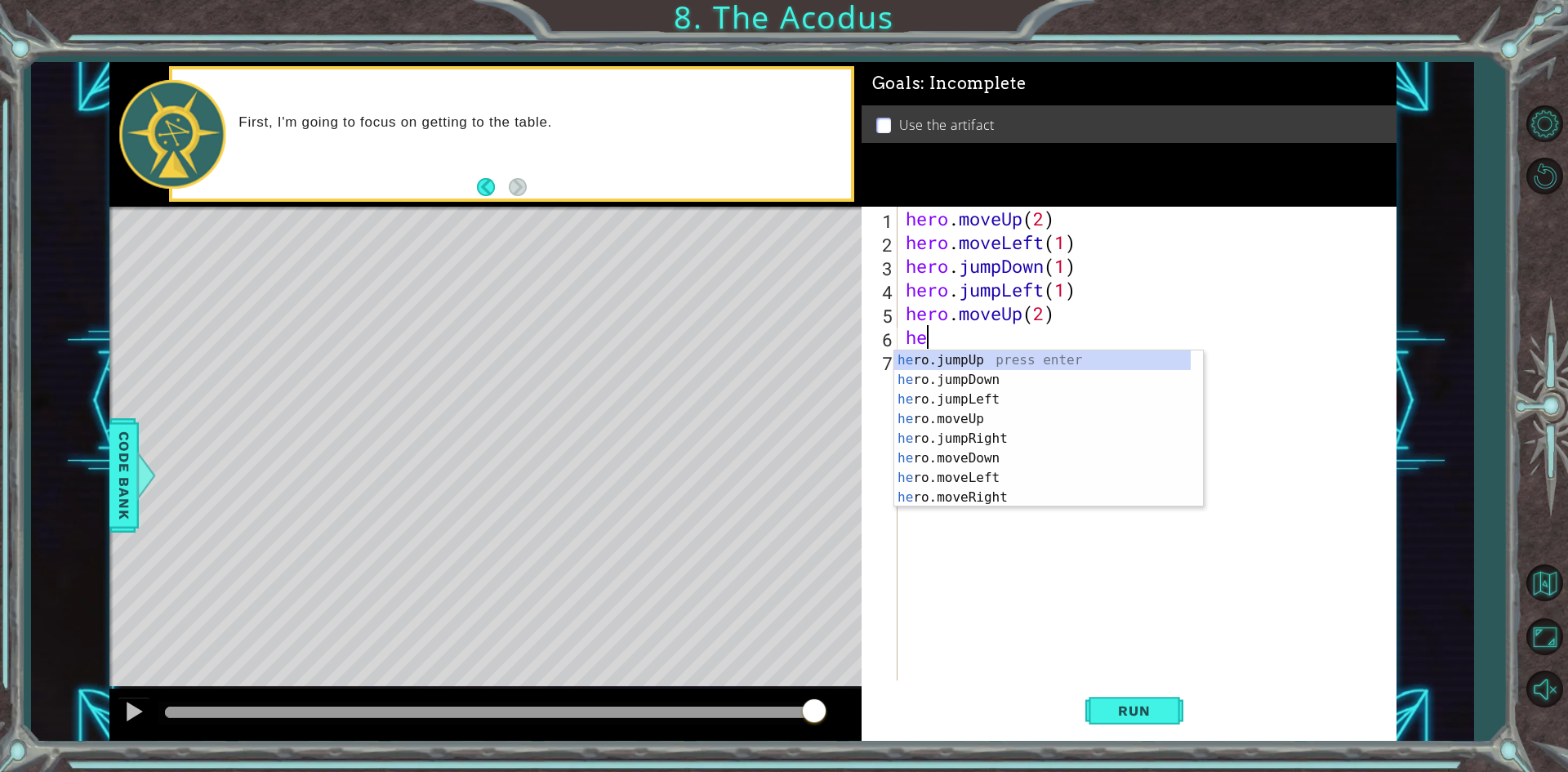
type textarea "hero"
click at [972, 414] on div "hero .jumpUp press enter hero .jumpDown press enter hero .jumpLeft press enter …" at bounding box center [1042, 448] width 296 height 196
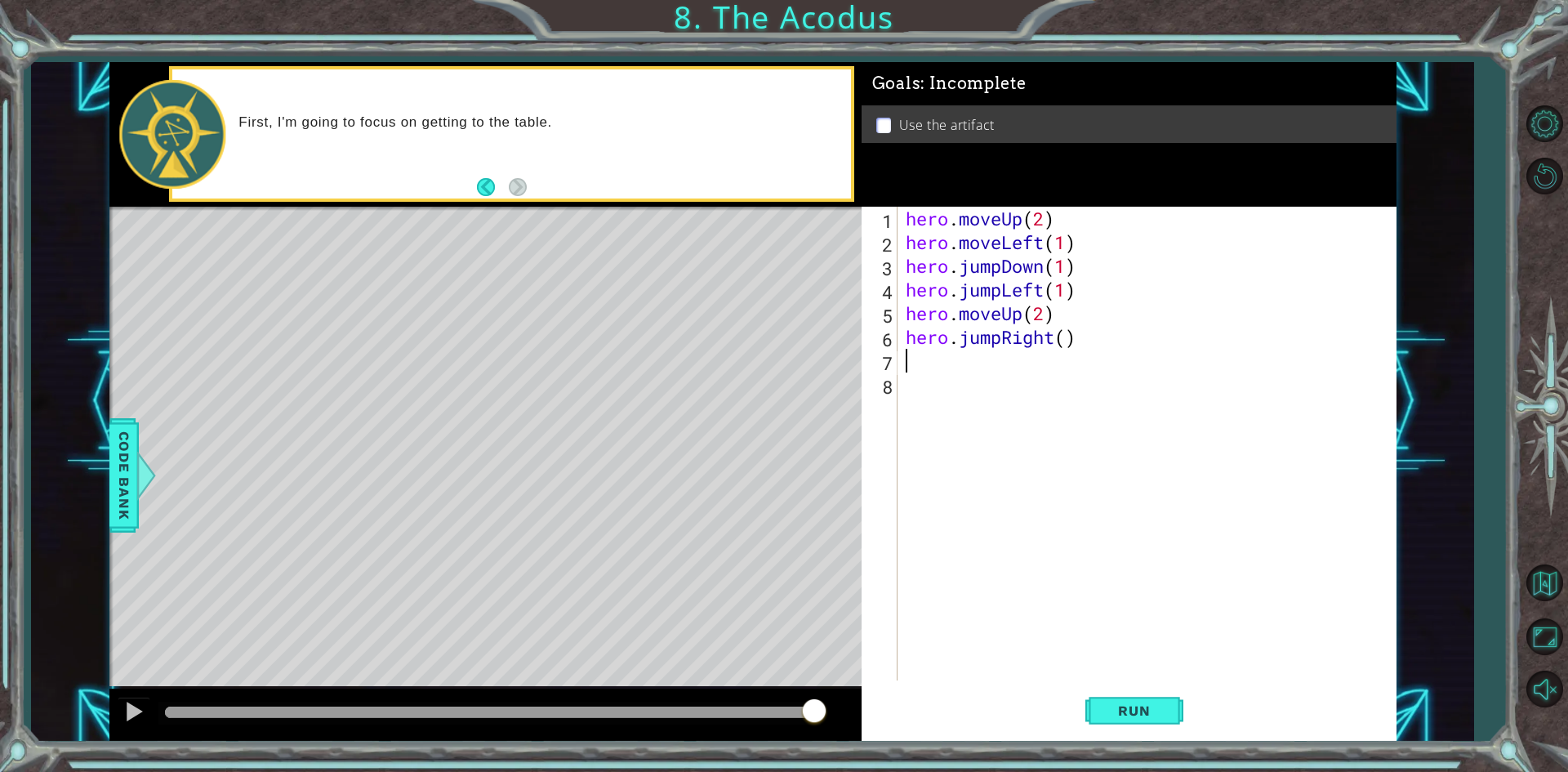
scroll to position [0, 0]
click at [1062, 339] on div "hero . moveUp ( 2 ) hero . moveLeft ( 1 ) hero . jumpDown ( 1 ) hero . jumpLeft…" at bounding box center [1150, 467] width 497 height 521
type textarea "hero.jumpRight(1)"
click at [974, 369] on div "hero . moveUp ( 2 ) hero . moveLeft ( 1 ) hero . jumpDown ( 1 ) hero . jumpLeft…" at bounding box center [1150, 467] width 497 height 521
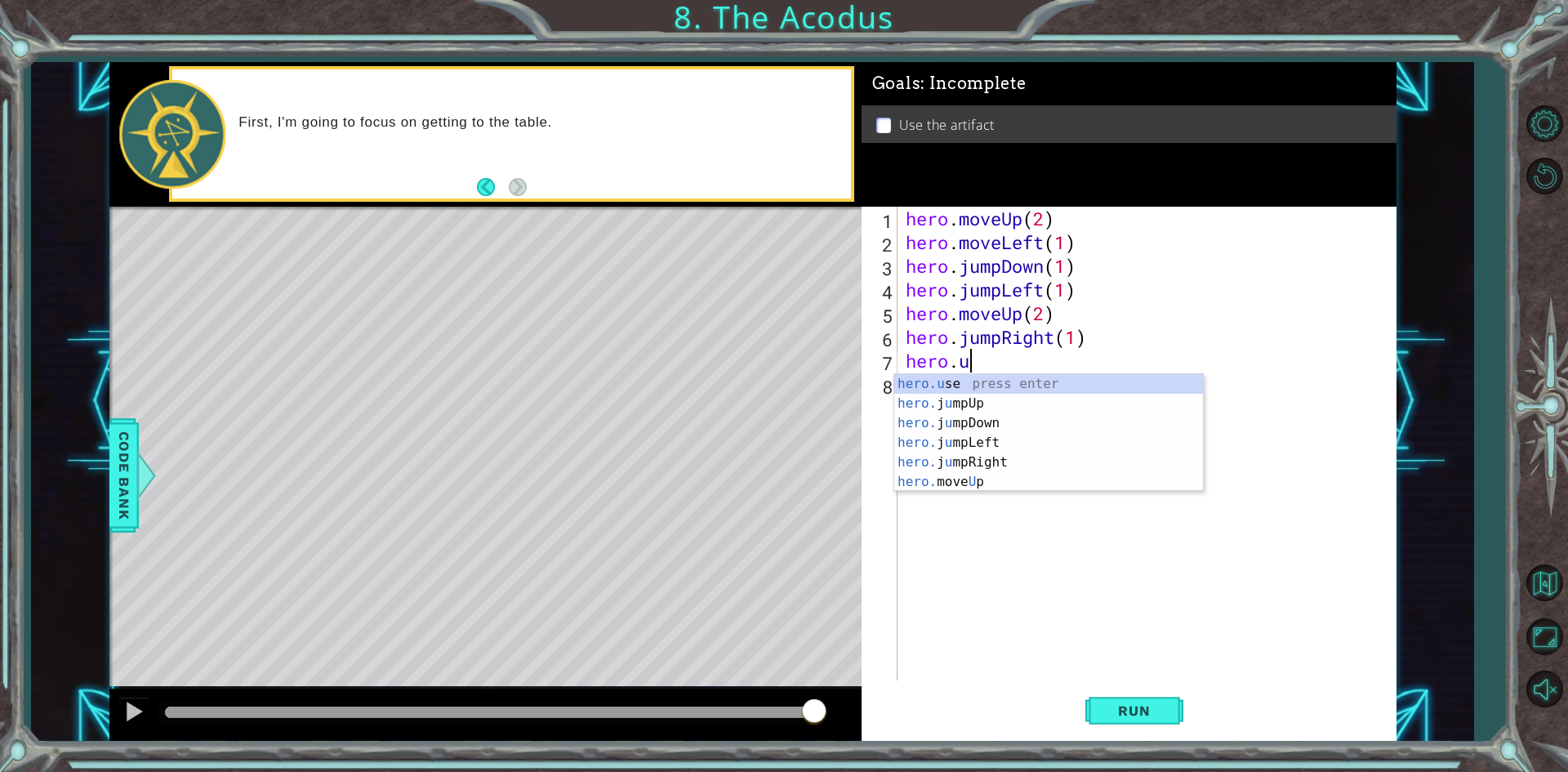
scroll to position [0, 2]
click at [960, 377] on div "[DOMAIN_NAME] e press enter" at bounding box center [1048, 403] width 309 height 59
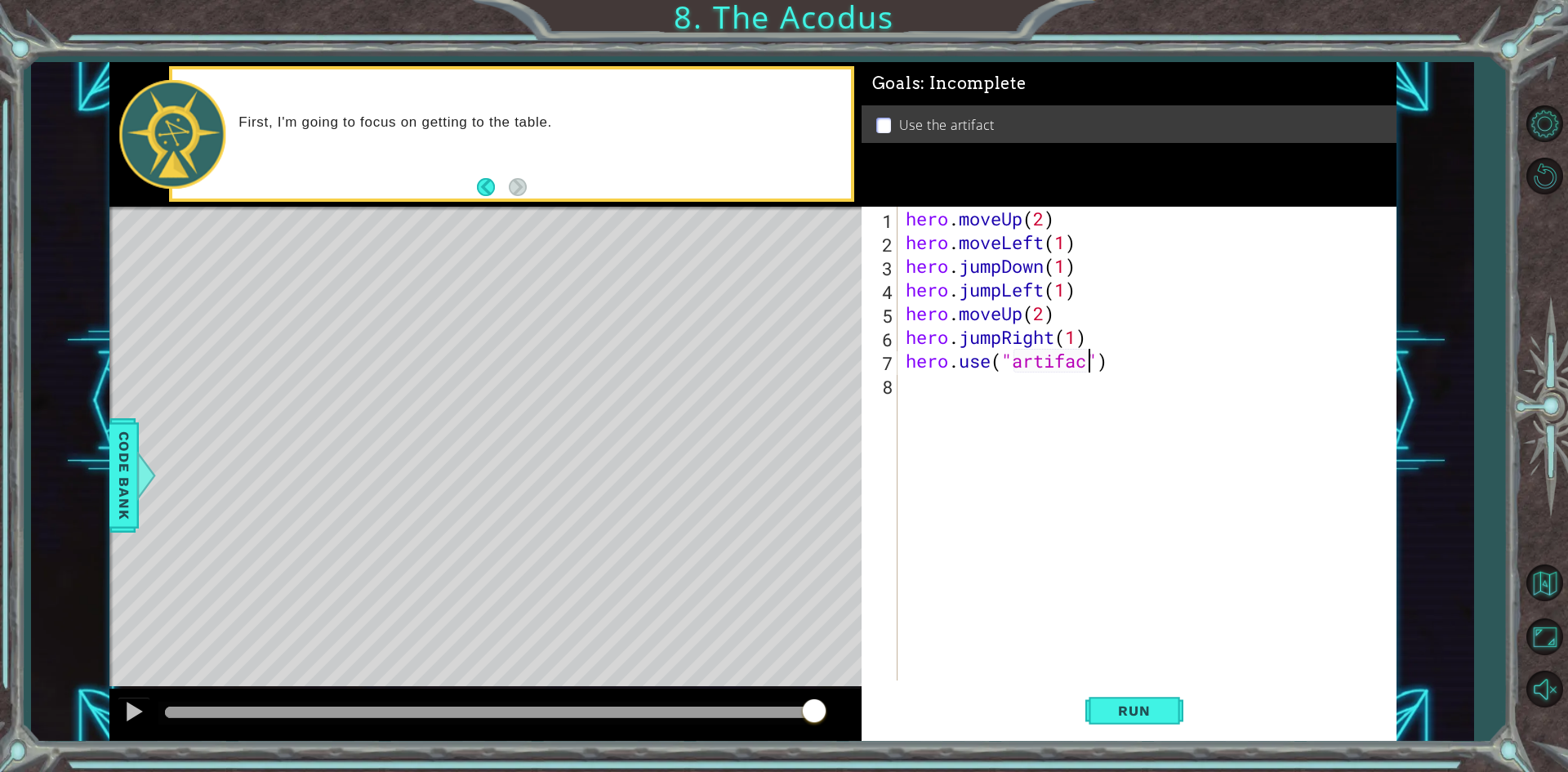
scroll to position [0, 8]
click at [1117, 710] on span "Run" at bounding box center [1134, 710] width 65 height 17
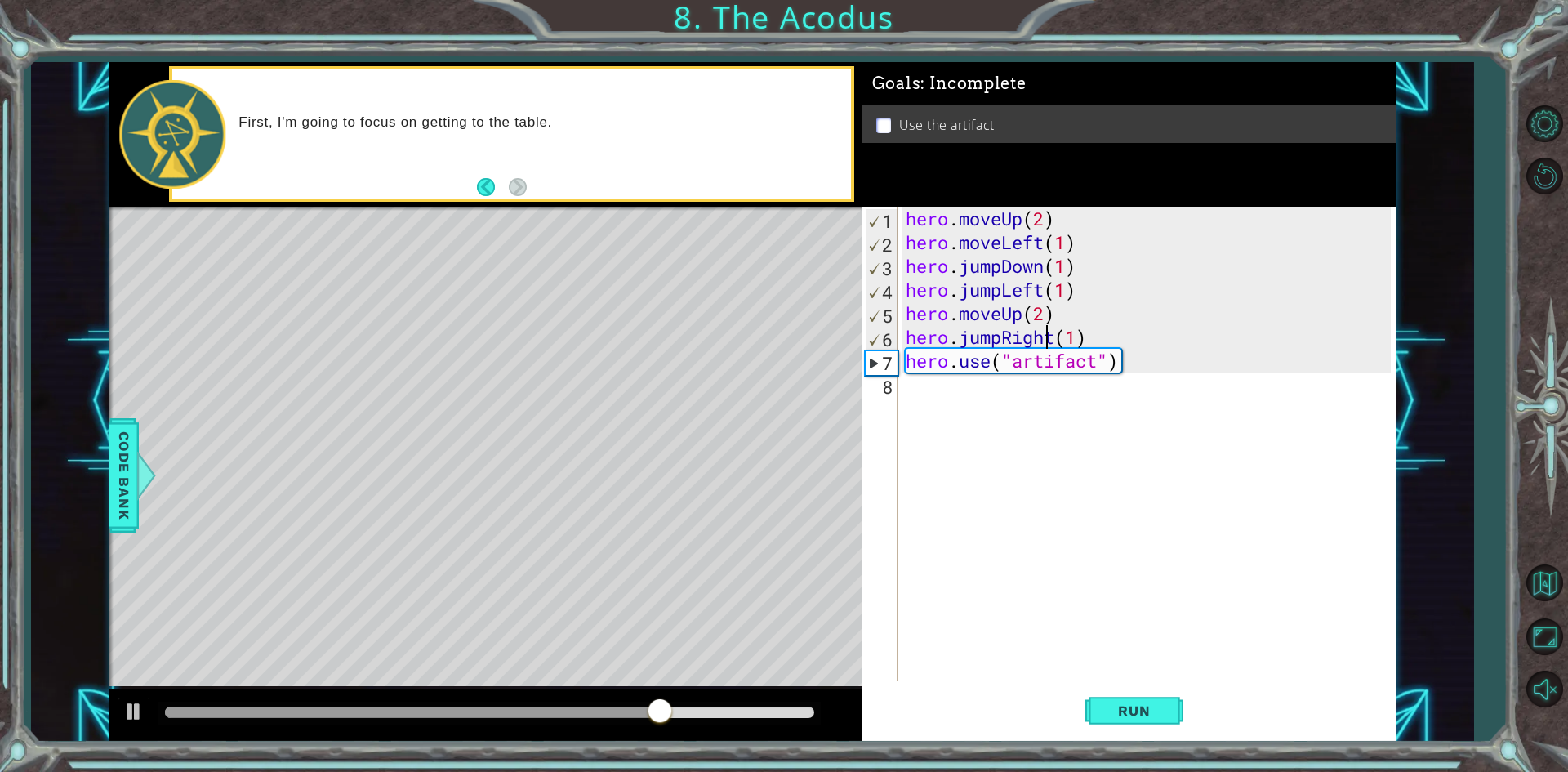
click at [1051, 346] on div "hero . moveUp ( 2 ) hero . moveLeft ( 1 ) hero . jumpDown ( 1 ) hero . jumpLeft…" at bounding box center [1150, 467] width 497 height 521
click at [1085, 338] on div "hero . moveUp ( 2 ) hero . moveLeft ( 1 ) hero . jumpDown ( 1 ) hero . jumpLeft…" at bounding box center [1150, 467] width 497 height 521
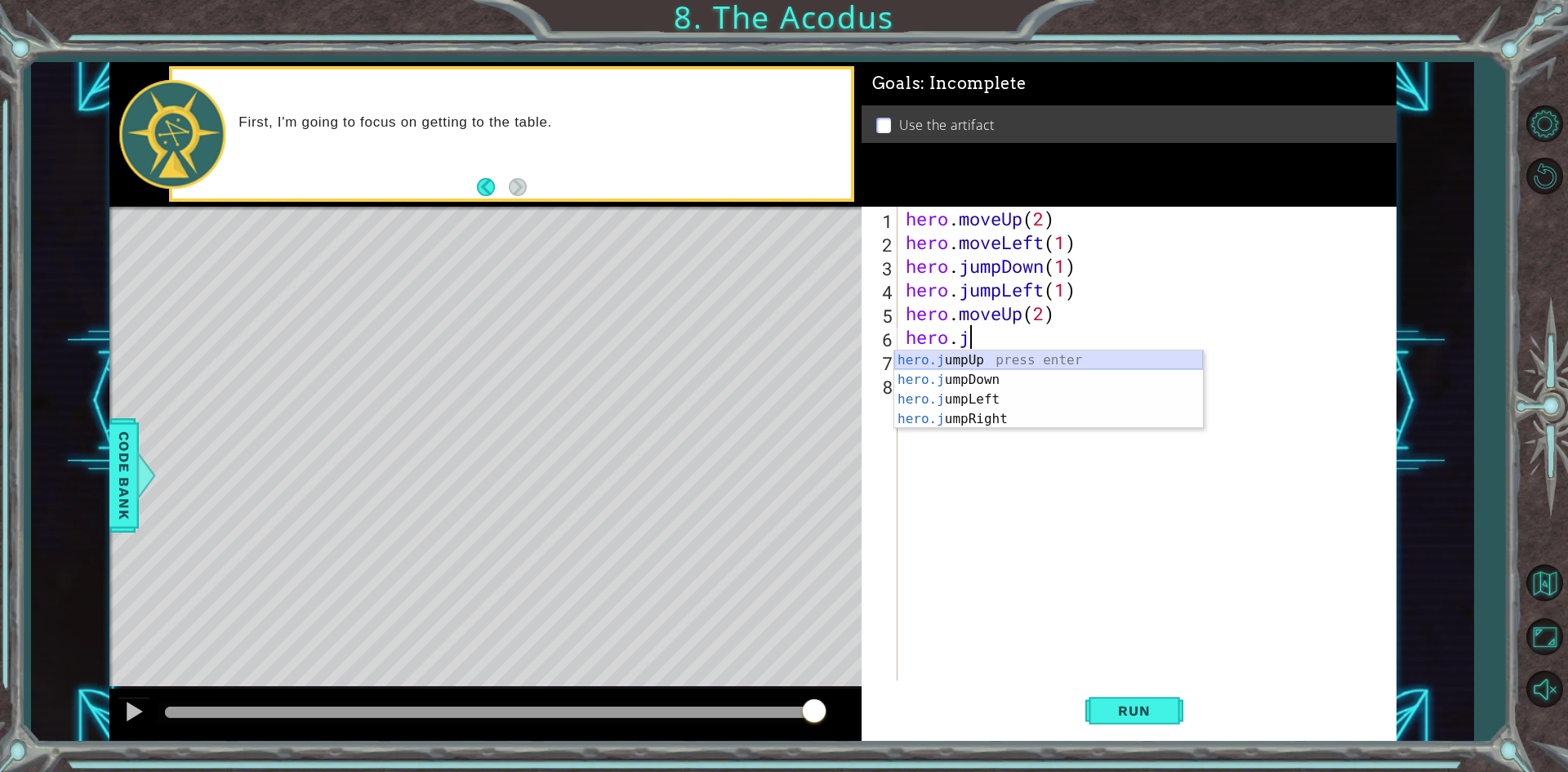
scroll to position [0, 2]
click at [1000, 496] on div "hero. jumpUp press enter hero. jumpDown press enter hero. jumpLeft press enter …" at bounding box center [1042, 448] width 296 height 196
type textarea "hero.moveRight(1)"
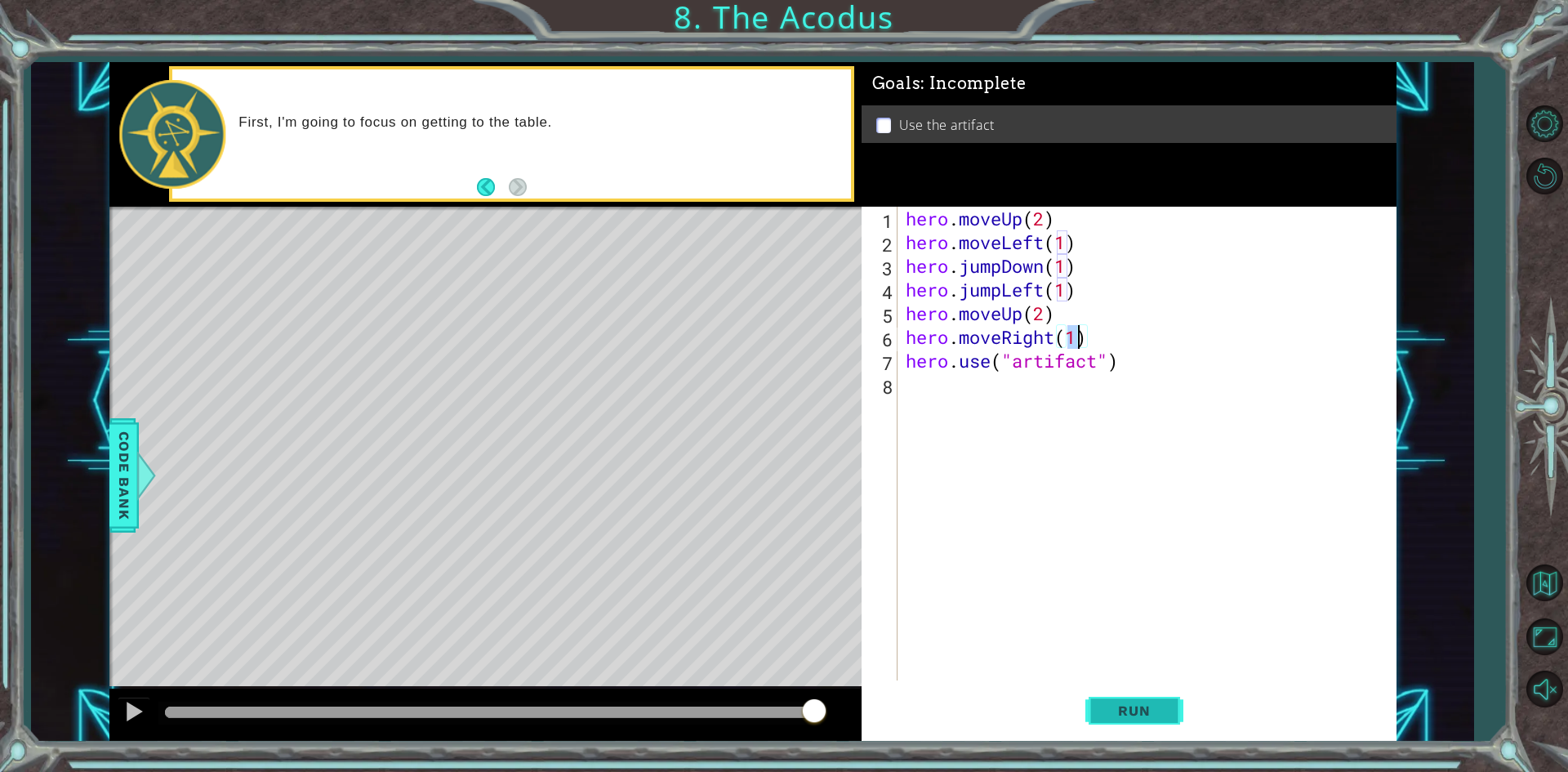
click at [1119, 722] on button "Run" at bounding box center [1135, 711] width 98 height 53
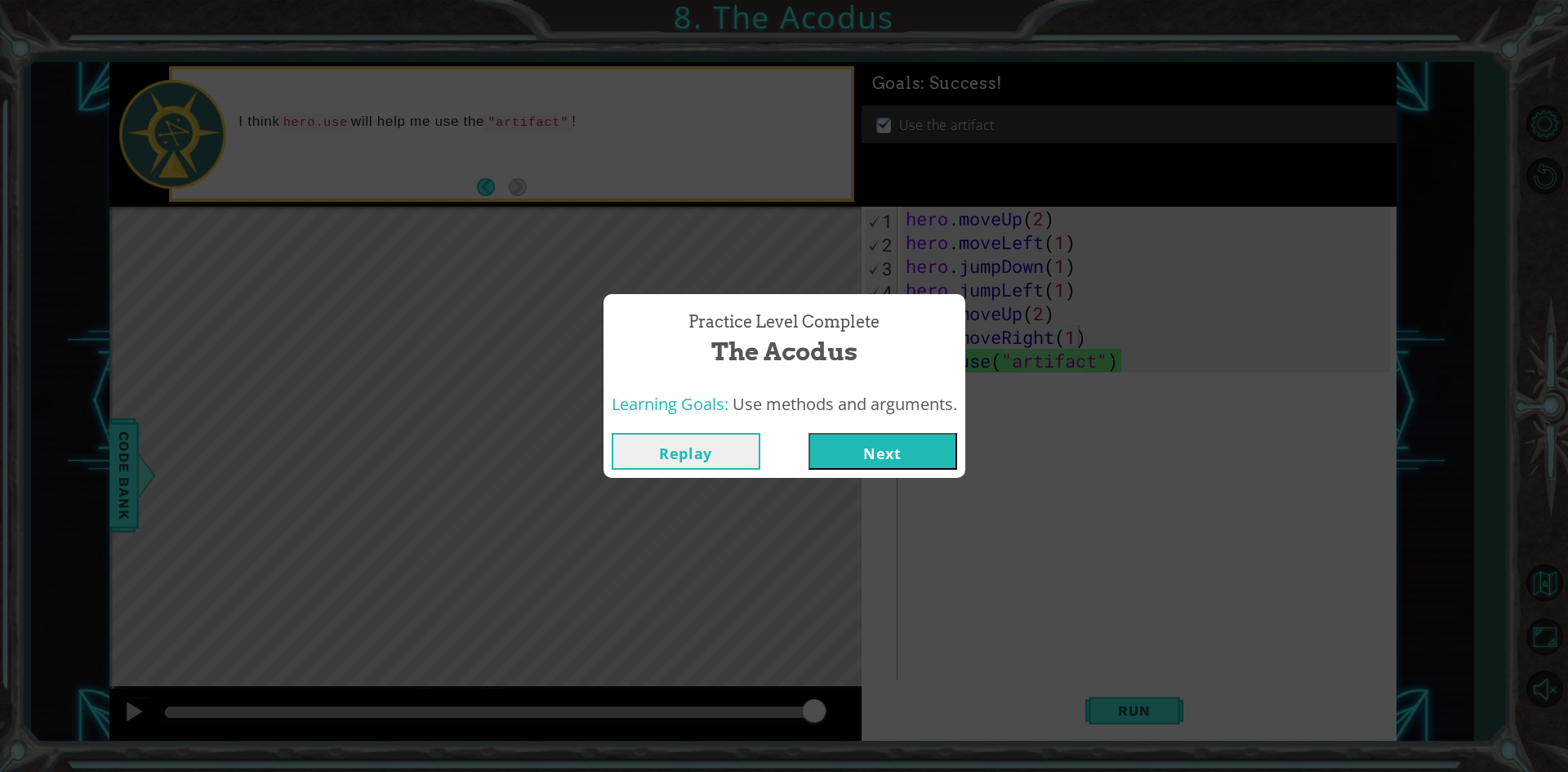
click at [887, 438] on button "Next" at bounding box center [883, 451] width 149 height 37
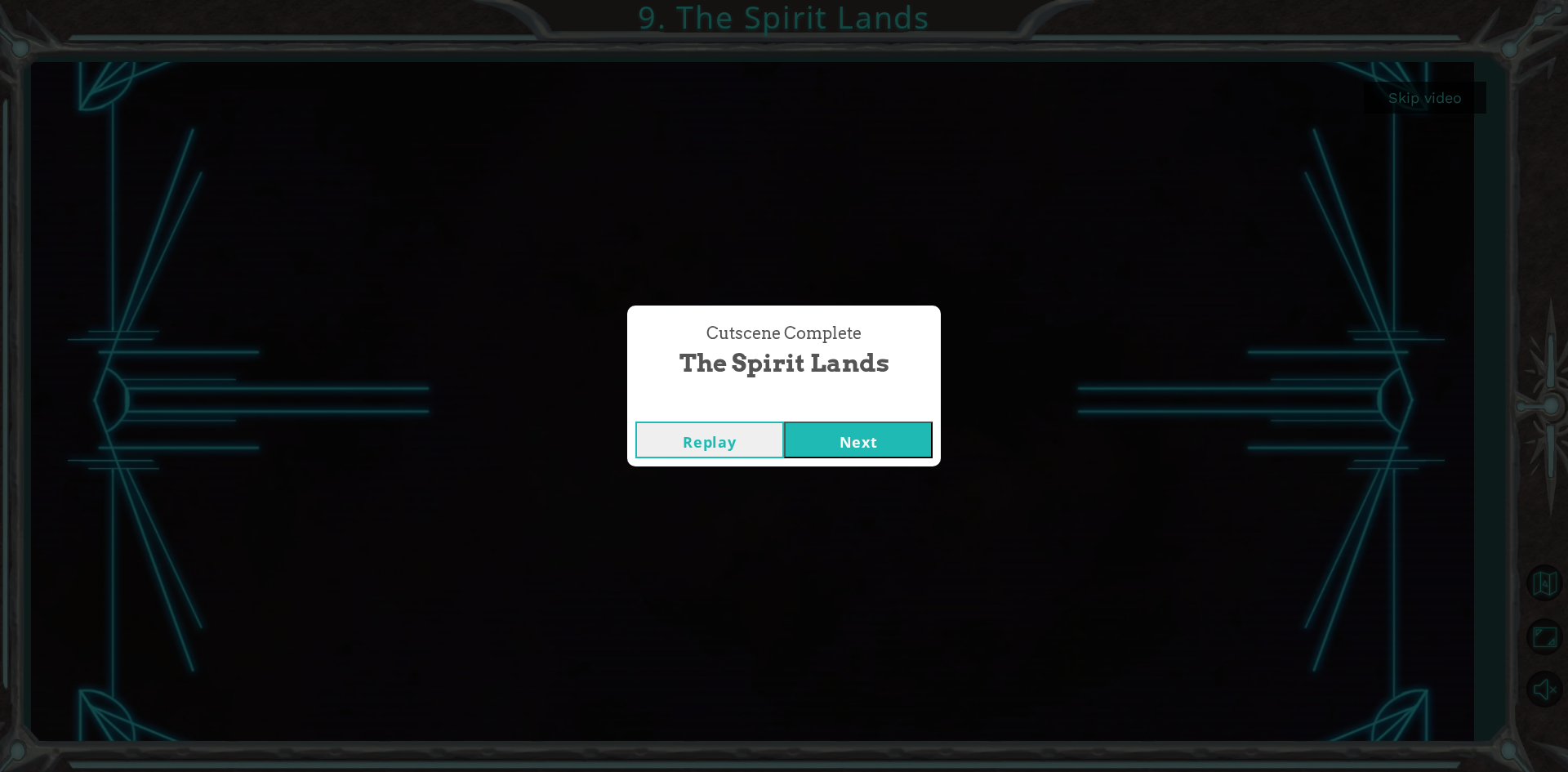
click at [879, 439] on button "Next" at bounding box center [858, 440] width 149 height 37
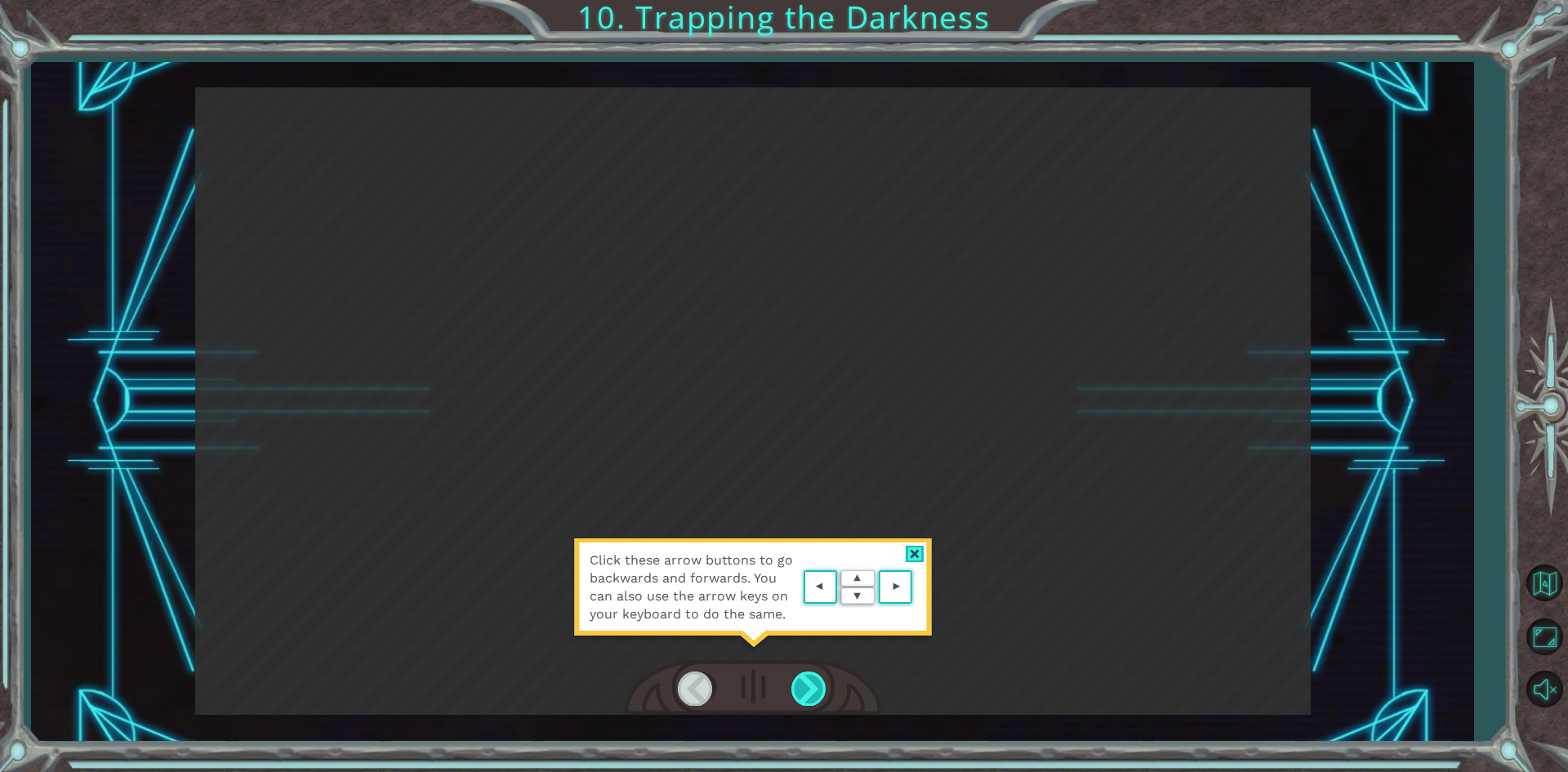
click at [799, 696] on div at bounding box center [809, 688] width 37 height 33
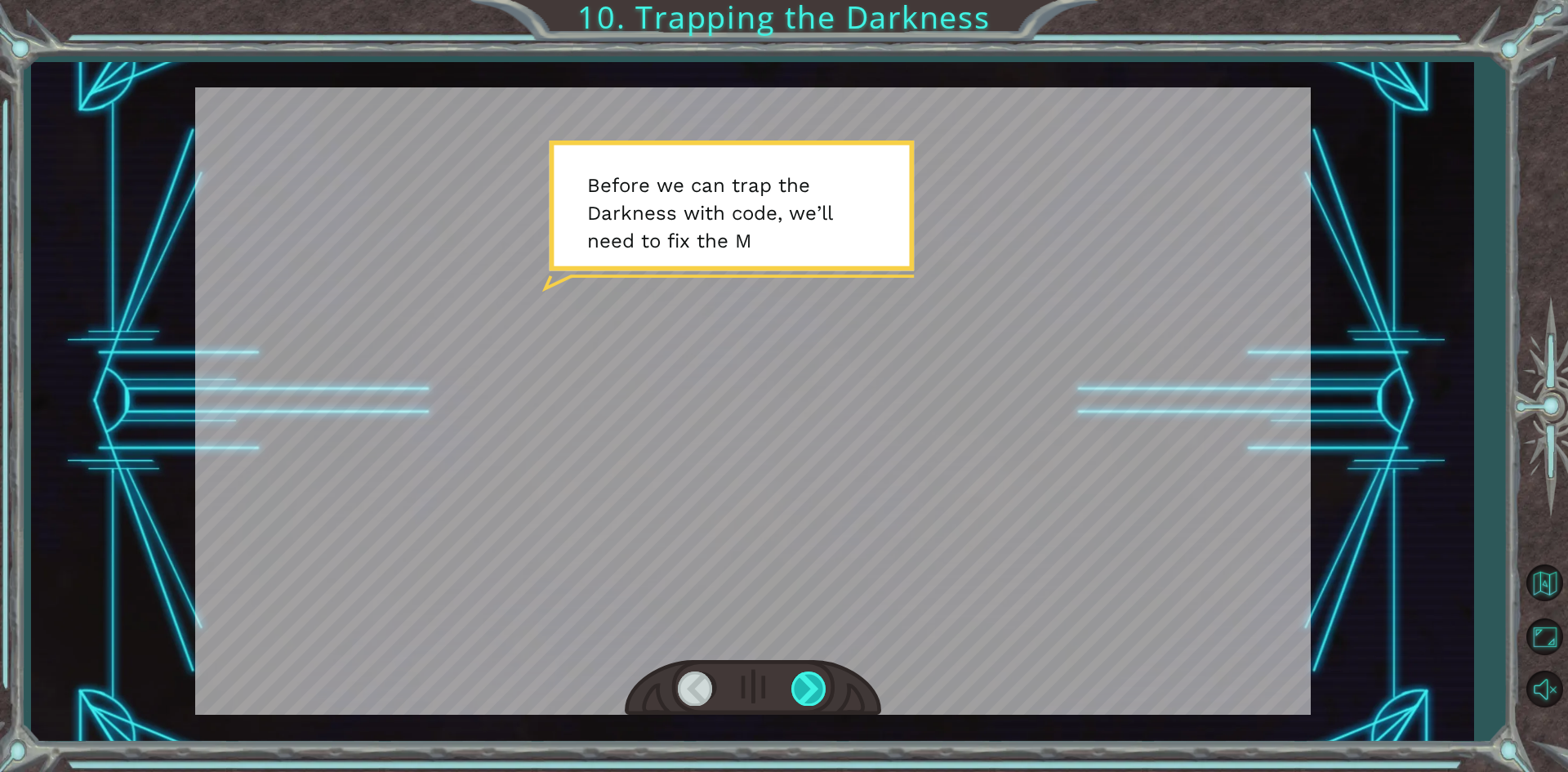
click at [812, 690] on div at bounding box center [809, 688] width 37 height 33
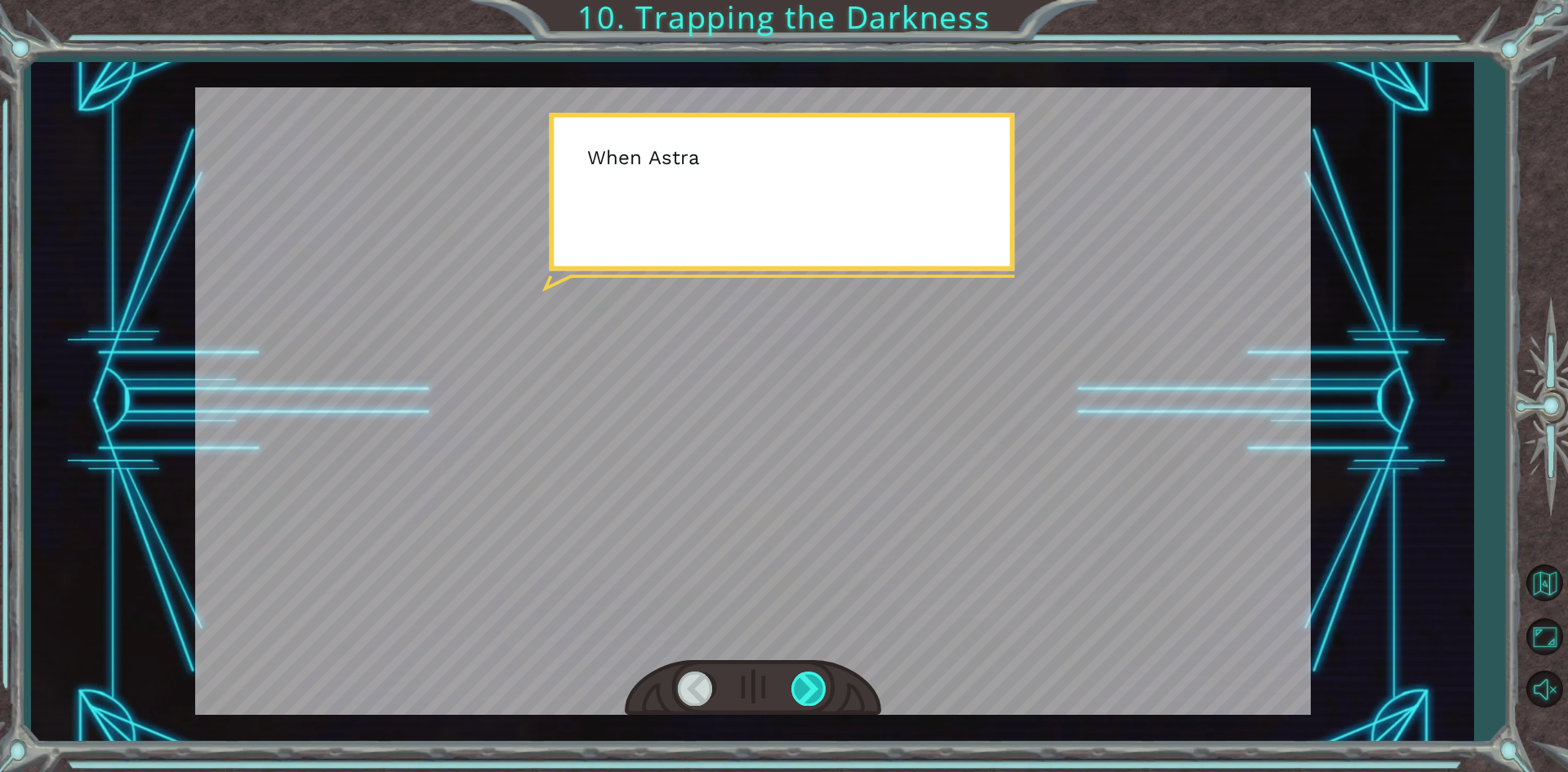
click at [812, 690] on div at bounding box center [809, 688] width 37 height 33
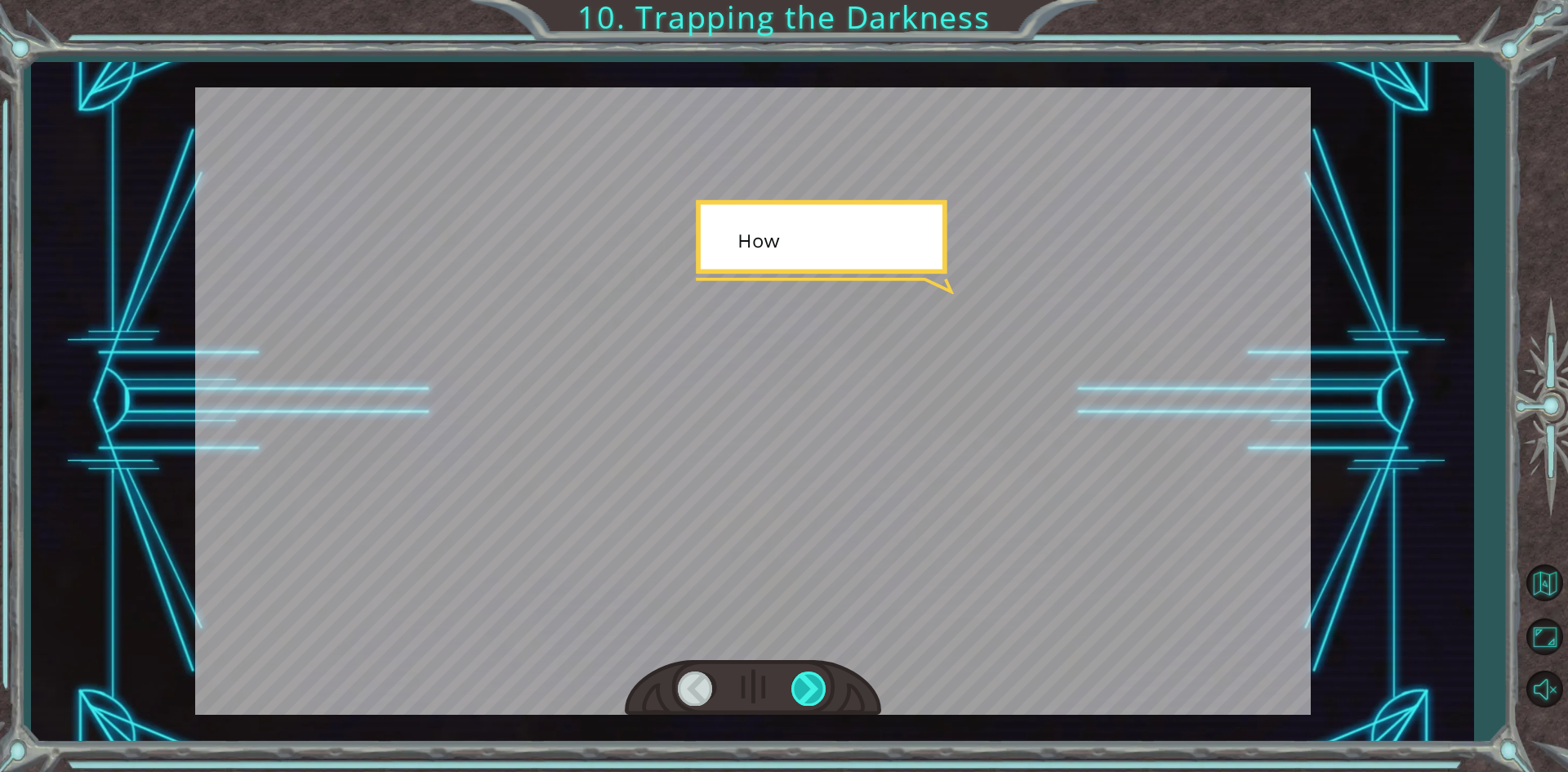
click at [812, 690] on div at bounding box center [809, 688] width 37 height 33
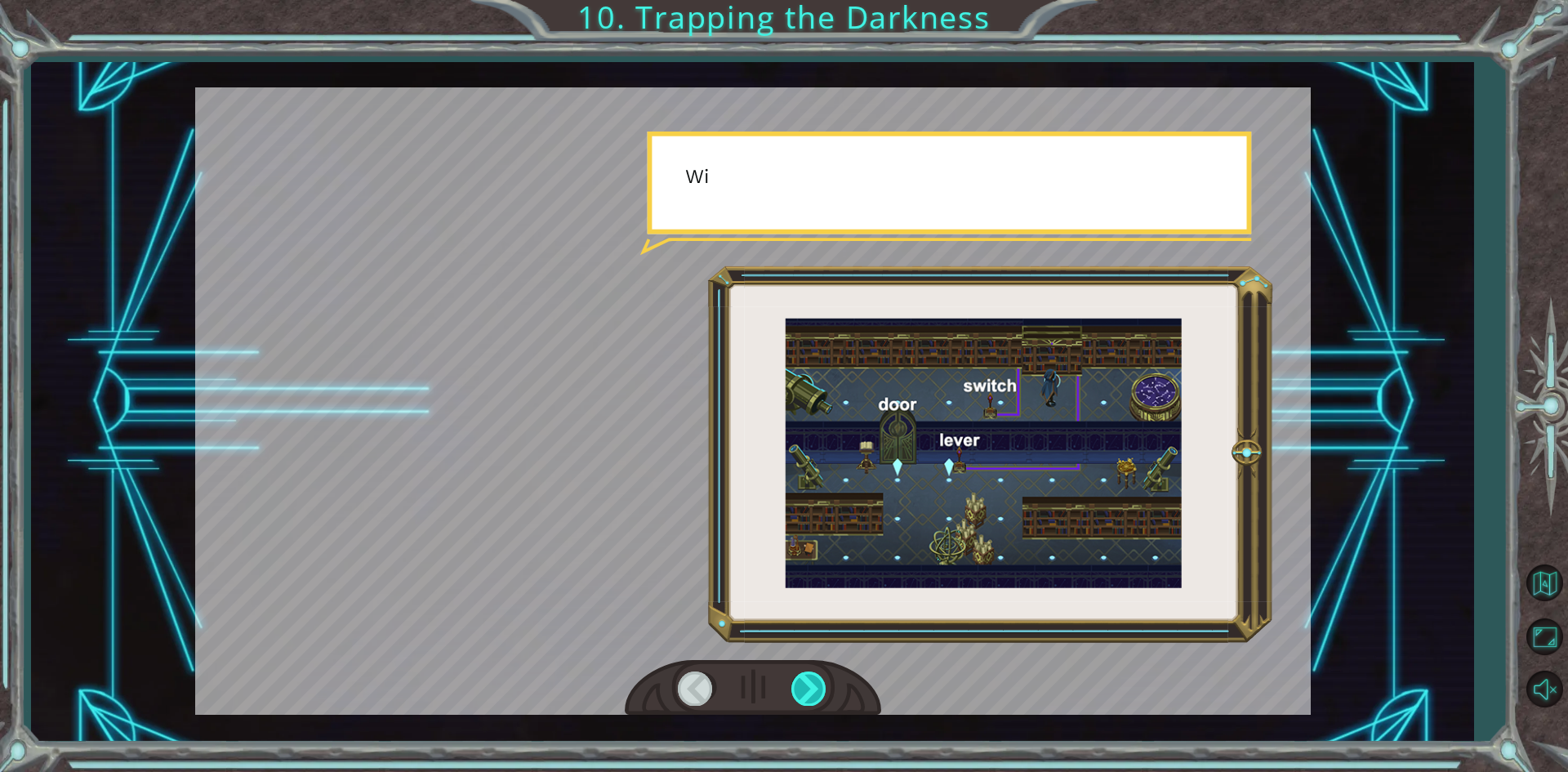
click at [812, 690] on div at bounding box center [809, 688] width 37 height 33
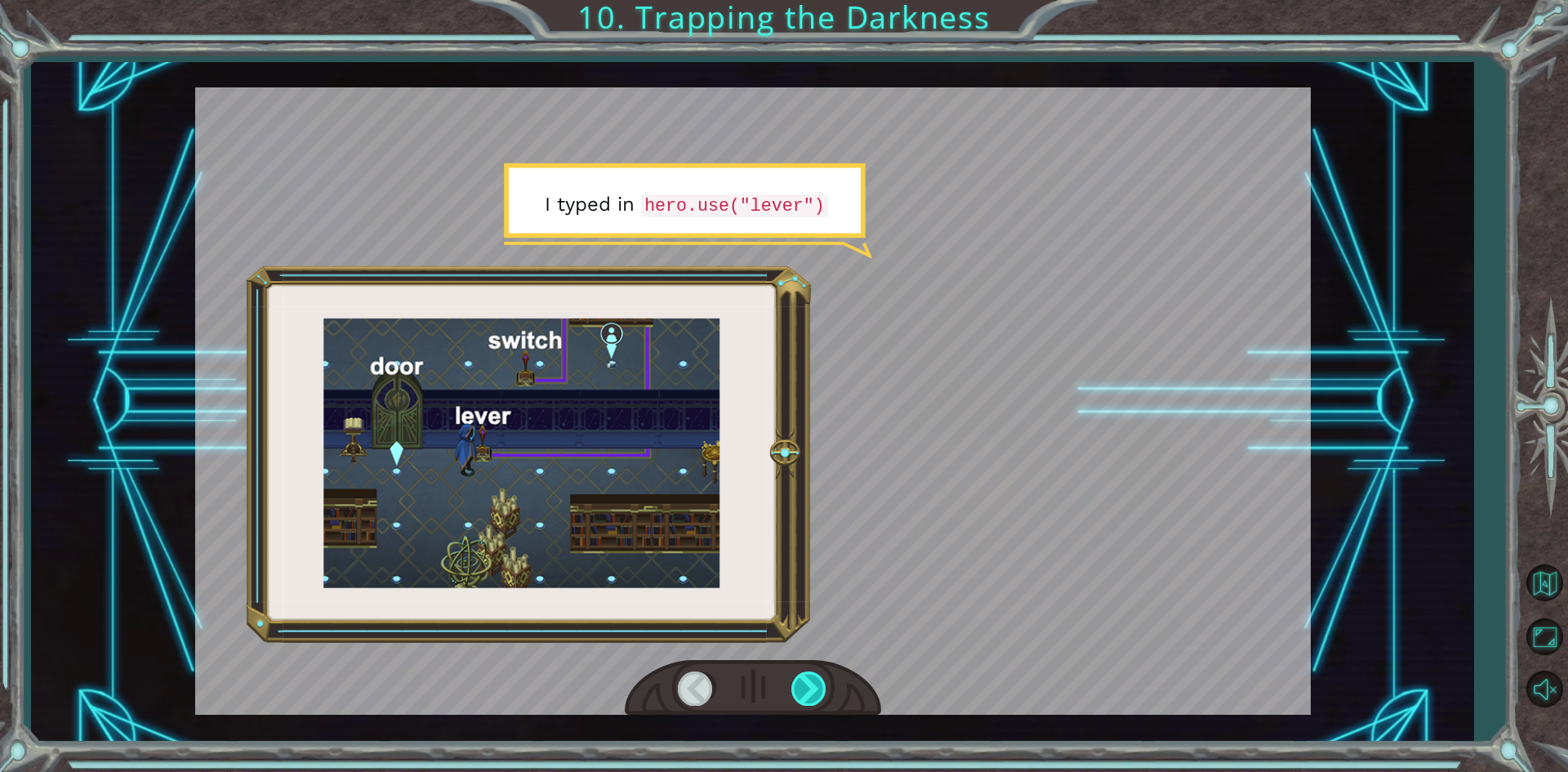
click at [809, 690] on div at bounding box center [809, 688] width 37 height 33
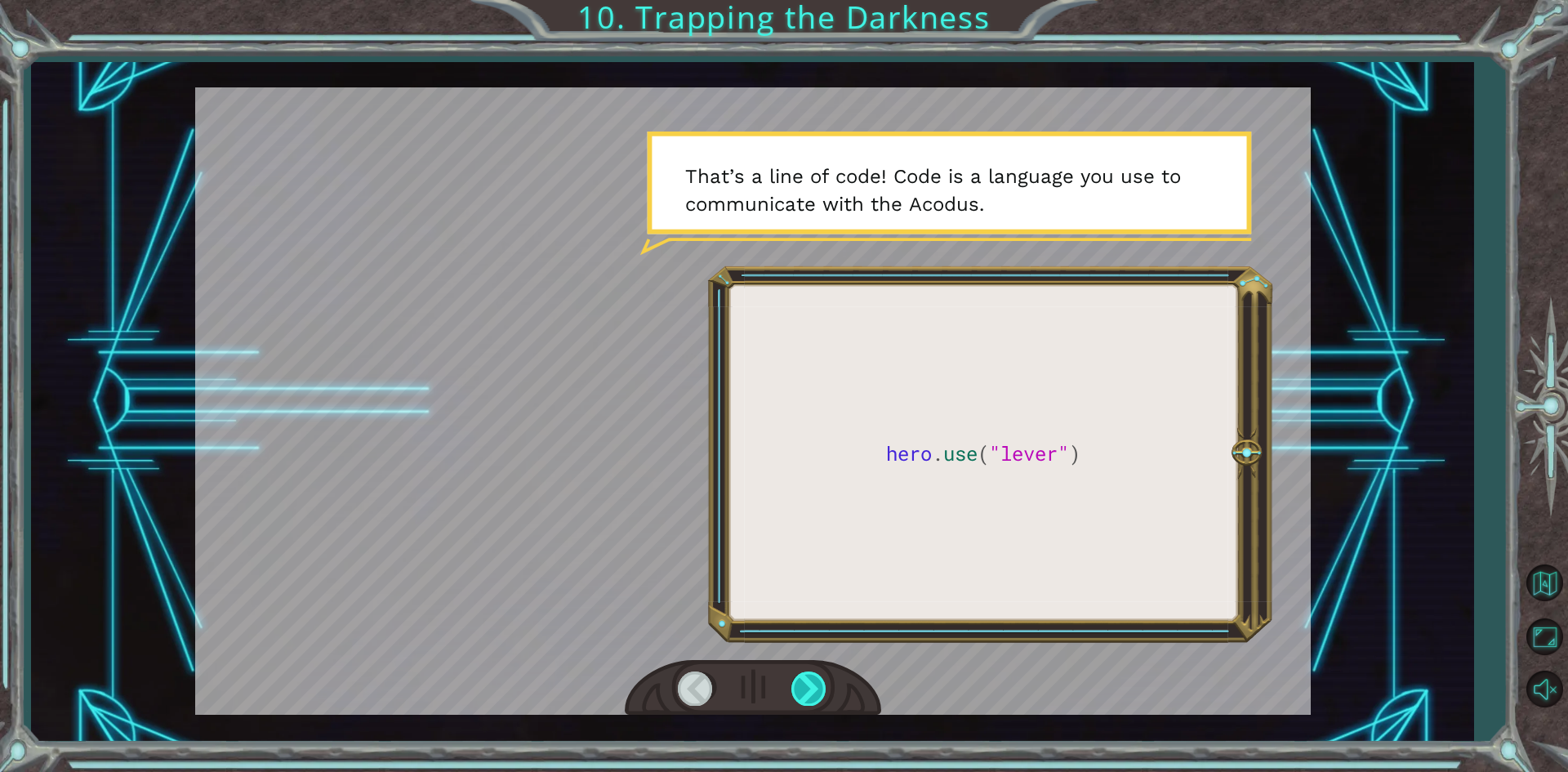
click at [805, 684] on div at bounding box center [809, 688] width 37 height 33
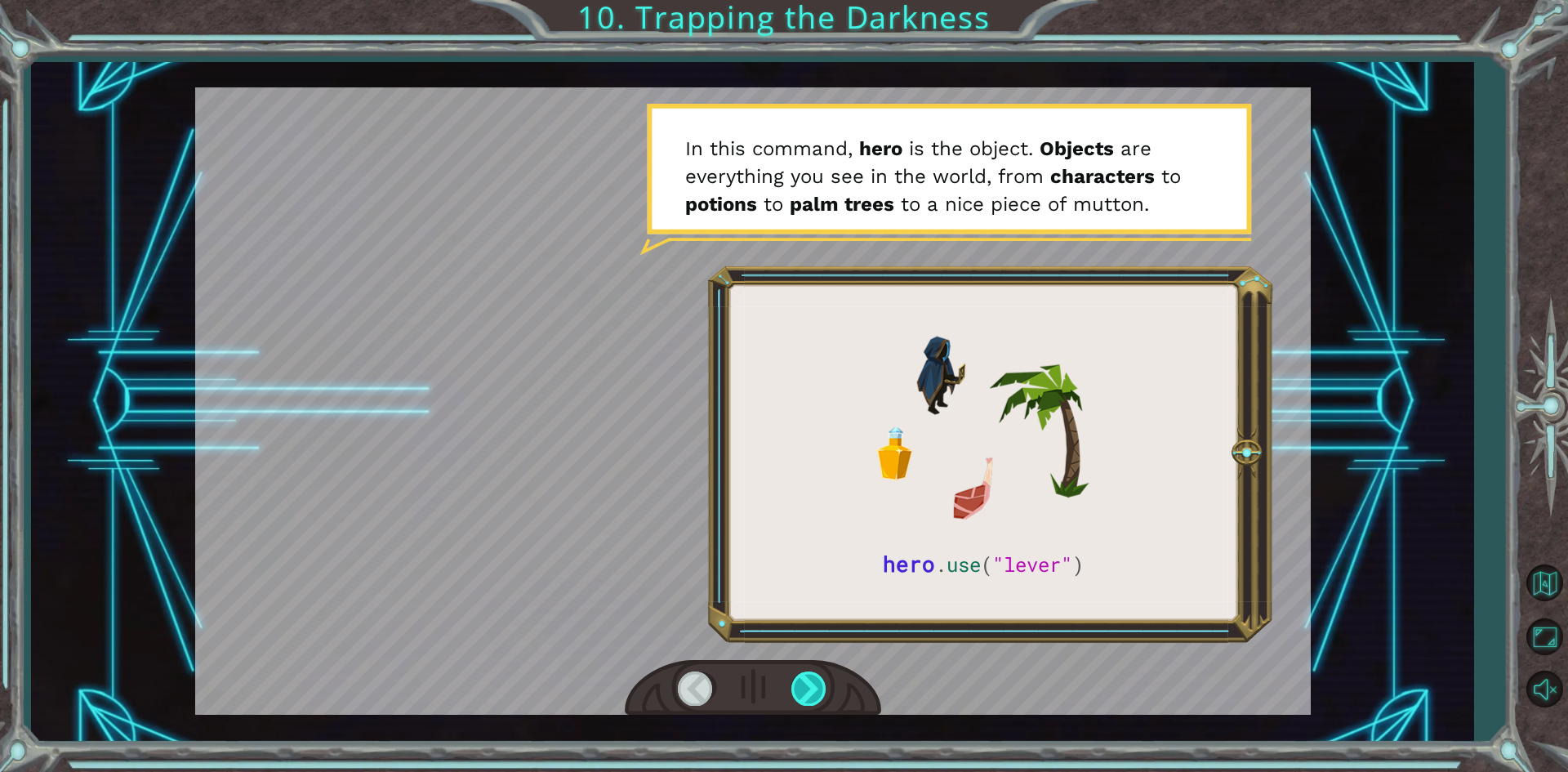
click at [799, 672] on div at bounding box center [809, 688] width 37 height 33
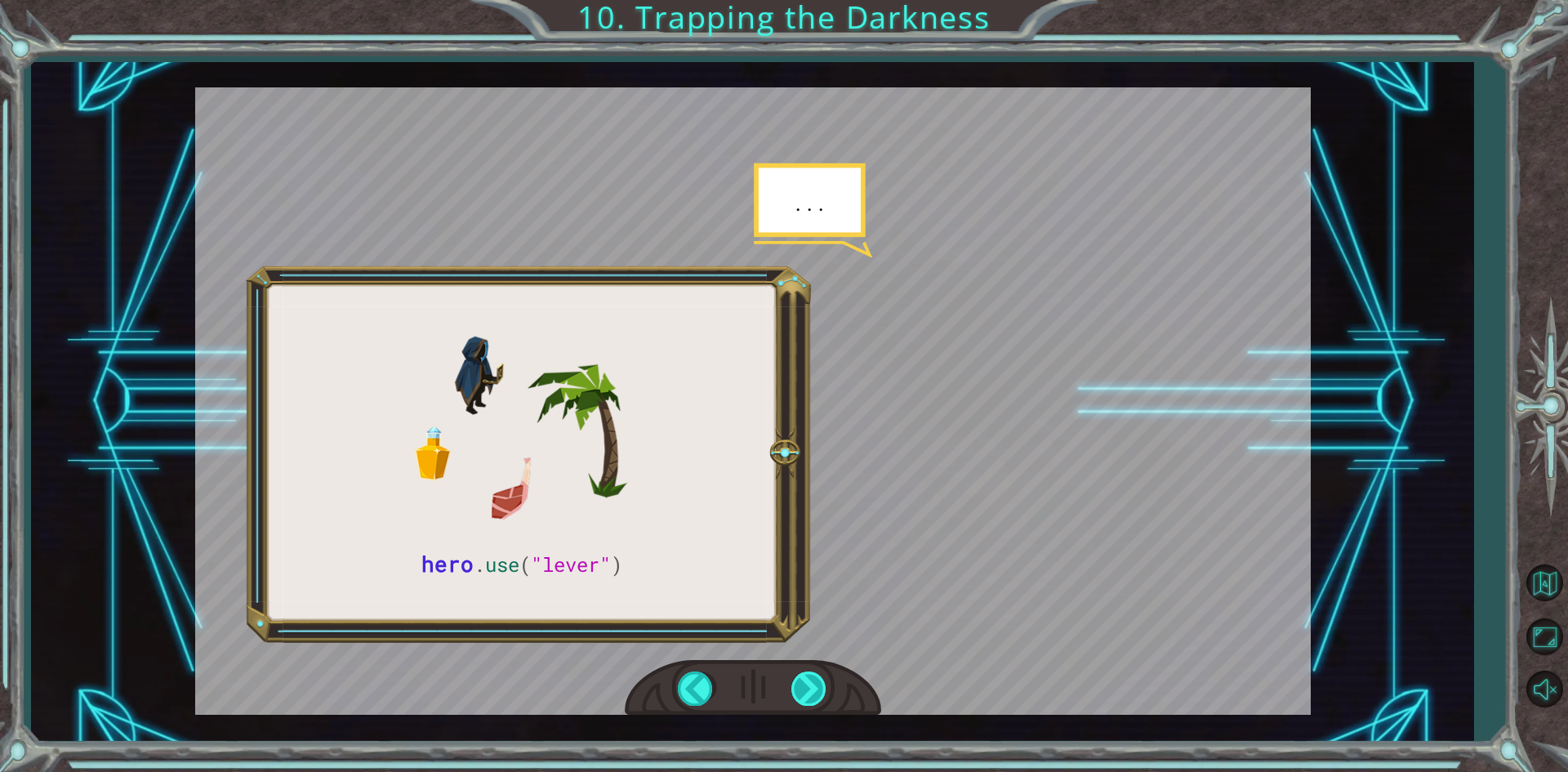
click at [799, 673] on div at bounding box center [809, 688] width 37 height 33
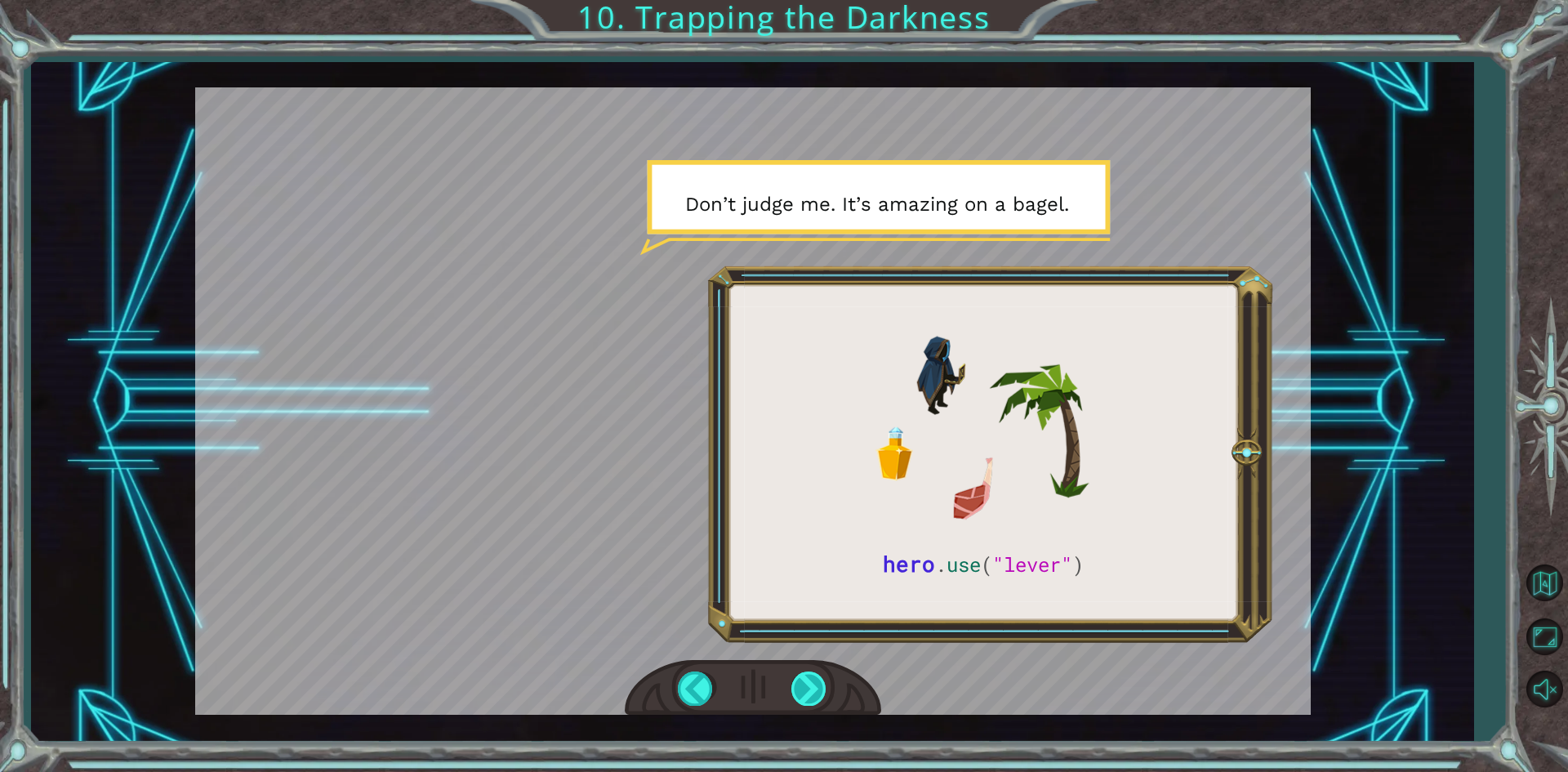
click at [799, 673] on div at bounding box center [809, 688] width 37 height 33
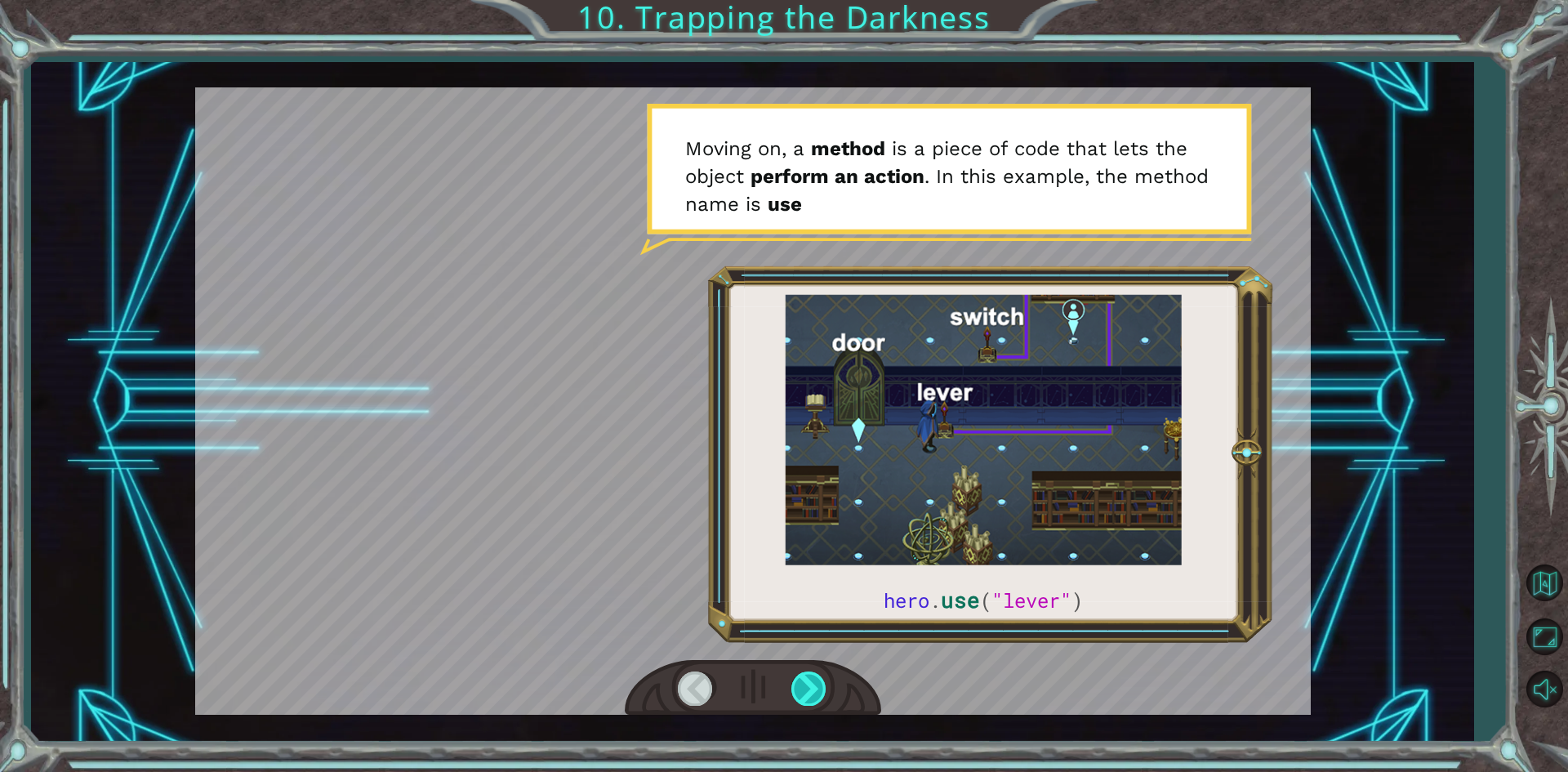
click at [799, 673] on div at bounding box center [809, 688] width 37 height 33
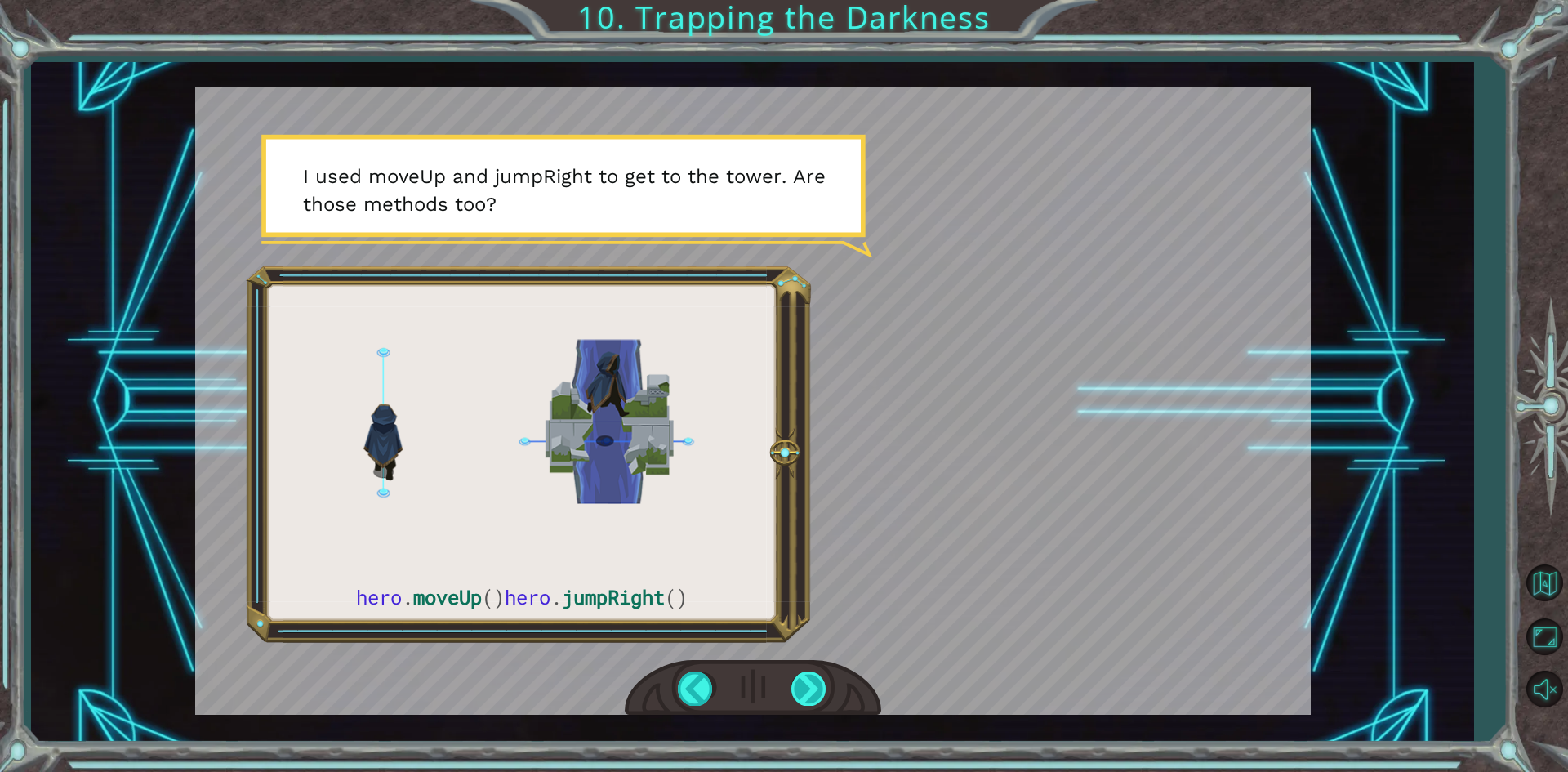
click at [799, 673] on div at bounding box center [809, 688] width 37 height 33
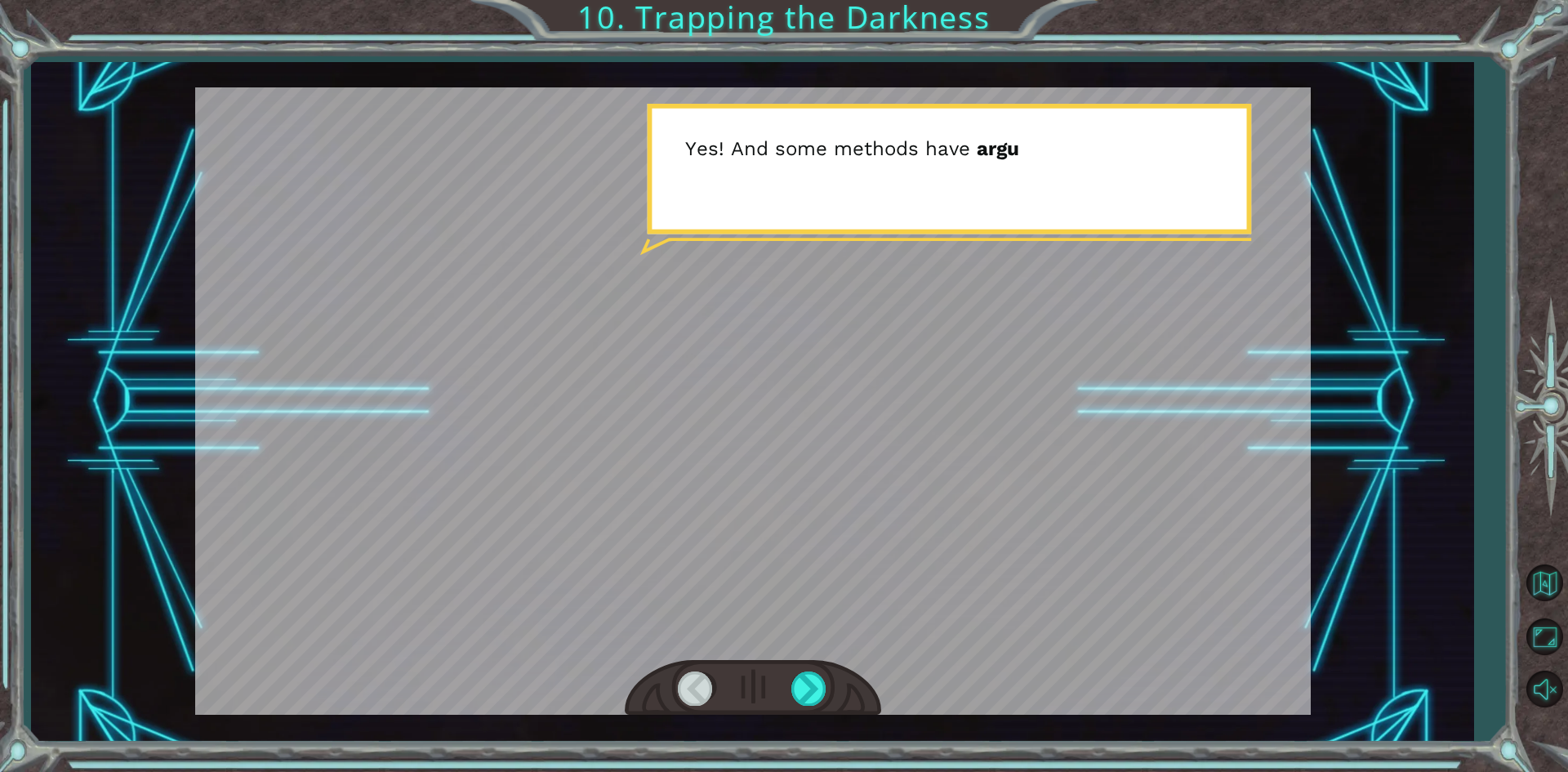
drag, startPoint x: 799, startPoint y: 673, endPoint x: 818, endPoint y: 727, distance: 57.2
click at [818, 727] on div "hero . moveUp () hero . jumpRight () B e f o r e w e c a n t r a p t h e D a r …" at bounding box center [752, 402] width 1442 height 680
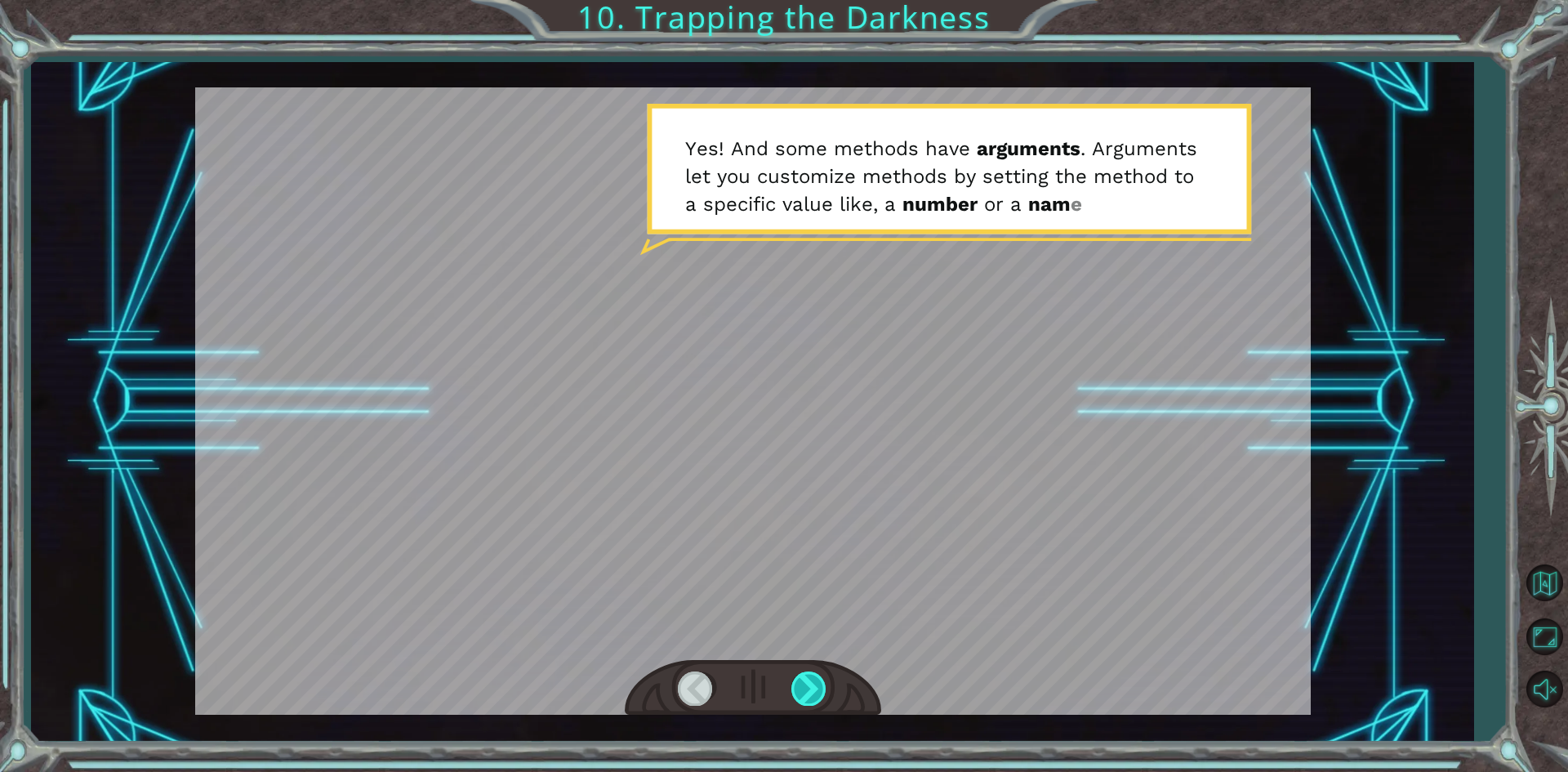
click at [803, 694] on div at bounding box center [809, 688] width 37 height 33
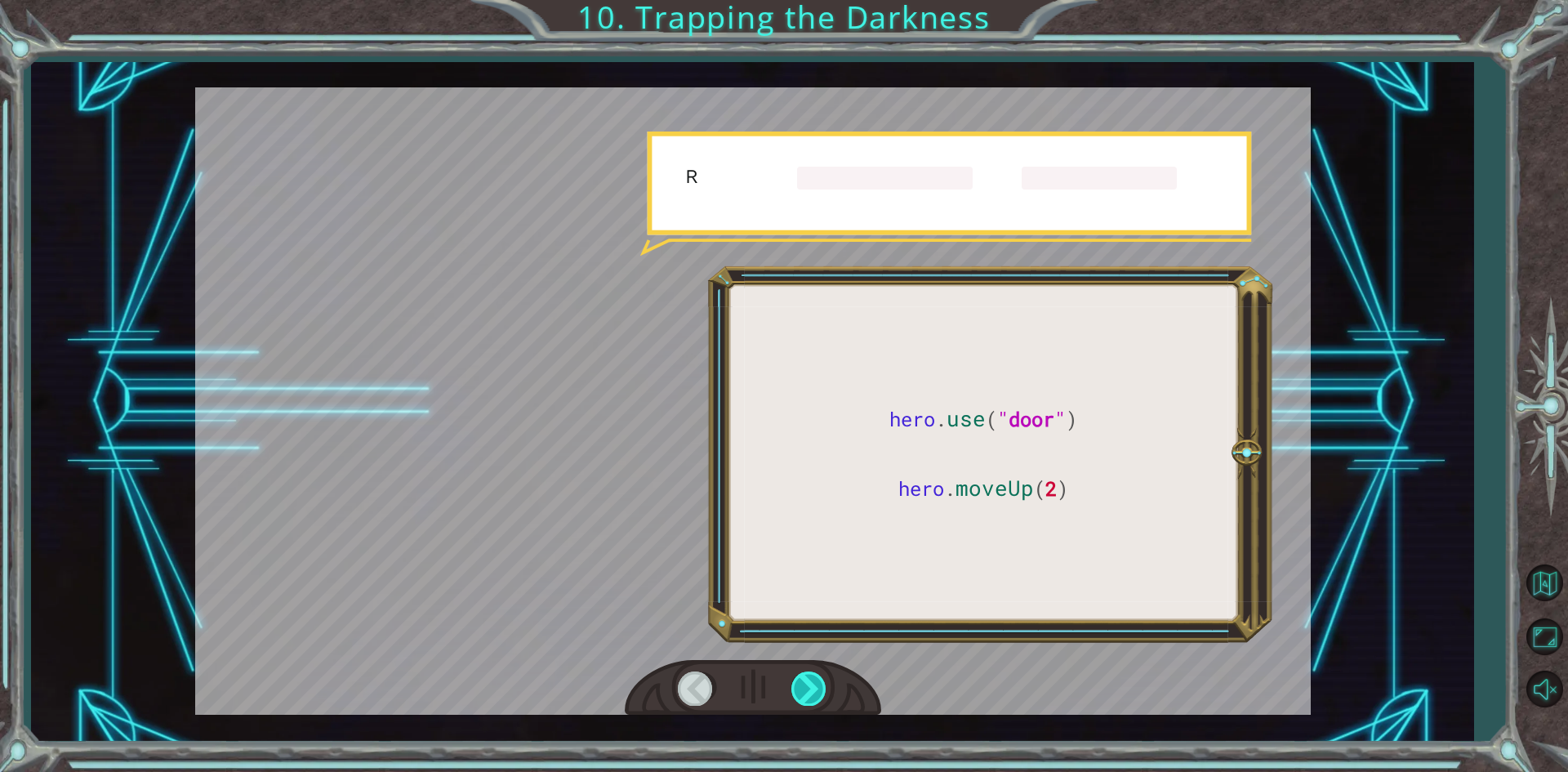
click at [803, 694] on div at bounding box center [809, 688] width 37 height 33
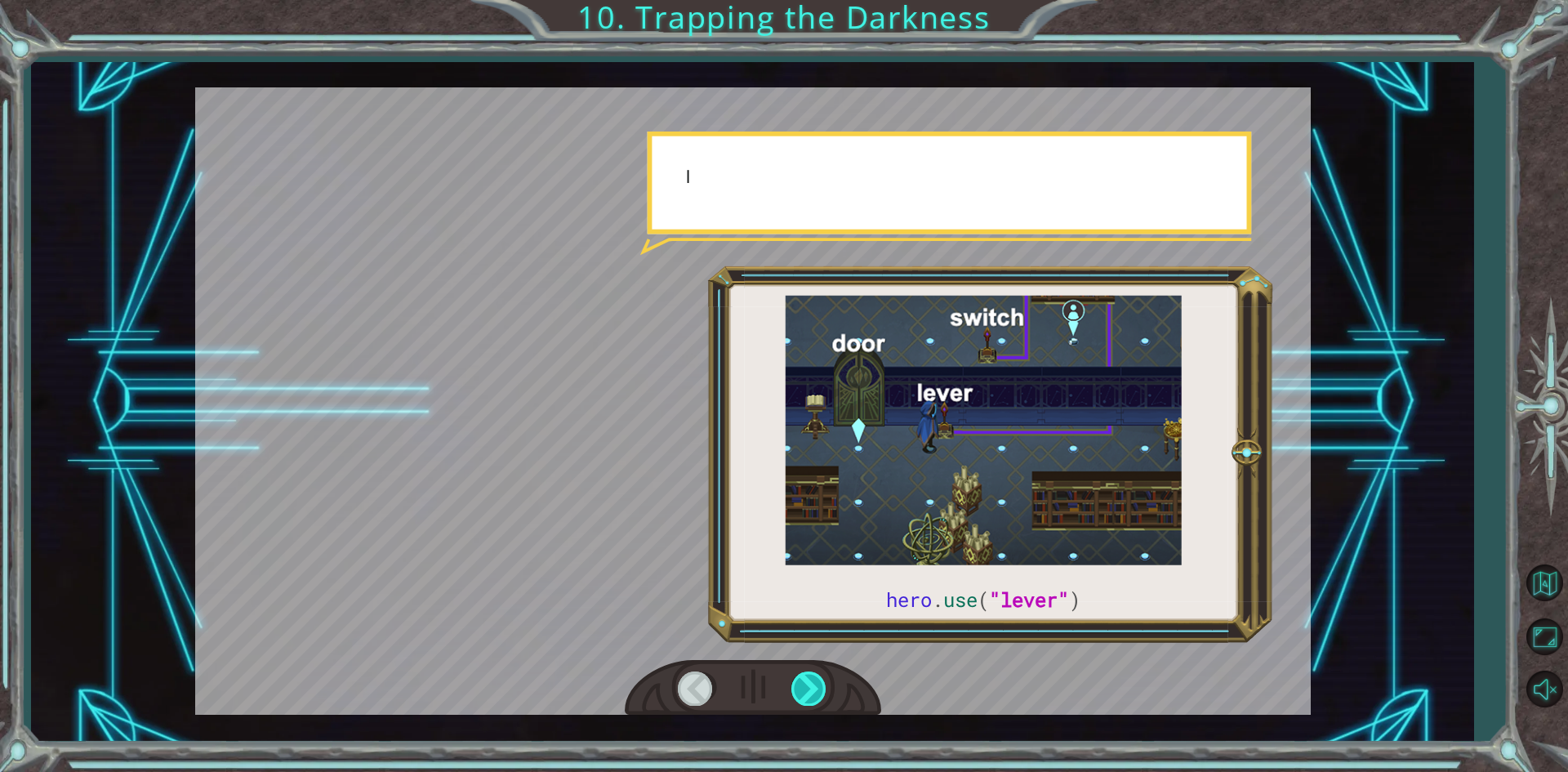
click at [803, 694] on div at bounding box center [809, 688] width 37 height 33
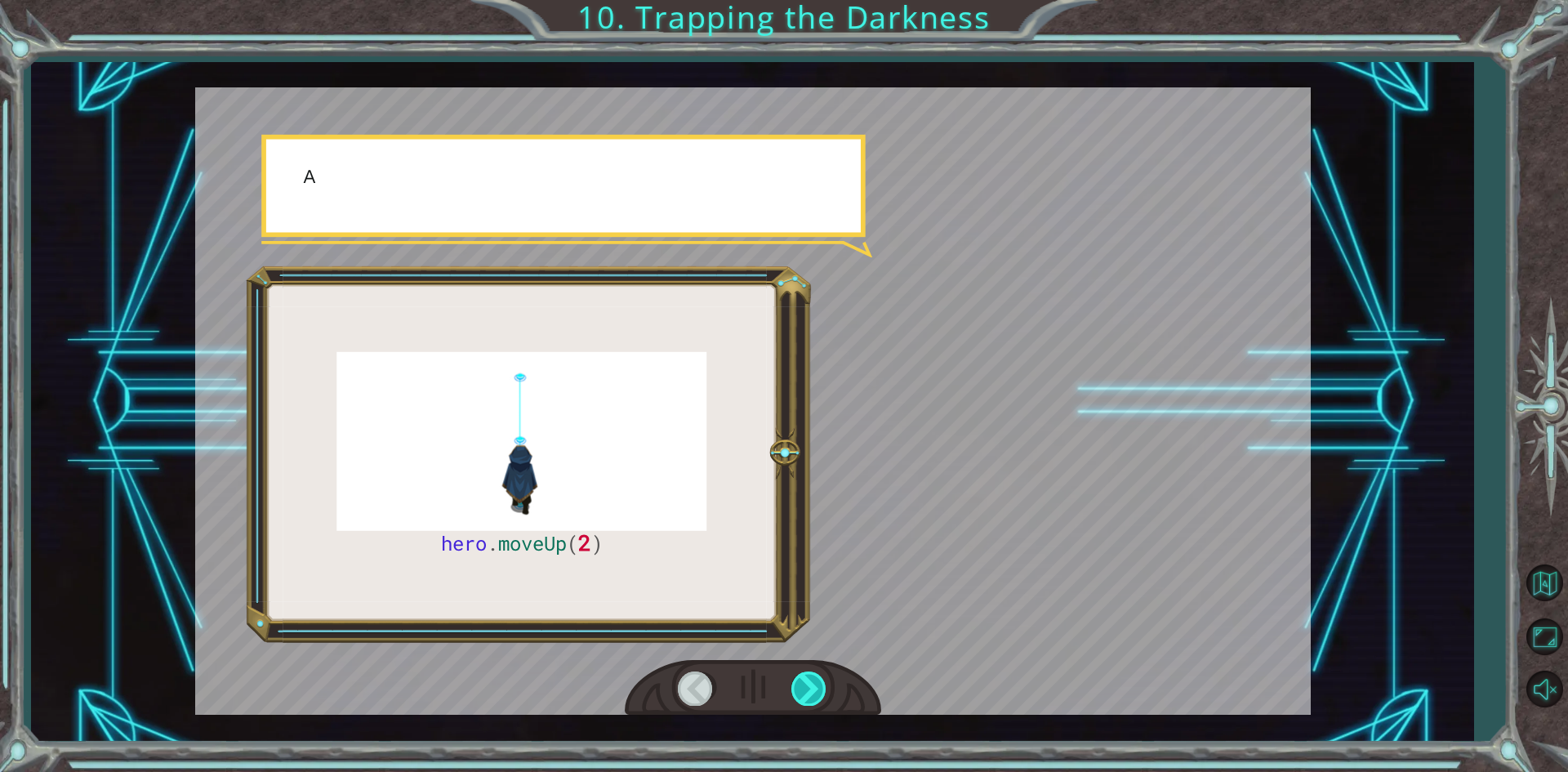
click at [803, 694] on div at bounding box center [809, 688] width 37 height 33
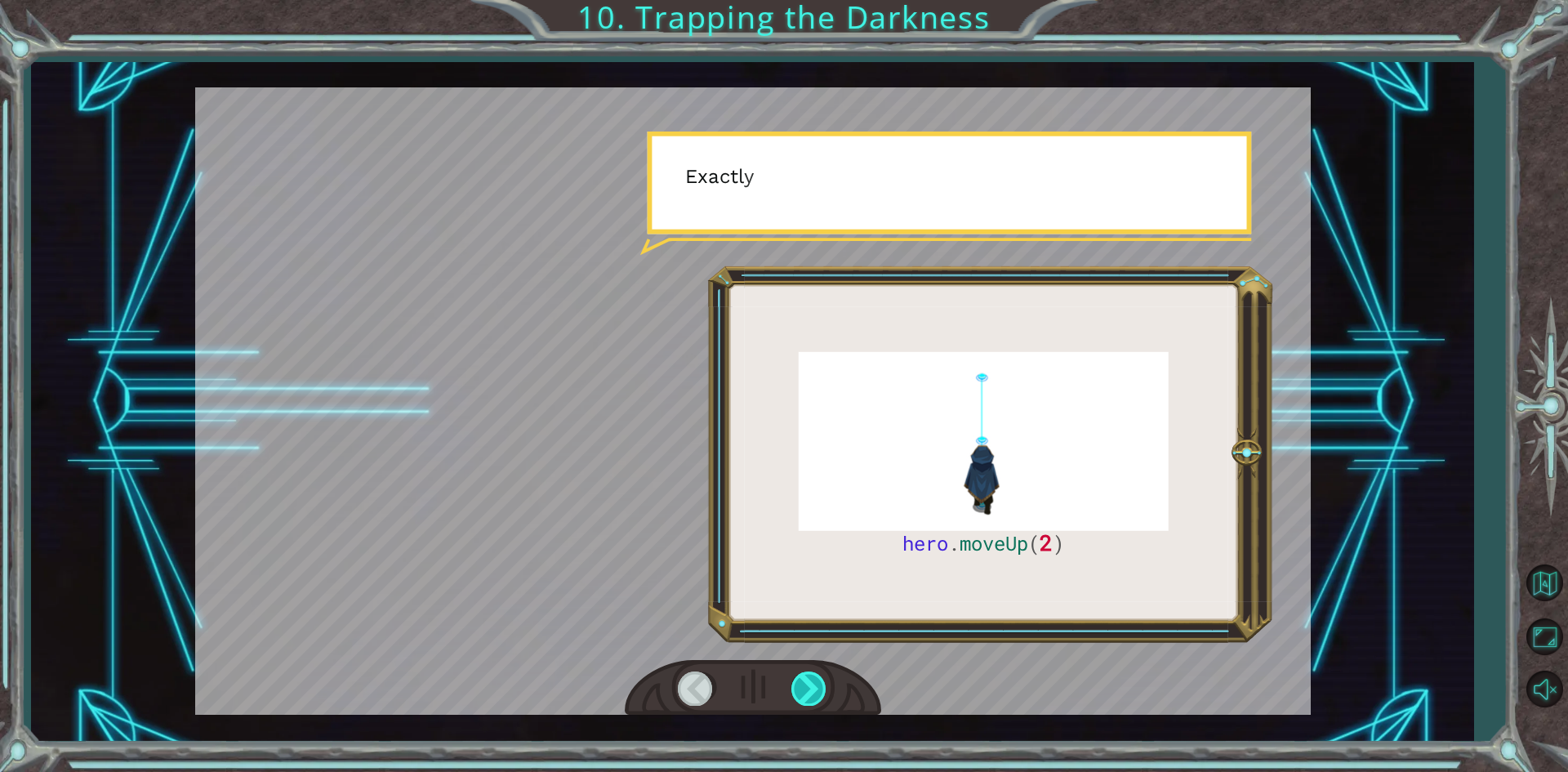
click at [805, 692] on div at bounding box center [809, 688] width 37 height 33
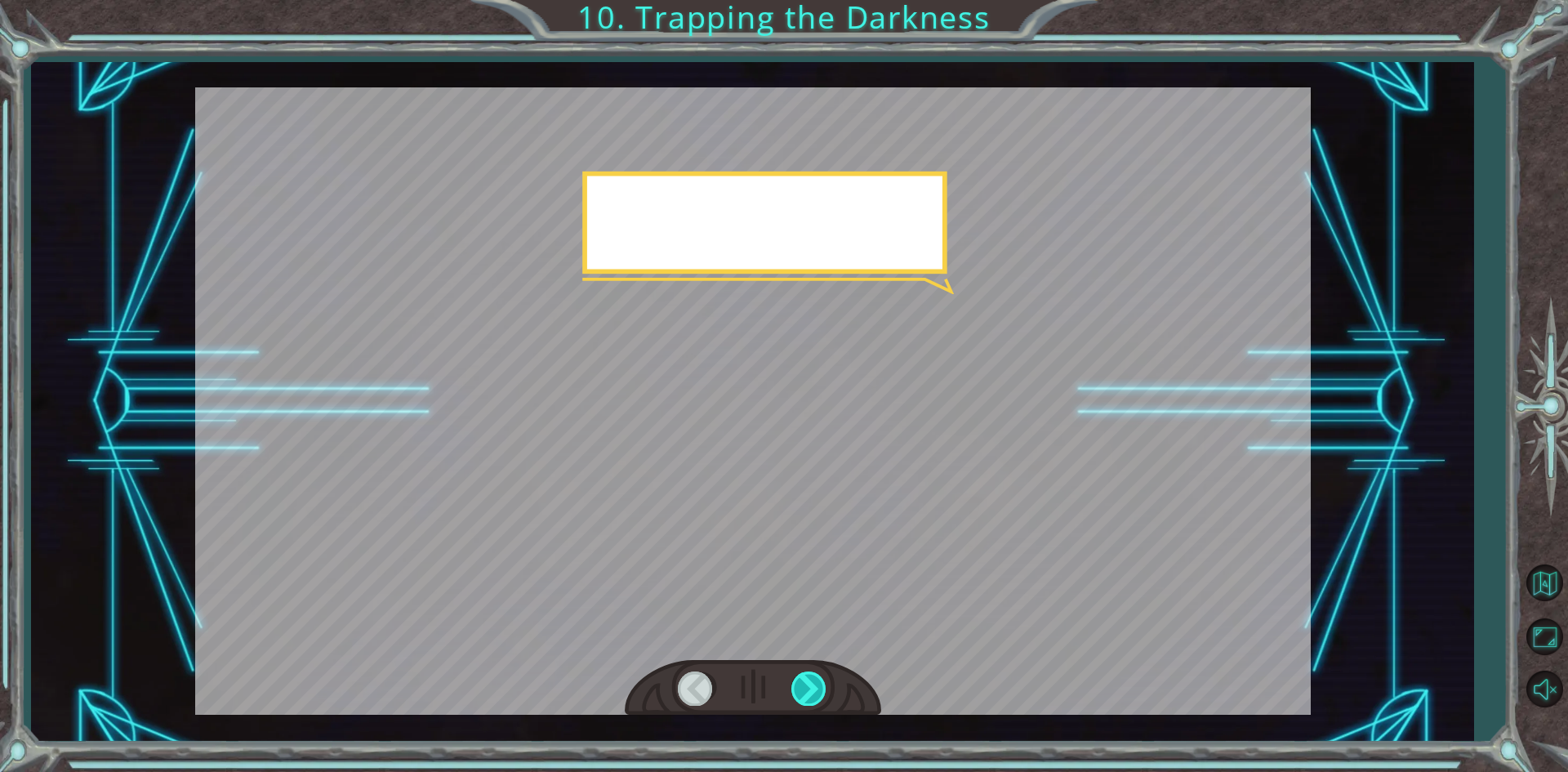
click at [805, 692] on div at bounding box center [809, 688] width 37 height 33
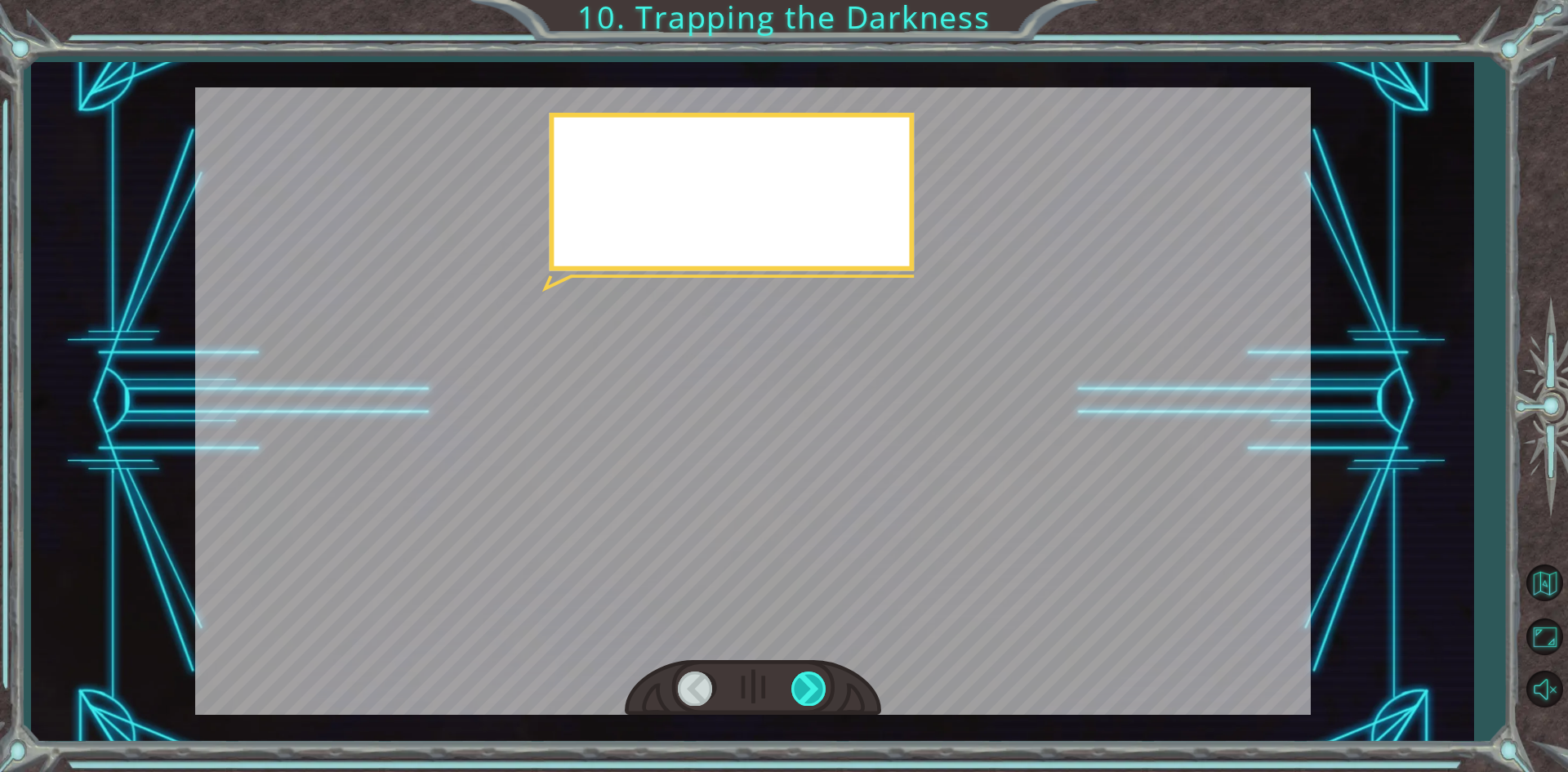
click at [805, 692] on div at bounding box center [809, 688] width 37 height 33
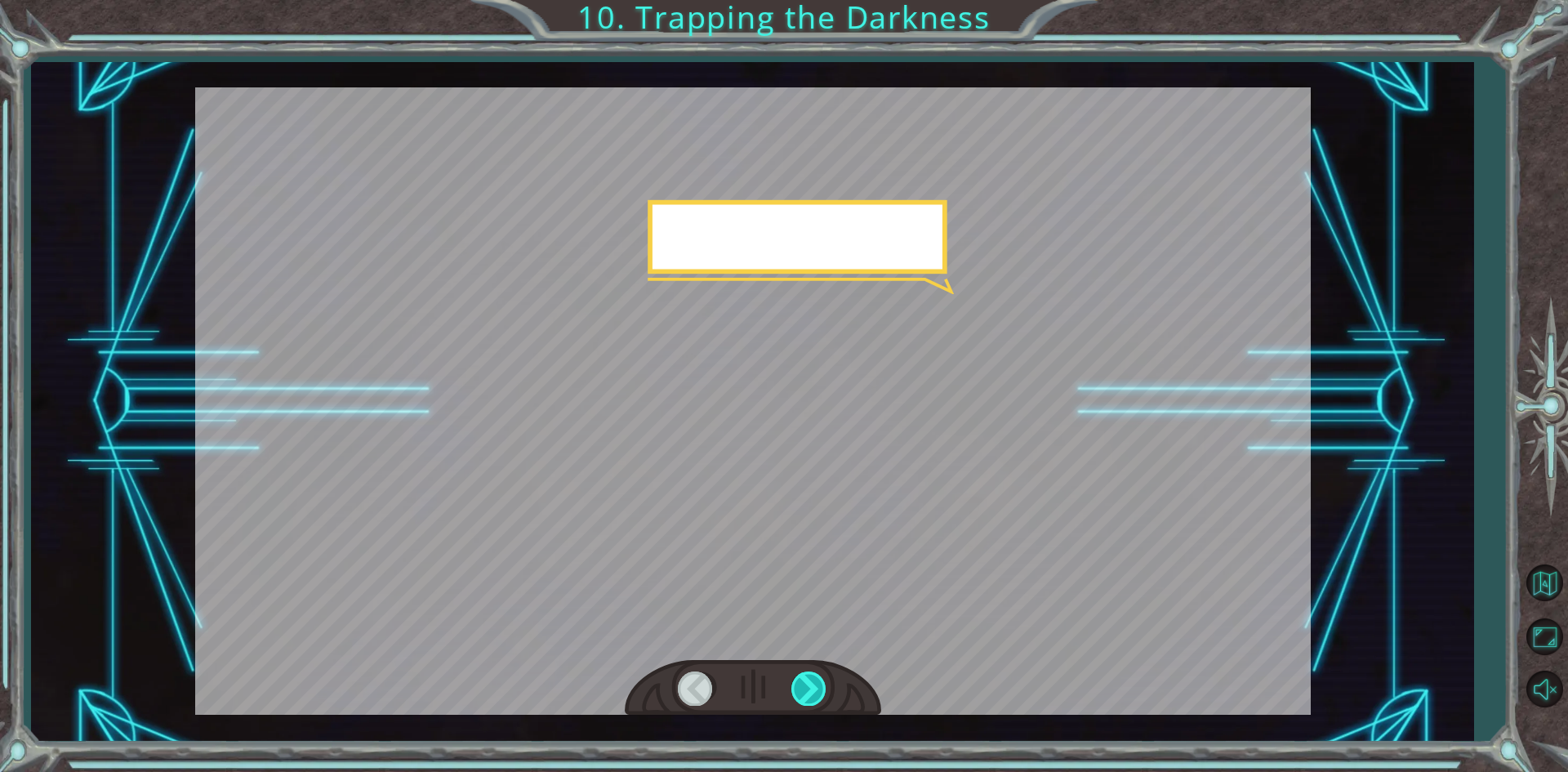
click at [805, 692] on div at bounding box center [809, 688] width 37 height 33
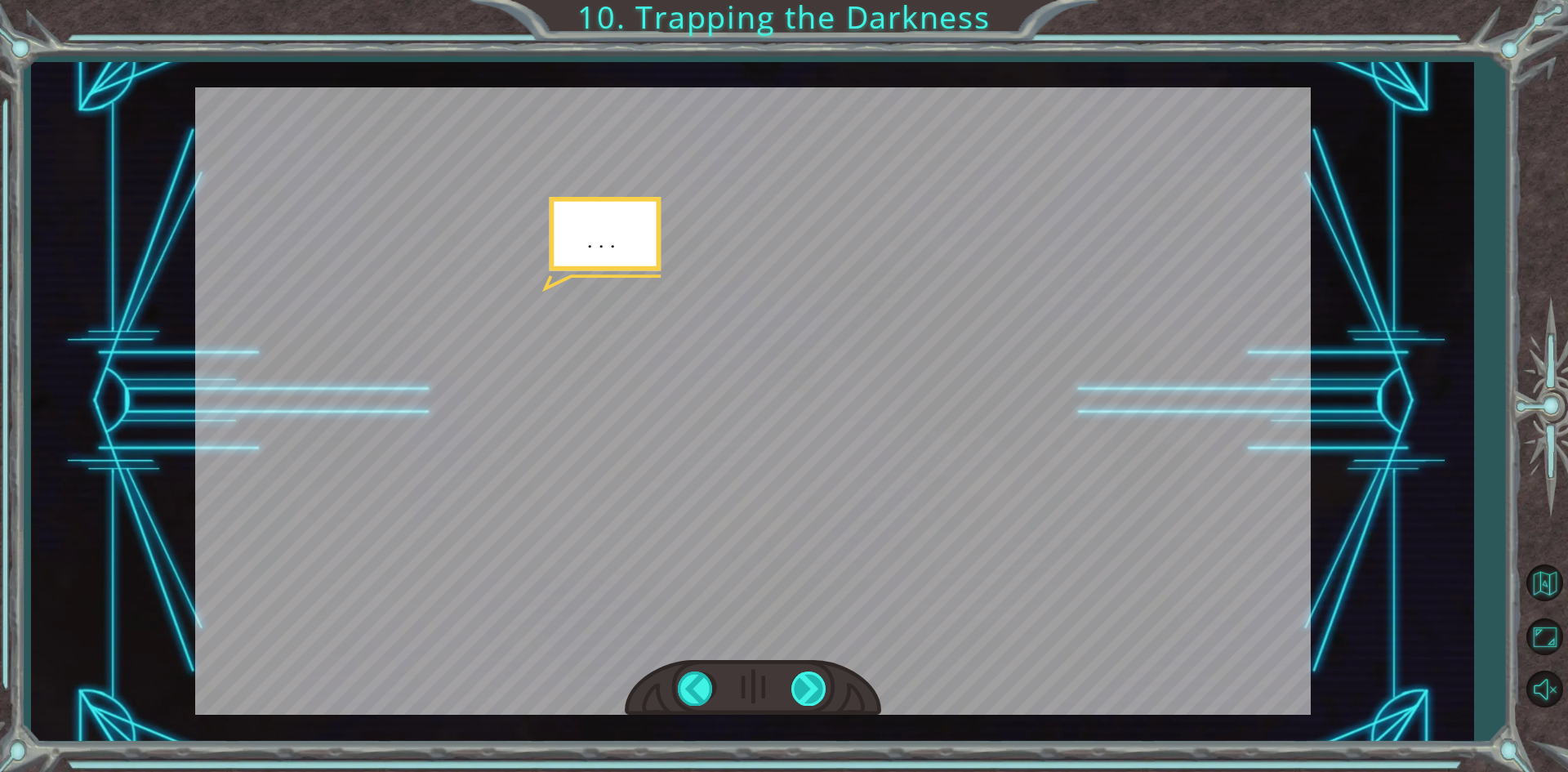
click at [805, 692] on div at bounding box center [809, 688] width 37 height 33
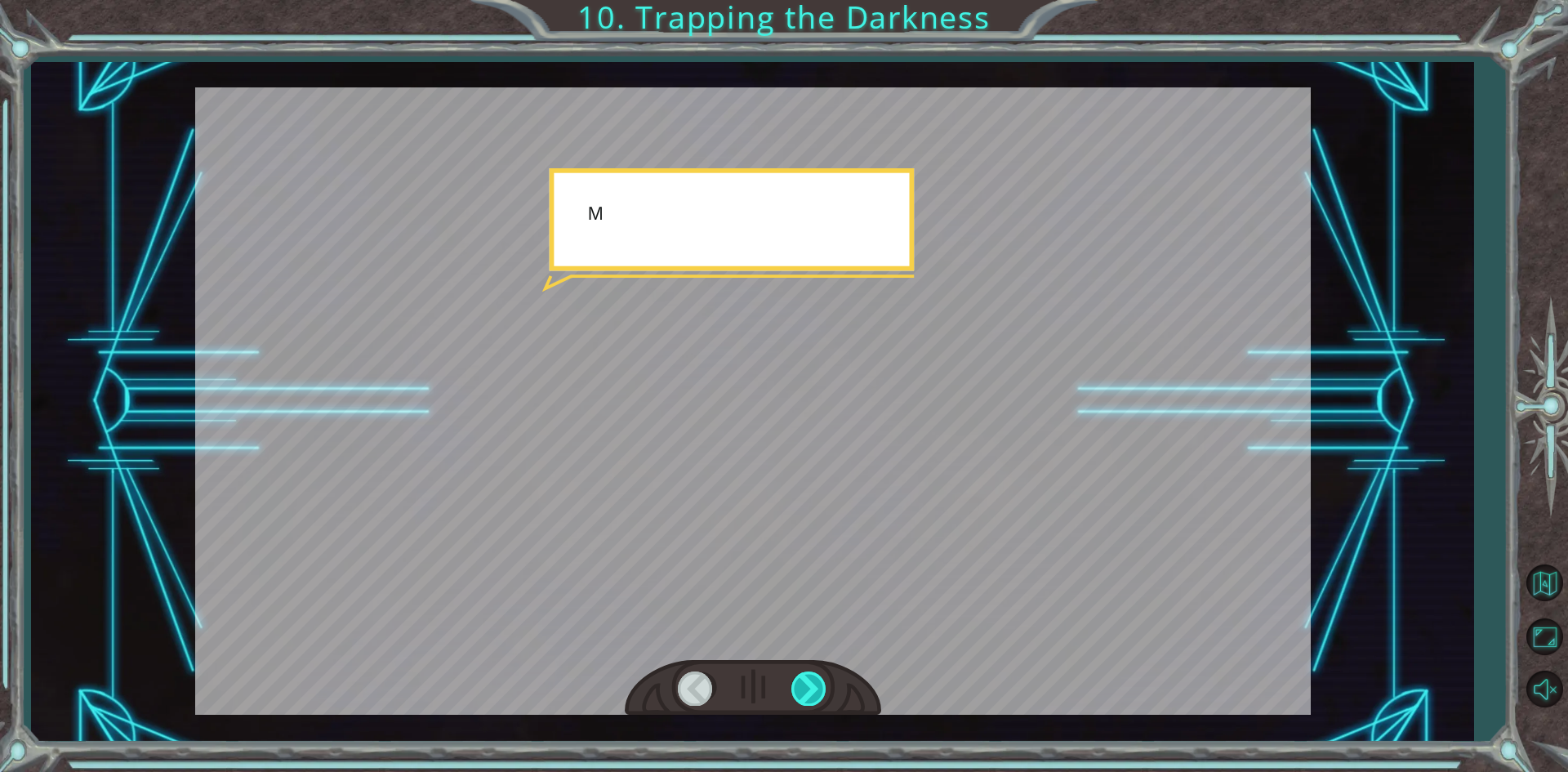
click at [805, 692] on div at bounding box center [809, 688] width 37 height 33
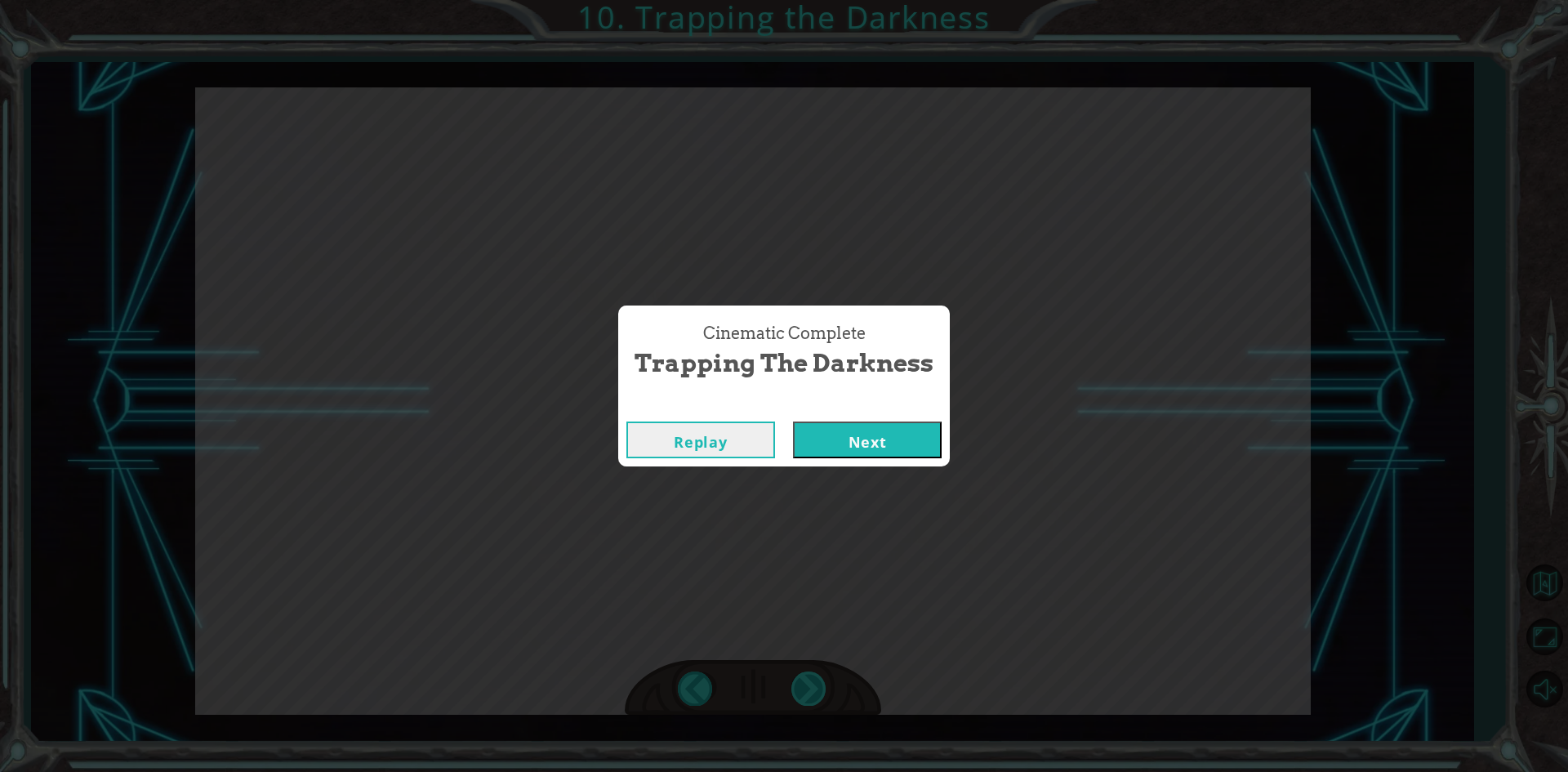
click at [805, 692] on div "Cinematic Complete Trapping the Darkness Replay Next" at bounding box center [784, 386] width 1568 height 772
click at [842, 423] on button "Next" at bounding box center [867, 440] width 149 height 37
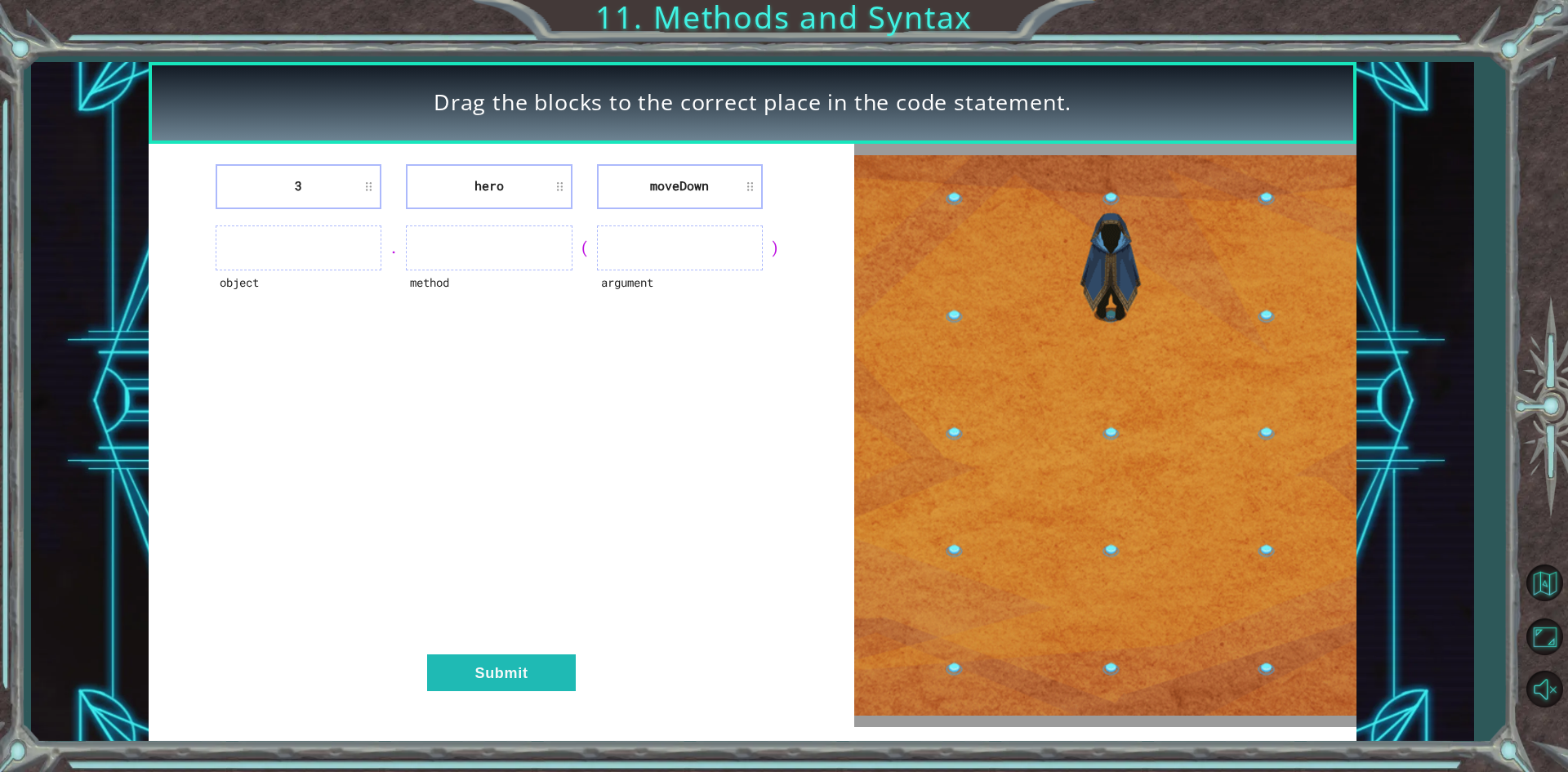
click at [370, 240] on ul at bounding box center [298, 248] width 166 height 45
click at [324, 256] on ul at bounding box center [298, 248] width 166 height 45
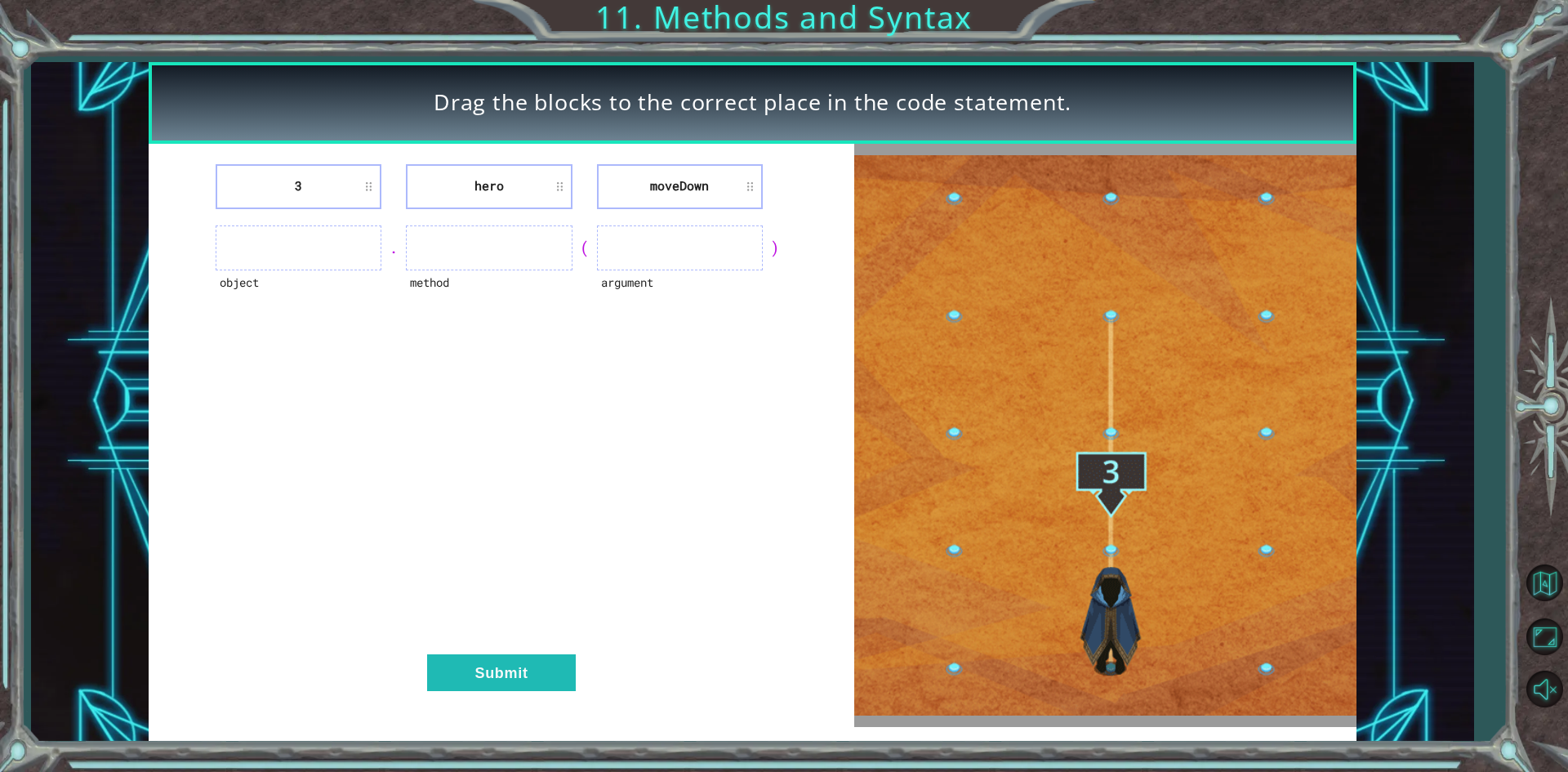
drag, startPoint x: 342, startPoint y: 258, endPoint x: 312, endPoint y: 259, distance: 30.0
drag, startPoint x: 312, startPoint y: 259, endPoint x: 286, endPoint y: 235, distance: 35.4
click at [288, 235] on ul at bounding box center [298, 248] width 166 height 45
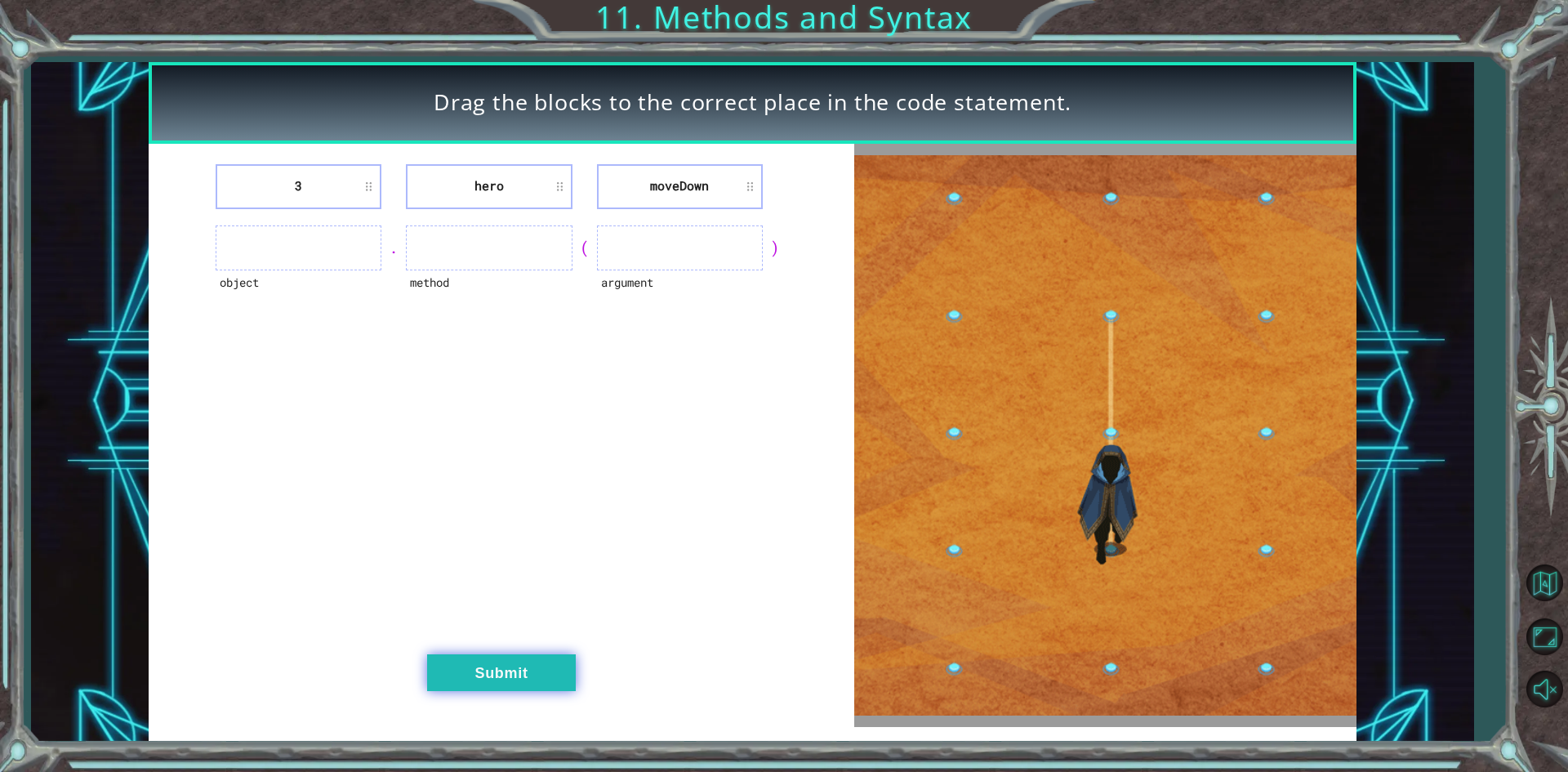
click at [444, 682] on button "Submit" at bounding box center [501, 672] width 149 height 37
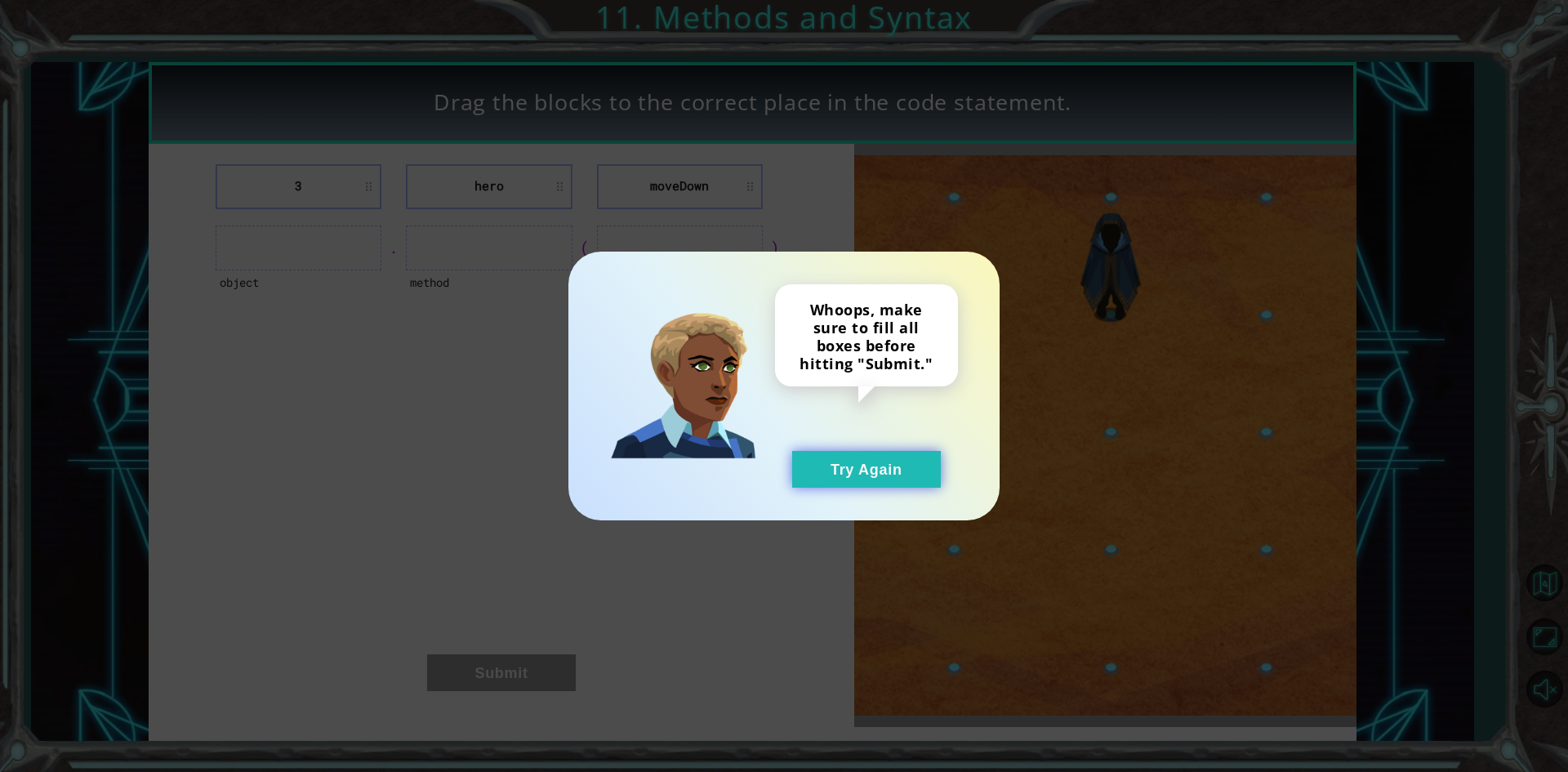
click at [838, 473] on button "Try Again" at bounding box center [866, 469] width 149 height 37
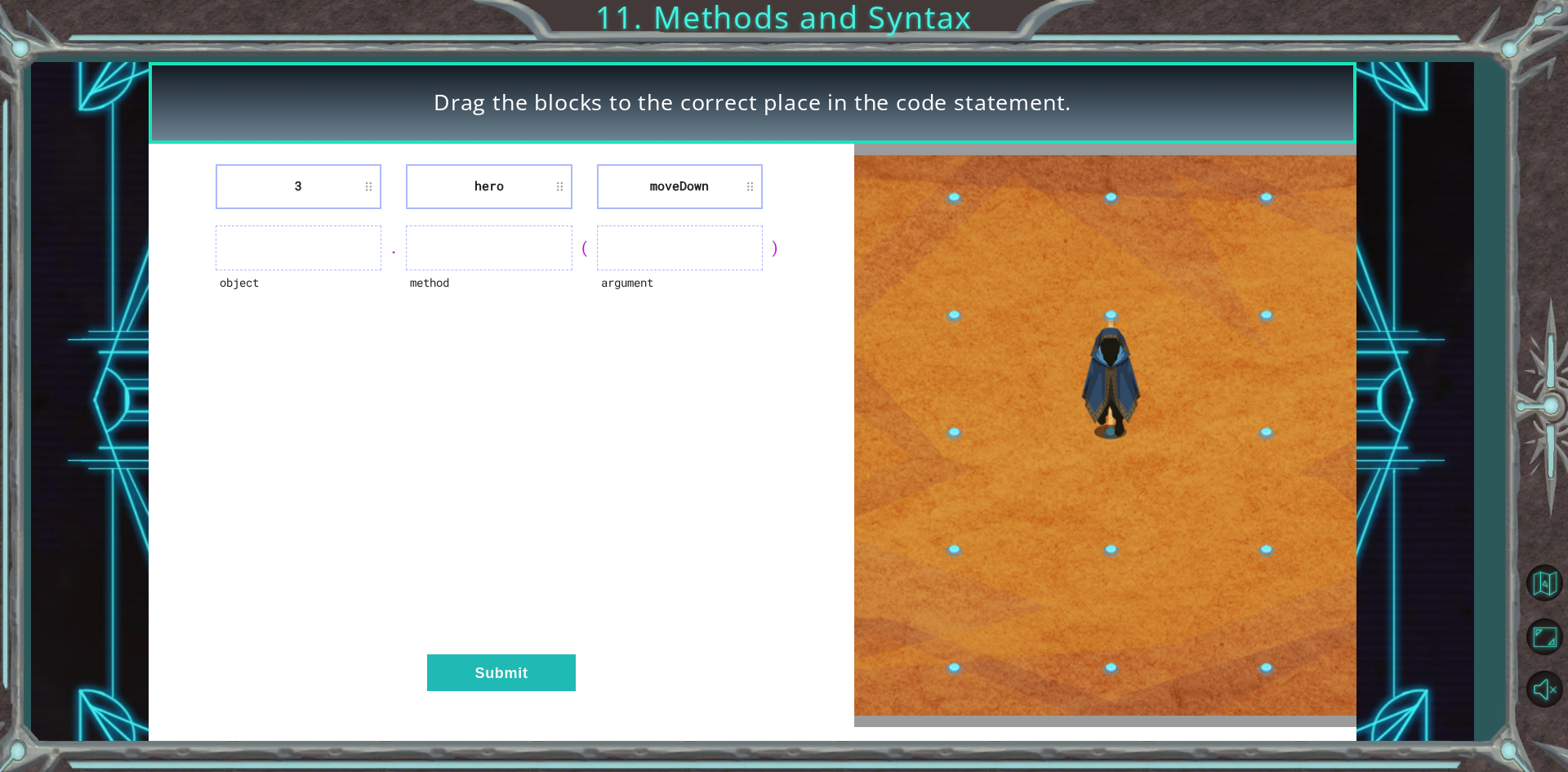
click at [251, 227] on ul at bounding box center [298, 248] width 166 height 45
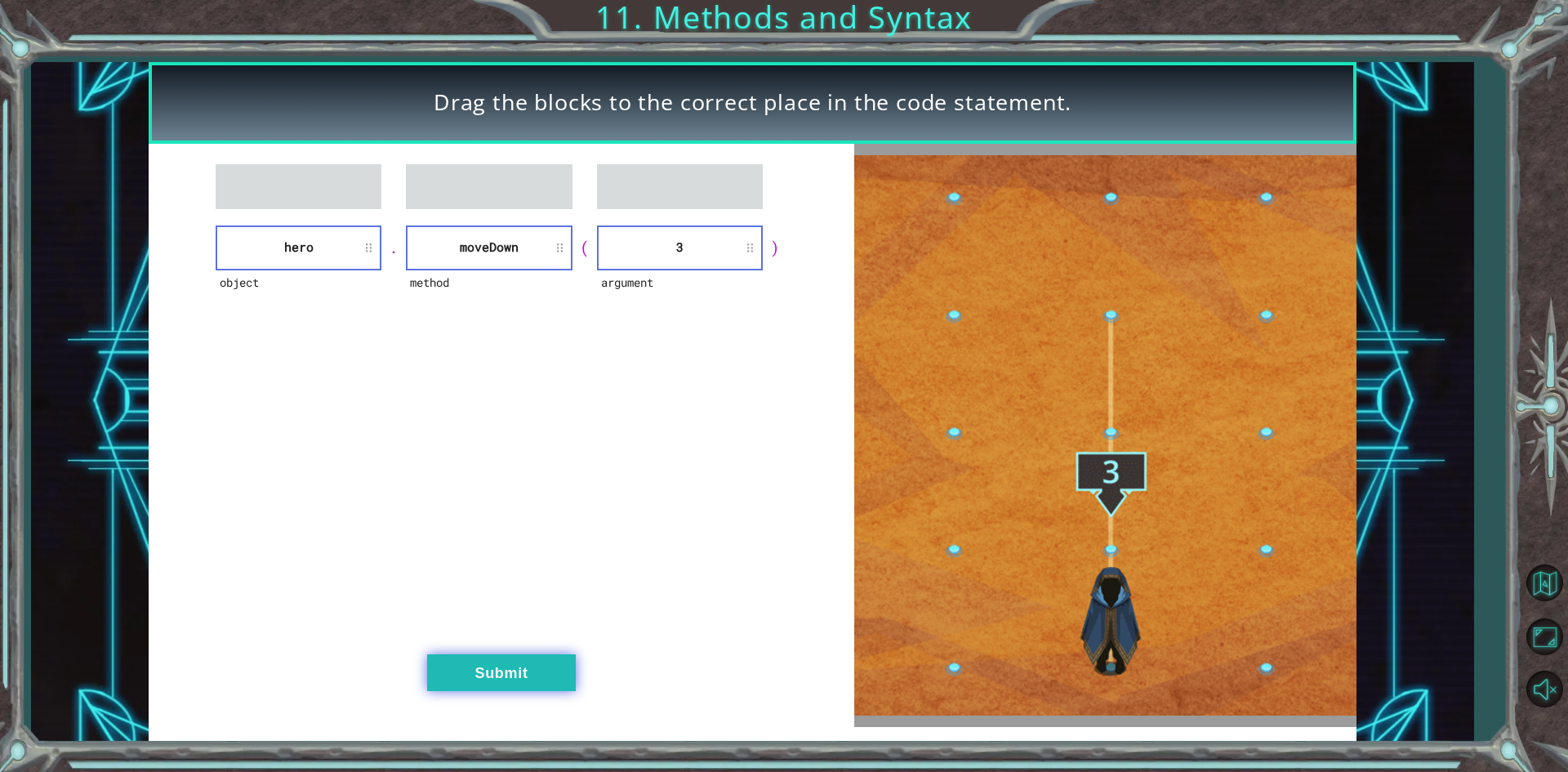
click at [535, 676] on button "Submit" at bounding box center [501, 672] width 149 height 37
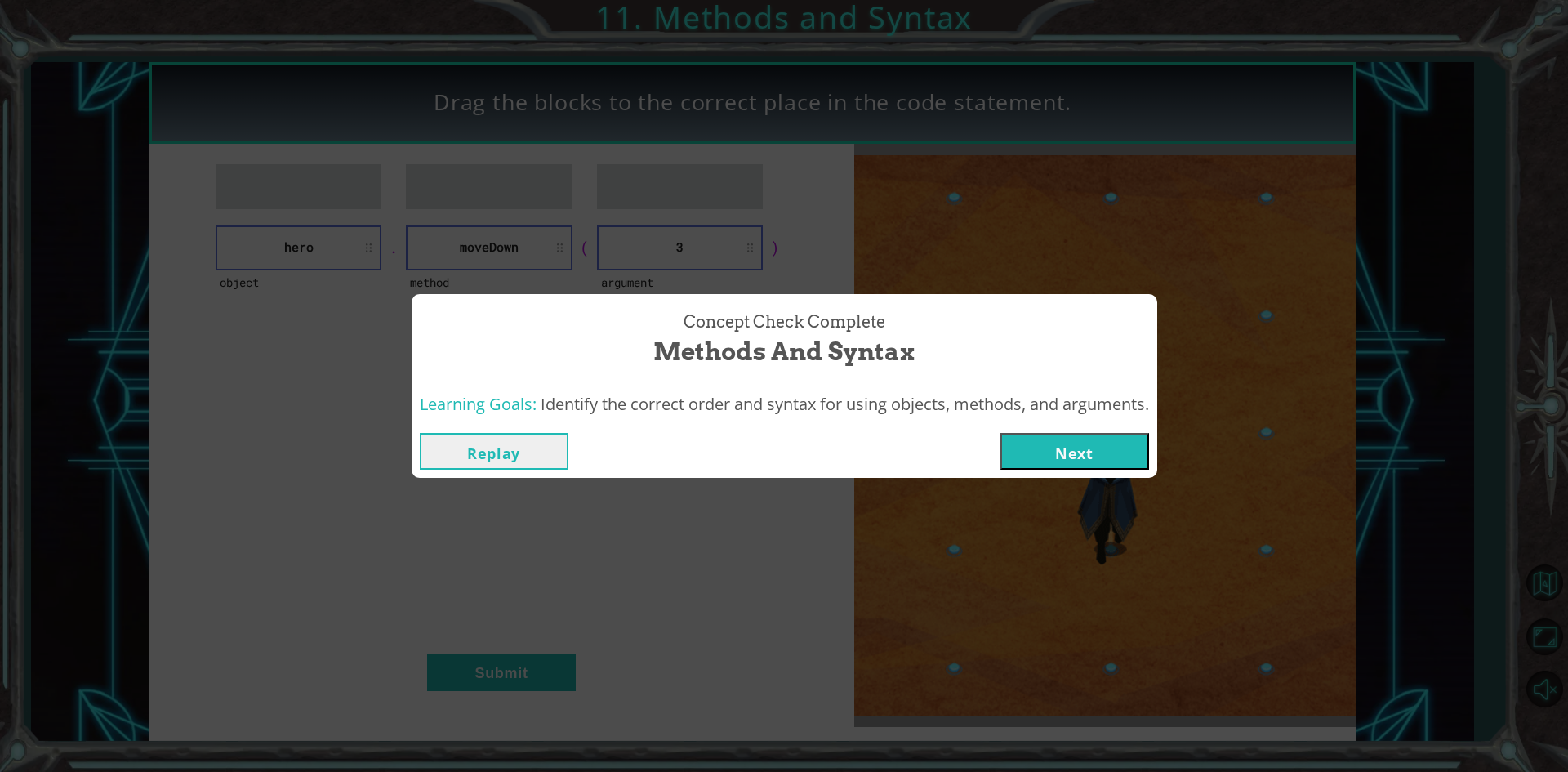
click at [1058, 454] on button "Next" at bounding box center [1075, 451] width 149 height 37
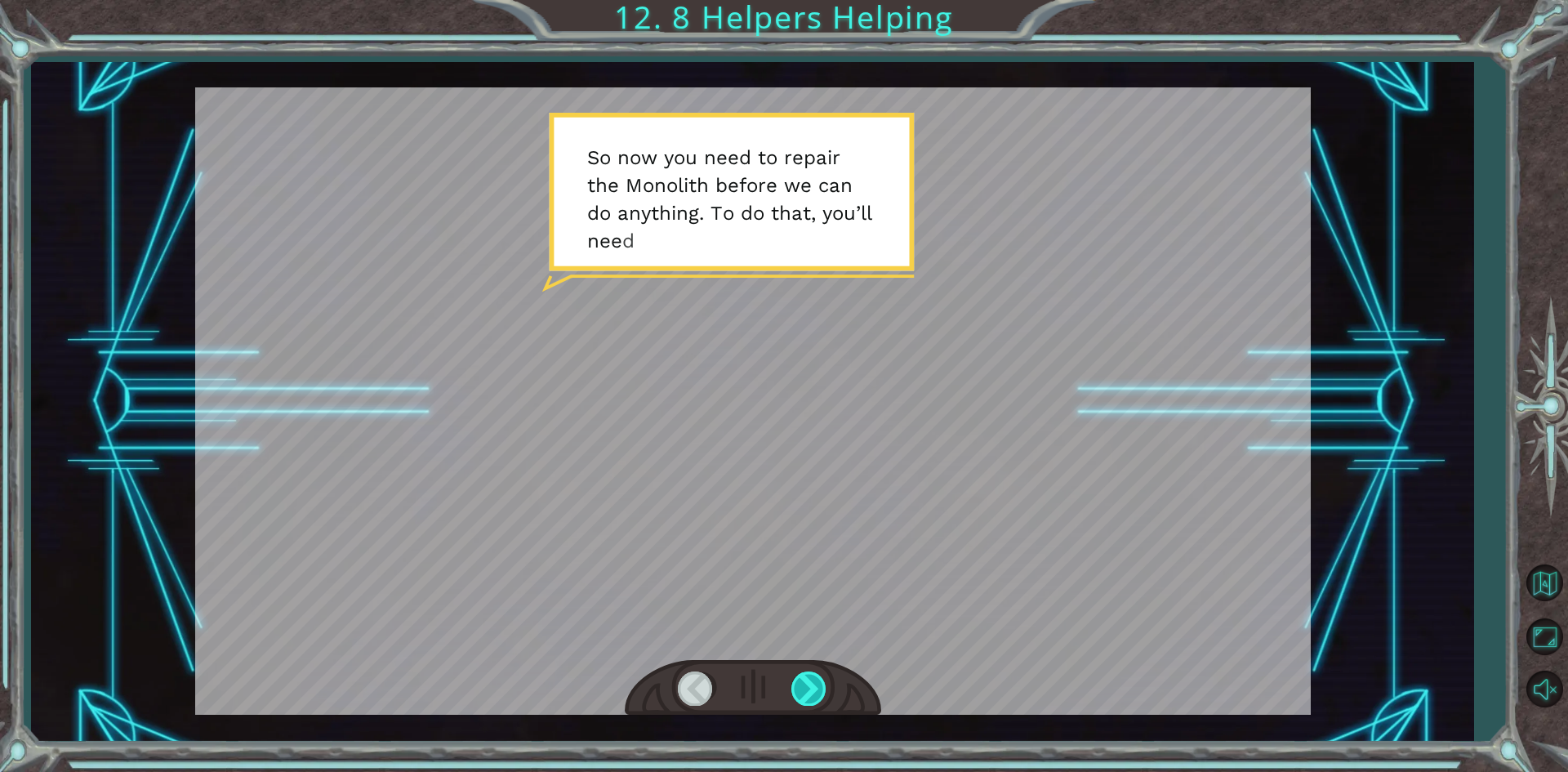
click at [816, 689] on div at bounding box center [809, 688] width 37 height 33
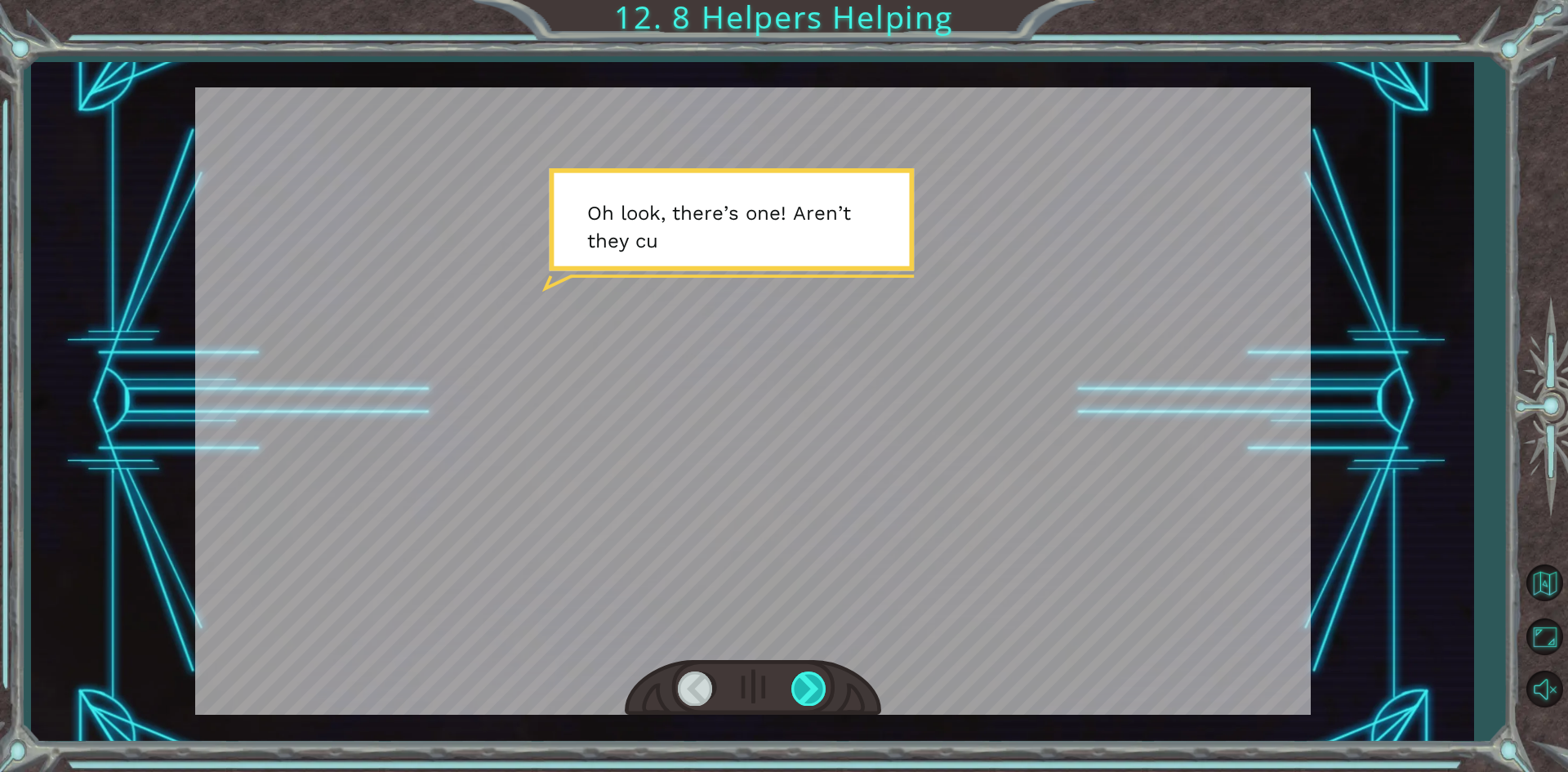
click at [816, 689] on div at bounding box center [809, 688] width 37 height 33
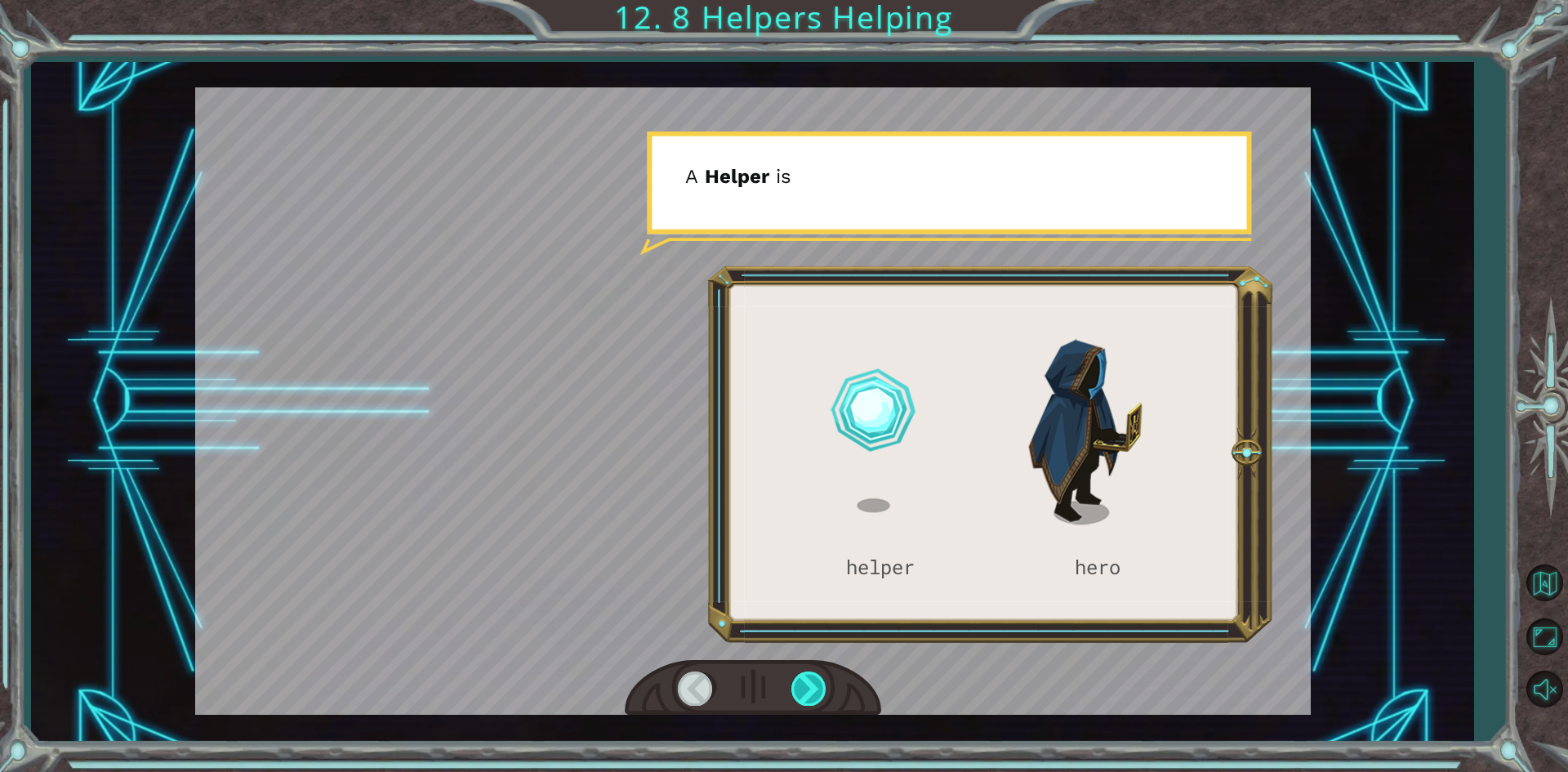
click at [813, 685] on div at bounding box center [809, 688] width 37 height 33
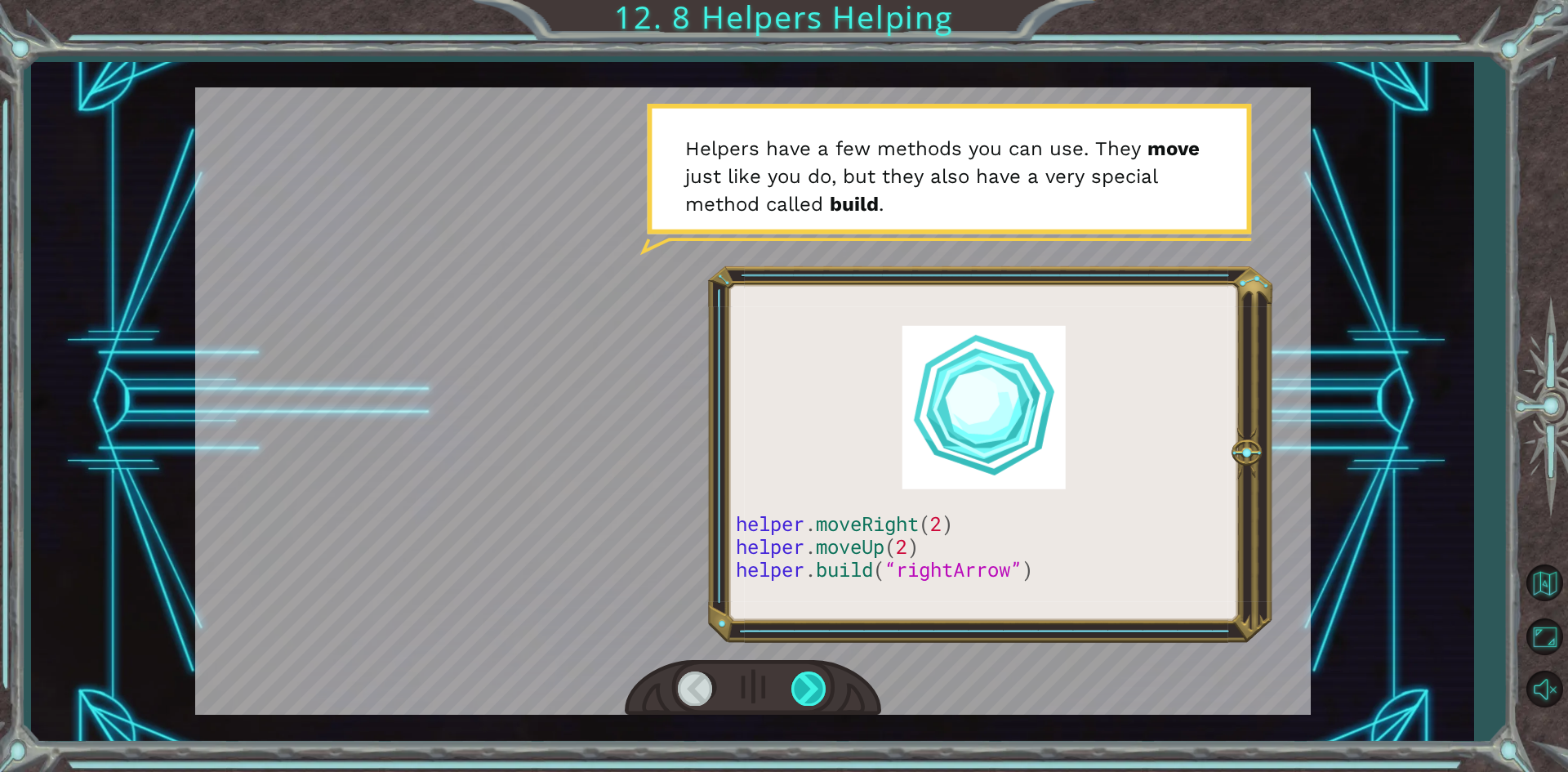
click at [811, 685] on div at bounding box center [809, 688] width 37 height 33
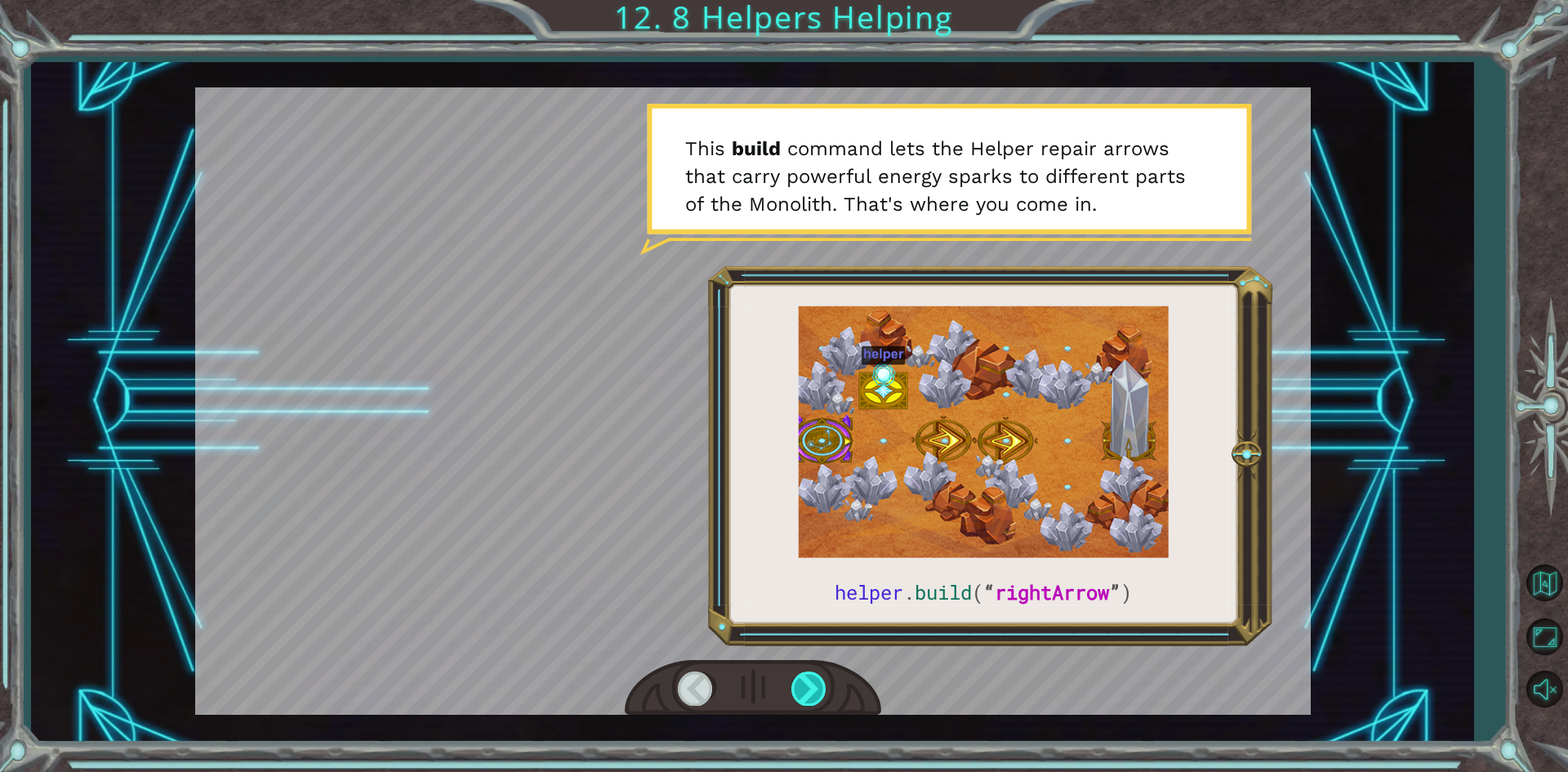
click at [802, 685] on div at bounding box center [809, 688] width 37 height 33
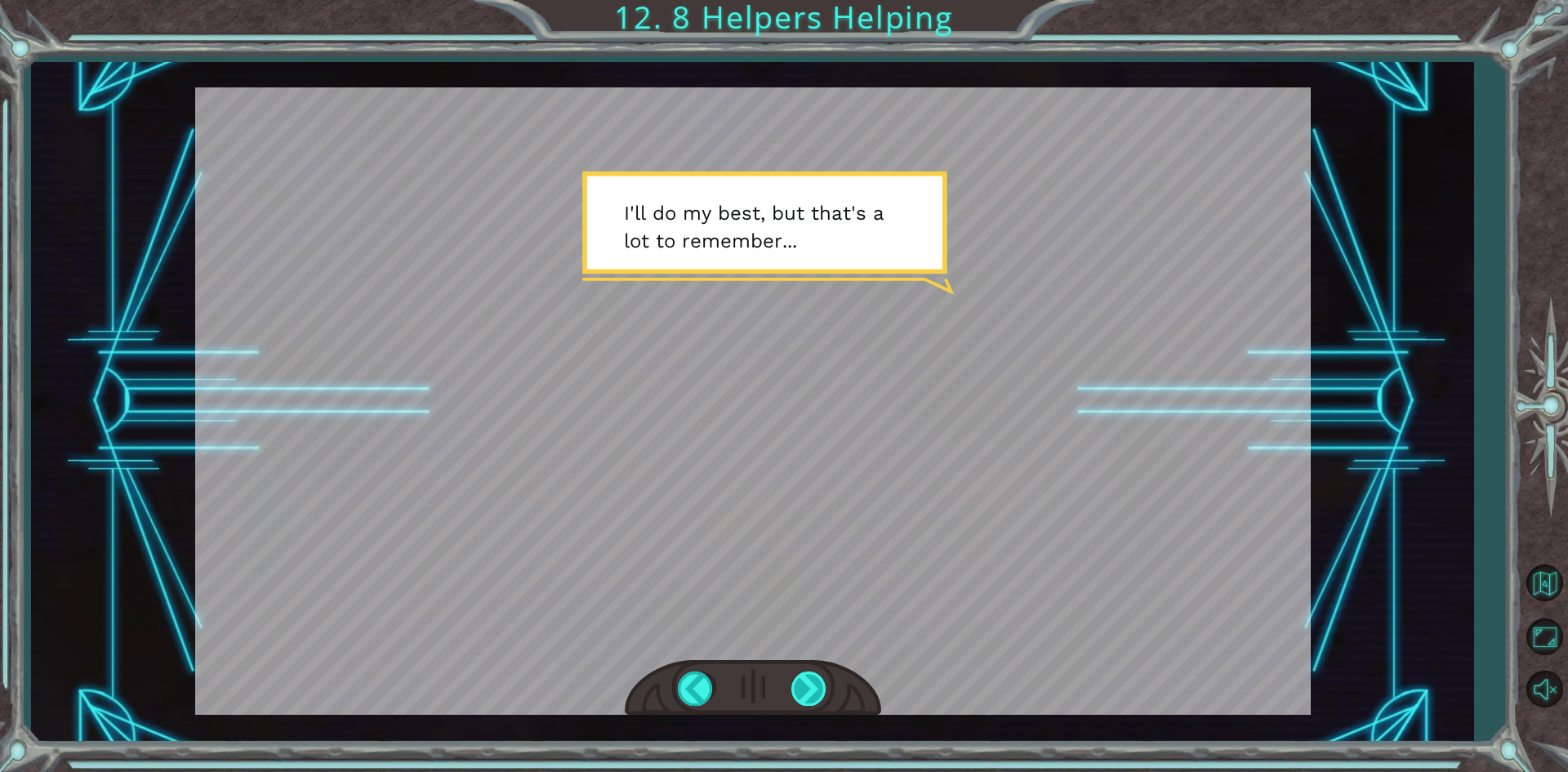
click at [825, 687] on div at bounding box center [809, 688] width 37 height 33
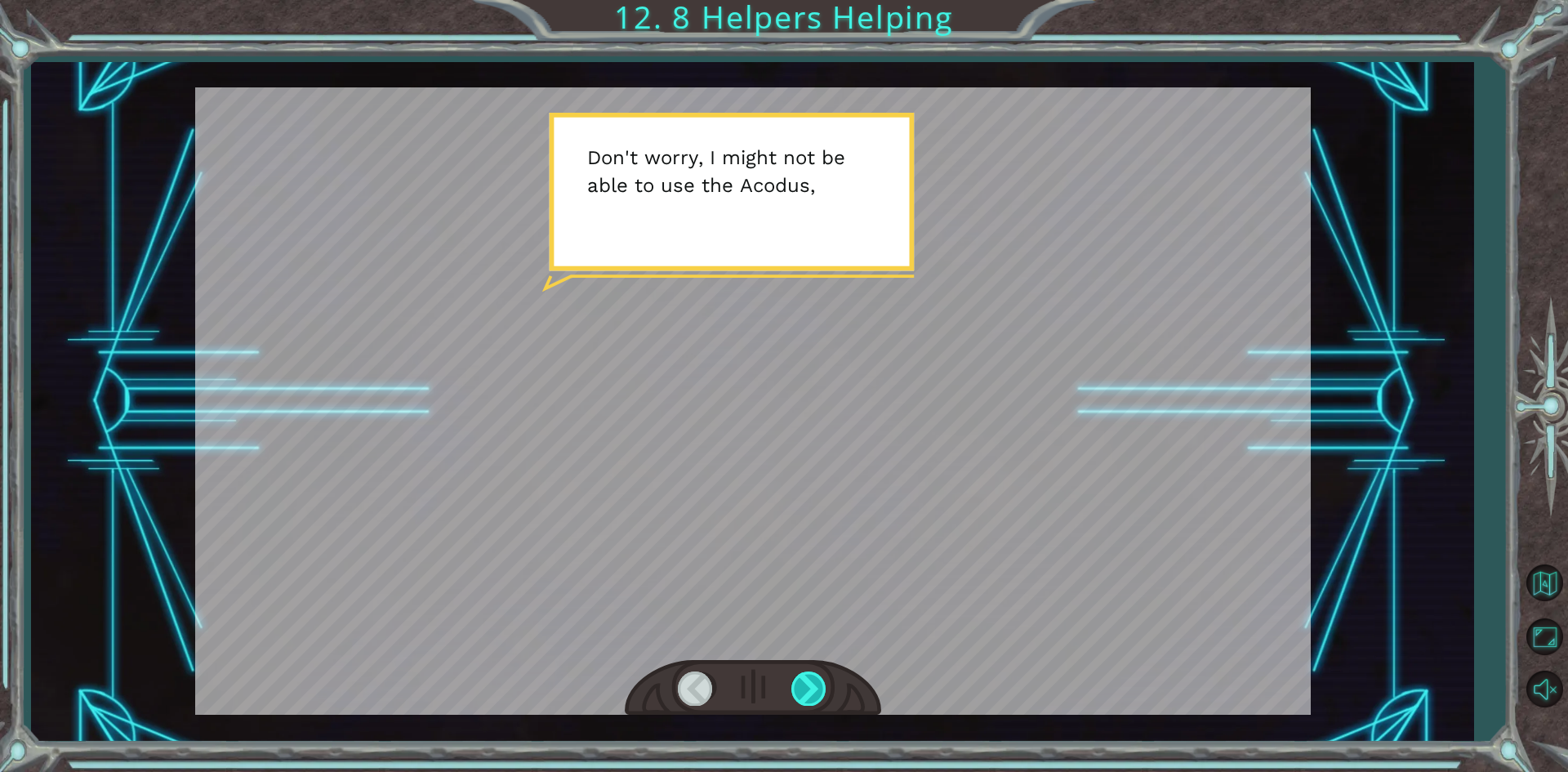
click at [825, 687] on div at bounding box center [809, 688] width 37 height 33
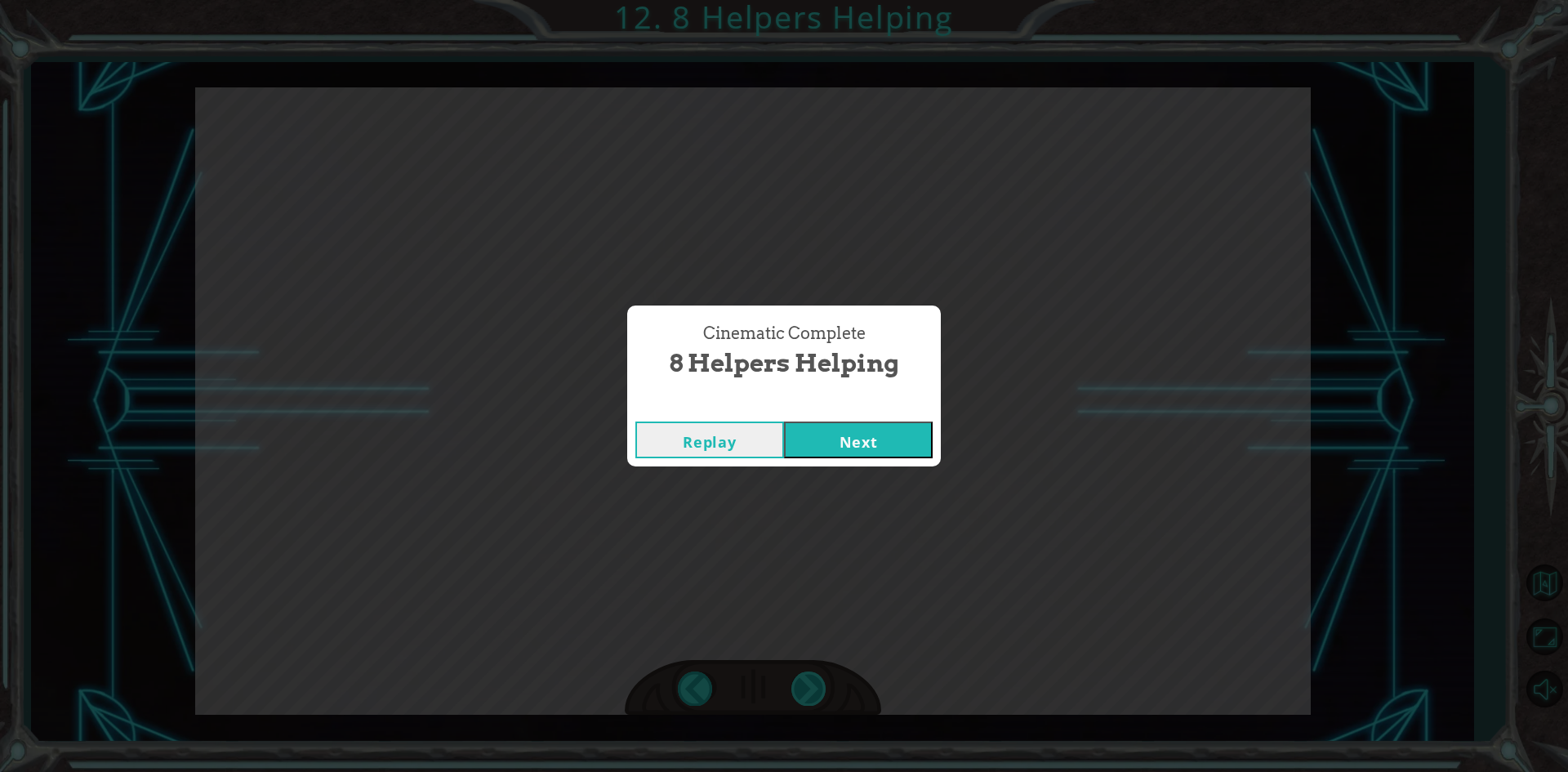
click at [825, 687] on div "Cinematic Complete 8 Helpers Helping Replay Next" at bounding box center [784, 386] width 1568 height 772
click at [917, 453] on button "Next" at bounding box center [858, 440] width 149 height 37
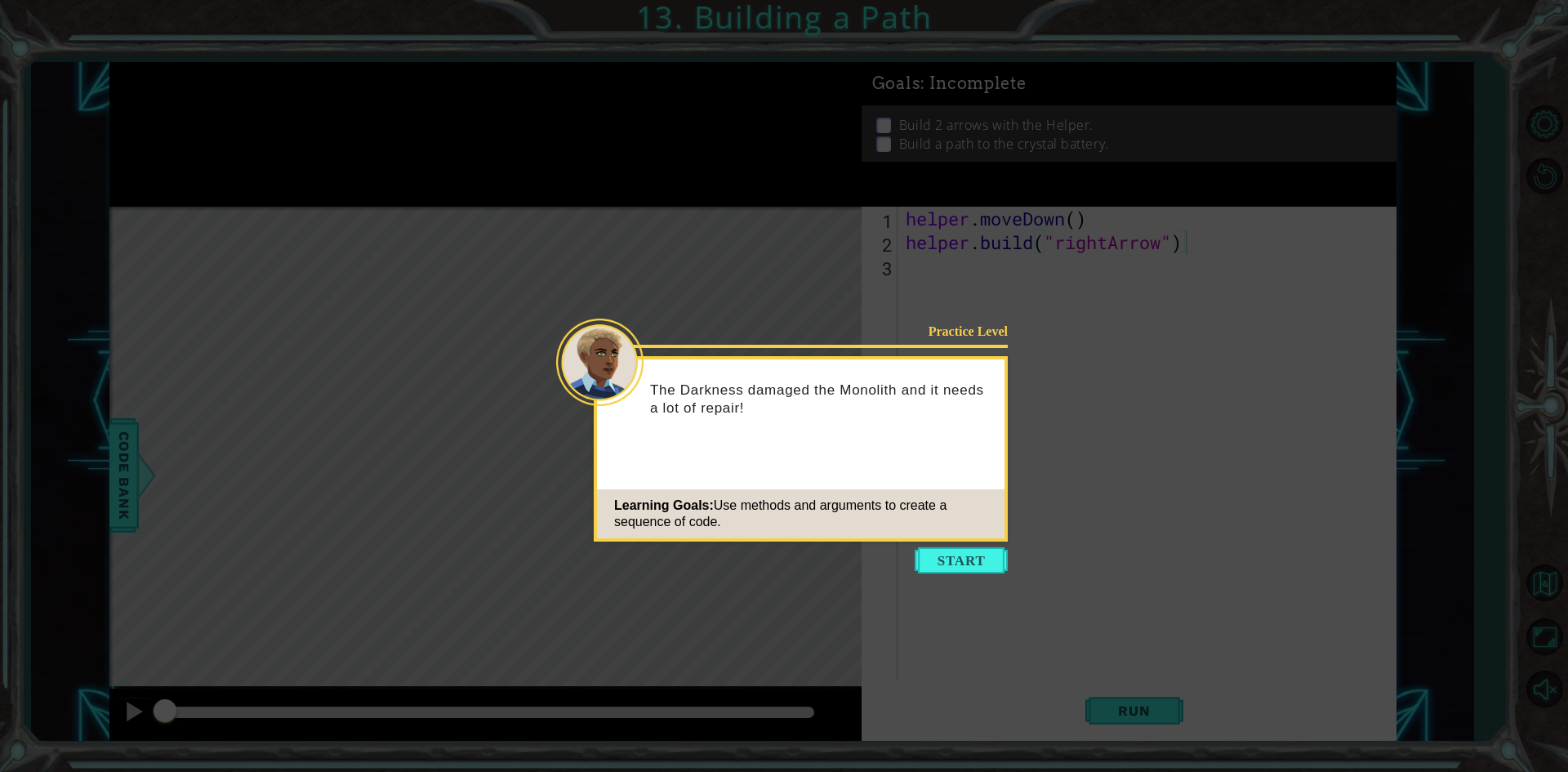
click at [937, 567] on button "Start" at bounding box center [962, 560] width 93 height 26
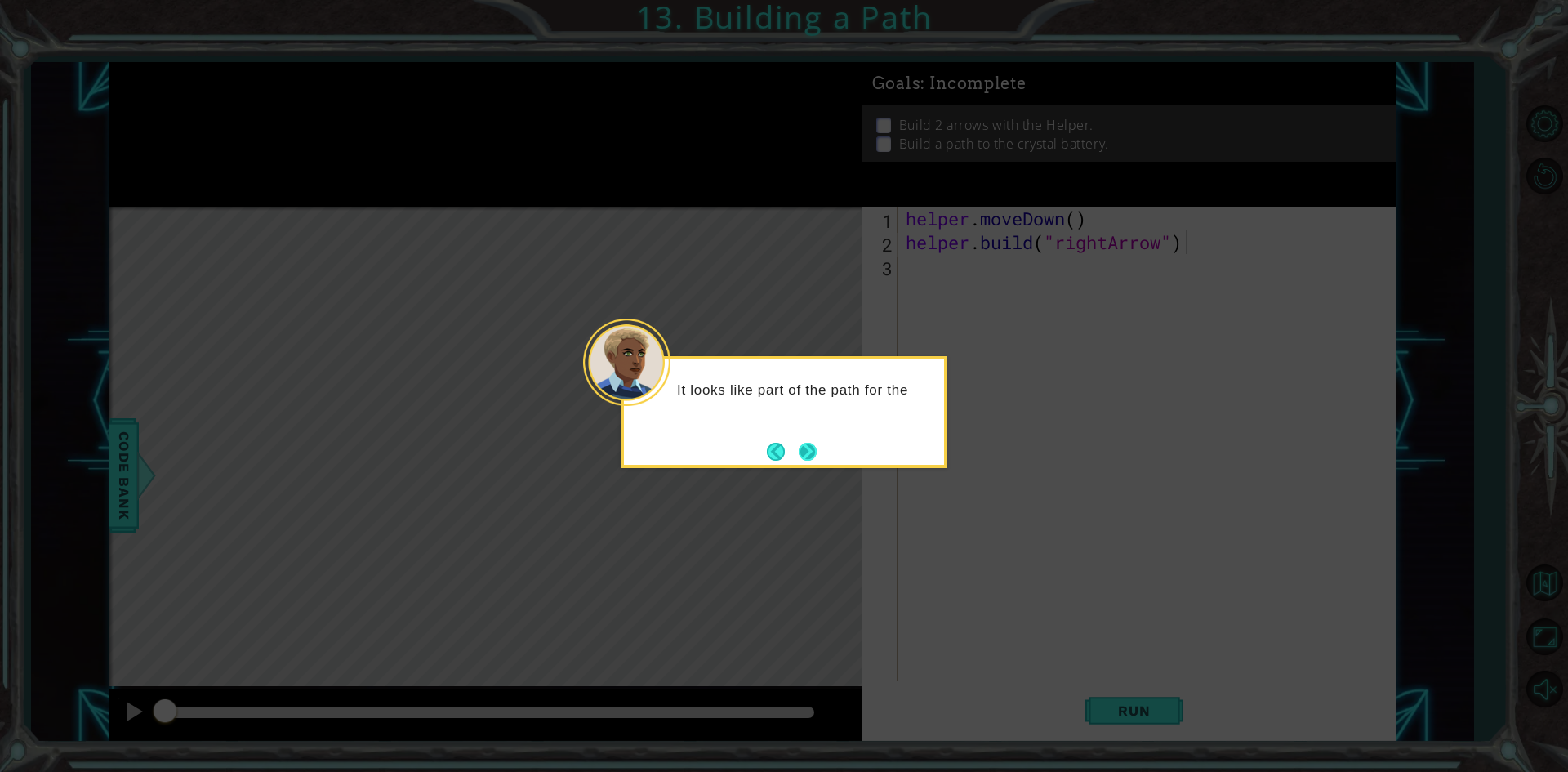
click at [809, 448] on button "Next" at bounding box center [807, 451] width 19 height 19
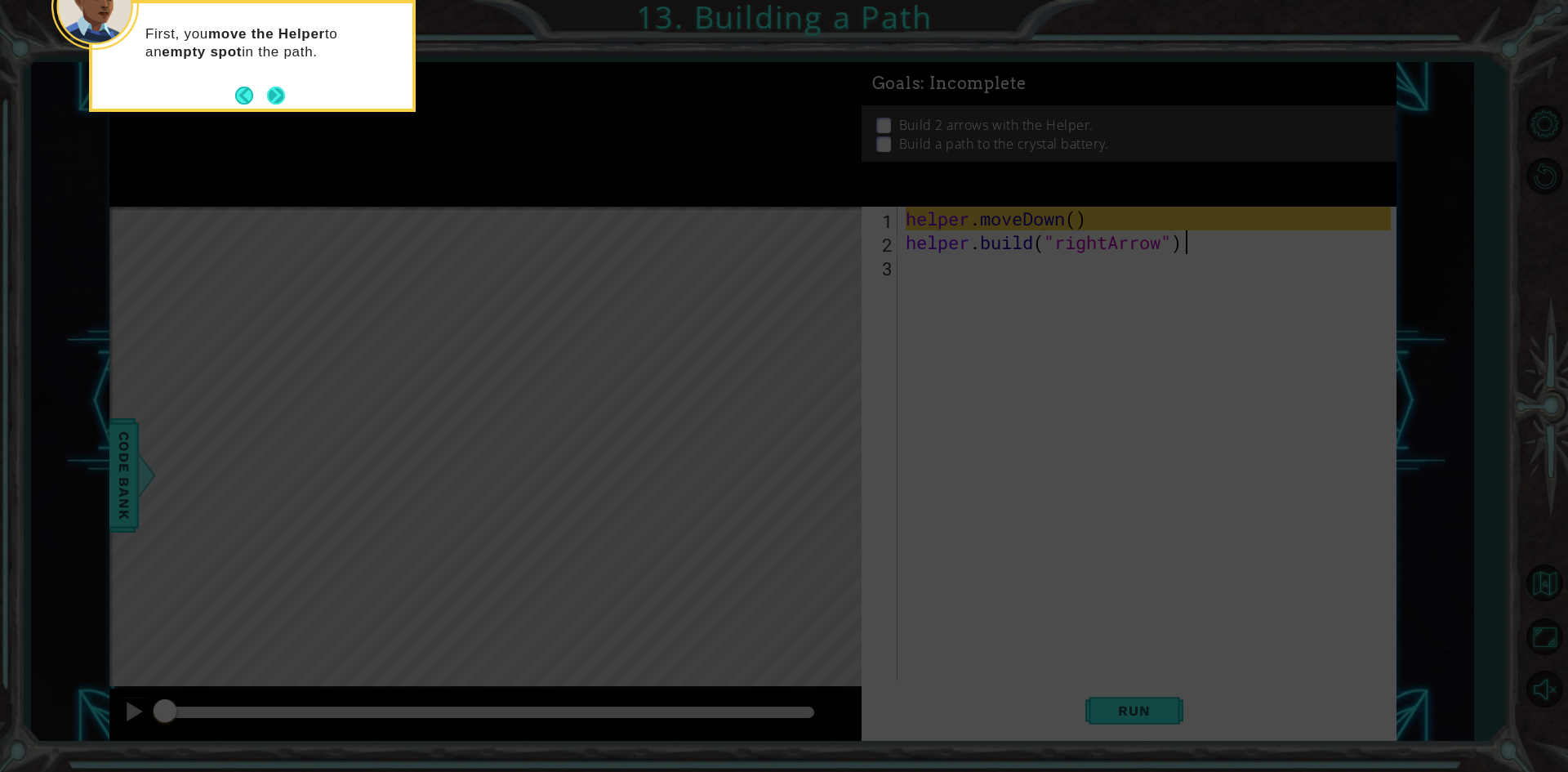
click at [267, 96] on button "Next" at bounding box center [276, 96] width 18 height 18
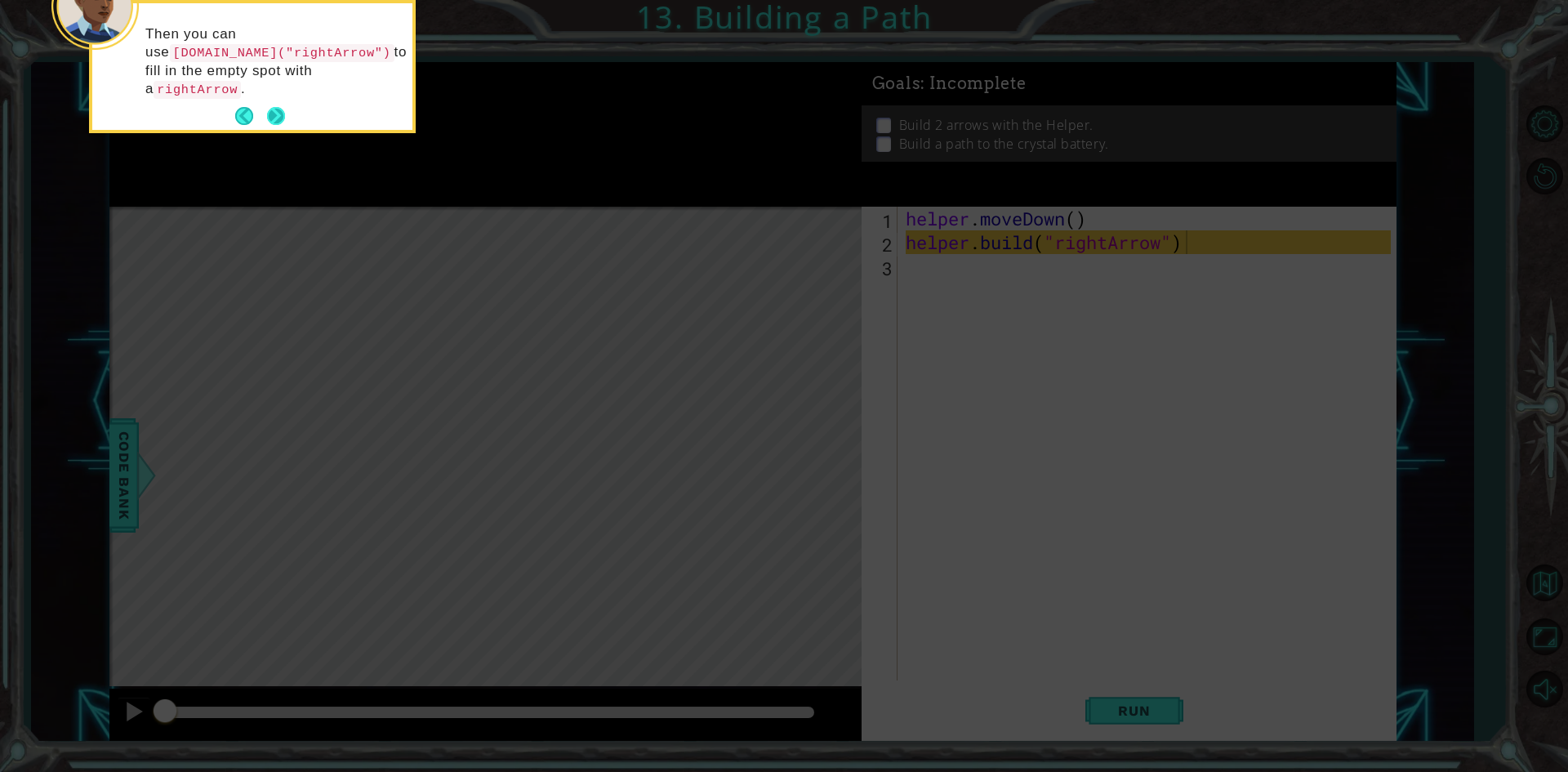
click at [286, 106] on button "Next" at bounding box center [276, 116] width 20 height 20
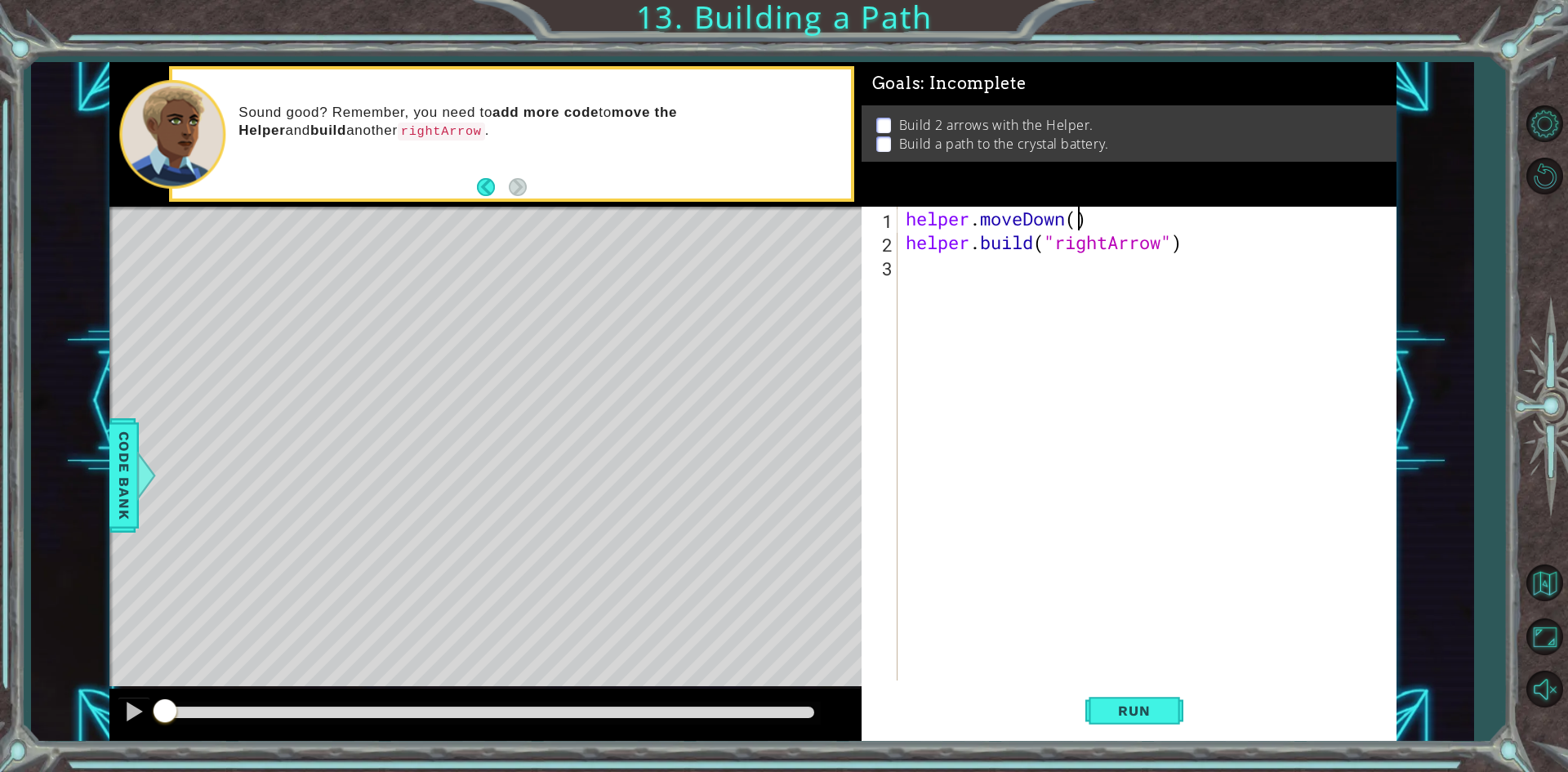
click at [1078, 222] on div "helper . moveDown ( ) helper . build ( "rightArrow" )" at bounding box center [1150, 467] width 497 height 521
click at [1132, 705] on span "Run" at bounding box center [1134, 710] width 65 height 17
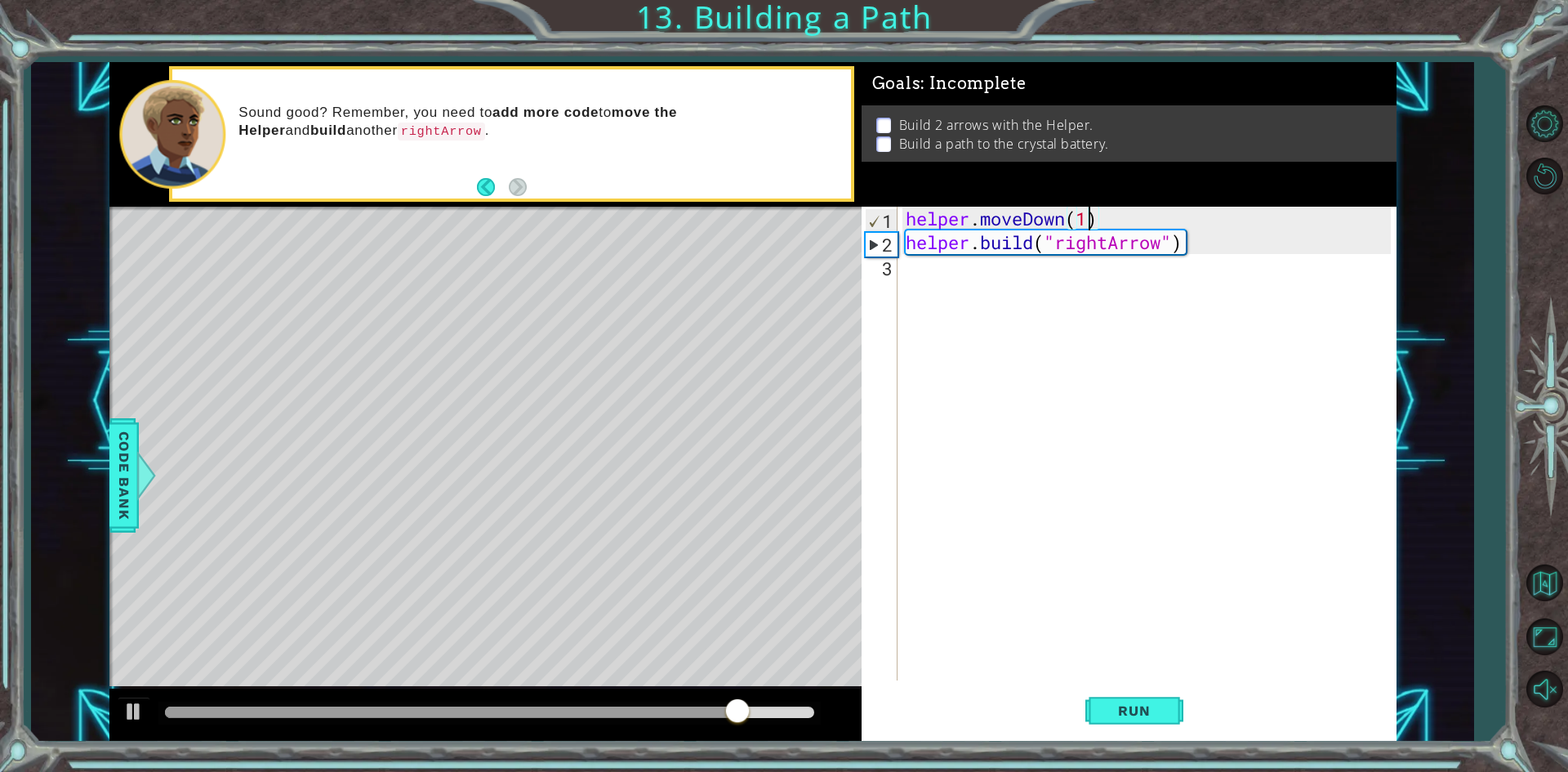
scroll to position [0, 7]
type textarea "helper.moveDown(1)"
click at [1149, 715] on span "Run" at bounding box center [1134, 710] width 65 height 17
click at [921, 281] on div "helper . moveDown ( 1 ) helper . build ( "rightArrow" )" at bounding box center [1150, 467] width 497 height 521
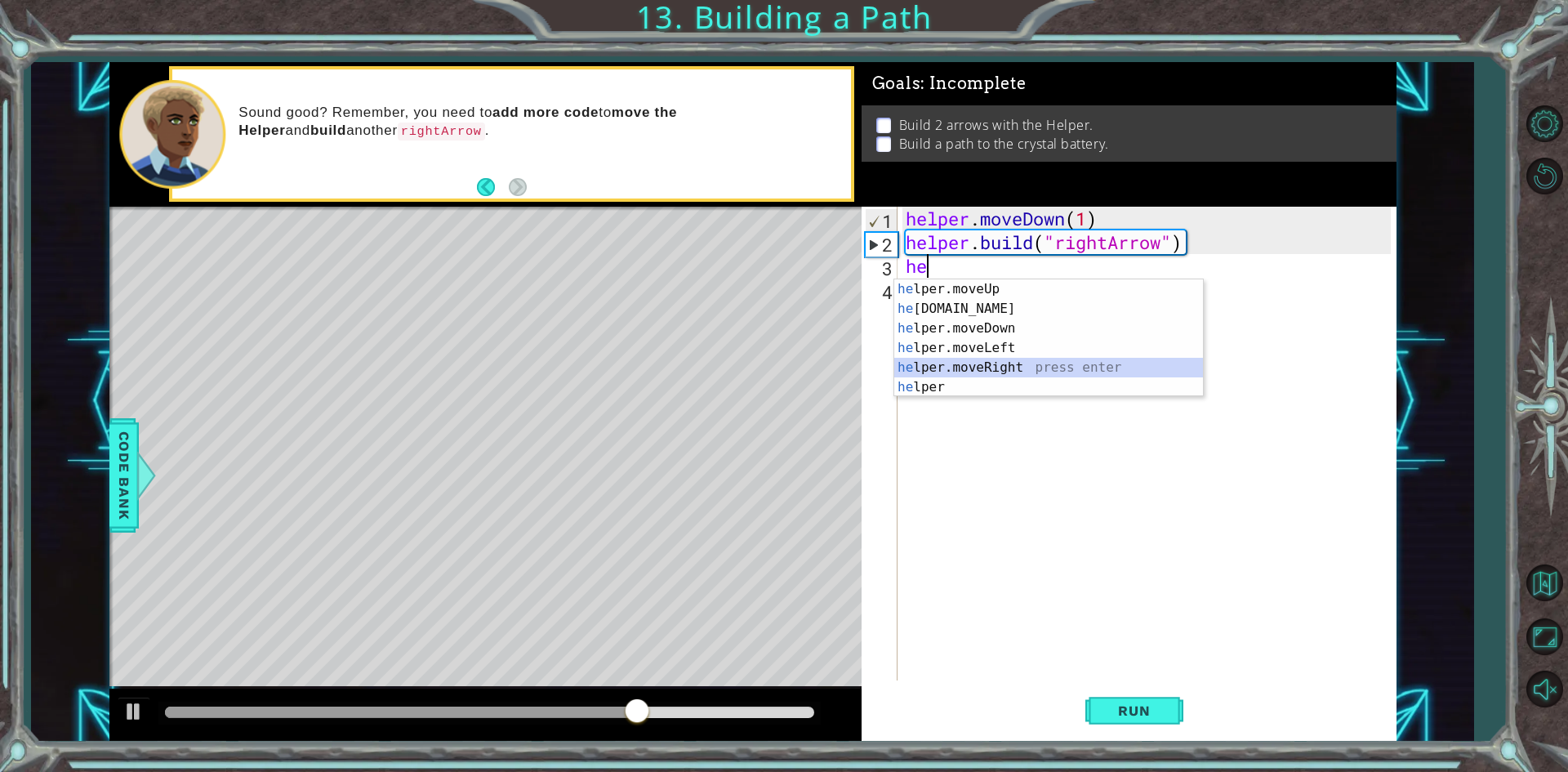
click at [1031, 361] on div "he lper.moveUp press enter he [DOMAIN_NAME] press enter he lper.moveDown press …" at bounding box center [1048, 358] width 309 height 156
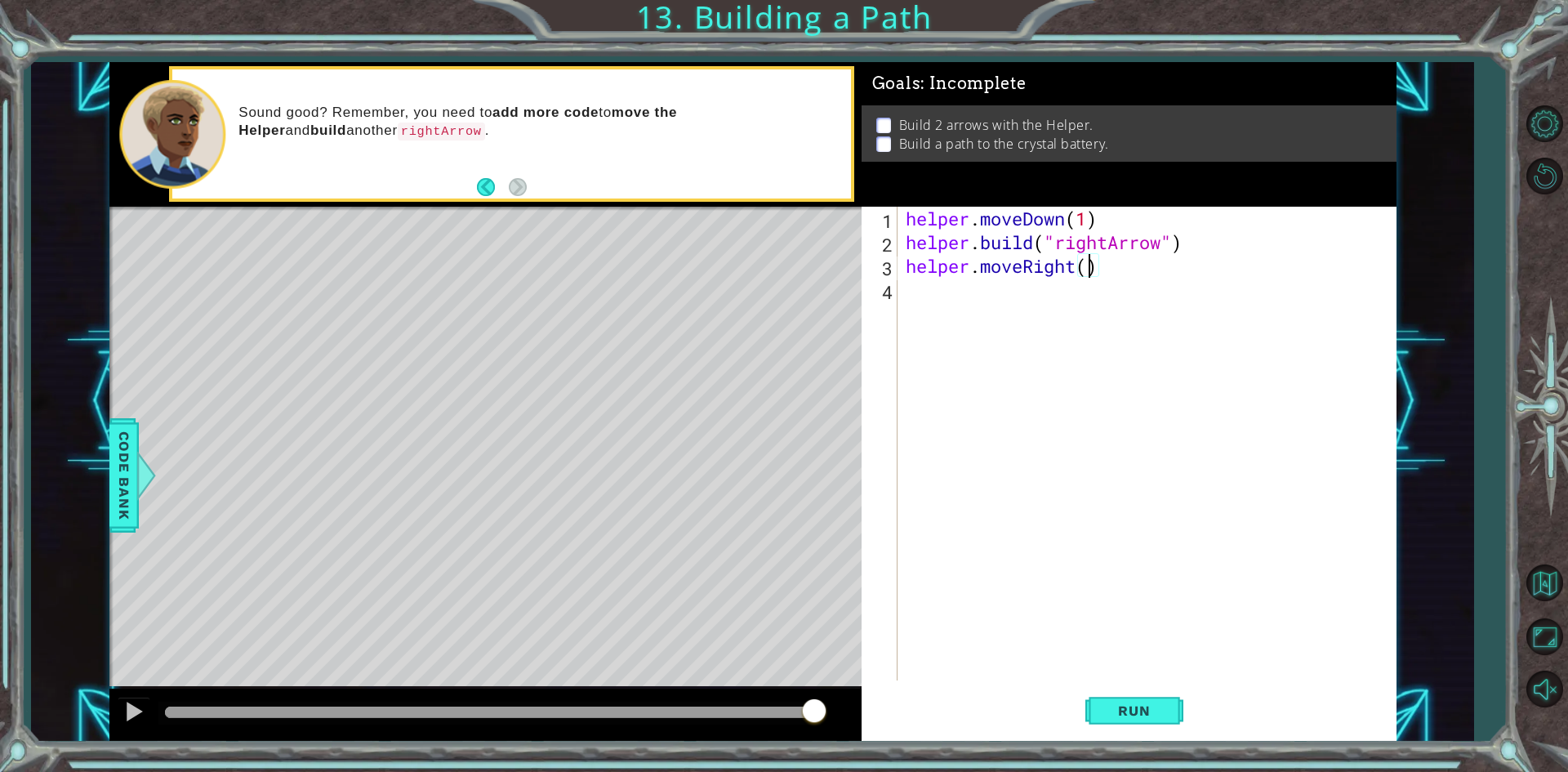
scroll to position [0, 8]
type textarea "helper.moveRight(4)"
click at [1113, 710] on span "Run" at bounding box center [1134, 710] width 65 height 17
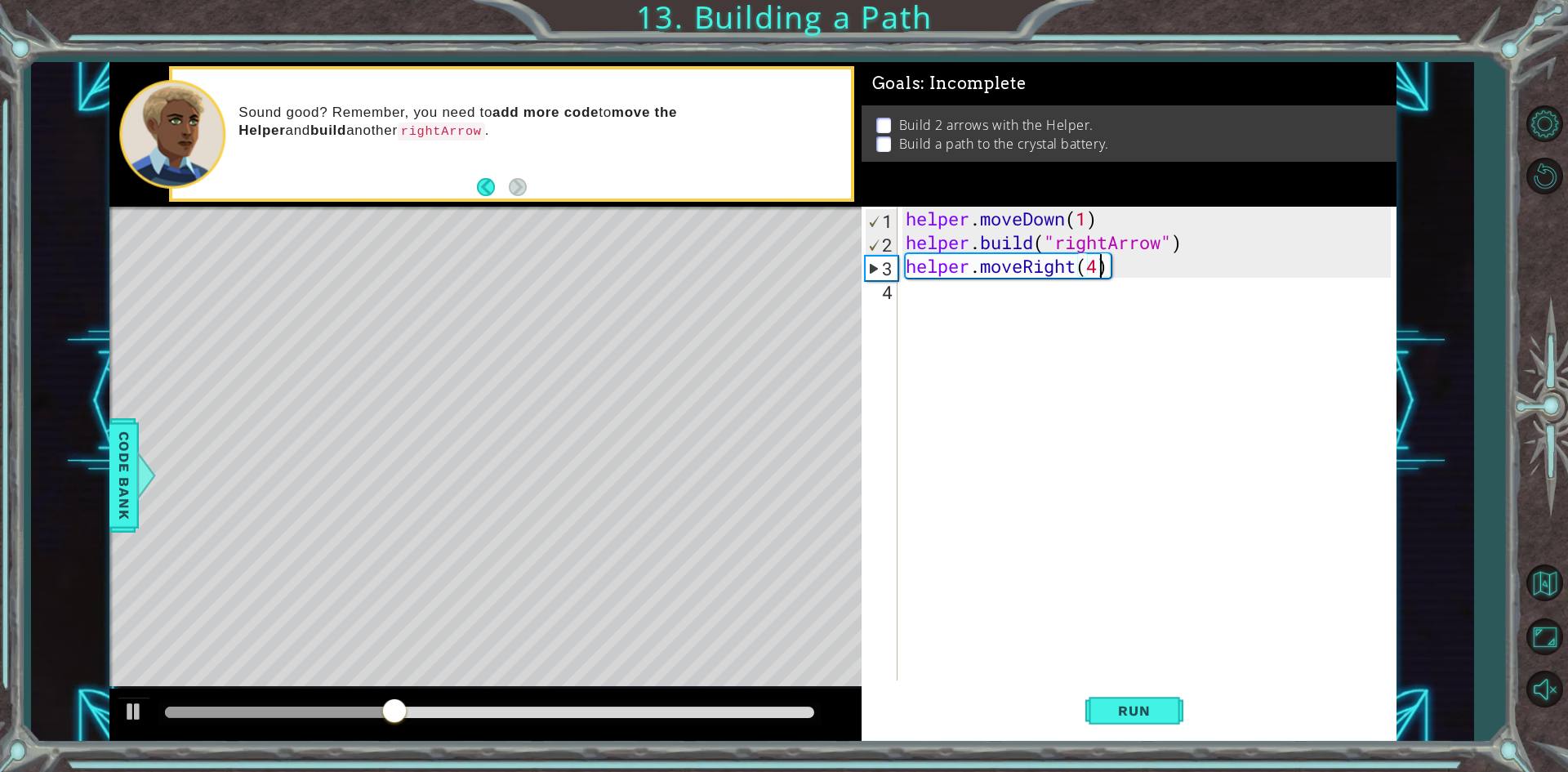
click at [941, 304] on div "helper . moveDown ( 1 ) helper . build ( "rightArrow" ) helper . moveRight ( 4 )" at bounding box center [1150, 467] width 497 height 521
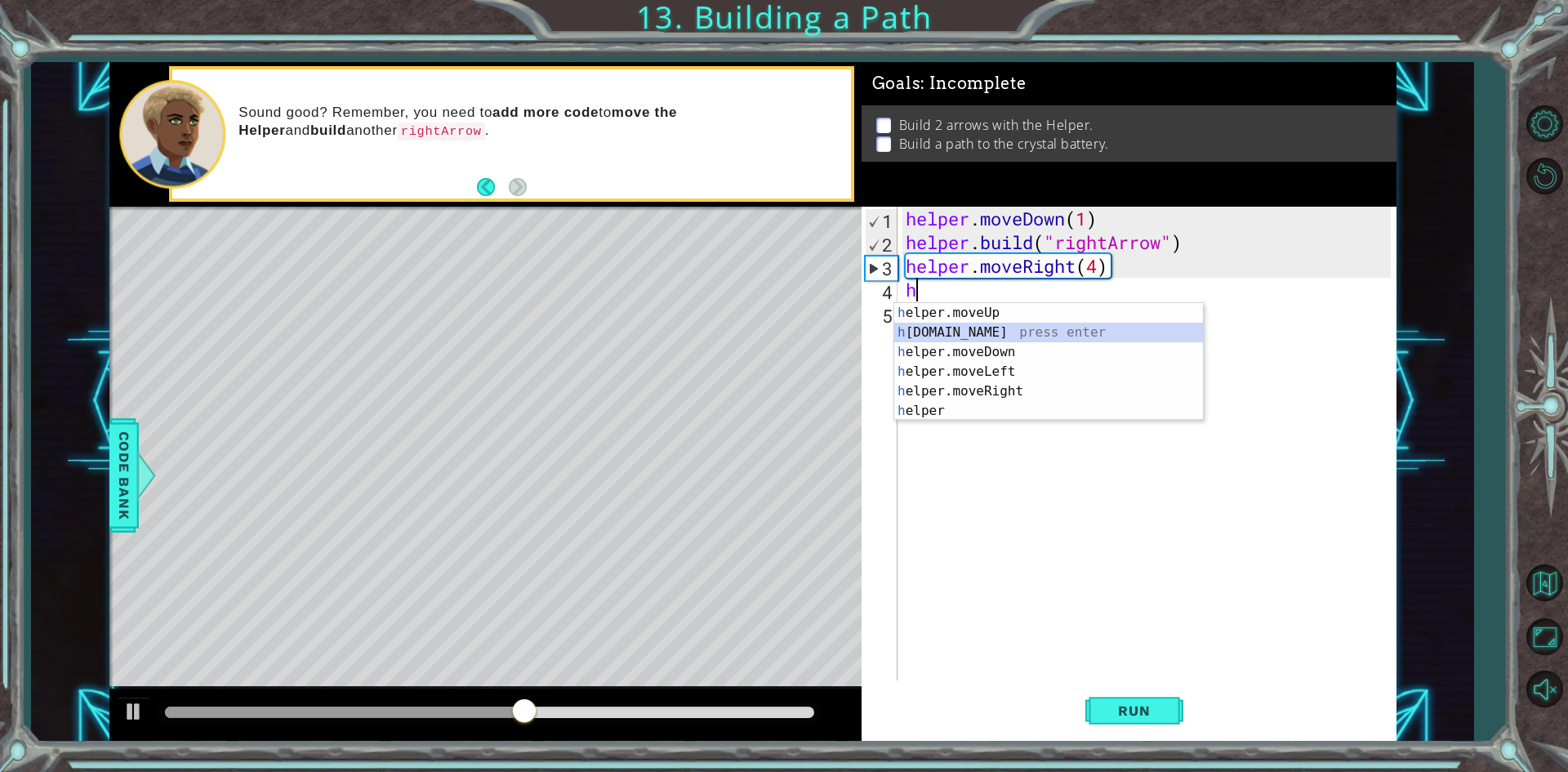
click at [980, 339] on div "h elper.moveUp press enter h [DOMAIN_NAME] press enter h elper.moveDown press e…" at bounding box center [1048, 381] width 309 height 156
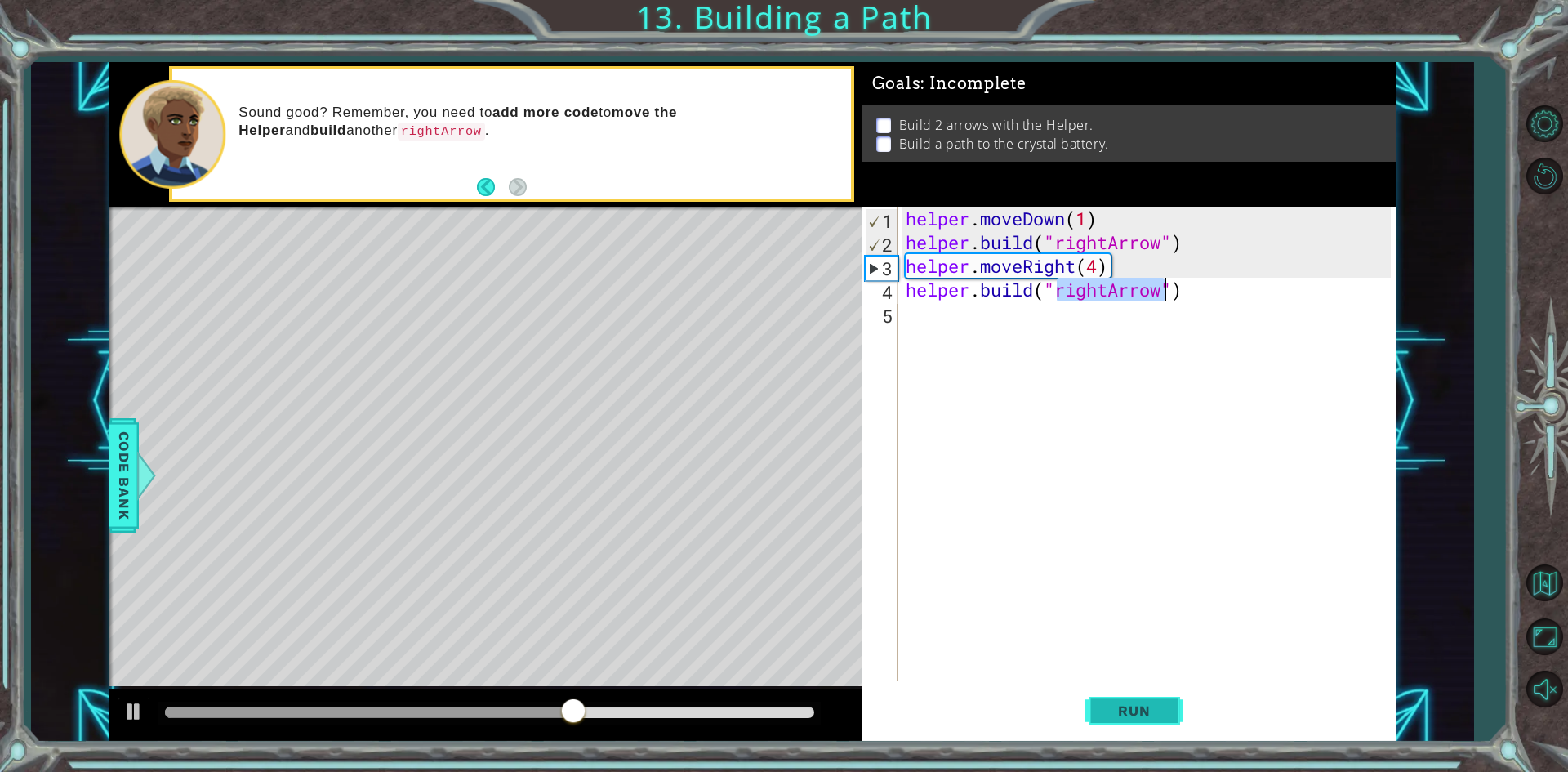
type textarea "[DOMAIN_NAME]("rightArrow")"
click at [1131, 719] on span "Run" at bounding box center [1134, 710] width 65 height 17
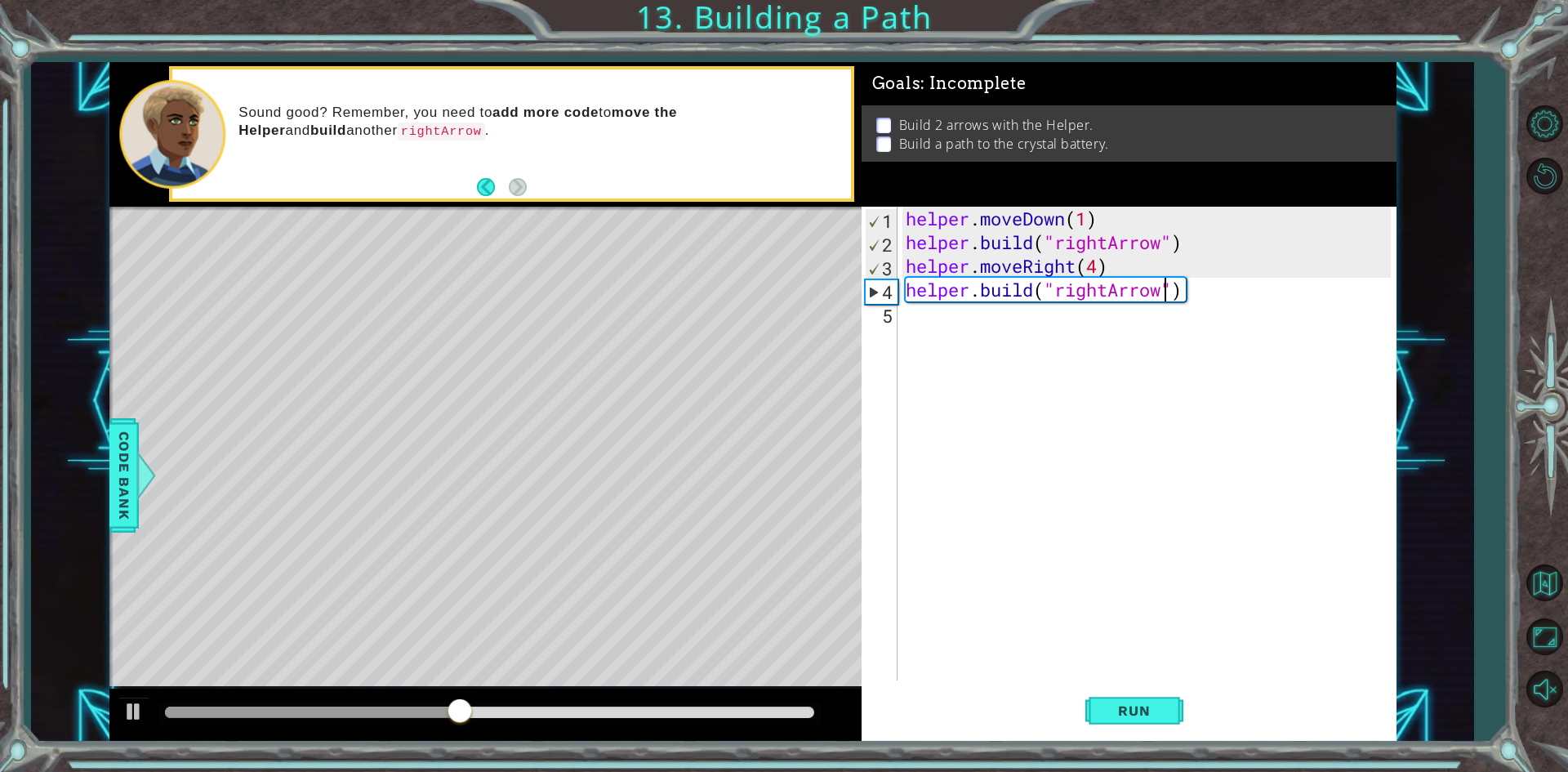
click at [1206, 309] on div "helper . moveDown ( 1 ) helper . build ( "rightArrow" ) helper . moveRight ( 4 …" at bounding box center [1150, 467] width 497 height 521
click at [1204, 301] on div "helper . moveDown ( 1 ) helper . build ( "rightArrow" ) helper . moveRight ( 4 …" at bounding box center [1150, 467] width 497 height 521
click at [1201, 297] on div "helper . moveDown ( 1 ) helper . build ( "rightArrow" ) helper . moveRight ( 4 …" at bounding box center [1150, 467] width 497 height 521
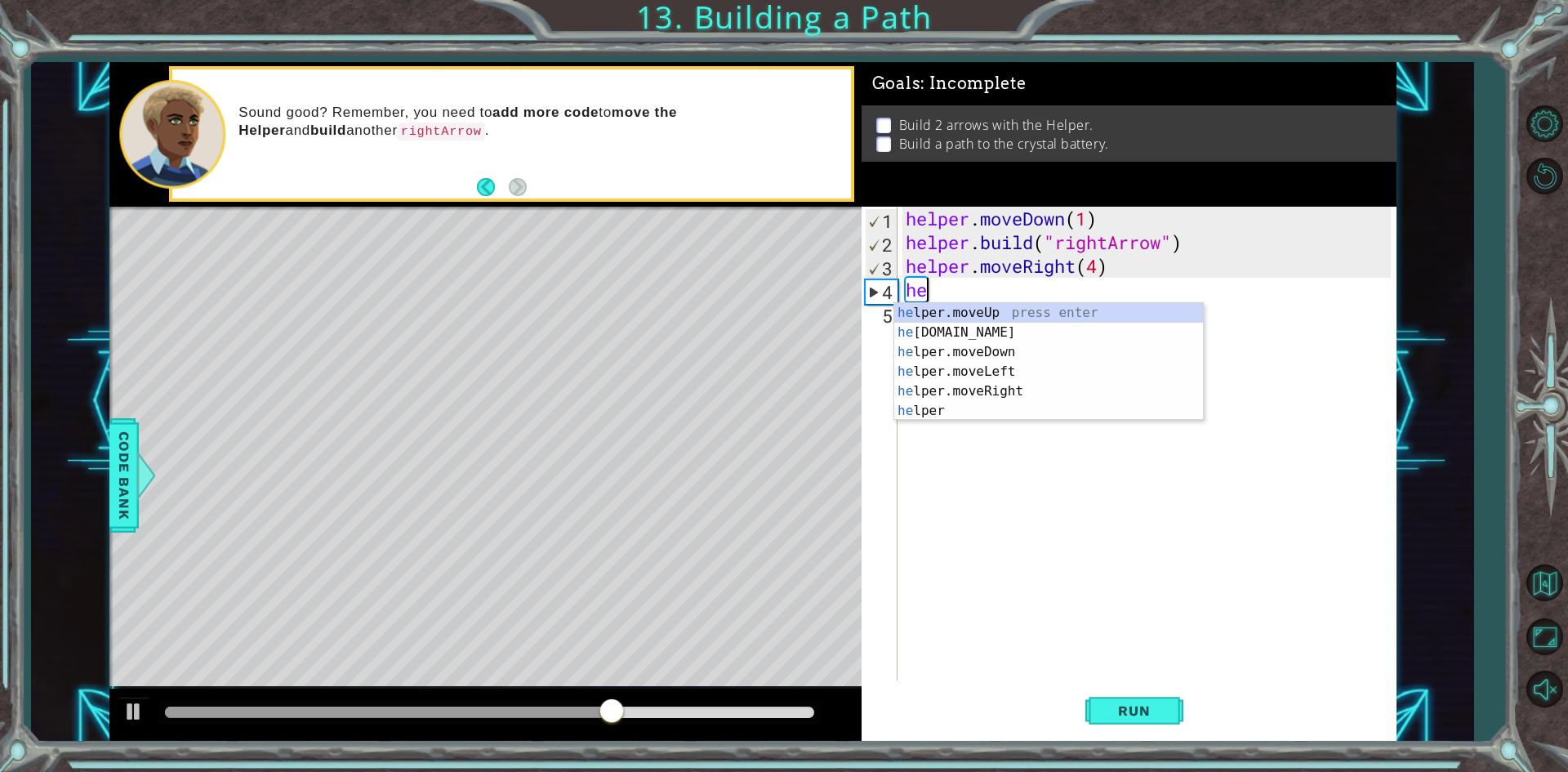
type textarea "h"
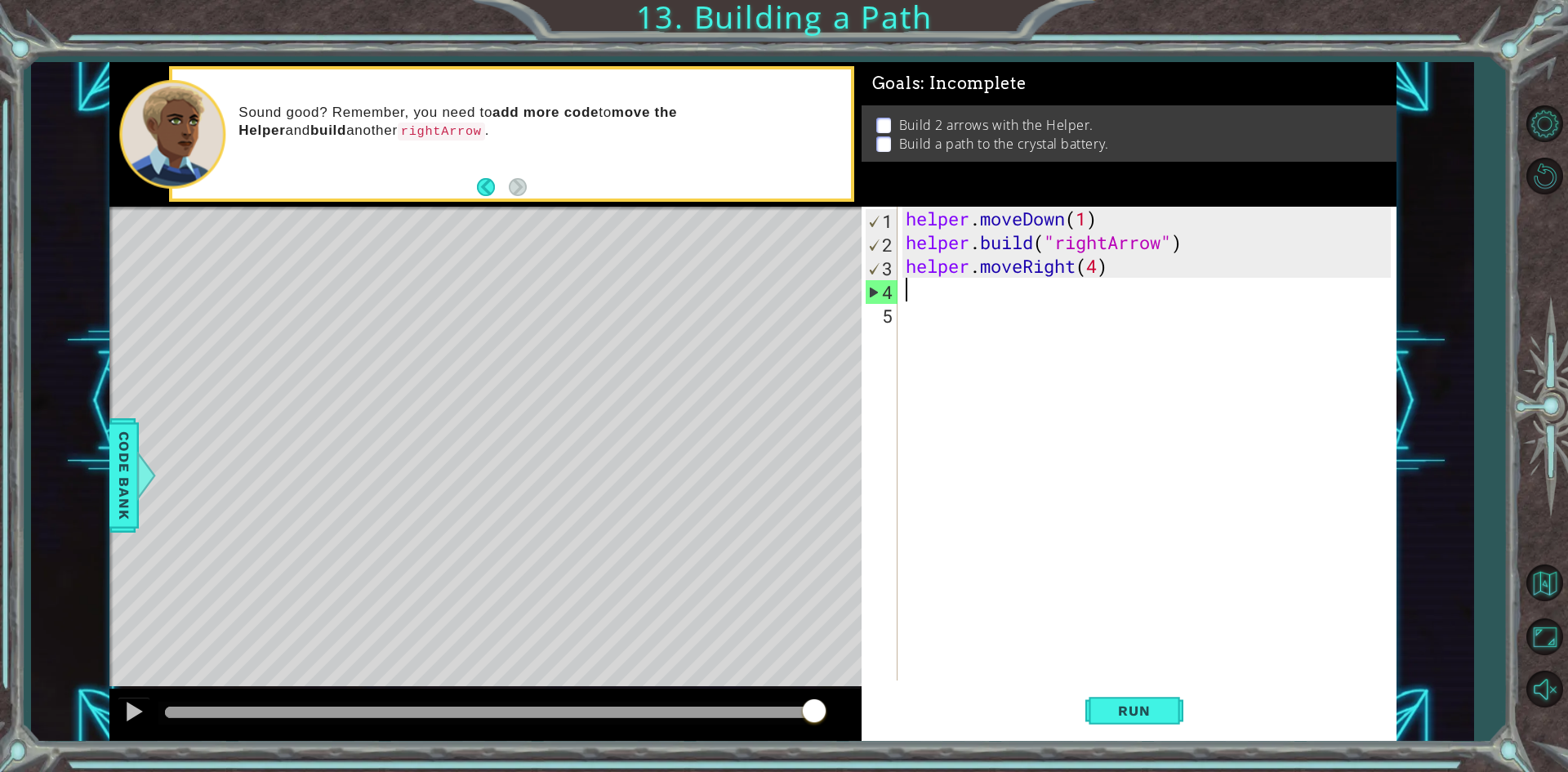
click at [1140, 285] on div "helper . moveDown ( 1 ) helper . build ( "rightArrow" ) helper . moveRight ( 4 )" at bounding box center [1150, 467] width 497 height 521
click at [1130, 268] on div "helper . moveDown ( 1 ) helper . build ( "rightArrow" ) helper . moveRight ( 4 )" at bounding box center [1150, 467] width 497 height 521
click at [478, 185] on button "Back" at bounding box center [492, 187] width 32 height 18
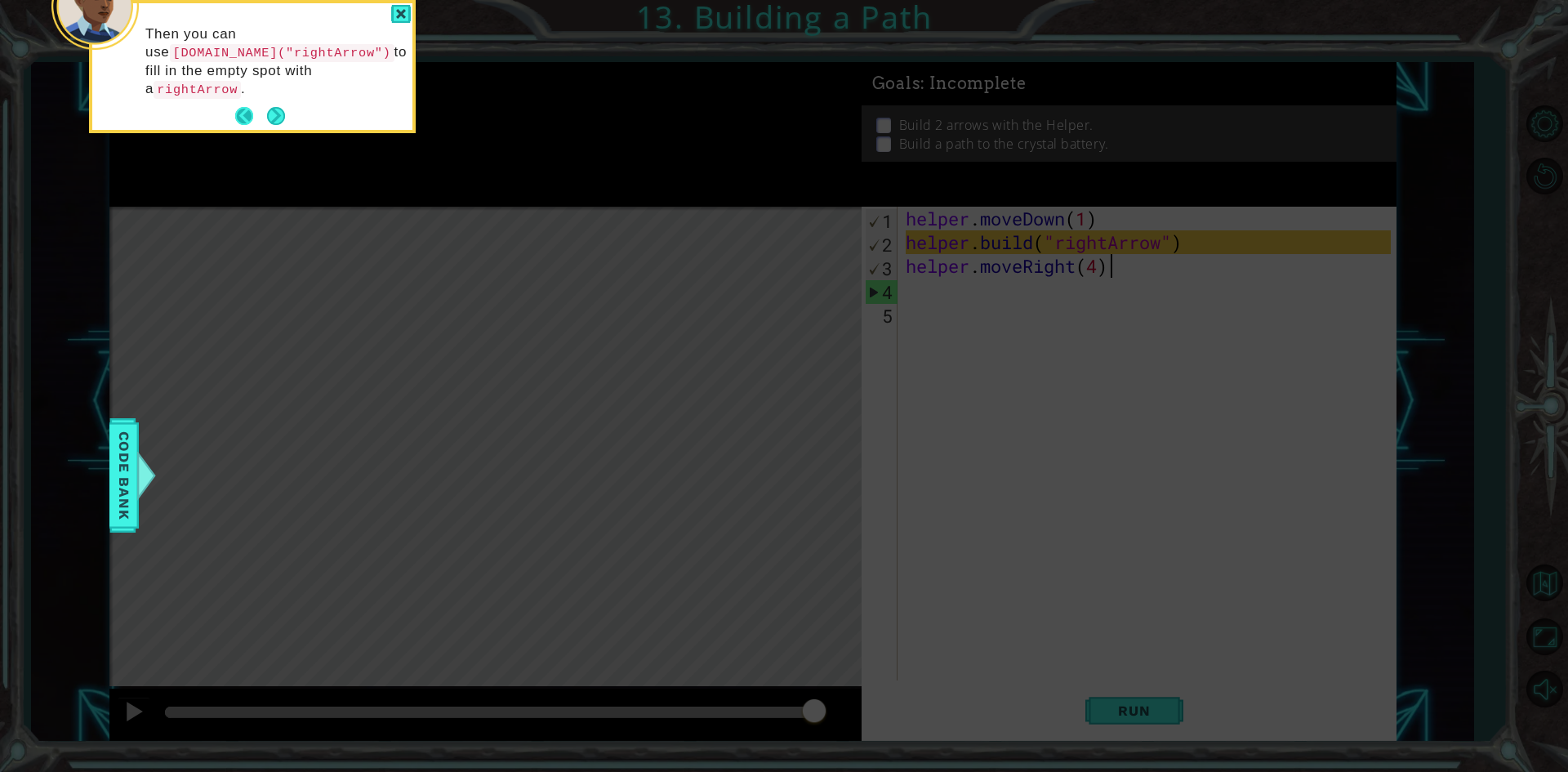
click at [245, 107] on button "Back" at bounding box center [251, 116] width 32 height 18
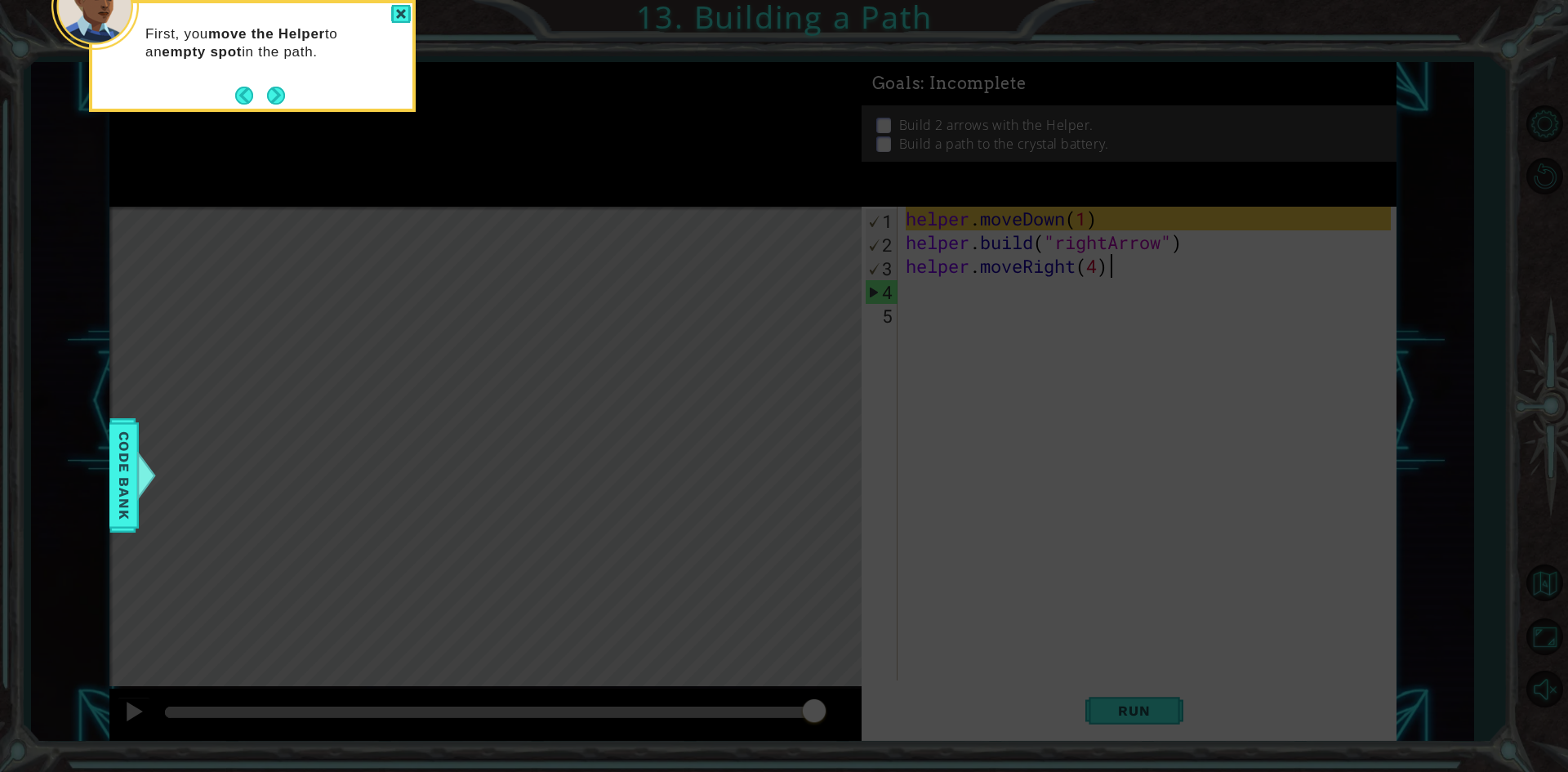
click at [245, 92] on button "Back" at bounding box center [251, 96] width 32 height 18
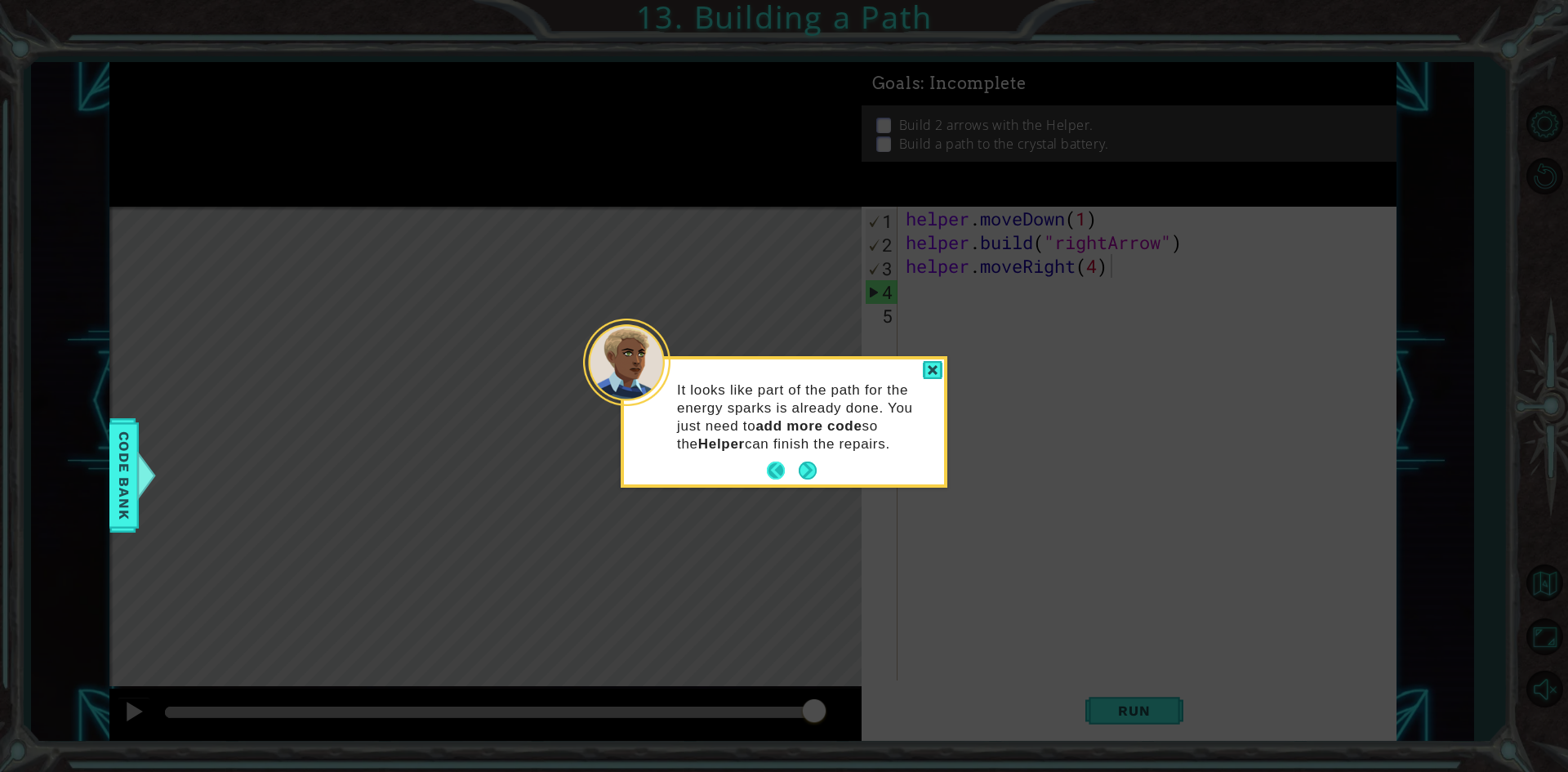
click at [777, 467] on button "Back" at bounding box center [783, 471] width 32 height 18
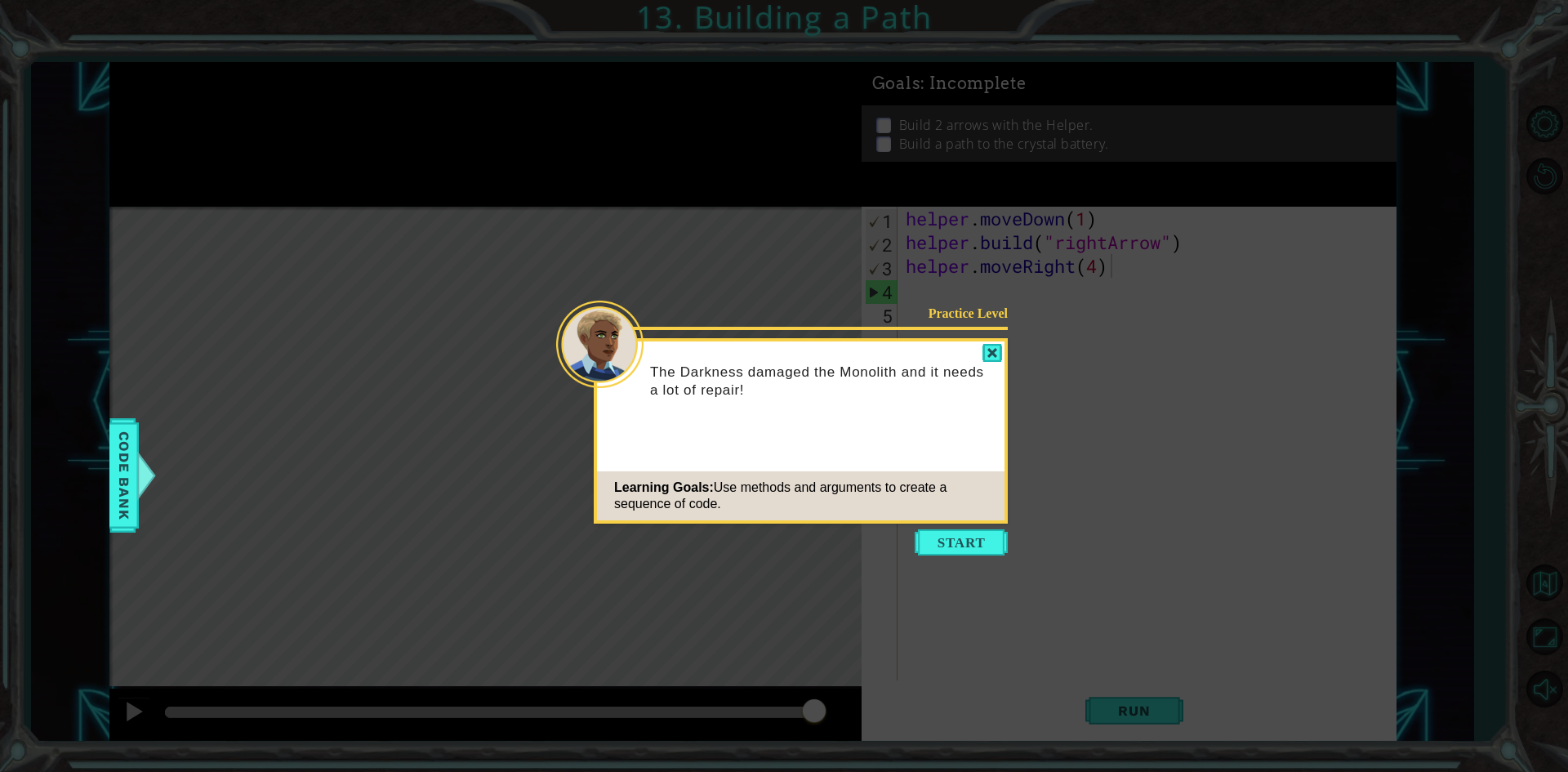
click at [904, 508] on div "Learning Goals: Use methods and arguments to create a sequence of code." at bounding box center [801, 495] width 408 height 49
click at [952, 542] on button "Start" at bounding box center [962, 542] width 93 height 26
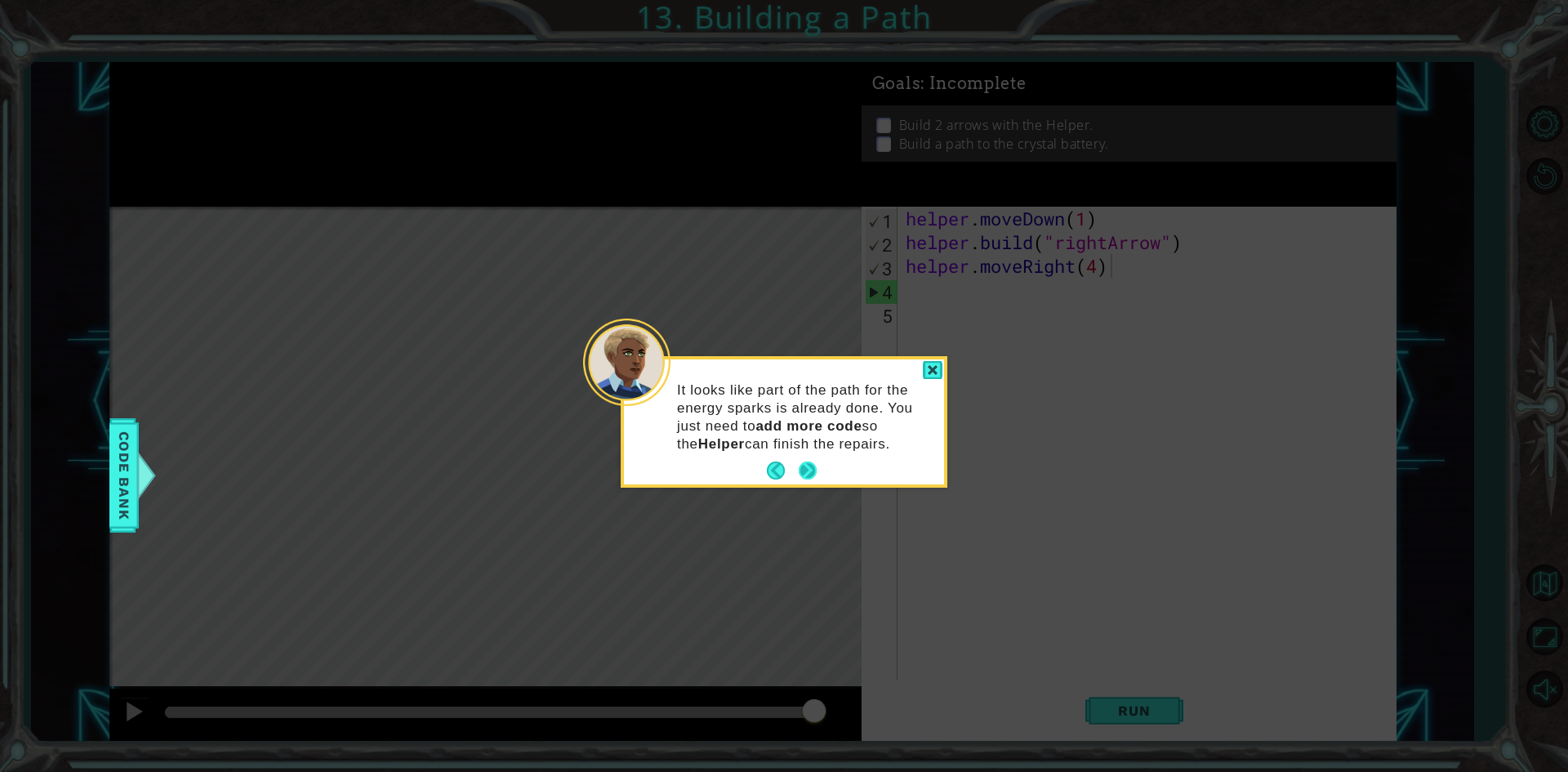
click at [801, 468] on button "Next" at bounding box center [808, 471] width 19 height 19
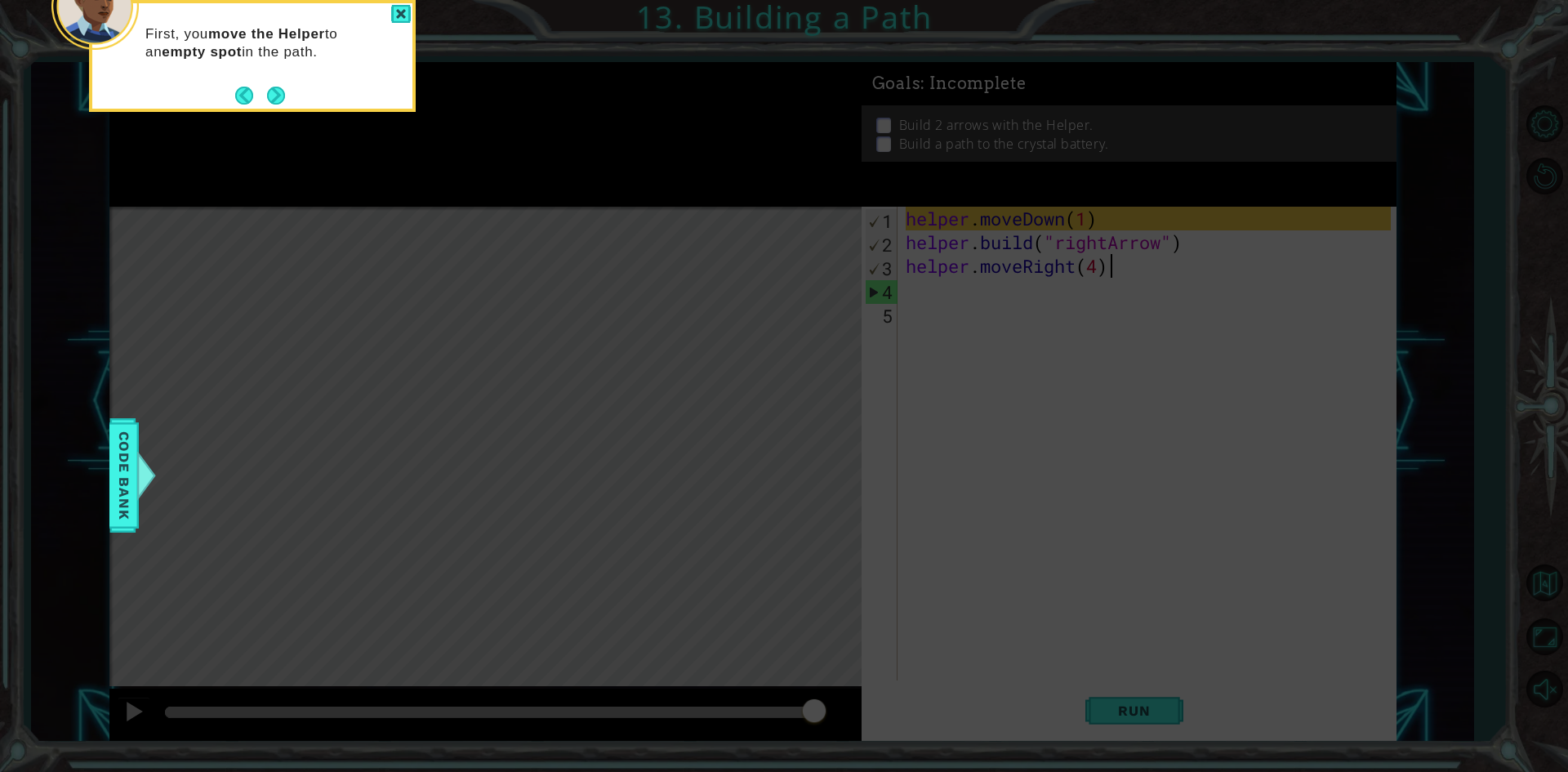
click at [801, 468] on icon at bounding box center [784, 116] width 1568 height 1313
click at [401, 15] on div at bounding box center [401, 14] width 20 height 19
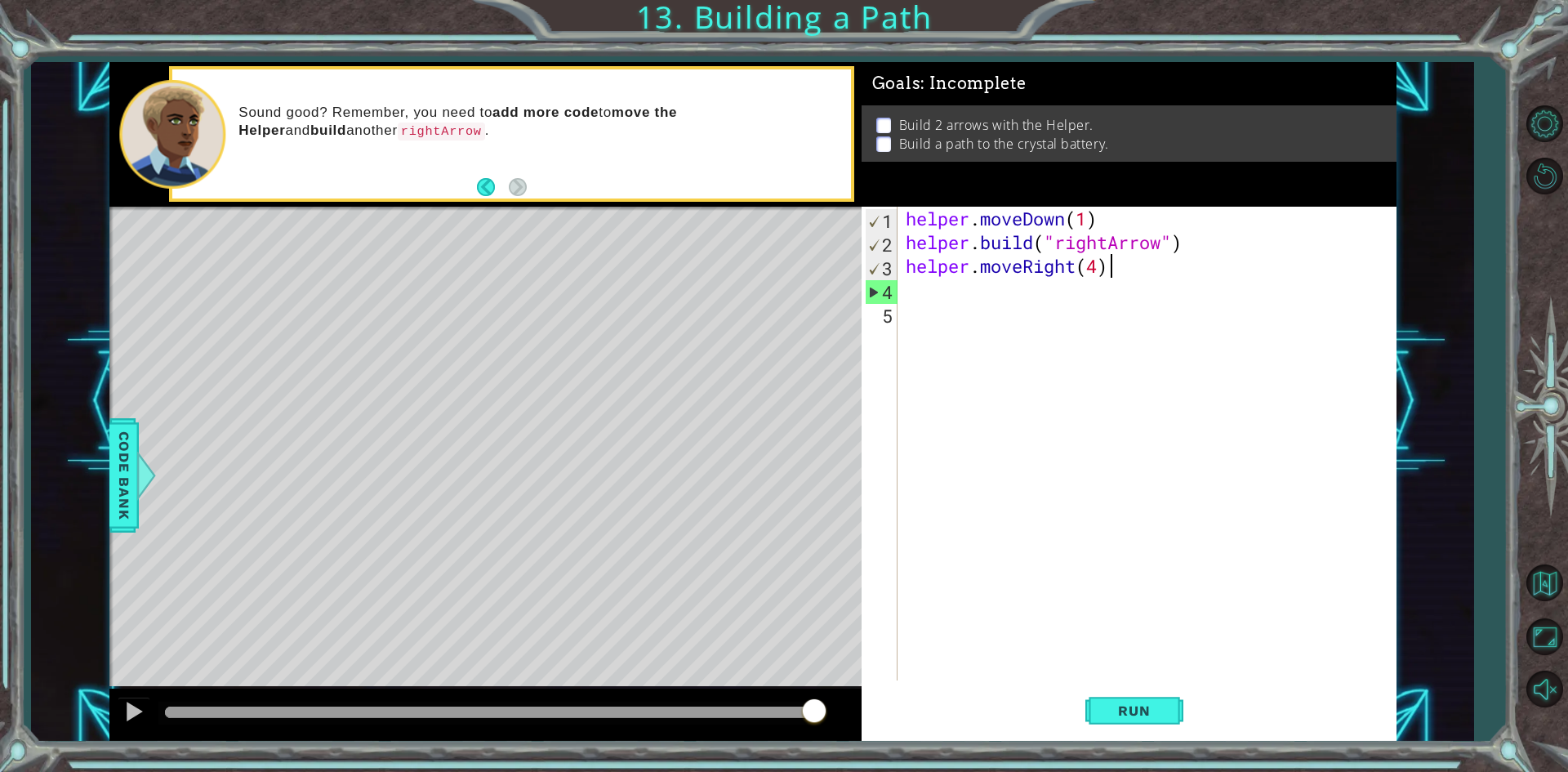
click at [1119, 267] on div "helper . moveDown ( 1 ) helper . build ( "rightArrow" ) helper . moveRight ( 4 )" at bounding box center [1150, 467] width 497 height 521
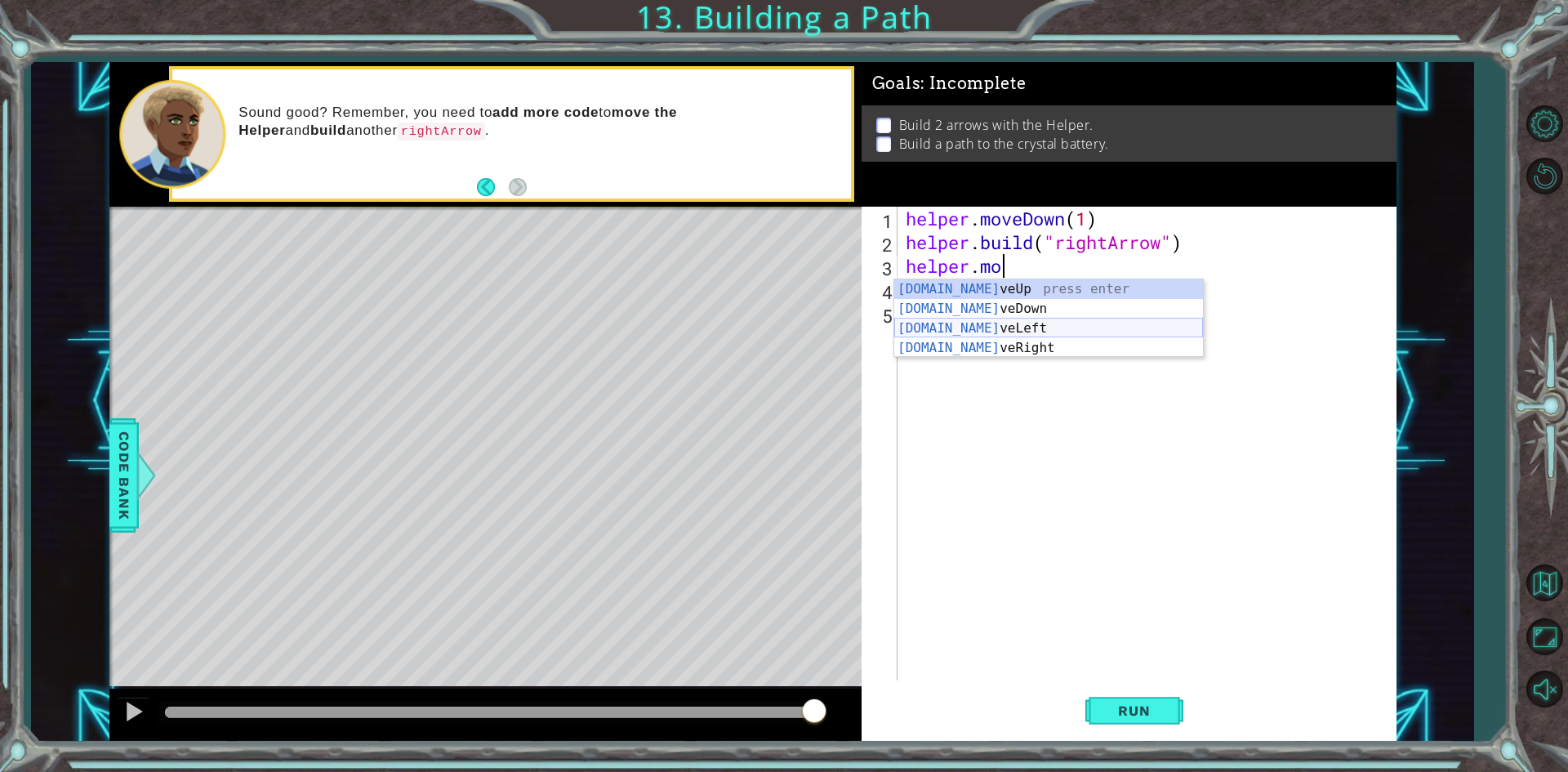
click at [1007, 325] on div "[DOMAIN_NAME] veUp press enter [DOMAIN_NAME] veDown press enter [DOMAIN_NAME] v…" at bounding box center [1048, 338] width 309 height 117
type textarea "helper.moveLeft(1)"
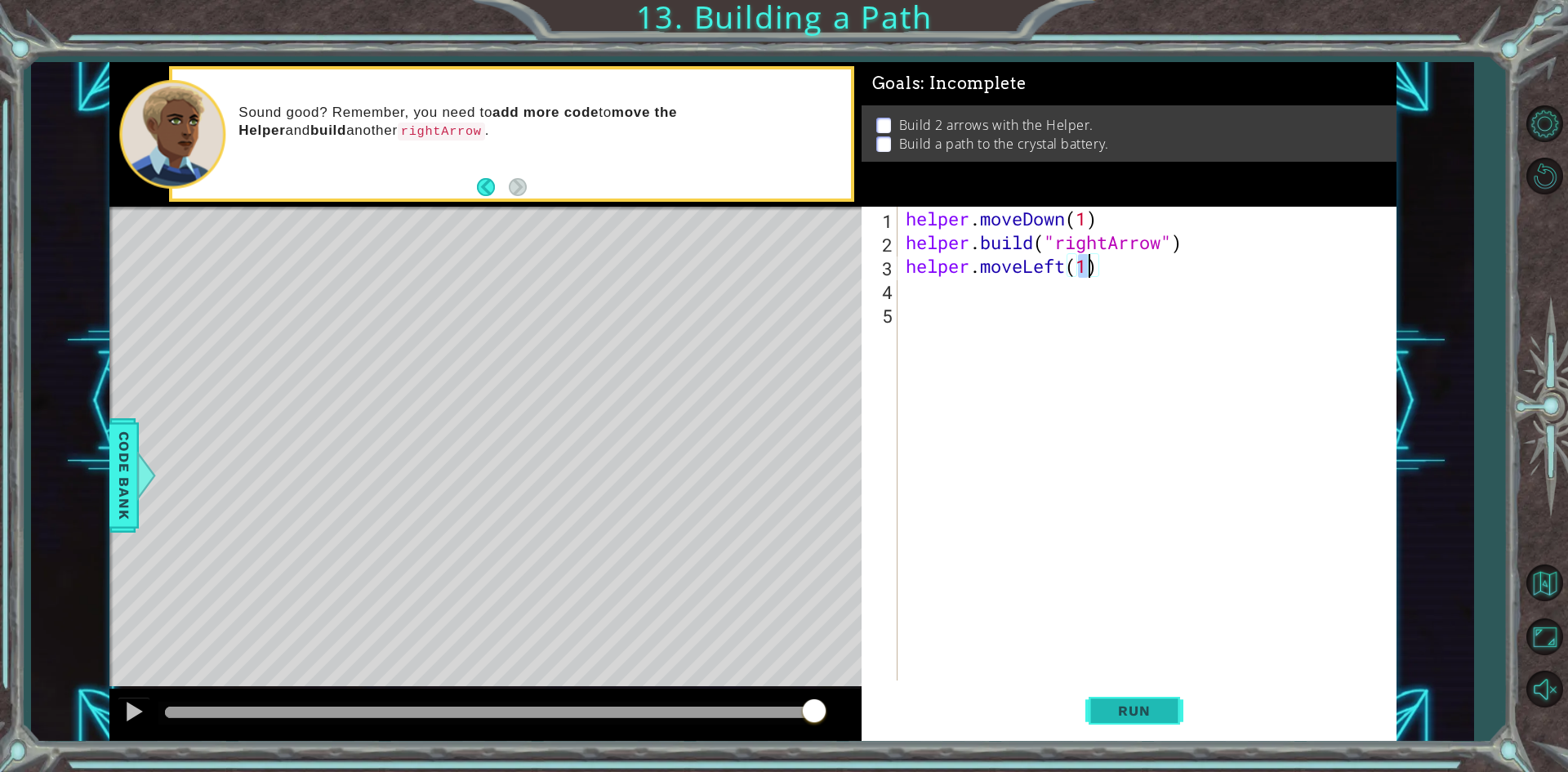
click at [1140, 710] on span "Run" at bounding box center [1134, 710] width 65 height 17
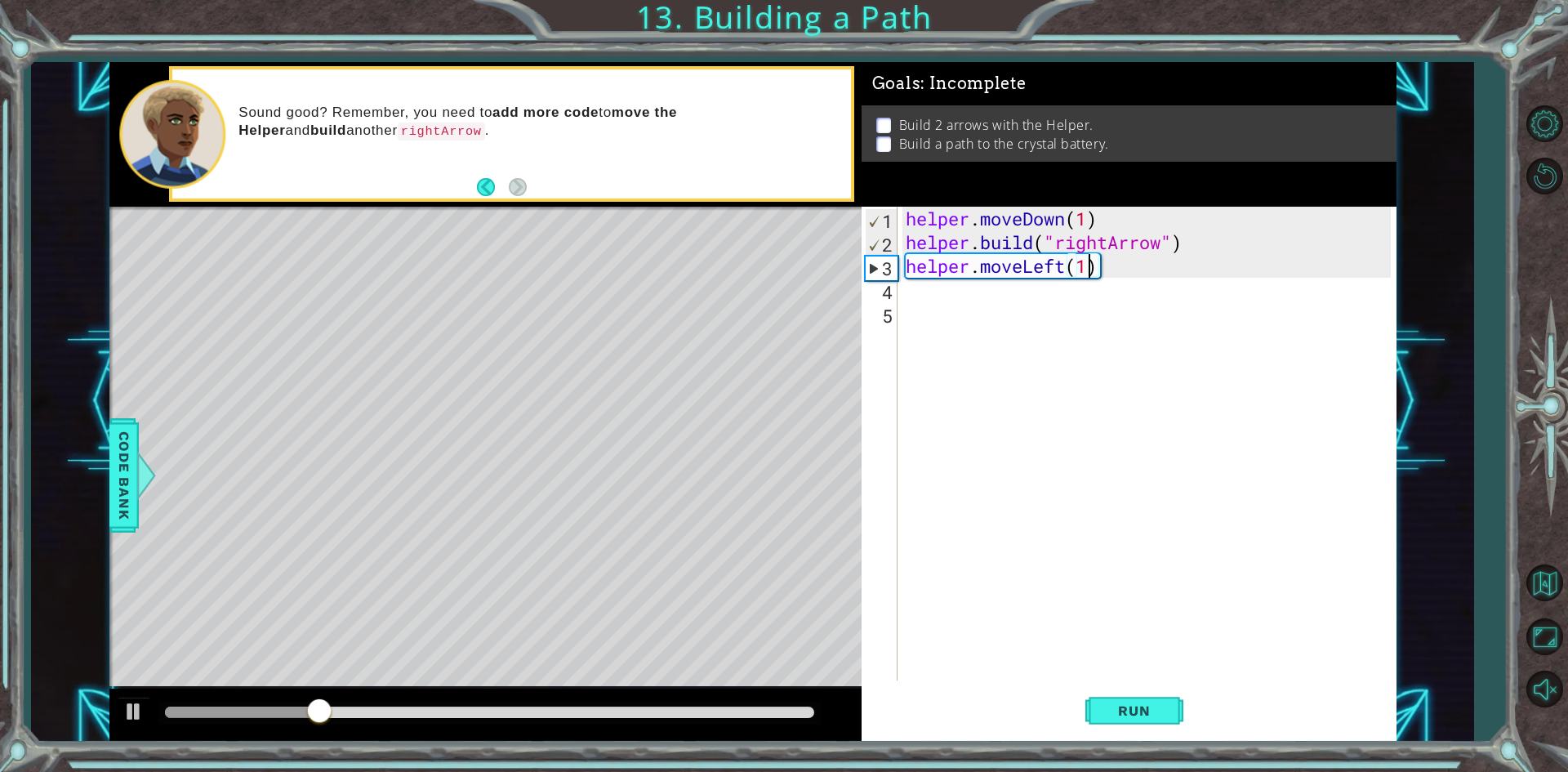
click at [971, 324] on div "helper . moveDown ( 1 ) helper . build ( "rightArrow" ) helper . moveLeft ( 1 )" at bounding box center [1150, 467] width 497 height 521
click at [969, 313] on div "helper . moveDown ( 1 ) helper . build ( "rightArrow" ) helper . moveLeft ( 1 )" at bounding box center [1150, 467] width 497 height 521
click at [969, 289] on div "helper . moveDown ( 1 ) helper . build ( "rightArrow" ) helper . moveLeft ( 1 )" at bounding box center [1150, 467] width 497 height 521
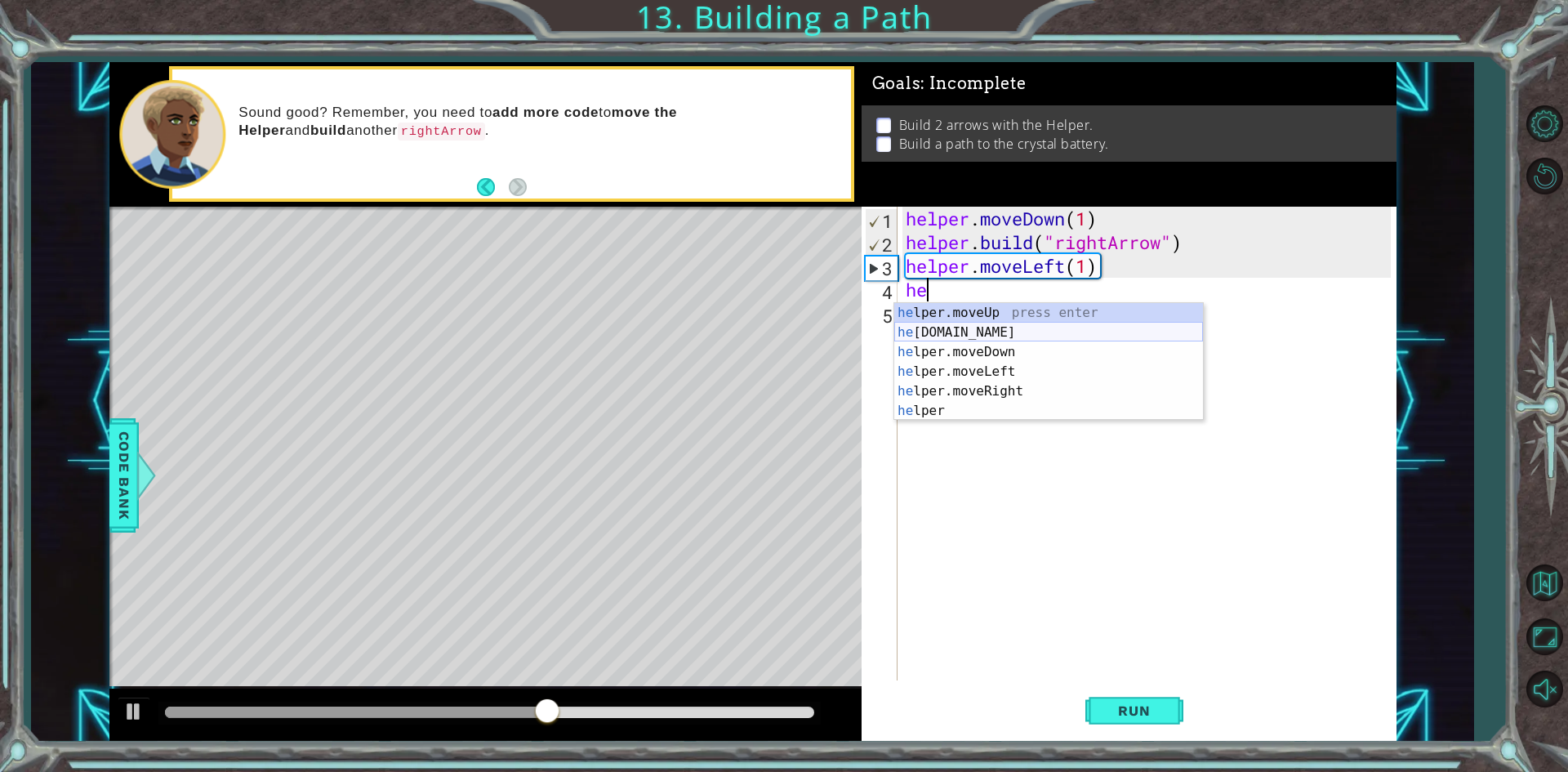
click at [1005, 328] on div "he lper.moveUp press enter he [DOMAIN_NAME] press enter he lper.moveDown press …" at bounding box center [1048, 381] width 309 height 156
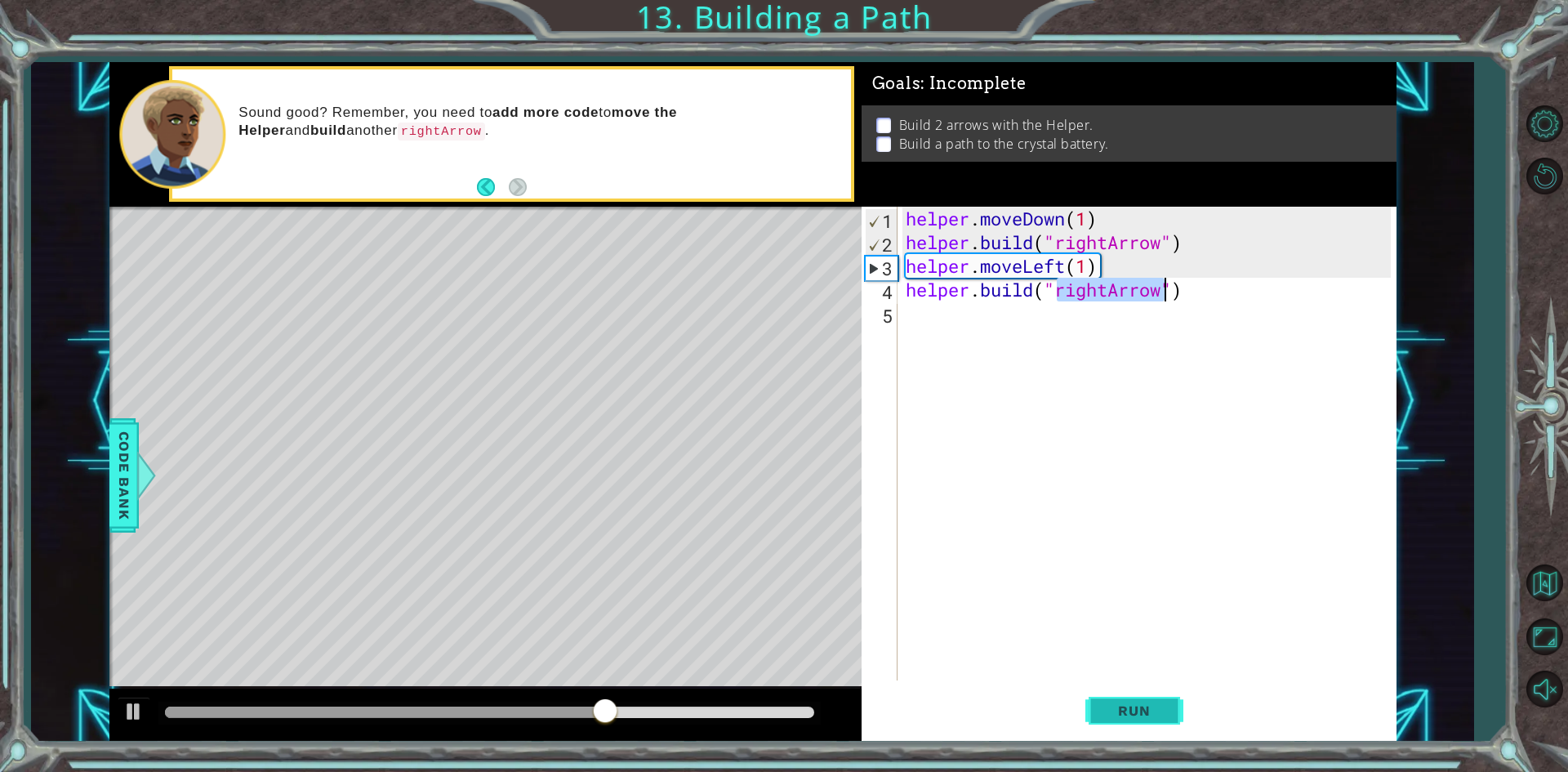
click at [1125, 713] on span "Run" at bounding box center [1134, 710] width 65 height 17
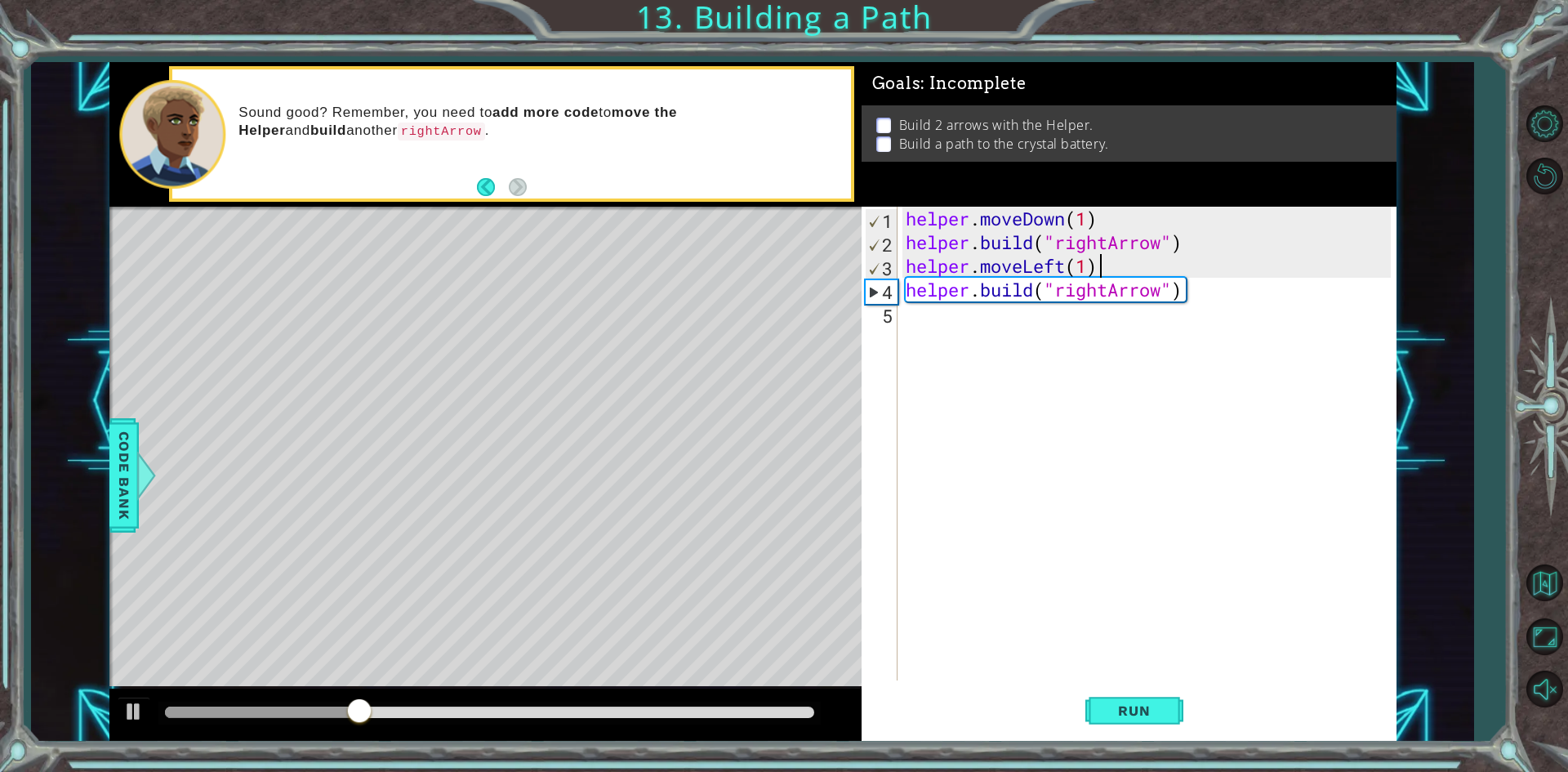
click at [1199, 275] on div "helper . moveDown ( 1 ) helper . build ( "rightArrow" ) helper . moveLeft ( 1 )…" at bounding box center [1150, 467] width 497 height 521
click at [1208, 285] on div "helper . moveDown ( 1 ) helper . build ( "rightArrow" ) helper . moveLeft ( 1 )…" at bounding box center [1150, 467] width 497 height 521
click at [1203, 286] on div "helper . moveDown ( 1 ) helper . build ( "rightArrow" ) helper . moveLeft ( 1 )…" at bounding box center [1150, 467] width 497 height 521
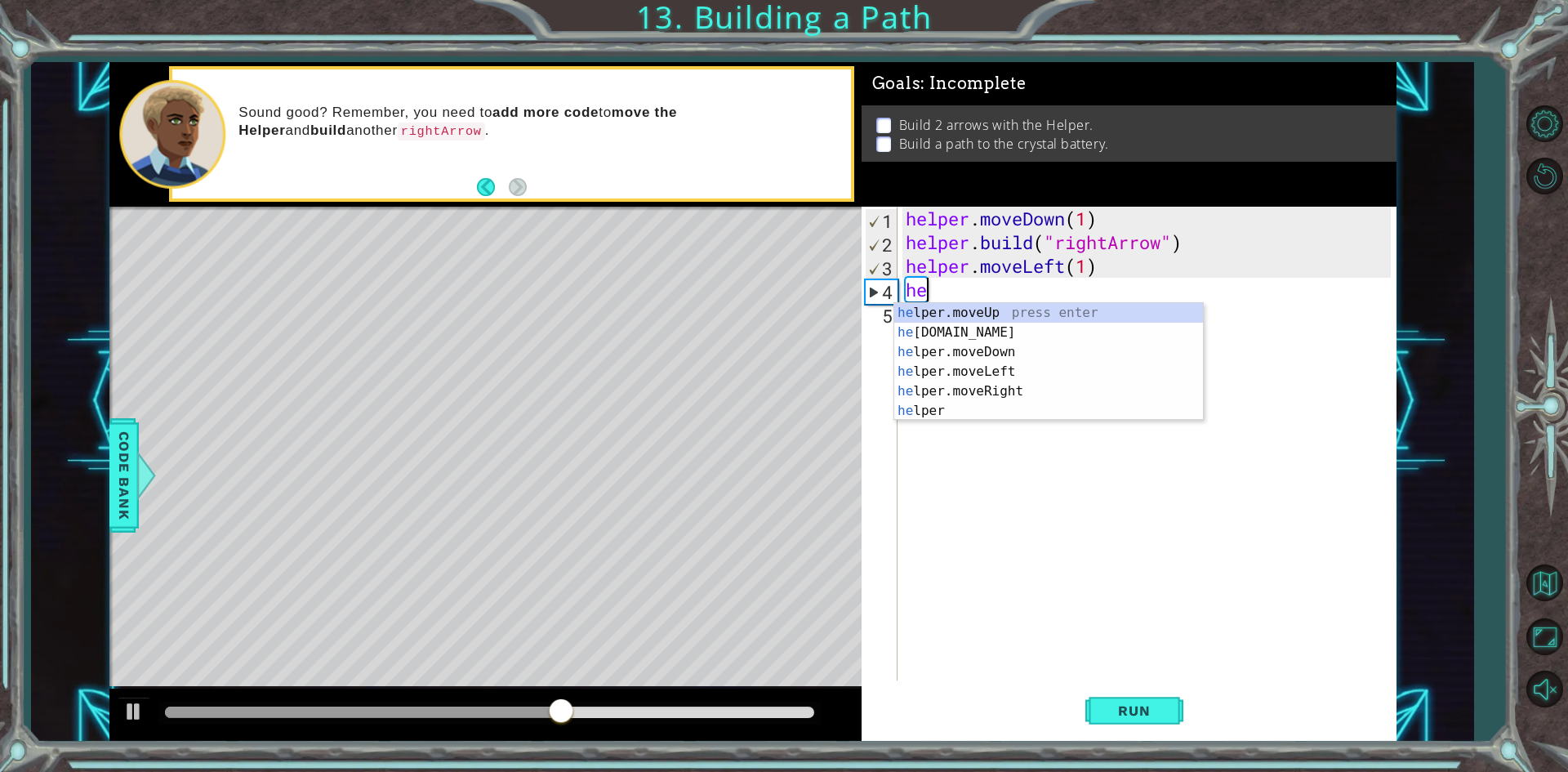
type textarea "h"
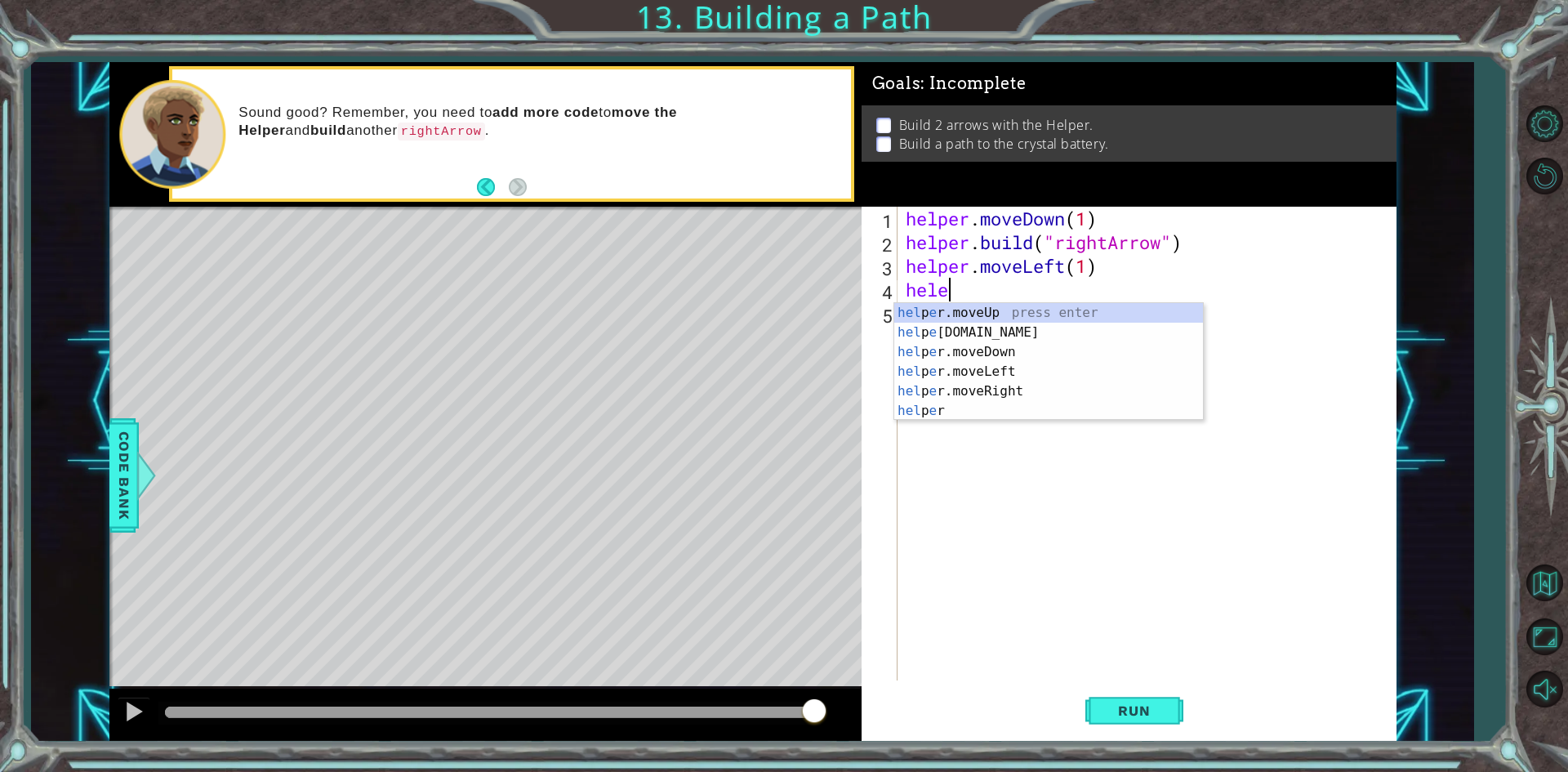
scroll to position [0, 1]
type textarea "hele"
click at [477, 195] on button "Back" at bounding box center [492, 187] width 32 height 18
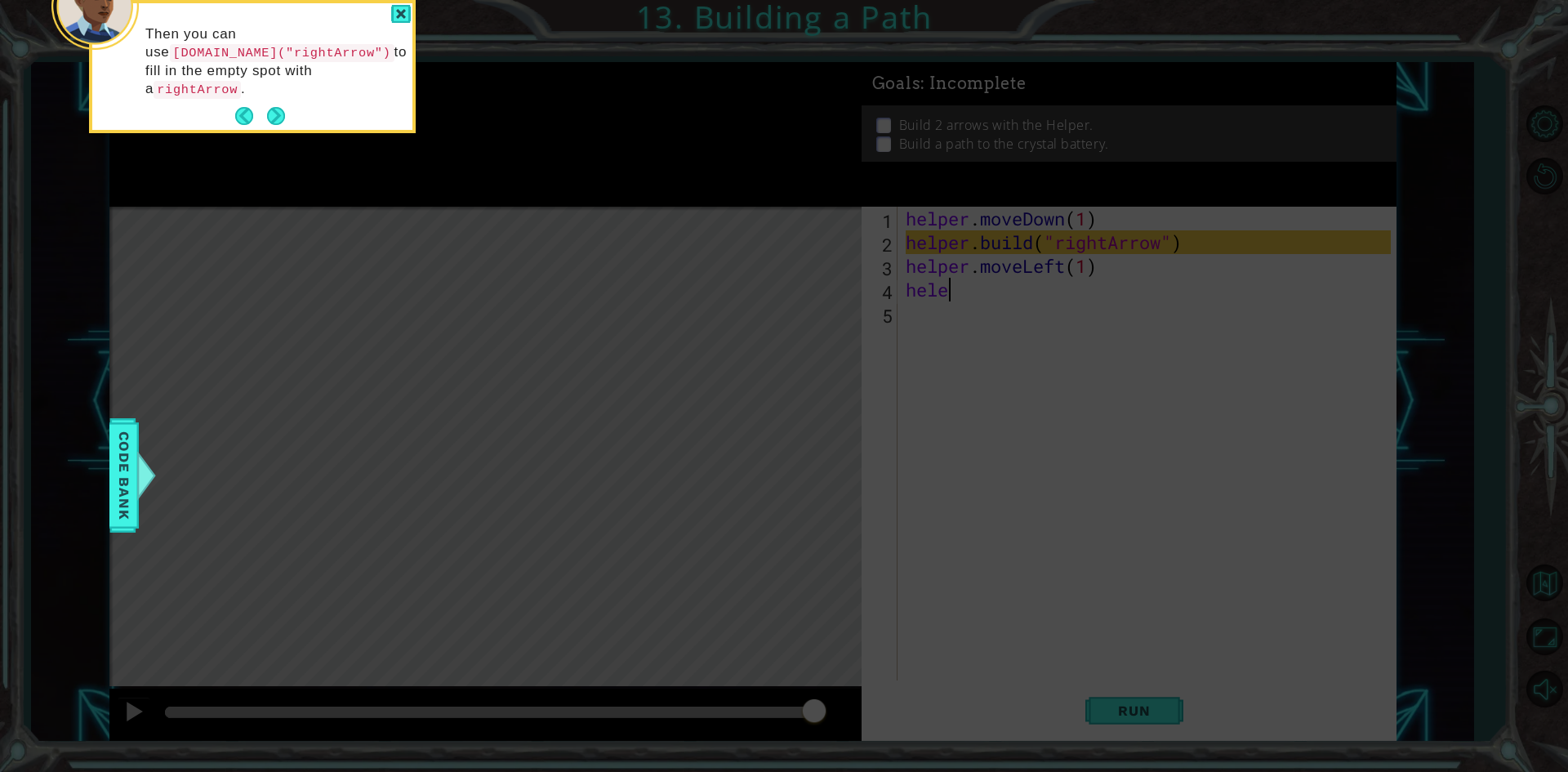
click at [231, 94] on div "Then you can use [DOMAIN_NAME]("rightArrow") to fill in the empty spot with a r…" at bounding box center [252, 70] width 320 height 120
click at [237, 107] on button "Back" at bounding box center [251, 116] width 32 height 18
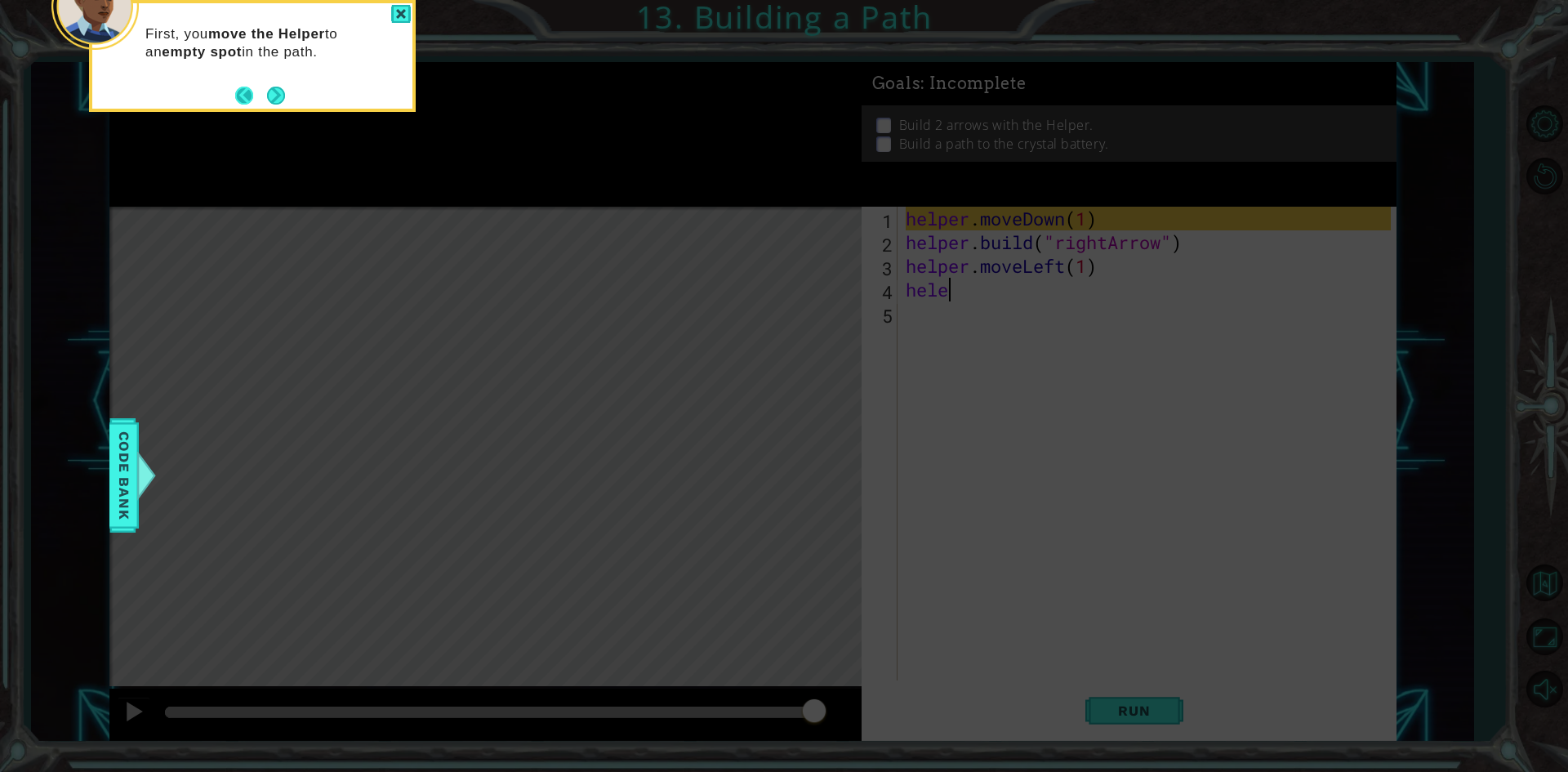
click at [253, 100] on button "Back" at bounding box center [251, 96] width 32 height 18
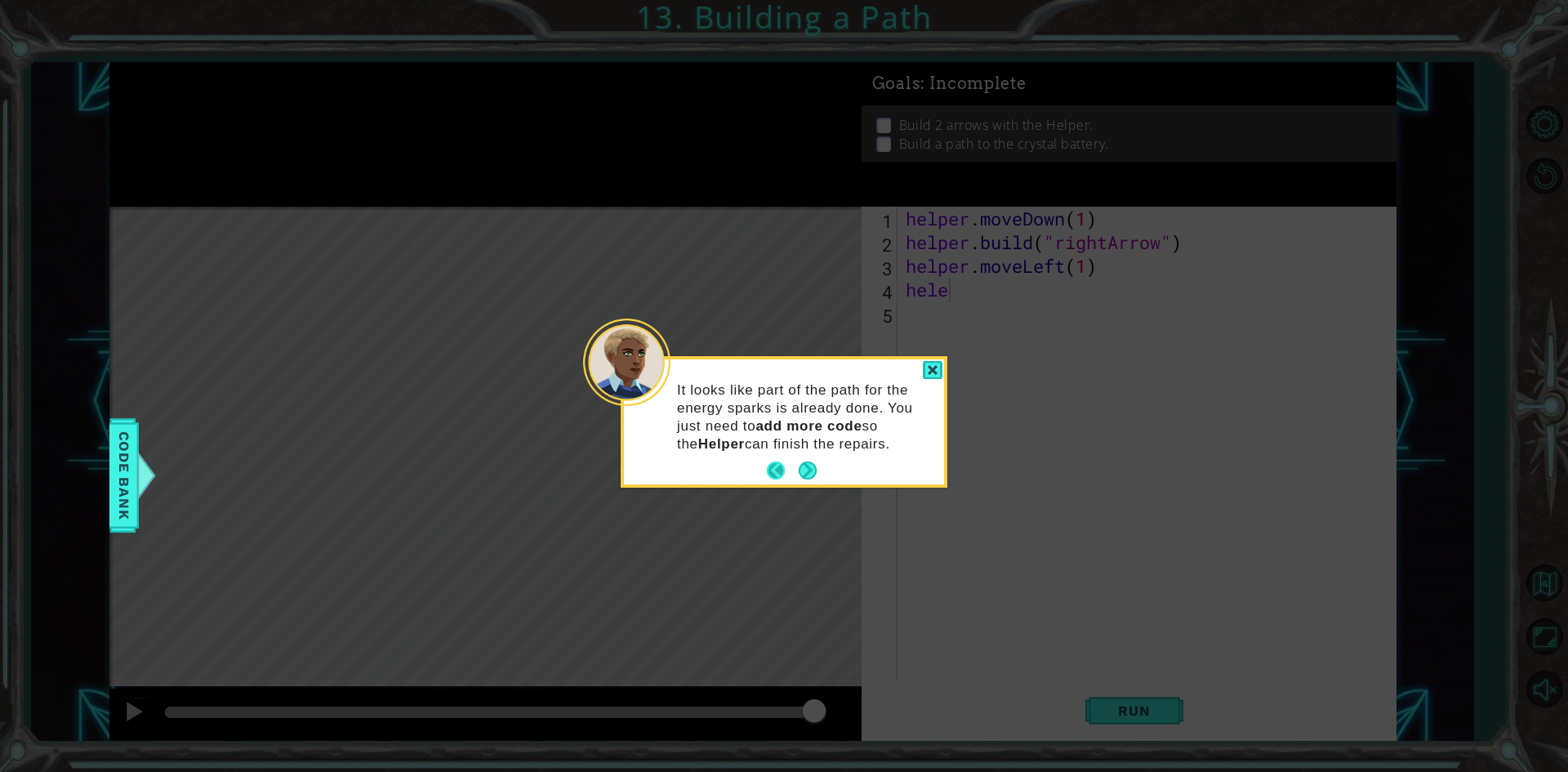
click at [770, 471] on button "Back" at bounding box center [783, 471] width 32 height 18
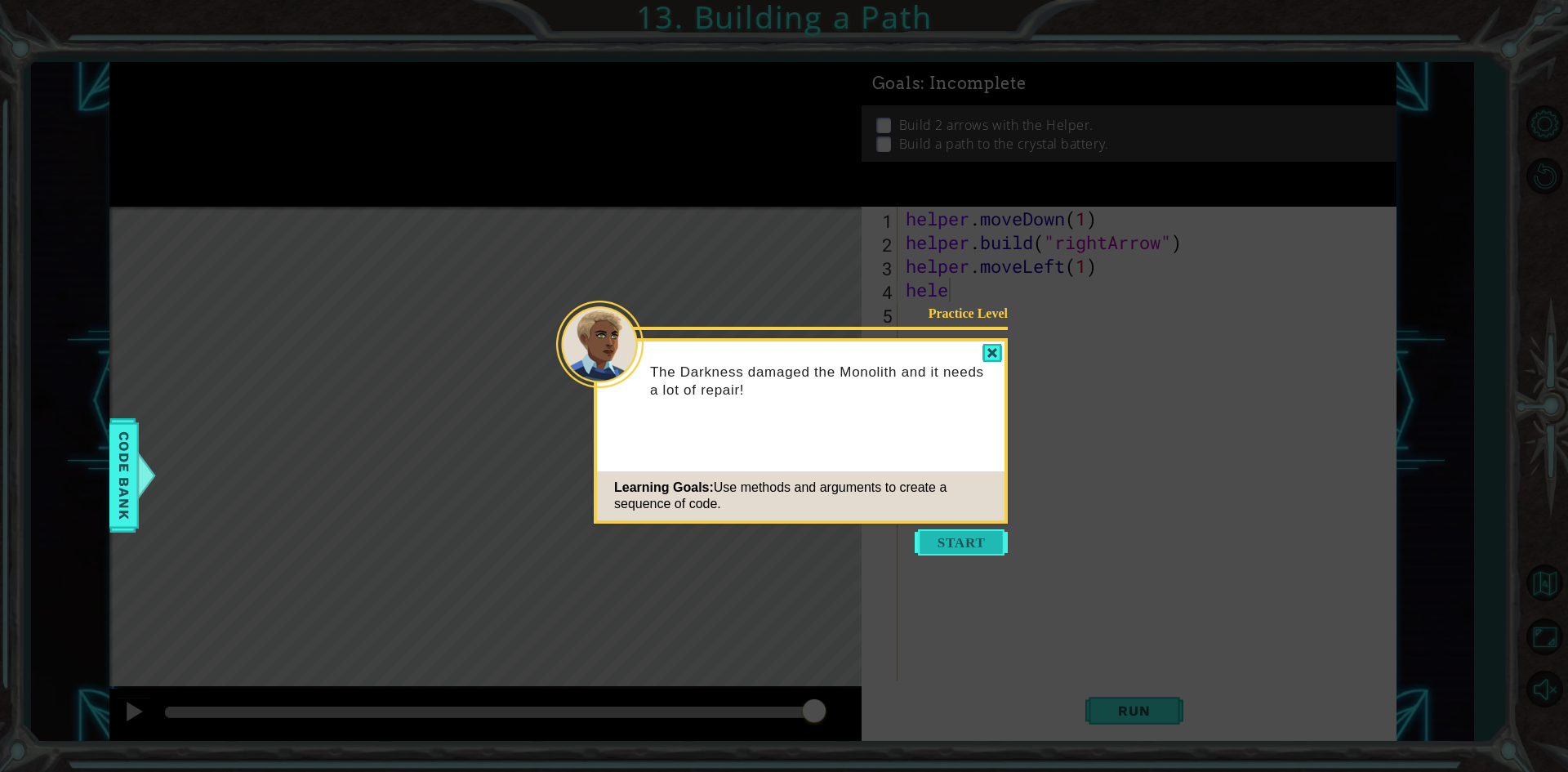
click at [961, 550] on button "Start" at bounding box center [962, 542] width 93 height 26
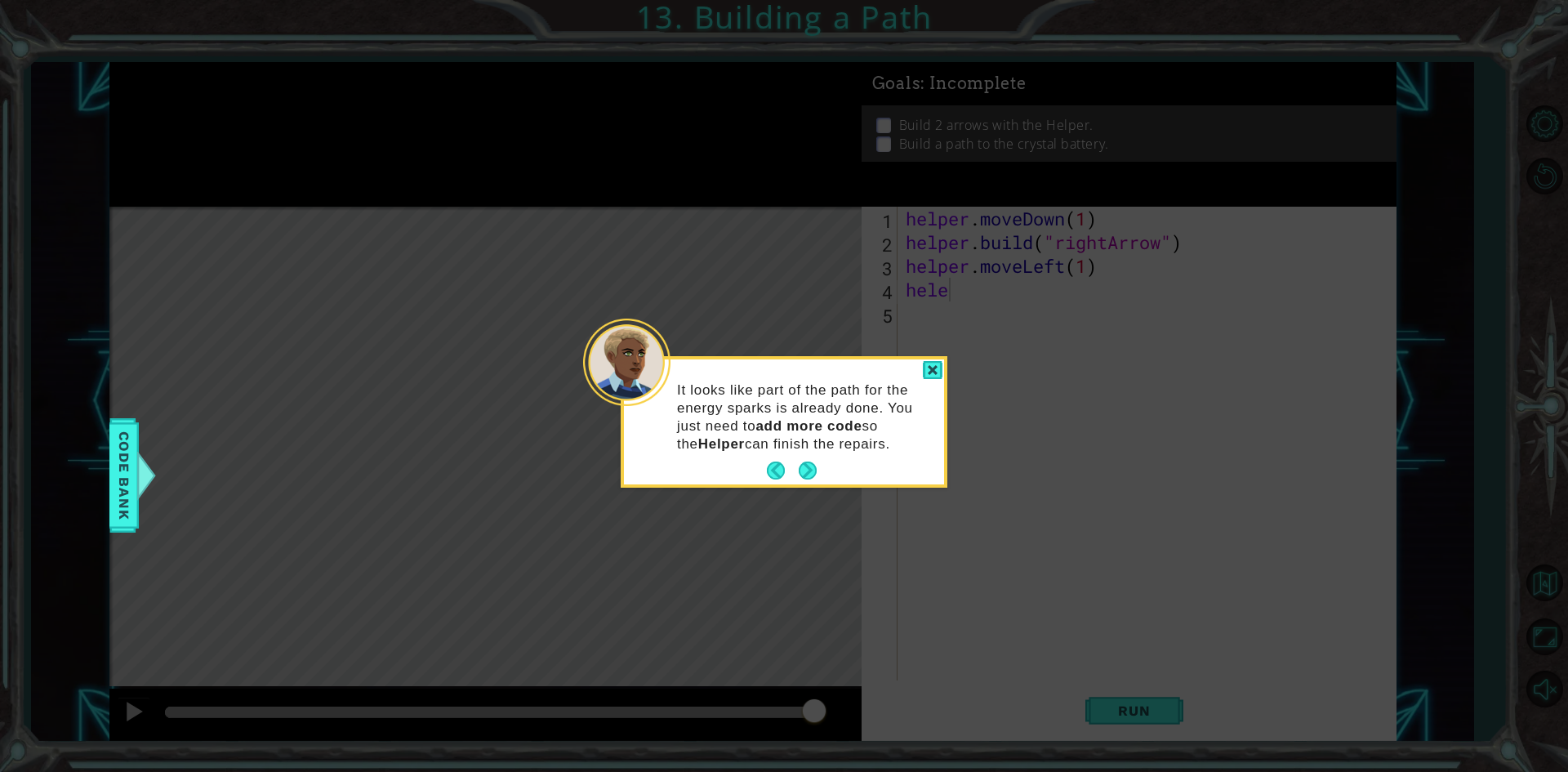
click at [922, 370] on div "It looks like part of the path for the energy sparks is already done. You just …" at bounding box center [784, 425] width 320 height 118
click at [932, 369] on div at bounding box center [932, 370] width 20 height 19
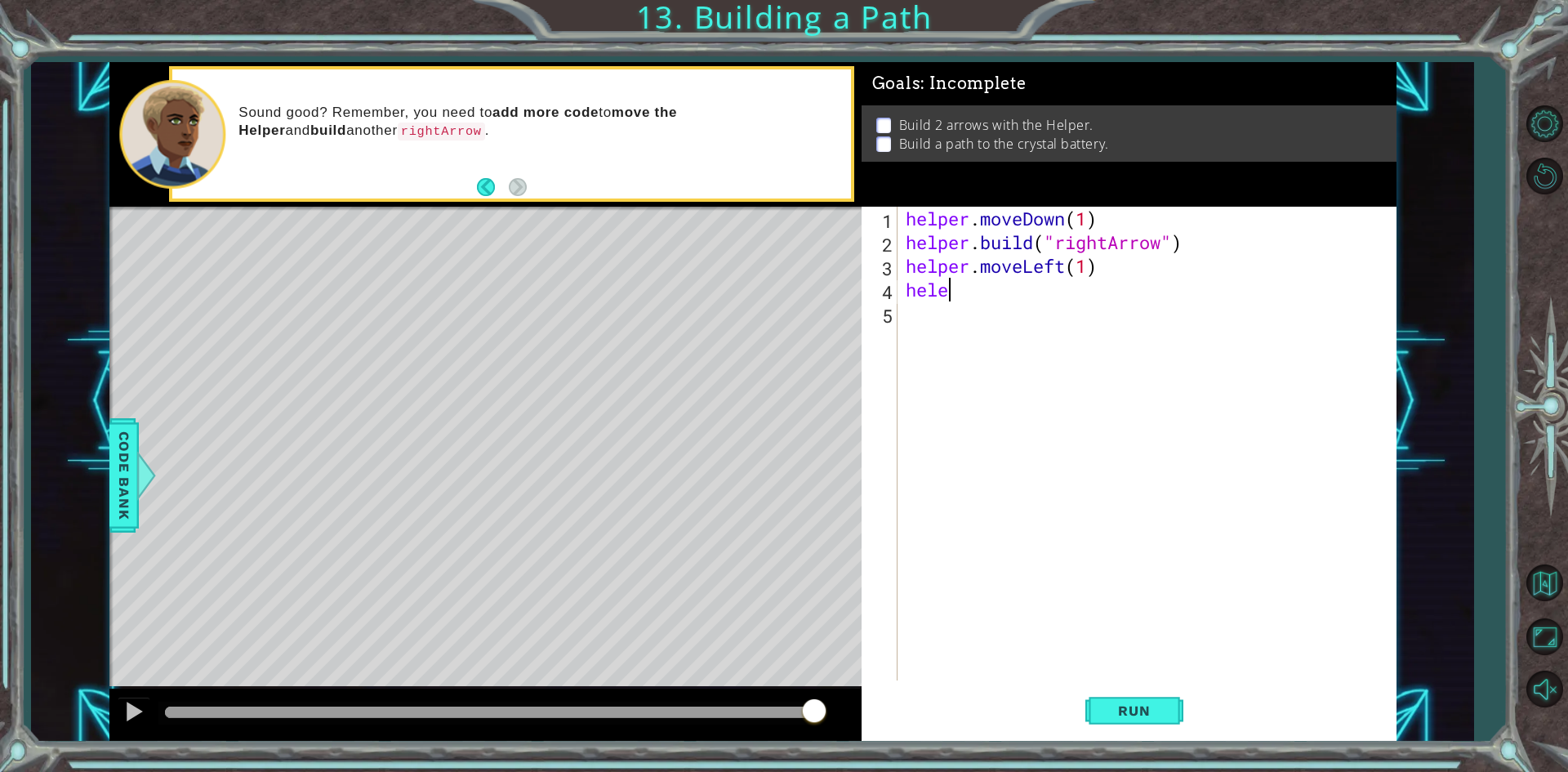
click at [932, 369] on div "helper . moveDown ( 1 ) helper . build ( "rightArrow" ) helper . moveLeft ( 1 )…" at bounding box center [1150, 467] width 497 height 521
click at [1021, 332] on div "helper . moveDown ( 1 ) helper . build ( "rightArrow" ) helper . moveLeft ( 1 )…" at bounding box center [1150, 467] width 497 height 521
click at [953, 288] on div "helper . moveDown ( 1 ) helper . build ( "rightArrow" ) helper . moveLeft ( 1 )…" at bounding box center [1150, 467] width 497 height 521
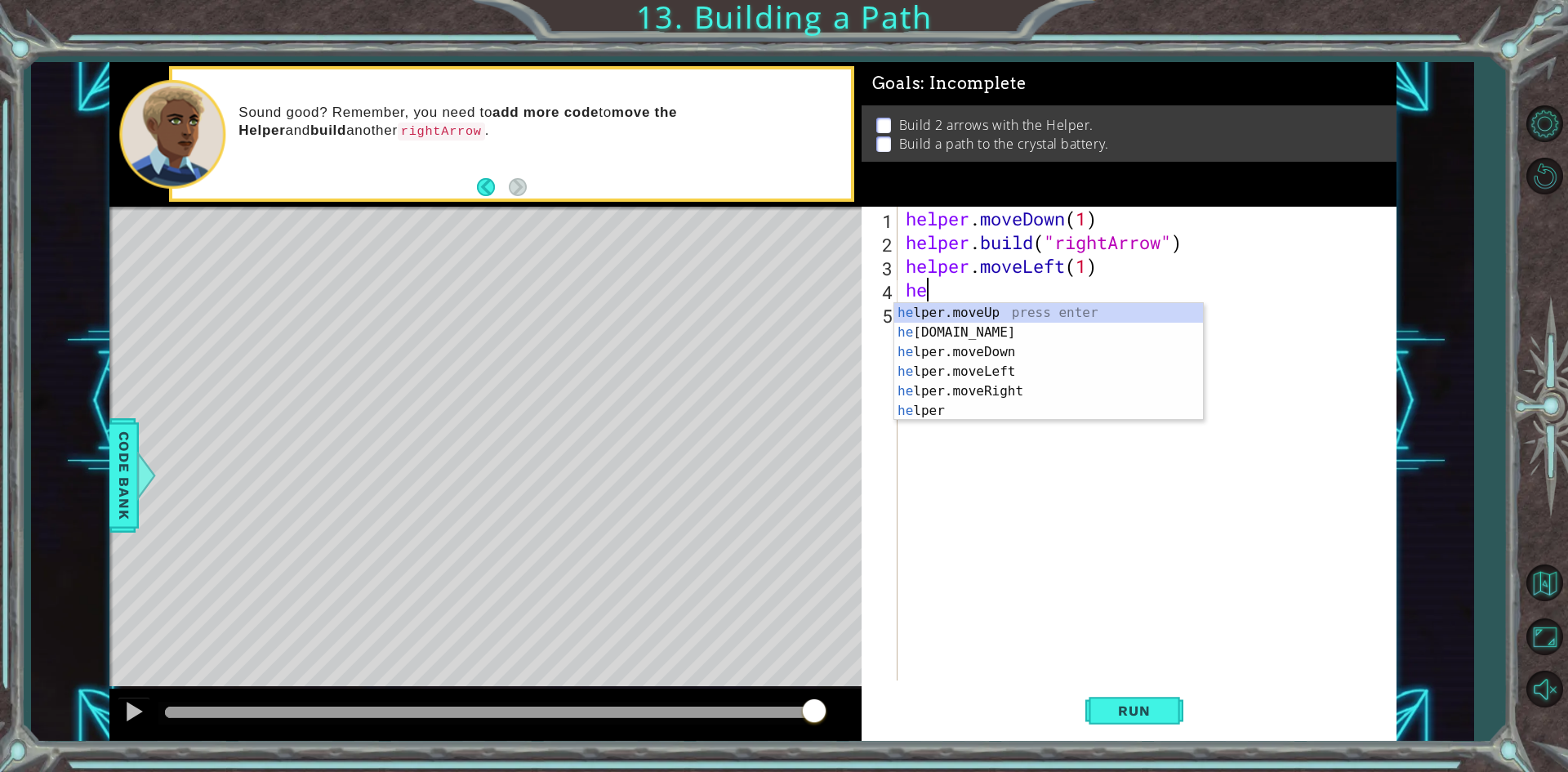
type textarea "h"
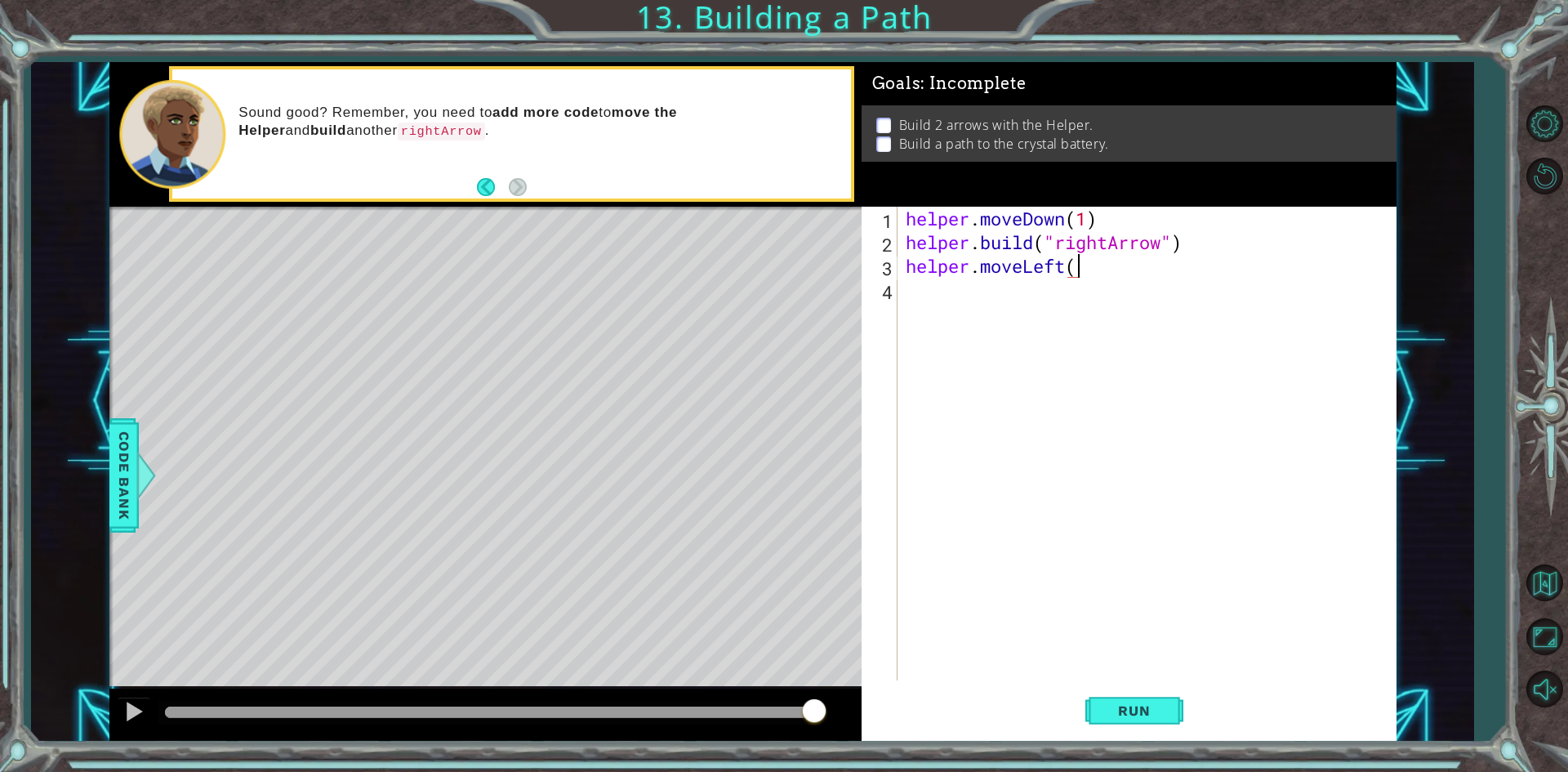
scroll to position [0, 7]
drag, startPoint x: 1155, startPoint y: 735, endPoint x: 1131, endPoint y: 720, distance: 28.3
click at [1154, 735] on button "Run" at bounding box center [1135, 711] width 98 height 53
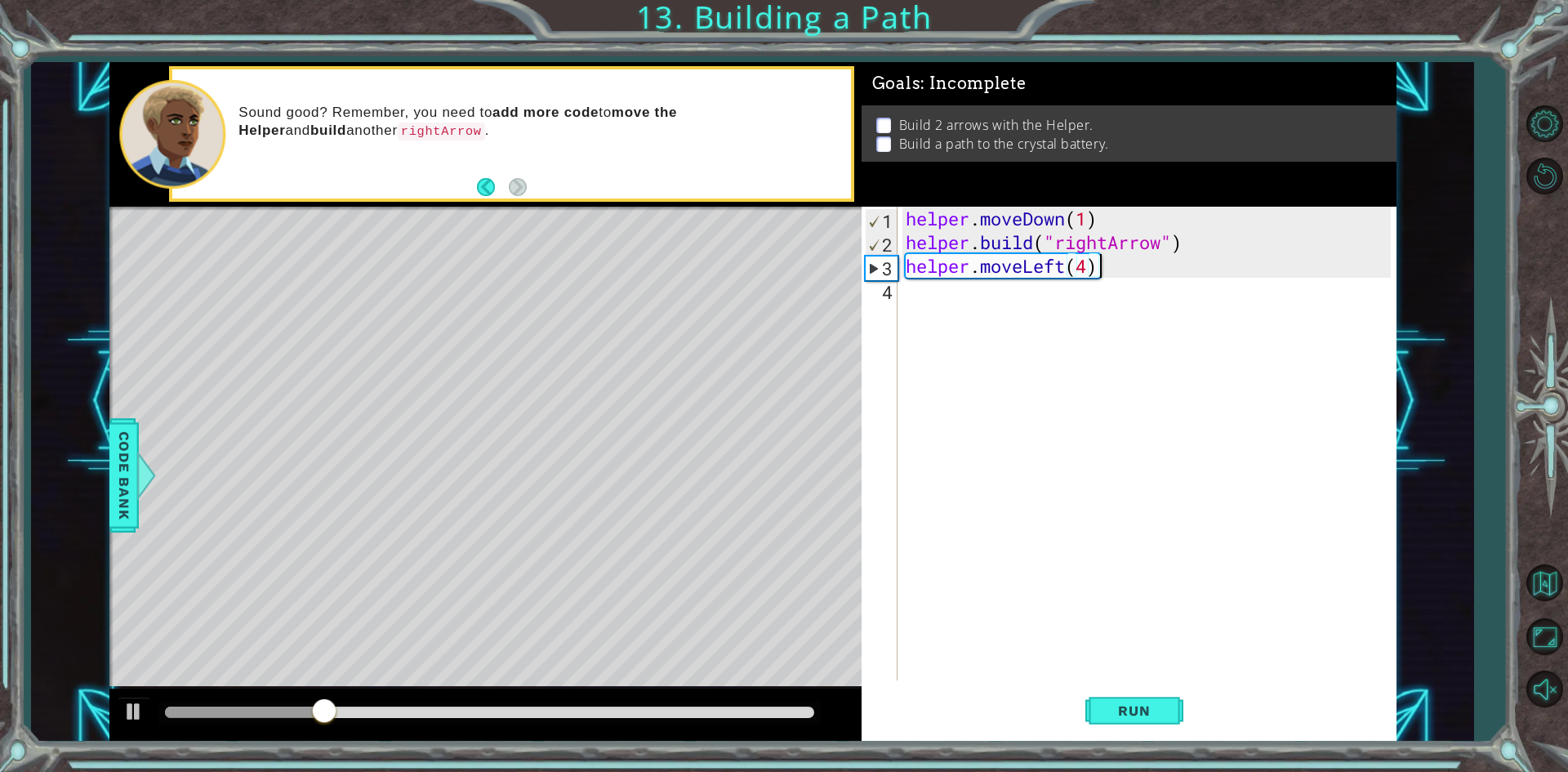
click at [1098, 264] on div "helper . moveDown ( 1 ) helper . build ( "rightArrow" ) helper . moveLeft ( 4 )" at bounding box center [1150, 467] width 497 height 521
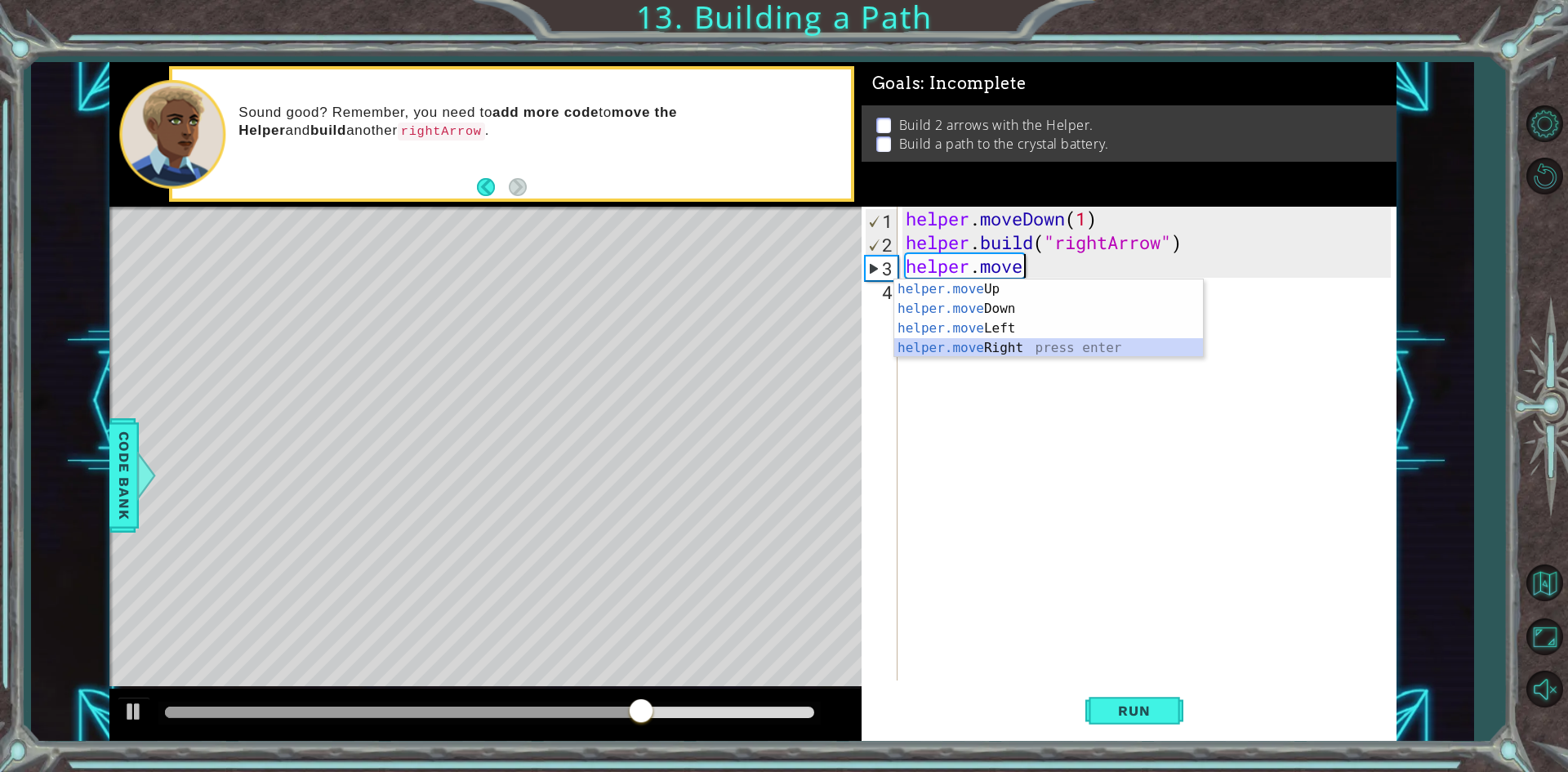
click at [1022, 346] on div "helper.move Up press enter helper.move Down press enter helper.move Left press …" at bounding box center [1048, 338] width 309 height 117
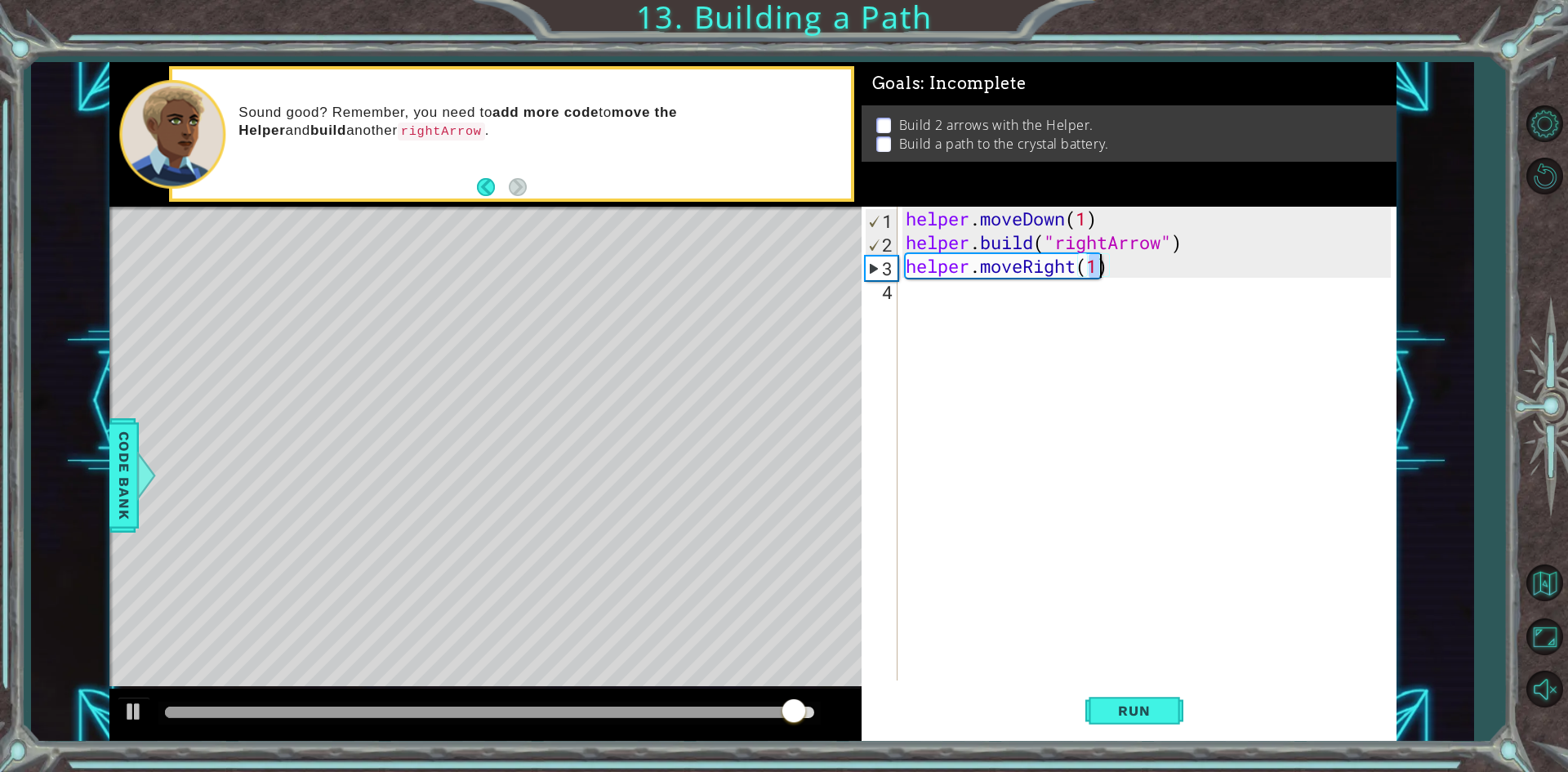
scroll to position [0, 8]
click at [1135, 715] on span "Run" at bounding box center [1134, 710] width 65 height 17
click at [1105, 265] on div "helper . moveDown ( 1 ) helper . build ( "rightArrow" ) helper . moveRight ( 4 )" at bounding box center [1150, 467] width 497 height 521
click at [1122, 267] on div "helper . moveDown ( 1 ) helper . build ( "rightArrow" ) helper . moveRight ( 4 )" at bounding box center [1150, 467] width 497 height 521
click at [1103, 713] on span "Run" at bounding box center [1134, 710] width 65 height 17
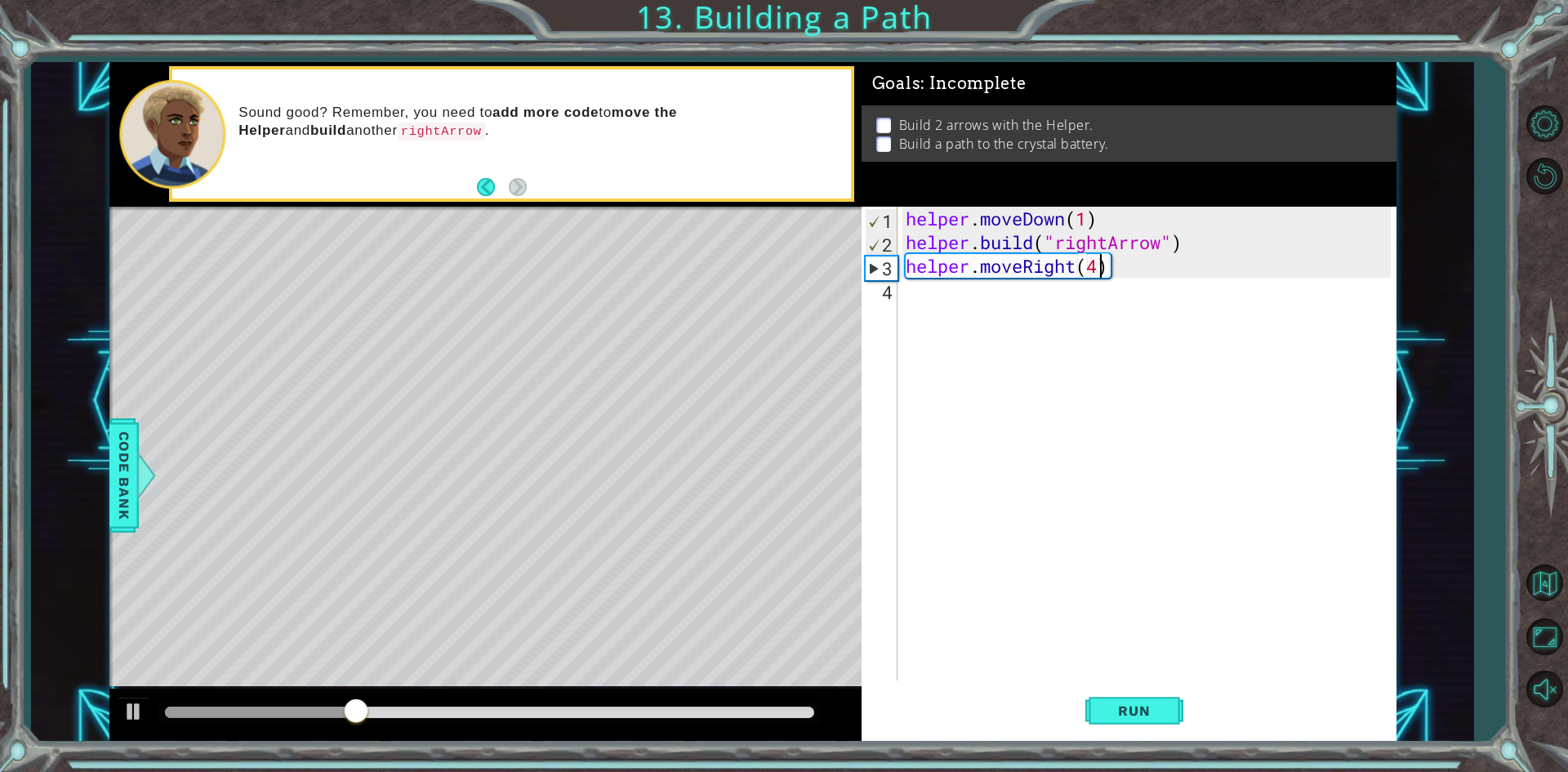
click at [1102, 260] on div "helper . moveDown ( 1 ) helper . build ( "rightArrow" ) helper . moveRight ( 4 )" at bounding box center [1150, 467] width 497 height 521
type textarea "helper.moveRight(3)"
click at [967, 304] on div "helper . moveDown ( 1 ) helper . build ( "rightArrow" ) helper . moveRight ( 3 )" at bounding box center [1150, 467] width 497 height 521
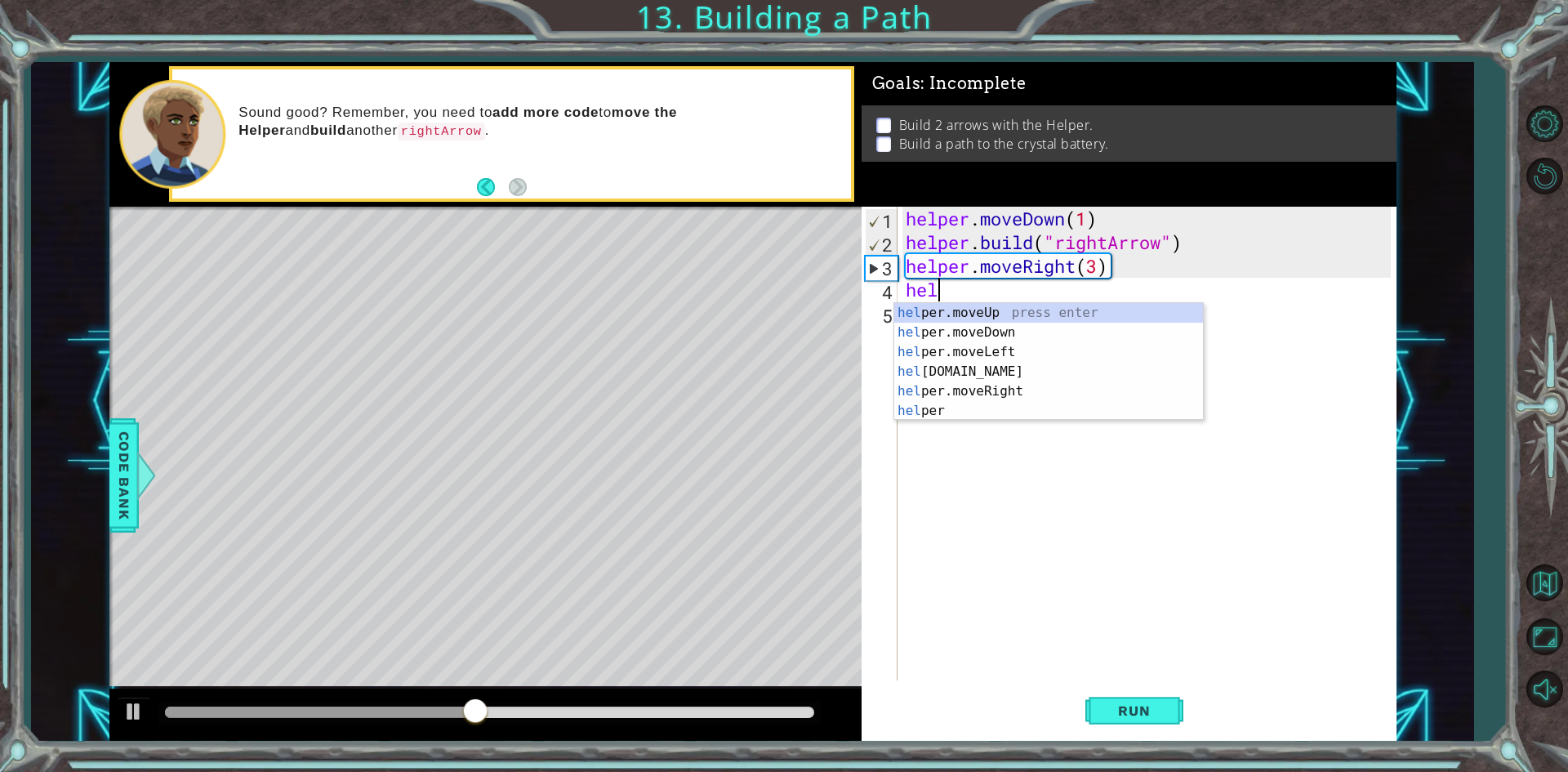
scroll to position [0, 1]
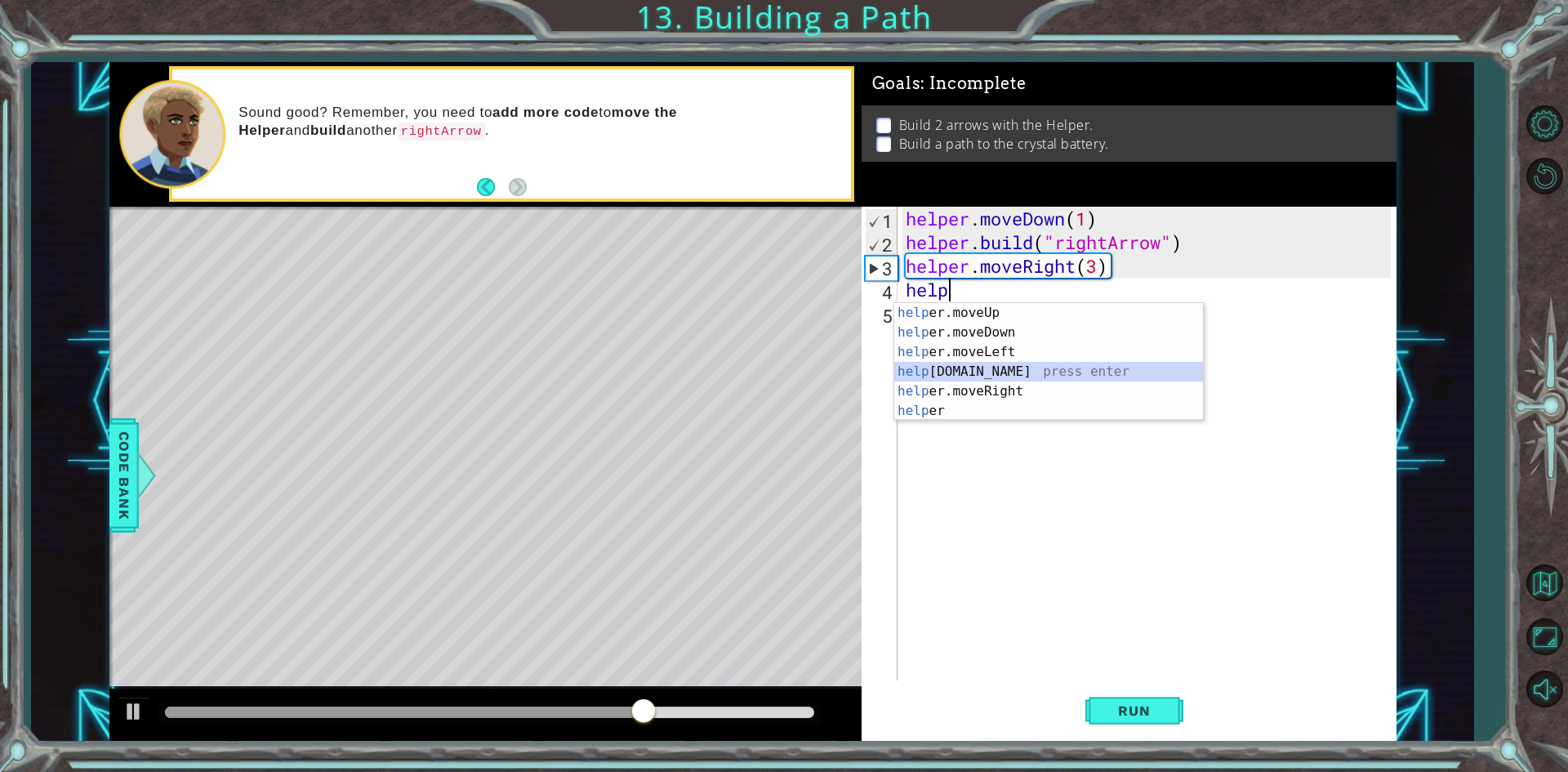
click at [968, 371] on div "help er.moveUp press enter help er.moveDown press enter help er.moveLeft press …" at bounding box center [1048, 381] width 309 height 156
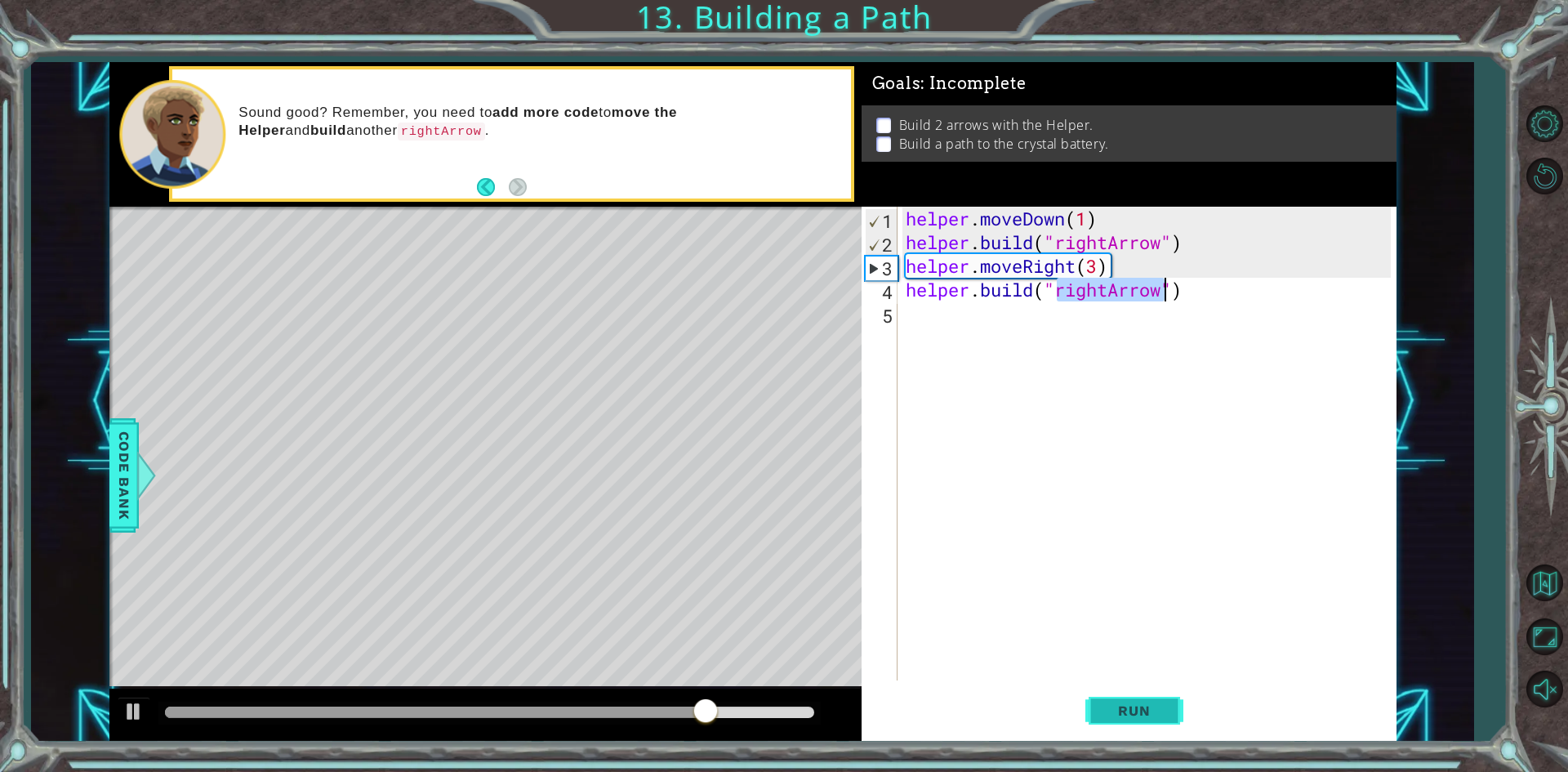
type textarea "[DOMAIN_NAME]("rightArrow")"
click at [1138, 705] on span "Run" at bounding box center [1134, 710] width 65 height 17
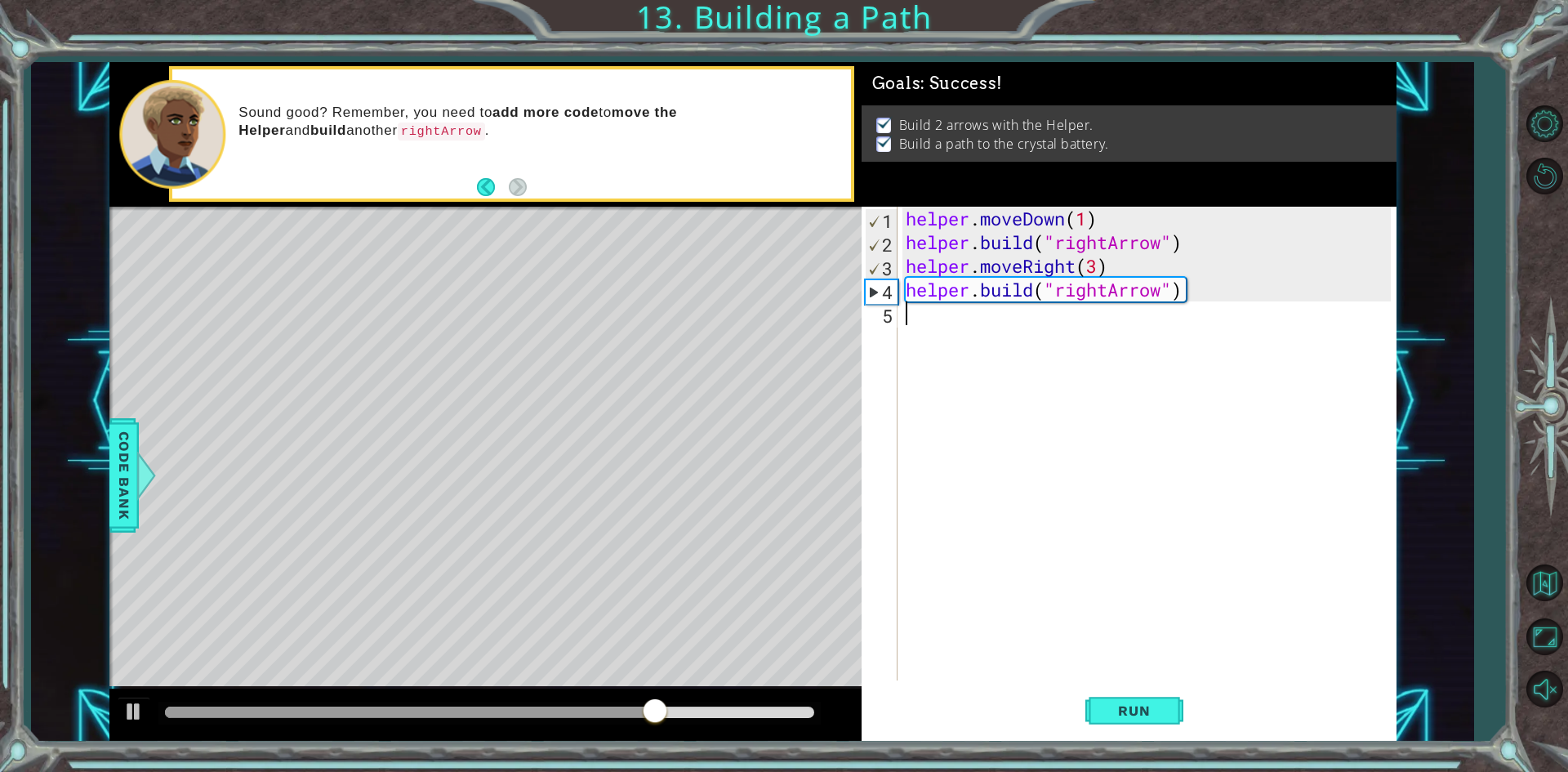
click at [923, 325] on div "helper . moveDown ( 1 ) helper . build ( "rightArrow" ) helper . moveRight ( 3 …" at bounding box center [1150, 467] width 497 height 521
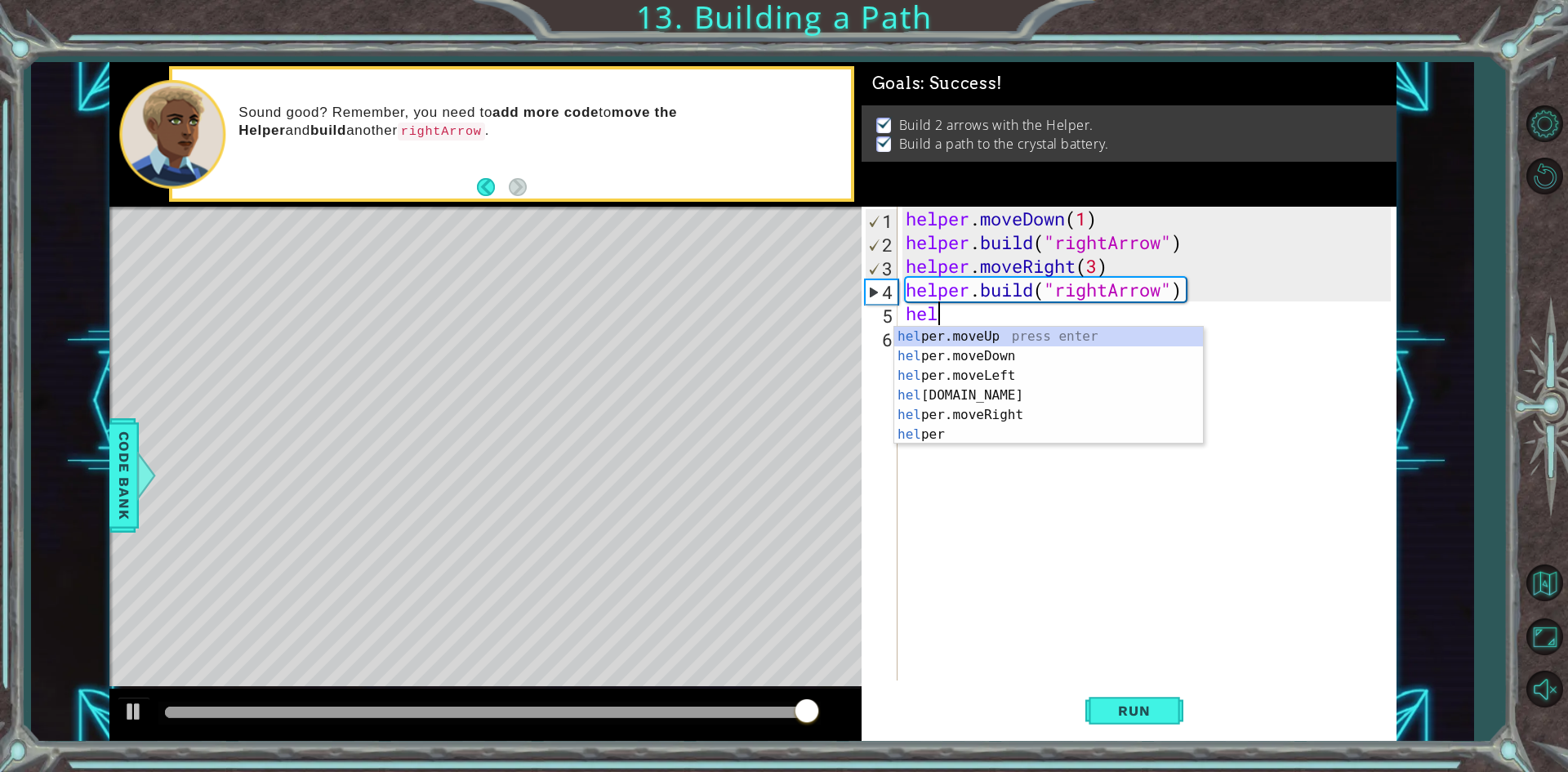
type textarea "hel"
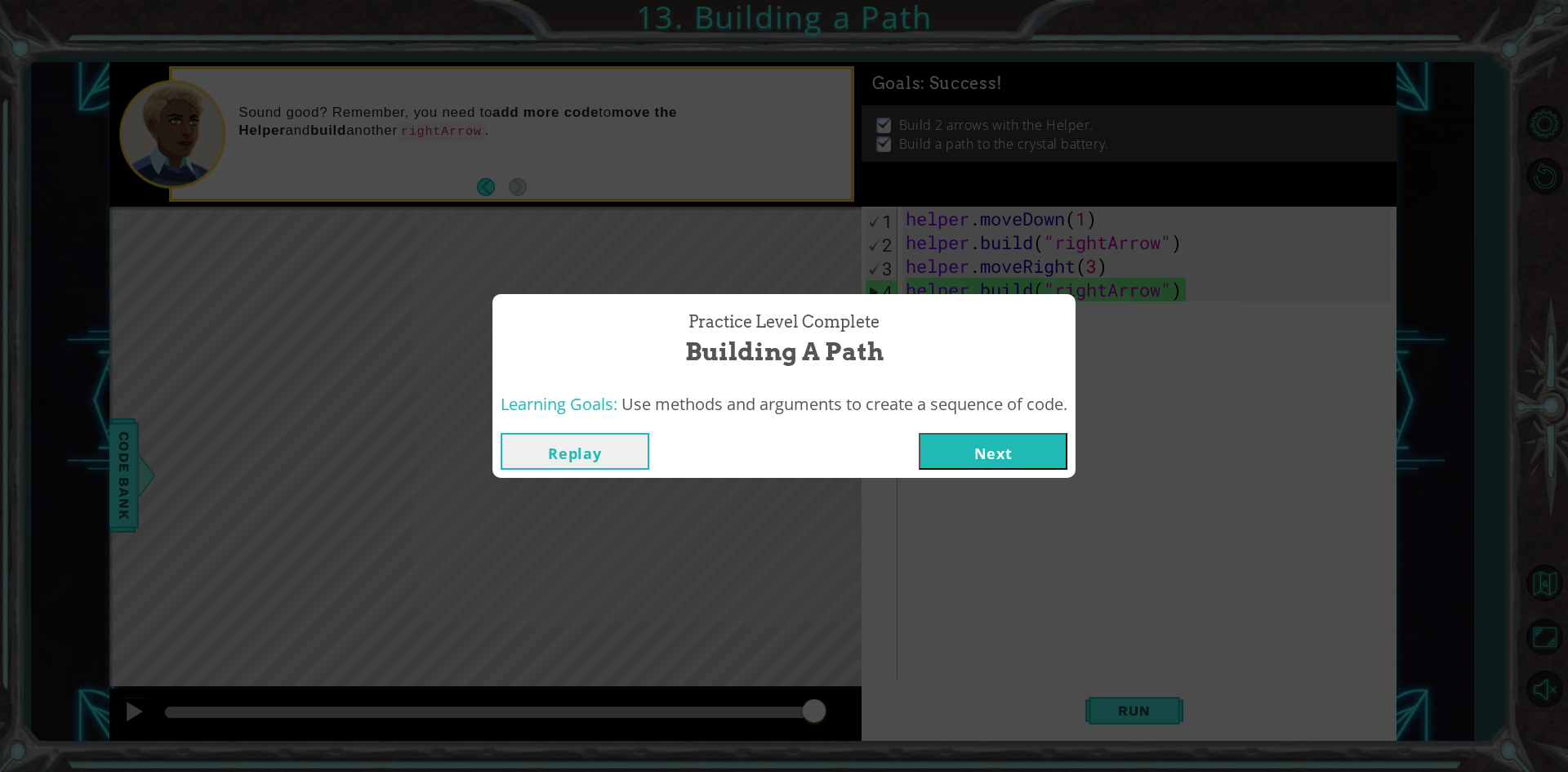
click at [1005, 459] on button "Next" at bounding box center [992, 451] width 149 height 37
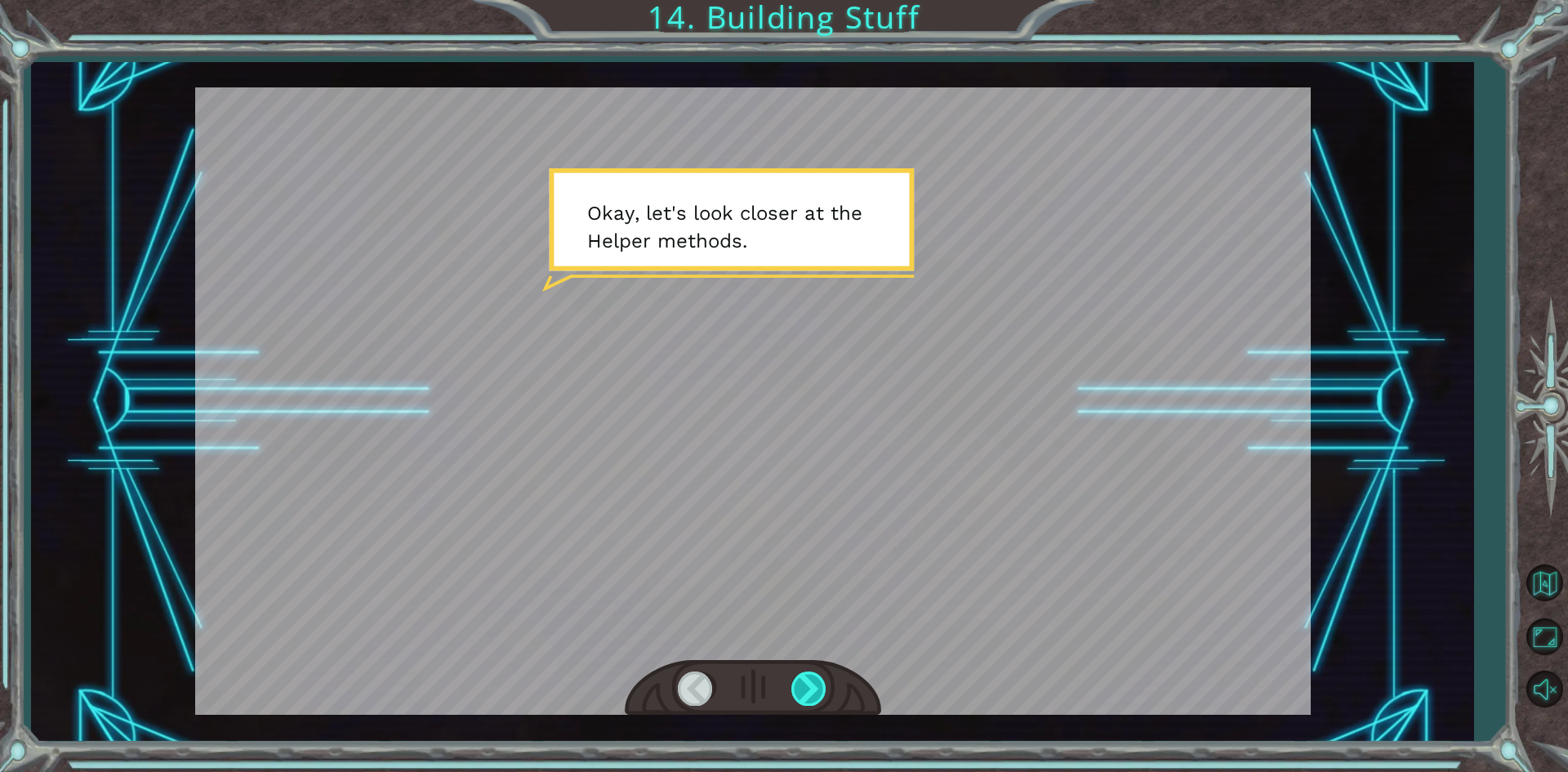
drag, startPoint x: 797, startPoint y: 673, endPoint x: 801, endPoint y: 693, distance: 20.4
drag, startPoint x: 801, startPoint y: 693, endPoint x: 858, endPoint y: 251, distance: 445.7
click at [858, 251] on div at bounding box center [753, 401] width 1115 height 627
click at [810, 692] on div at bounding box center [809, 688] width 37 height 33
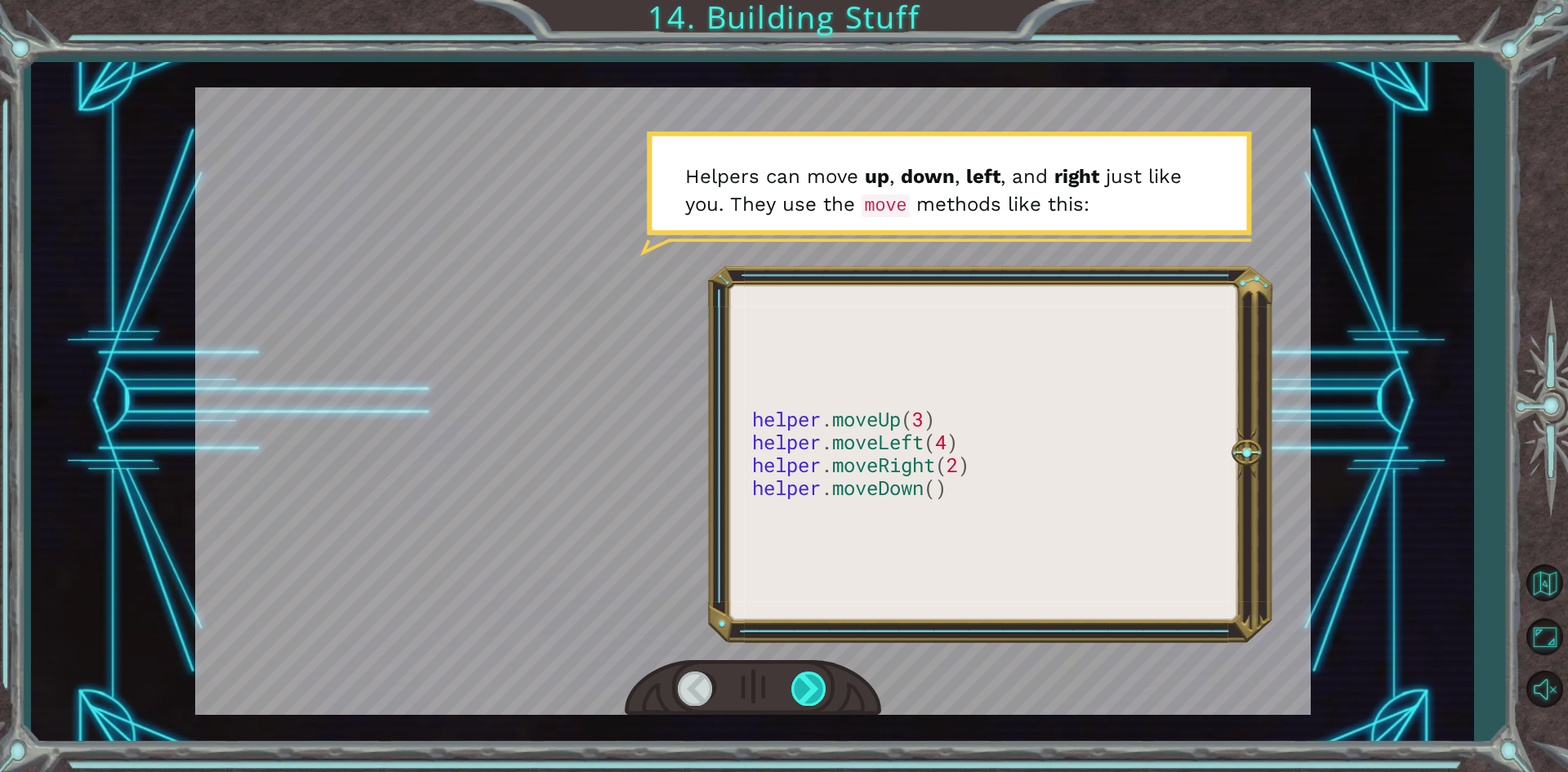
click at [824, 679] on div at bounding box center [809, 688] width 37 height 33
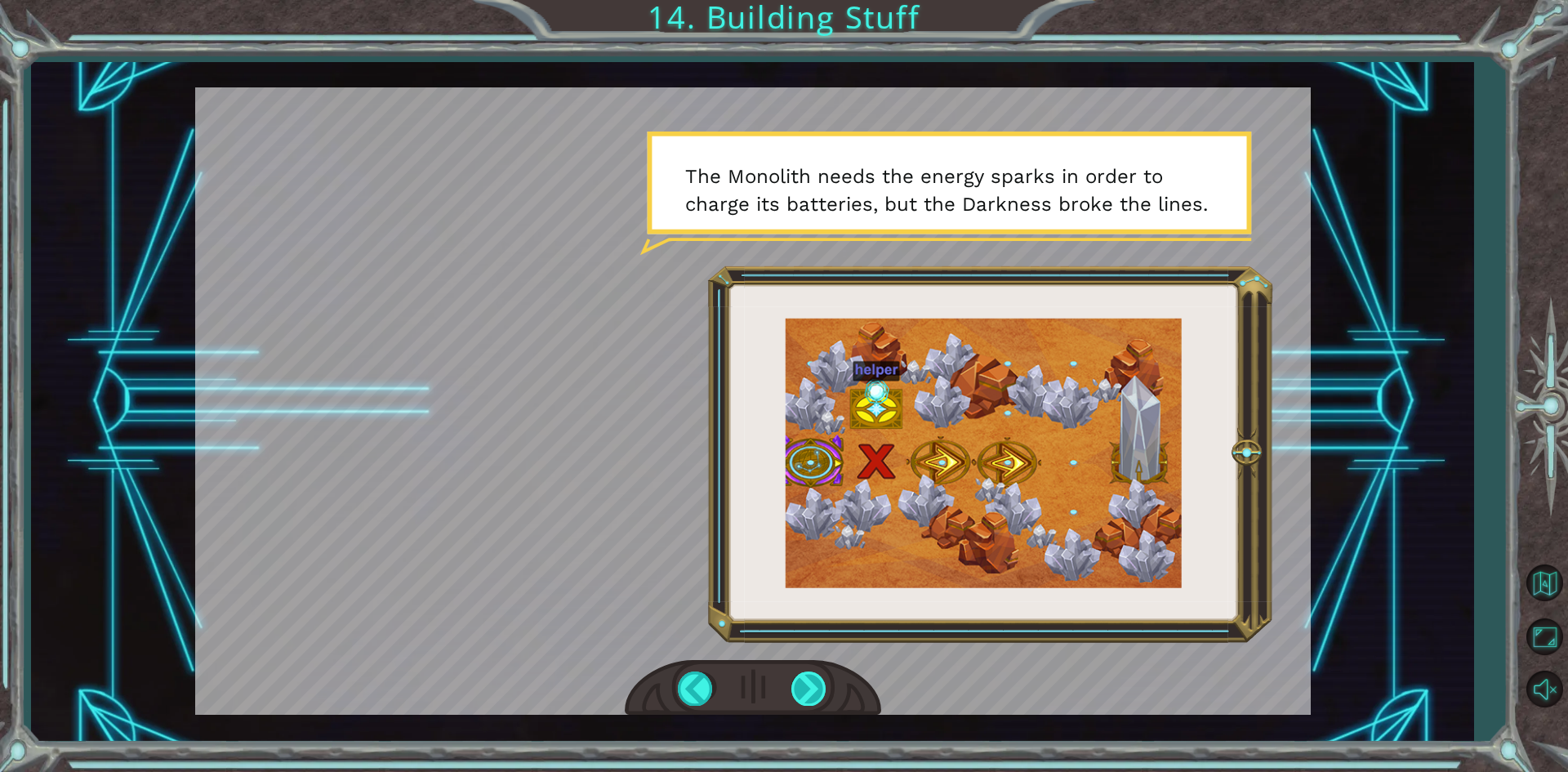
click at [824, 682] on div at bounding box center [809, 688] width 37 height 33
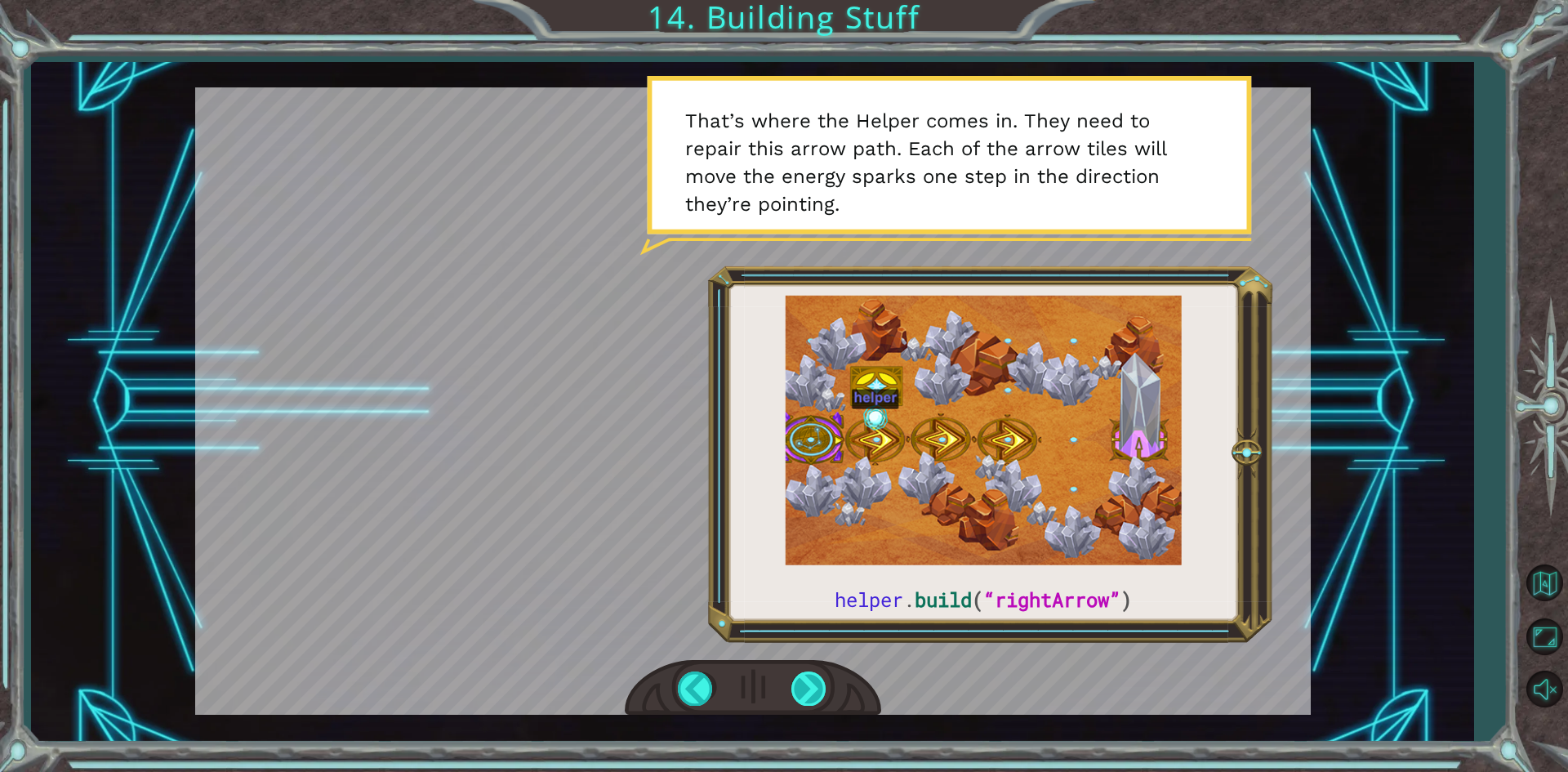
click at [814, 676] on div at bounding box center [809, 688] width 37 height 33
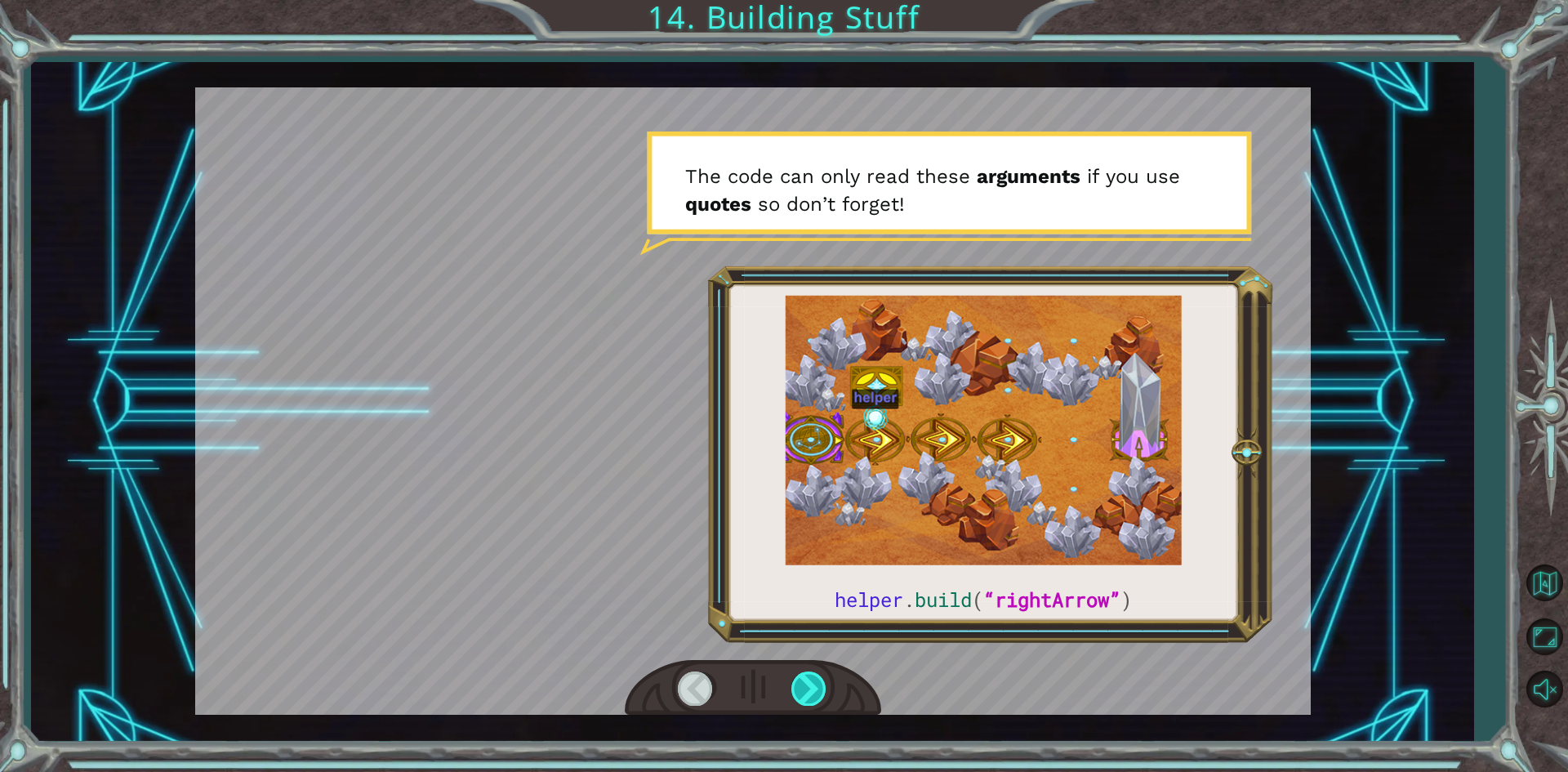
click at [804, 676] on div at bounding box center [809, 688] width 37 height 33
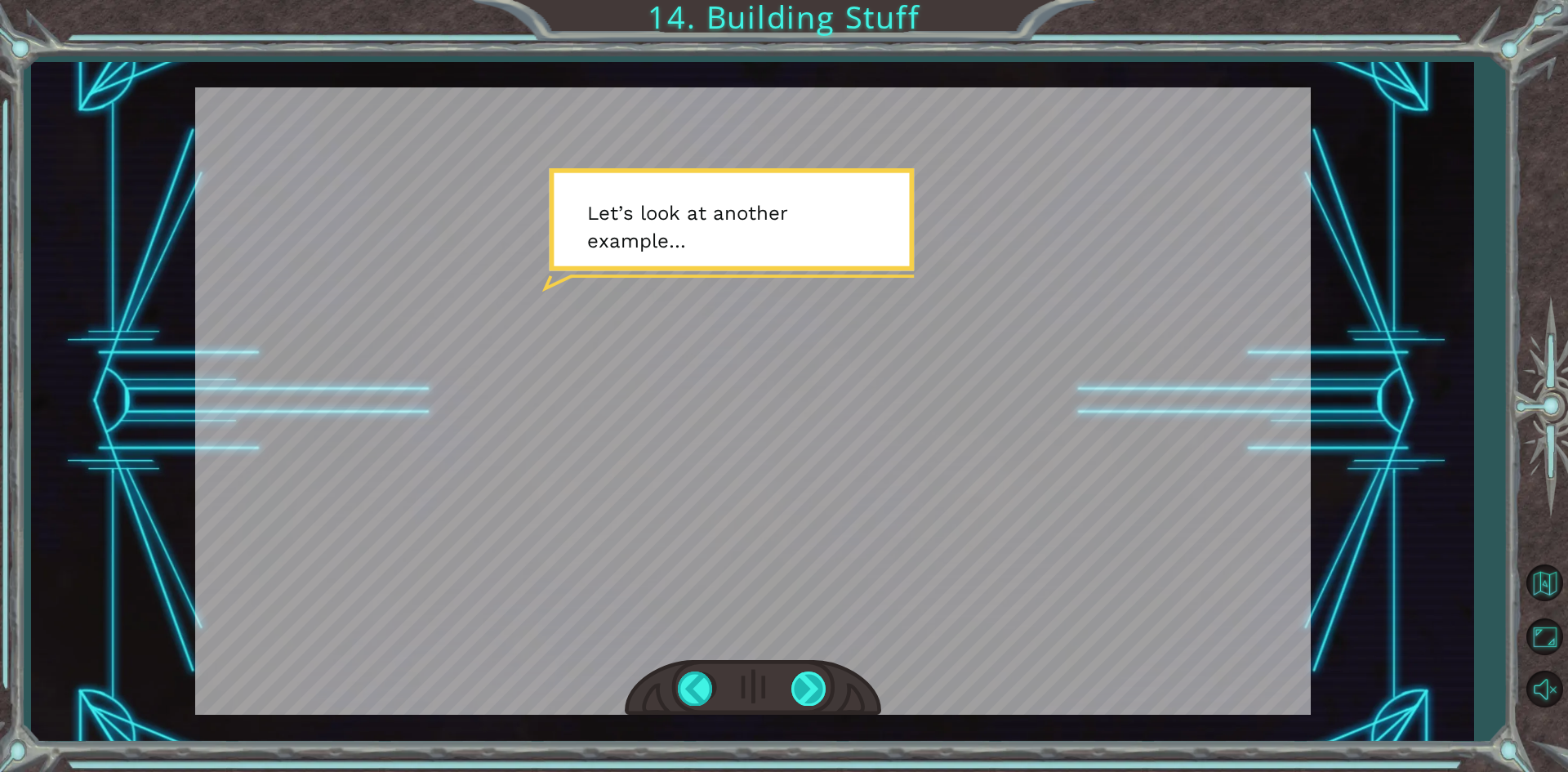
click at [795, 673] on div at bounding box center [809, 688] width 37 height 33
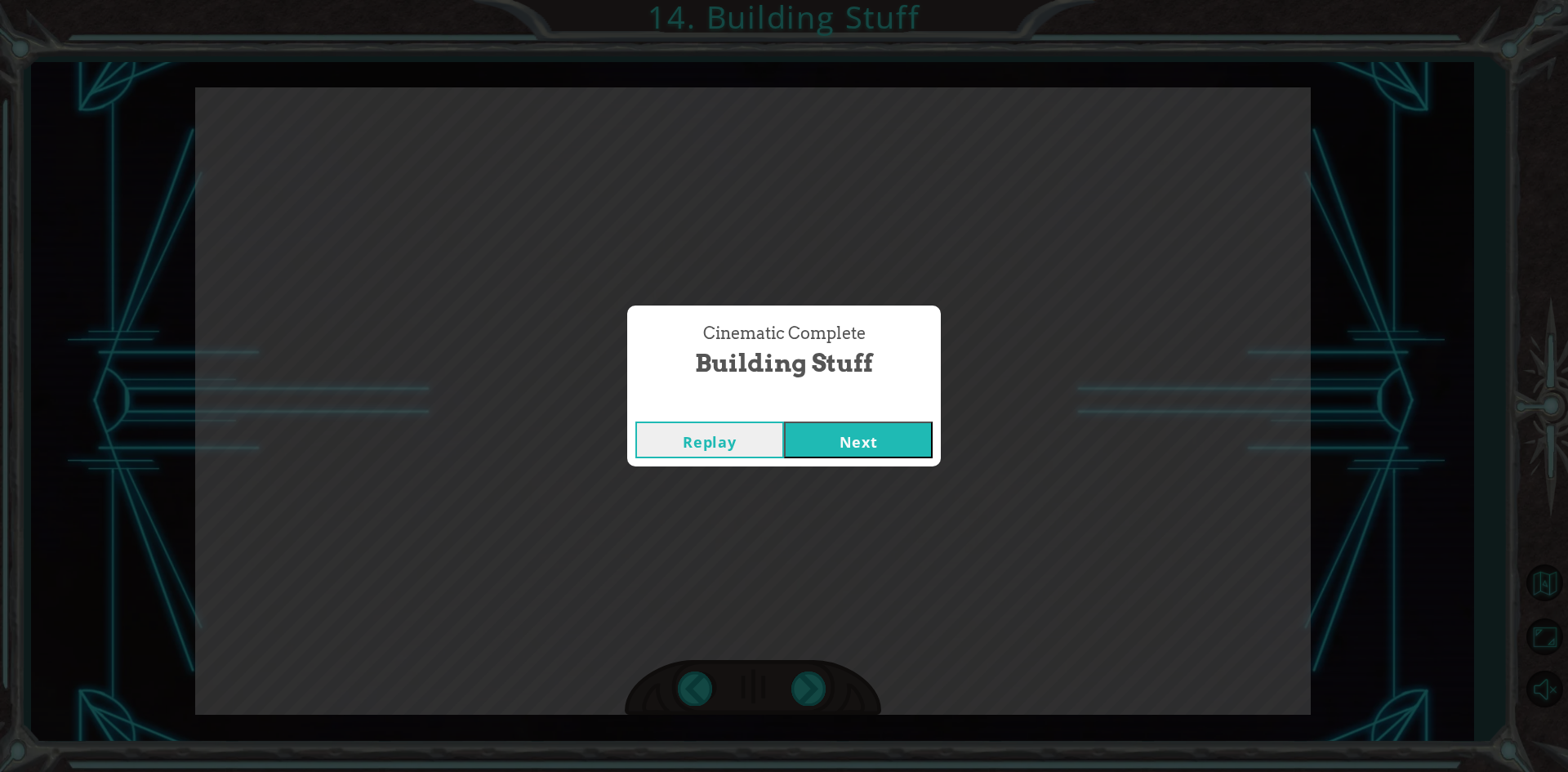
click at [883, 445] on button "Next" at bounding box center [858, 440] width 149 height 37
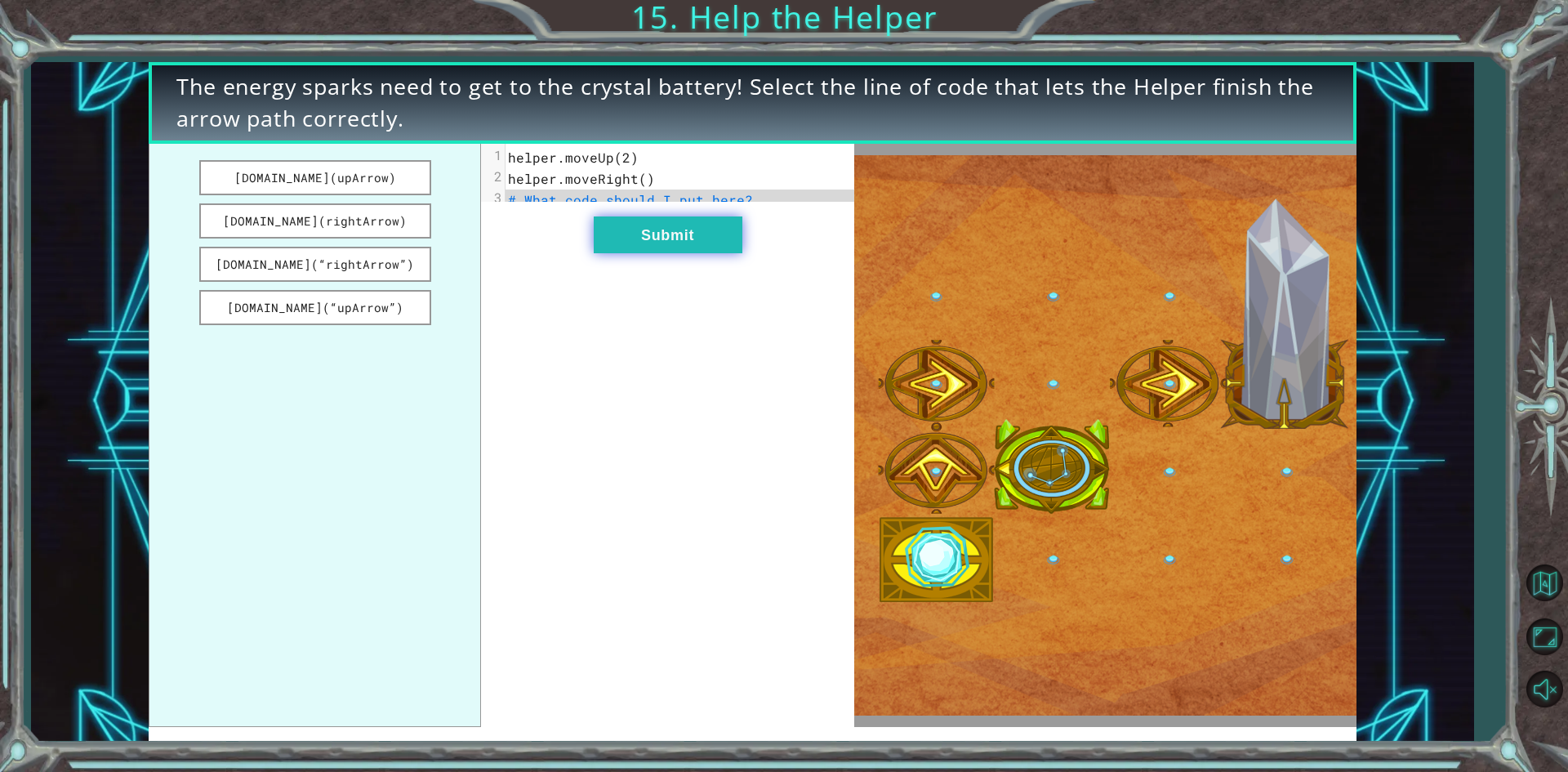
click at [700, 253] on button "Submit" at bounding box center [668, 235] width 149 height 37
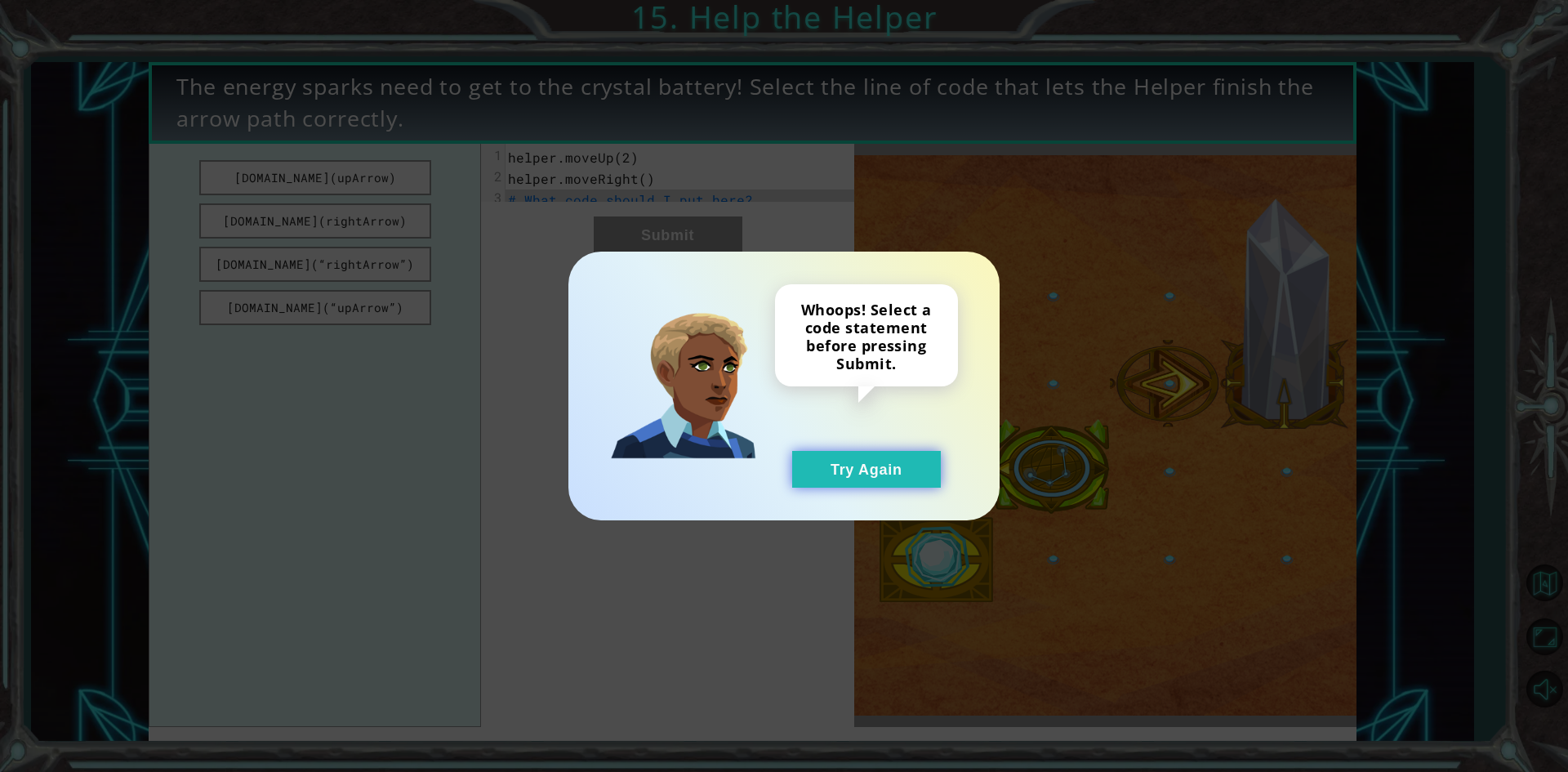
click at [824, 470] on button "Try Again" at bounding box center [866, 469] width 149 height 37
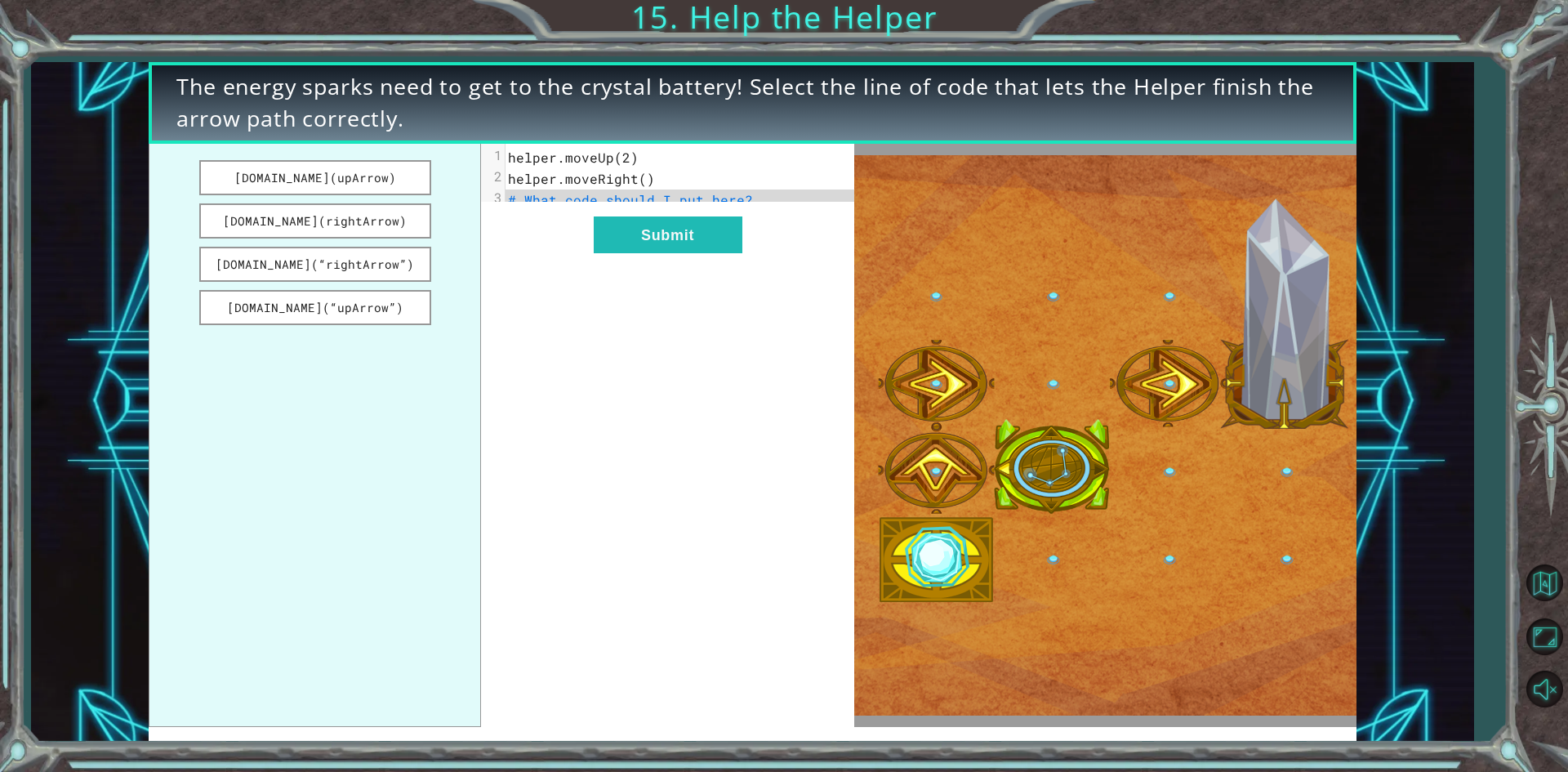
click at [802, 201] on pre "# What code should I put here?" at bounding box center [685, 200] width 360 height 22
click at [686, 250] on button "Submit" at bounding box center [668, 235] width 149 height 37
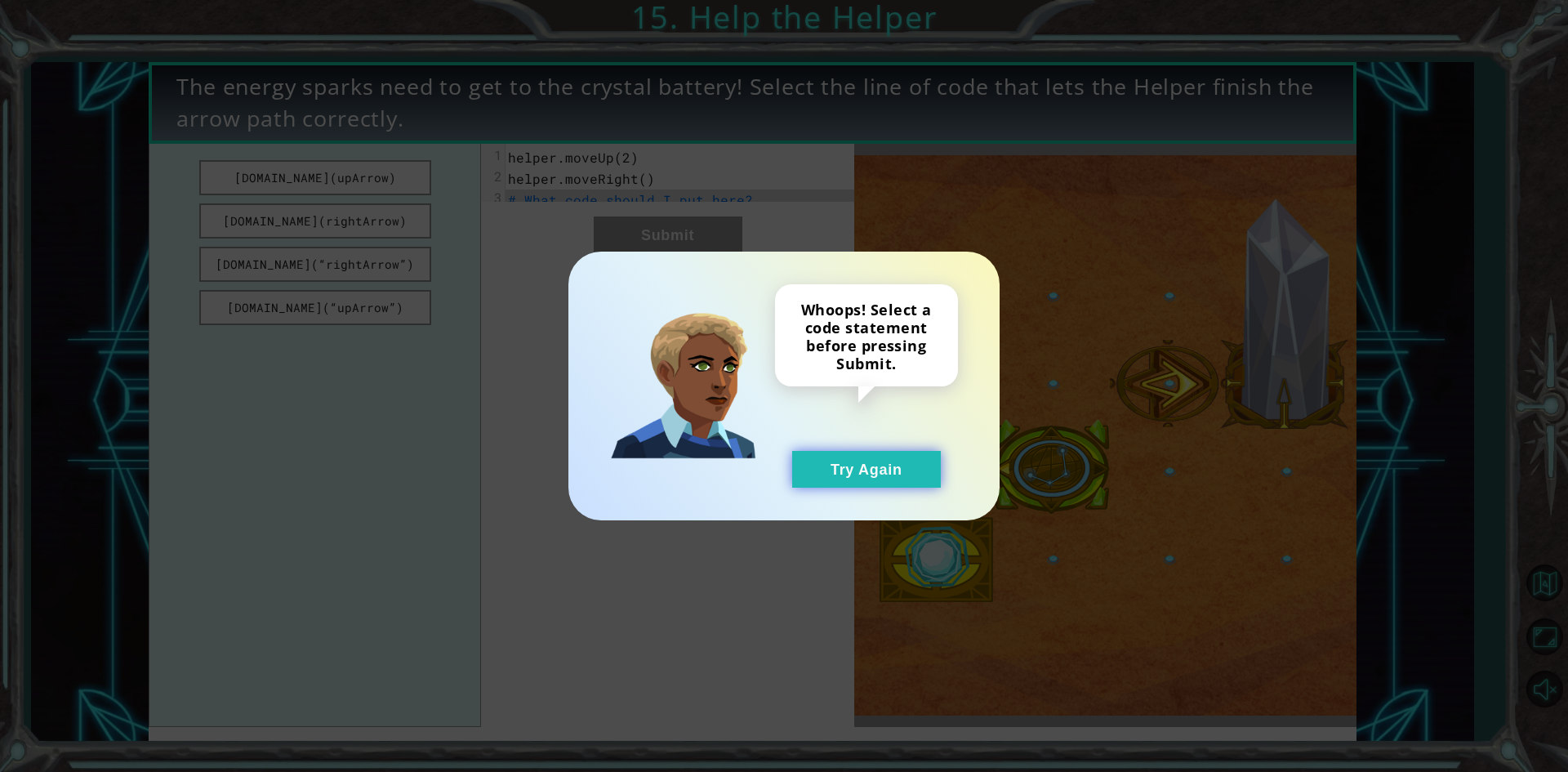
click at [880, 468] on button "Try Again" at bounding box center [866, 469] width 149 height 37
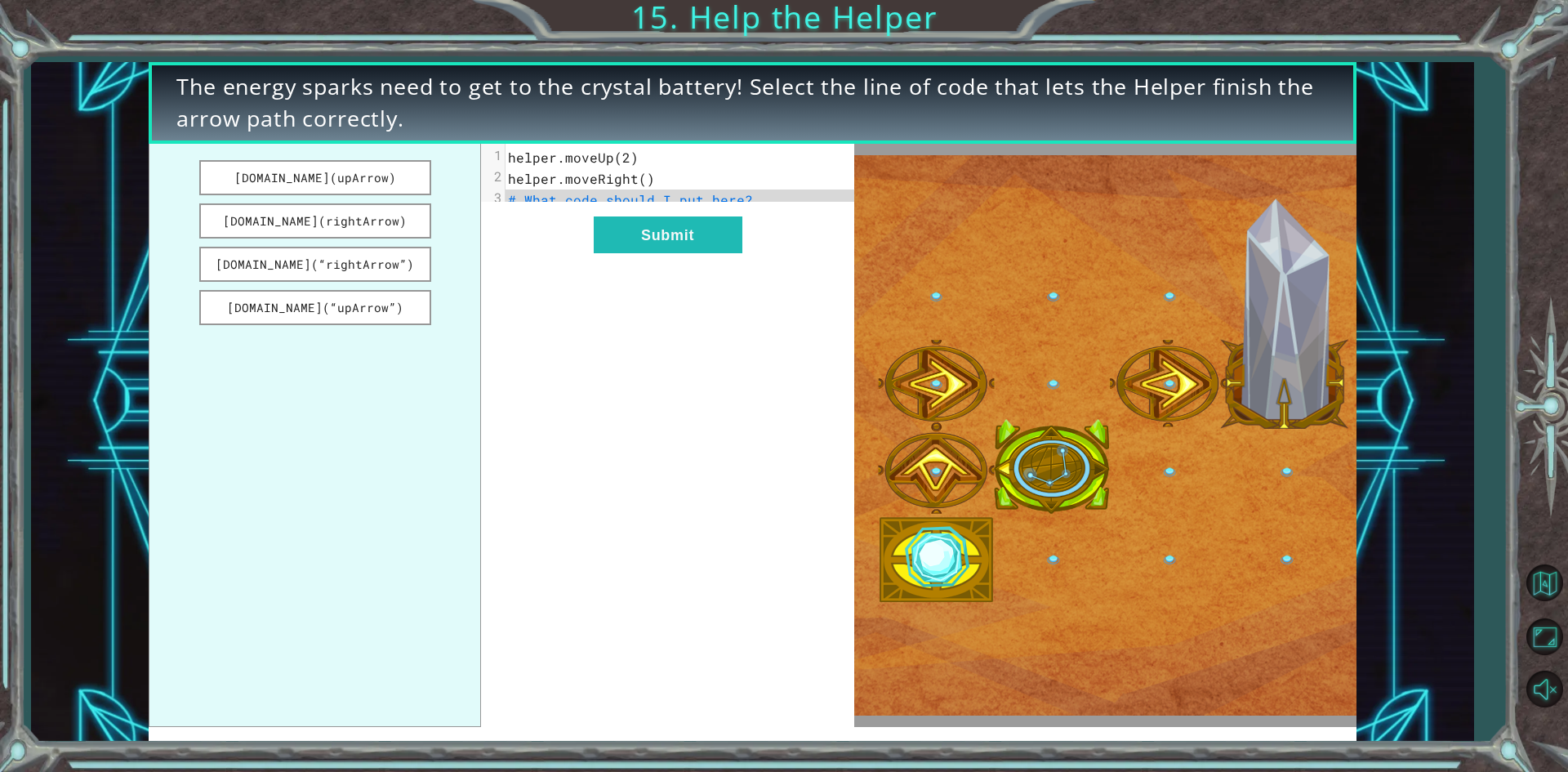
drag, startPoint x: 317, startPoint y: 225, endPoint x: 650, endPoint y: 221, distance: 333.0
click at [650, 221] on div "[DOMAIN_NAME](upArrow) [DOMAIN_NAME](rightArrow) [DOMAIN_NAME](“rightArrow”) [D…" at bounding box center [501, 435] width 705 height 583
click at [372, 220] on button "[DOMAIN_NAME](rightArrow)" at bounding box center [315, 220] width 232 height 35
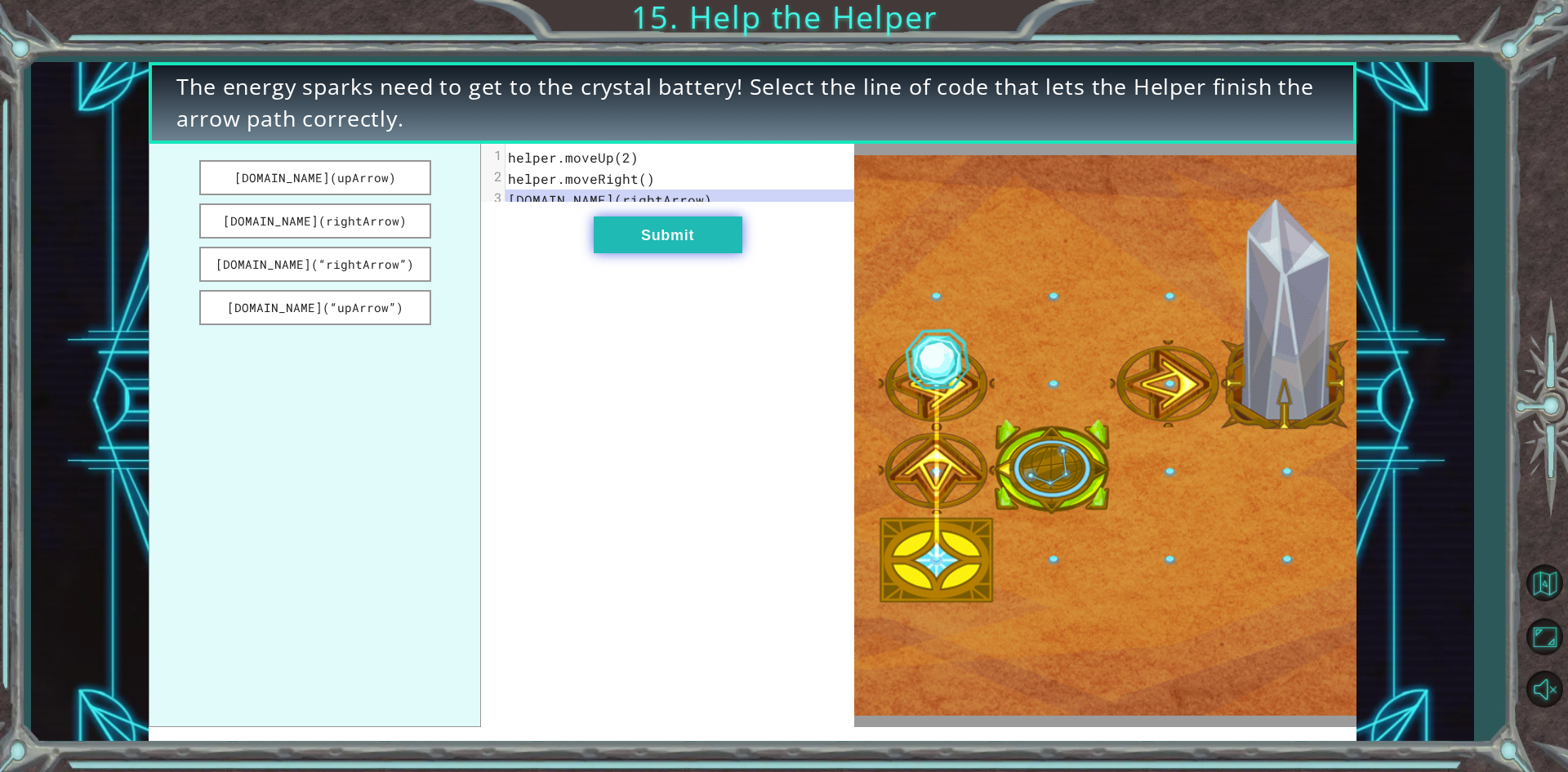
click at [710, 253] on button "Submit" at bounding box center [668, 235] width 149 height 37
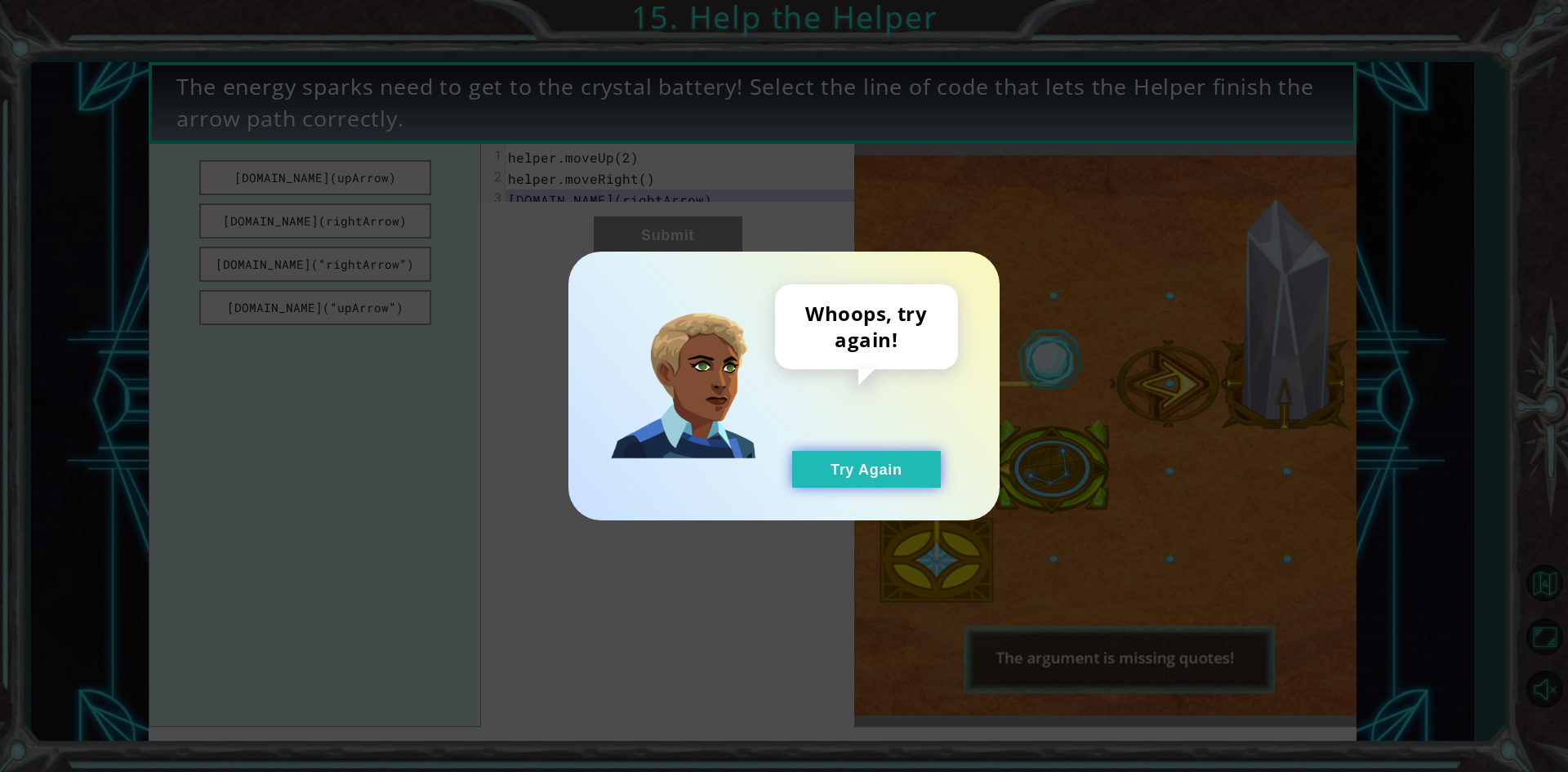
click at [886, 470] on button "Try Again" at bounding box center [866, 469] width 149 height 37
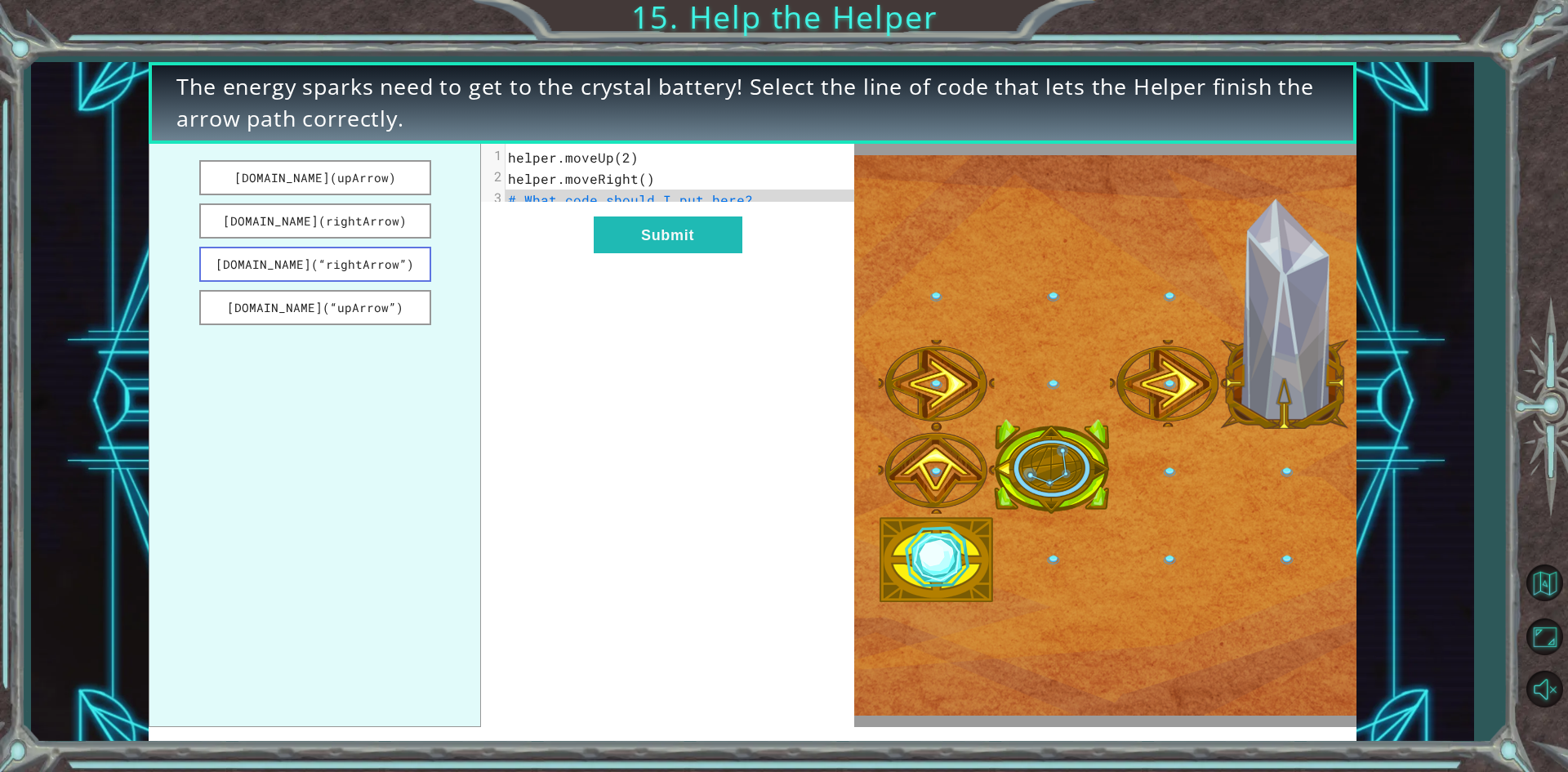
click at [413, 265] on button "[DOMAIN_NAME](“rightArrow”)" at bounding box center [315, 264] width 232 height 35
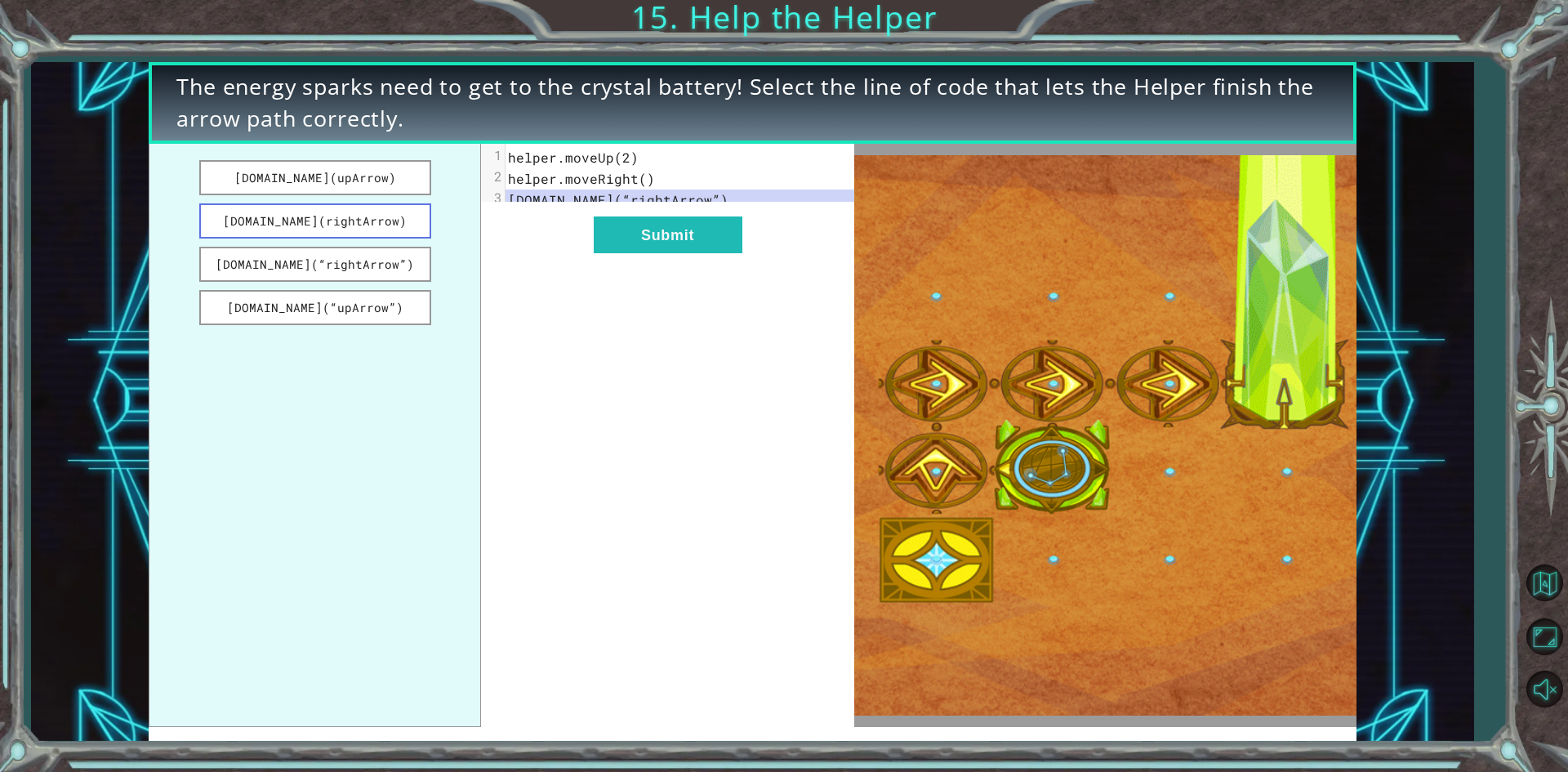
click at [388, 225] on button "[DOMAIN_NAME](rightArrow)" at bounding box center [315, 220] width 232 height 35
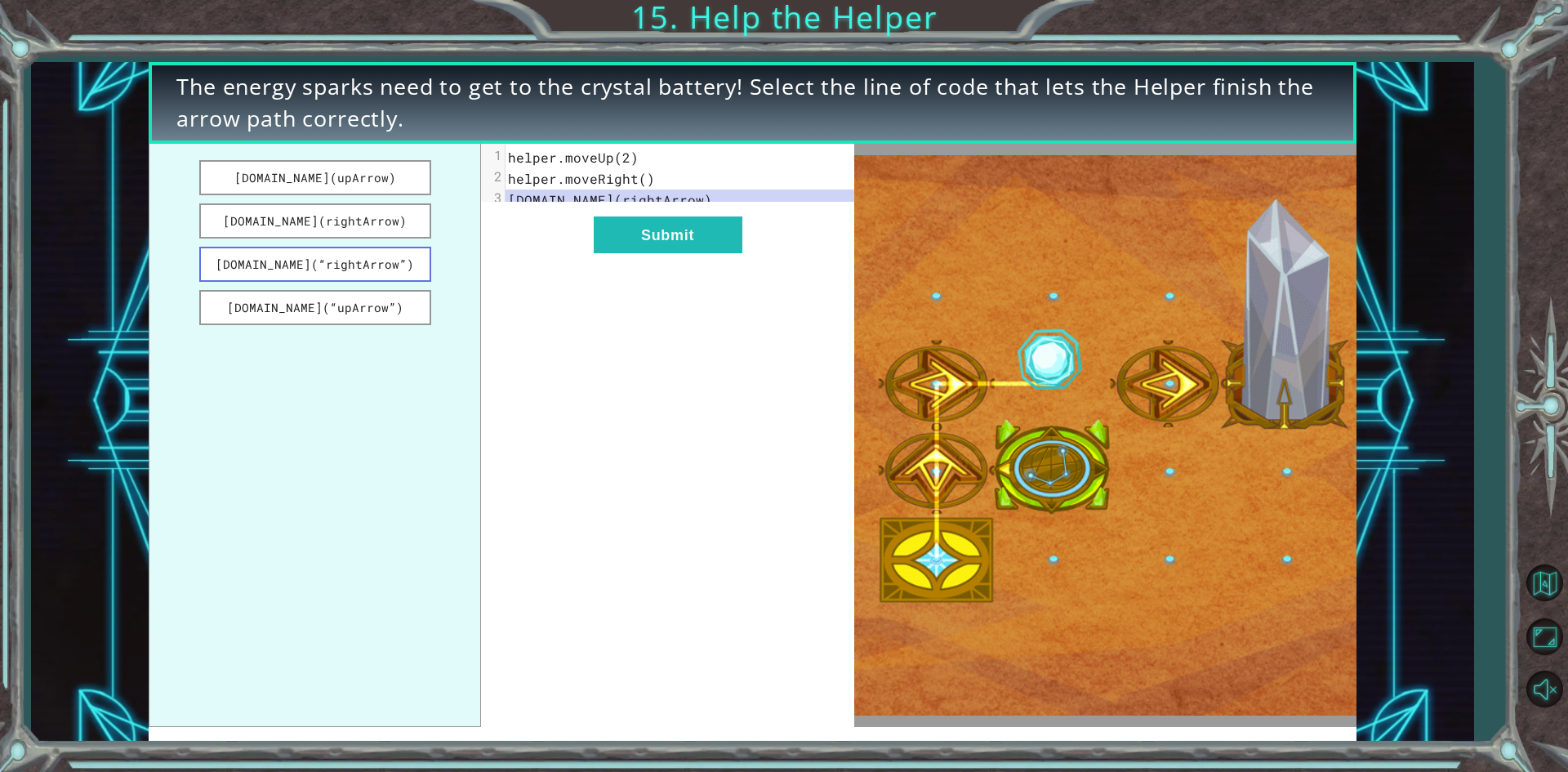
click at [395, 254] on button "[DOMAIN_NAME](“rightArrow”)" at bounding box center [315, 264] width 232 height 35
click at [393, 220] on button "[DOMAIN_NAME](rightArrow)" at bounding box center [315, 220] width 232 height 35
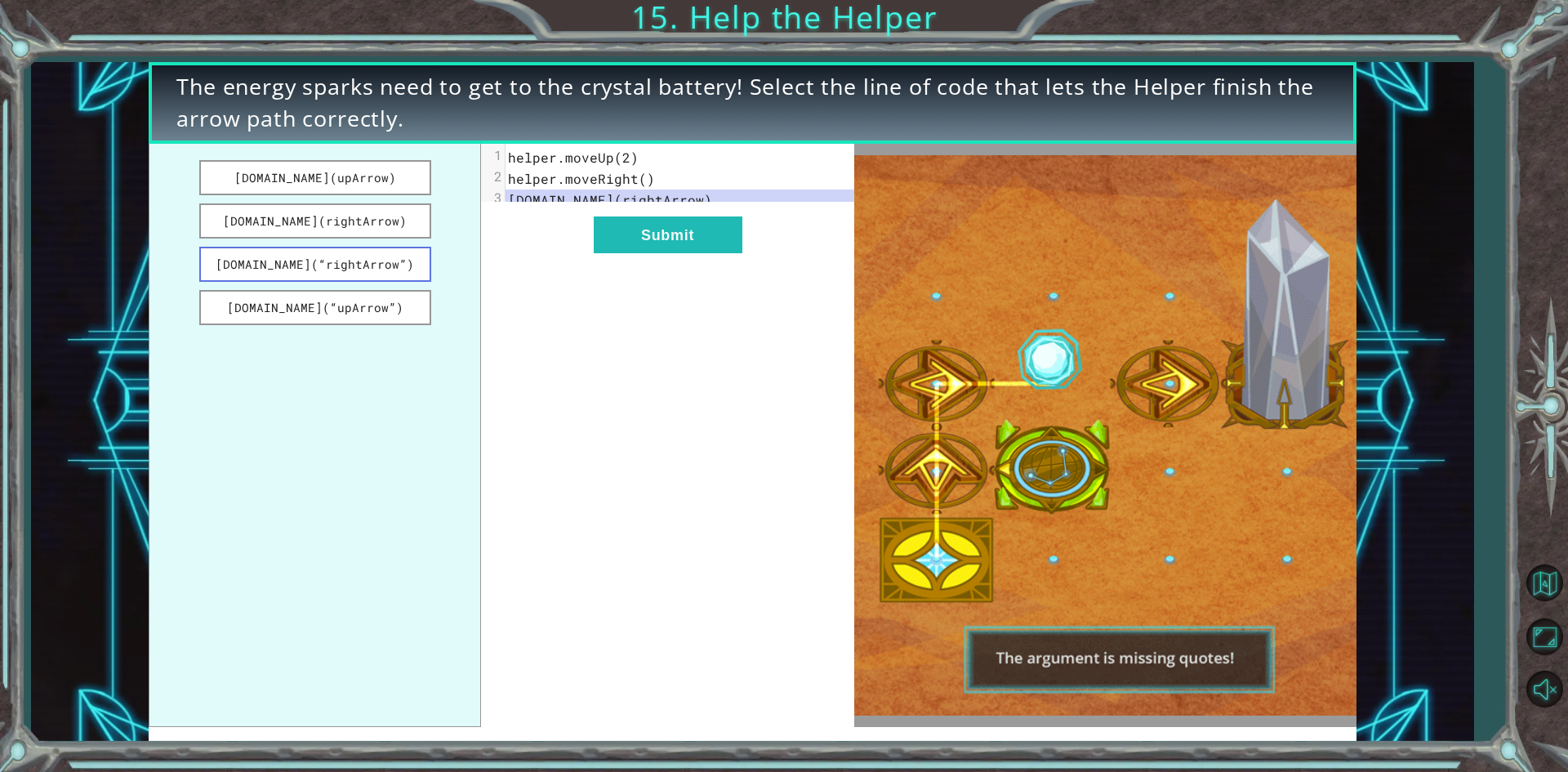
click at [413, 265] on button "[DOMAIN_NAME](“rightArrow”)" at bounding box center [315, 264] width 232 height 35
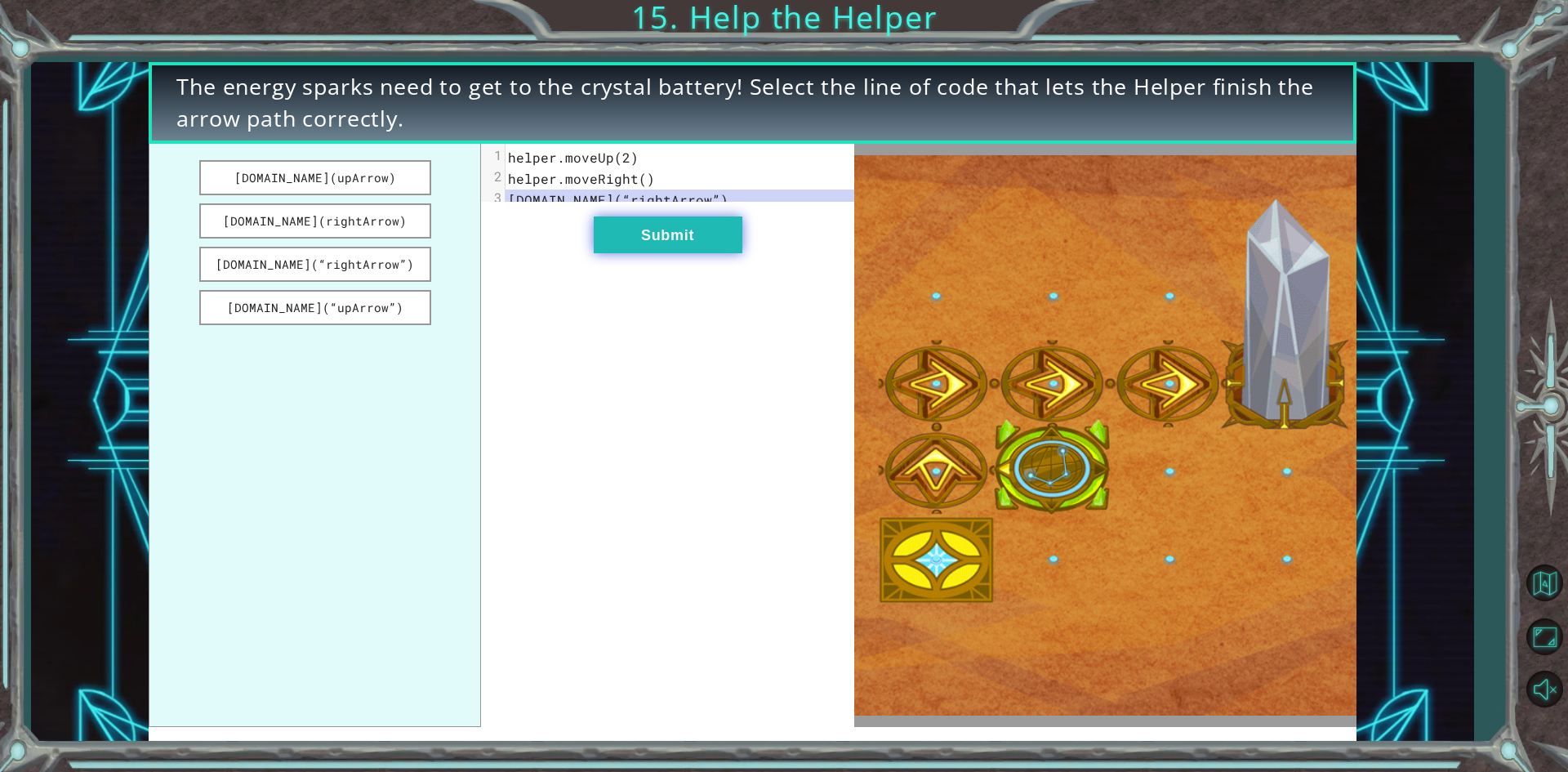
click at [606, 253] on button "Submit" at bounding box center [668, 235] width 149 height 37
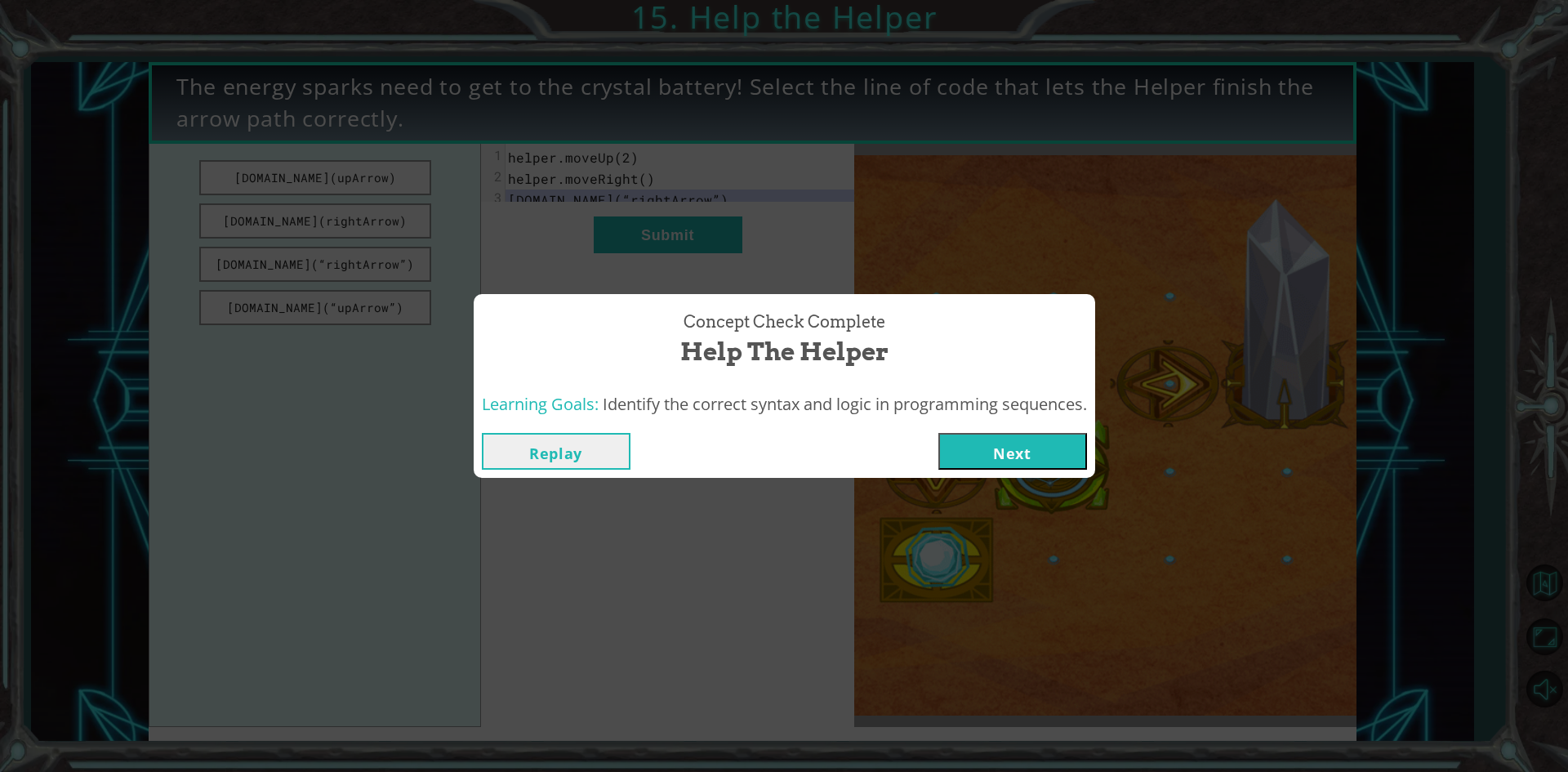
click at [1043, 453] on button "Next" at bounding box center [1012, 451] width 149 height 37
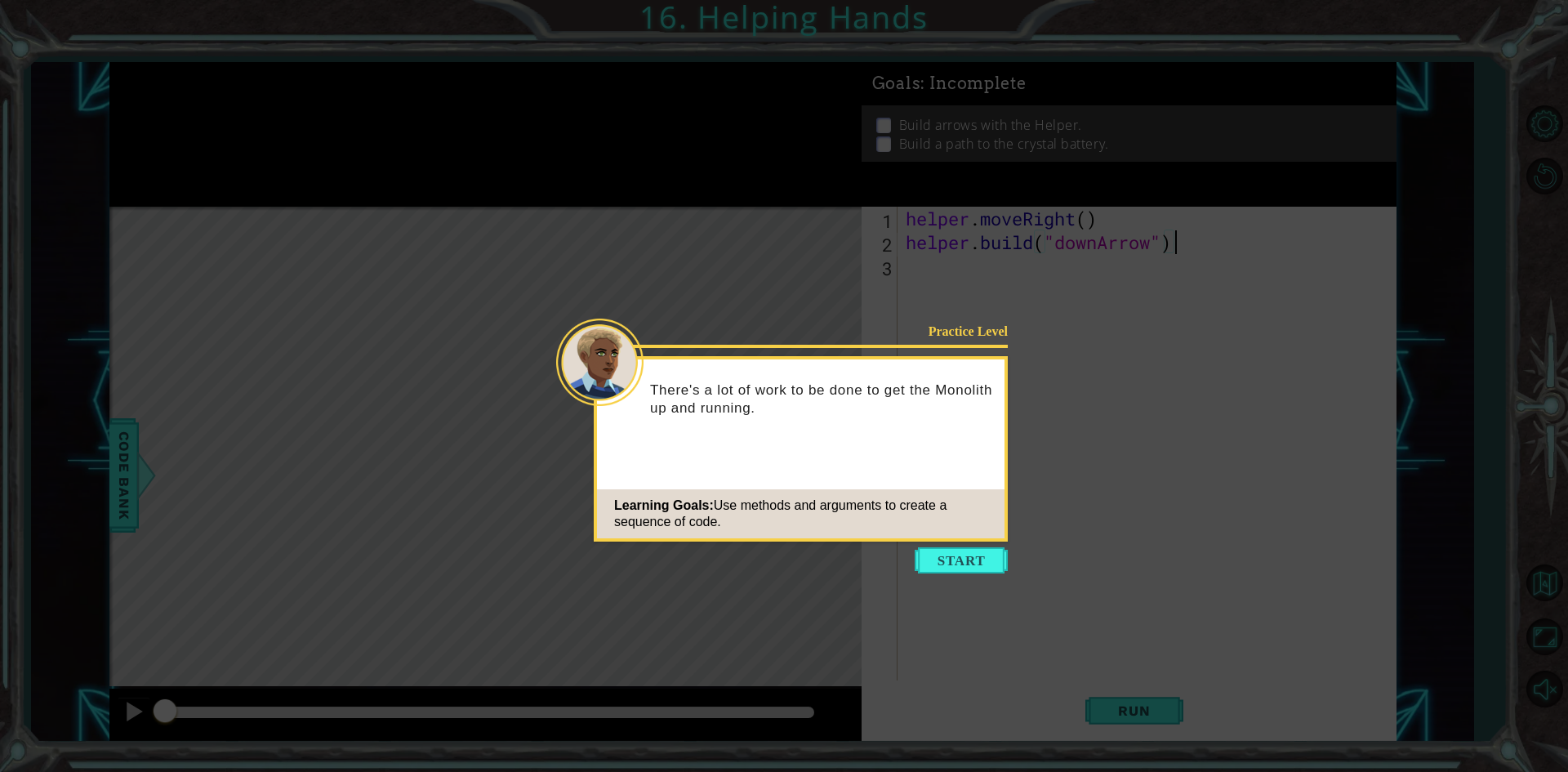
click at [939, 562] on button "Start" at bounding box center [962, 560] width 93 height 26
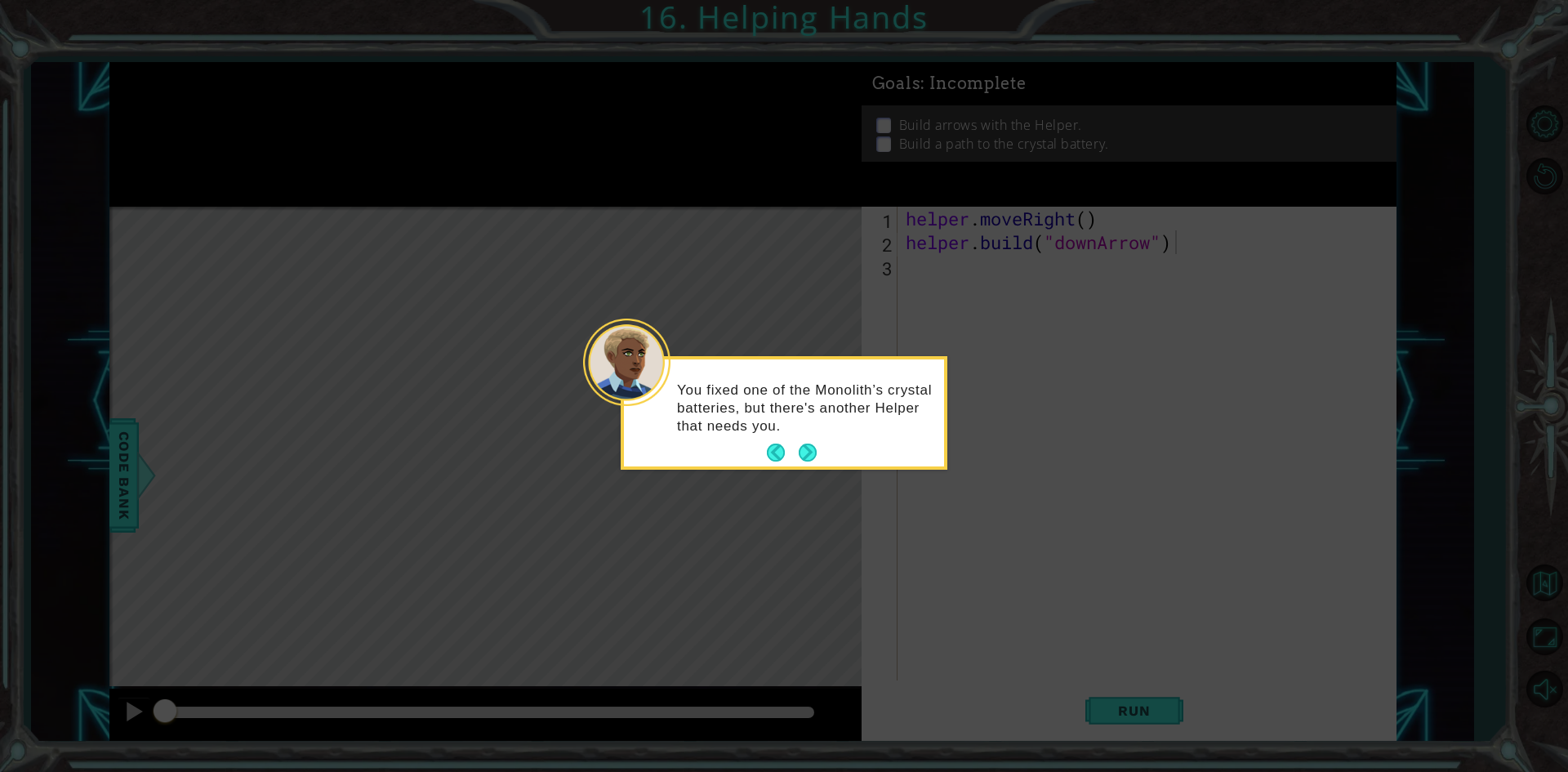
click at [805, 452] on button "Next" at bounding box center [808, 453] width 19 height 19
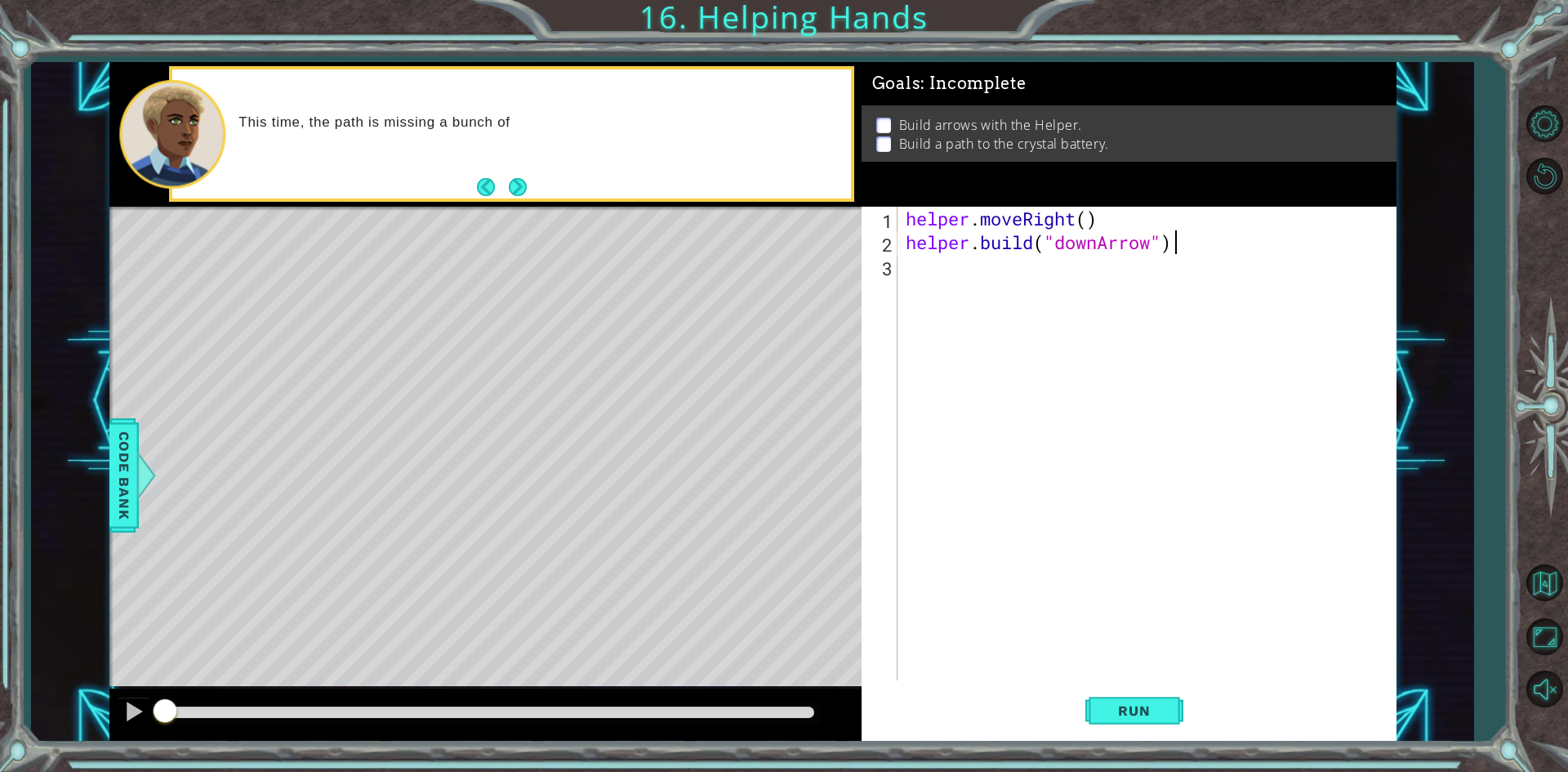
click at [1034, 296] on div "helper . moveRight ( ) helper . build ( "downArrow" )" at bounding box center [1150, 467] width 497 height 521
click at [1089, 215] on div "helper . moveRight ( ) helper . build ( "downArrow" )" at bounding box center [1150, 467] width 497 height 521
type textarea "helper.moveRight(2)"
click at [985, 294] on div "helper . moveRight ( 2 ) helper . build ( "downArrow" )" at bounding box center [1150, 467] width 497 height 521
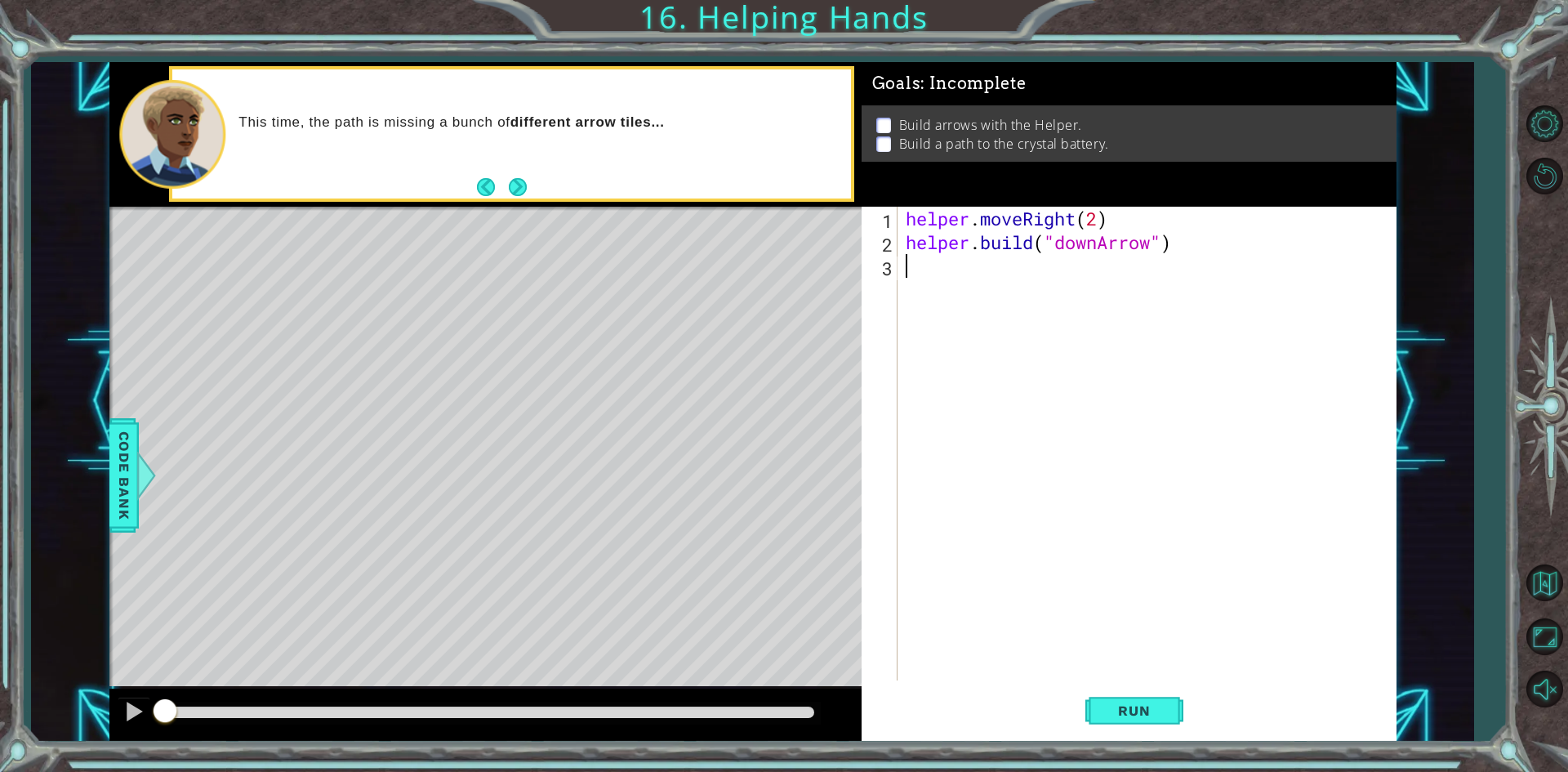
scroll to position [0, 0]
click at [1142, 717] on span "Run" at bounding box center [1134, 710] width 65 height 17
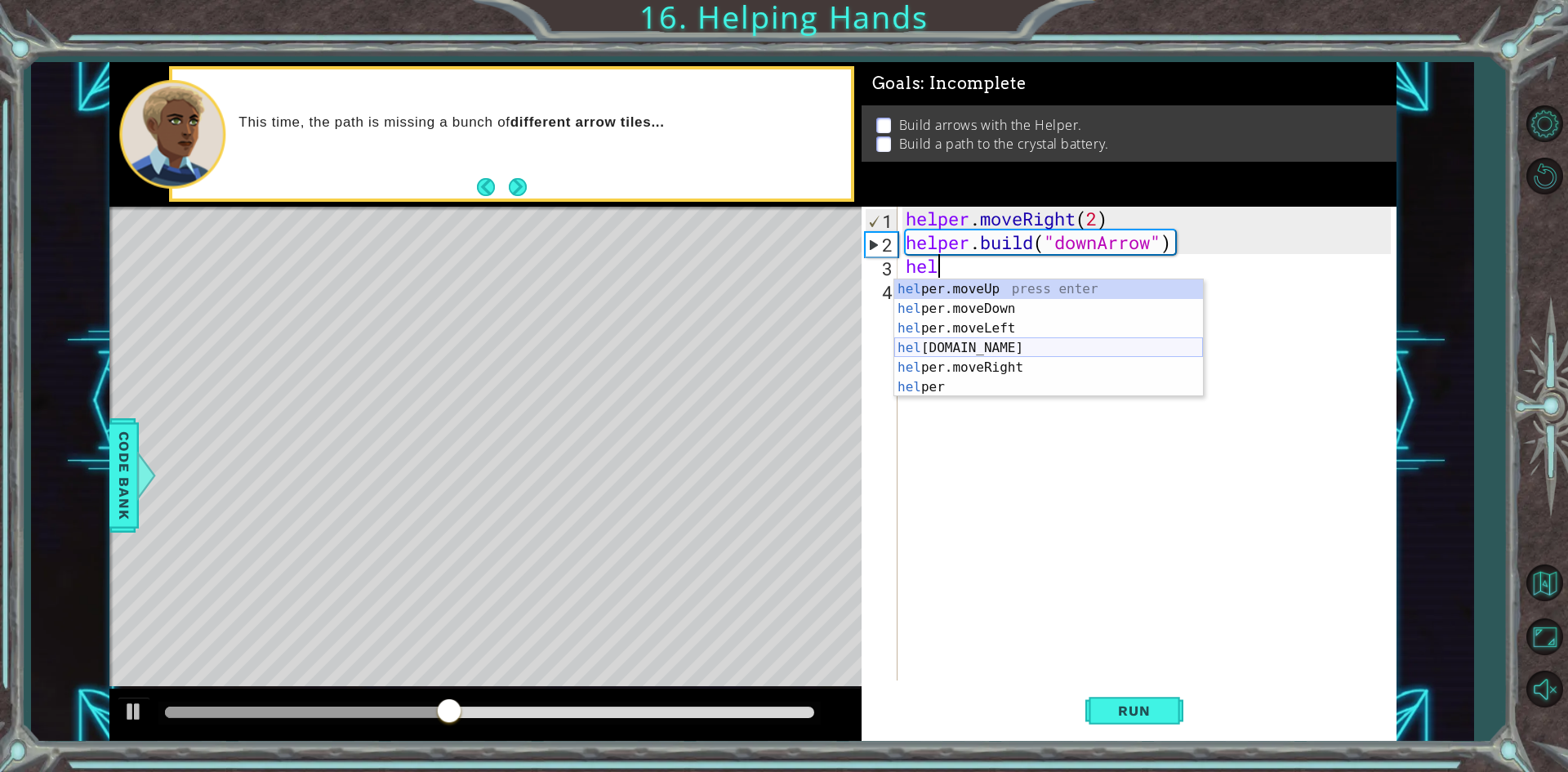
click at [988, 349] on div "hel per.moveUp press enter hel per.moveDown press enter hel per.moveLeft press …" at bounding box center [1048, 358] width 309 height 156
type textarea "[DOMAIN_NAME]("rightArrow")"
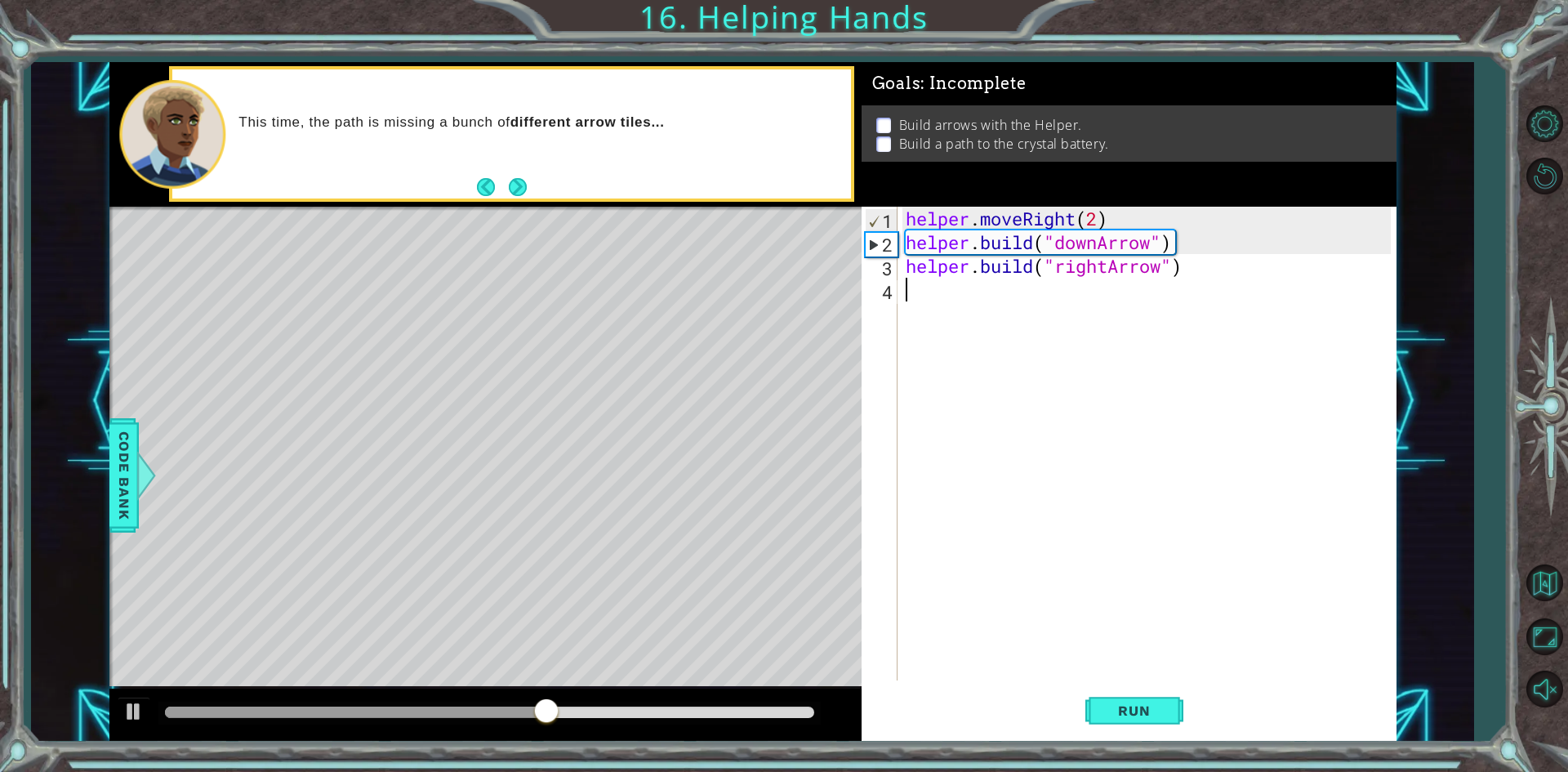
click at [1062, 299] on div "helper . moveRight ( 2 ) helper . build ( "downArrow" ) helper . build ( "right…" at bounding box center [1150, 467] width 497 height 521
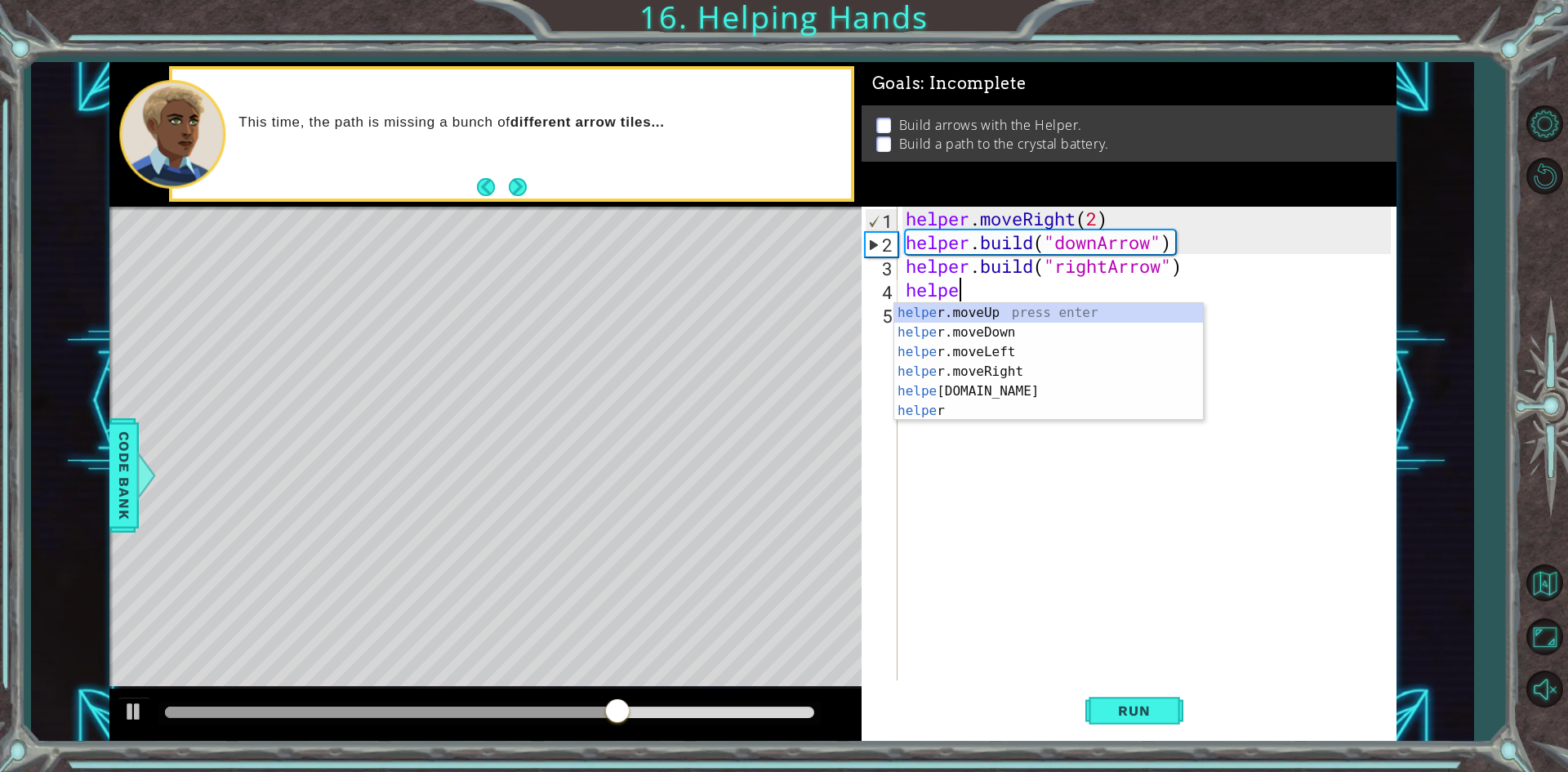
scroll to position [0, 2]
click at [977, 389] on div "helpe [PERSON_NAME]moveUp press enter helpe [PERSON_NAME]moveDown press enter h…" at bounding box center [1048, 381] width 309 height 156
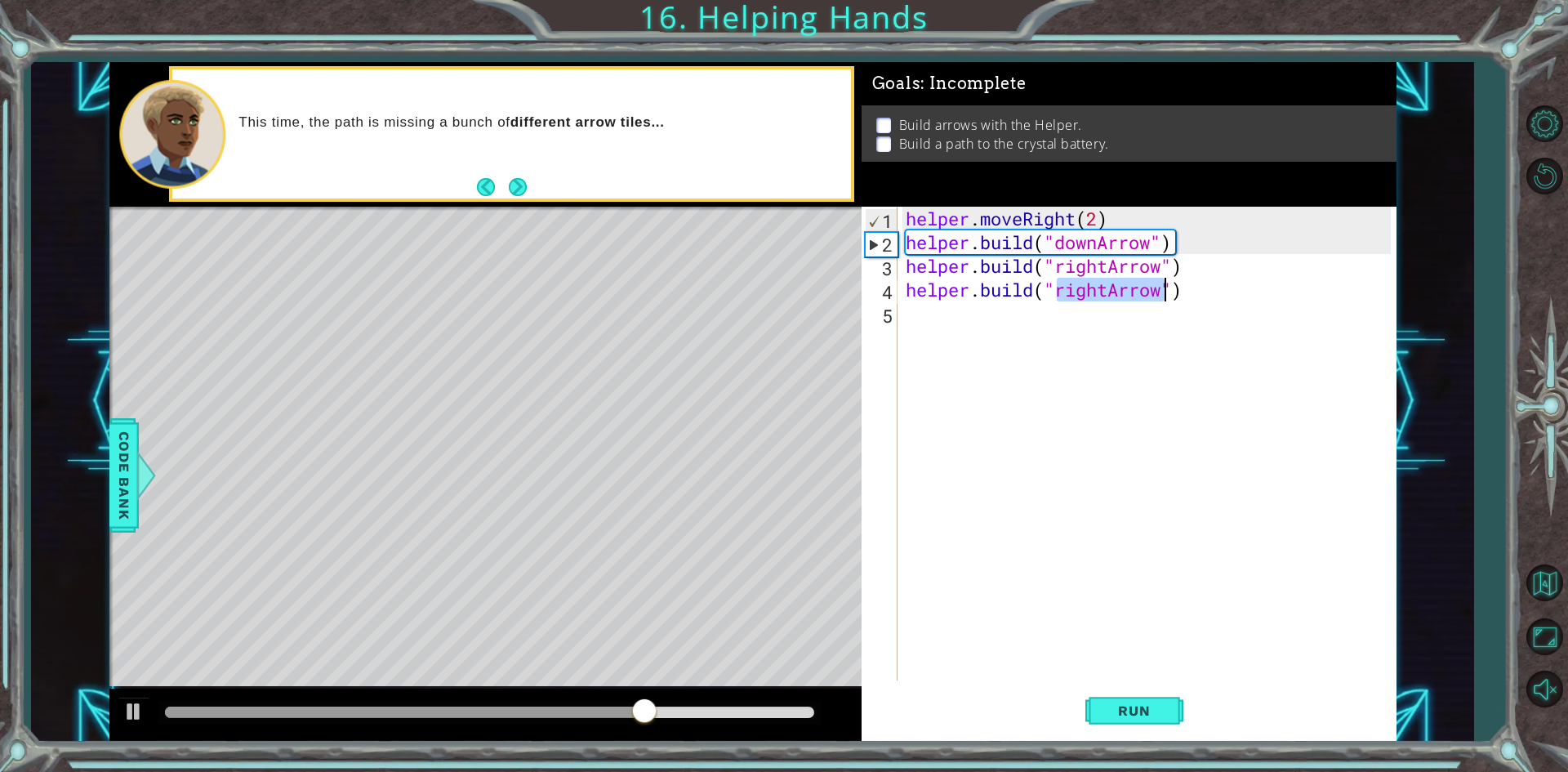
type textarea "[DOMAIN_NAME]("rightArrow")"
click at [1201, 290] on div "helper . moveRight ( 2 ) helper . build ( "downArrow" ) helper . build ( "right…" at bounding box center [1150, 467] width 497 height 521
click at [937, 359] on div "helper . moveRight ( 2 ) helper . build ( "downArrow" ) helper . build ( "right…" at bounding box center [1150, 467] width 497 height 521
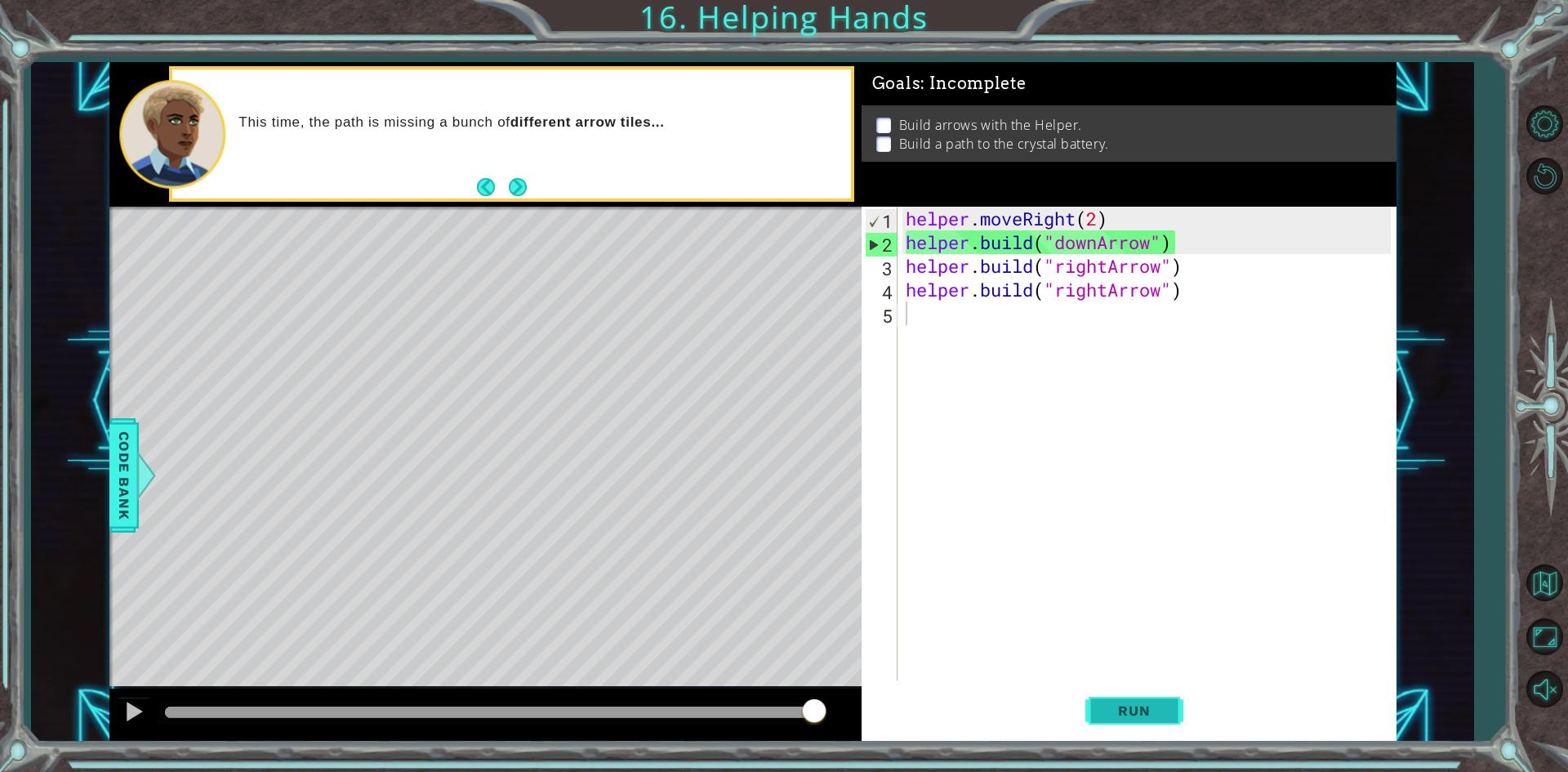
click at [1138, 705] on span "Run" at bounding box center [1134, 710] width 65 height 17
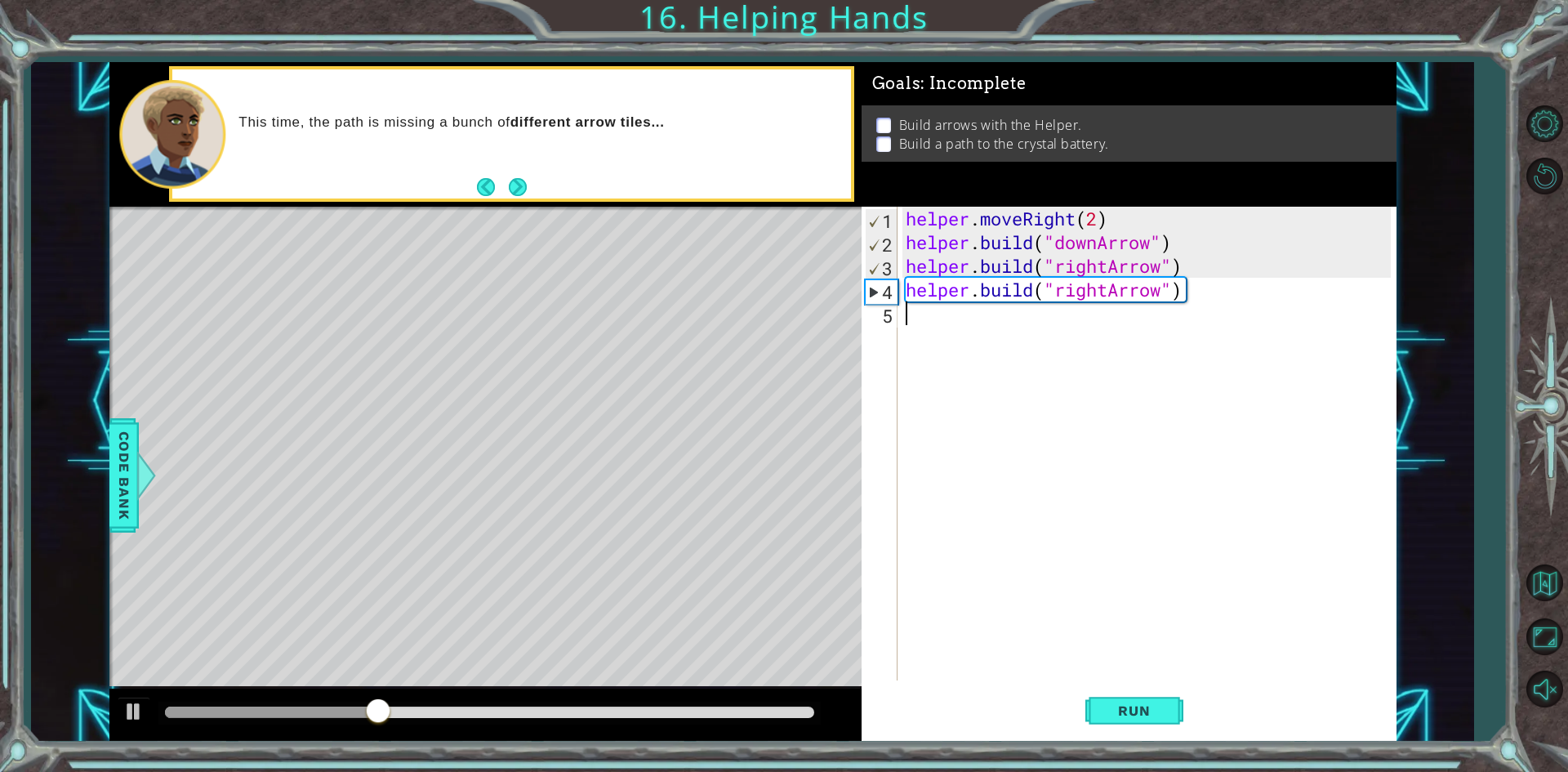
click at [990, 332] on div "helper . moveRight ( 2 ) helper . build ( "downArrow" ) helper . build ( "right…" at bounding box center [1150, 467] width 497 height 521
click at [1199, 261] on div "helper . moveRight ( 2 ) helper . build ( "downArrow" ) helper . build ( "right…" at bounding box center [1150, 467] width 497 height 521
click at [1197, 290] on div "helper . moveRight ( 2 ) helper . build ( "downArrow" ) helper . build ( "right…" at bounding box center [1150, 467] width 497 height 521
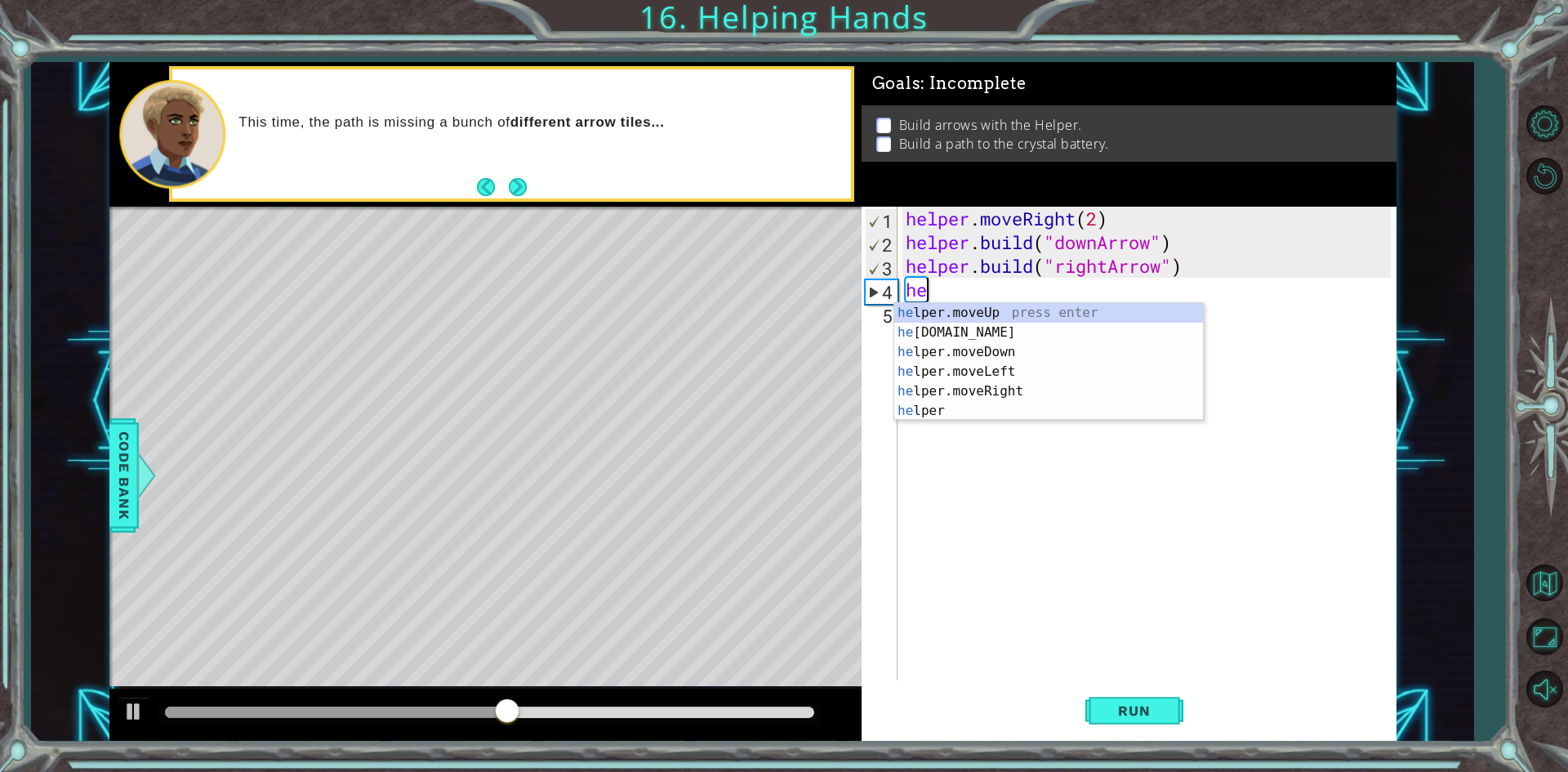
type textarea "h"
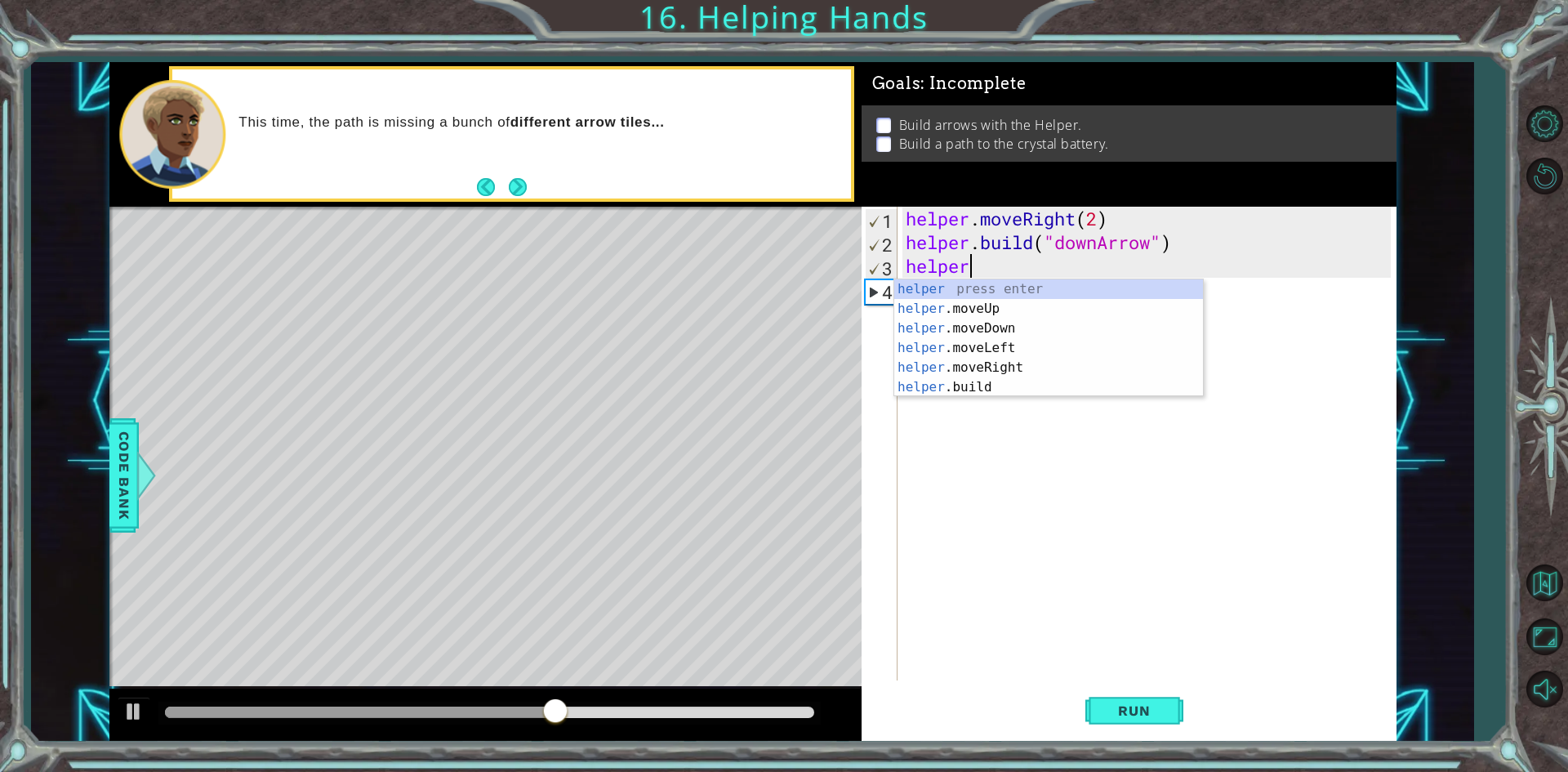
type textarea "h"
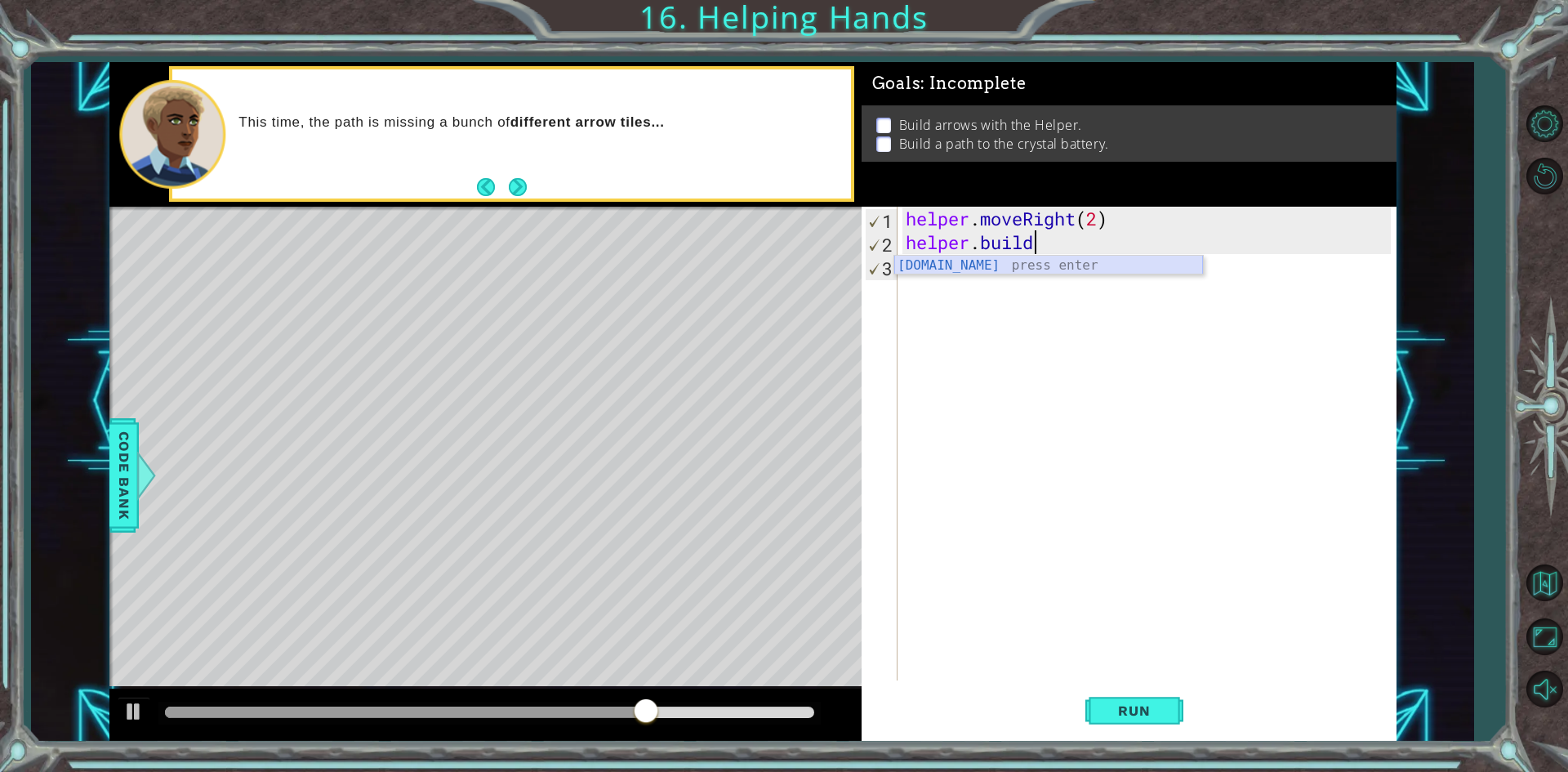
click at [1047, 269] on div "[DOMAIN_NAME] press enter" at bounding box center [1048, 285] width 309 height 59
type textarea "[DOMAIN_NAME]("rightArrow")"
click at [1169, 268] on div "helper . moveRight ( 2 ) helper . build ( "rightArrow" )" at bounding box center [1150, 467] width 497 height 521
click at [1092, 224] on div "helper . moveRight ( 2 ) helper . build ( "rightArrow" )" at bounding box center [1150, 467] width 497 height 521
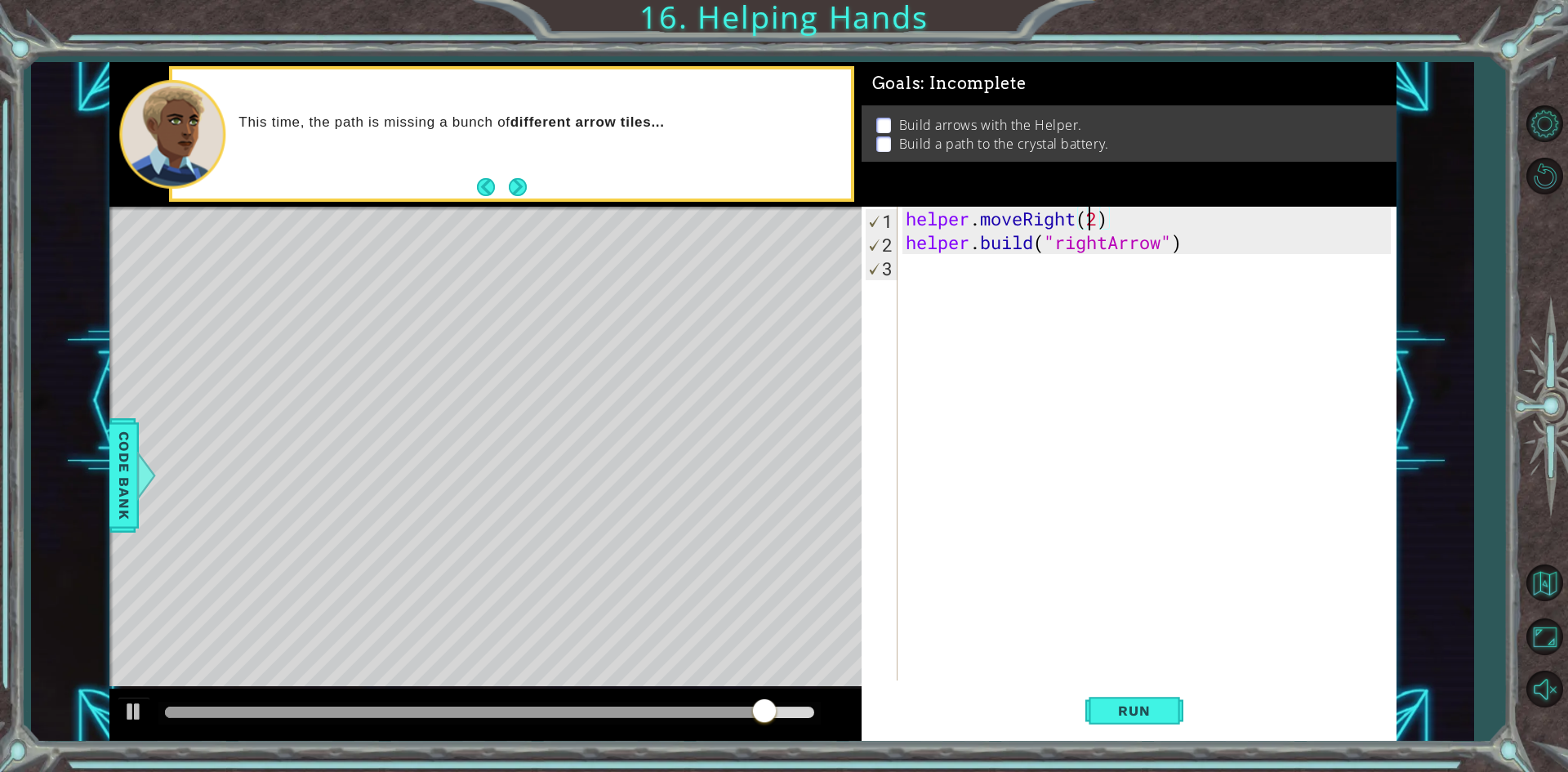
click at [1096, 223] on div "helper . moveRight ( 2 ) helper . build ( "rightArrow" )" at bounding box center [1150, 467] width 497 height 521
click at [1201, 248] on div "helper . moveRight ( 1 ) helper . build ( "rightArrow" )" at bounding box center [1150, 467] width 497 height 521
type textarea "[DOMAIN_NAME]("rightArrow")"
click at [1132, 706] on span "Run" at bounding box center [1134, 710] width 65 height 17
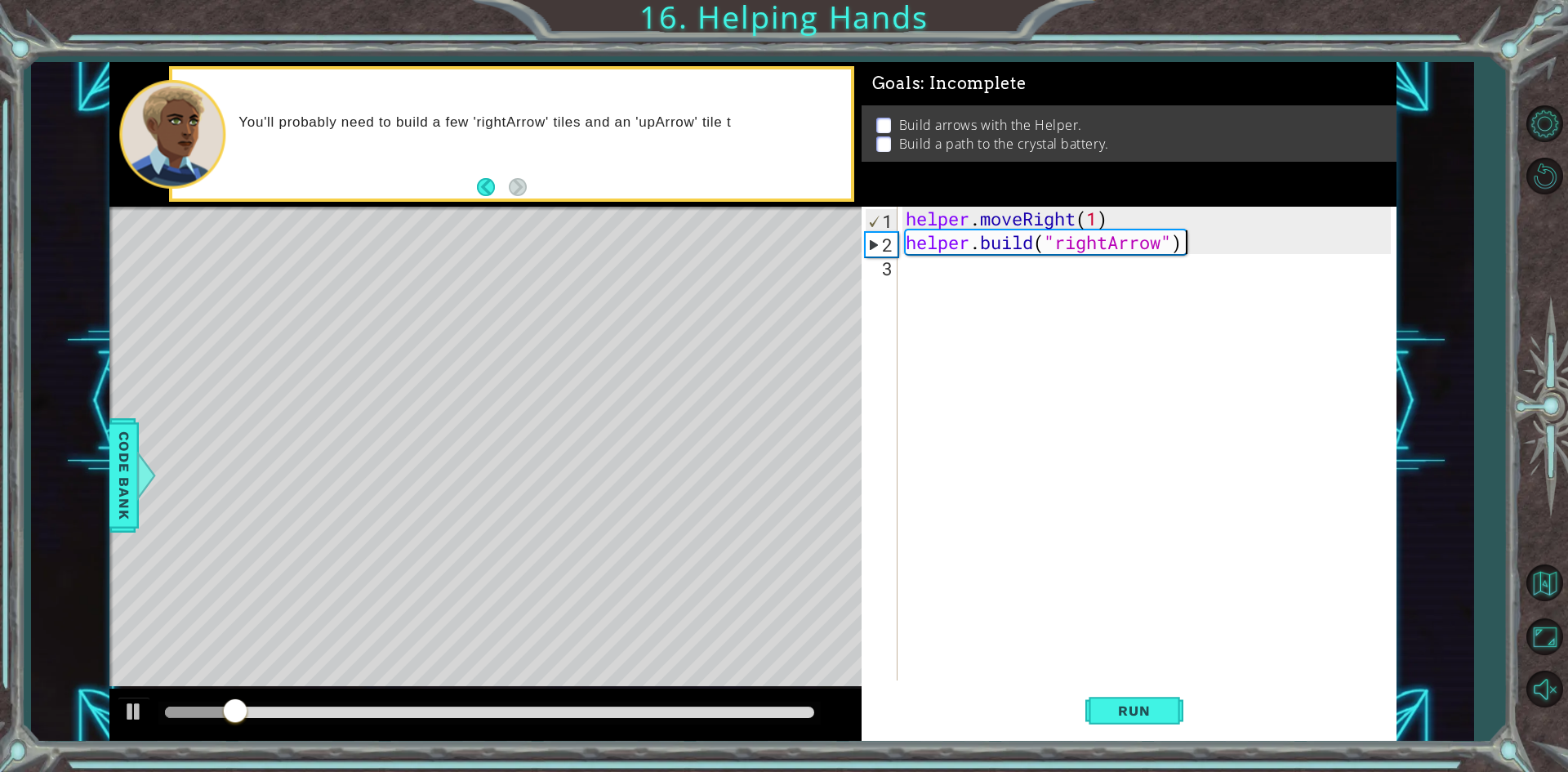
click at [966, 299] on div "helper . moveRight ( 1 ) helper . build ( "rightArrow" )" at bounding box center [1150, 467] width 497 height 521
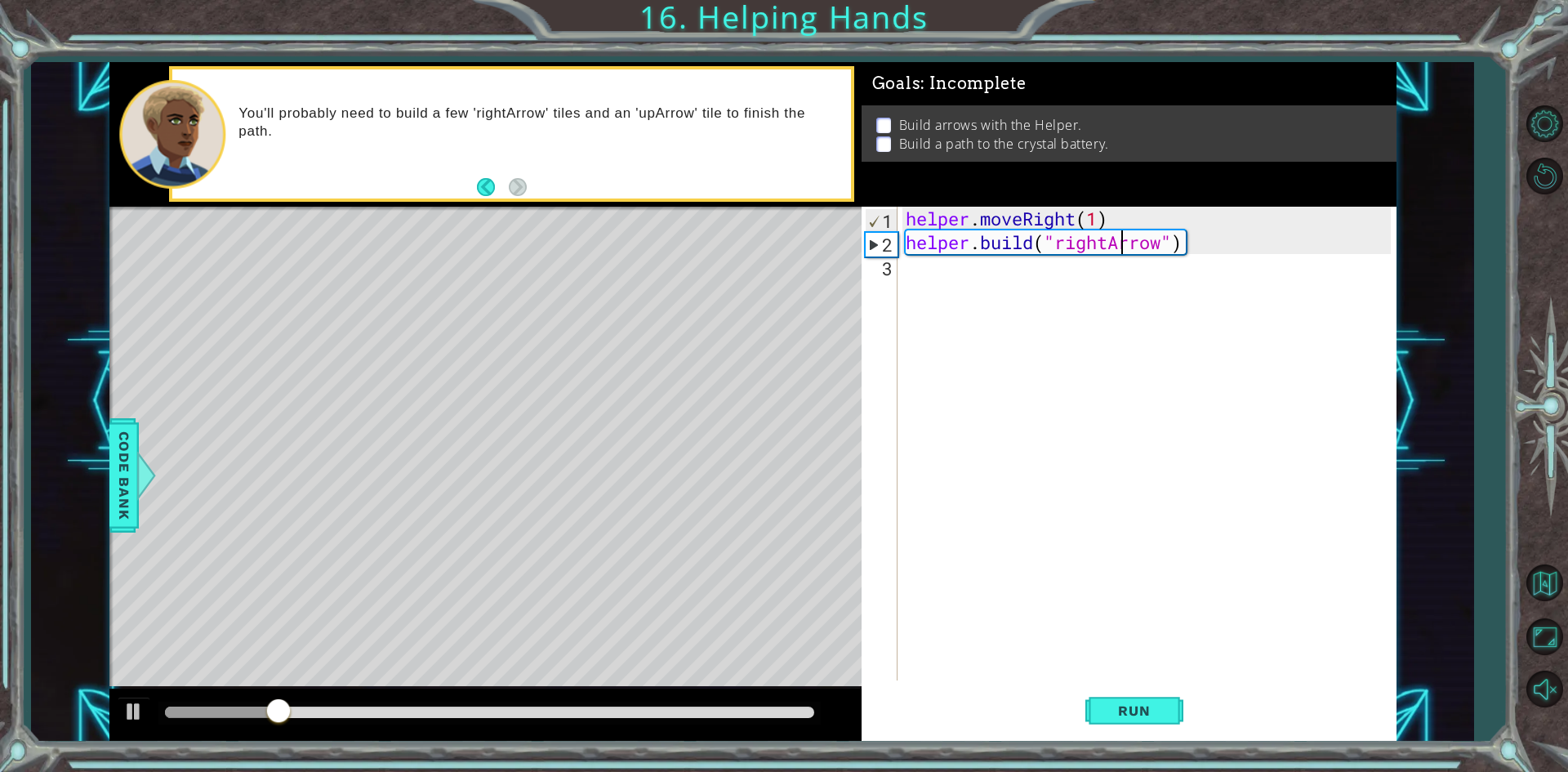
click at [1116, 241] on div "helper . moveRight ( 1 ) helper . build ( "rightArrow" )" at bounding box center [1150, 467] width 497 height 521
click at [1199, 235] on div "helper . moveRight ( 1 ) helper . build ( "rightArrow" )" at bounding box center [1150, 467] width 497 height 521
click at [1136, 268] on div "" downArrow" press enter" at bounding box center [1188, 285] width 309 height 59
type textarea "[DOMAIN_NAME]("downArrow""
click at [952, 279] on div "helper . moveRight ( 1 ) helper . build ( "downArrow"" at bounding box center [1150, 467] width 497 height 521
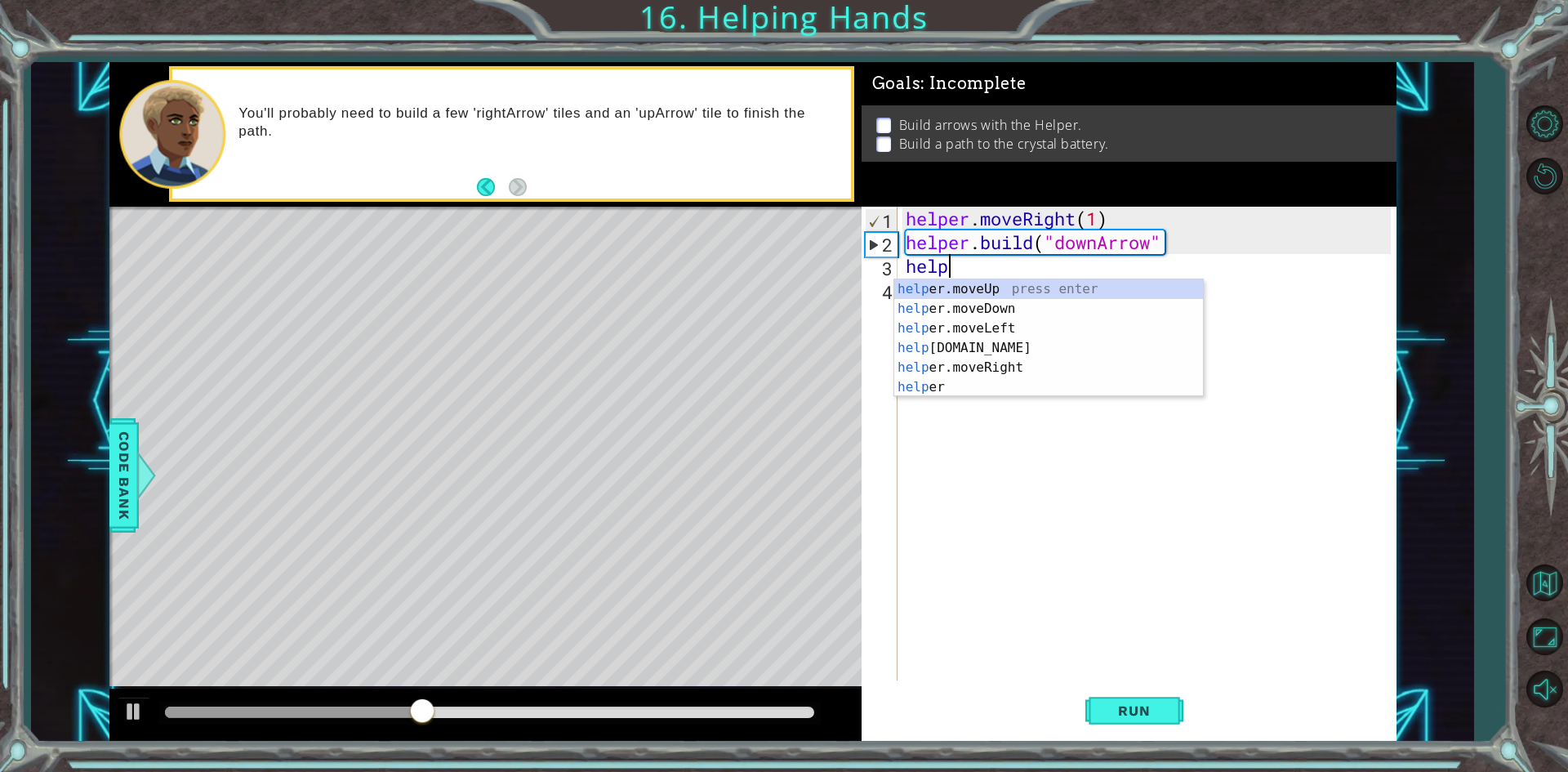
scroll to position [0, 2]
click at [989, 391] on div "helper press enter helper .moveUp press enter helper .moveDown press enter help…" at bounding box center [1048, 358] width 309 height 156
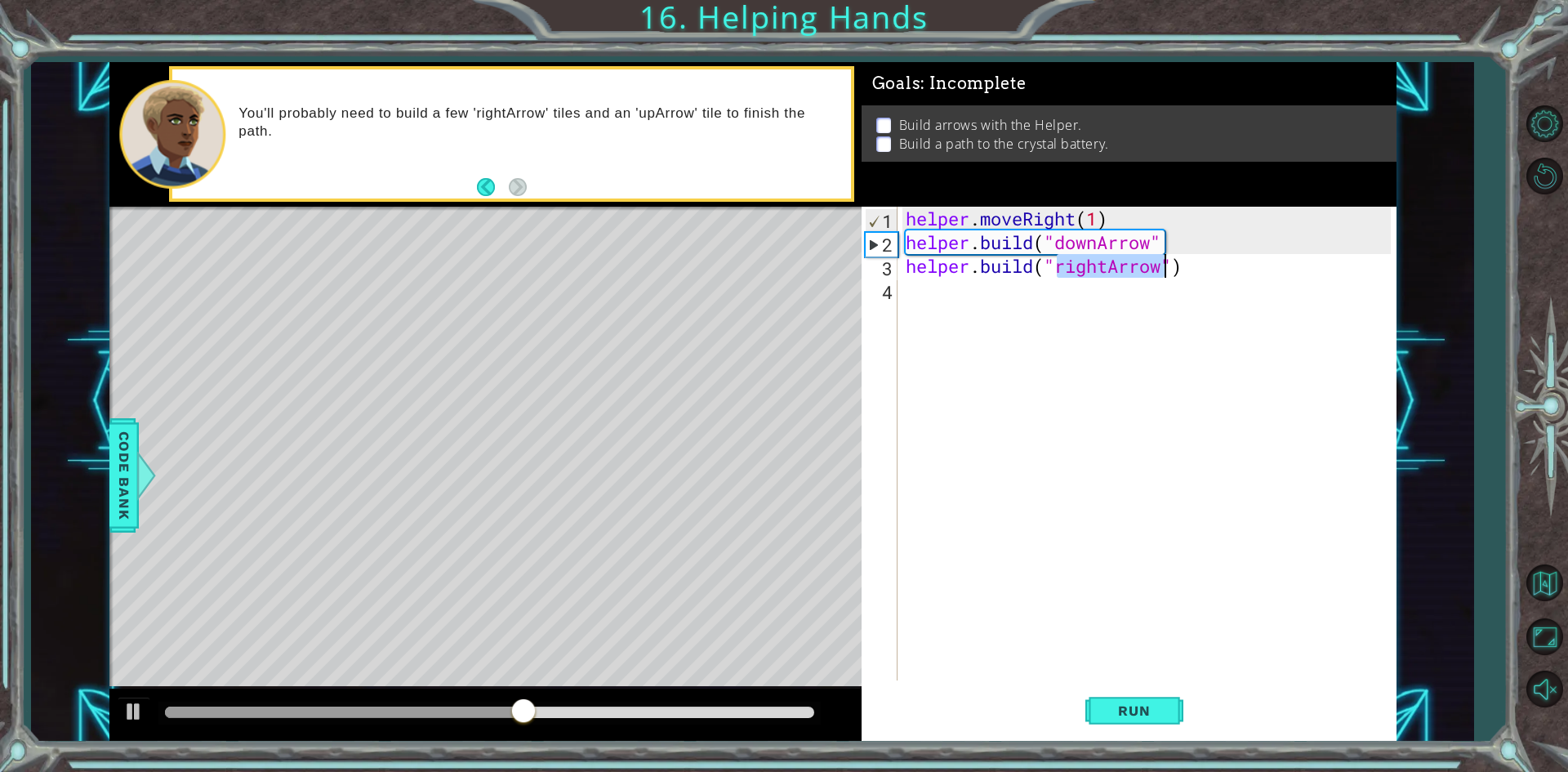
click at [1165, 274] on div "helper . moveRight ( 1 ) helper . build ( "downArrow" helper . build ( "rightAr…" at bounding box center [1146, 443] width 488 height 473
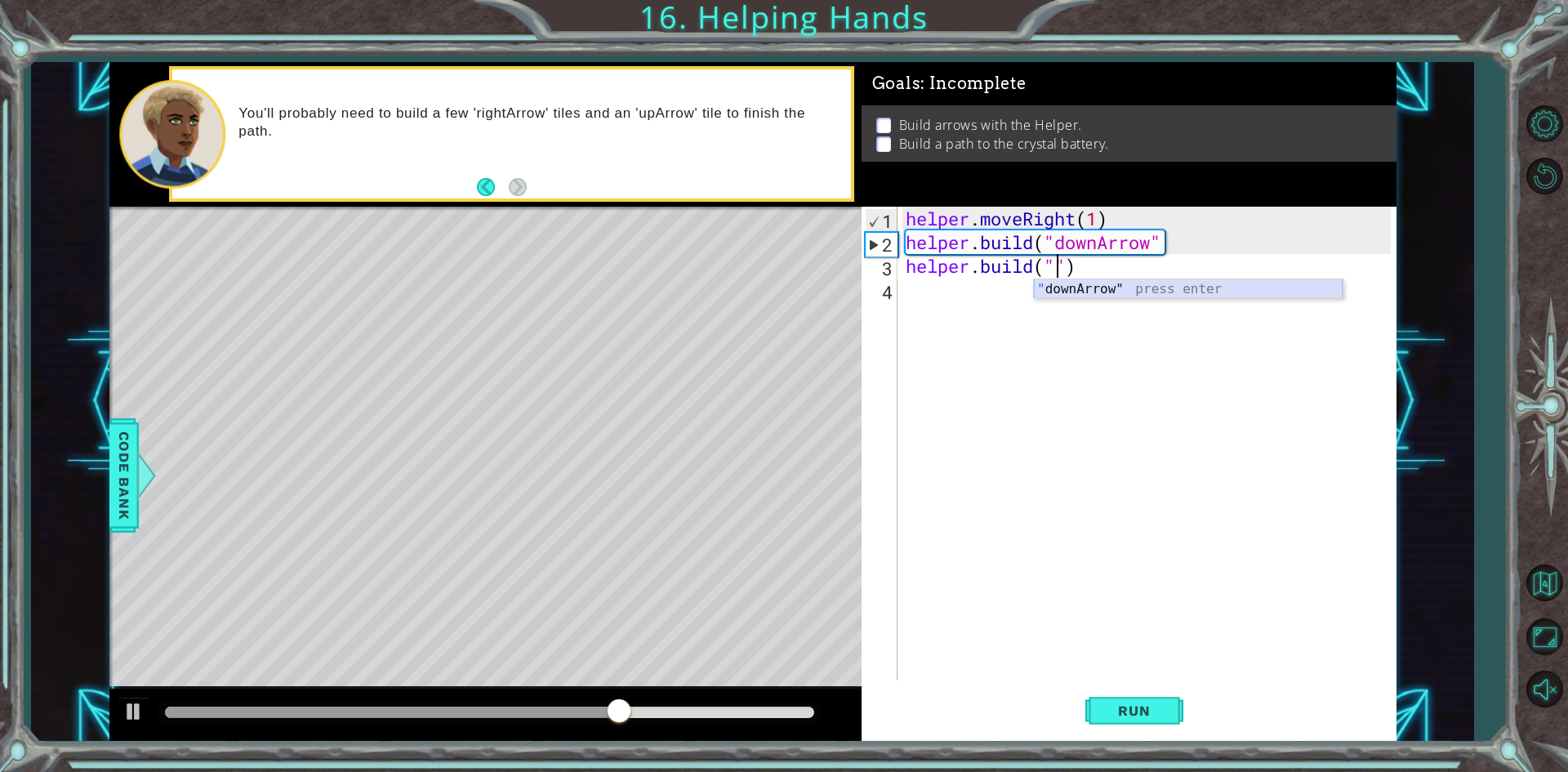
click at [1094, 295] on div "" downArrow" press enter" at bounding box center [1188, 309] width 309 height 59
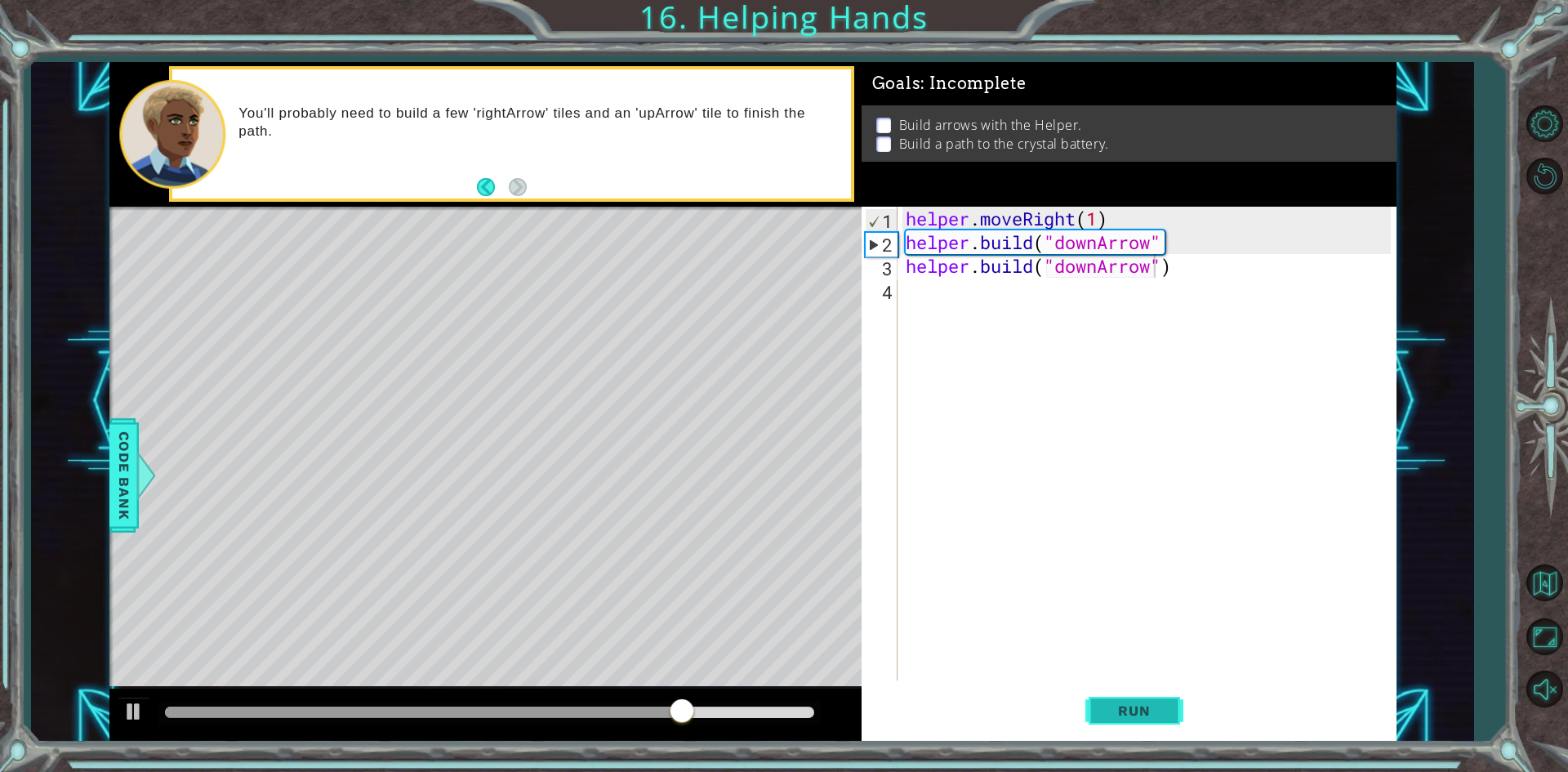
click at [1116, 710] on span "Run" at bounding box center [1134, 710] width 65 height 17
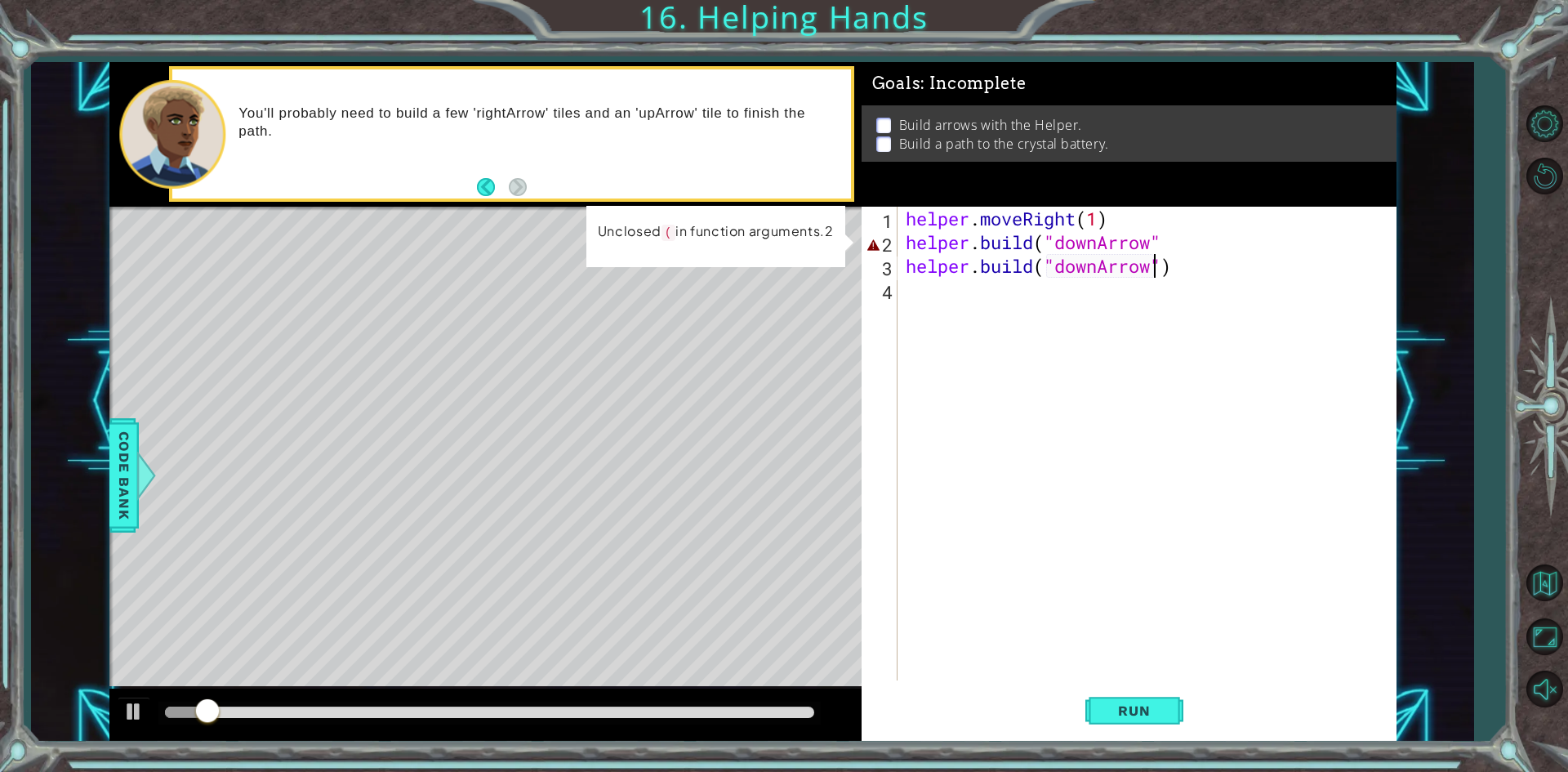
click at [1219, 217] on div "helper . moveRight ( 1 ) helper . build ( "downArrow" helper . build ( "downArr…" at bounding box center [1150, 467] width 497 height 521
click at [1218, 245] on div "helper . moveRight ( 1 ) helper . build ( "downArrow" helper . build ( "downArr…" at bounding box center [1150, 467] width 497 height 521
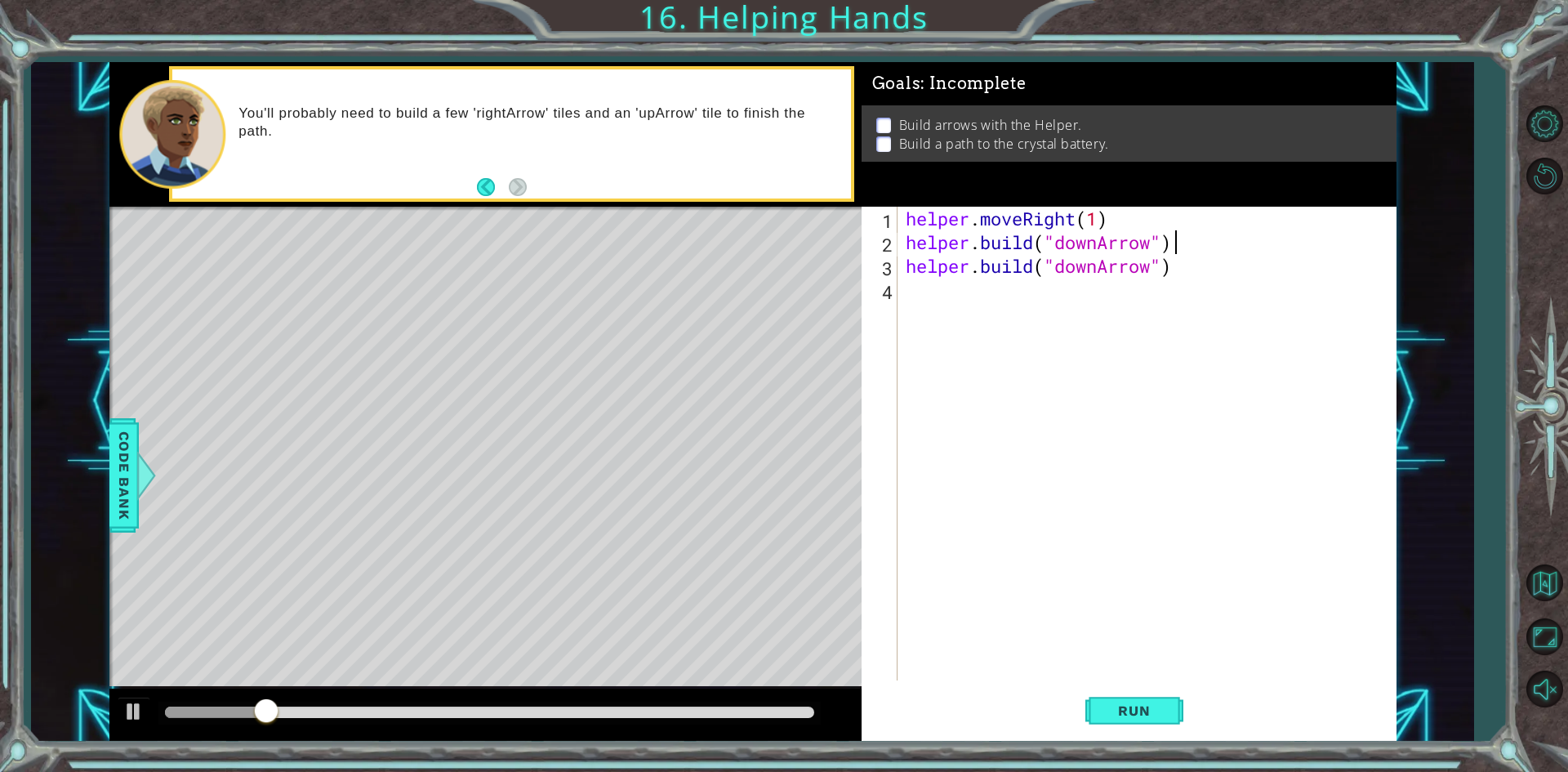
scroll to position [0, 12]
type textarea "[DOMAIN_NAME]("downArrow")"
click at [1145, 697] on button "Run" at bounding box center [1135, 711] width 98 height 53
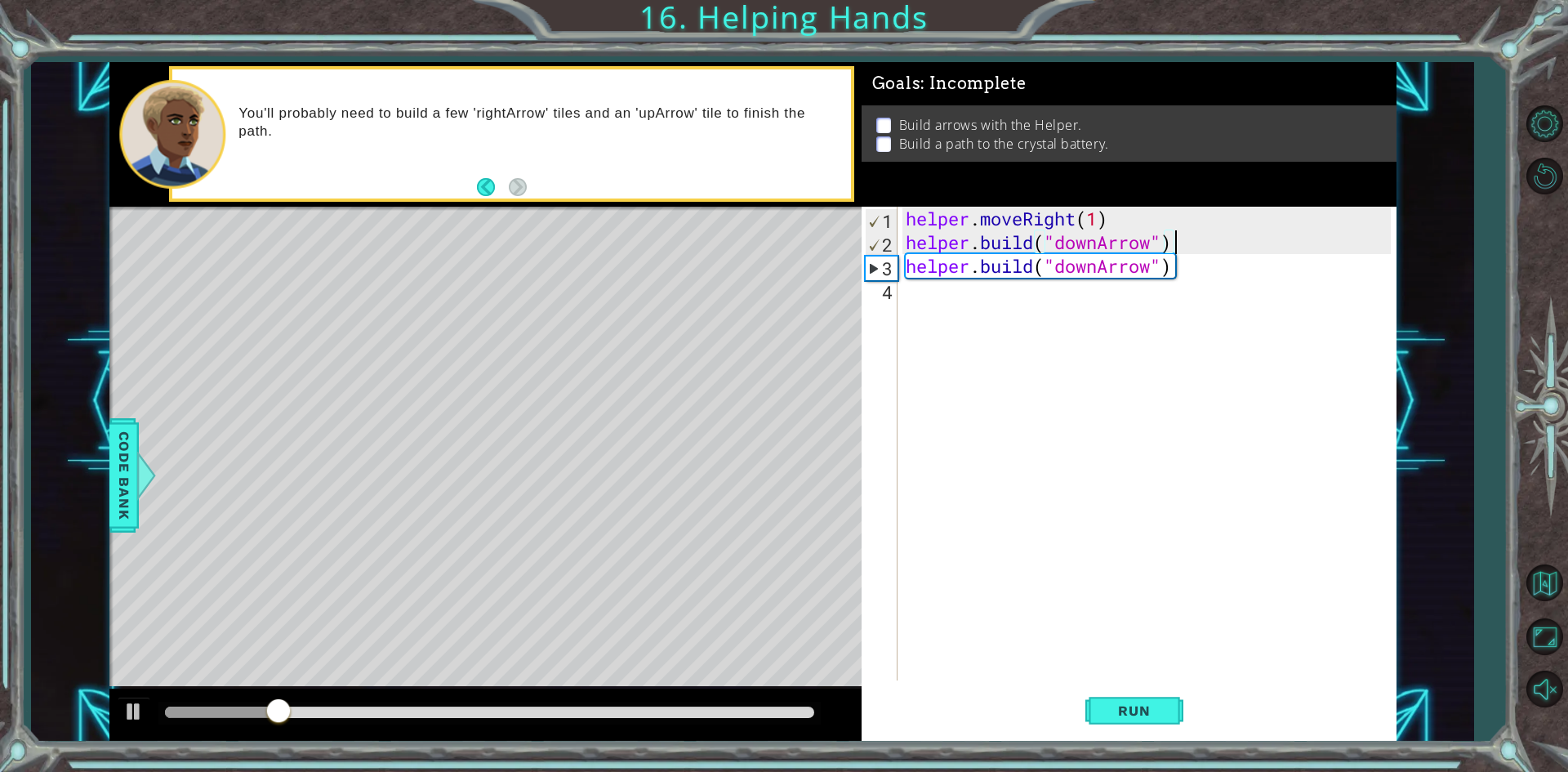
click at [1234, 282] on div "helper . moveRight ( 1 ) helper . build ( "downArrow" ) helper . build ( "downA…" at bounding box center [1150, 467] width 497 height 521
click at [1229, 294] on div "helper . moveRight ( 1 ) helper . build ( "downArrow" ) helper . build ( "downA…" at bounding box center [1150, 467] width 497 height 521
click at [1211, 279] on div "helper . moveRight ( 1 ) helper . build ( "downArrow" ) helper . build ( "downA…" at bounding box center [1150, 467] width 497 height 521
click at [1173, 250] on div "helper . moveRight ( 1 ) helper . build ( "downArrow" ) helper . build ( "downA…" at bounding box center [1150, 467] width 497 height 521
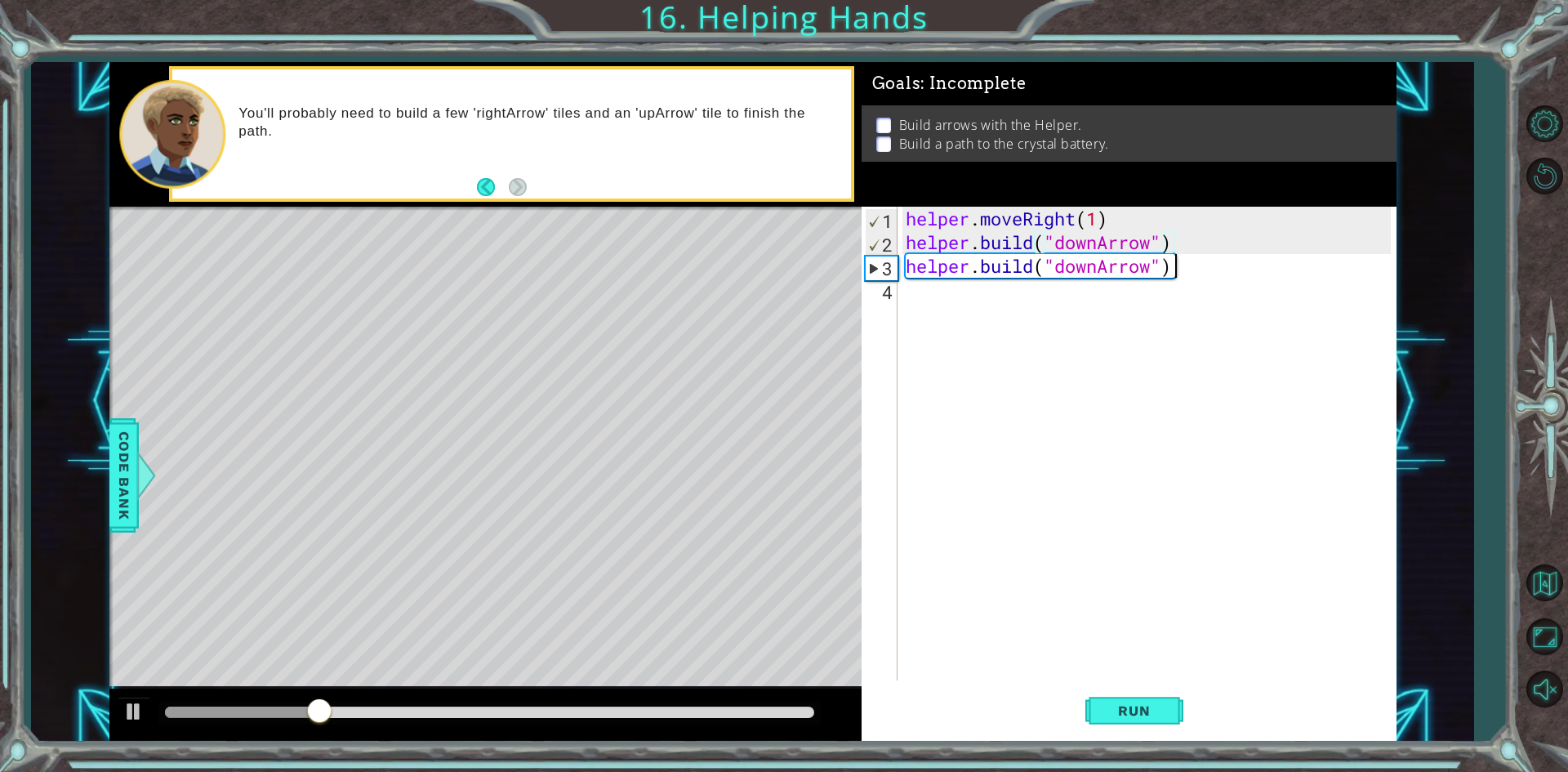
click at [1184, 268] on div "helper . moveRight ( 1 ) helper . build ( "downArrow" ) helper . build ( "downA…" at bounding box center [1150, 467] width 497 height 521
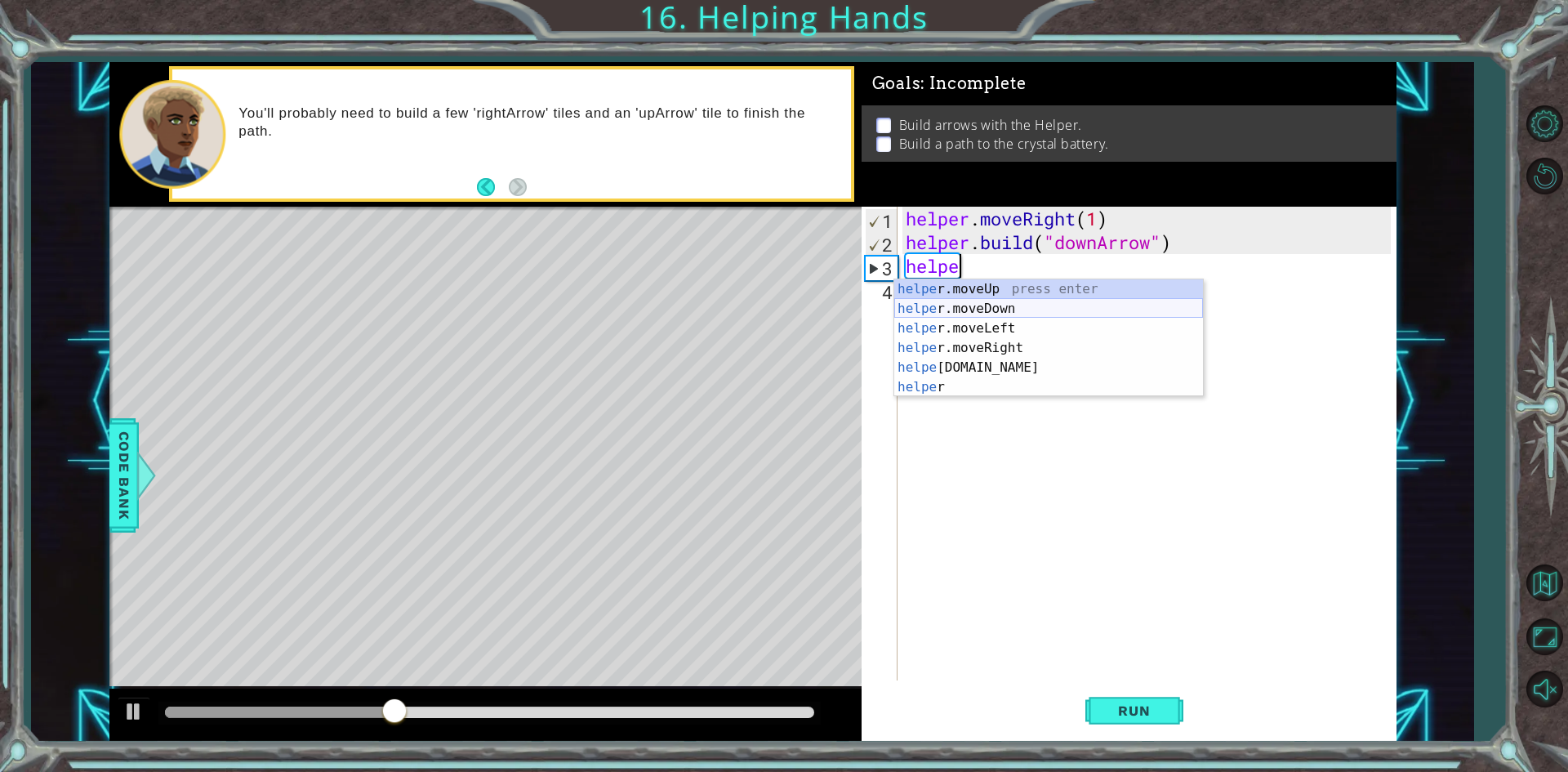
click at [1017, 300] on div "helpe [PERSON_NAME]moveUp press enter helpe [PERSON_NAME]moveDown press enter h…" at bounding box center [1048, 358] width 309 height 156
type textarea "helper.moveDown(1)"
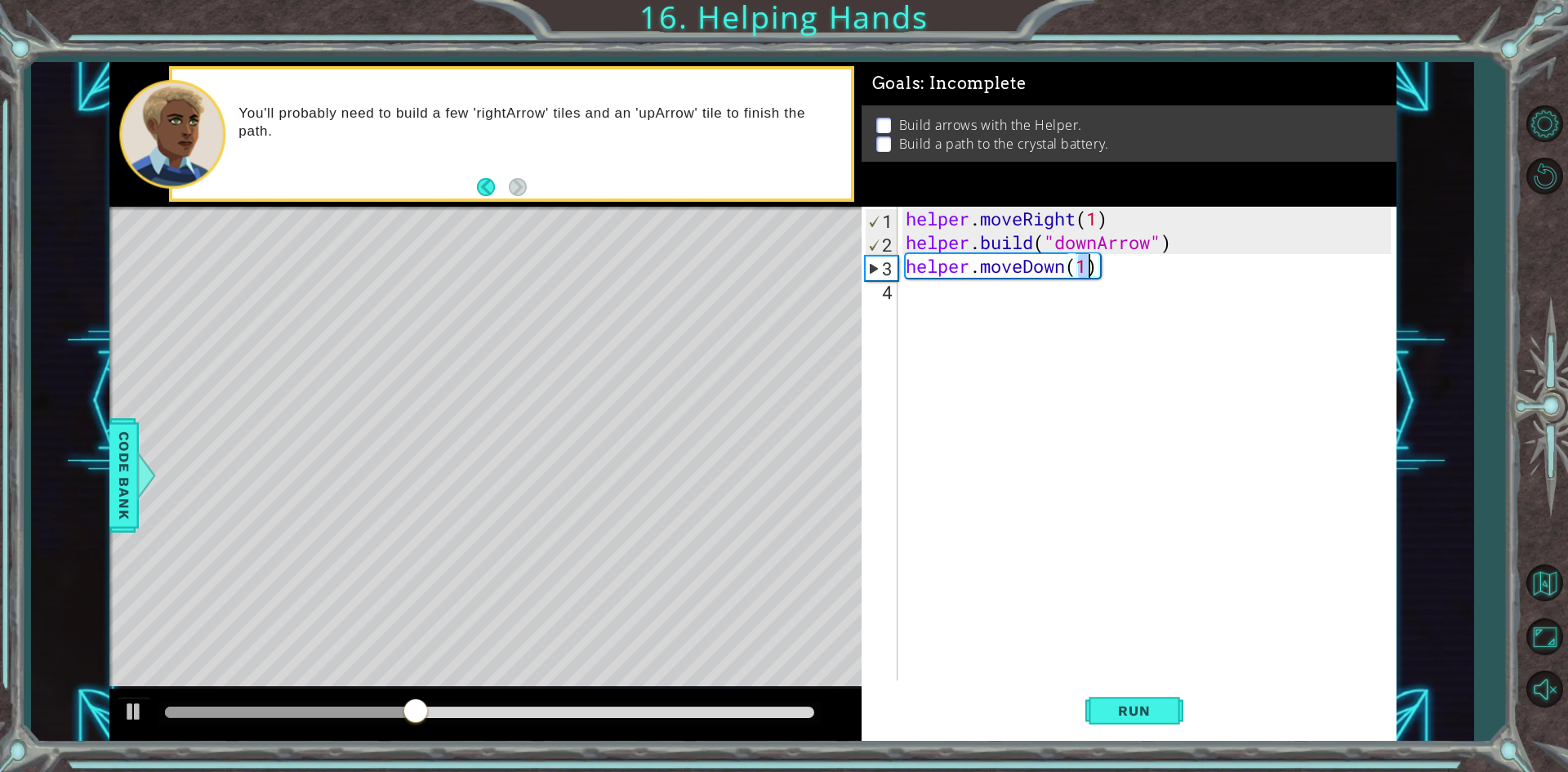
click at [944, 306] on div "helper . moveRight ( 1 ) helper . build ( "downArrow" ) helper . moveDown ( 1 )" at bounding box center [1150, 467] width 497 height 521
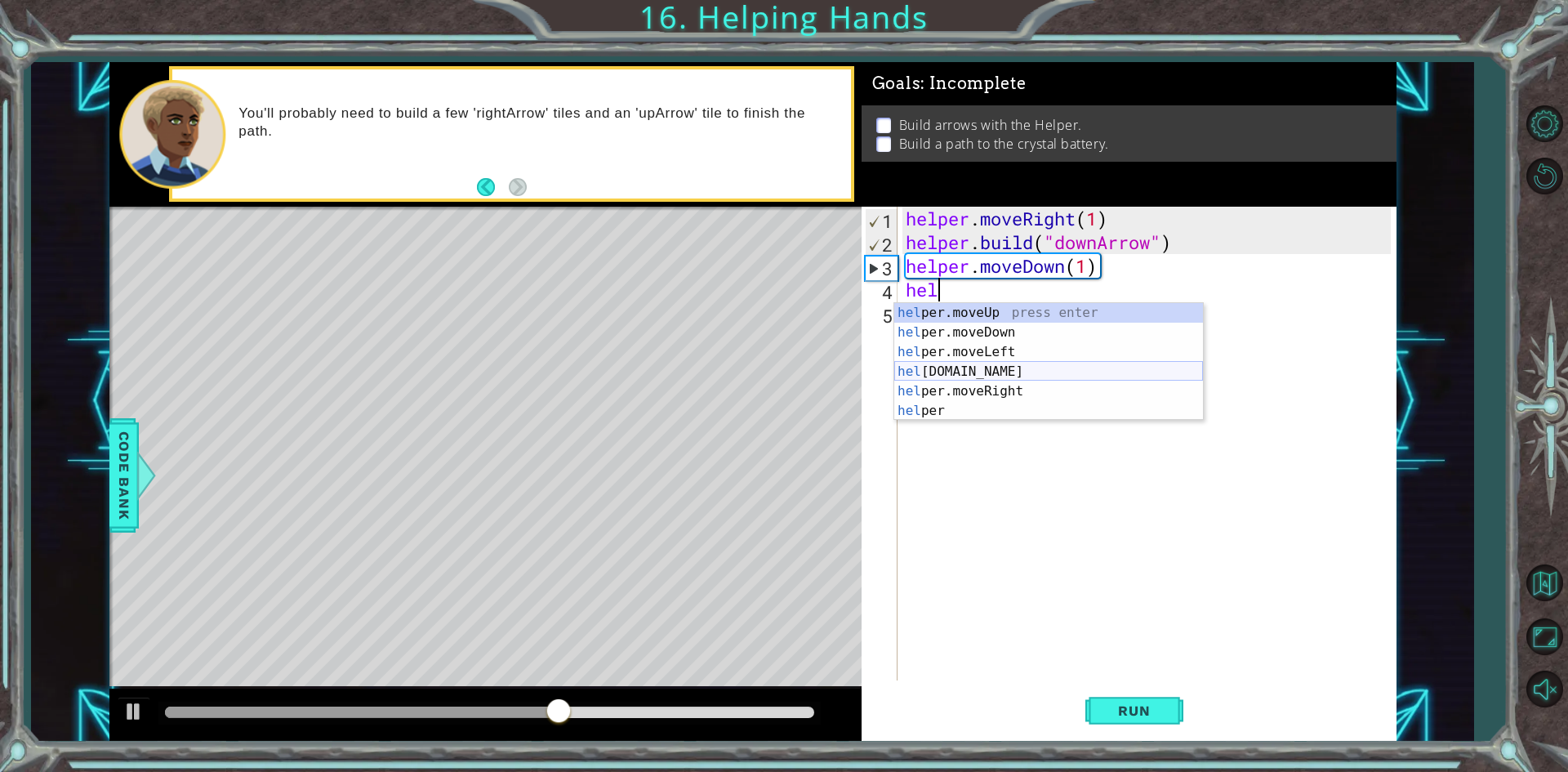
click at [961, 364] on div "hel per.moveUp press enter hel per.moveDown press enter hel per.moveLeft press …" at bounding box center [1048, 381] width 309 height 156
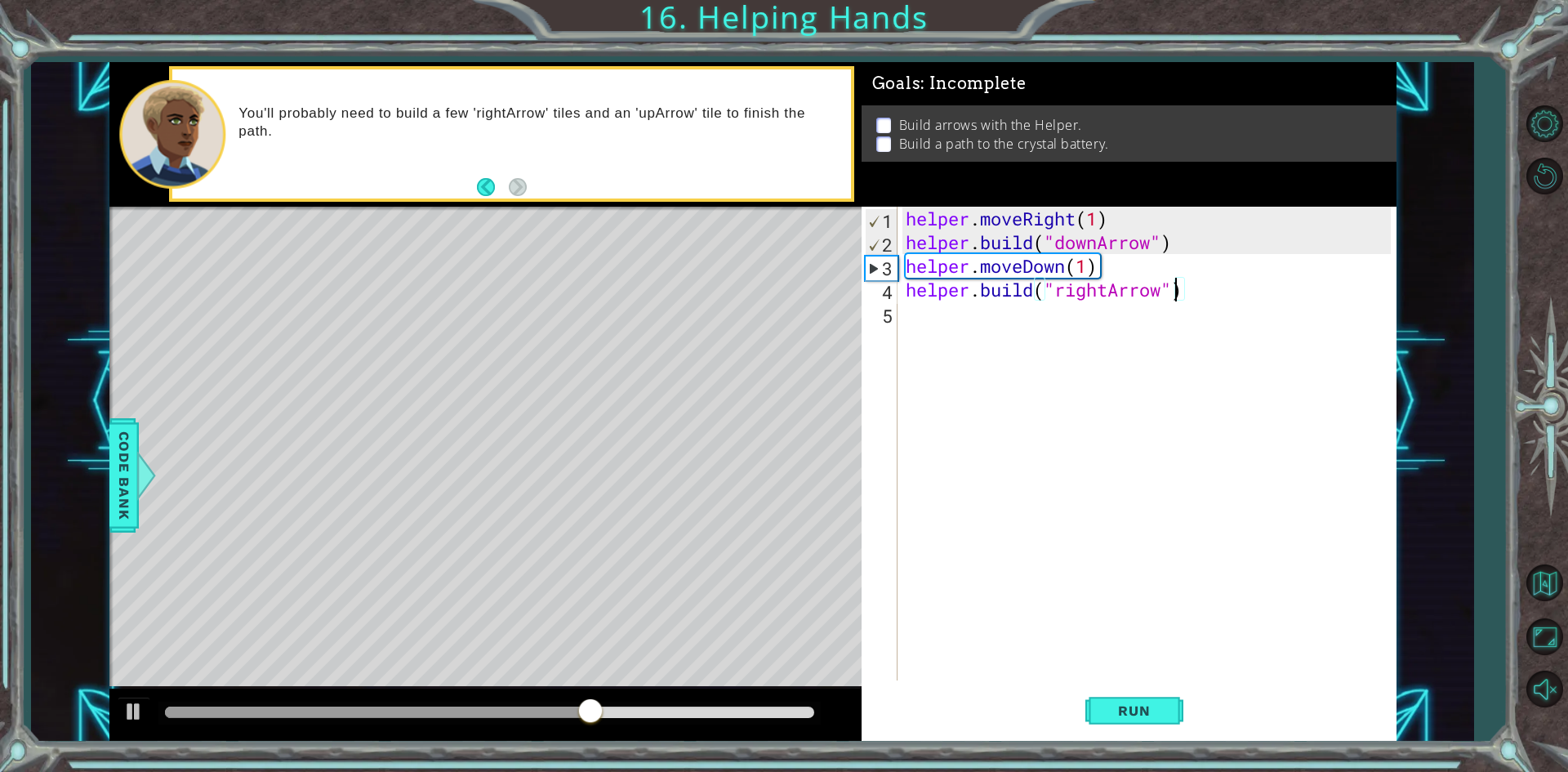
click at [1170, 292] on div "helper . moveRight ( 1 ) helper . build ( "downArrow" ) helper . moveDown ( 1 )…" at bounding box center [1150, 467] width 497 height 521
click at [1155, 304] on div "" downArrow" press enter" at bounding box center [1188, 332] width 309 height 59
type textarea "[DOMAIN_NAME]("downArrow")"
click at [981, 335] on div "helper . moveRight ( 1 ) helper . build ( "downArrow" ) helper . moveDown ( 1 )…" at bounding box center [1150, 467] width 497 height 521
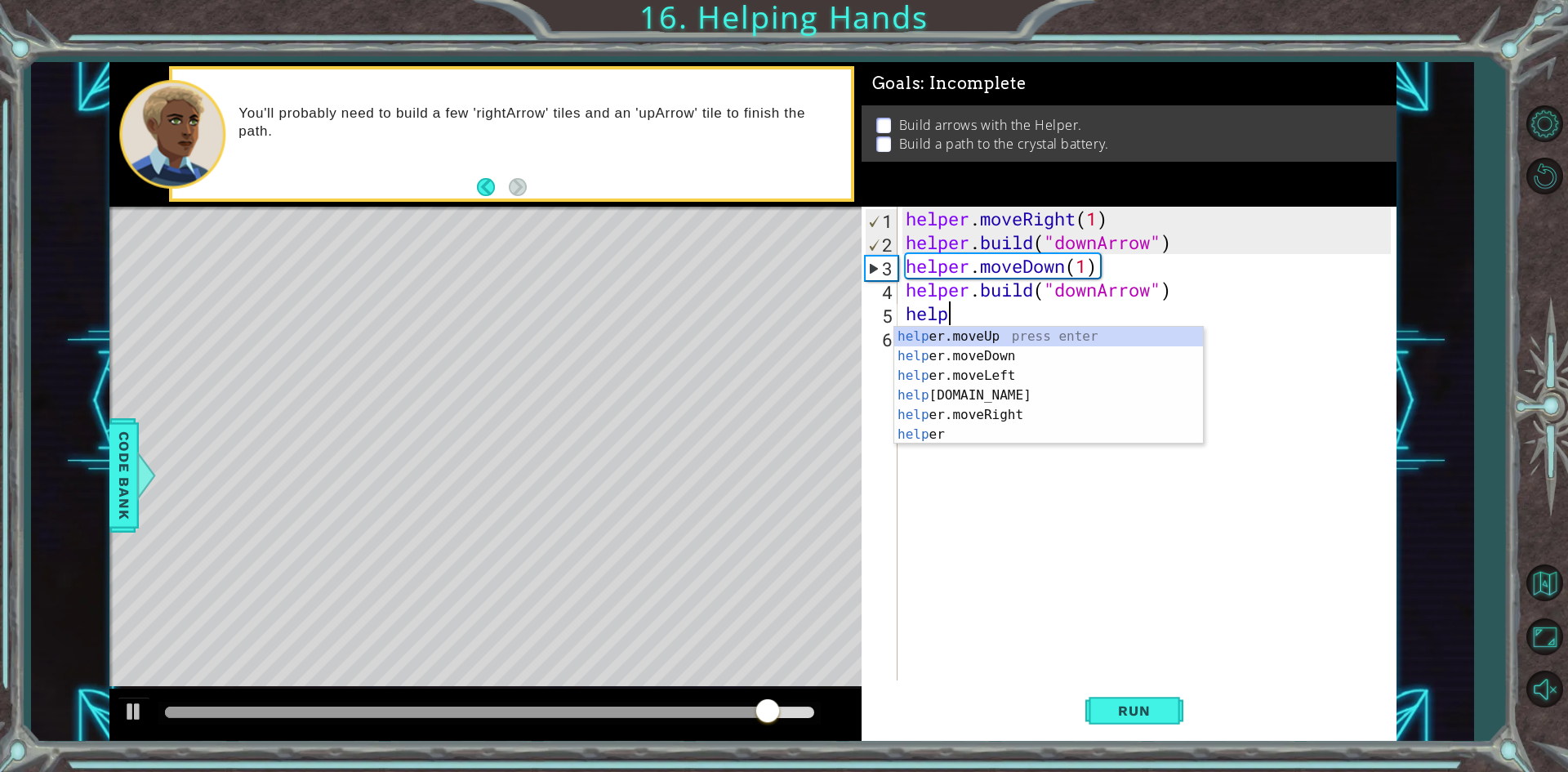
scroll to position [0, 2]
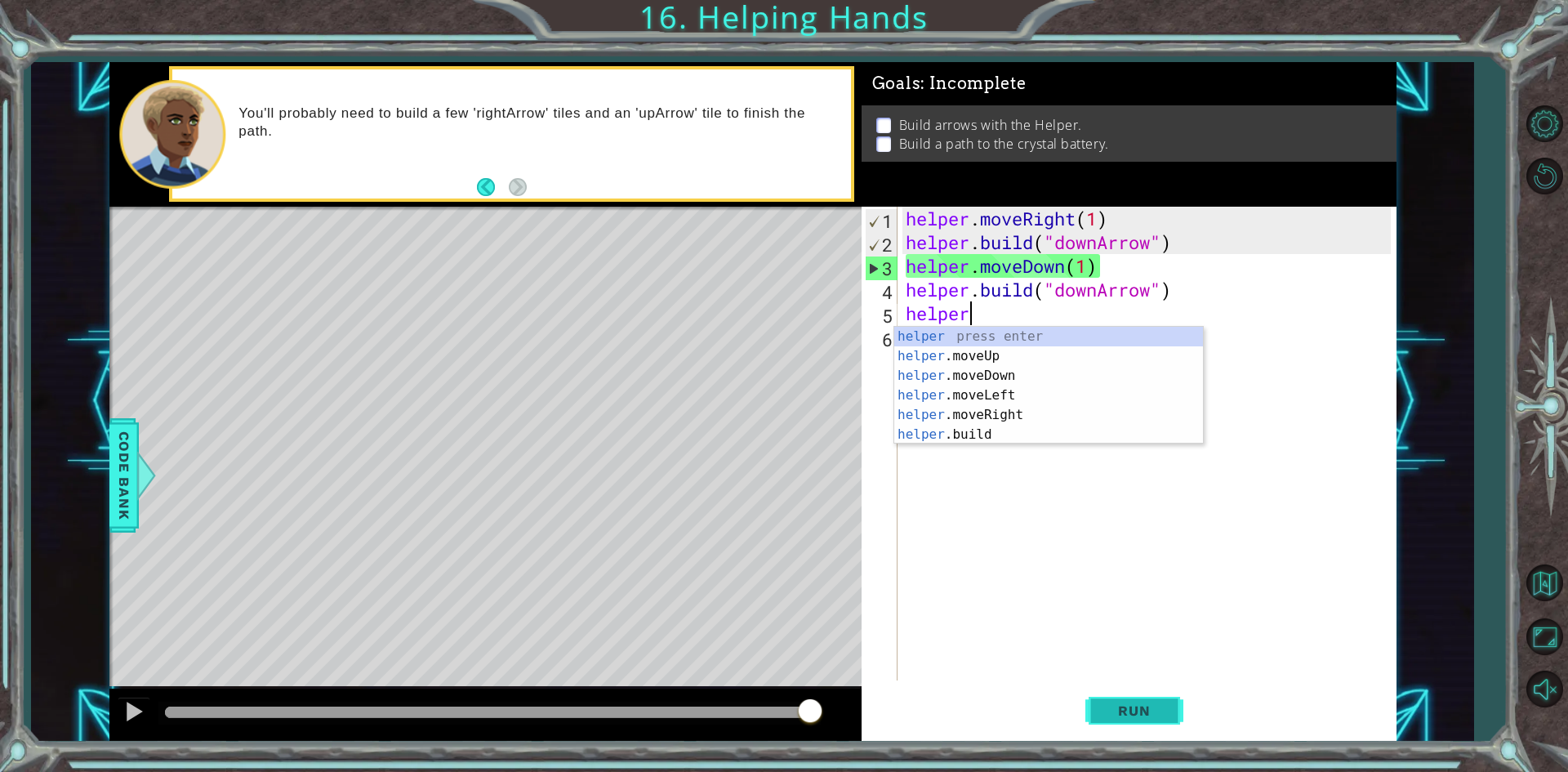
click at [1115, 697] on button "Run" at bounding box center [1135, 711] width 98 height 53
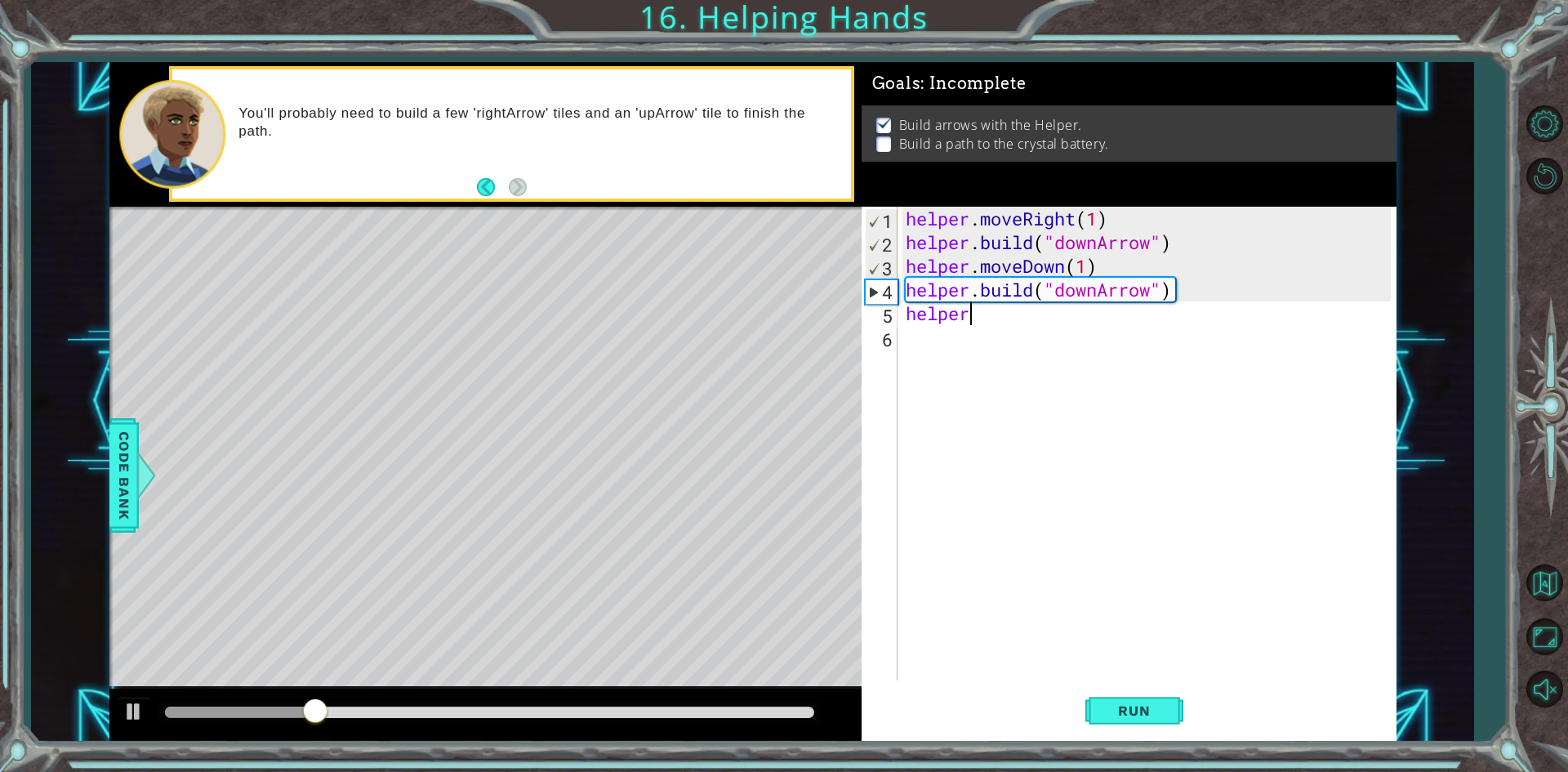
scroll to position [0, 2]
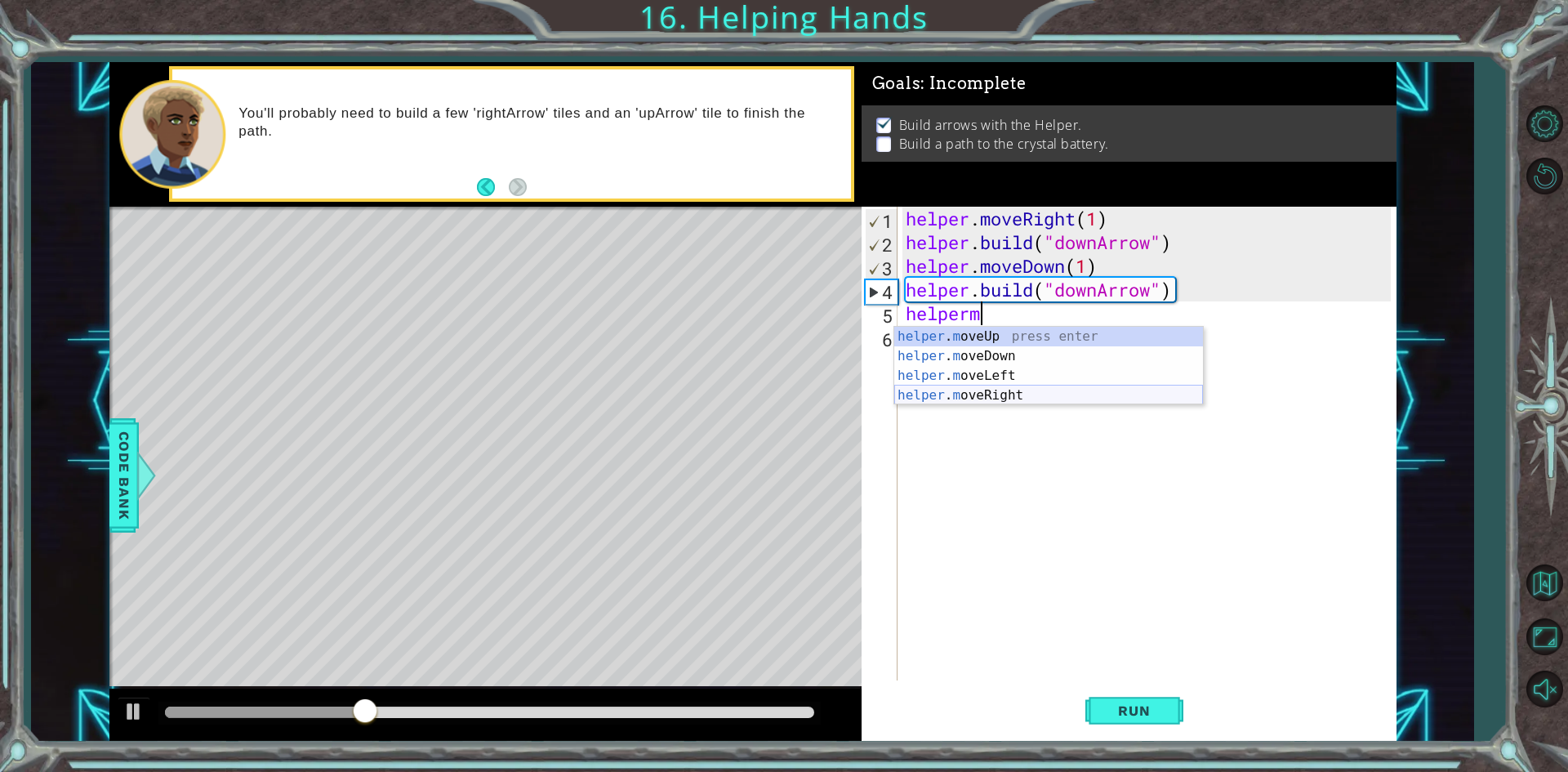
click at [1022, 391] on div "helper . m oveUp press enter helper . m oveDown press enter helper . m oveLeft …" at bounding box center [1048, 385] width 309 height 117
type textarea "helper.moveRight(1)"
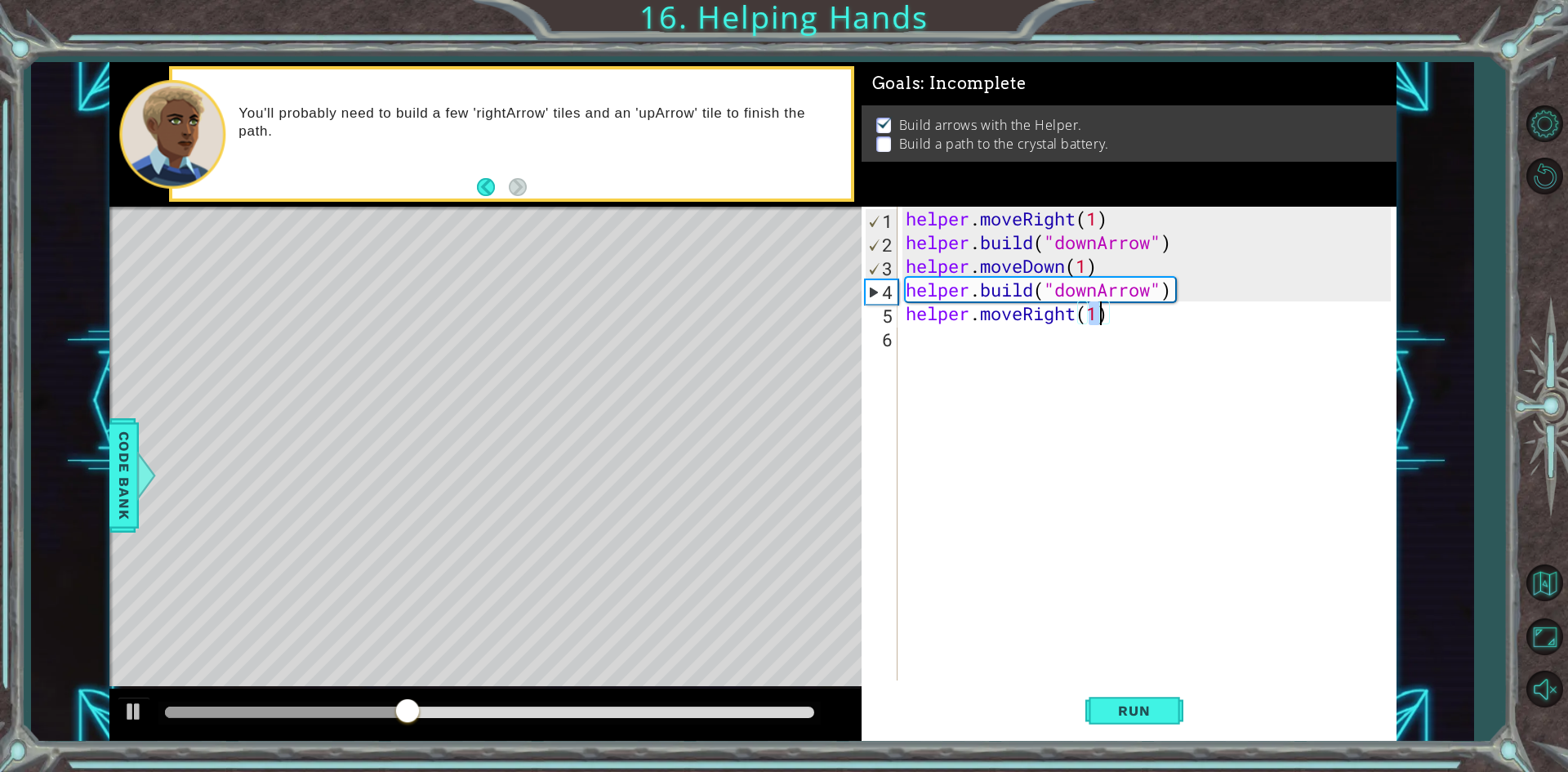
click at [993, 360] on div "helper . moveRight ( 1 ) helper . build ( "downArrow" ) helper . moveDown ( 1 )…" at bounding box center [1150, 467] width 497 height 521
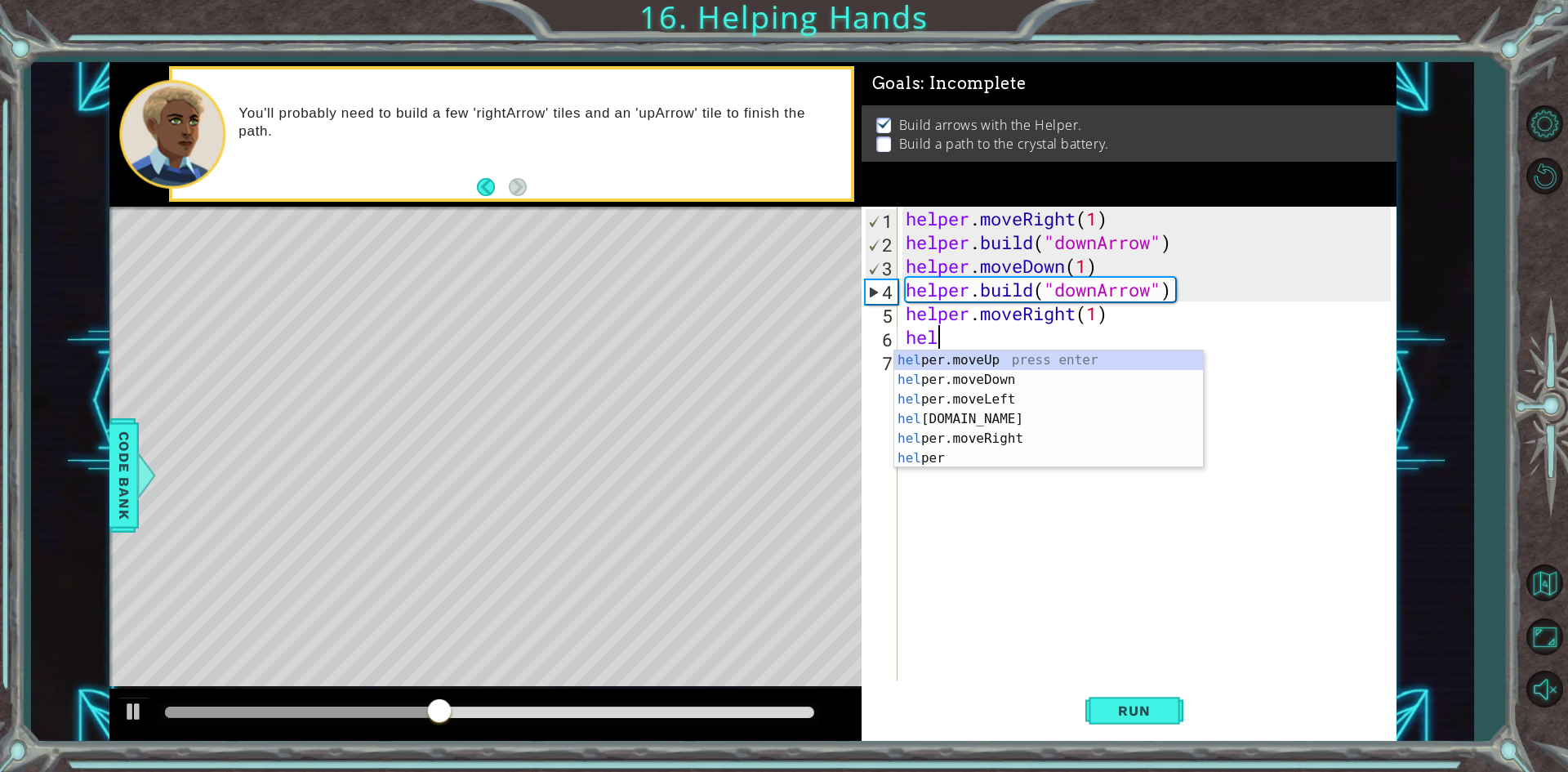
scroll to position [0, 2]
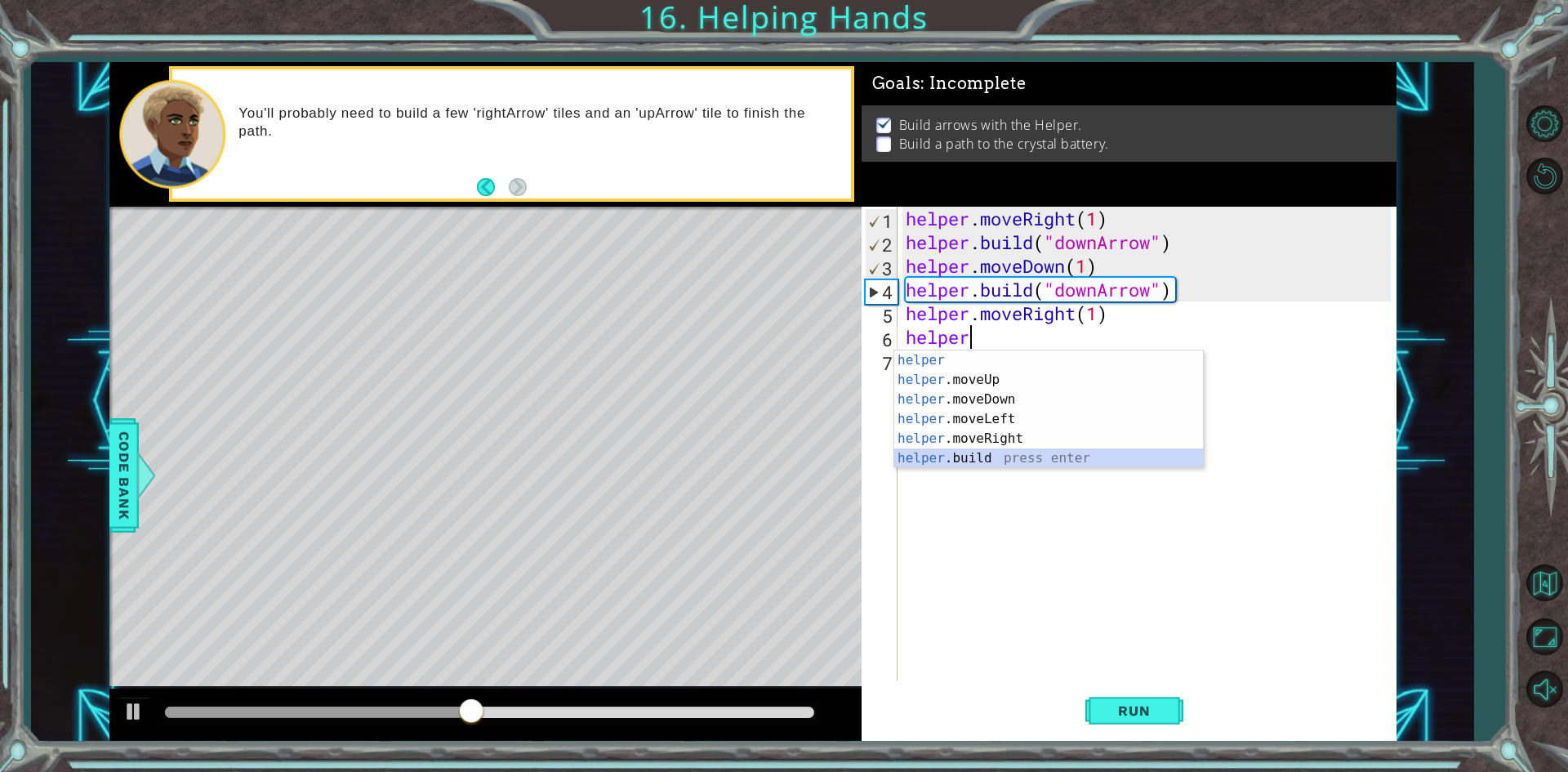
click at [972, 458] on div "helper press enter helper .moveUp press enter helper .moveDown press enter help…" at bounding box center [1048, 428] width 309 height 156
type textarea "[DOMAIN_NAME]("rightArrow")"
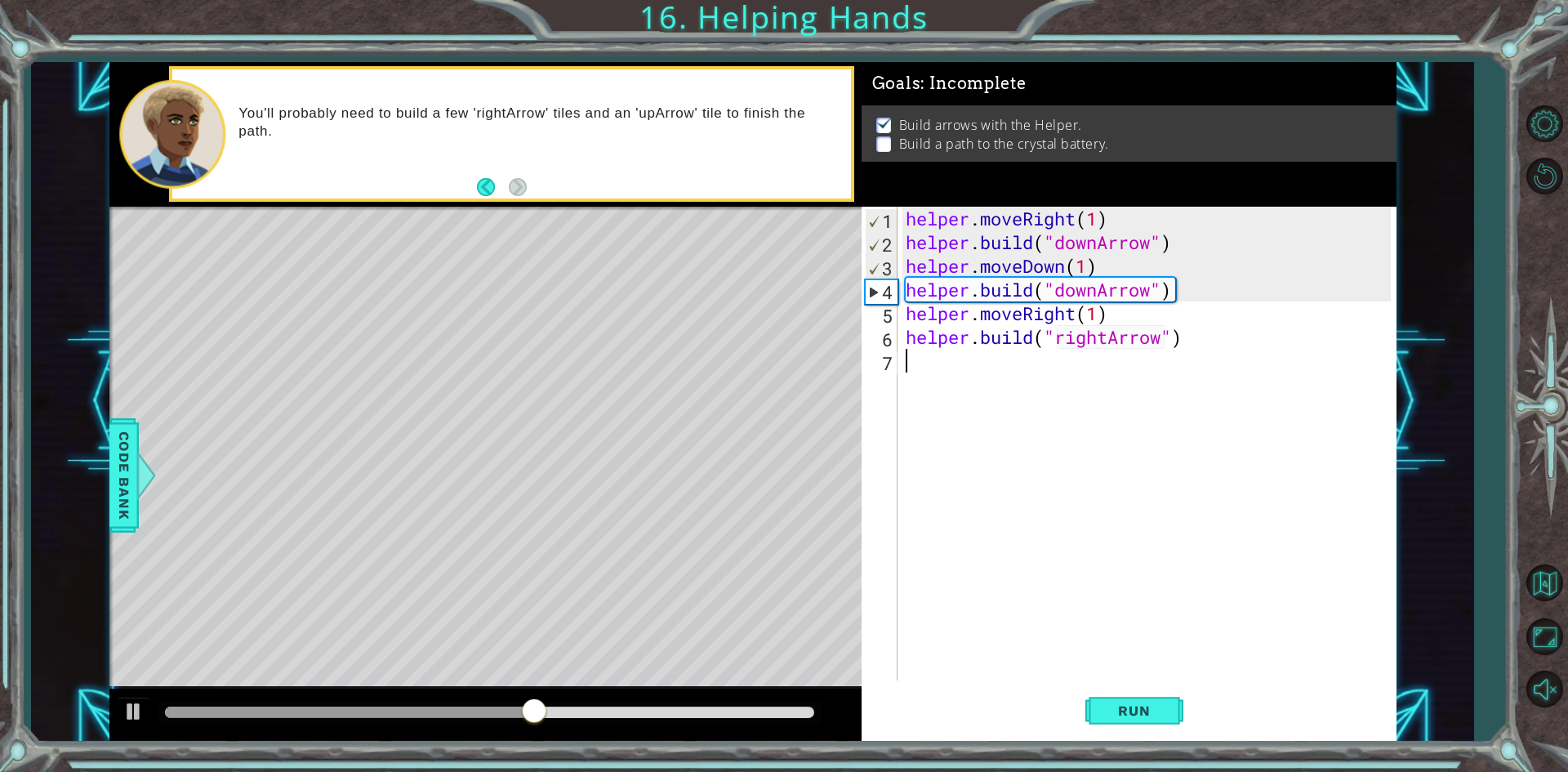
click at [958, 379] on div "helper . moveRight ( 1 ) helper . build ( "downArrow" ) helper . moveDown ( 1 )…" at bounding box center [1150, 467] width 497 height 521
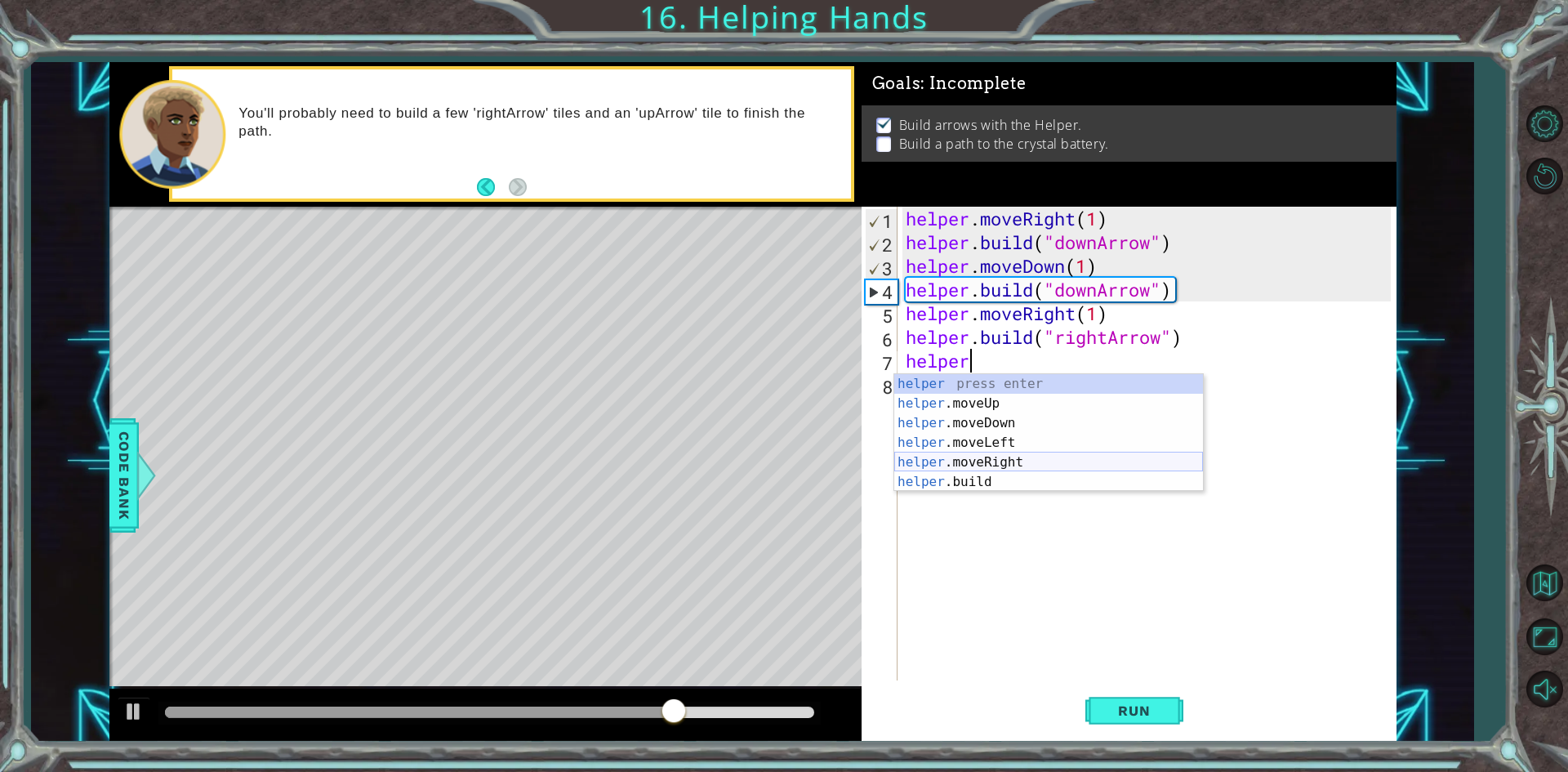
click at [1007, 467] on div "helper press enter helper .moveUp press enter helper .moveDown press enter help…" at bounding box center [1048, 453] width 309 height 156
type textarea "helper.moveRight(1)"
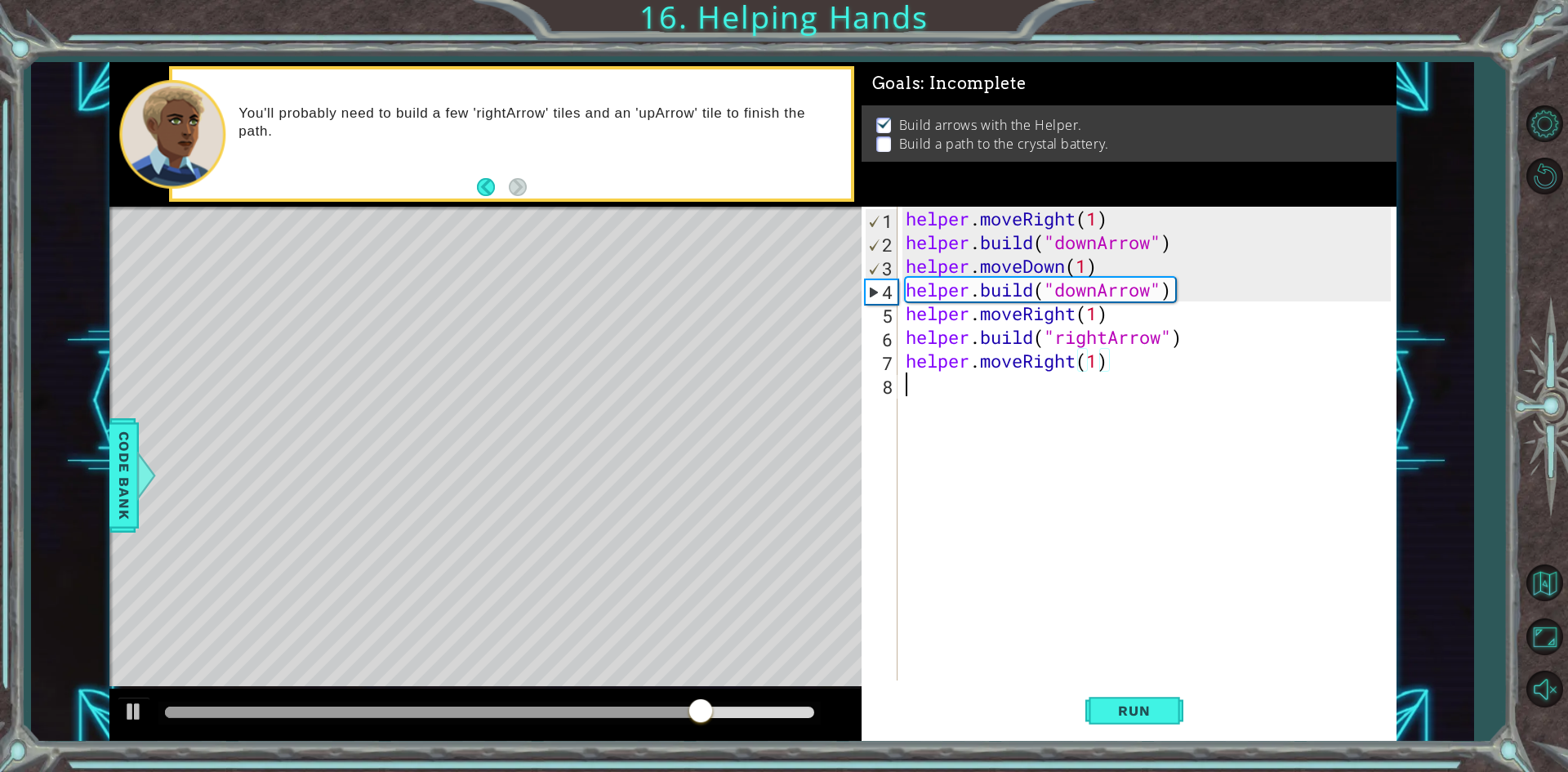
click at [1021, 394] on div "helper . moveRight ( 1 ) helper . build ( "downArrow" ) helper . moveDown ( 1 )…" at bounding box center [1150, 467] width 497 height 521
click at [1032, 413] on div "helper . b uild press enter" at bounding box center [1048, 427] width 309 height 59
click at [1165, 380] on div "helper . moveRight ( 1 ) helper . build ( "downArrow" ) helper . moveDown ( 1 )…" at bounding box center [1146, 443] width 488 height 473
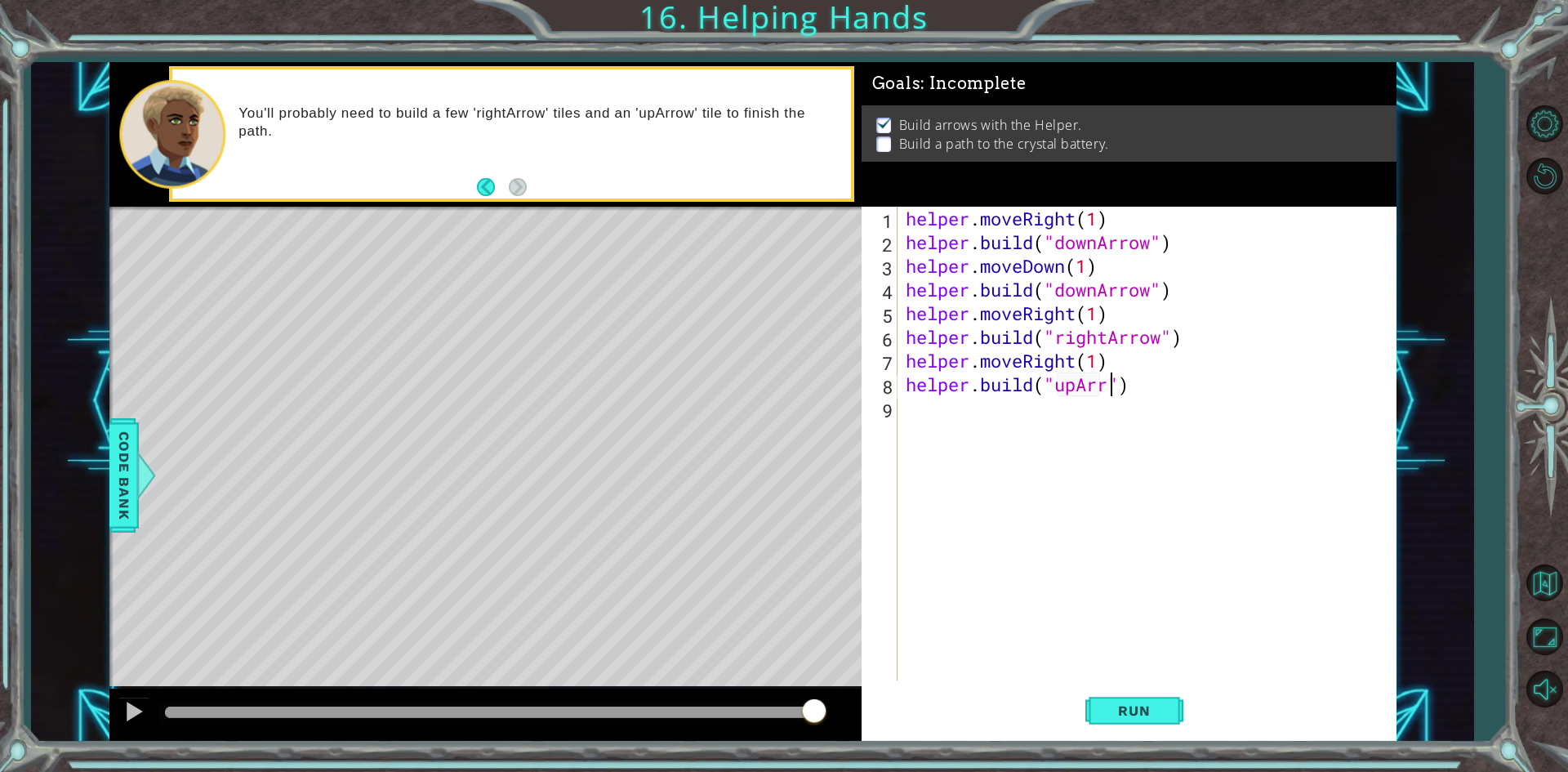
scroll to position [0, 10]
type textarea "[DOMAIN_NAME]("upArrow")"
click at [1165, 698] on button "Run" at bounding box center [1135, 711] width 98 height 53
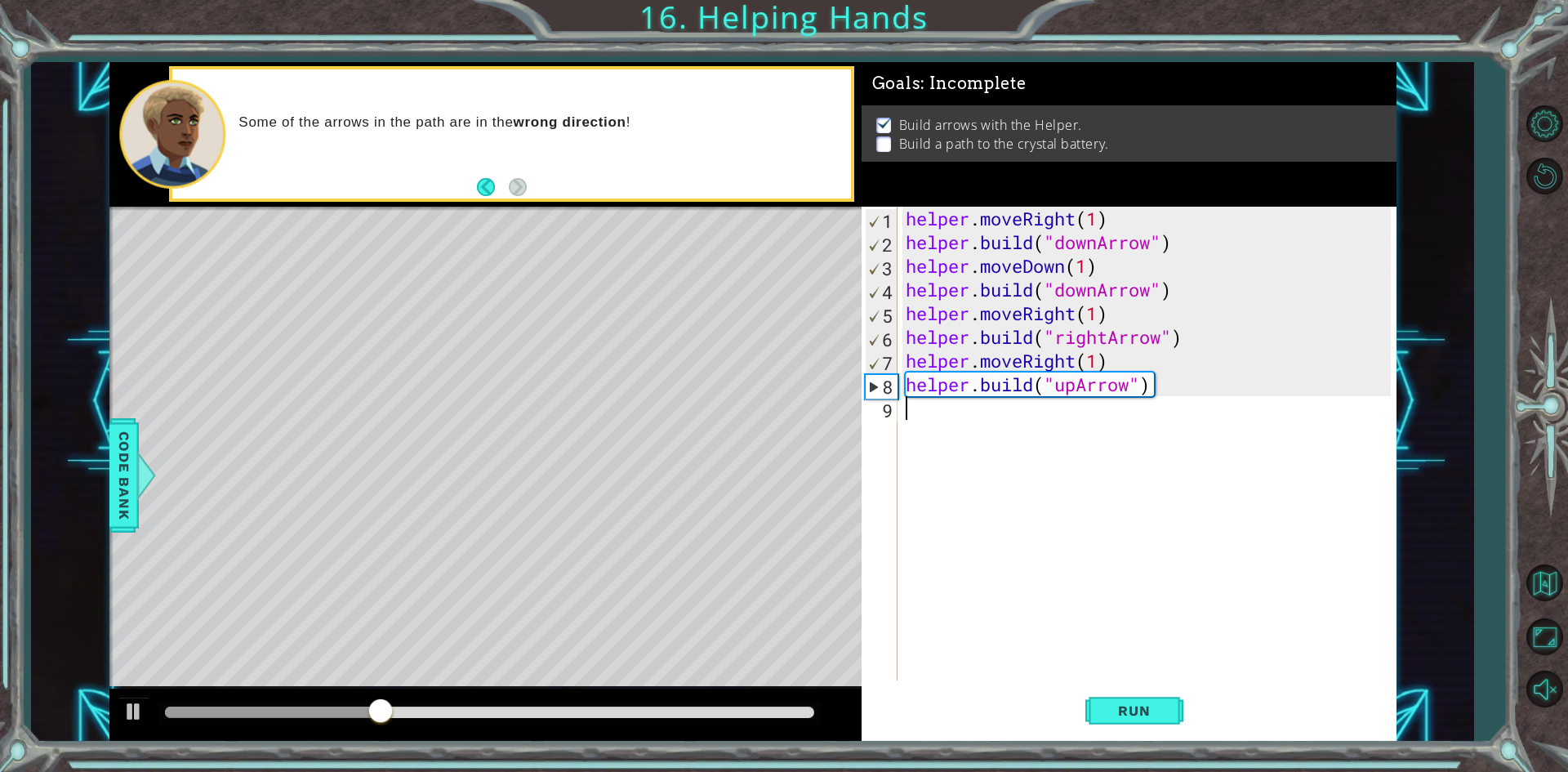
click at [945, 413] on div "helper . moveRight ( 1 ) helper . build ( "downArrow" ) helper . moveDown ( 1 )…" at bounding box center [1150, 467] width 497 height 521
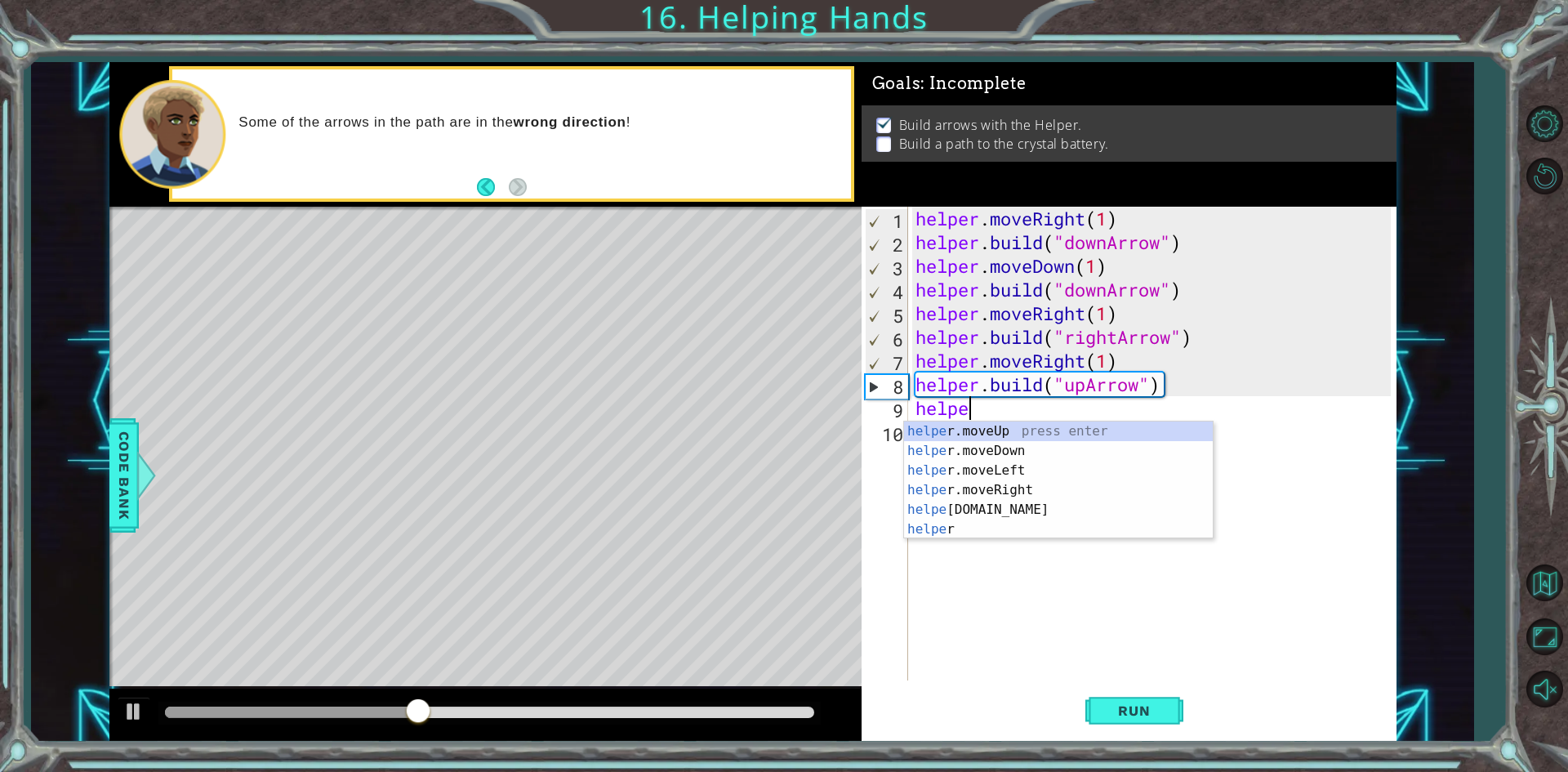
scroll to position [0, 2]
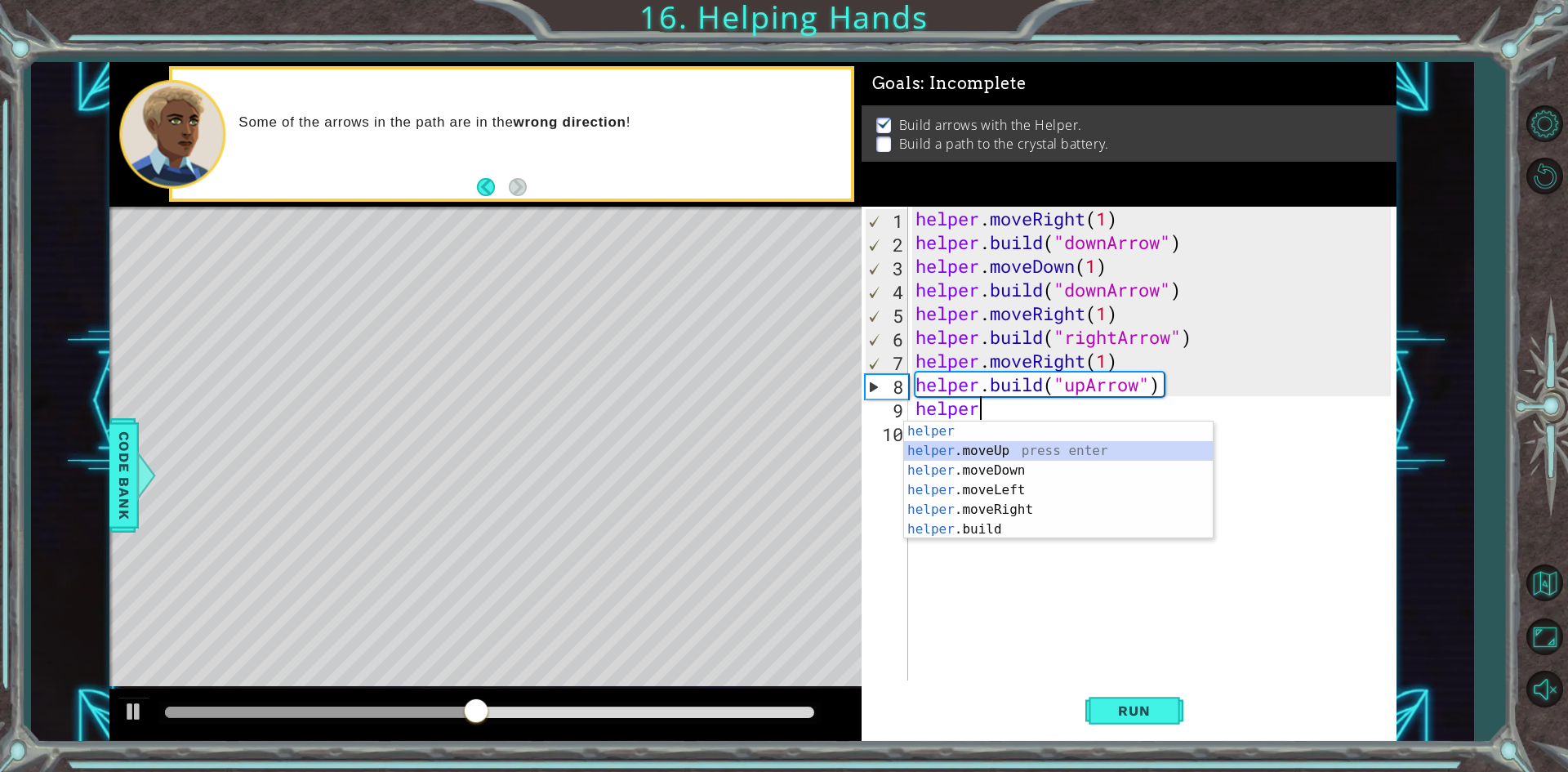
click at [1010, 450] on div "helper press enter helper .moveUp press enter helper .moveDown press enter help…" at bounding box center [1058, 500] width 309 height 156
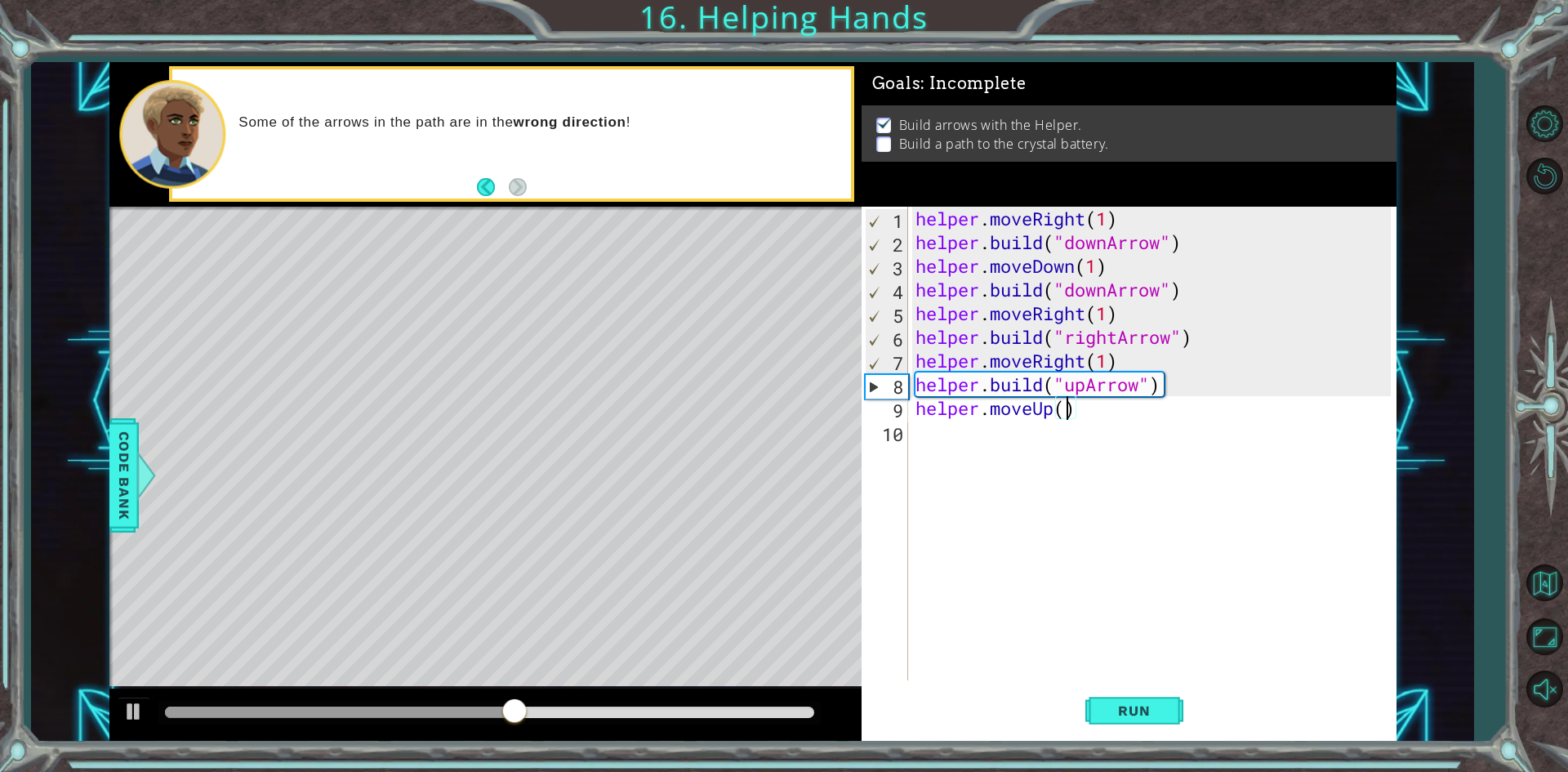
scroll to position [0, 7]
click at [1135, 714] on span "Run" at bounding box center [1134, 710] width 65 height 17
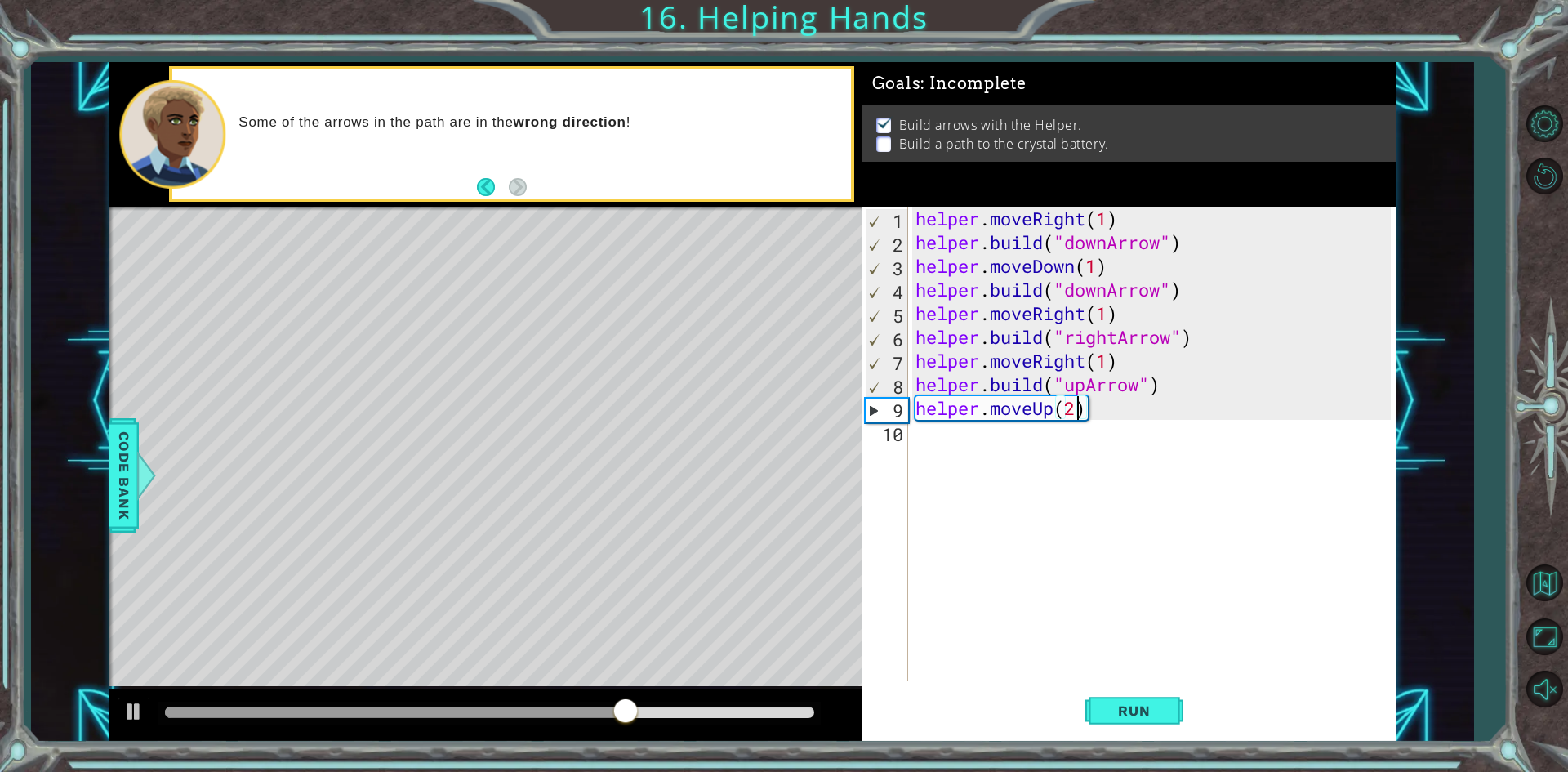
click at [1108, 285] on div "helper . moveRight ( 1 ) helper . build ( "downArrow" ) helper . moveDown ( 1 )…" at bounding box center [1155, 467] width 487 height 521
type textarea "[DOMAIN_NAME]("rightArrow")"
click at [1131, 692] on button "Run" at bounding box center [1135, 711] width 98 height 53
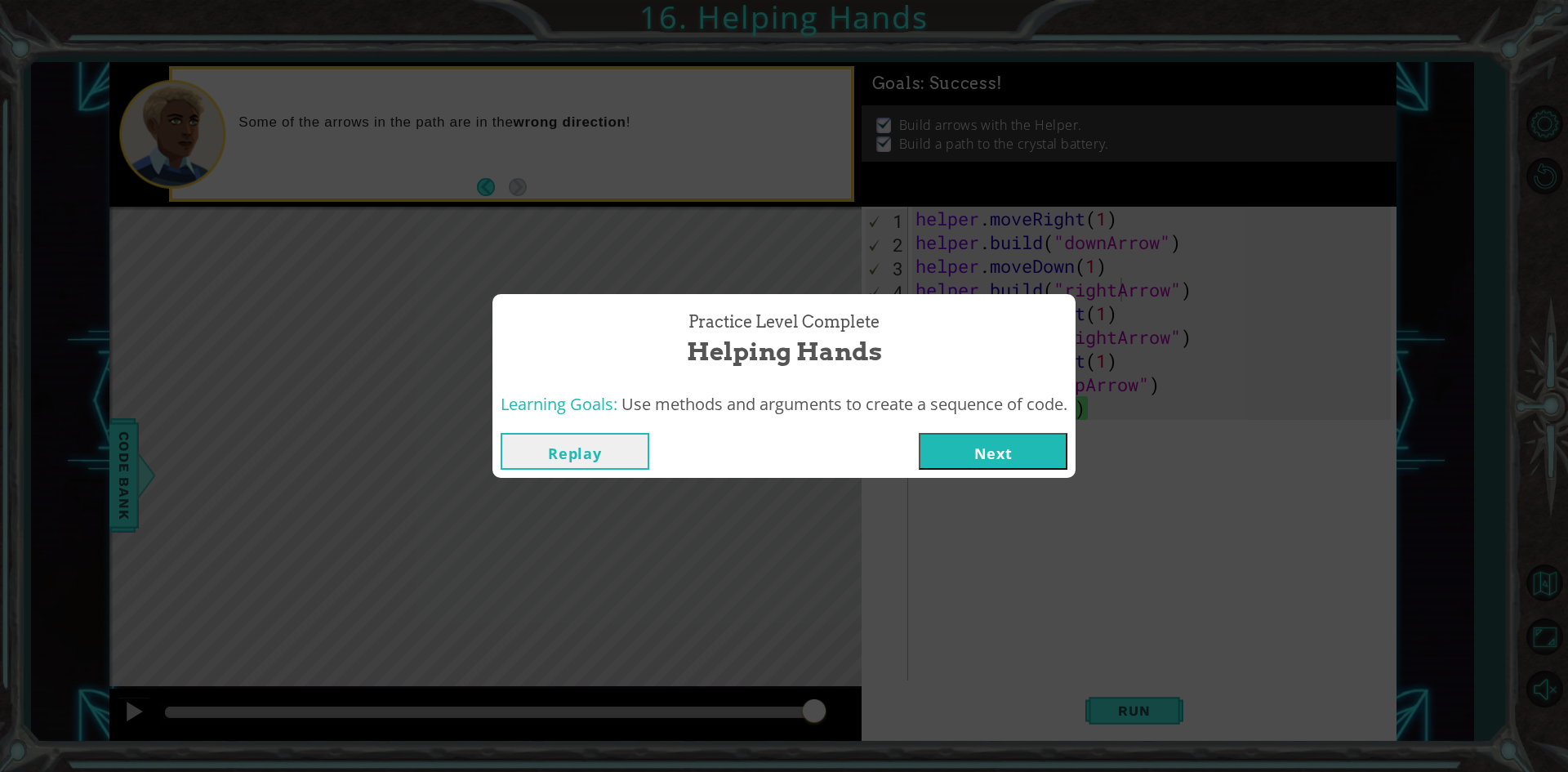
click at [985, 458] on button "Next" at bounding box center [992, 451] width 149 height 37
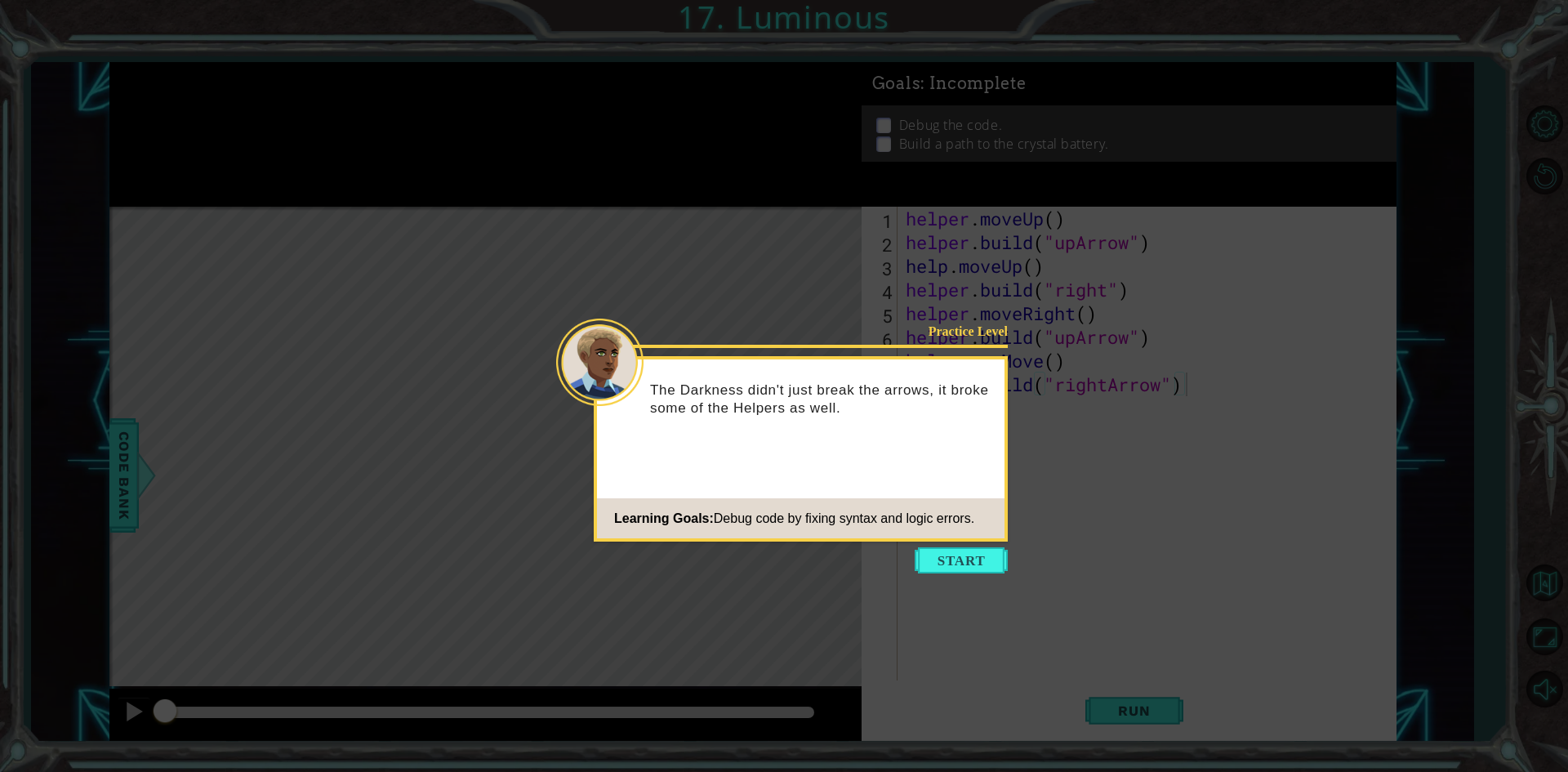
click at [948, 567] on button "Start" at bounding box center [962, 560] width 93 height 26
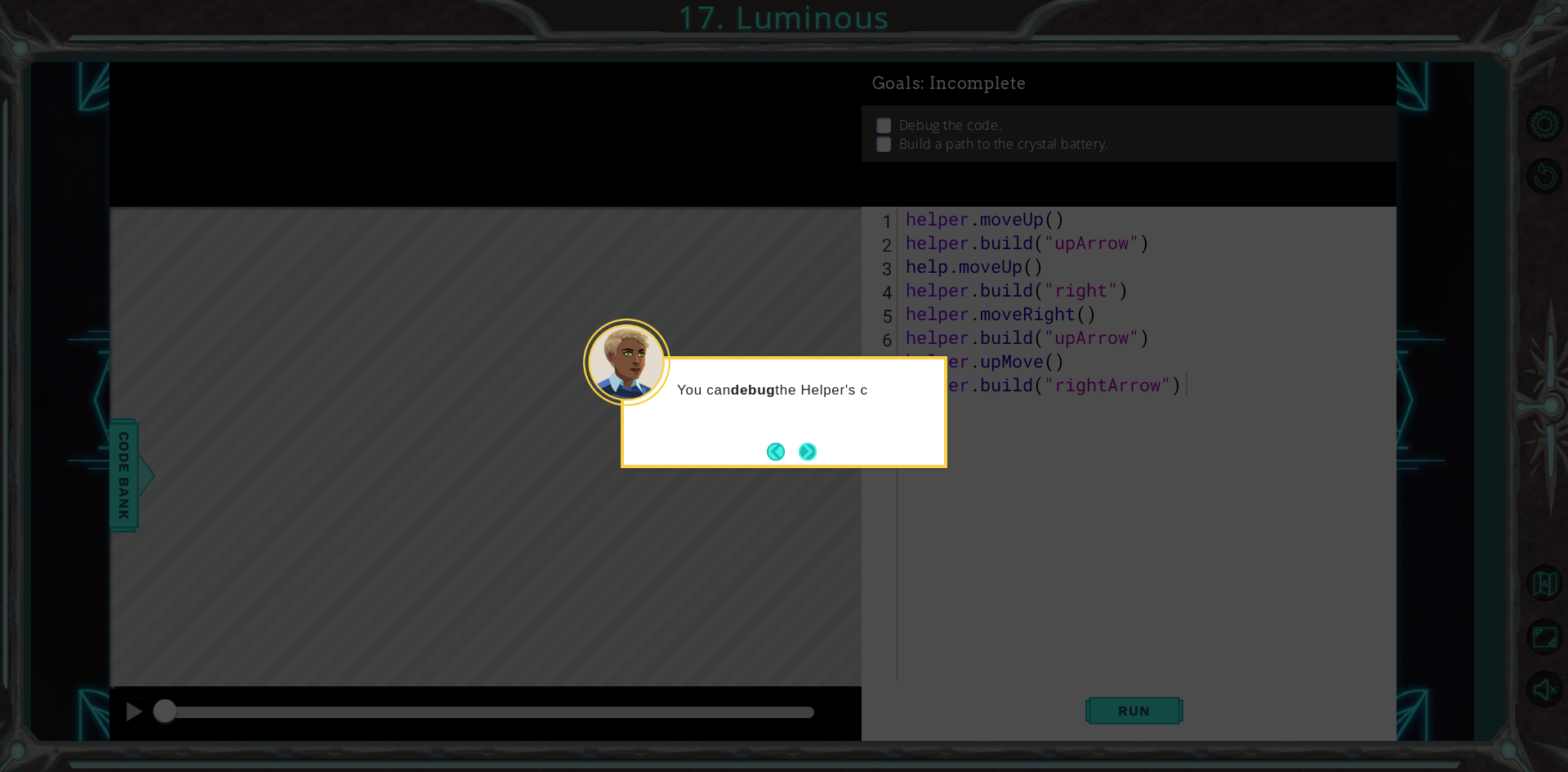
click at [808, 443] on button "Next" at bounding box center [808, 452] width 18 height 18
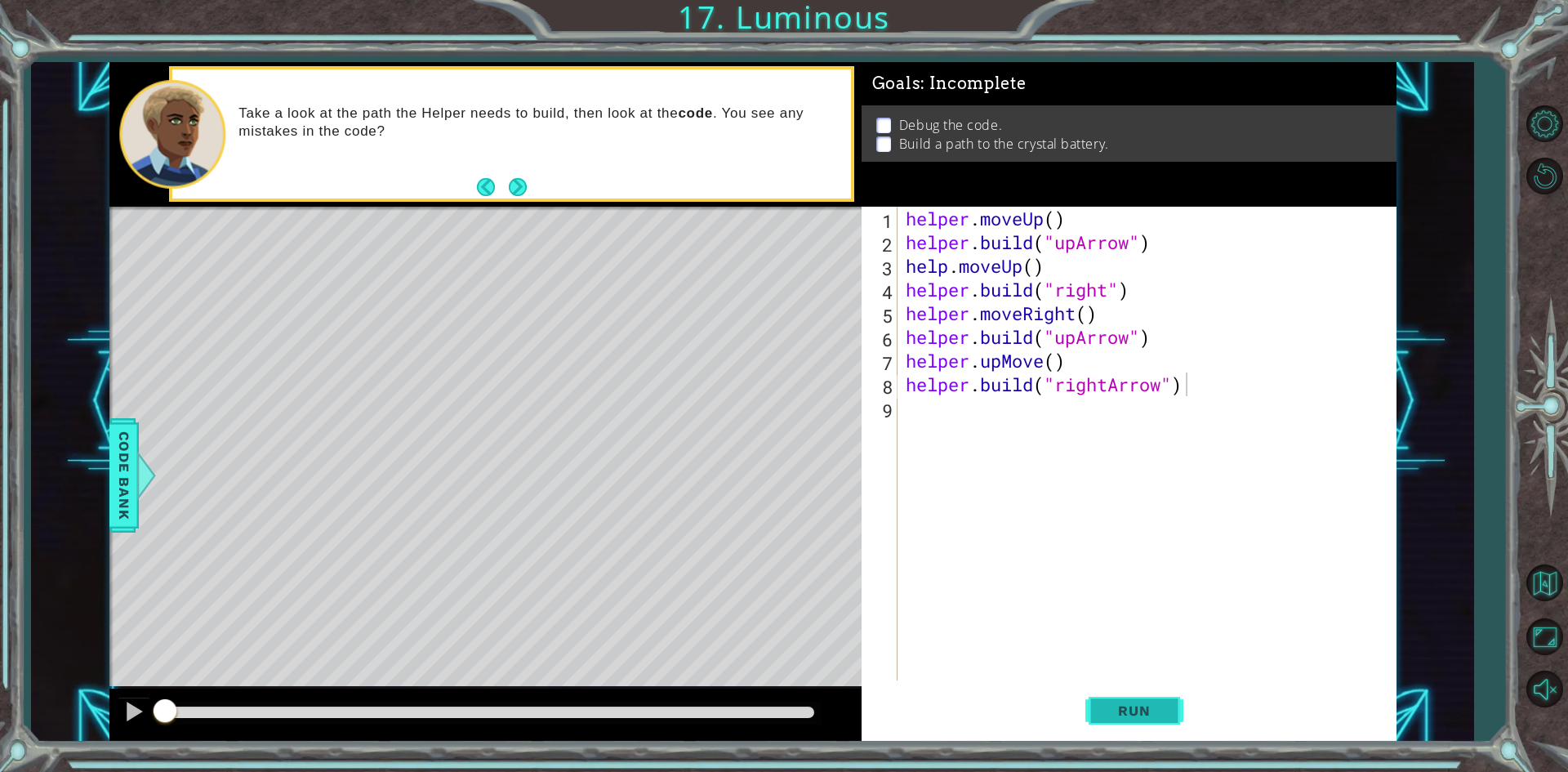
click at [1128, 712] on span "Run" at bounding box center [1134, 710] width 65 height 17
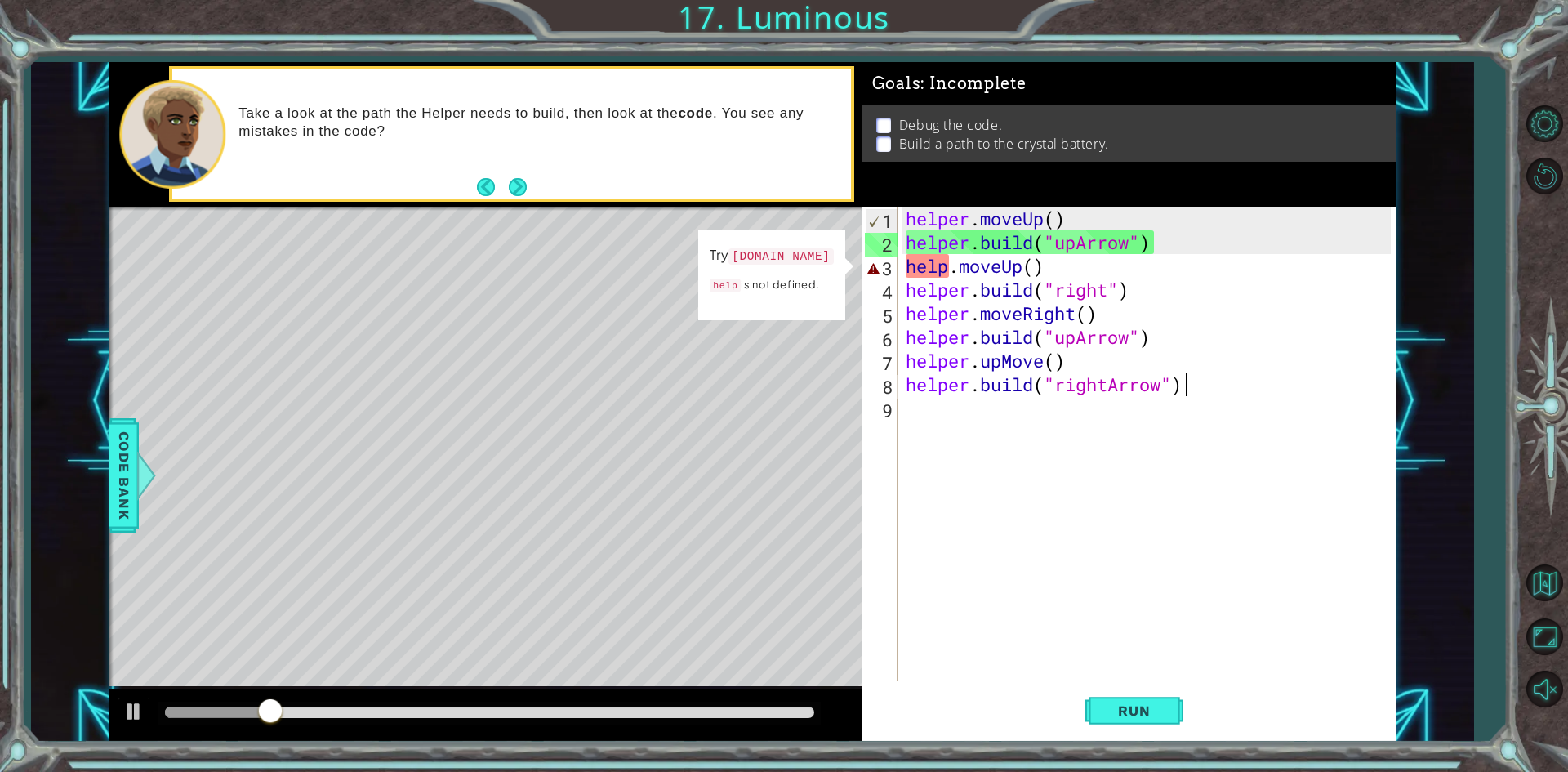
click at [1035, 265] on div "helper . moveUp ( ) helper . build ( "upArrow" ) help . moveUp ( ) helper . bui…" at bounding box center [1150, 467] width 497 height 521
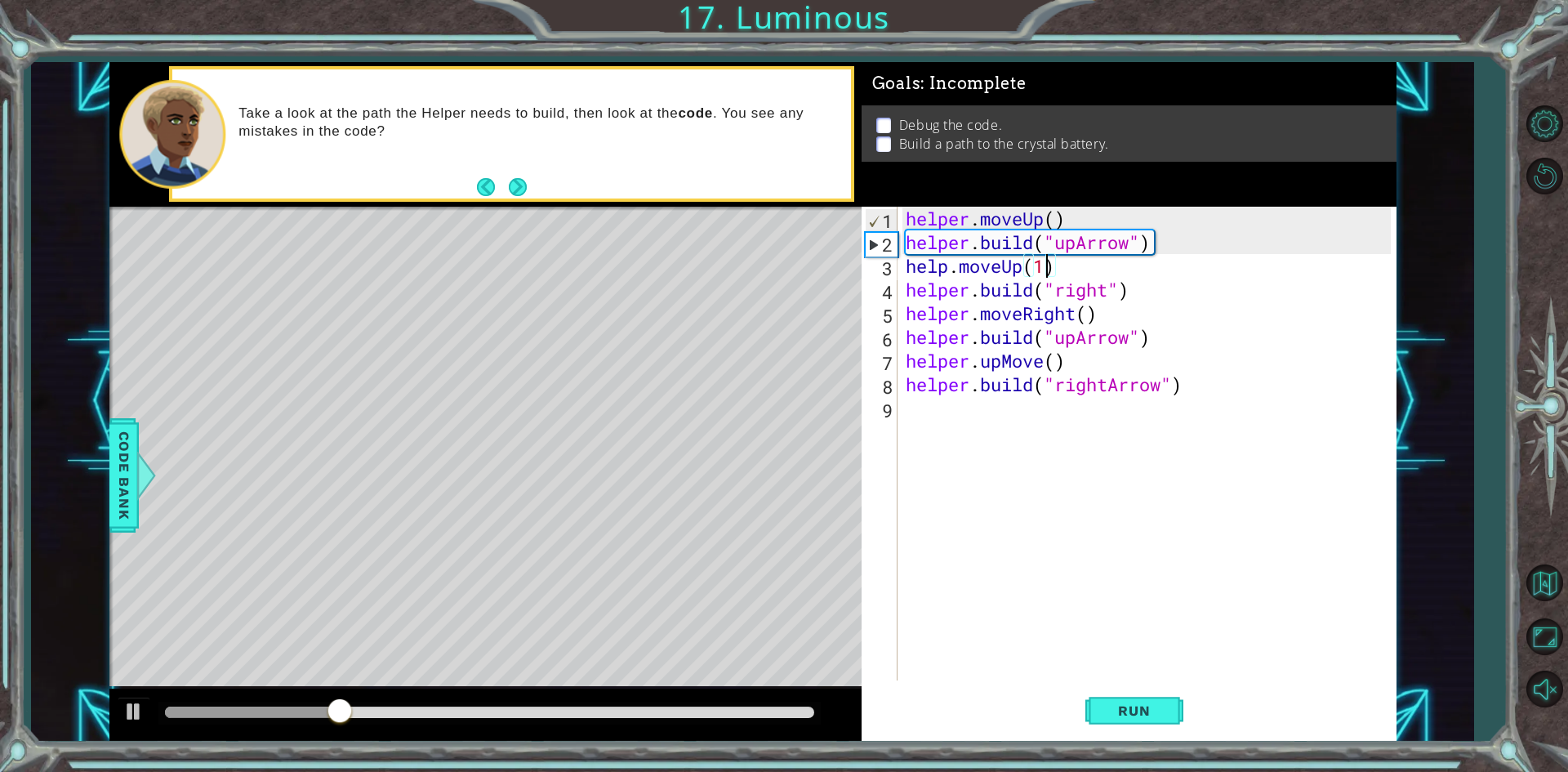
click at [1084, 317] on div "helper . moveUp ( ) helper . build ( "upArrow" ) help . moveUp ( 1 ) helper . b…" at bounding box center [1150, 467] width 497 height 521
click at [1085, 316] on div "helper . moveUp ( ) helper . build ( "upArrow" ) help . moveUp ( 1 ) helper . b…" at bounding box center [1146, 443] width 488 height 473
click at [1053, 362] on div "helper . moveUp ( ) helper . build ( "upArrow" ) help . moveUp ( 1 ) helper . b…" at bounding box center [1150, 467] width 497 height 521
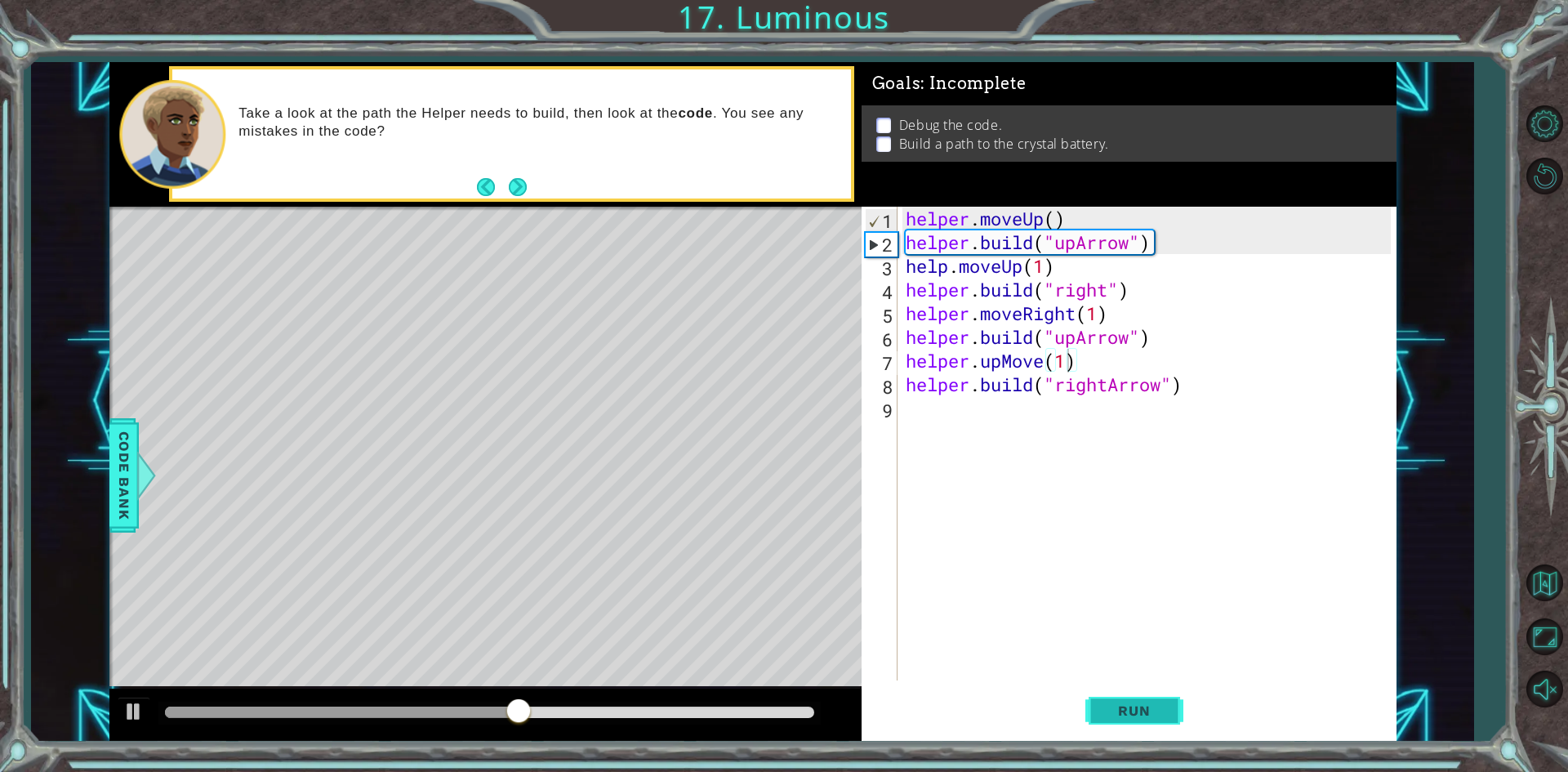
click at [1122, 713] on span "Run" at bounding box center [1134, 710] width 65 height 17
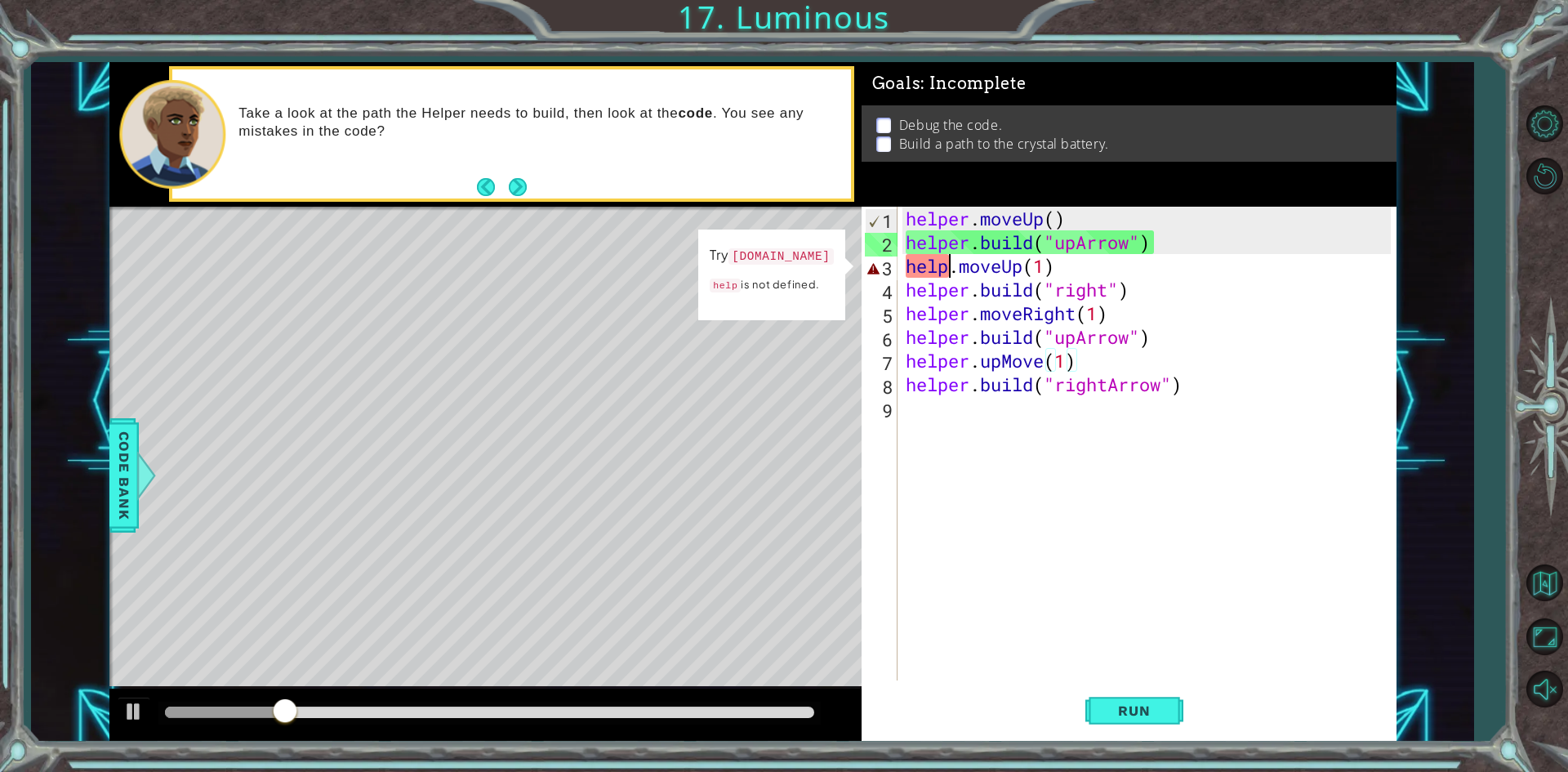
click at [949, 261] on div "helper . moveUp ( ) helper . build ( "upArrow" ) help . moveUp ( 1 ) helper . b…" at bounding box center [1150, 467] width 497 height 521
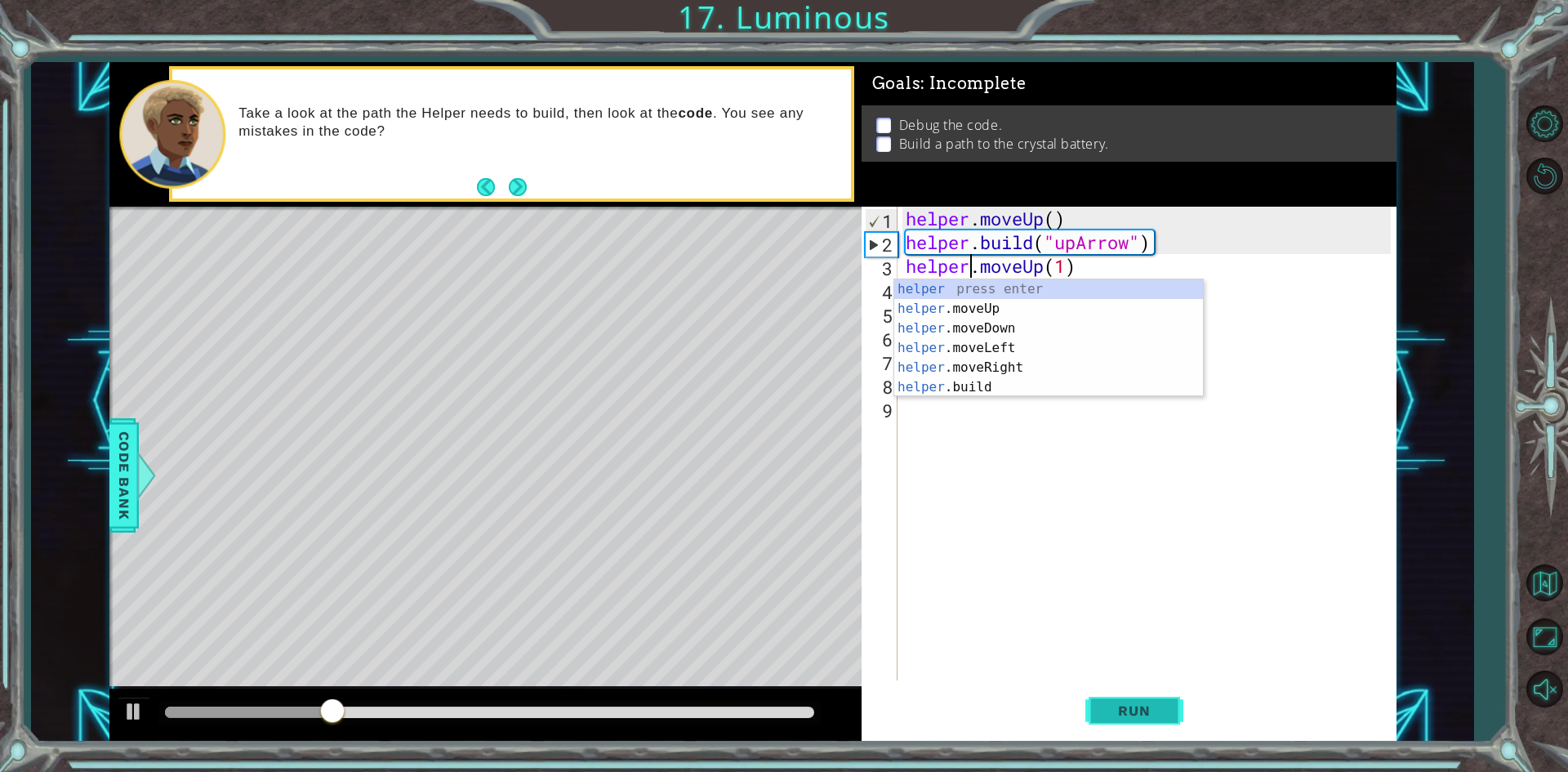
click at [1131, 701] on button "Run" at bounding box center [1135, 711] width 98 height 53
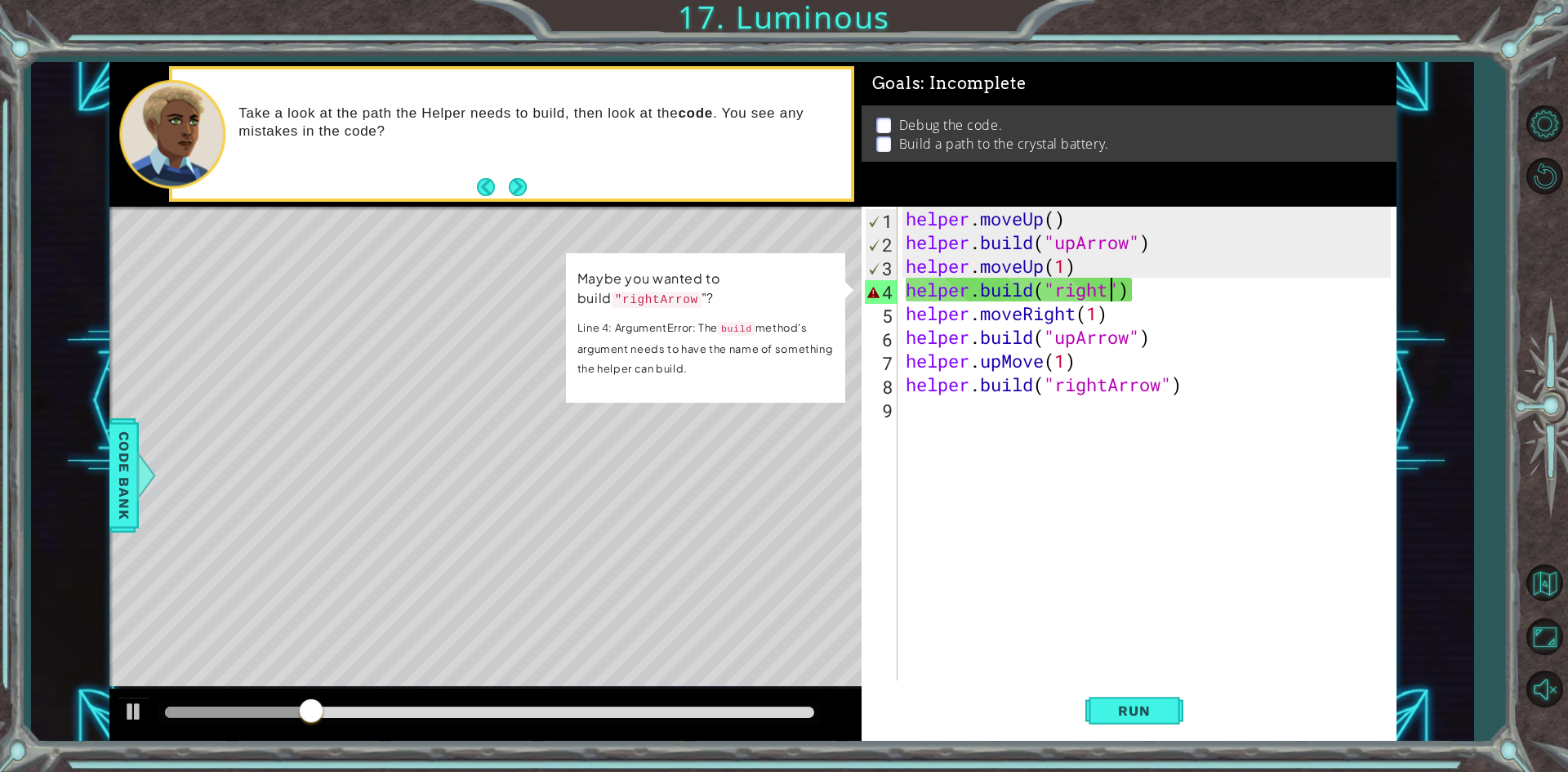
click at [1115, 290] on div "helper . moveUp ( ) helper . build ( "upArrow" ) helper . moveUp ( 1 ) helper .…" at bounding box center [1150, 467] width 497 height 521
click at [1116, 290] on div "helper . moveUp ( ) helper . build ( "upArrow" ) helper . moveUp ( 1 ) helper .…" at bounding box center [1150, 467] width 497 height 521
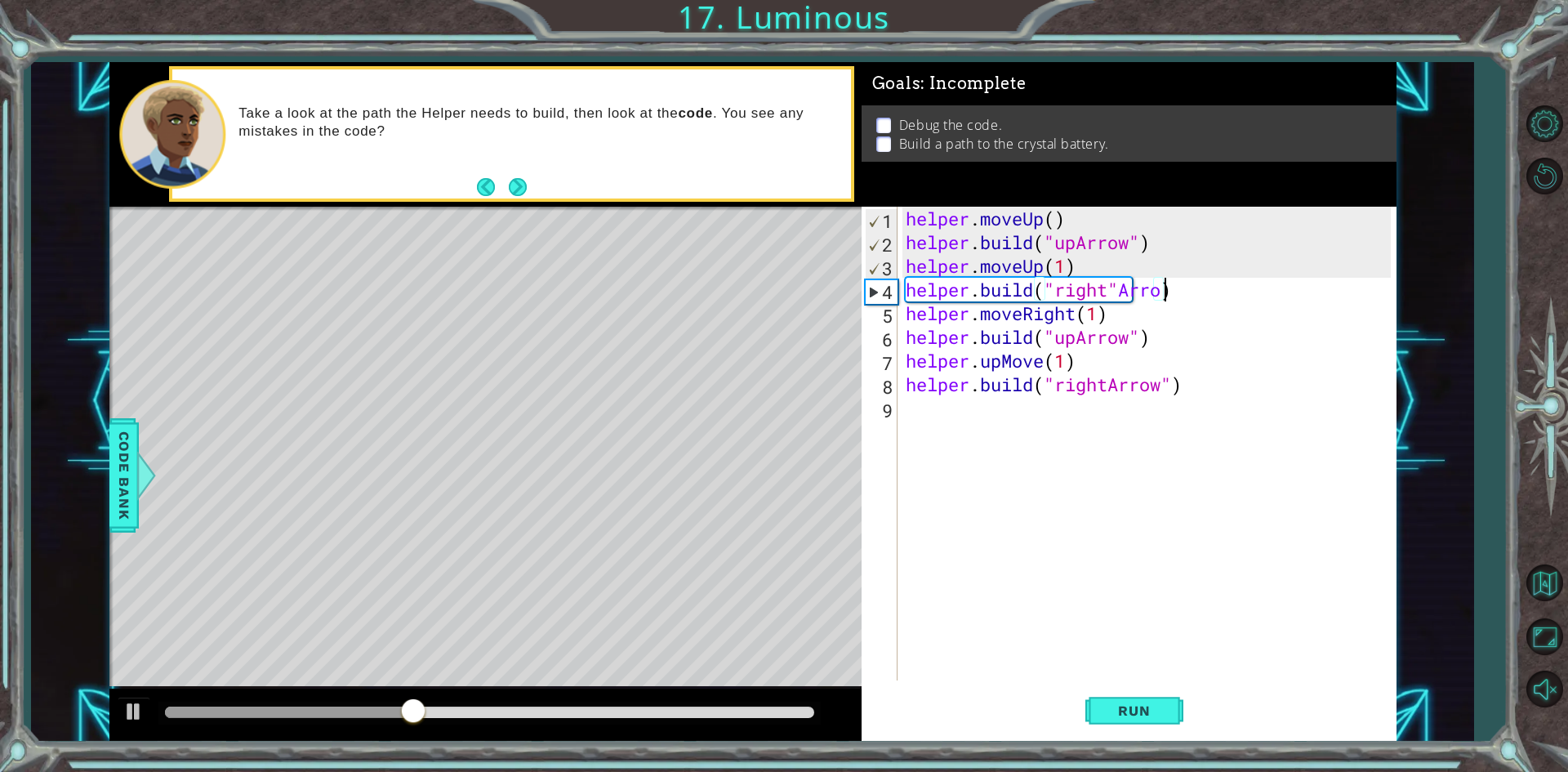
scroll to position [0, 12]
click at [1125, 700] on button "Run" at bounding box center [1135, 711] width 98 height 53
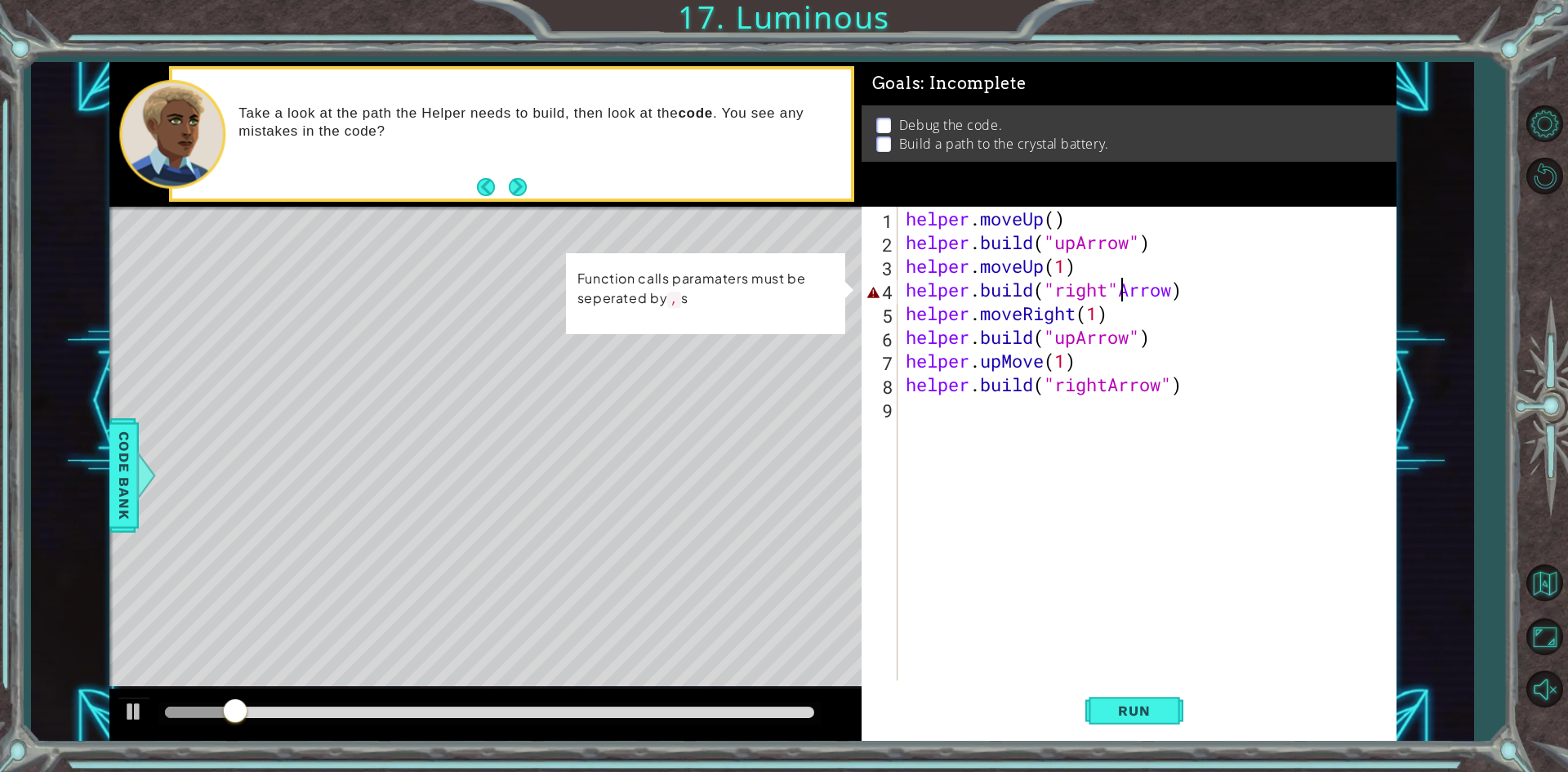
click at [1120, 282] on div "helper . moveUp ( ) helper . build ( "upArrow" ) helper . moveUp ( 1 ) helper .…" at bounding box center [1150, 467] width 497 height 521
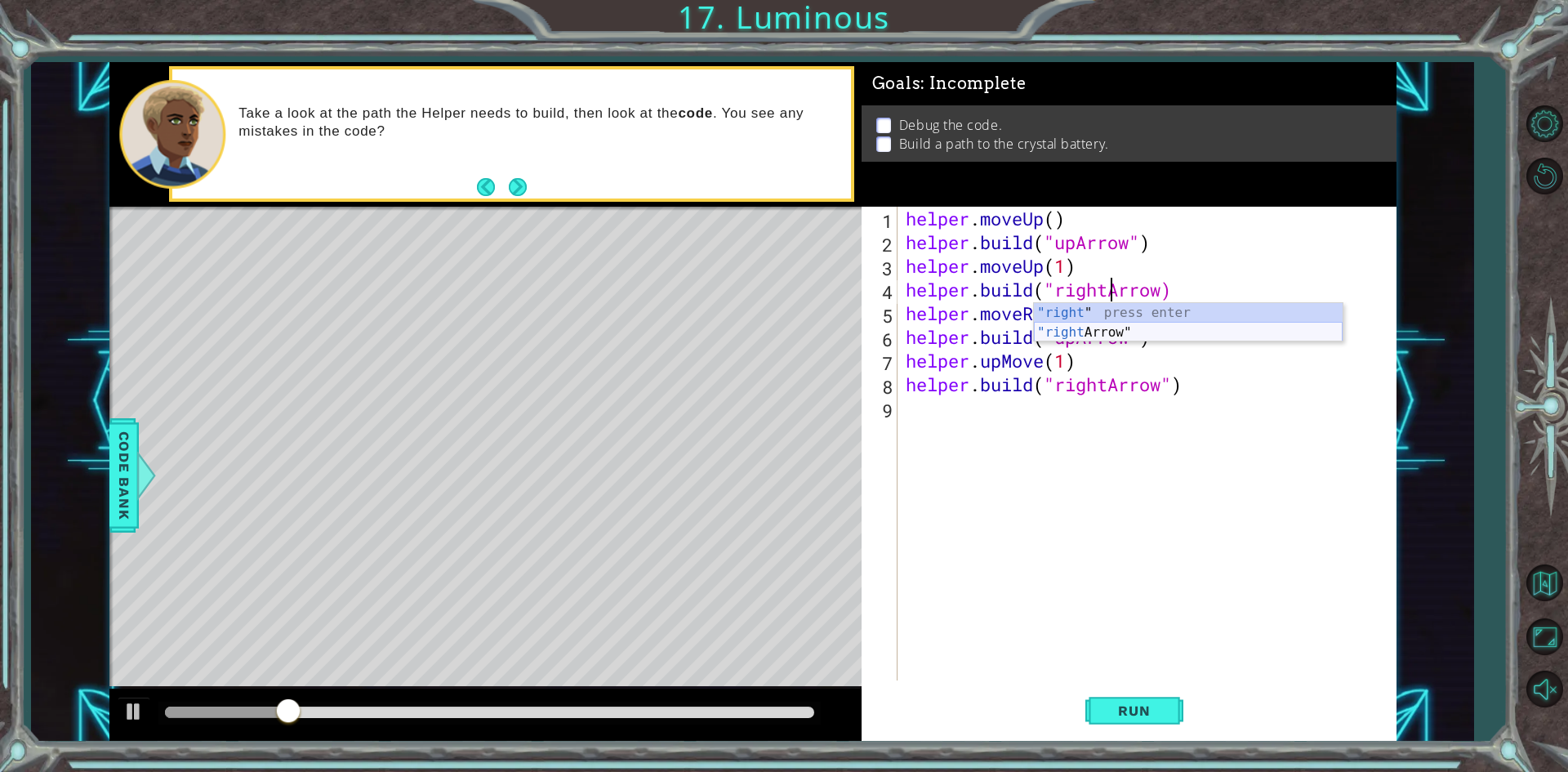
click at [1126, 331] on div ""right " press enter "right Arrow" press enter" at bounding box center [1188, 342] width 309 height 78
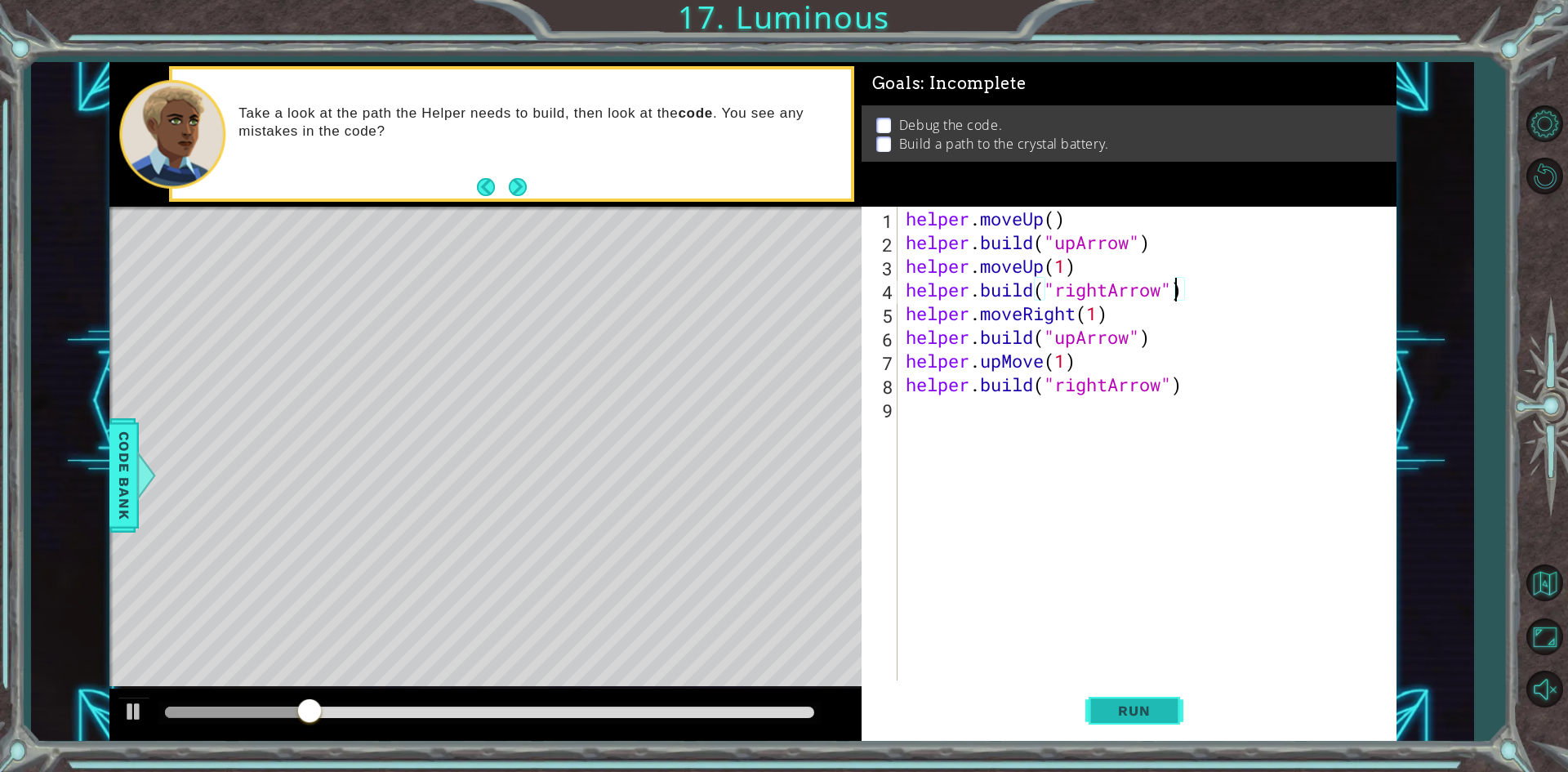
click at [1141, 714] on span "Run" at bounding box center [1134, 710] width 65 height 17
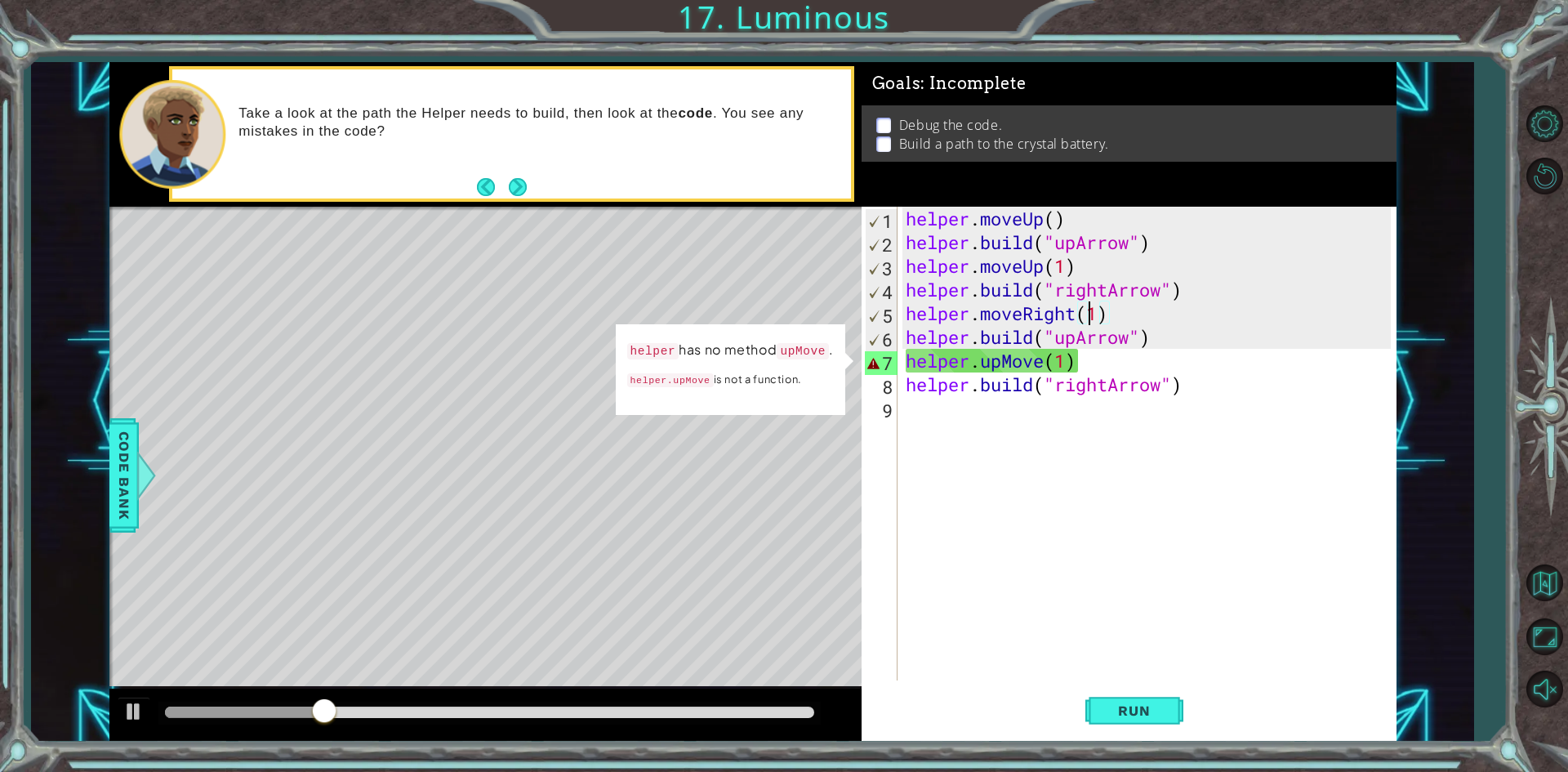
click at [1086, 314] on div "helper . moveUp ( ) helper . build ( "upArrow" ) helper . moveUp ( 1 ) helper .…" at bounding box center [1150, 467] width 497 height 521
click at [1080, 319] on div "helper . moveUp ( ) helper . build ( "upArrow" ) helper . moveUp ( 1 ) helper .…" at bounding box center [1150, 467] width 497 height 521
click at [1110, 362] on div "helper . moveUp ( ) helper . build ( "upArrow" ) helper . moveUp ( 1 ) helper .…" at bounding box center [1150, 467] width 497 height 521
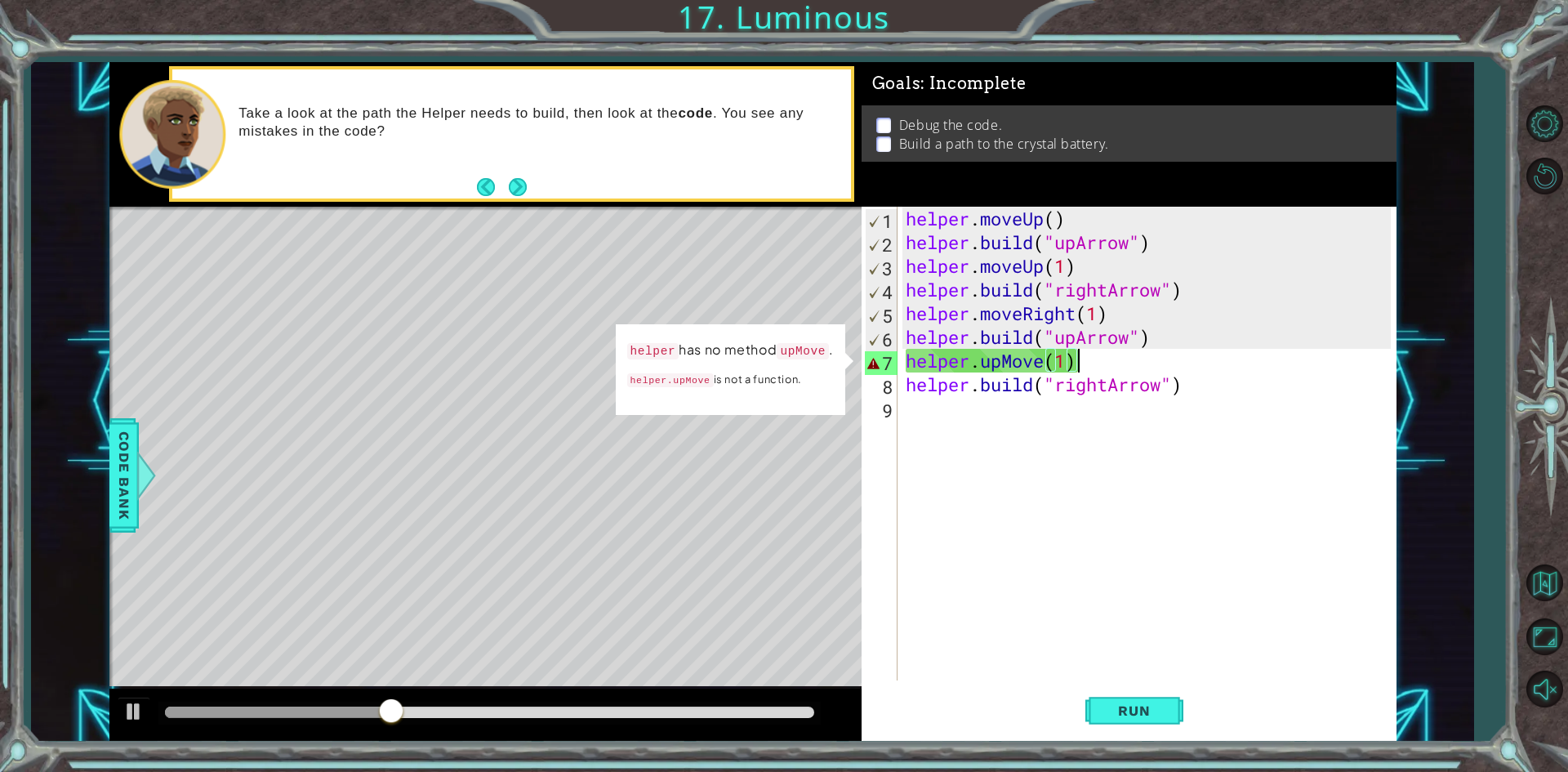
click at [1106, 364] on div "helper . moveUp ( ) helper . build ( "upArrow" ) helper . moveUp ( 1 ) helper .…" at bounding box center [1150, 467] width 497 height 521
click at [989, 364] on div "helper . moveUp ( ) helper . build ( "upArrow" ) helper . moveUp ( 1 ) helper .…" at bounding box center [1150, 467] width 497 height 521
click at [982, 369] on div "helper . moveUp ( ) helper . build ( "upArrow" ) helper . moveUp ( 1 ) helper .…" at bounding box center [1150, 467] width 497 height 521
click at [1040, 354] on div "helper . moveUp ( ) helper . build ( "upArrow" ) helper . moveUp ( 1 ) helper .…" at bounding box center [1150, 467] width 497 height 521
click at [1043, 354] on div "helper . moveUp ( ) helper . build ( "upArrow" ) helper . moveUp ( 1 ) helper .…" at bounding box center [1150, 467] width 497 height 521
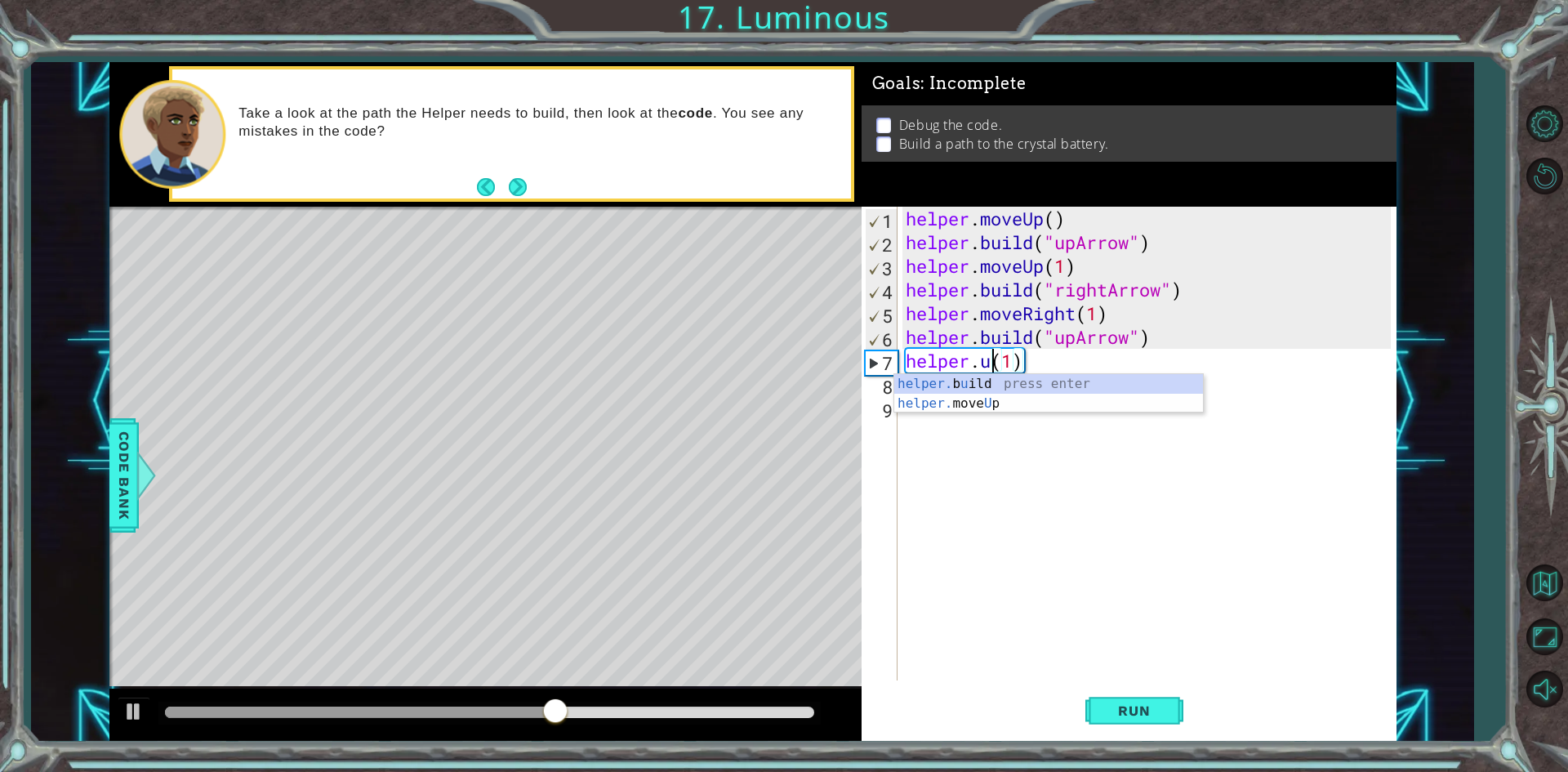
scroll to position [0, 4]
drag, startPoint x: 974, startPoint y: 370, endPoint x: 988, endPoint y: 384, distance: 19.8
click at [975, 370] on div "helper . moveUp ( ) helper . build ( "upArrow" ) helper . moveUp ( 1 ) helper .…" at bounding box center [1150, 467] width 497 height 521
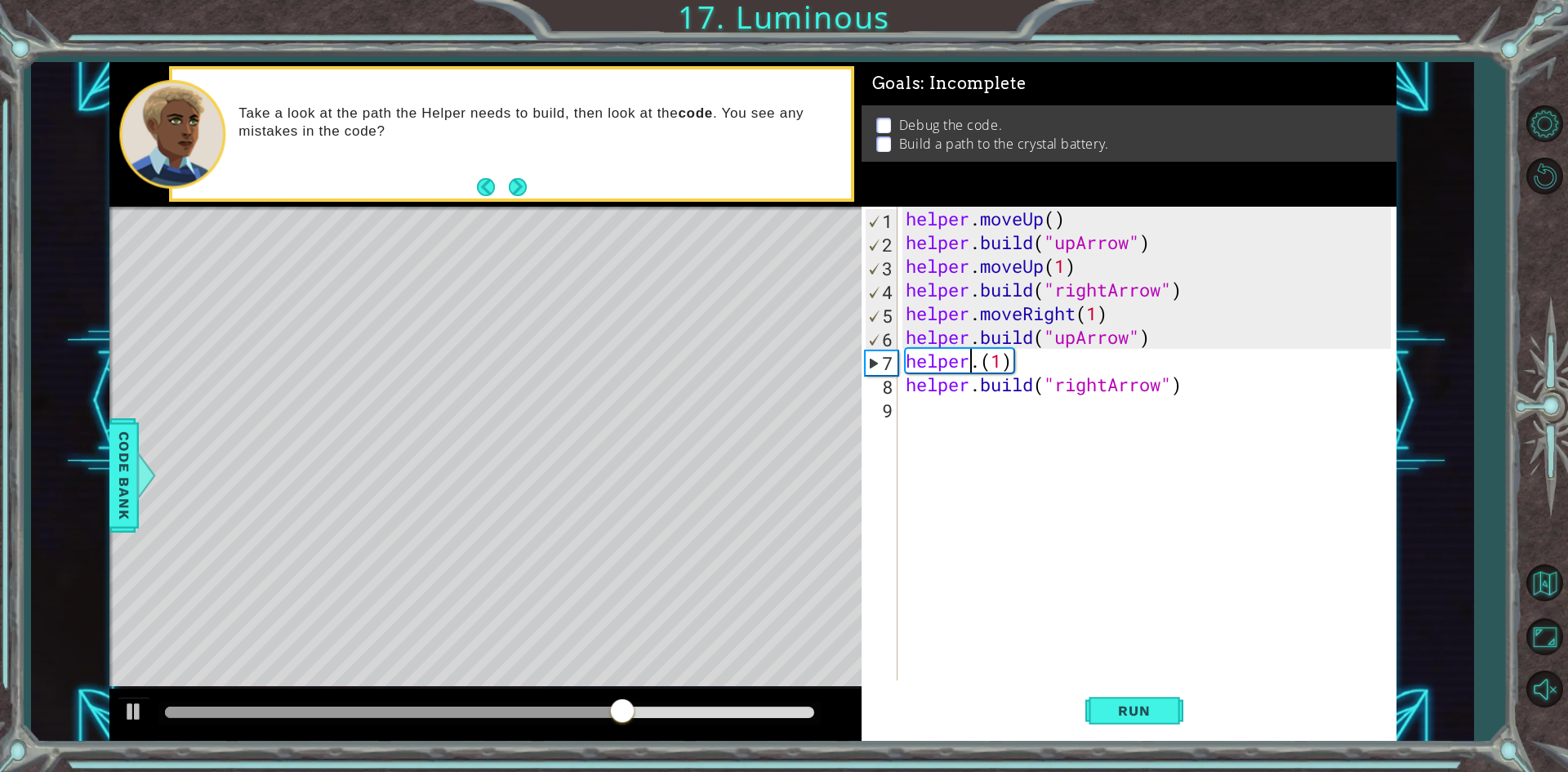
click at [982, 365] on div "helper . moveUp ( ) helper . build ( "upArrow" ) helper . moveUp ( 1 ) helper .…" at bounding box center [1150, 467] width 497 height 521
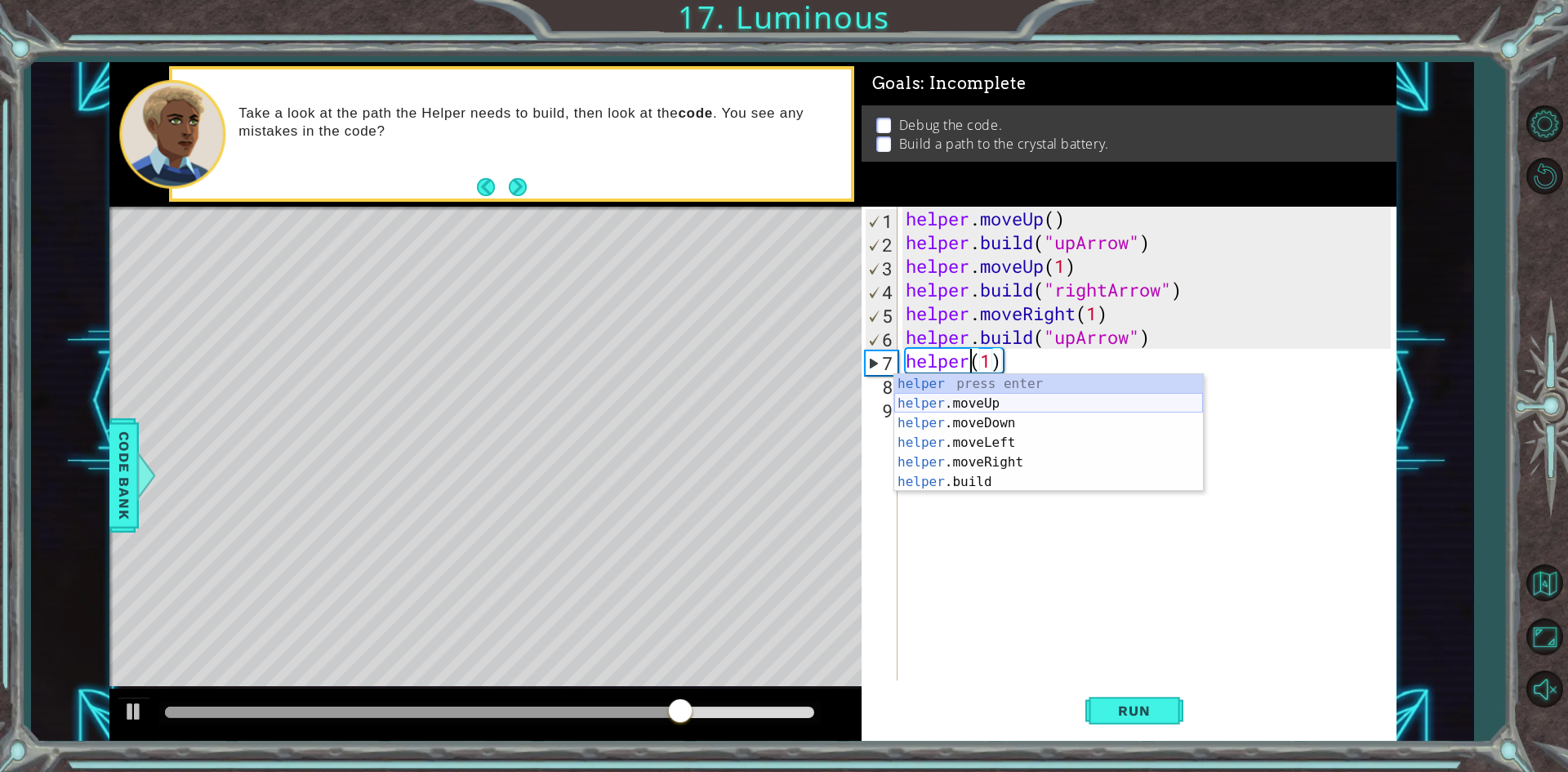
click at [988, 399] on div "helper press enter helper .moveUp press enter helper .moveDown press enter help…" at bounding box center [1048, 453] width 309 height 156
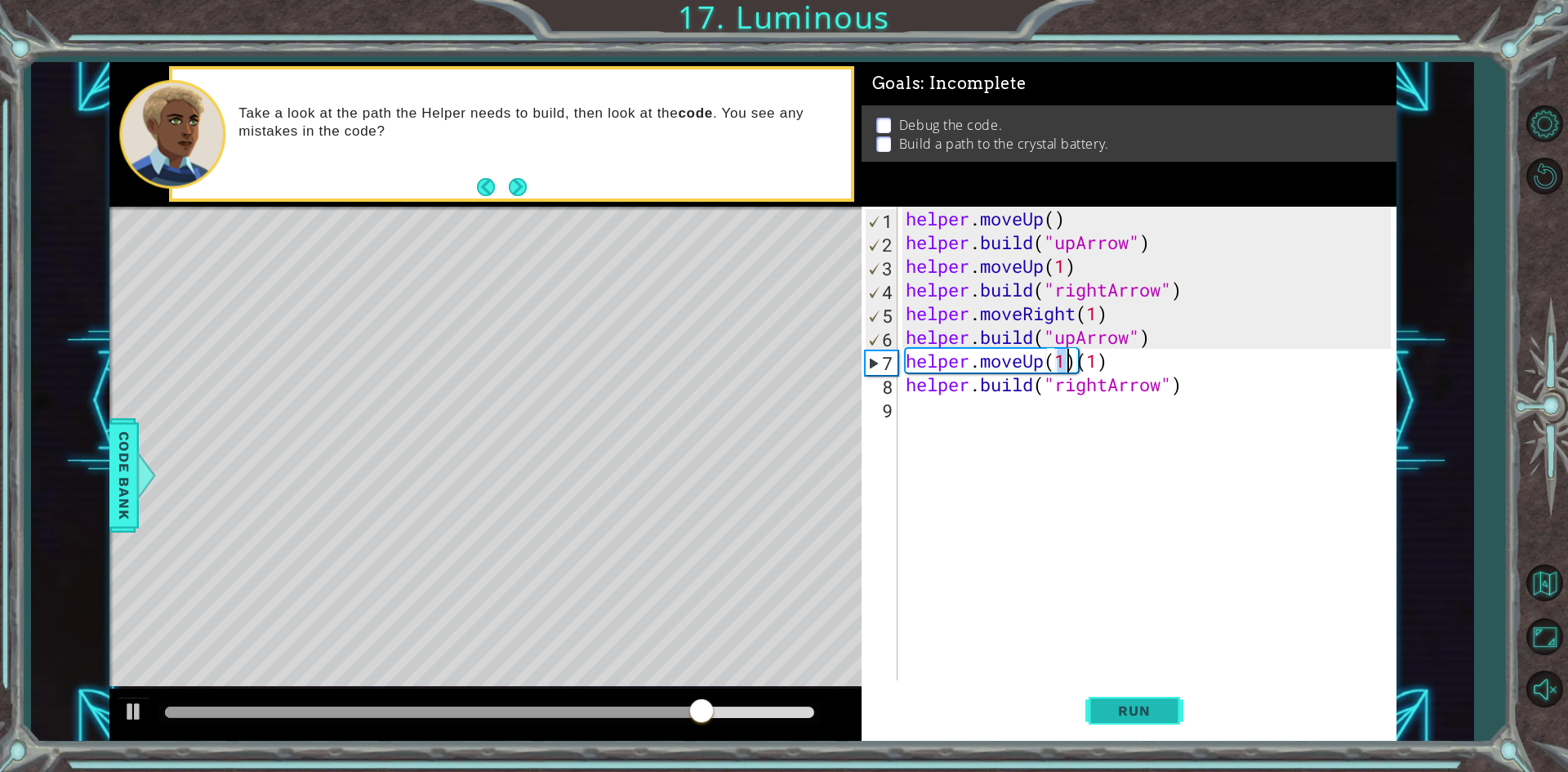
click at [1149, 720] on button "Run" at bounding box center [1135, 711] width 98 height 53
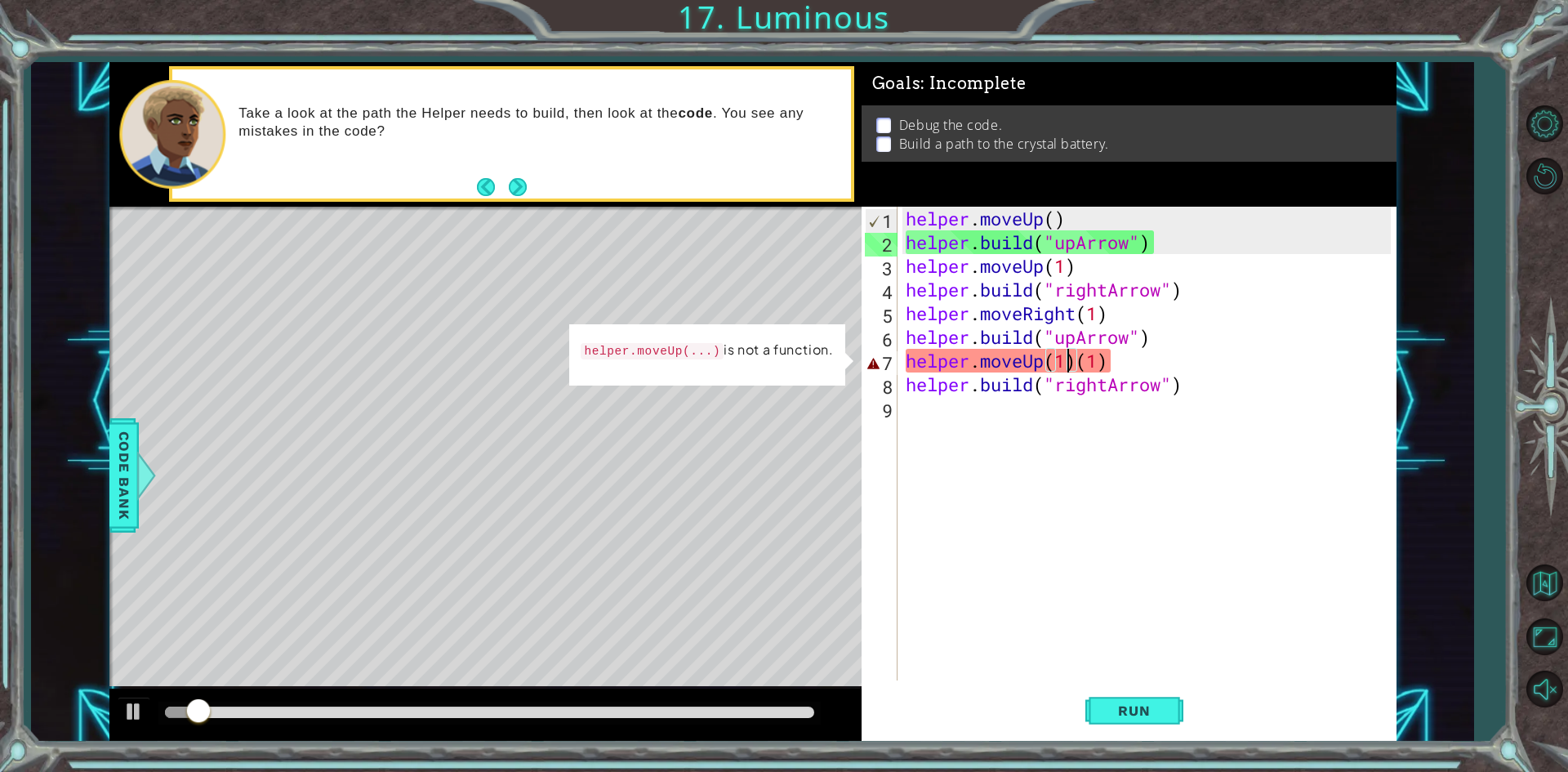
click at [1117, 359] on div "helper . moveUp ( ) helper . build ( "upArrow" ) helper . moveUp ( 1 ) helper .…" at bounding box center [1150, 467] width 497 height 521
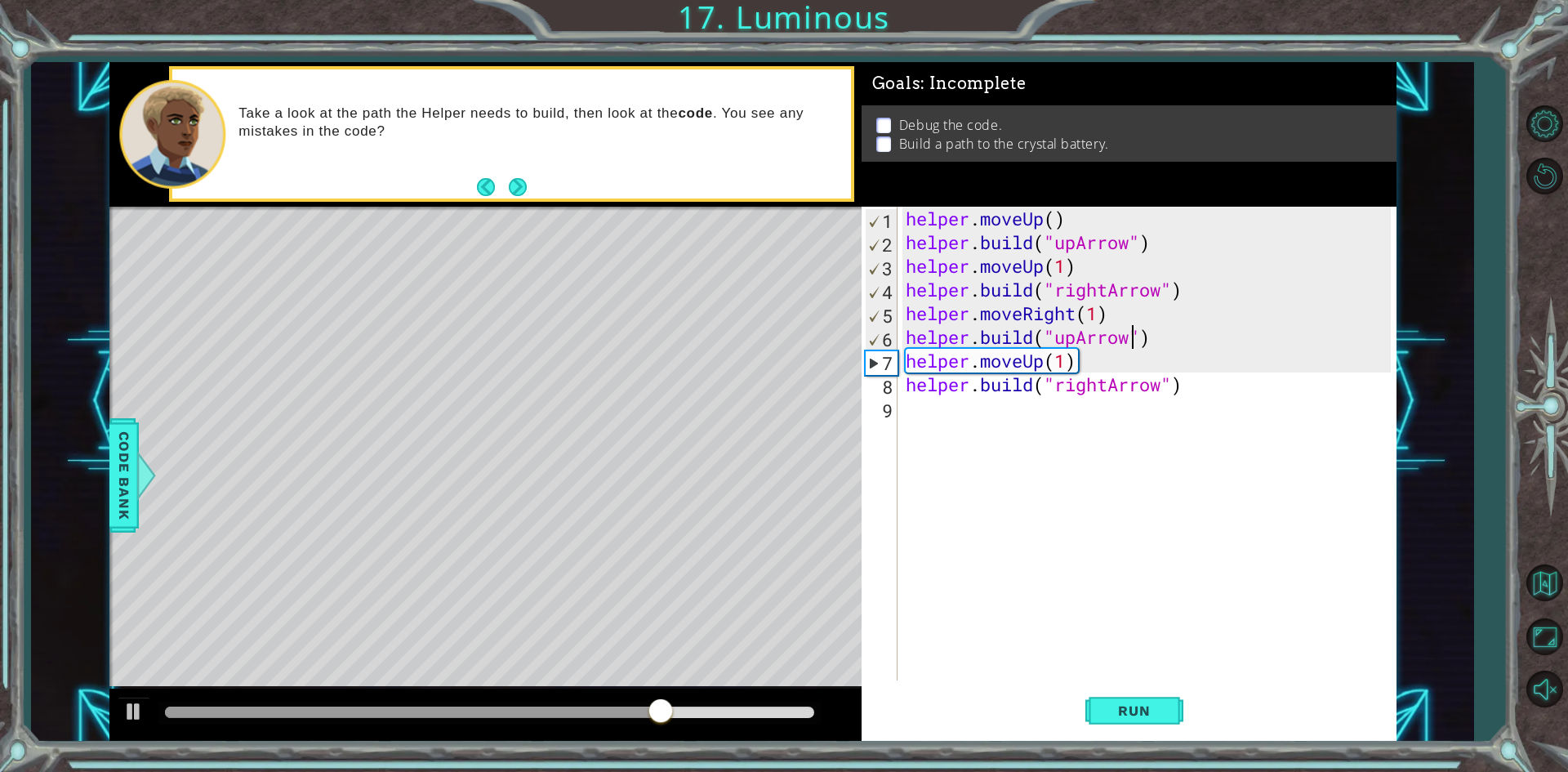
click at [1134, 340] on div "helper . moveUp ( ) helper . build ( "upArrow" ) helper . moveUp ( 1 ) helper .…" at bounding box center [1150, 467] width 497 height 521
click at [1079, 332] on div "helper . moveUp ( ) helper . build ( "upArrow" ) helper . moveUp ( 1 ) helper .…" at bounding box center [1150, 467] width 497 height 521
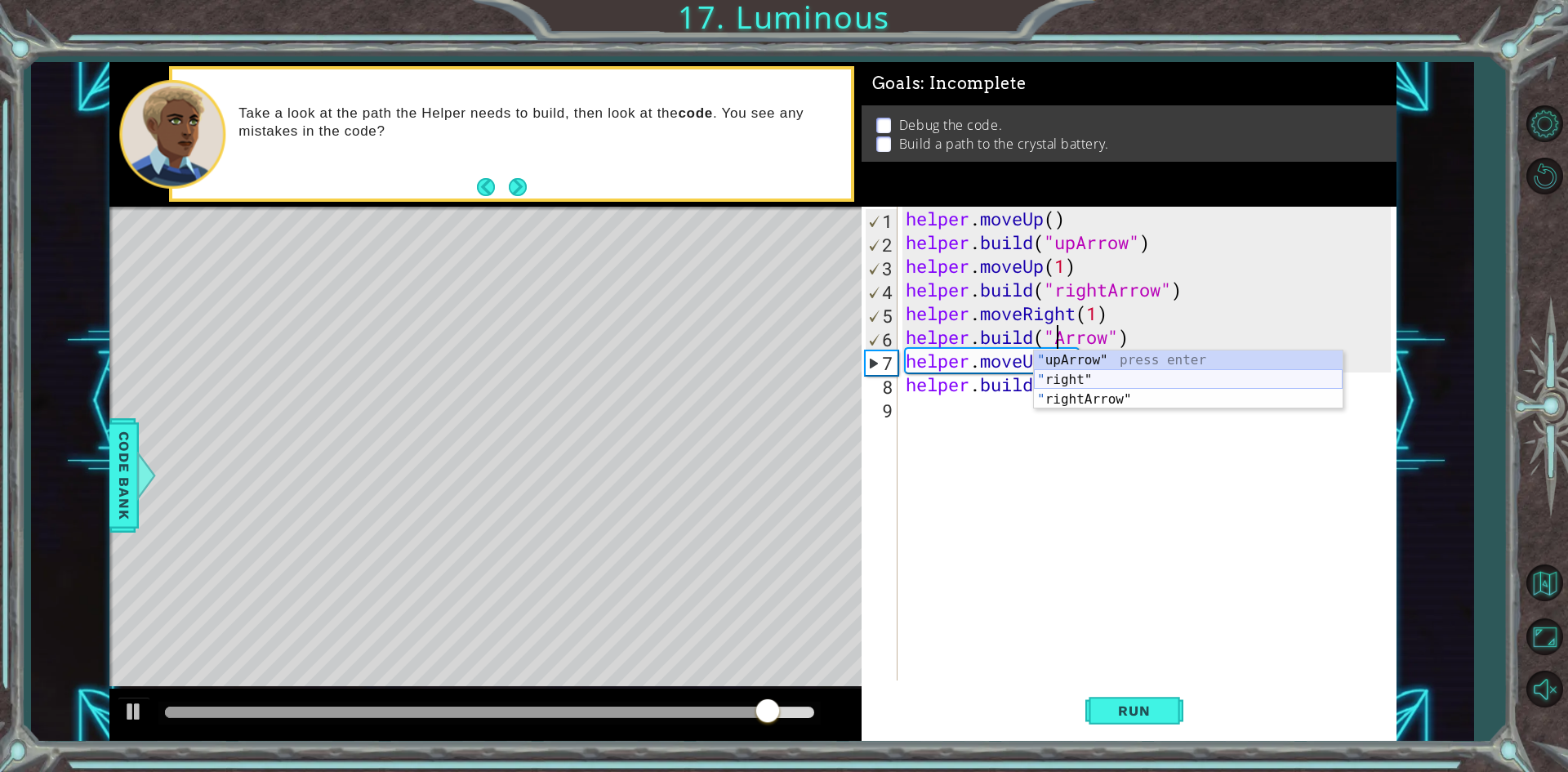
click at [1096, 379] on div "" upArrow" press enter " right" press enter " rightArrow" press enter" at bounding box center [1188, 399] width 309 height 98
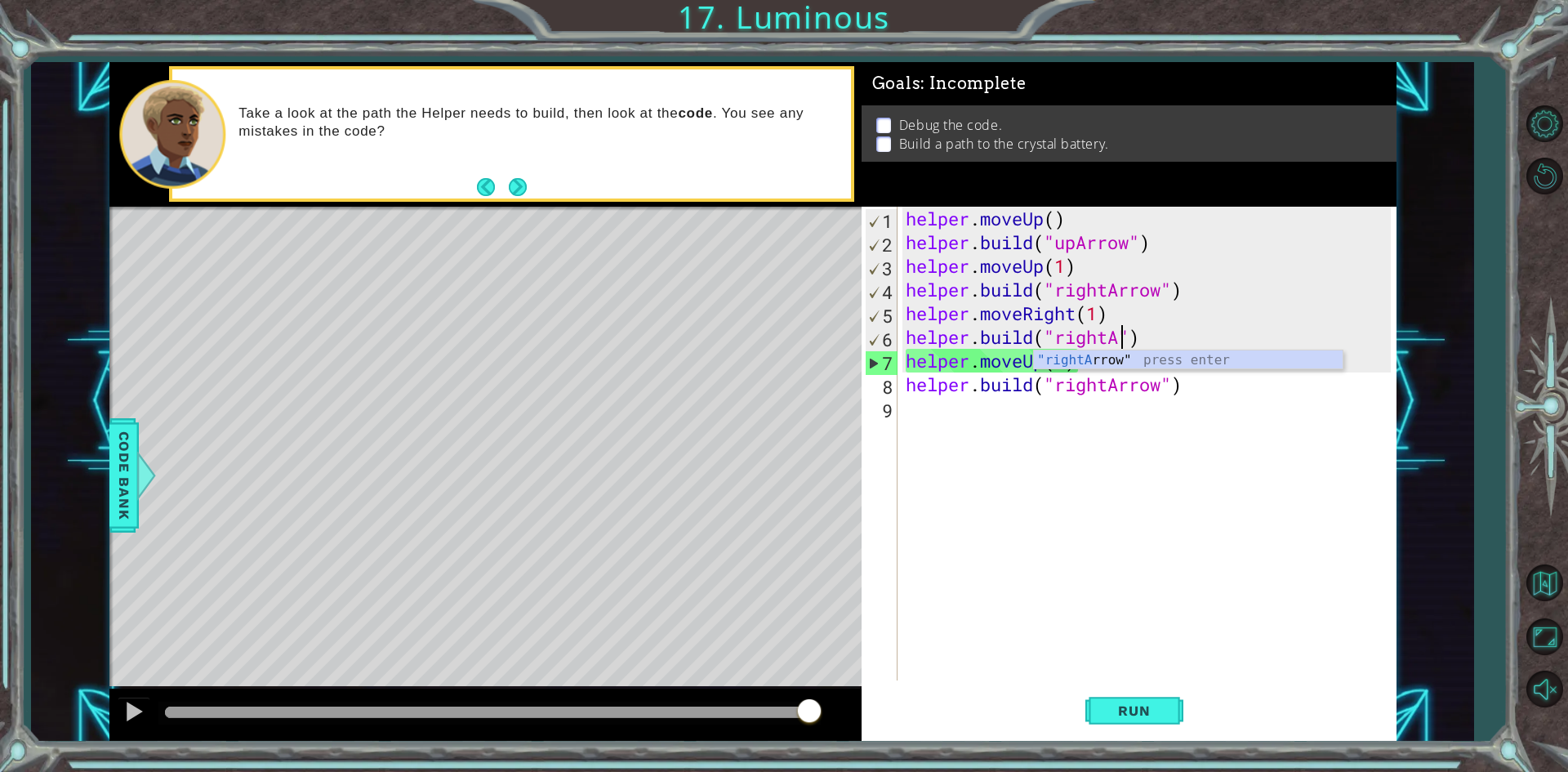
scroll to position [0, 10]
click at [1119, 371] on div "helper . moveUp ( ) helper . build ( "upArrow" ) helper . moveUp ( 1 ) helper .…" at bounding box center [1150, 467] width 497 height 521
click at [1123, 332] on div "helper . moveUp ( ) helper . build ( "upArrow" ) helper . moveUp ( 1 ) helper .…" at bounding box center [1150, 467] width 497 height 521
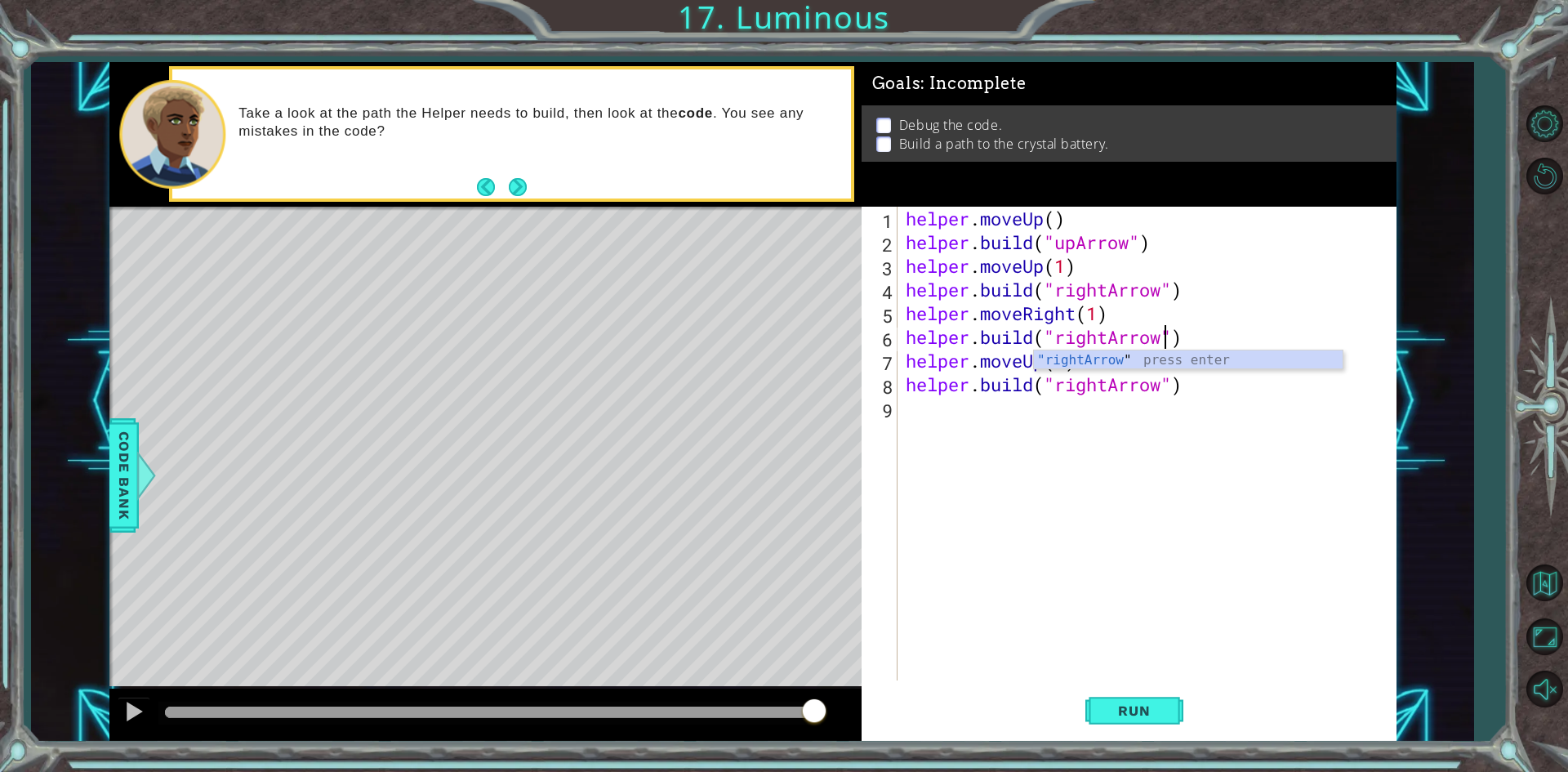
scroll to position [0, 12]
click at [1130, 369] on div "helper . moveUp ( ) helper . build ( "upArrow" ) helper . moveUp ( 1 ) helper .…" at bounding box center [1150, 467] width 497 height 521
click at [1087, 359] on div "helper . moveUp ( ) helper . build ( "upArrow" ) helper . moveUp ( 1 ) helper .…" at bounding box center [1150, 467] width 497 height 521
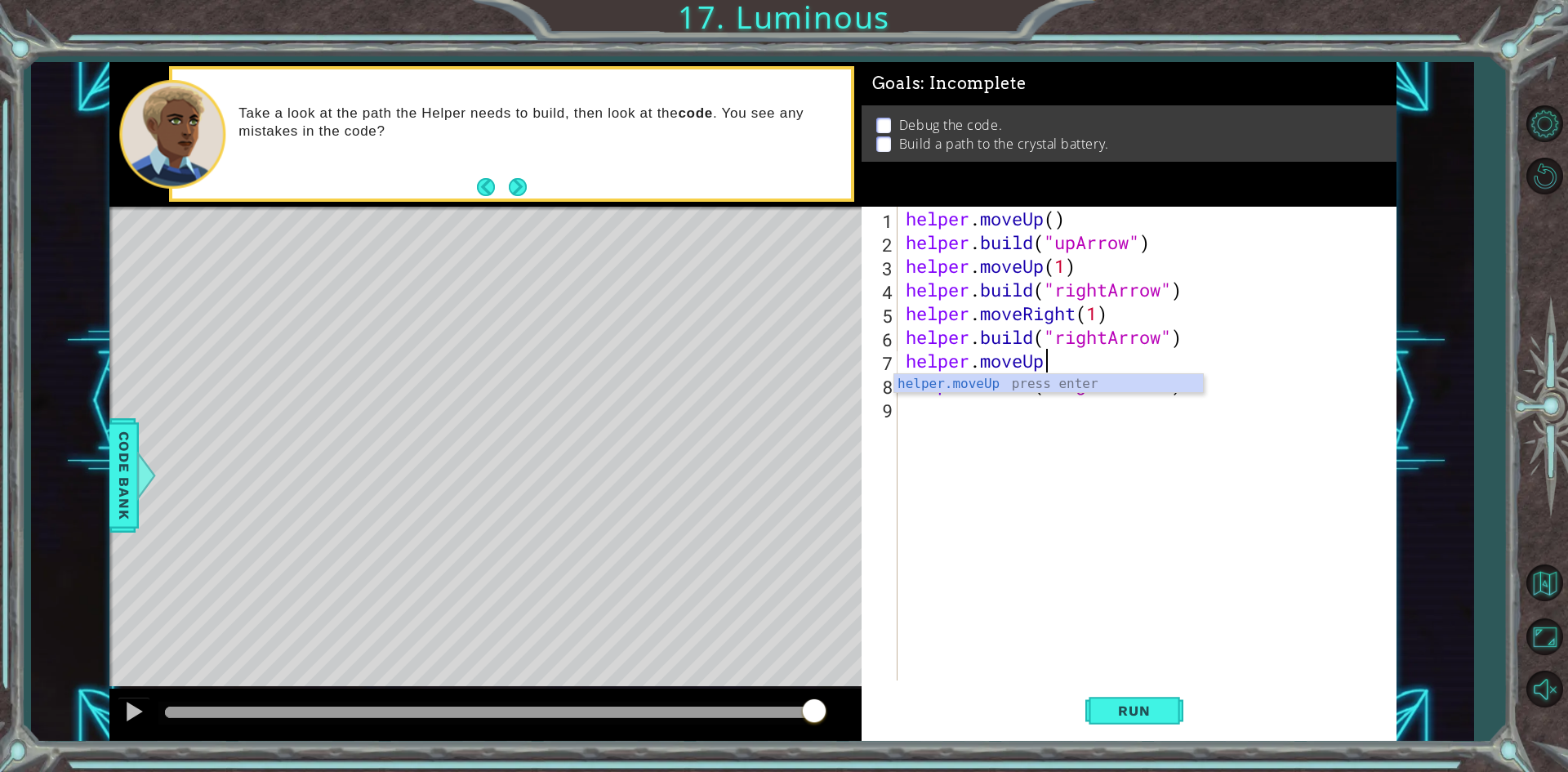
scroll to position [0, 5]
type textarea "helper.move"
click at [1005, 452] on div "helper . moveUp ( ) helper . build ( "upArrow" ) helper . moveUp ( 1 ) helper .…" at bounding box center [1150, 467] width 497 height 521
click at [1025, 371] on div "helper . moveUp ( ) helper . build ( "upArrow" ) helper . moveUp ( 1 ) helper .…" at bounding box center [1150, 467] width 497 height 521
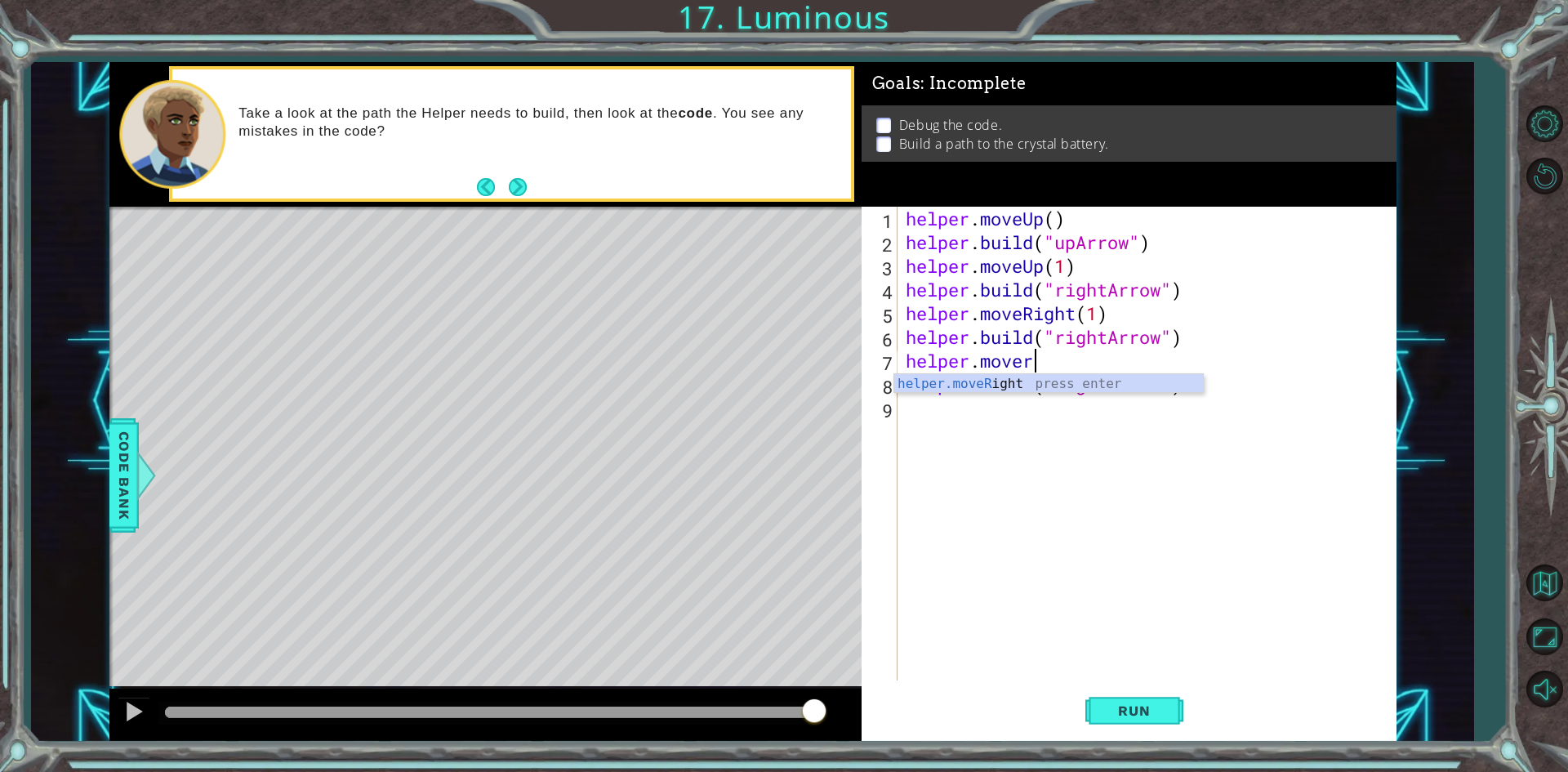
scroll to position [0, 5]
click at [1021, 379] on div "helper.moveR ight press enter" at bounding box center [1048, 403] width 309 height 59
click at [1151, 391] on div "helper . moveUp ( ) helper . build ( "upArrow" ) helper . moveUp ( 1 ) helper .…" at bounding box center [1150, 467] width 497 height 521
click at [1113, 698] on button "Run" at bounding box center [1135, 711] width 98 height 53
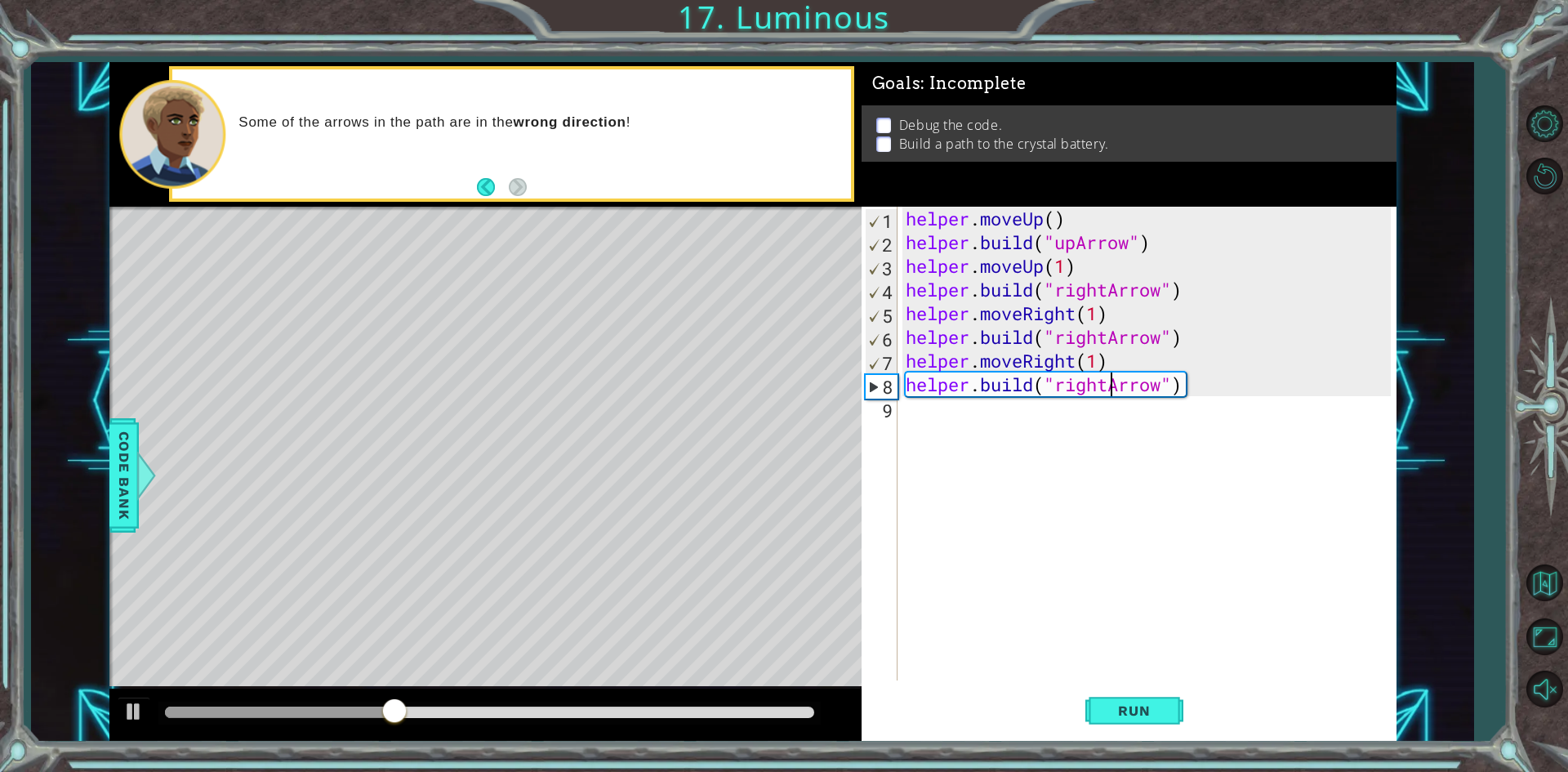
click at [1110, 384] on div "helper . moveUp ( ) helper . build ( "upArrow" ) helper . moveUp ( 1 ) helper .…" at bounding box center [1150, 467] width 497 height 521
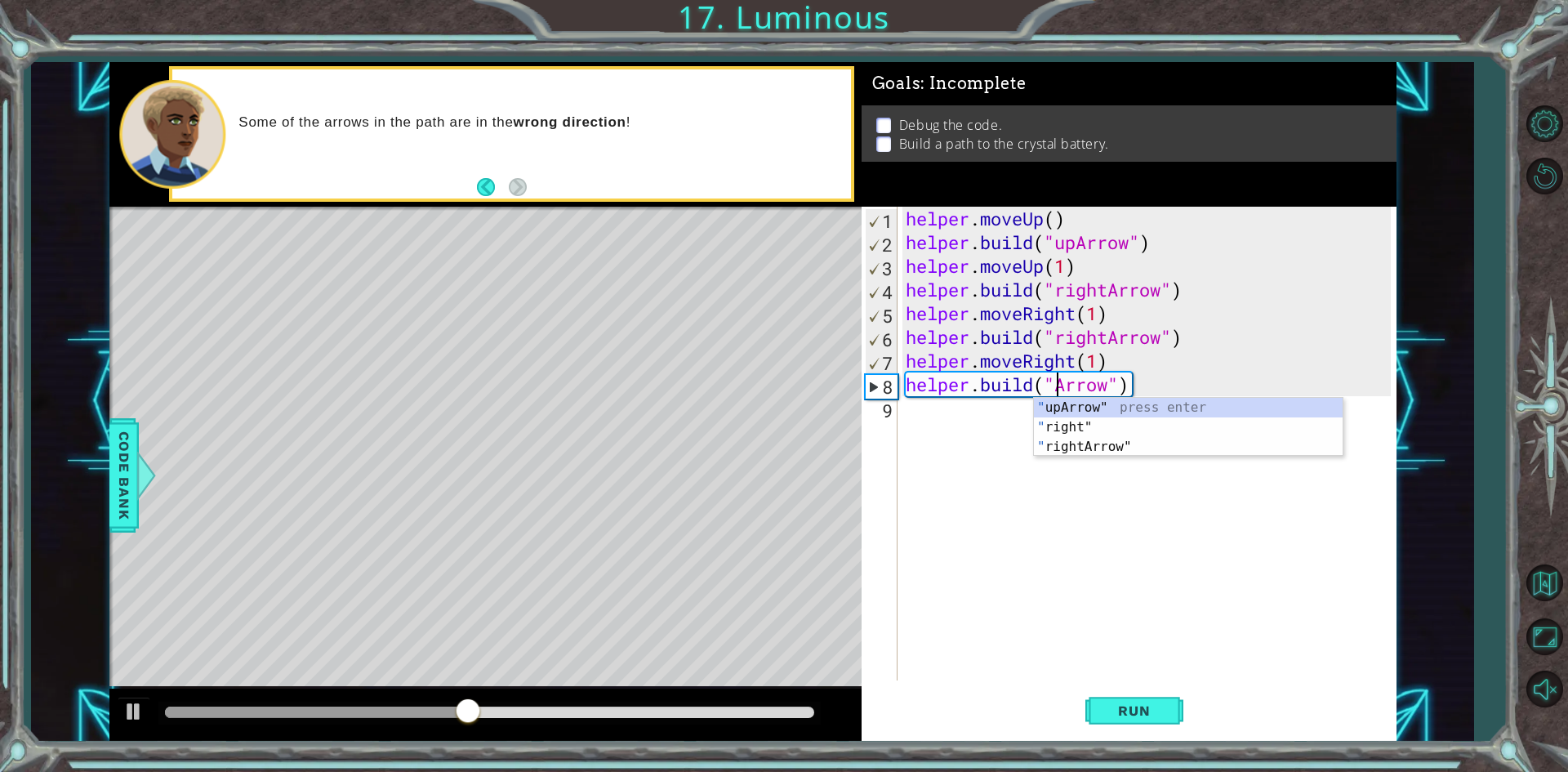
scroll to position [0, 7]
type textarea "[DOMAIN_NAME]("upArrow")"
click at [1126, 713] on span "Run" at bounding box center [1134, 710] width 65 height 17
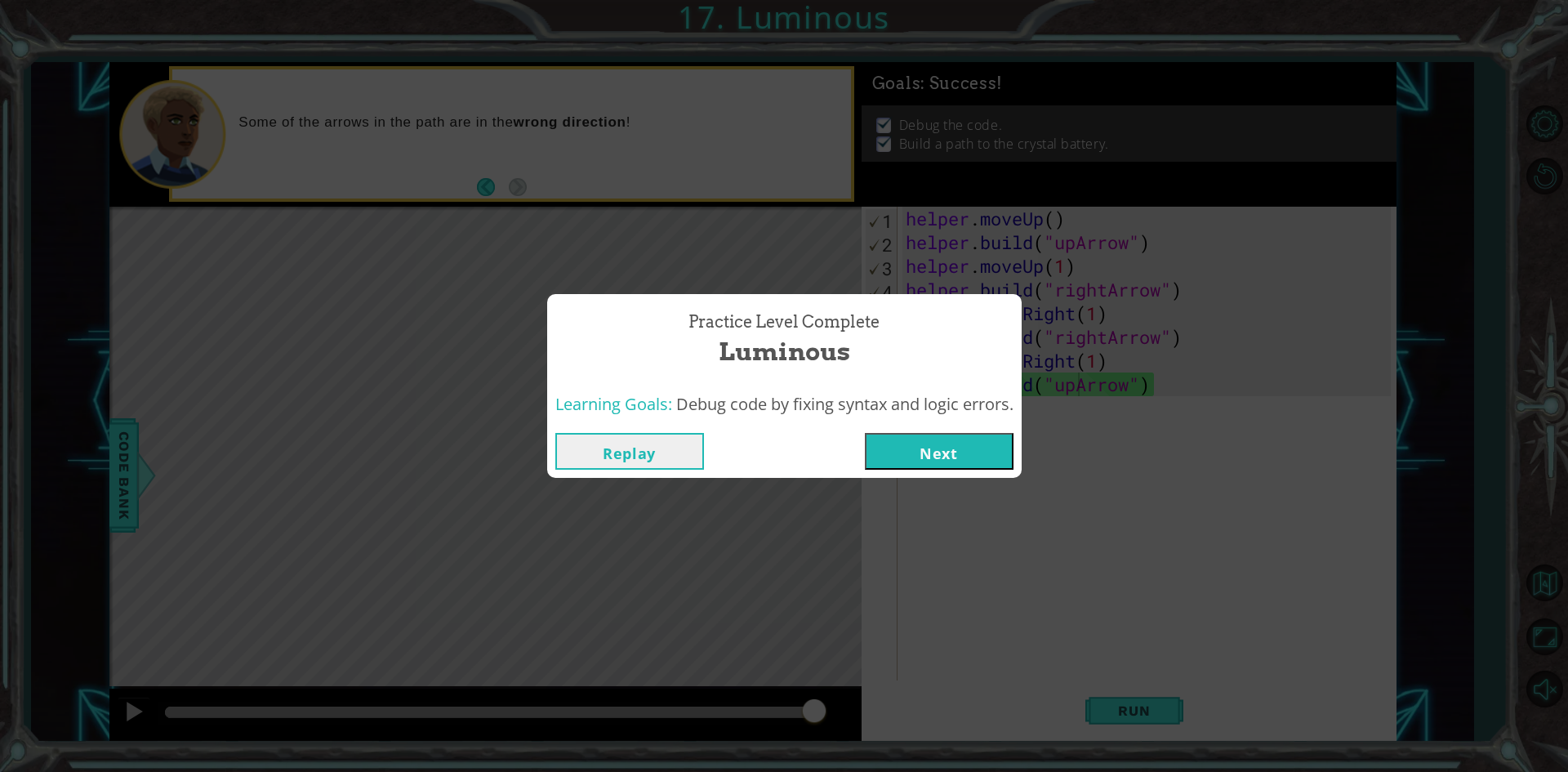
click at [948, 443] on button "Next" at bounding box center [939, 451] width 149 height 37
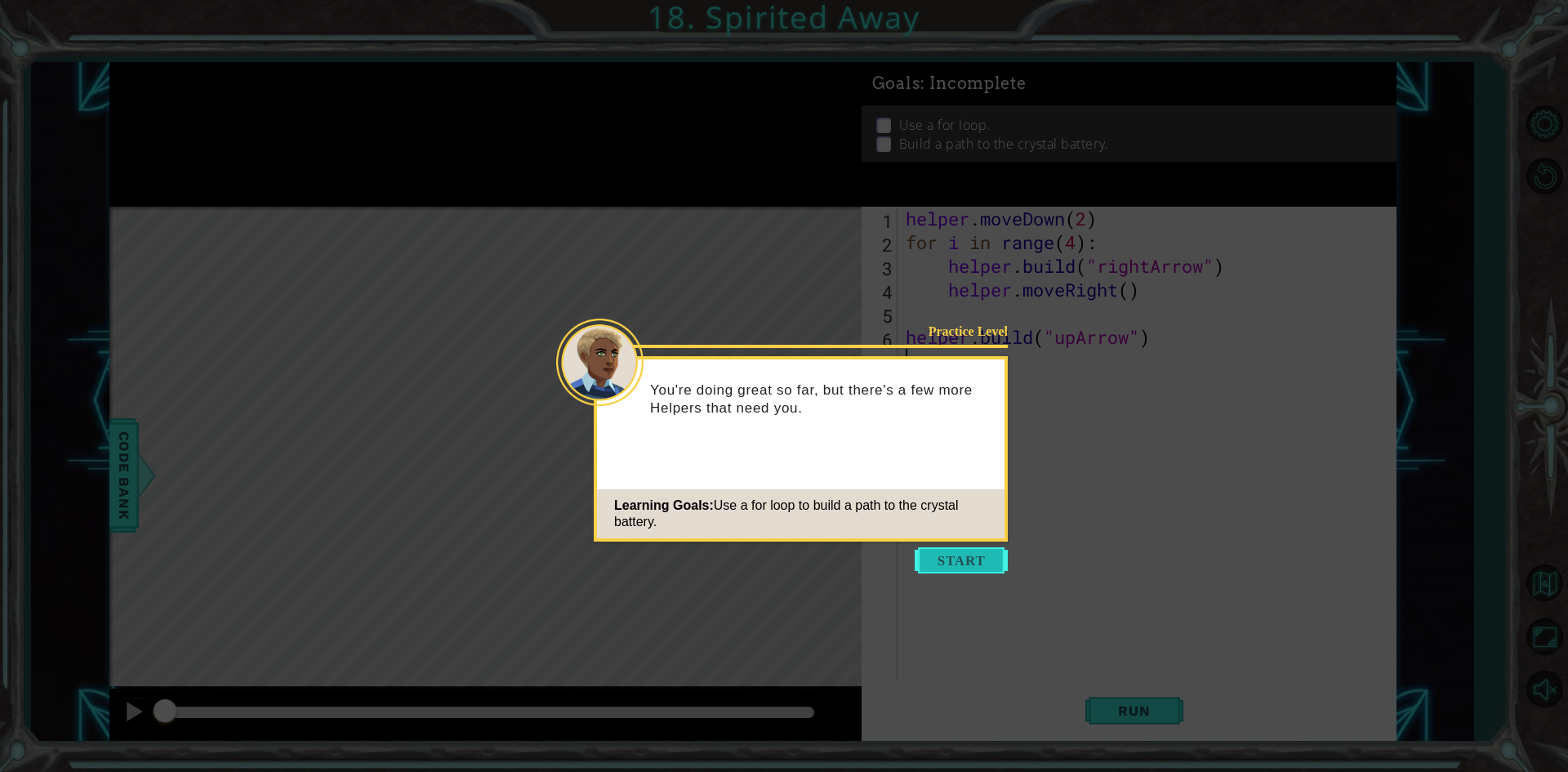
click at [949, 557] on button "Start" at bounding box center [962, 560] width 93 height 26
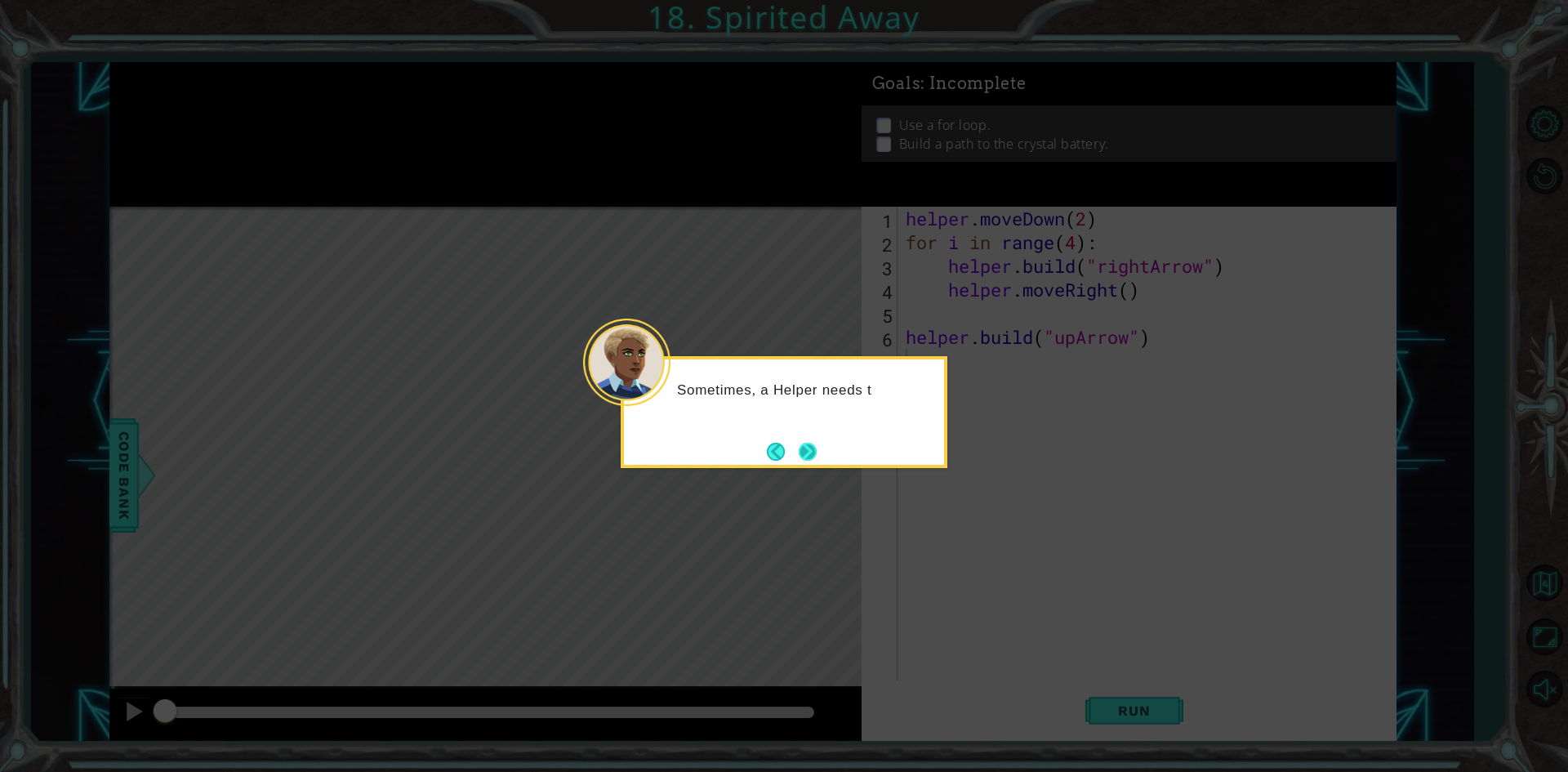
click at [799, 448] on button "Next" at bounding box center [808, 452] width 18 height 18
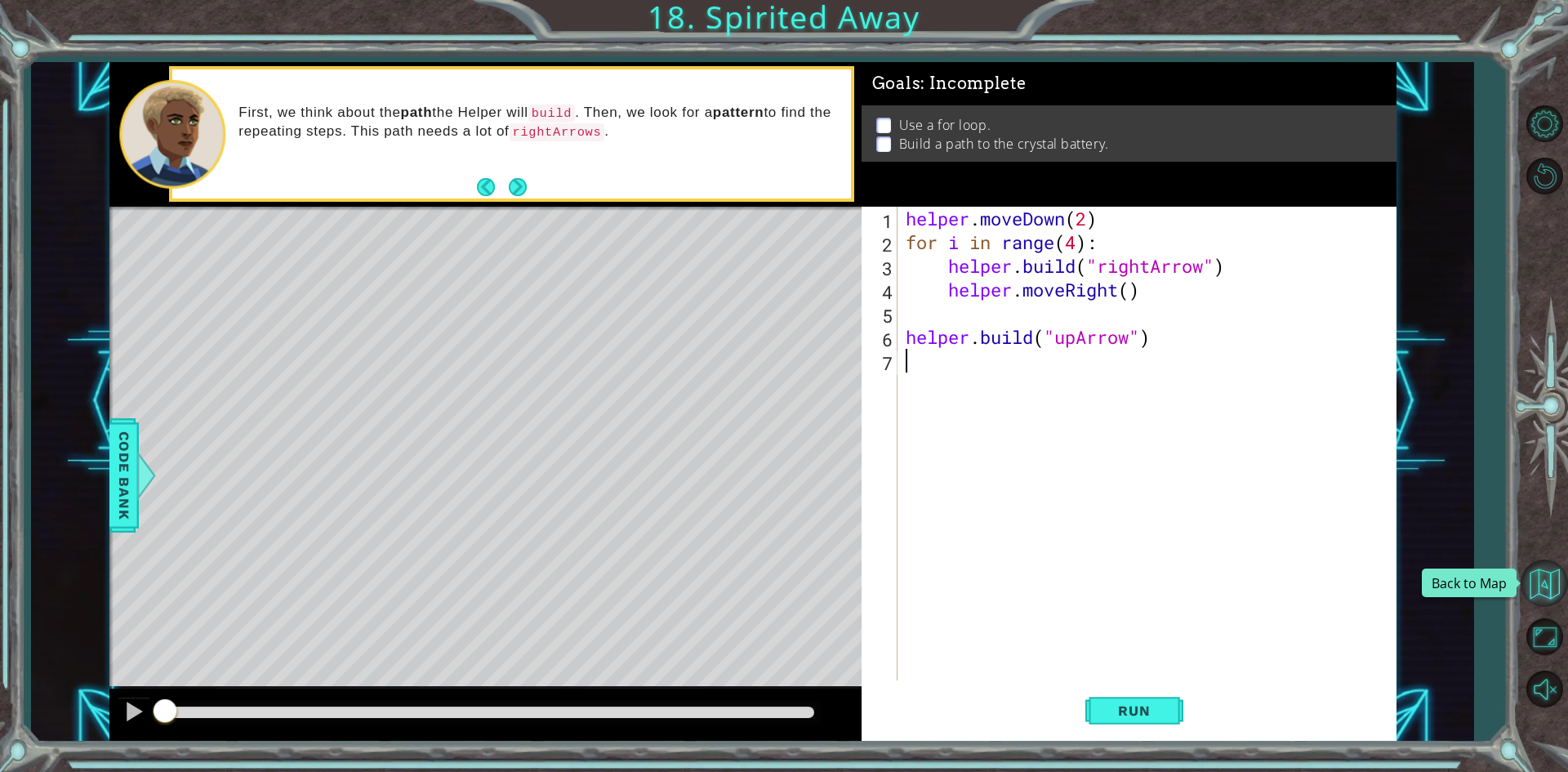
click at [1553, 573] on button "Back to Map" at bounding box center [1544, 582] width 47 height 47
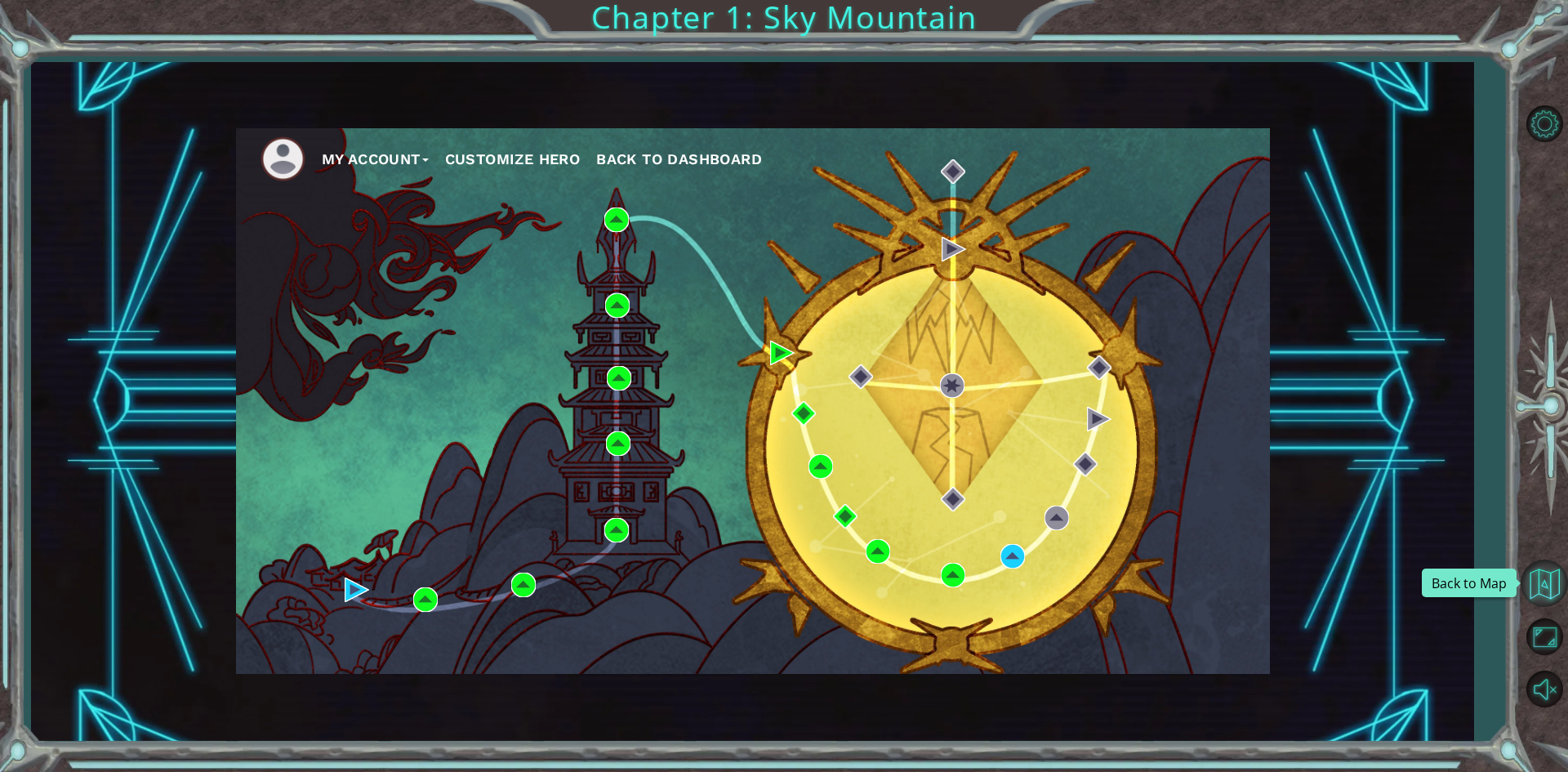
click at [1544, 585] on button "Back to Map" at bounding box center [1544, 582] width 47 height 47
